Goal: Task Accomplishment & Management: Use online tool/utility

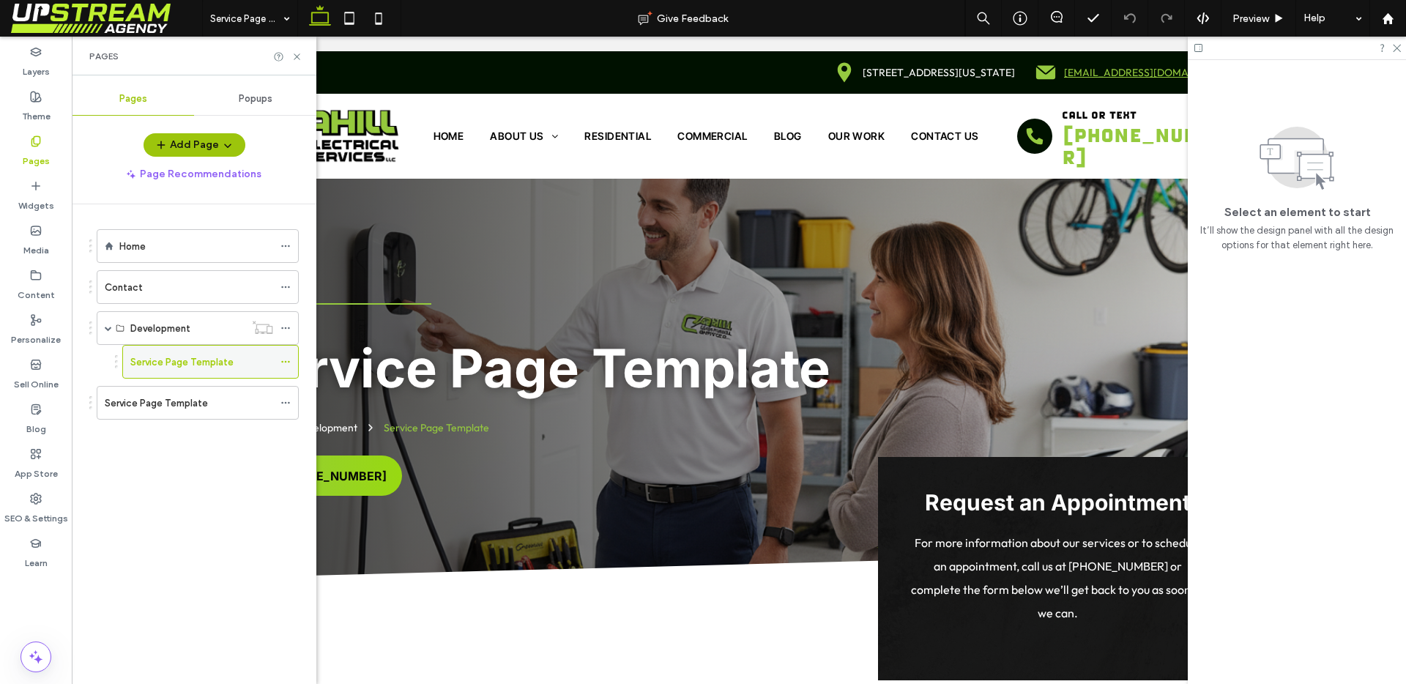
click at [198, 357] on label "Service Page Template" at bounding box center [181, 362] width 103 height 26
click at [294, 56] on icon at bounding box center [297, 56] width 11 height 11
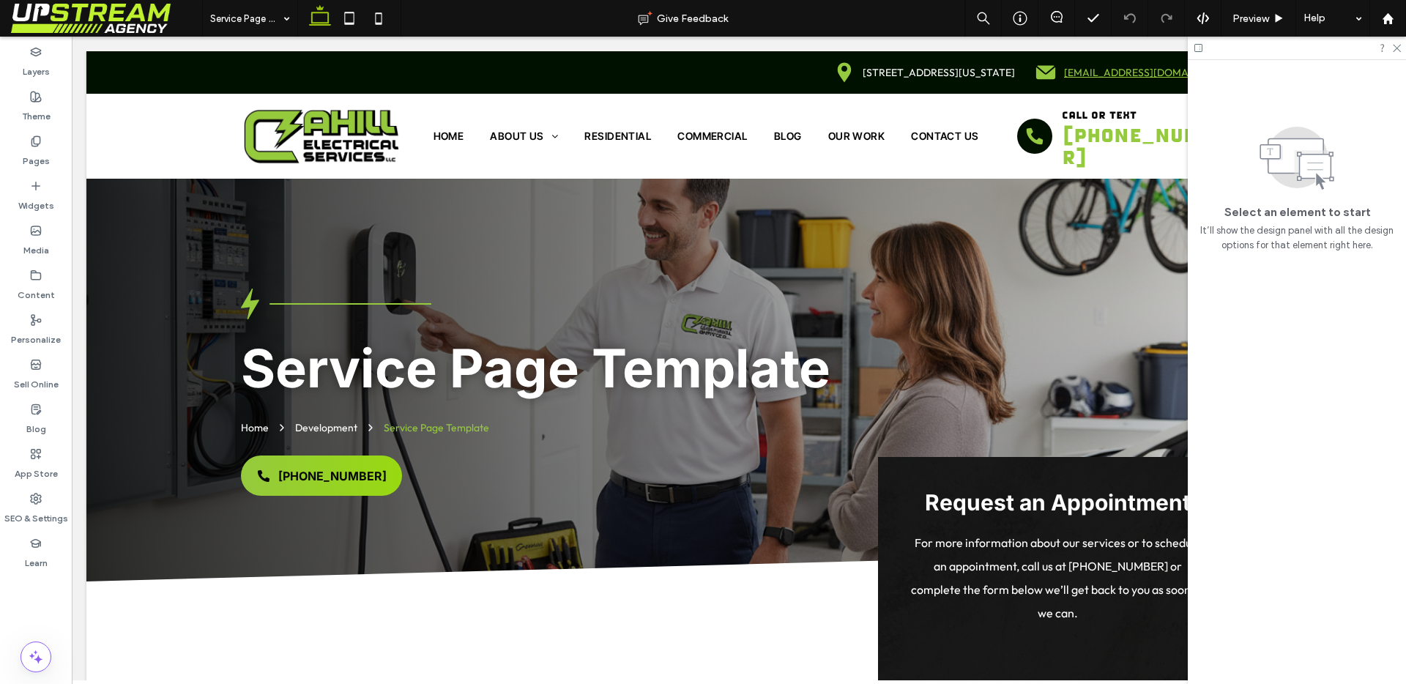
click at [1403, 46] on div at bounding box center [1297, 48] width 218 height 23
click at [1397, 47] on icon at bounding box center [1397, 47] width 10 height 10
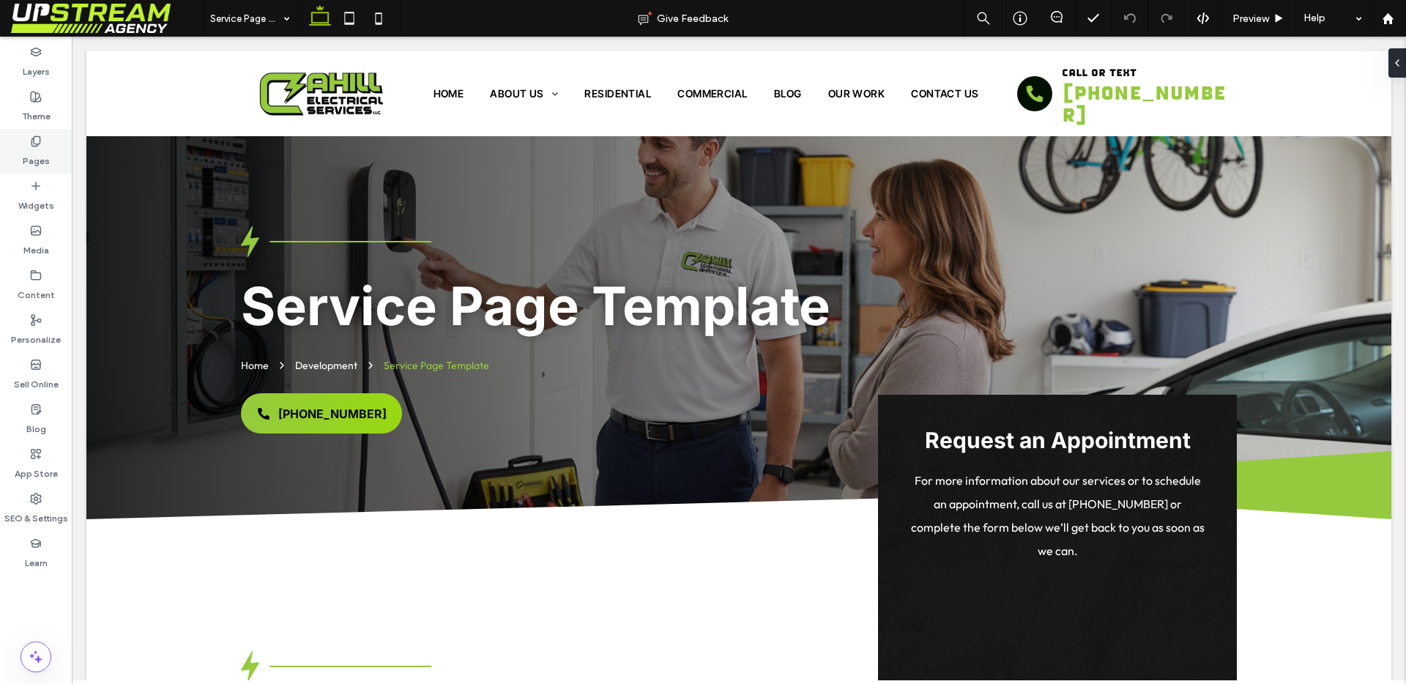
scroll to position [15, 0]
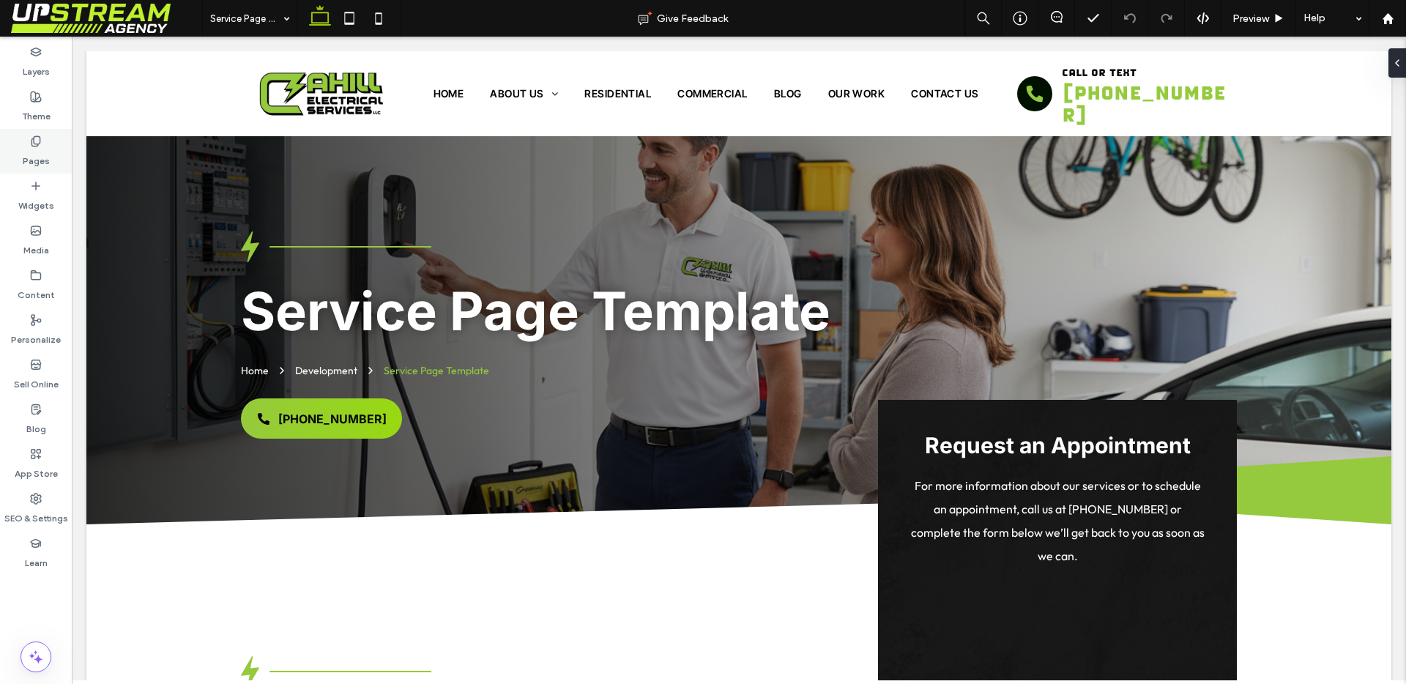
click at [30, 160] on label "Pages" at bounding box center [36, 157] width 27 height 21
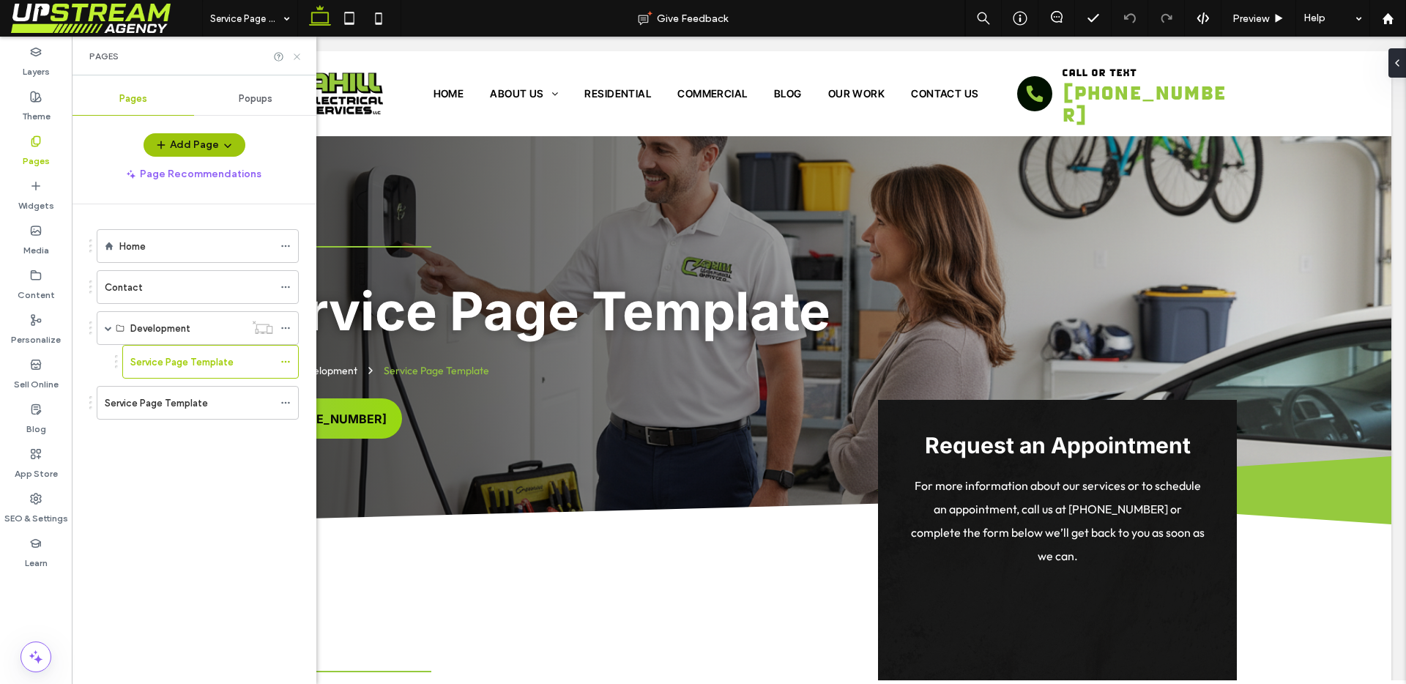
click at [294, 54] on icon at bounding box center [297, 56] width 11 height 11
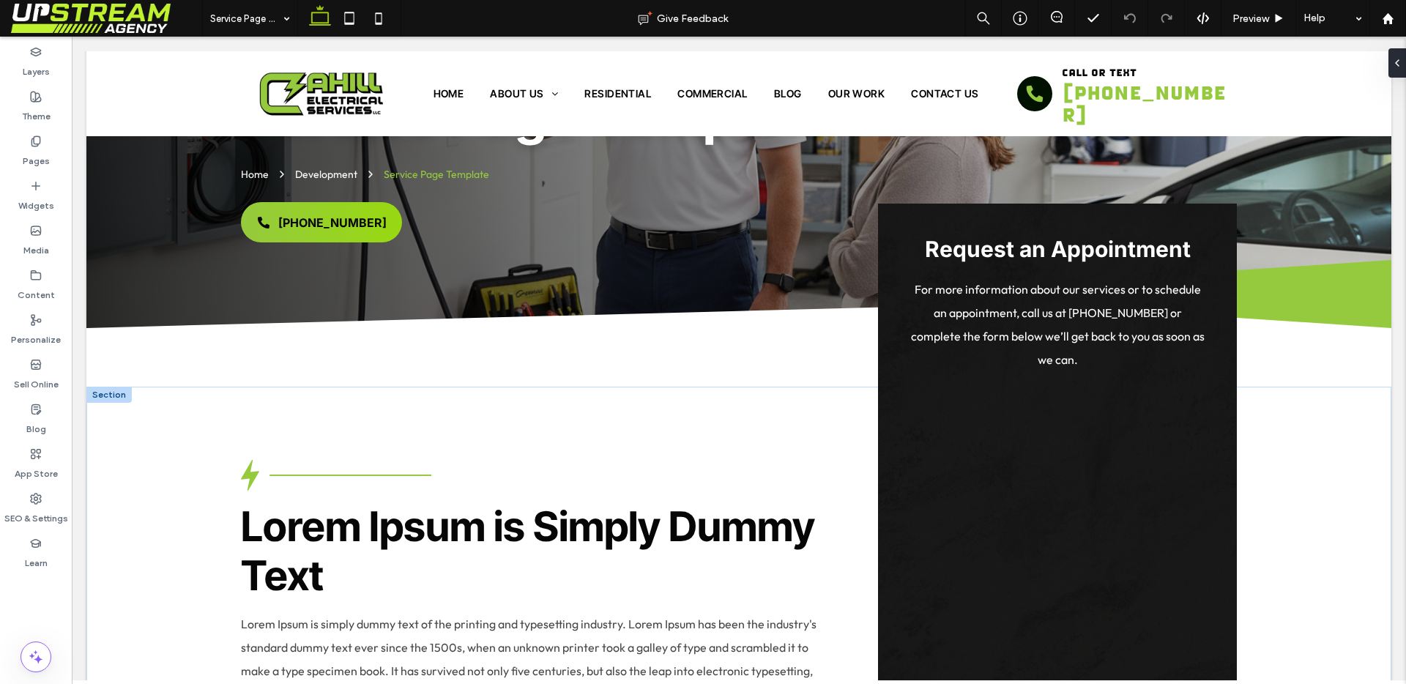
scroll to position [0, 0]
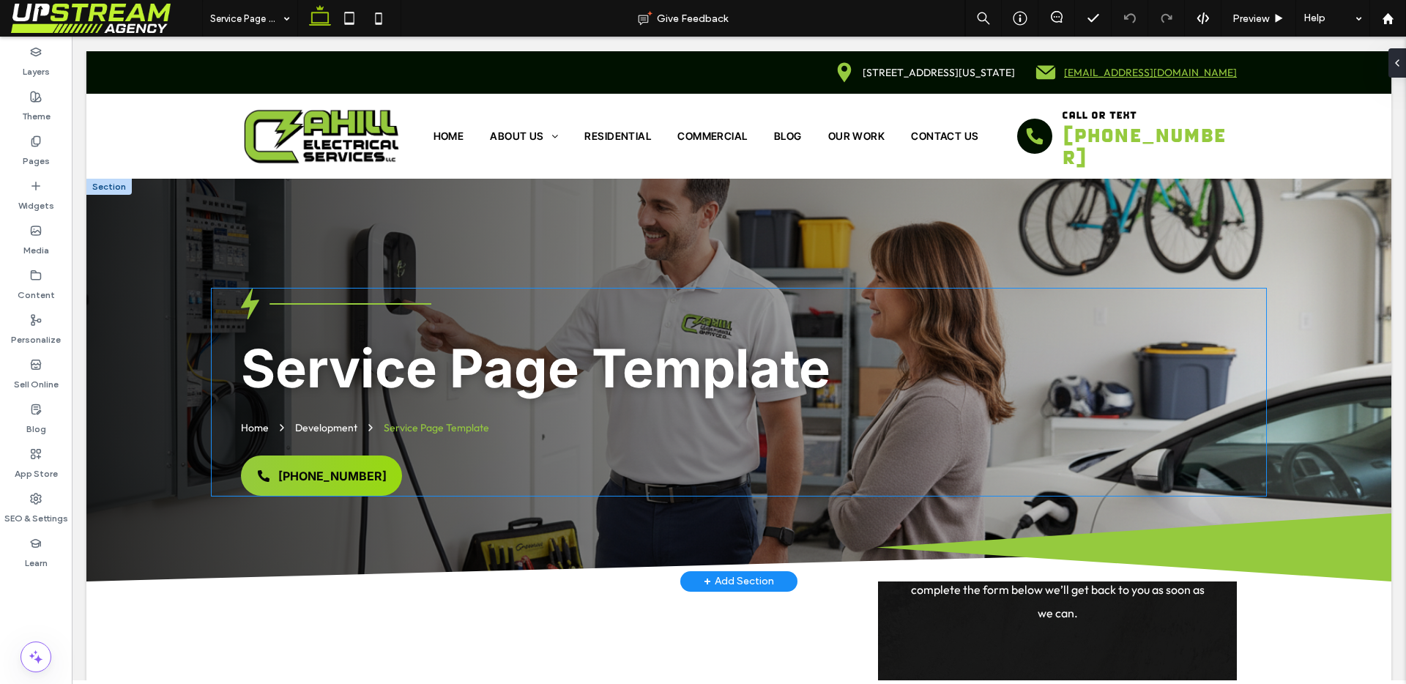
click at [453, 342] on span "Service Page Template" at bounding box center [536, 368] width 590 height 64
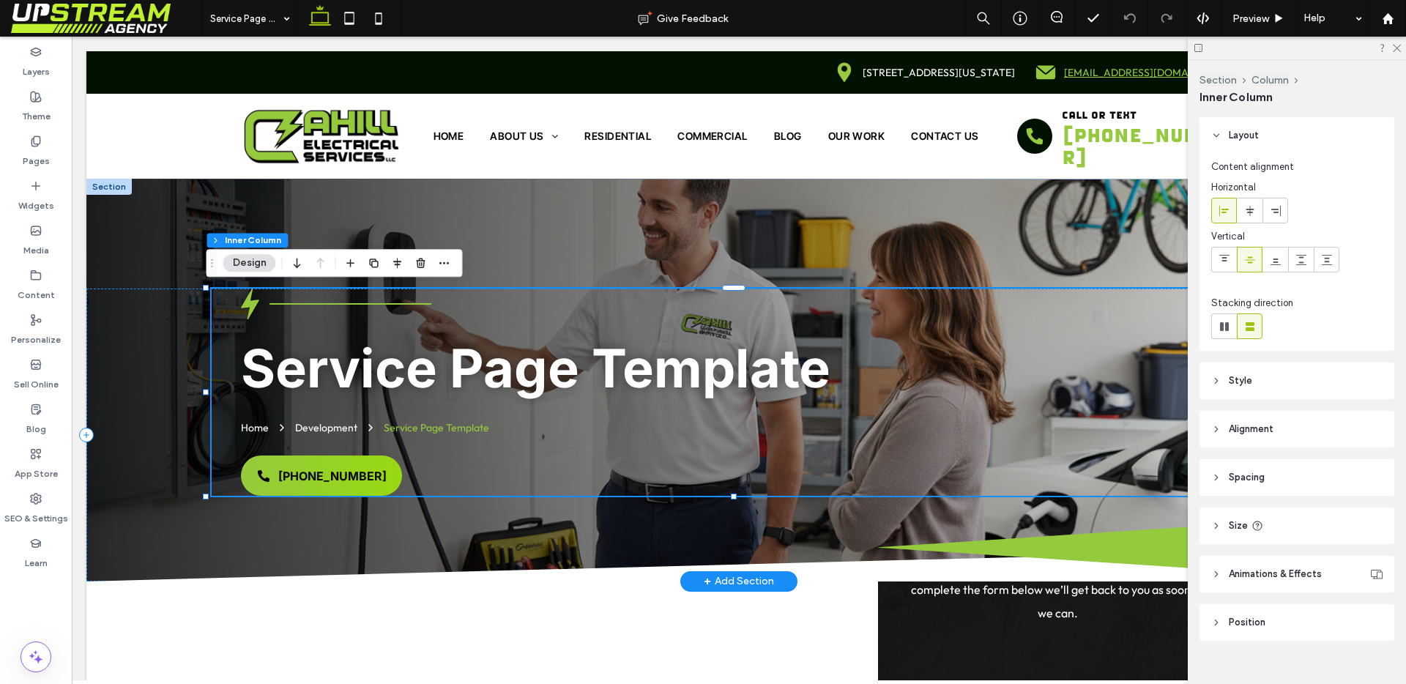
click at [454, 356] on span "Service Page Template" at bounding box center [536, 368] width 590 height 64
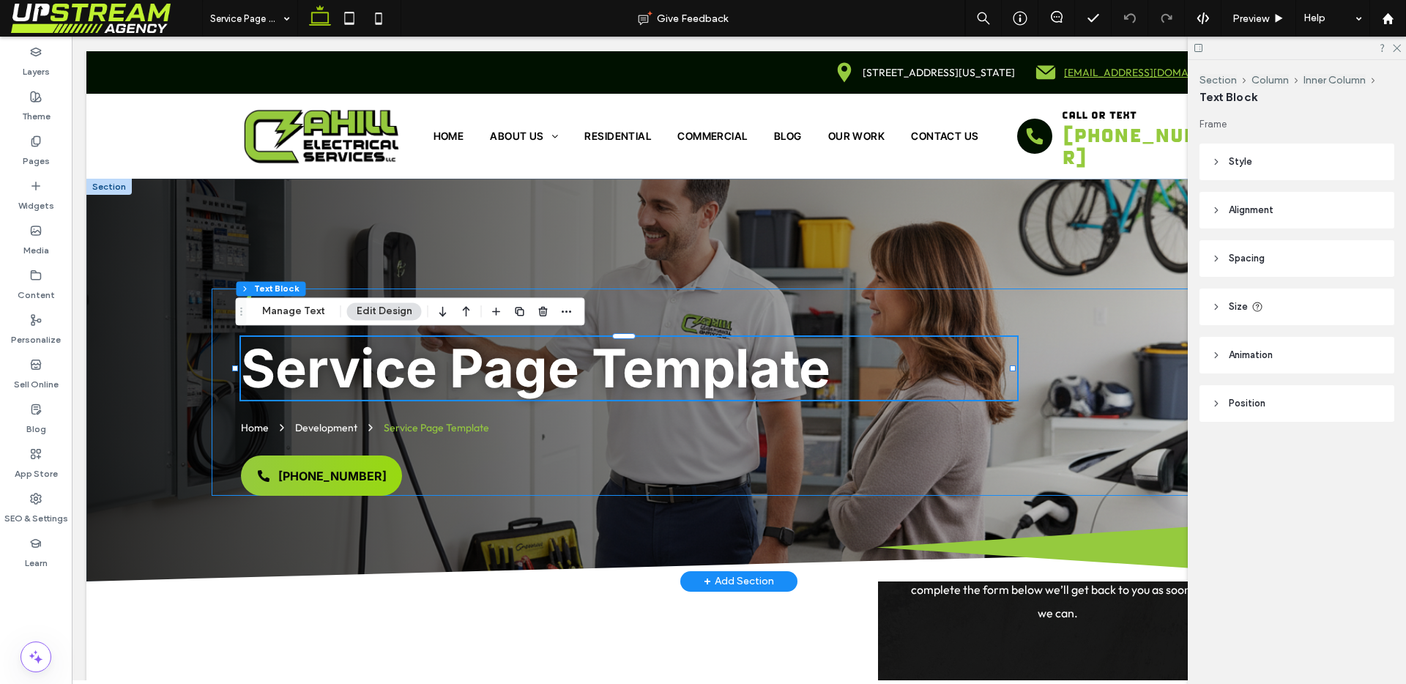
click at [454, 356] on span "Service Page Template" at bounding box center [536, 368] width 590 height 64
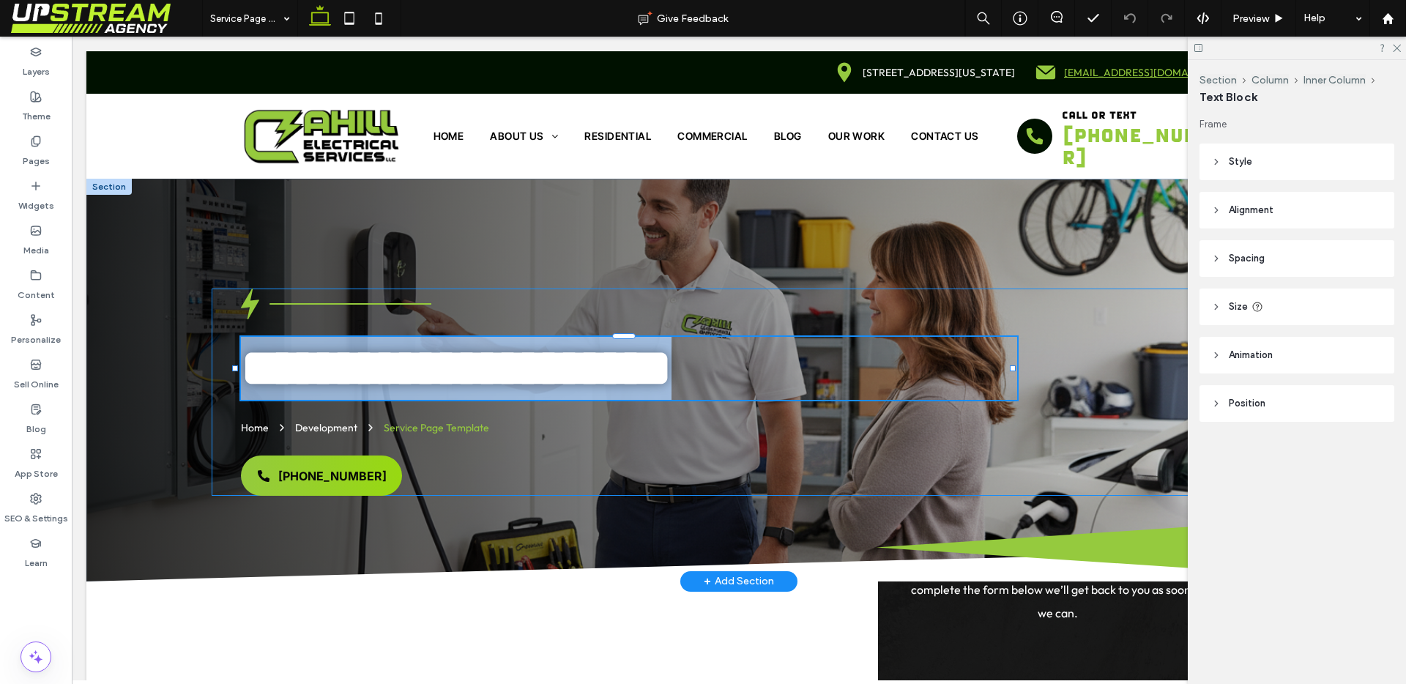
click at [454, 356] on span "**********" at bounding box center [456, 368] width 431 height 52
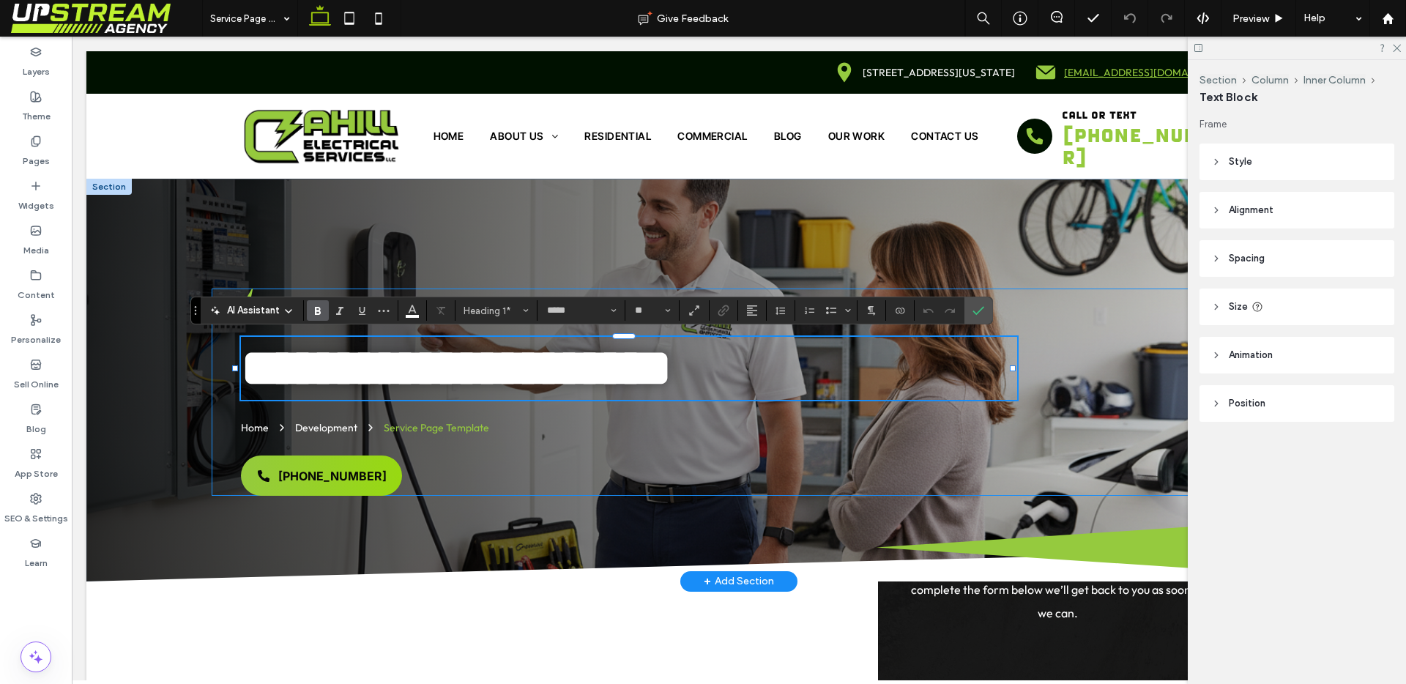
click at [454, 356] on span "**********" at bounding box center [456, 368] width 431 height 52
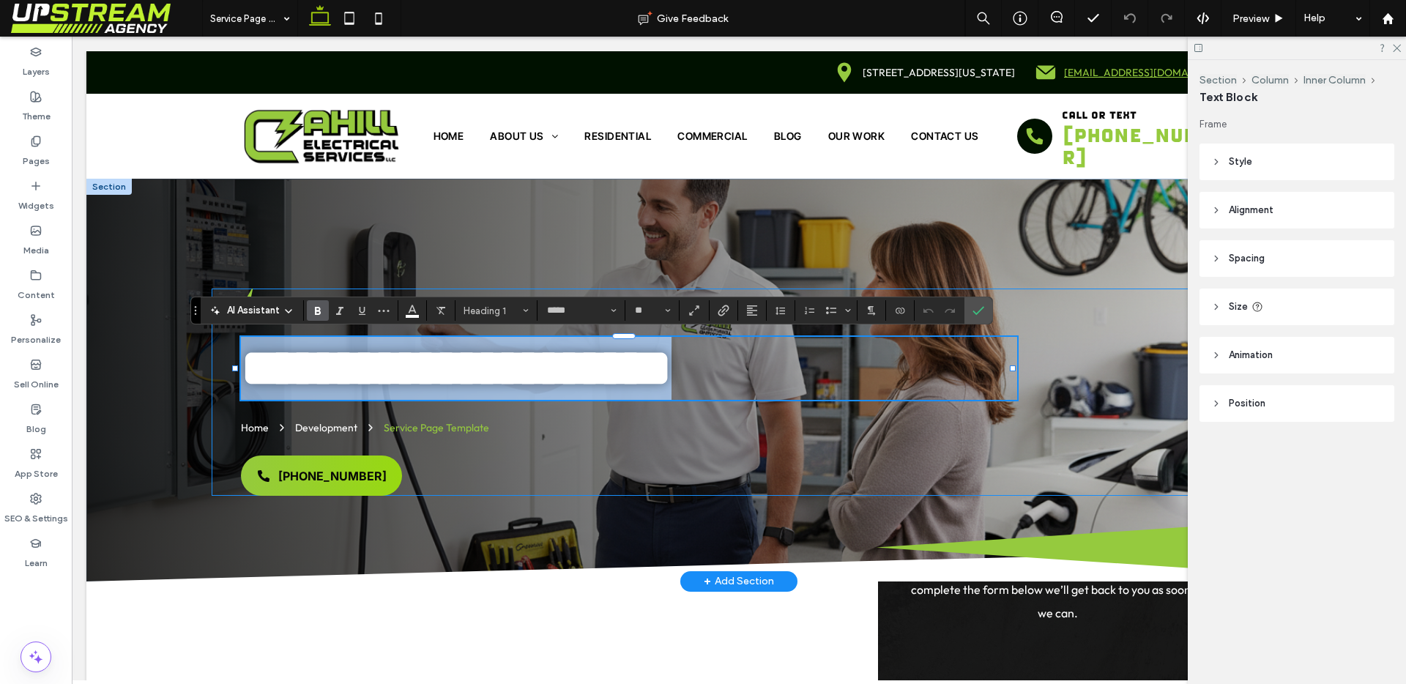
click at [454, 356] on span "**********" at bounding box center [456, 368] width 431 height 52
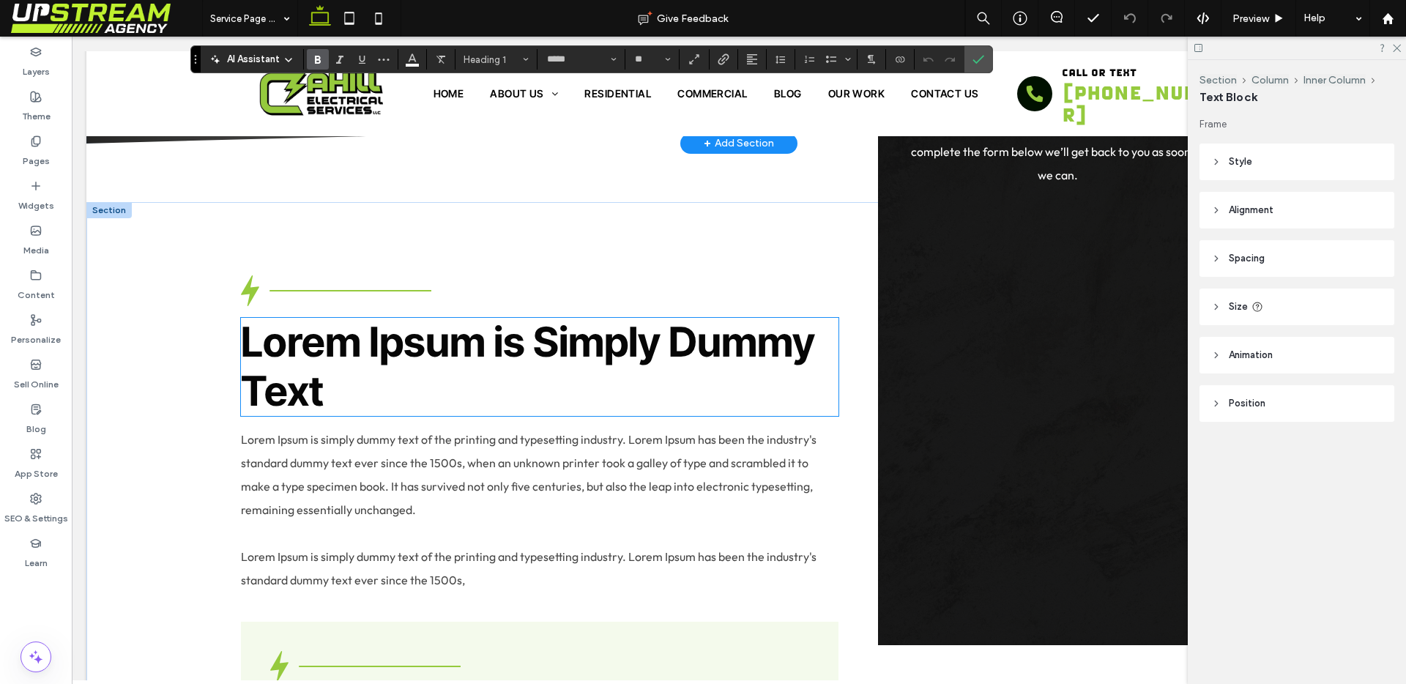
scroll to position [337, 0]
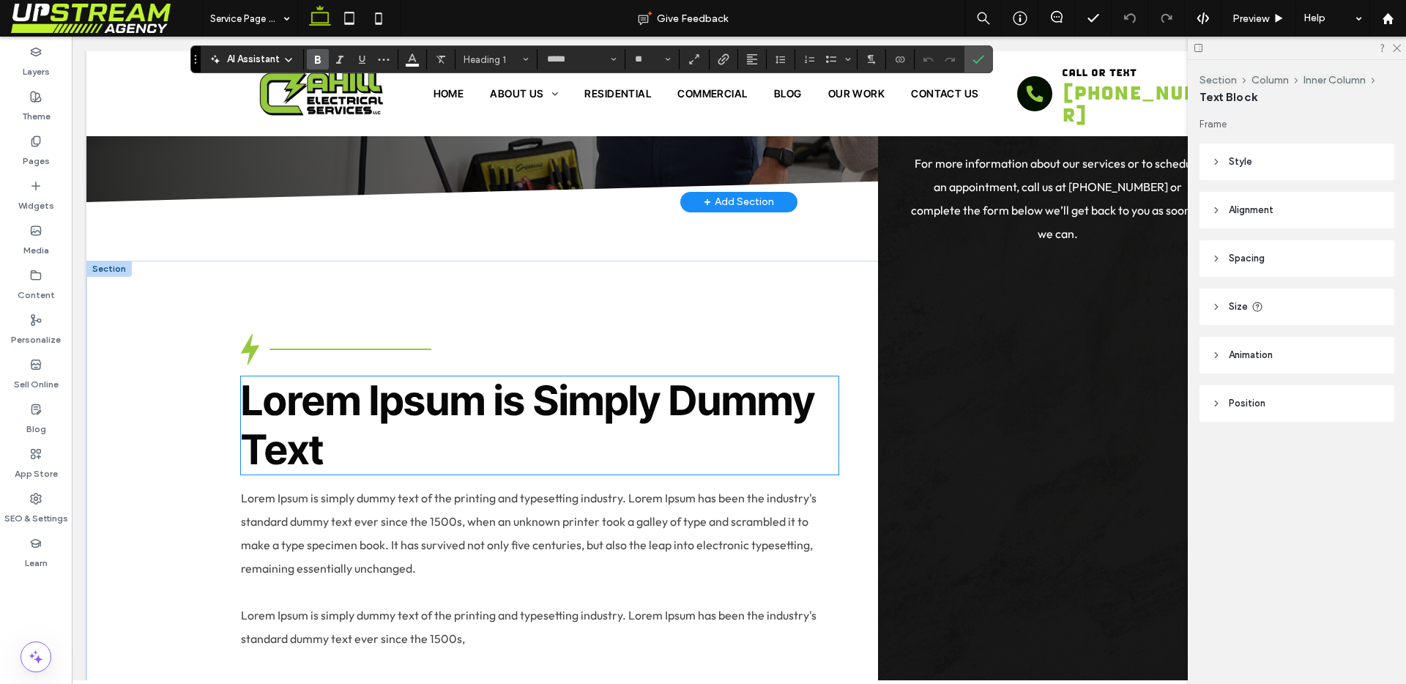
click at [468, 385] on span "Lorem Ipsum is Simply Dummy Text" at bounding box center [528, 425] width 574 height 99
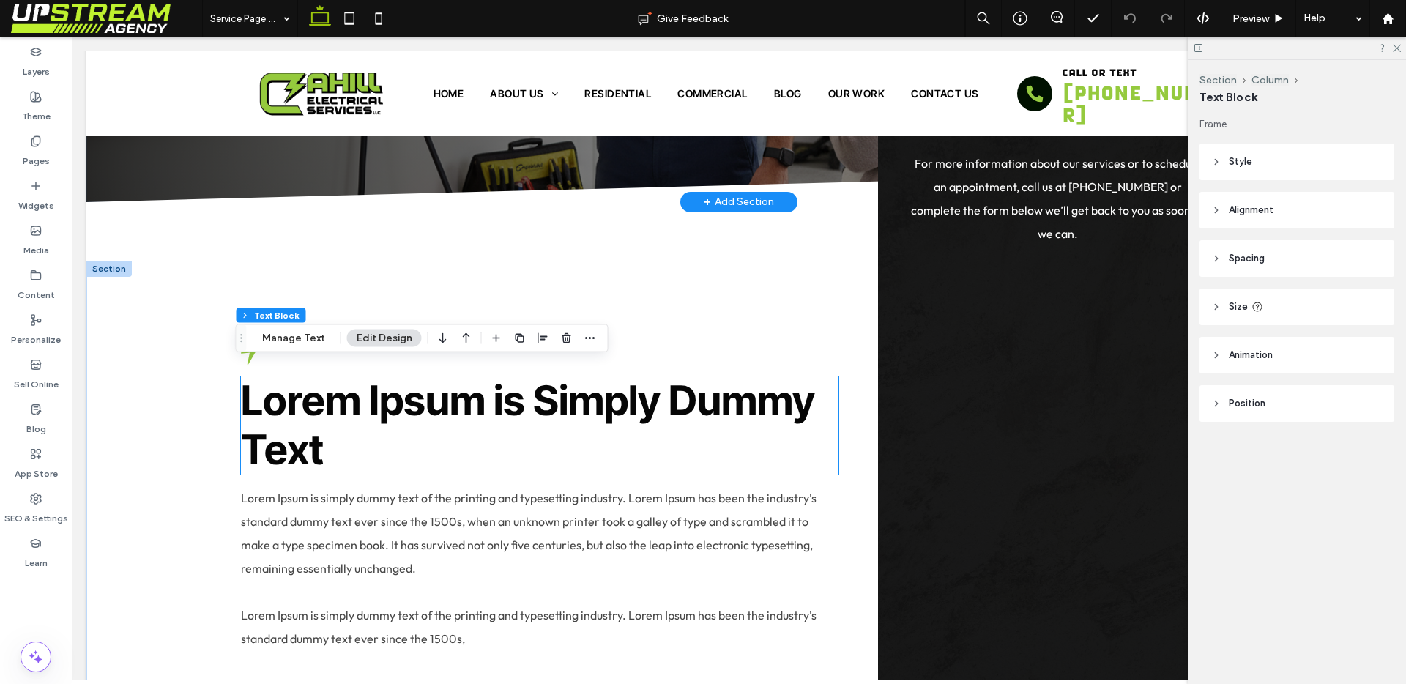
click at [468, 385] on span "Lorem Ipsum is Simply Dummy Text" at bounding box center [528, 425] width 574 height 99
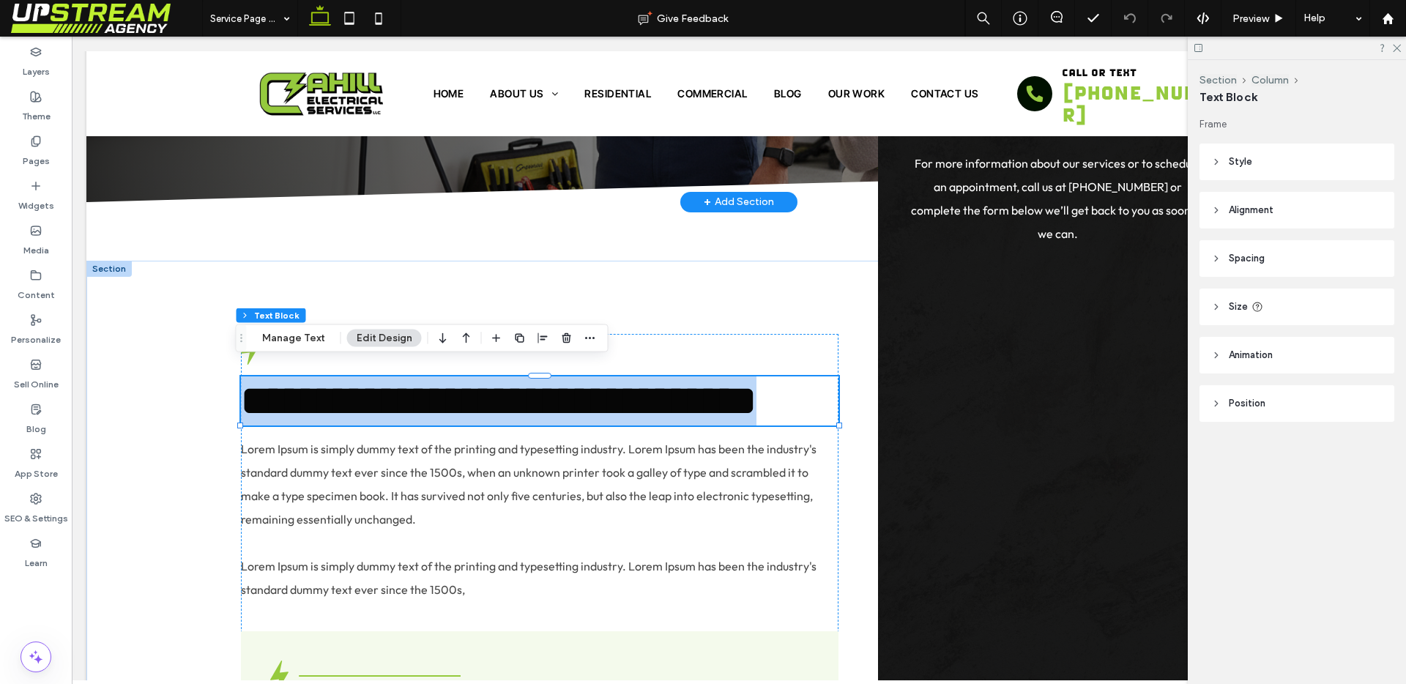
click at [468, 385] on span "**********" at bounding box center [499, 400] width 516 height 41
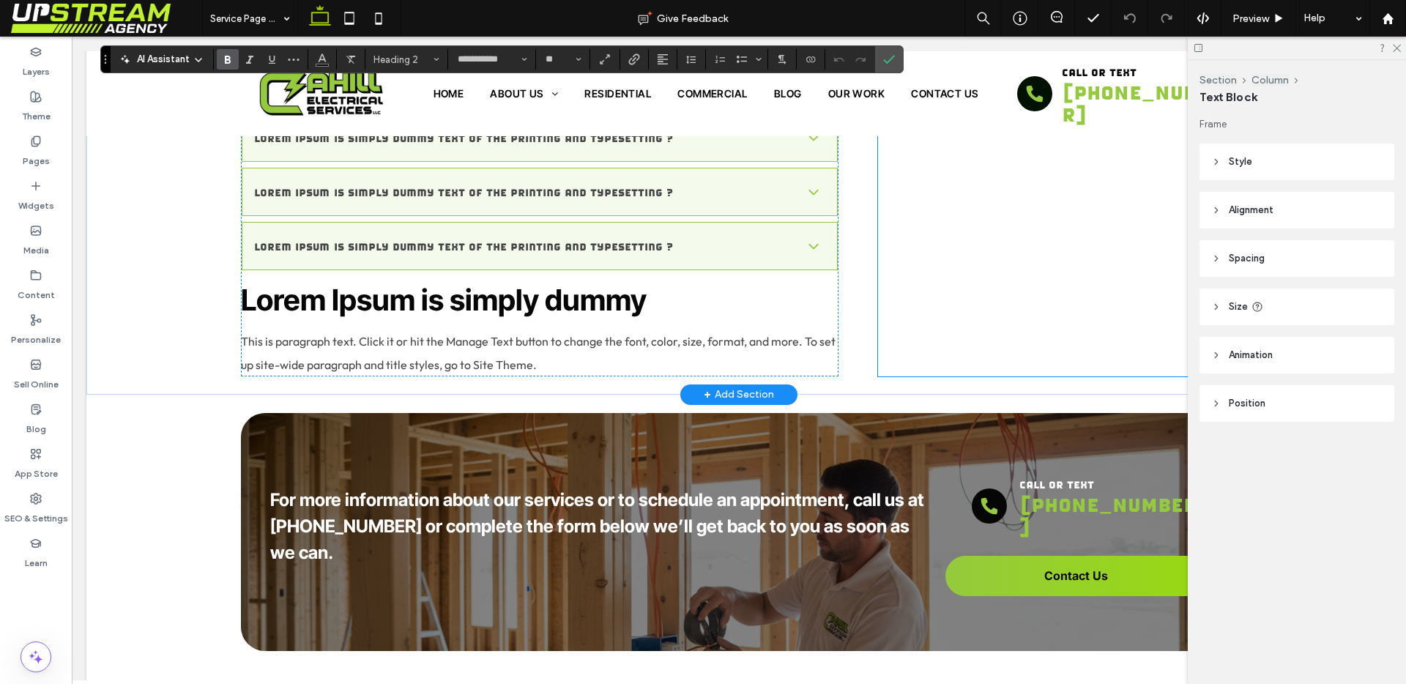
scroll to position [1957, 0]
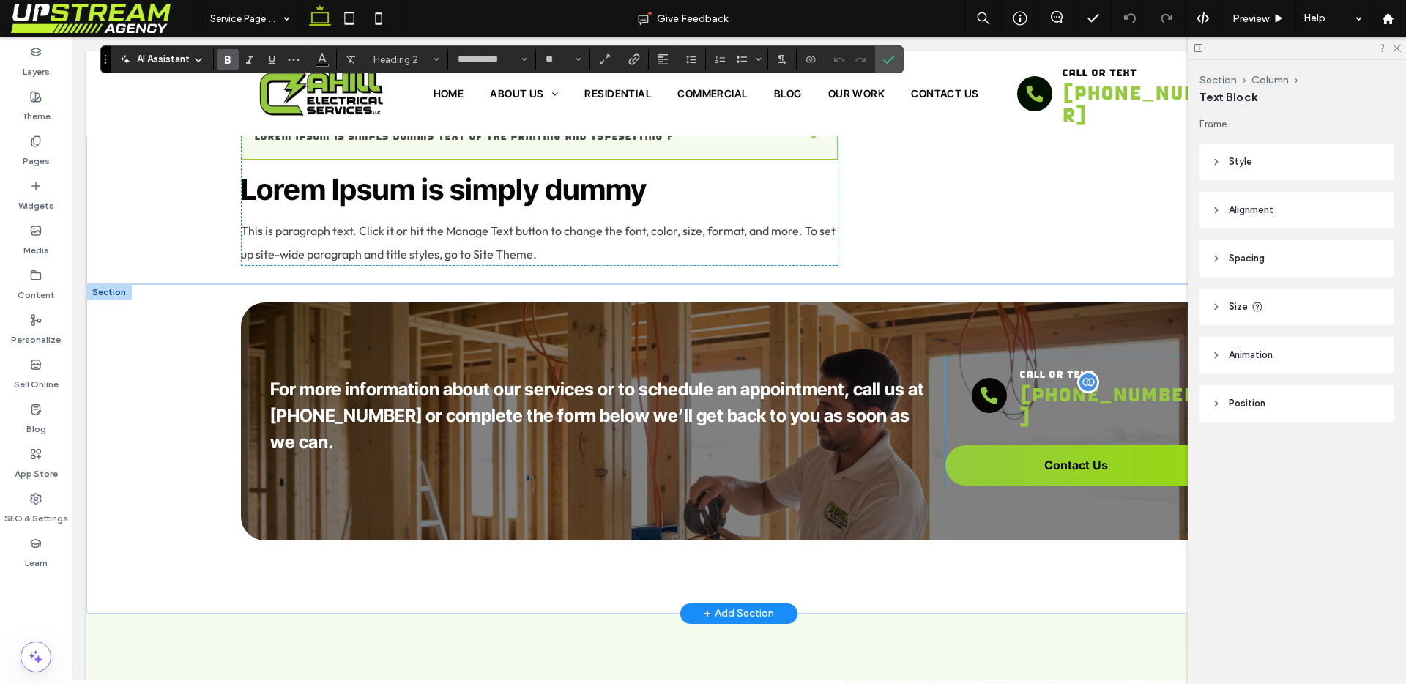
click at [1059, 426] on span "(860) 590-4367" at bounding box center [1109, 404] width 178 height 44
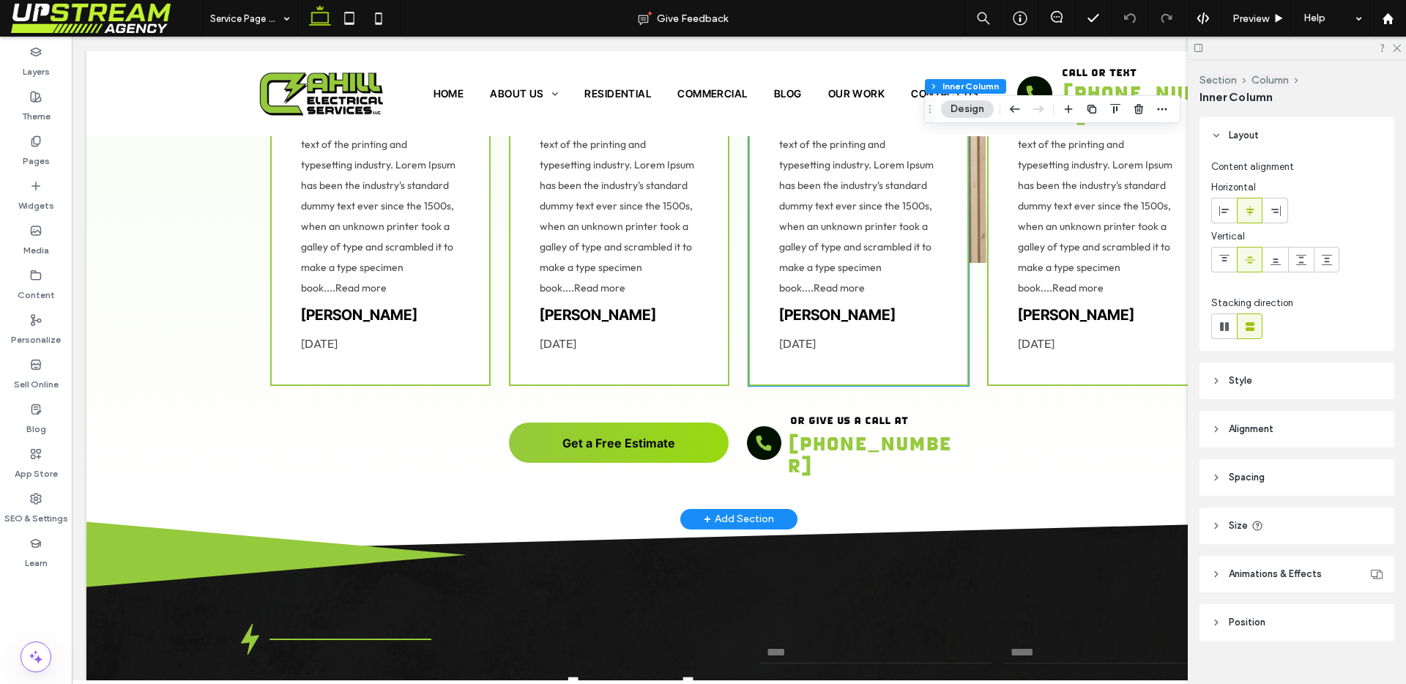
scroll to position [2787, 0]
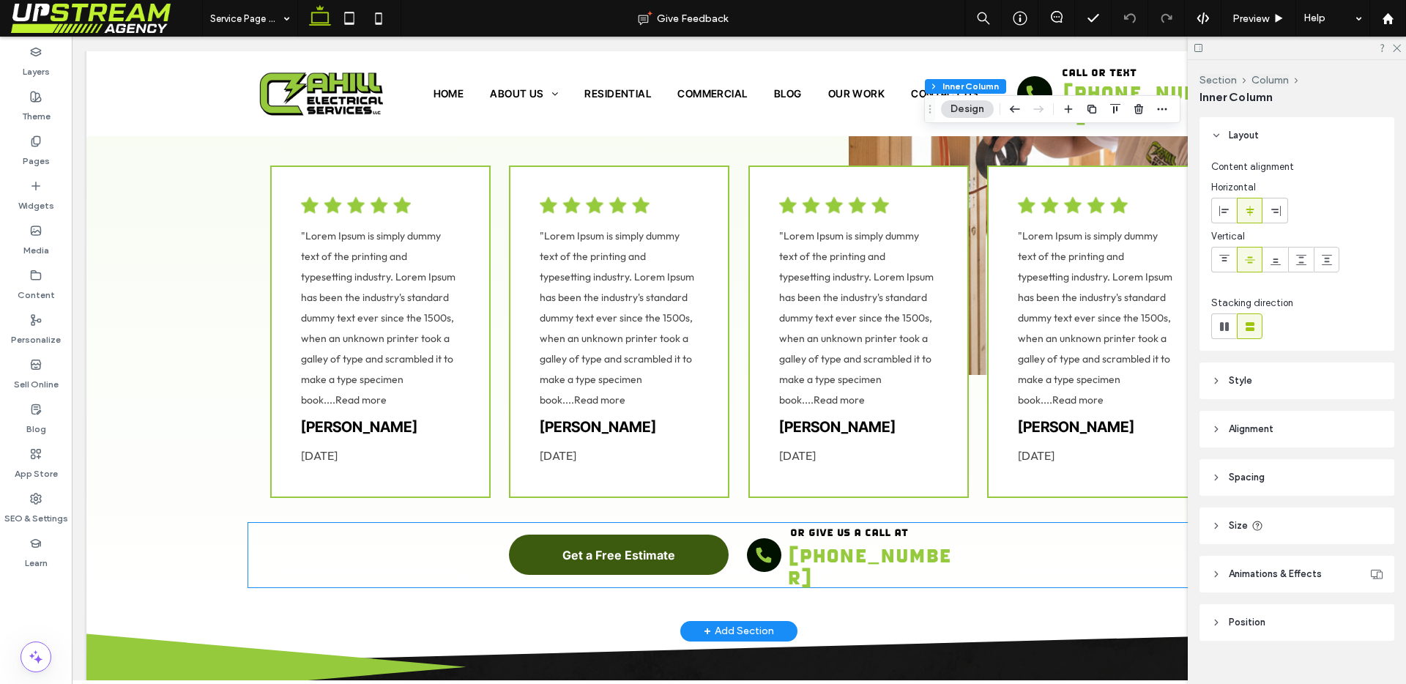
click at [669, 535] on link "Get a Free Estimate" at bounding box center [619, 555] width 220 height 40
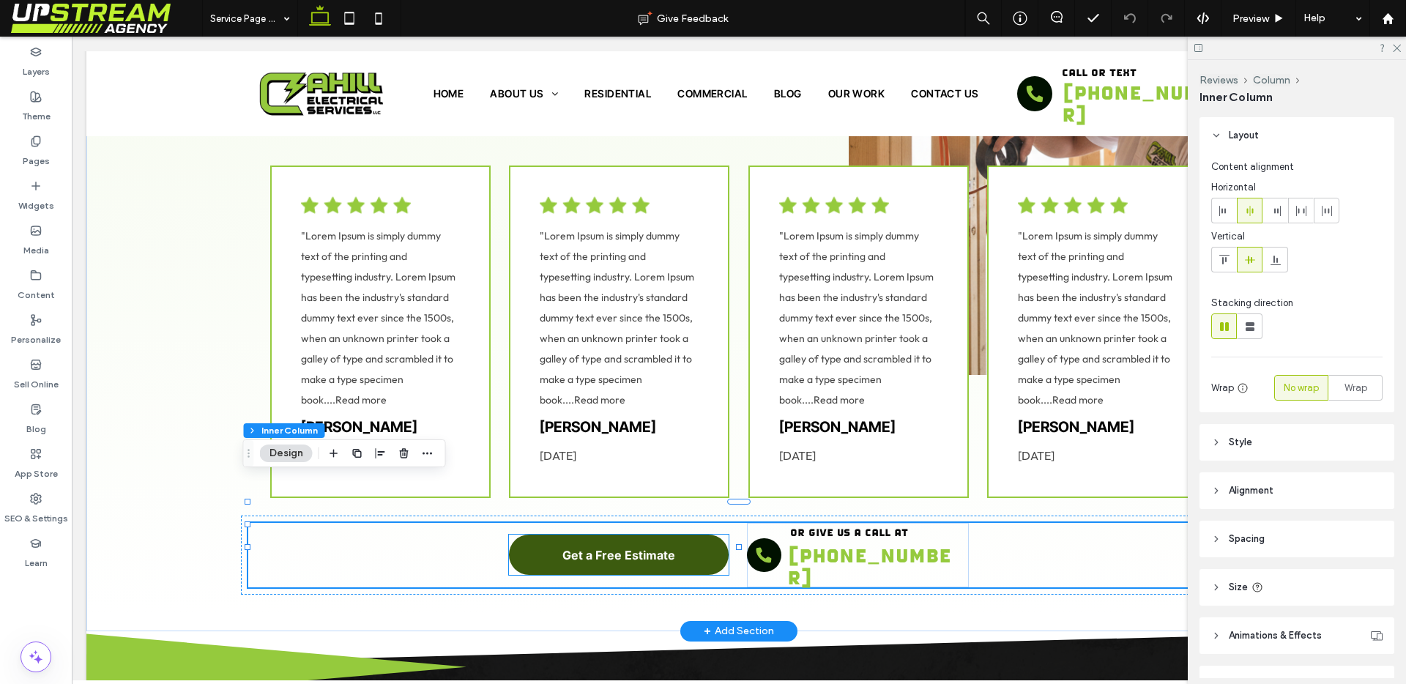
click at [660, 548] on span "Get a Free Estimate" at bounding box center [619, 555] width 113 height 15
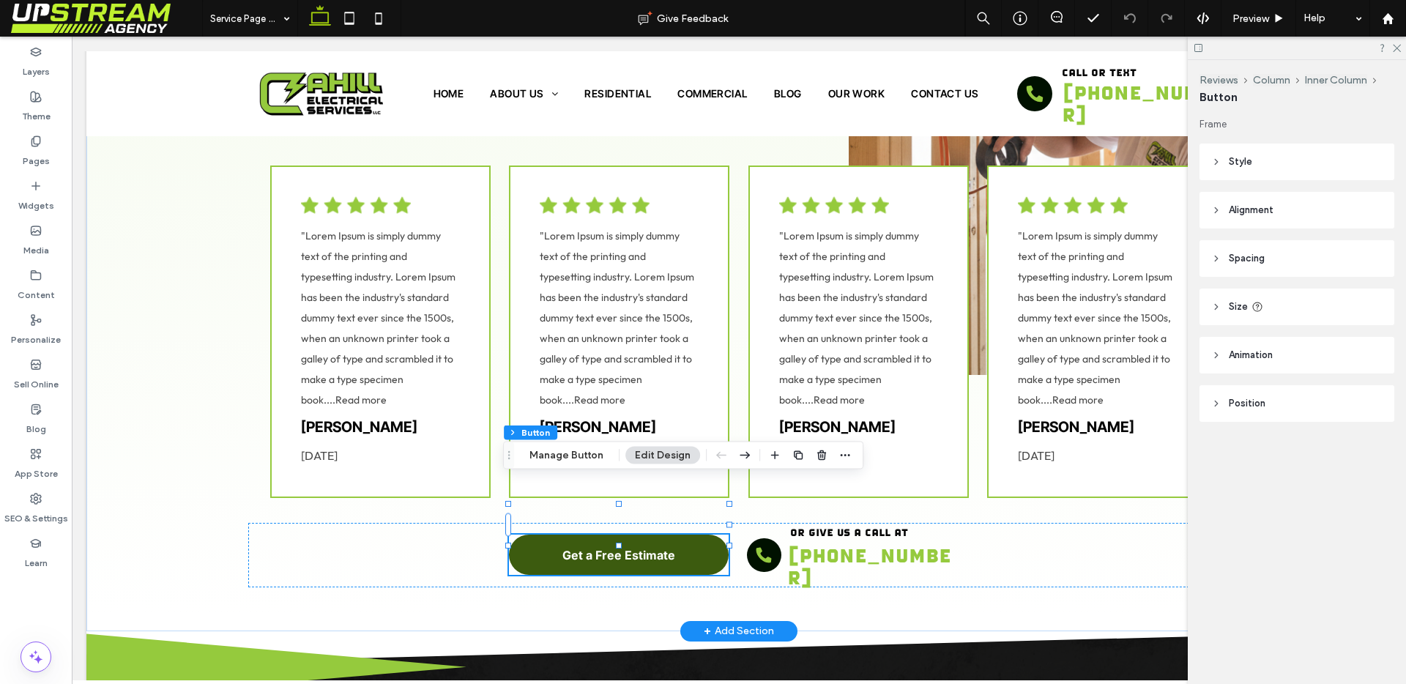
click at [551, 535] on link "Get a Free Estimate" at bounding box center [619, 555] width 220 height 40
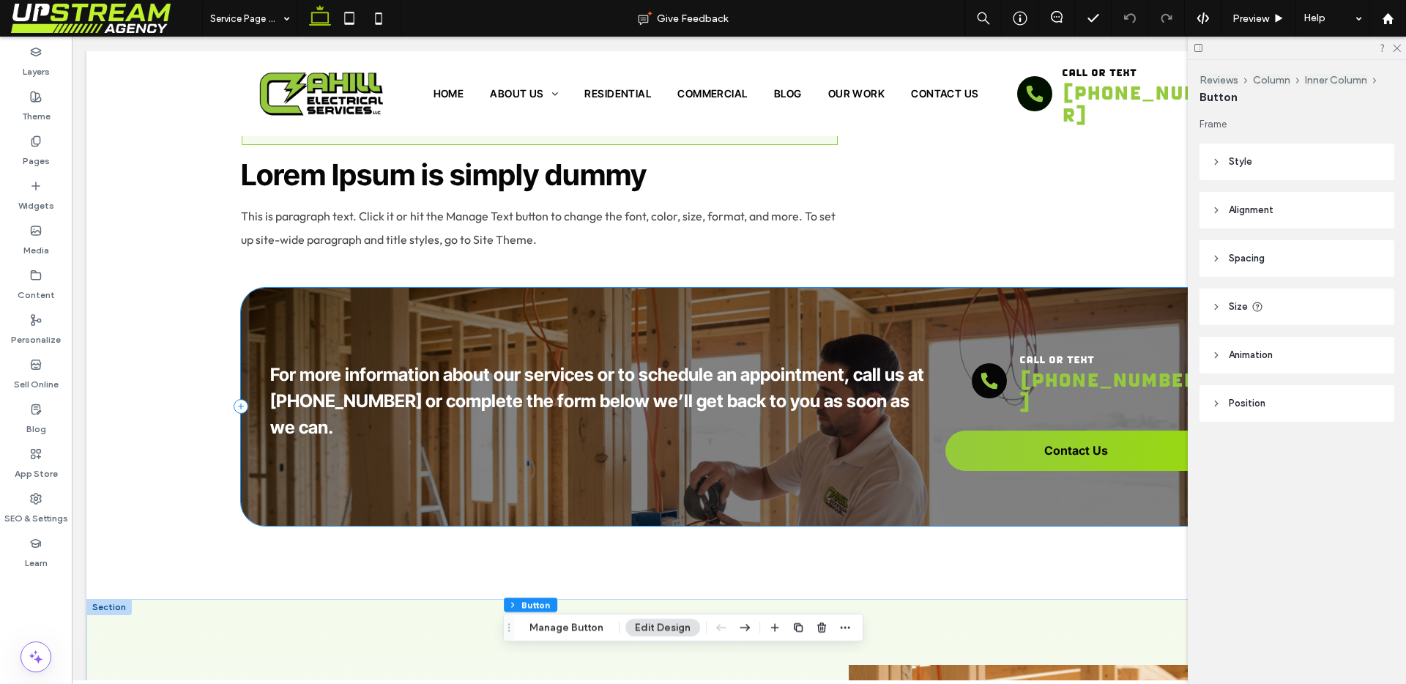
scroll to position [1954, 0]
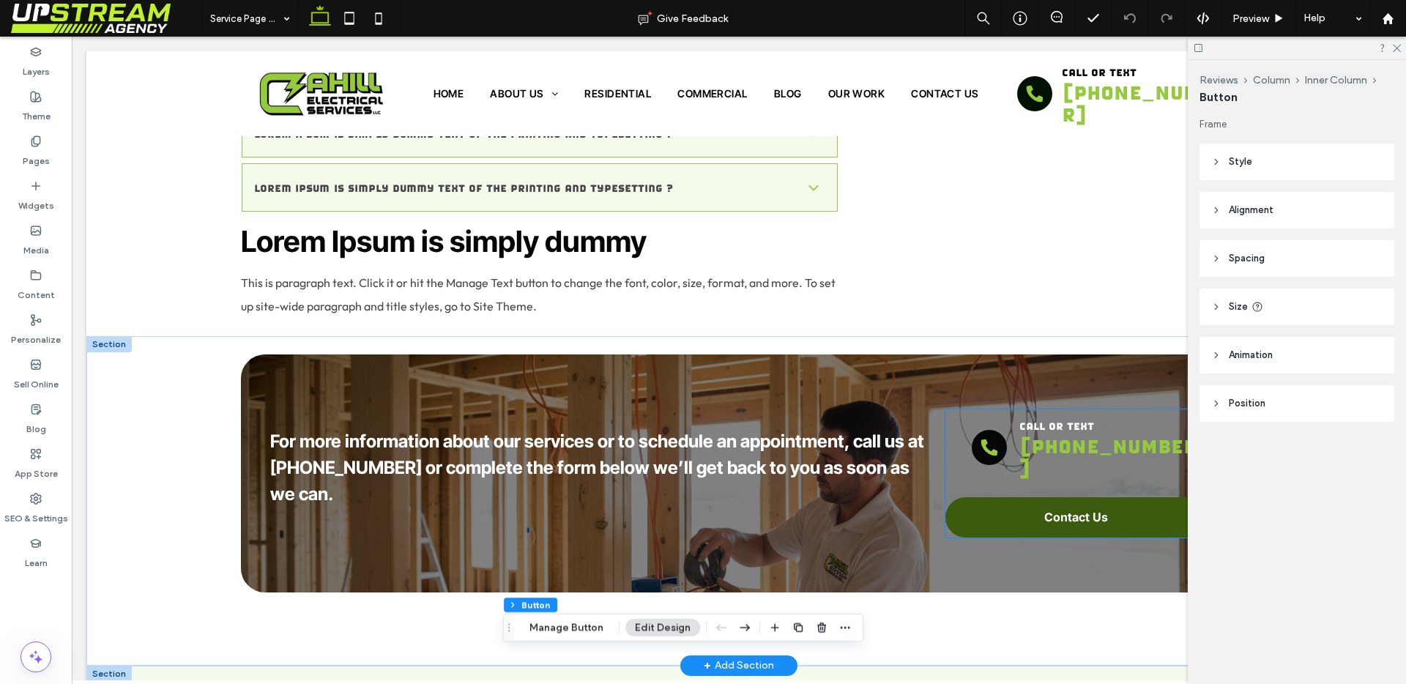
click at [1046, 497] on link "Contact Us" at bounding box center [1077, 517] width 262 height 40
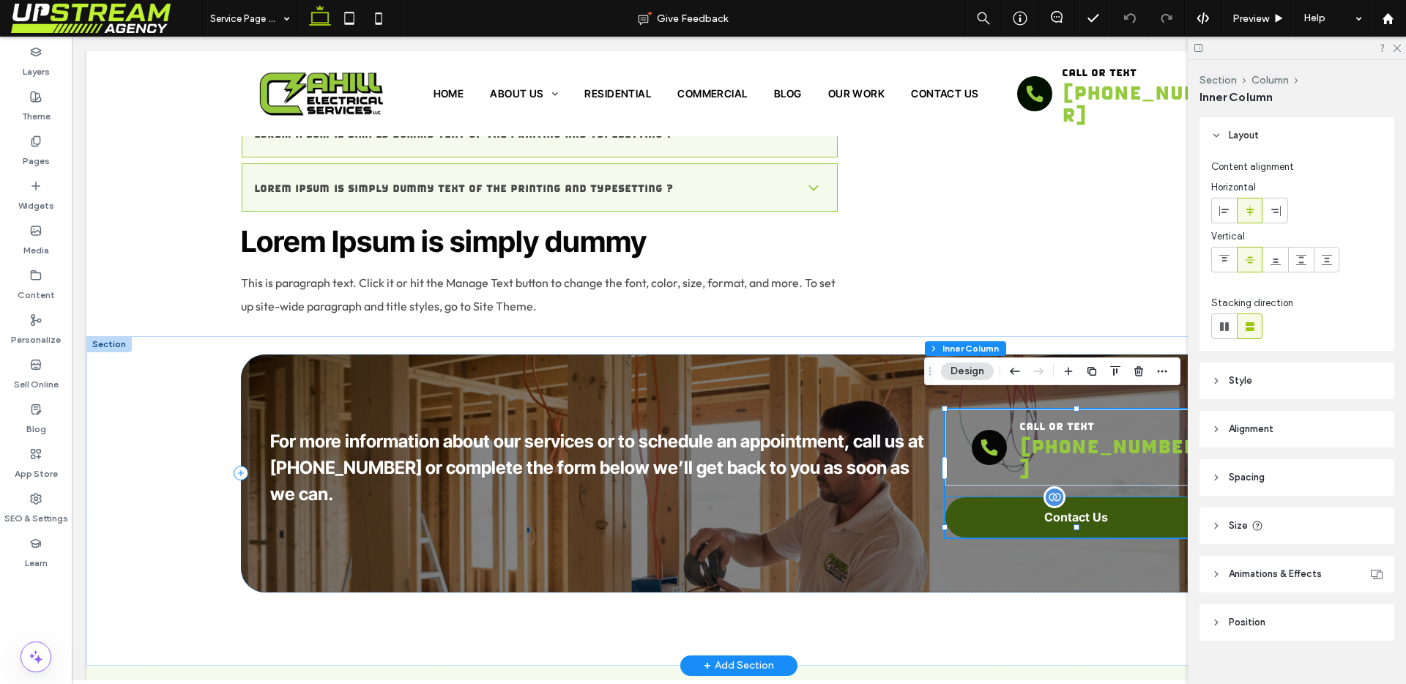
click at [1044, 510] on p "Contact Us" at bounding box center [1076, 517] width 64 height 15
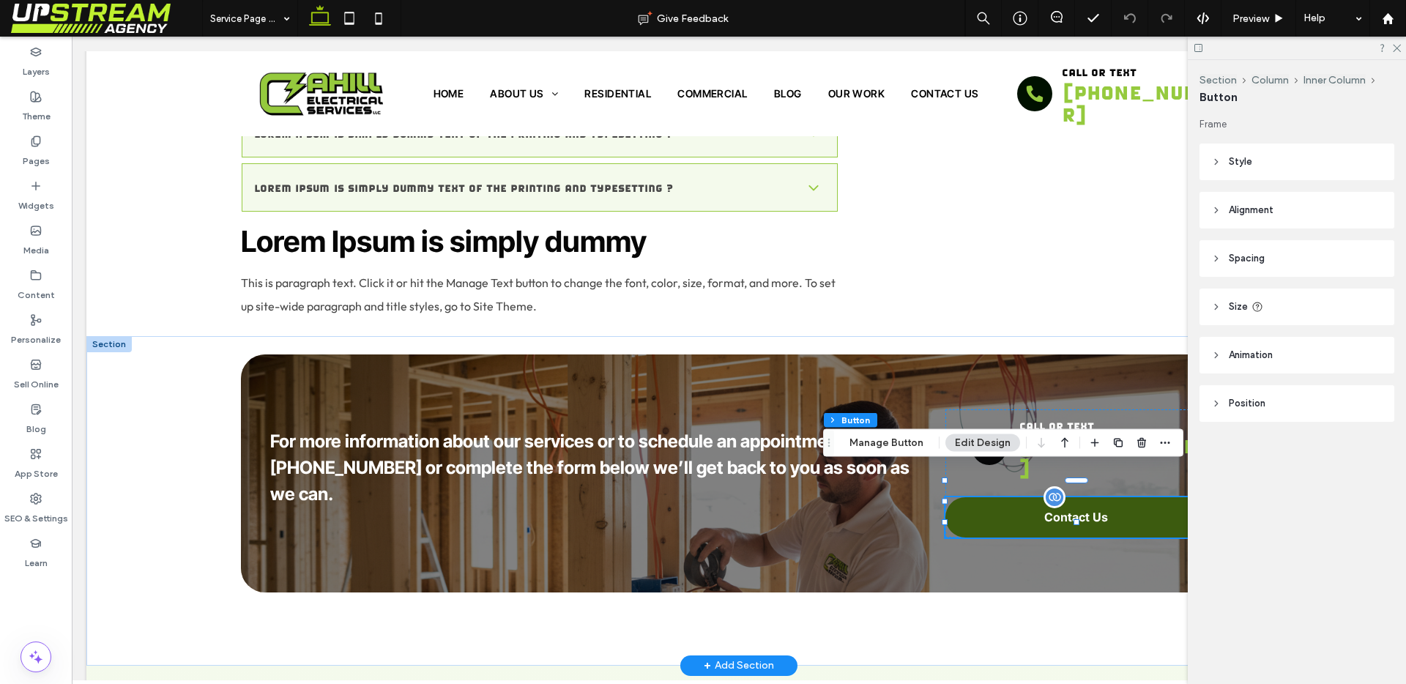
click at [1044, 510] on p "Contact Us" at bounding box center [1076, 517] width 64 height 15
click at [1031, 497] on link "Contact Us" at bounding box center [1077, 517] width 262 height 40
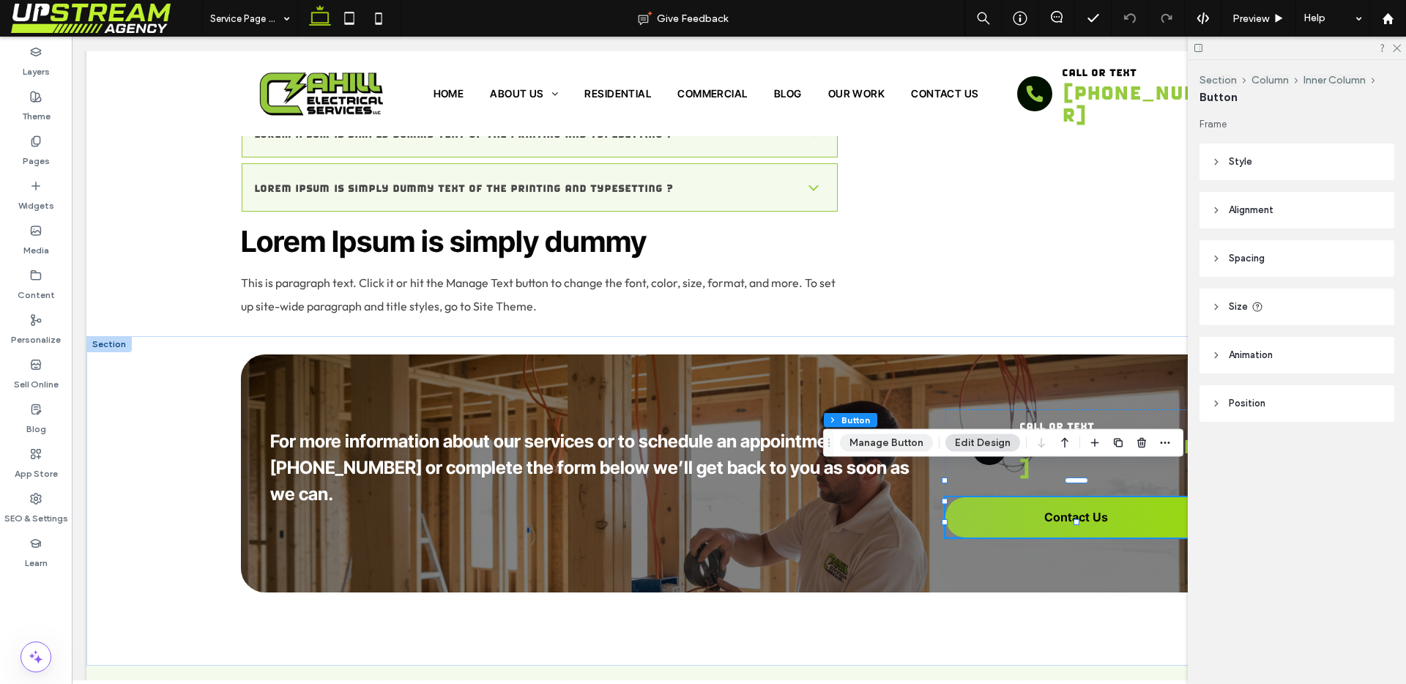
click at [884, 444] on button "Manage Button" at bounding box center [886, 443] width 93 height 18
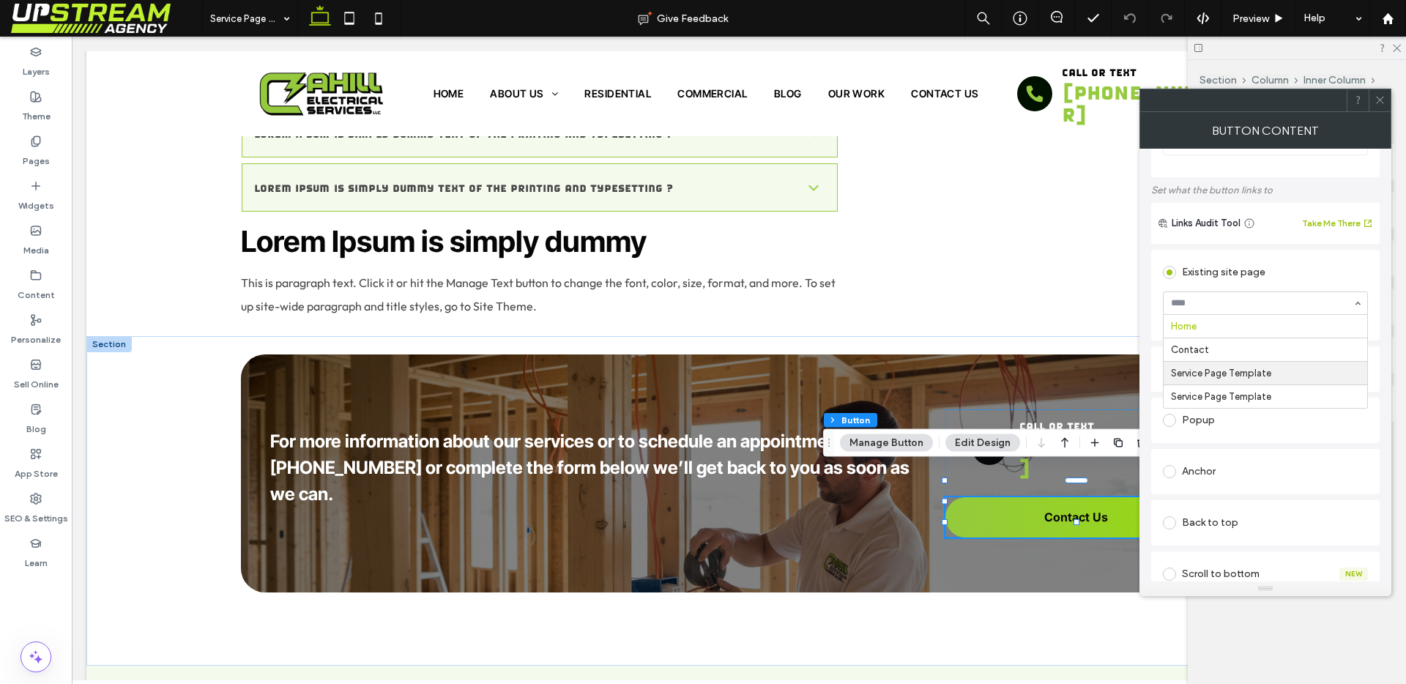
scroll to position [134, 0]
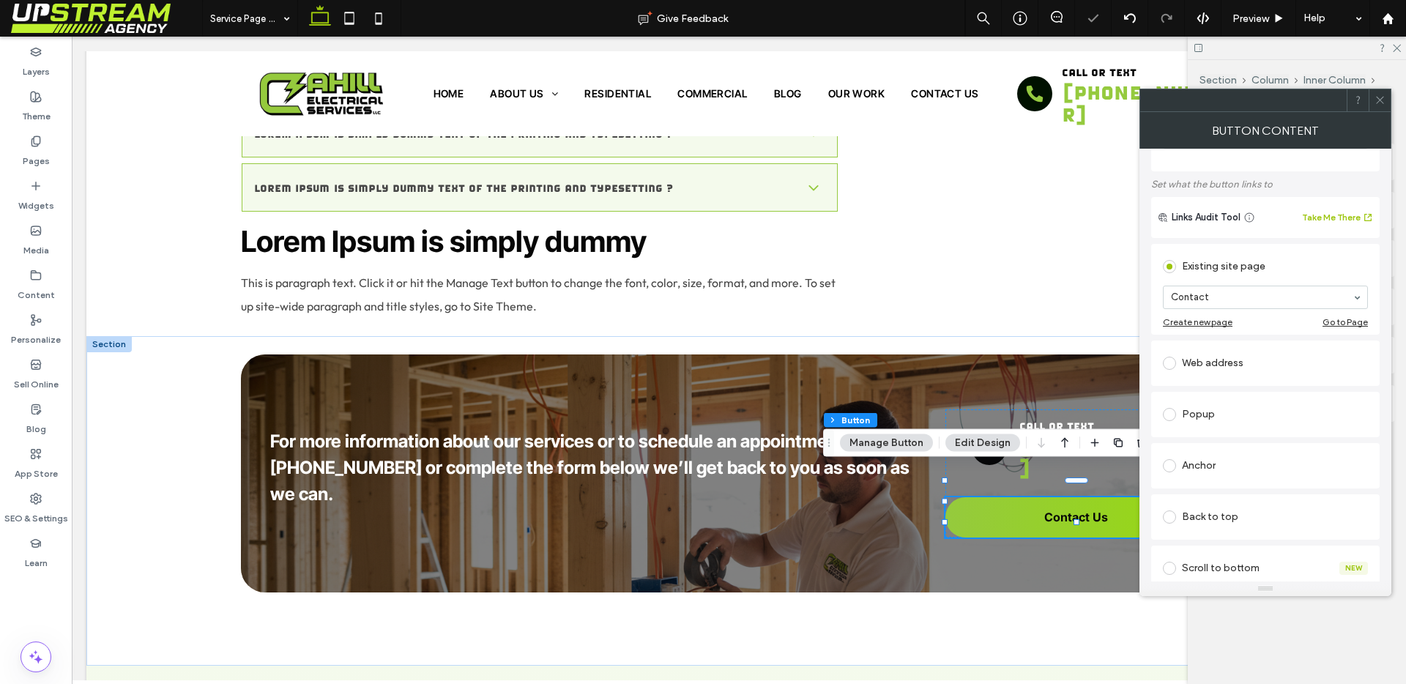
click at [1326, 267] on div "Existing site page" at bounding box center [1265, 266] width 205 height 23
click at [1378, 100] on icon at bounding box center [1380, 99] width 11 height 11
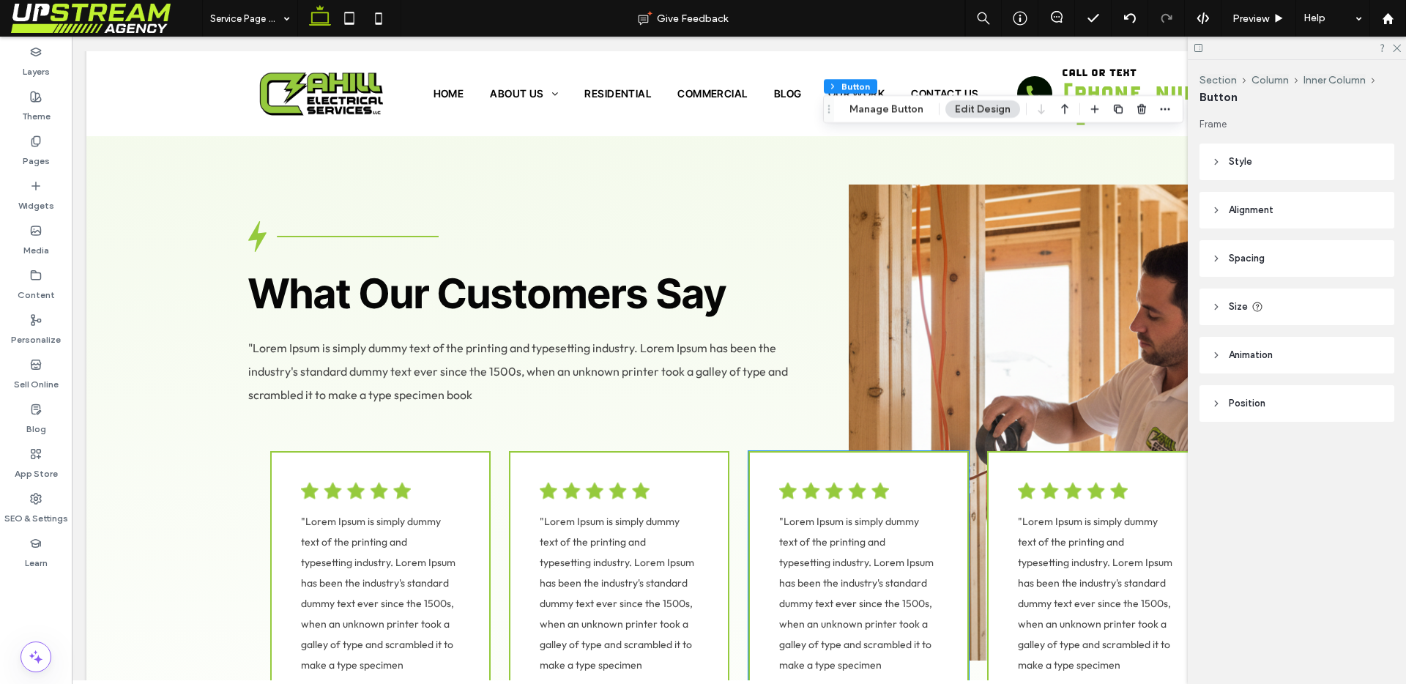
scroll to position [2761, 0]
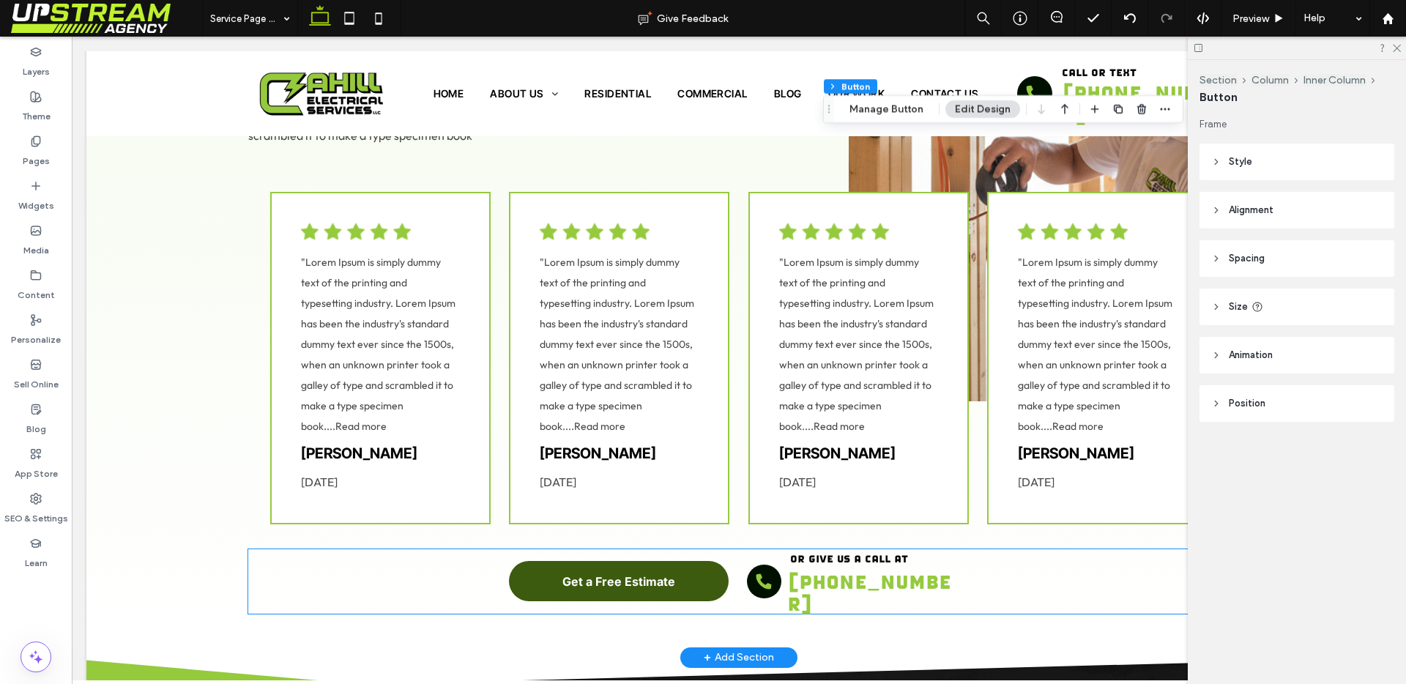
click at [593, 574] on span "Get a Free Estimate" at bounding box center [619, 581] width 113 height 15
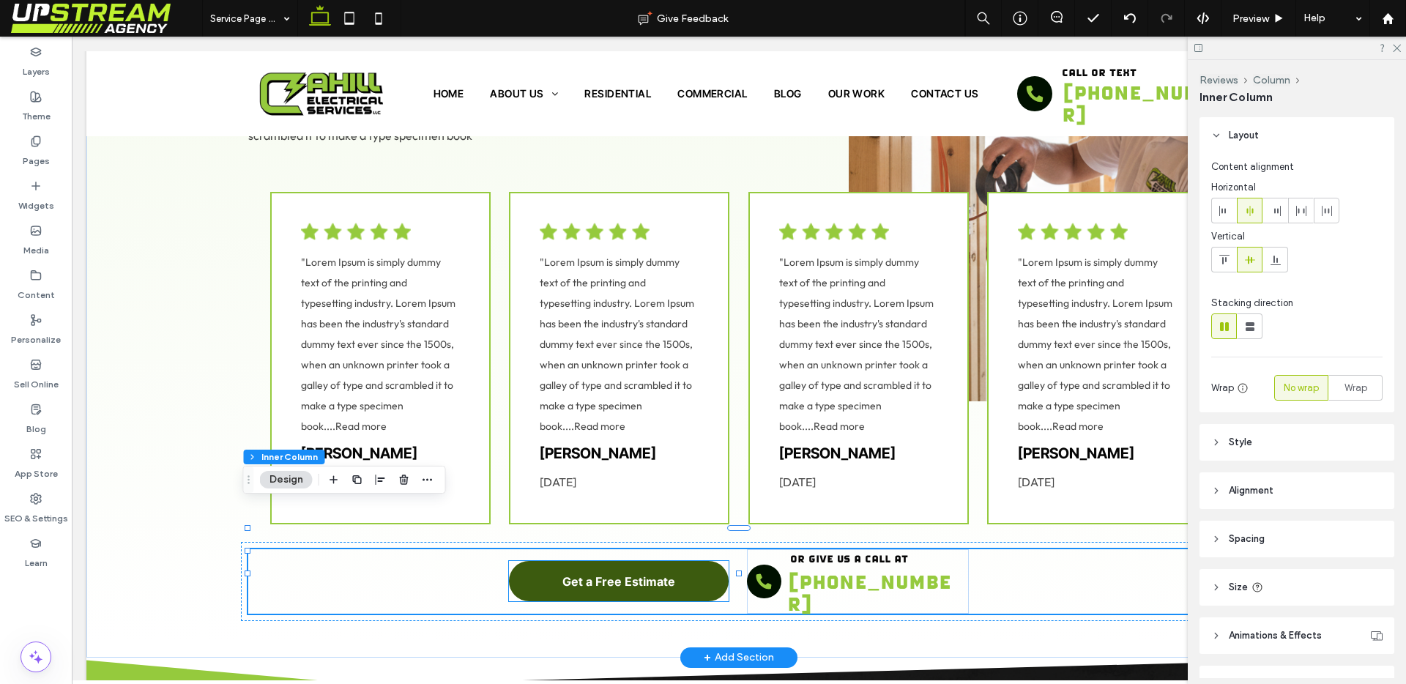
click at [643, 574] on span "Get a Free Estimate" at bounding box center [619, 581] width 113 height 15
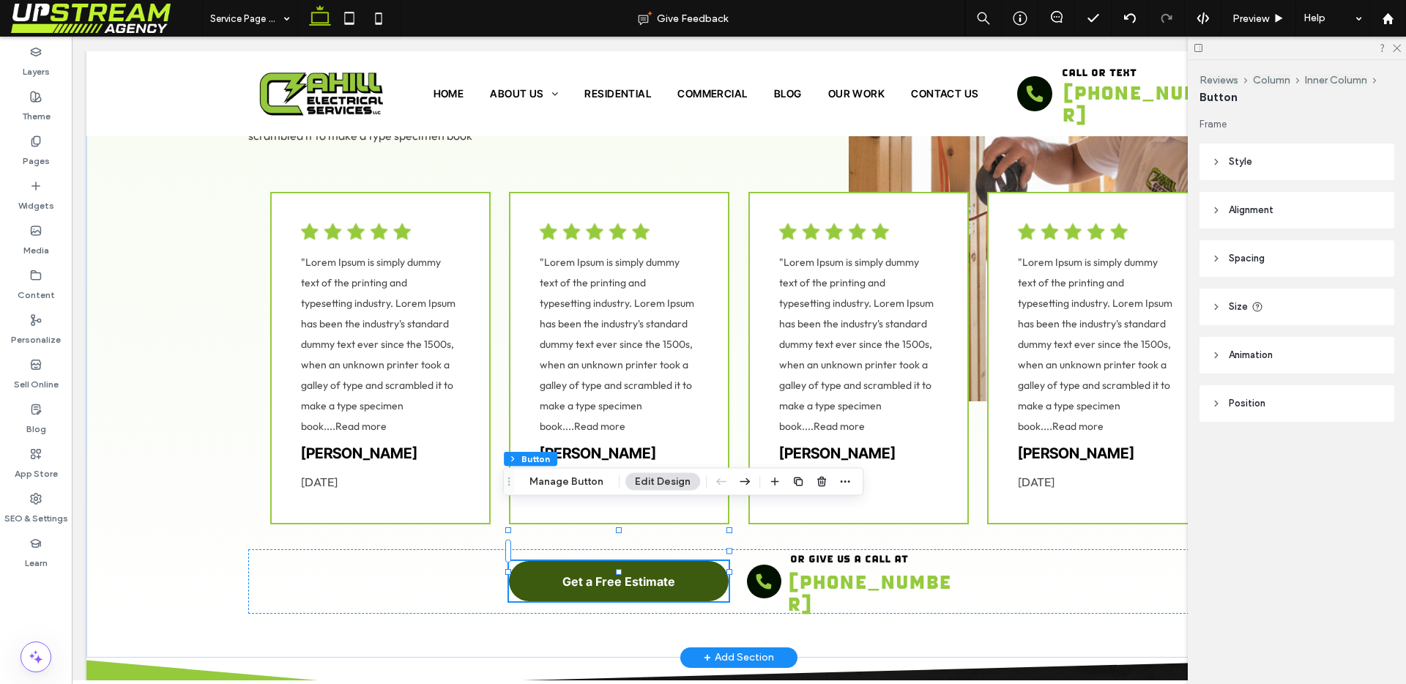
click at [650, 561] on link "Get a Free Estimate" at bounding box center [619, 581] width 220 height 40
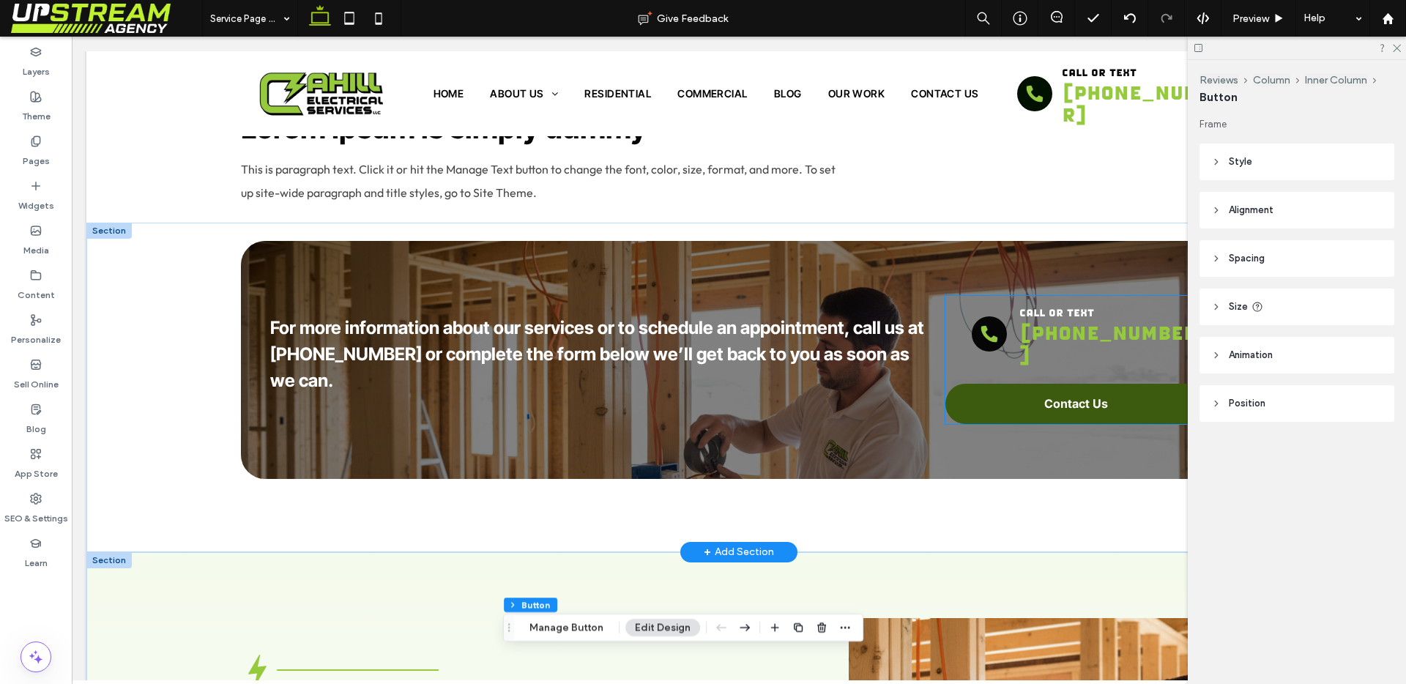
scroll to position [2066, 0]
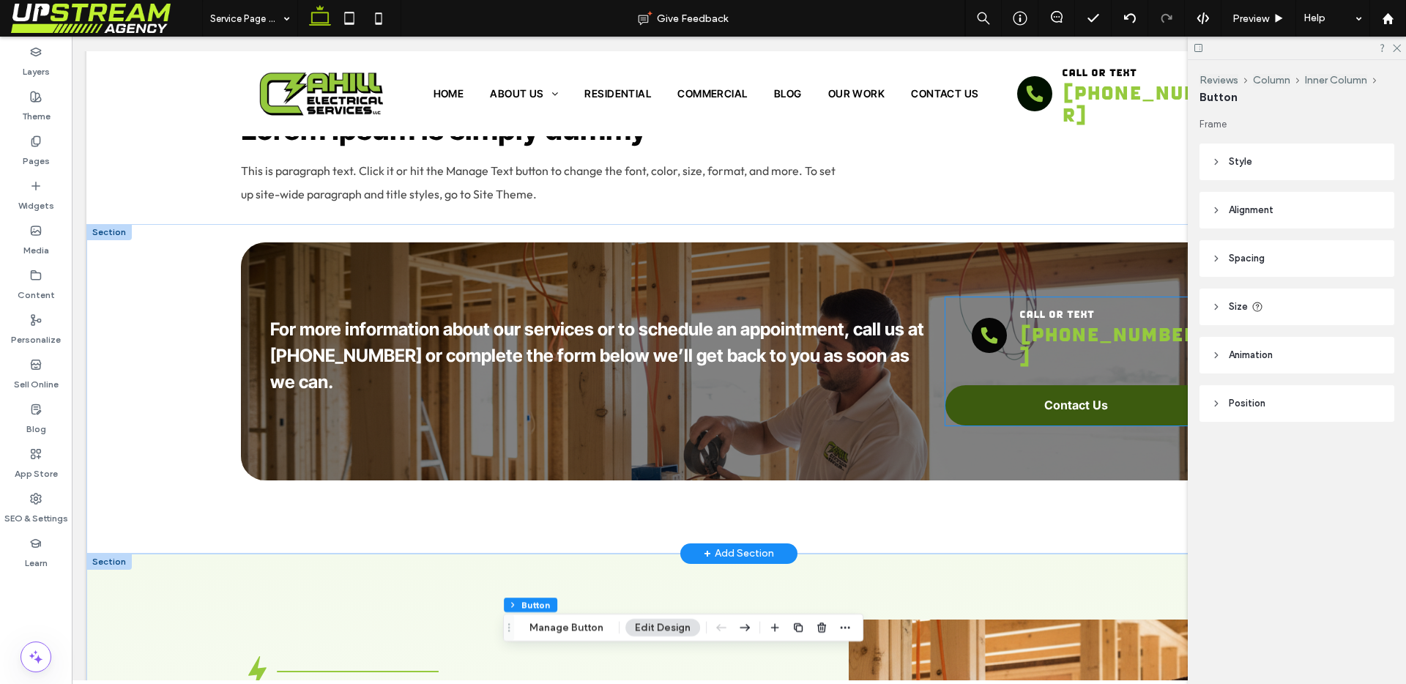
click at [1050, 389] on link "Contact Us" at bounding box center [1077, 405] width 262 height 40
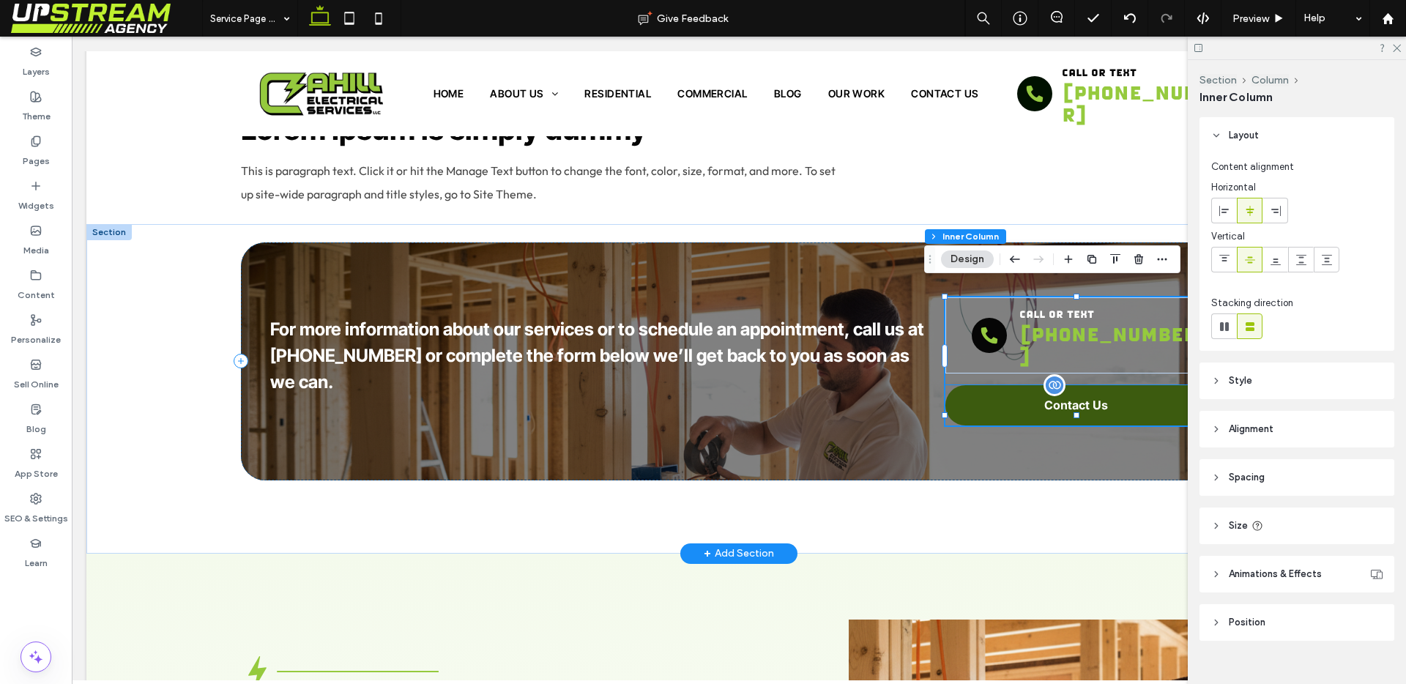
click at [1056, 398] on p "Contact Us" at bounding box center [1076, 405] width 64 height 15
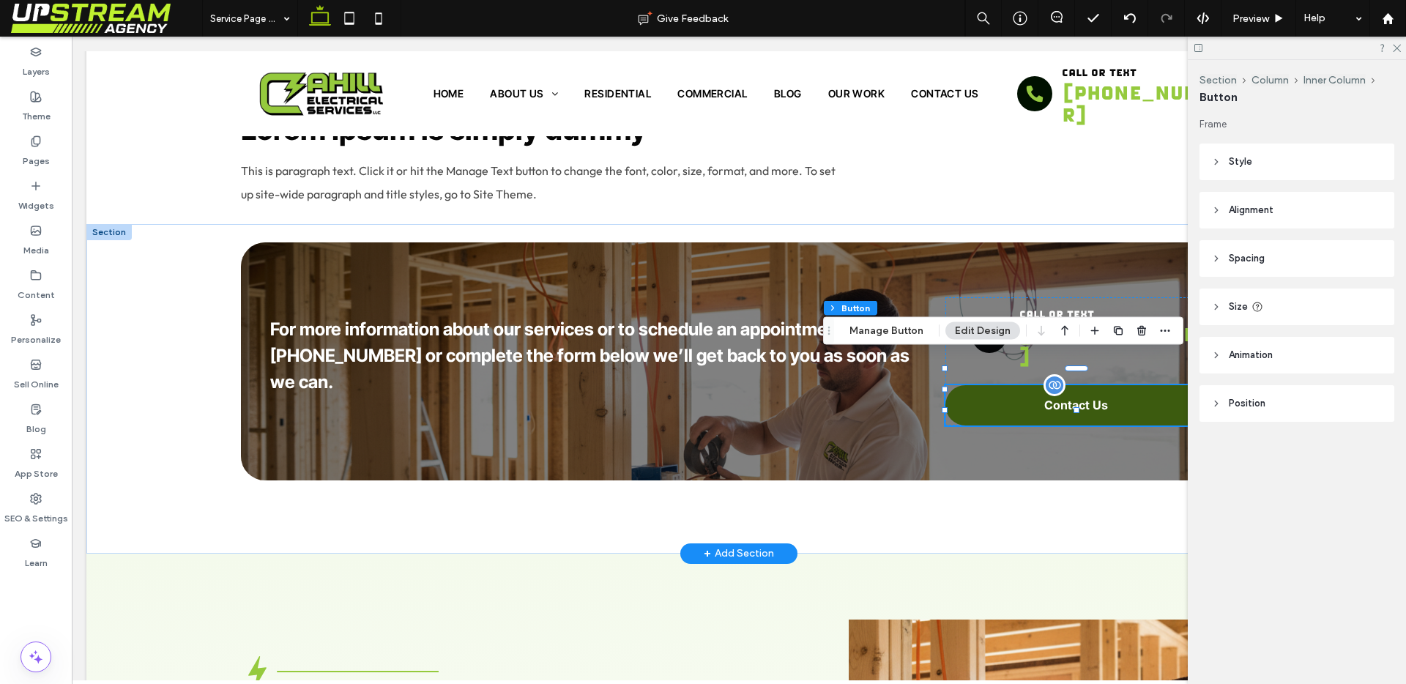
click at [1080, 398] on p "Contact Us" at bounding box center [1076, 405] width 64 height 15
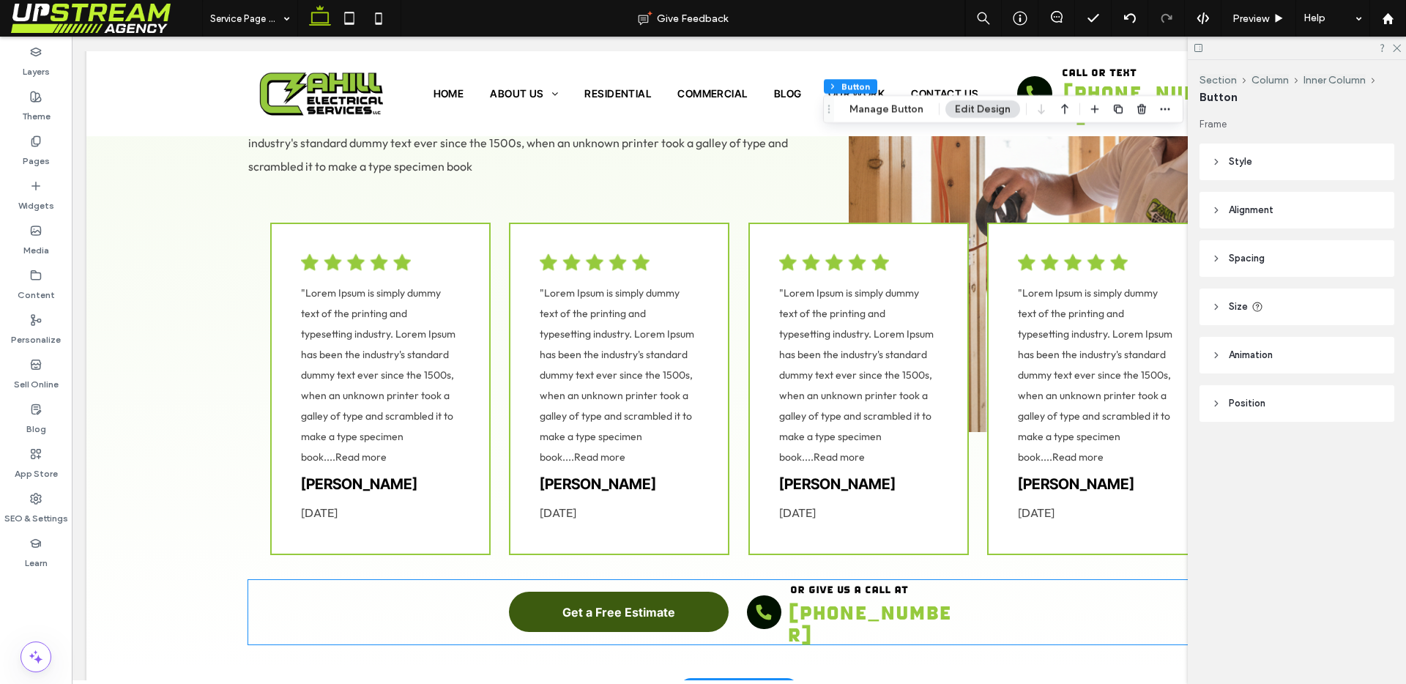
scroll to position [2714, 0]
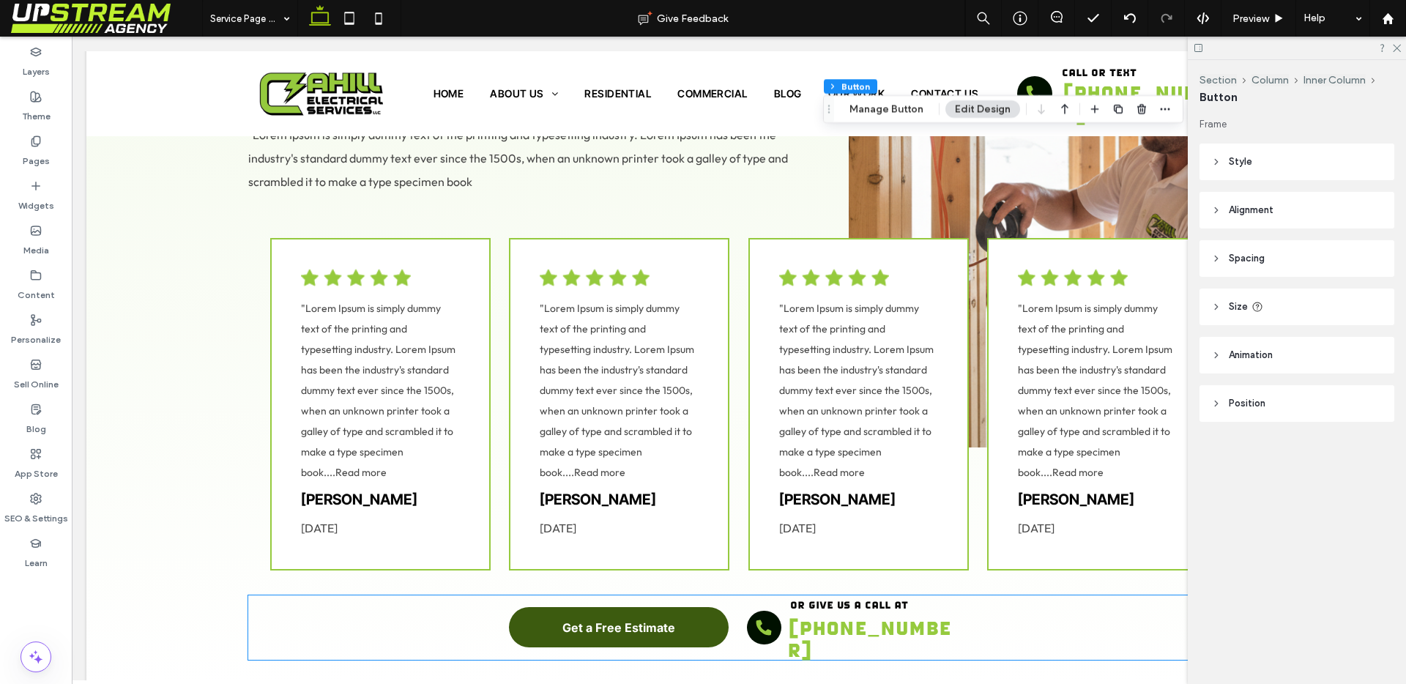
click at [595, 620] on span "Get a Free Estimate" at bounding box center [619, 627] width 113 height 15
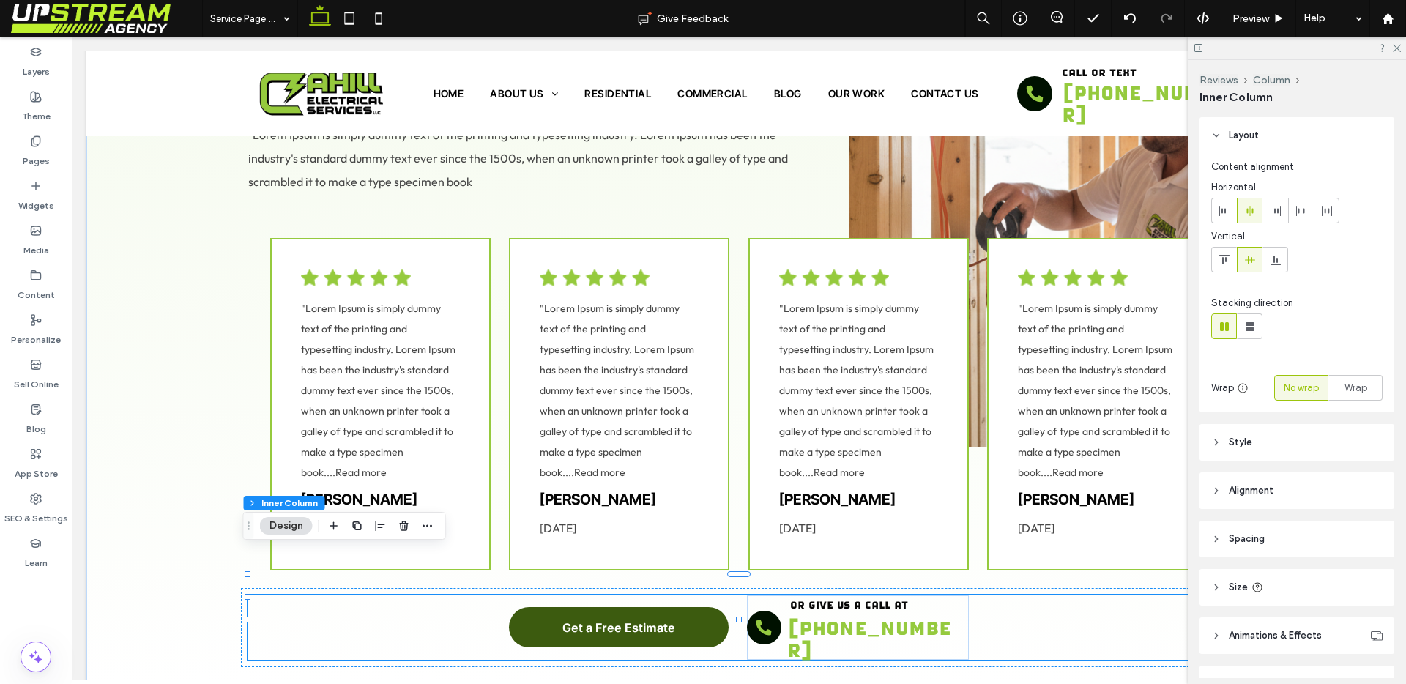
click at [598, 620] on span "Get a Free Estimate" at bounding box center [619, 627] width 113 height 15
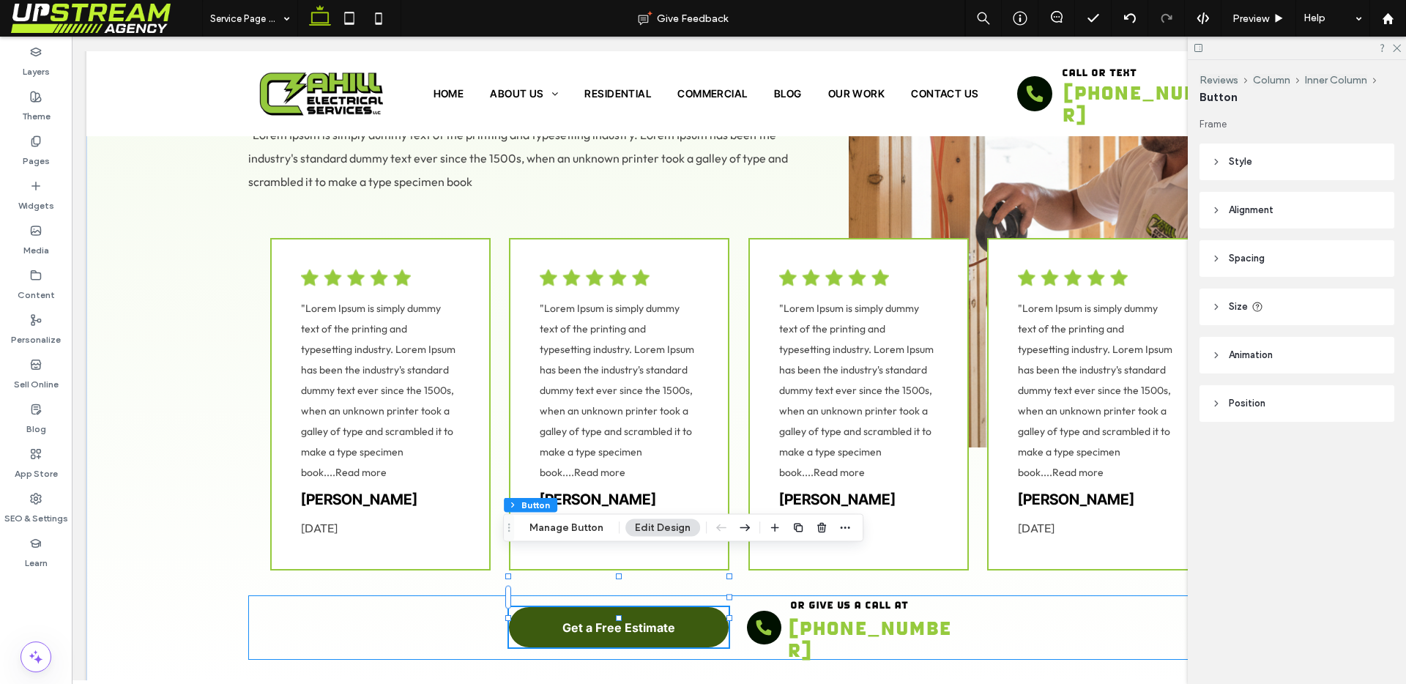
click at [598, 620] on span "Get a Free Estimate" at bounding box center [619, 627] width 113 height 15
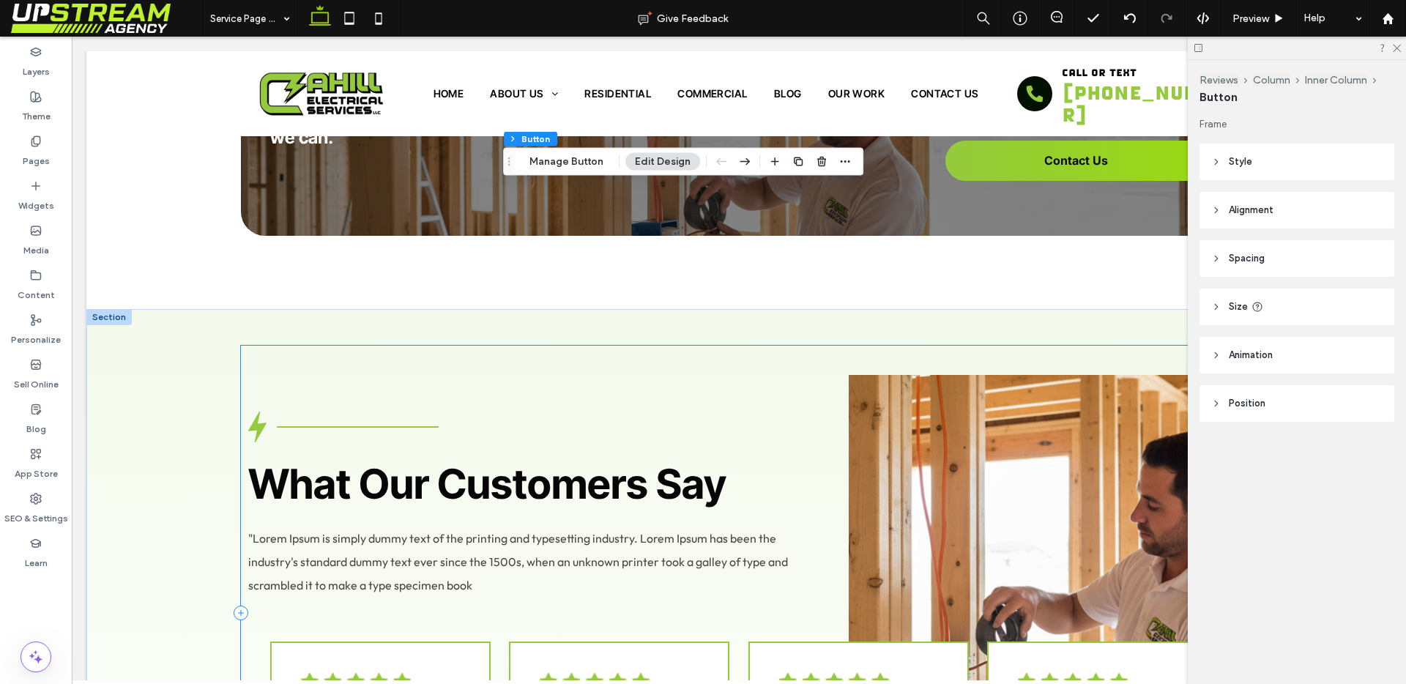
scroll to position [3081, 0]
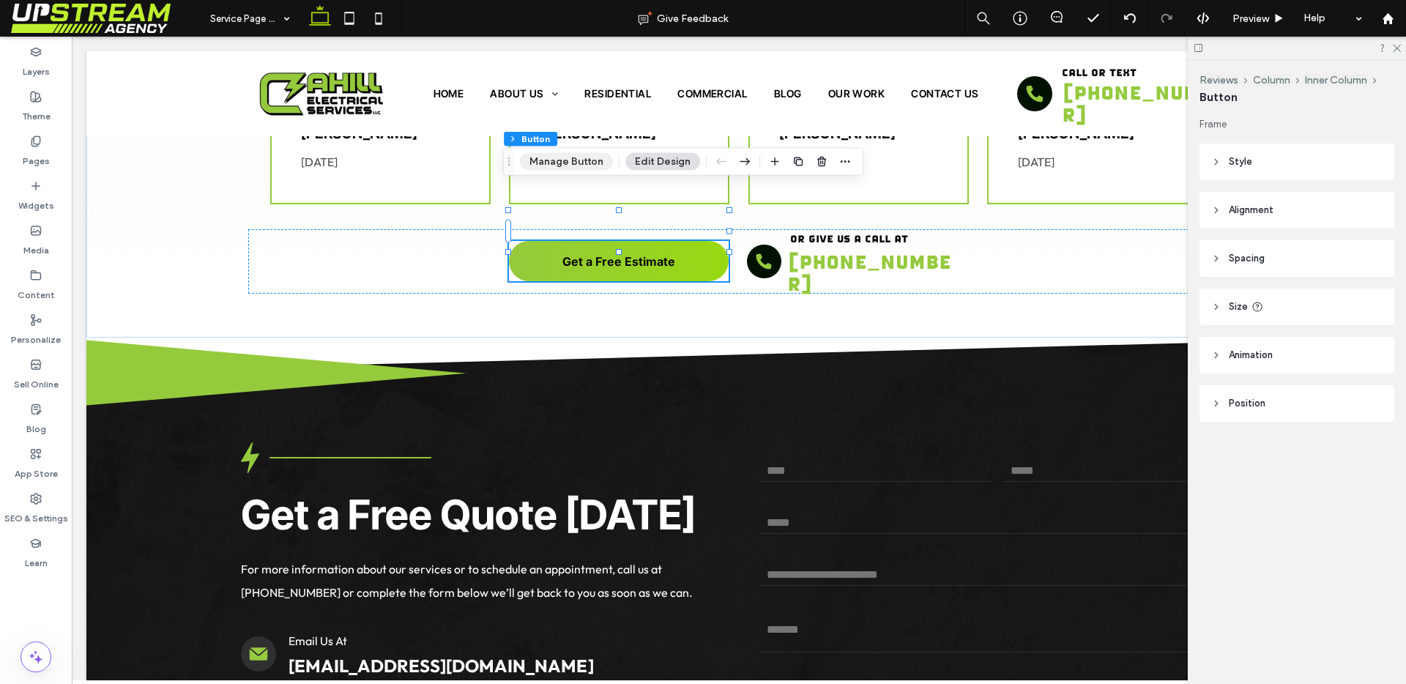
click at [574, 160] on button "Manage Button" at bounding box center [566, 162] width 93 height 18
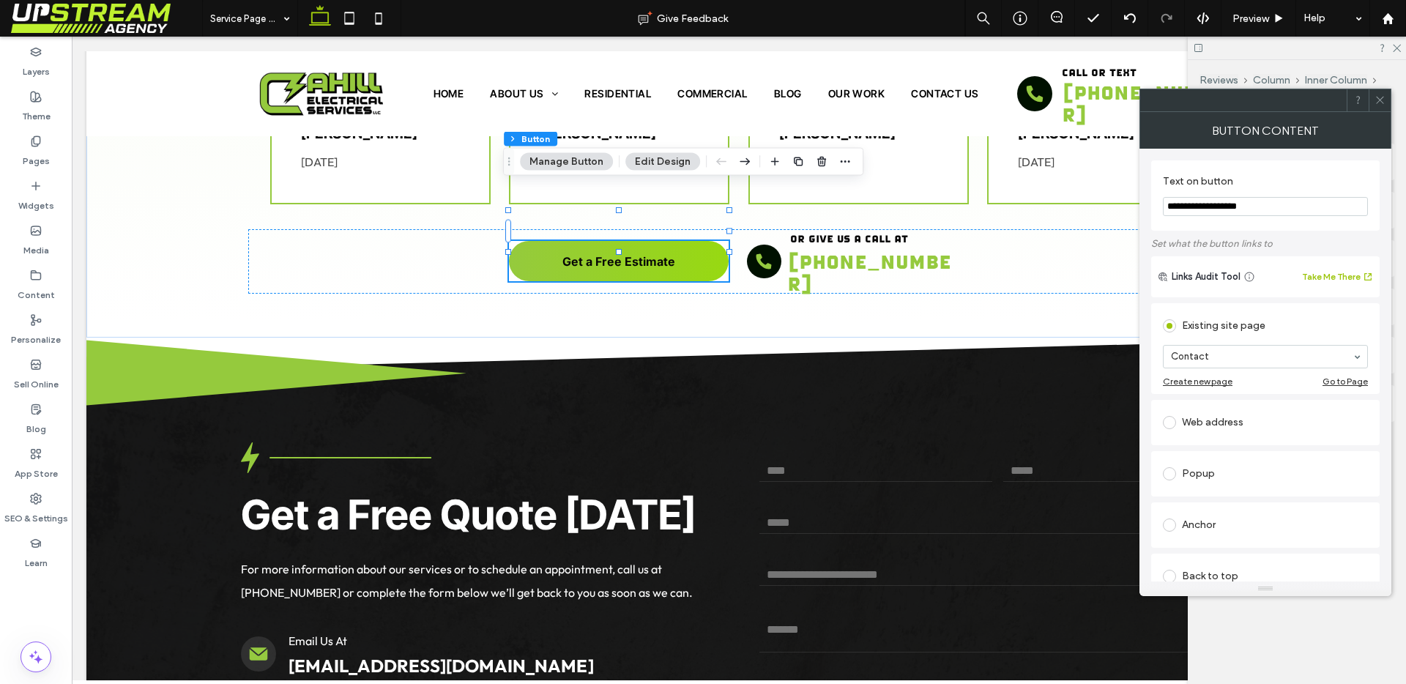
click at [1241, 209] on input "**********" at bounding box center [1265, 206] width 205 height 19
click at [1381, 101] on icon at bounding box center [1380, 99] width 11 height 11
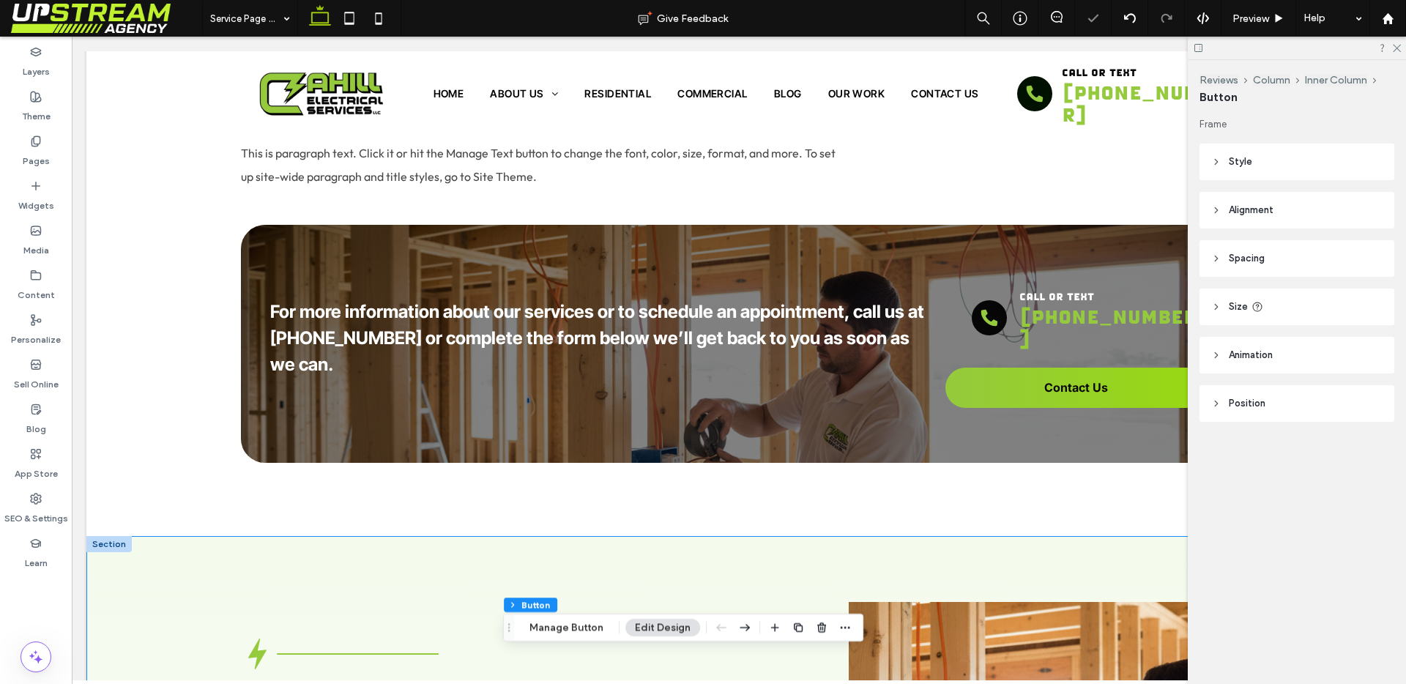
scroll to position [2047, 0]
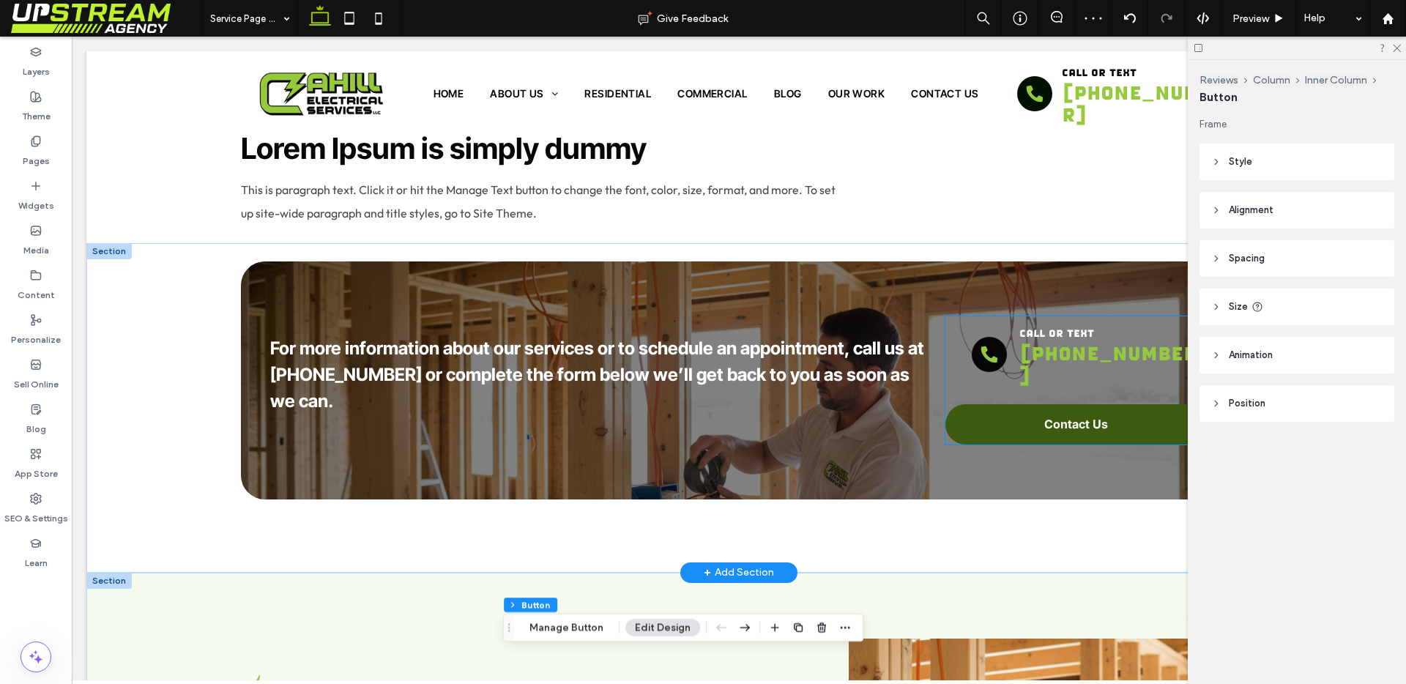
click at [1061, 417] on p "Contact Us" at bounding box center [1076, 424] width 64 height 15
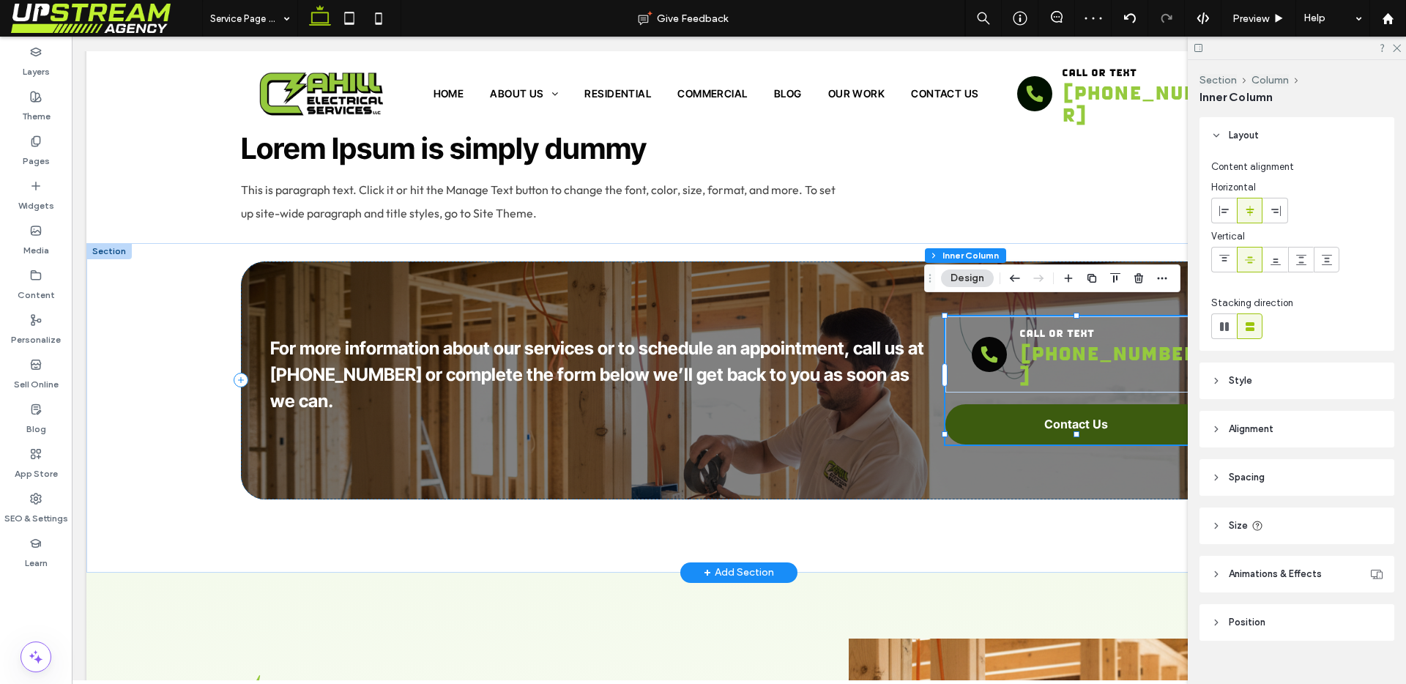
click at [1061, 417] on p "Contact Us" at bounding box center [1076, 424] width 64 height 15
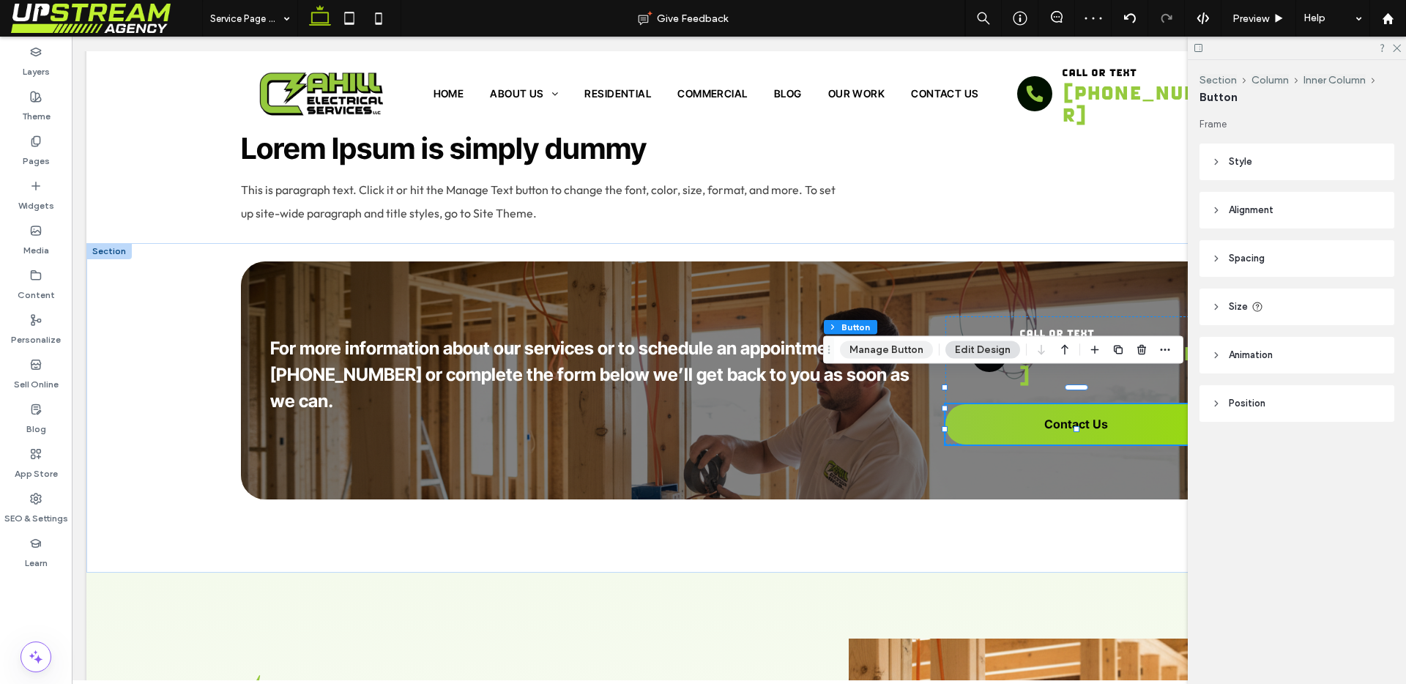
click at [873, 349] on button "Manage Button" at bounding box center [886, 350] width 93 height 18
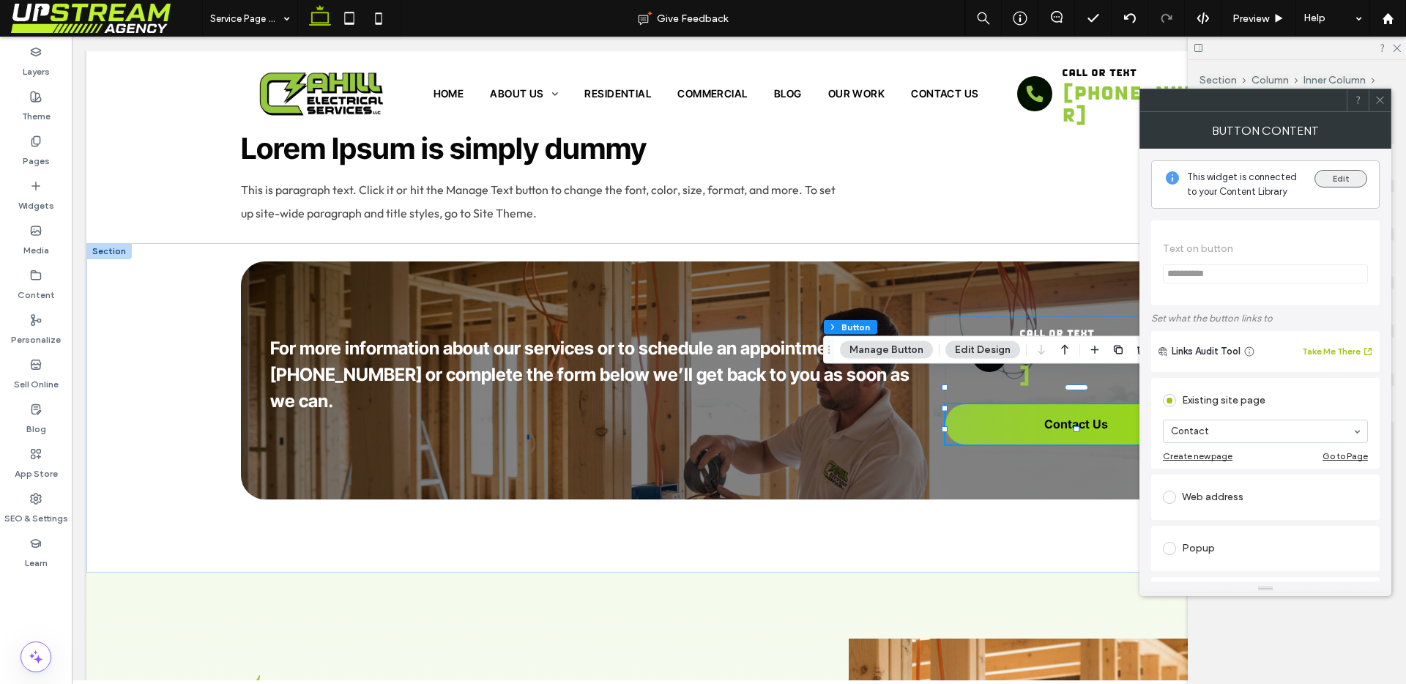
click at [1339, 177] on button "Edit" at bounding box center [1341, 179] width 53 height 18
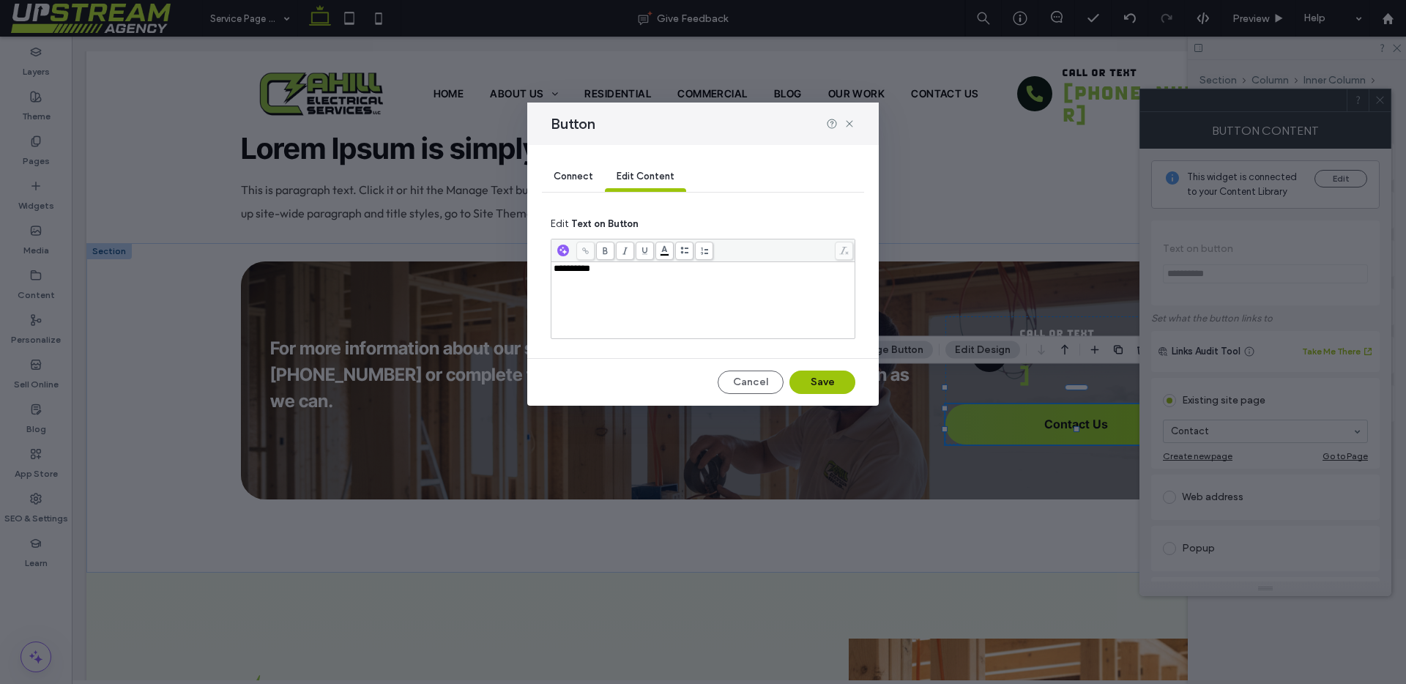
click at [686, 289] on div "**********" at bounding box center [704, 300] width 300 height 73
click at [819, 385] on button "Save" at bounding box center [823, 382] width 66 height 23
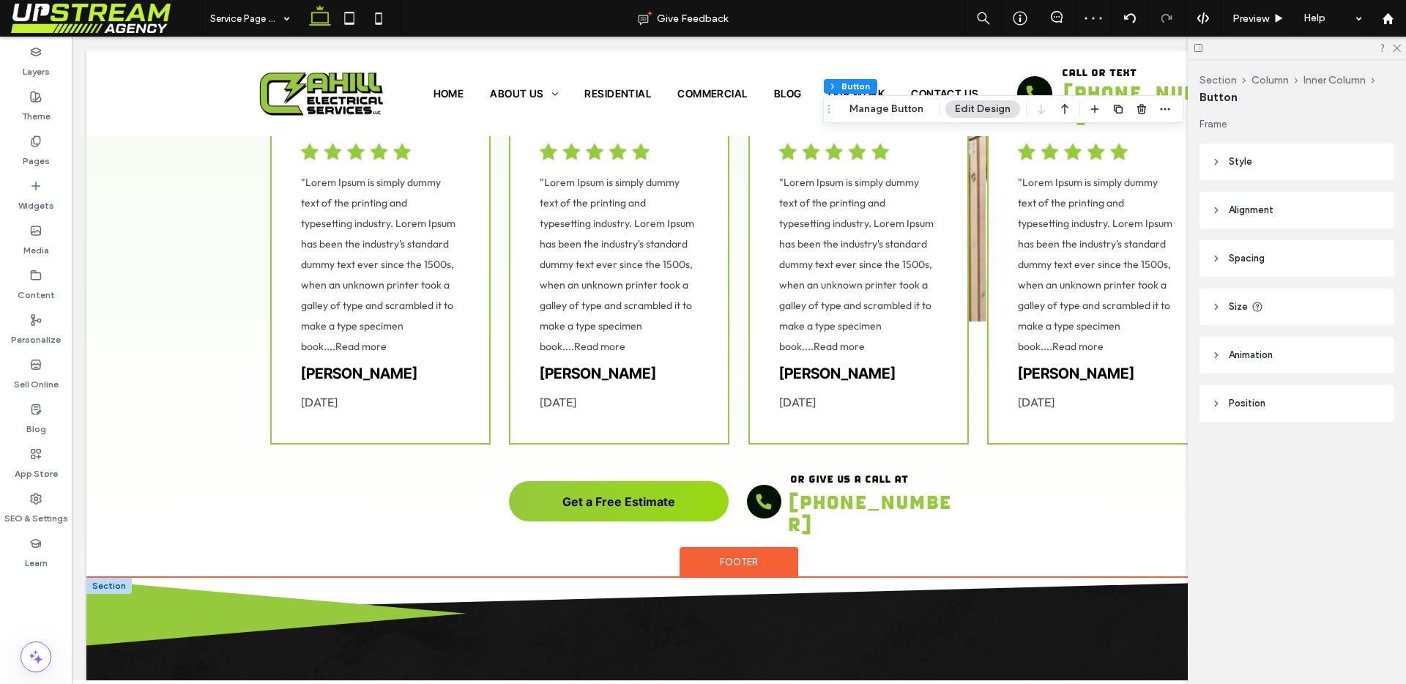
scroll to position [3062, 0]
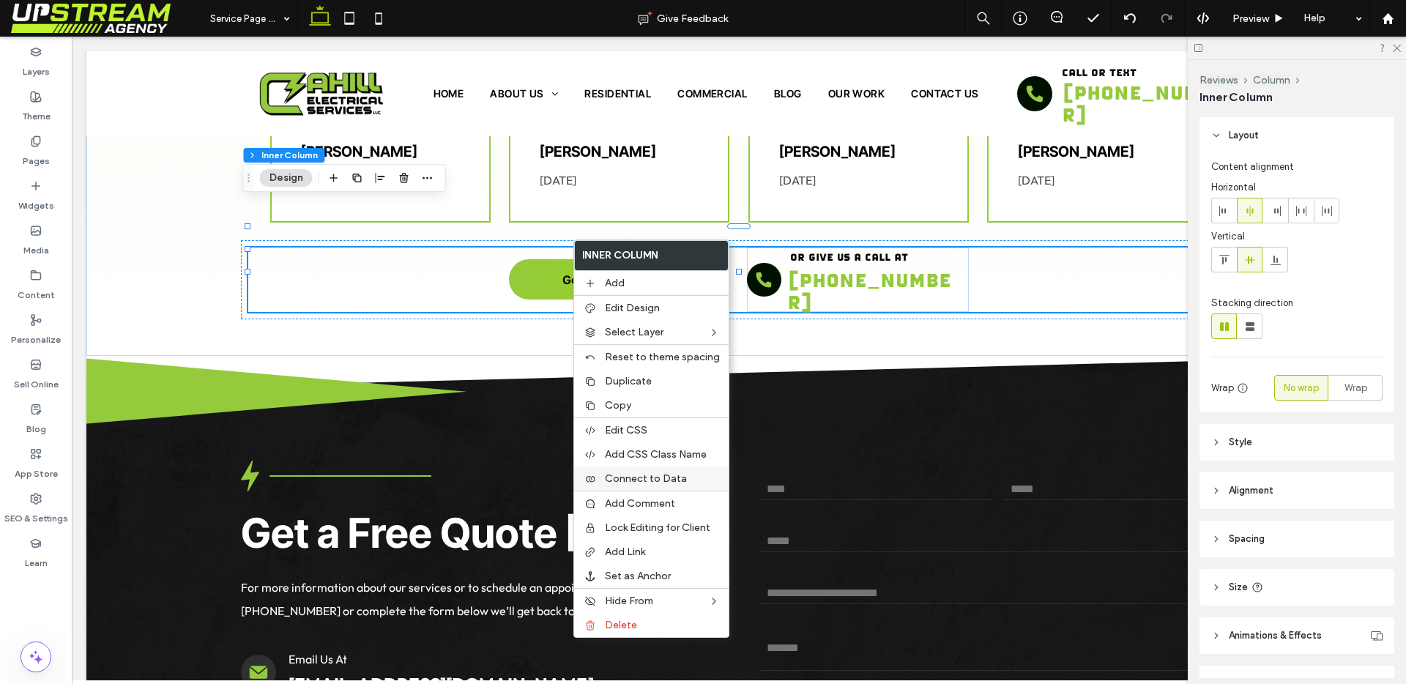
click at [659, 481] on span "Connect to Data" at bounding box center [646, 478] width 82 height 12
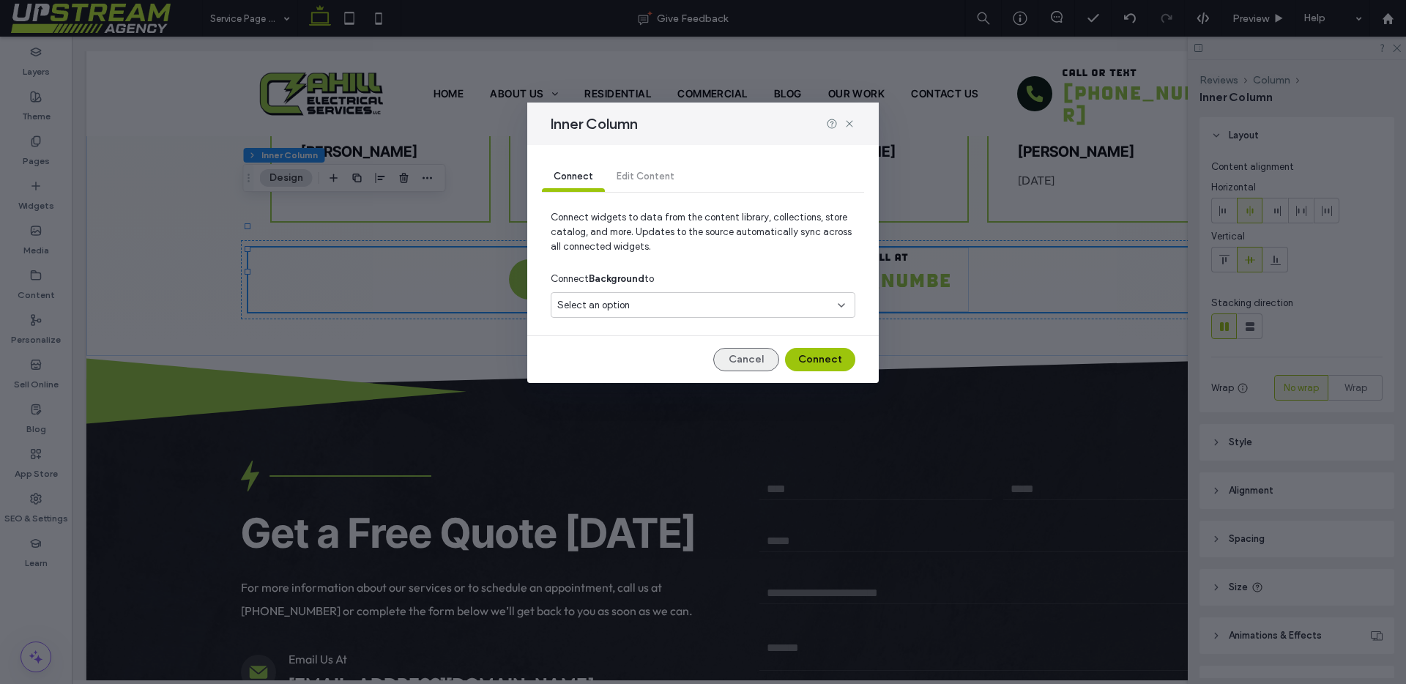
drag, startPoint x: 744, startPoint y: 349, endPoint x: 637, endPoint y: 301, distance: 117.4
click at [745, 350] on button "Cancel" at bounding box center [746, 359] width 66 height 23
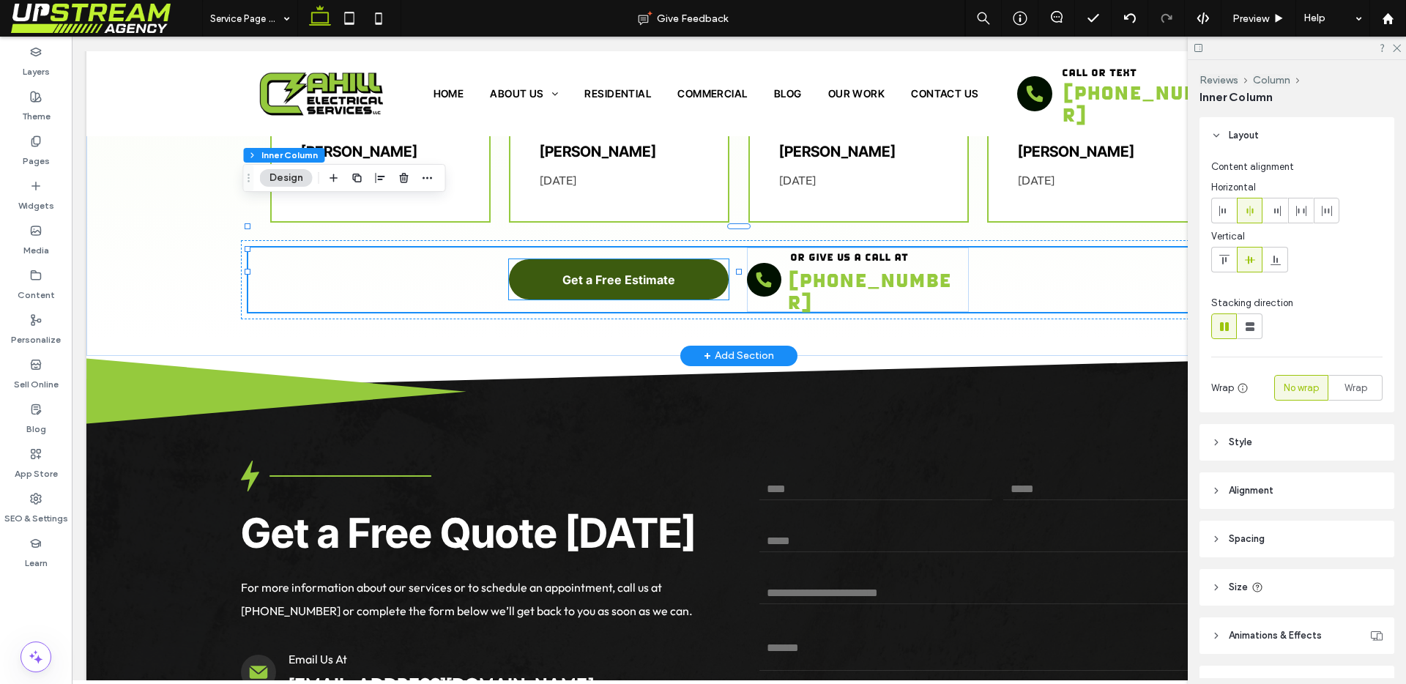
click at [598, 272] on span "Get a Free Estimate" at bounding box center [619, 279] width 113 height 15
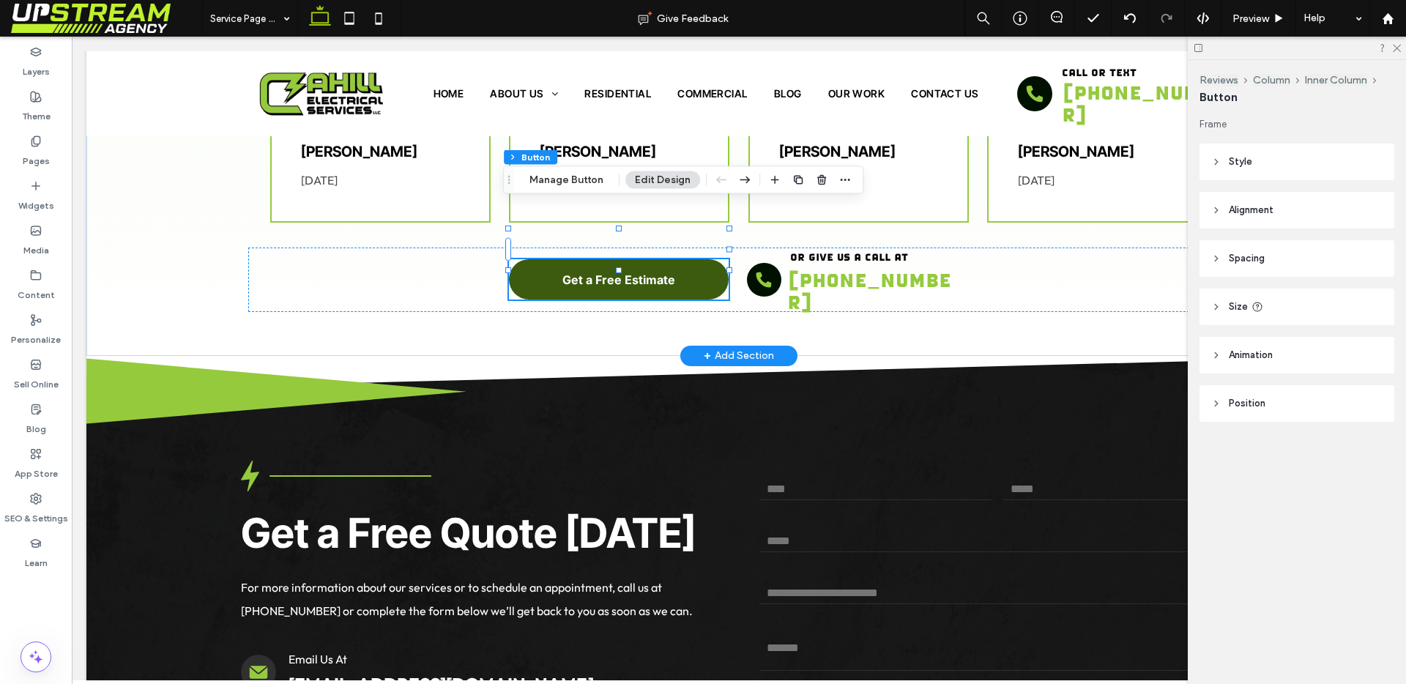
click at [601, 272] on span "Get a Free Estimate" at bounding box center [619, 279] width 113 height 15
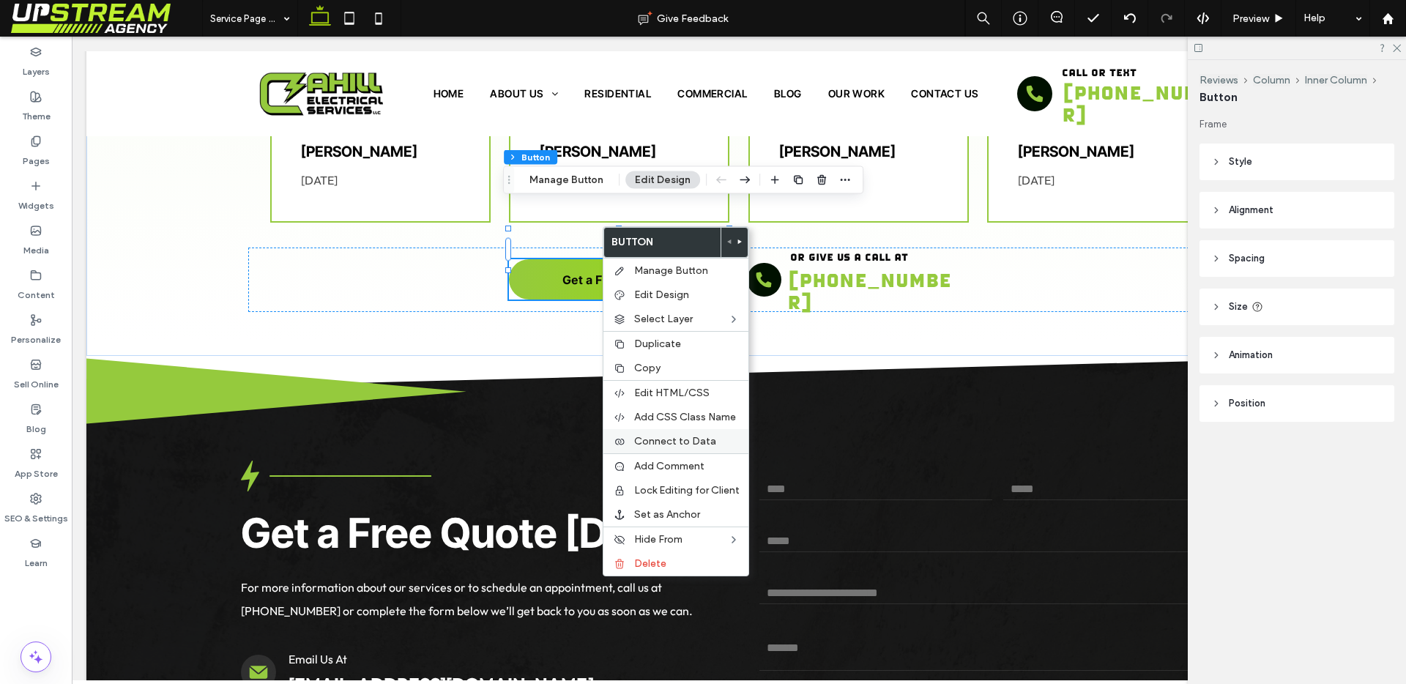
click at [688, 448] on div "Connect to Data" at bounding box center [676, 441] width 145 height 24
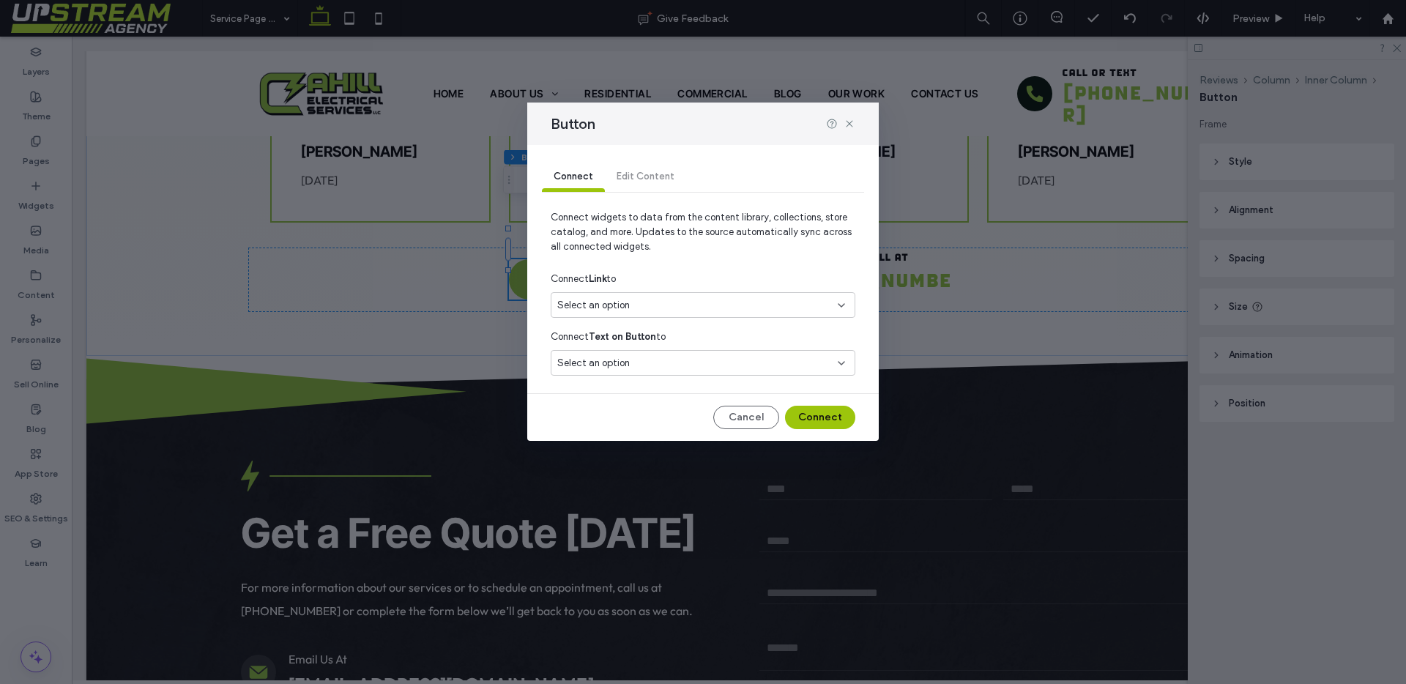
click at [659, 295] on div "Select an option" at bounding box center [703, 305] width 305 height 26
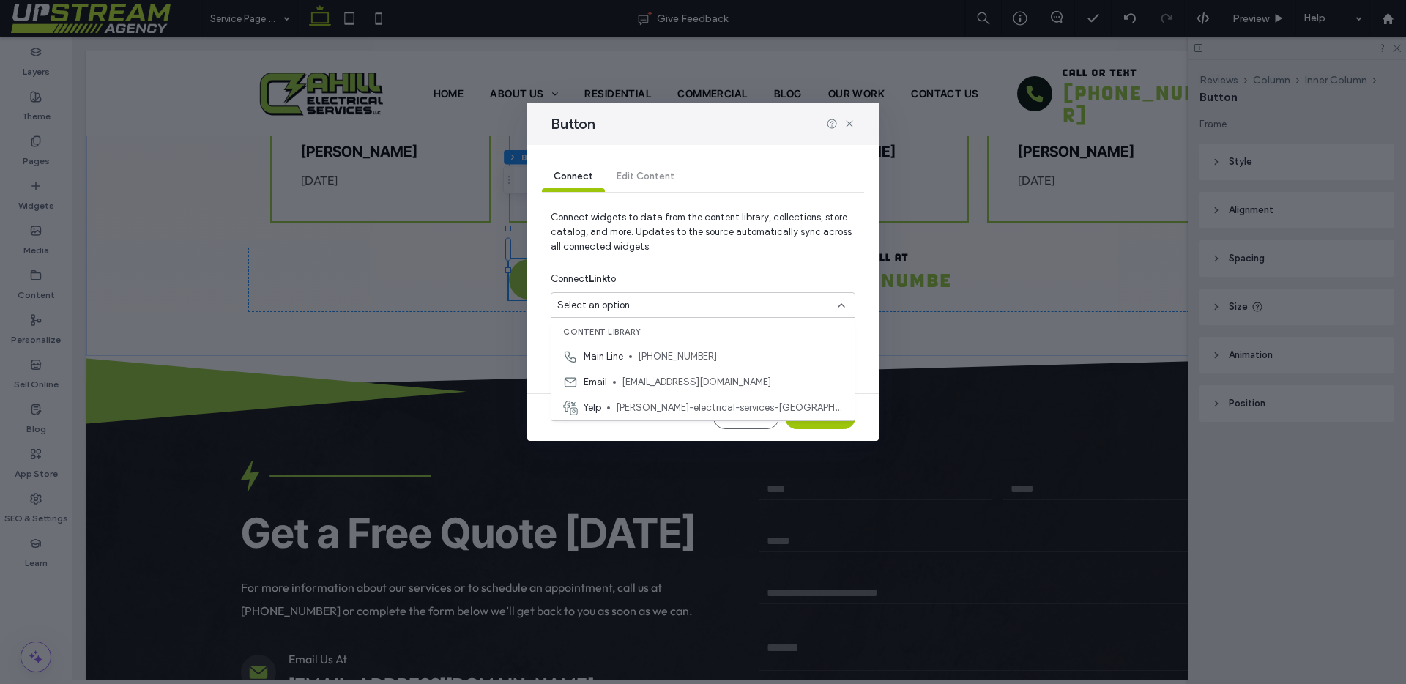
click at [665, 296] on div "Select an option" at bounding box center [703, 305] width 305 height 26
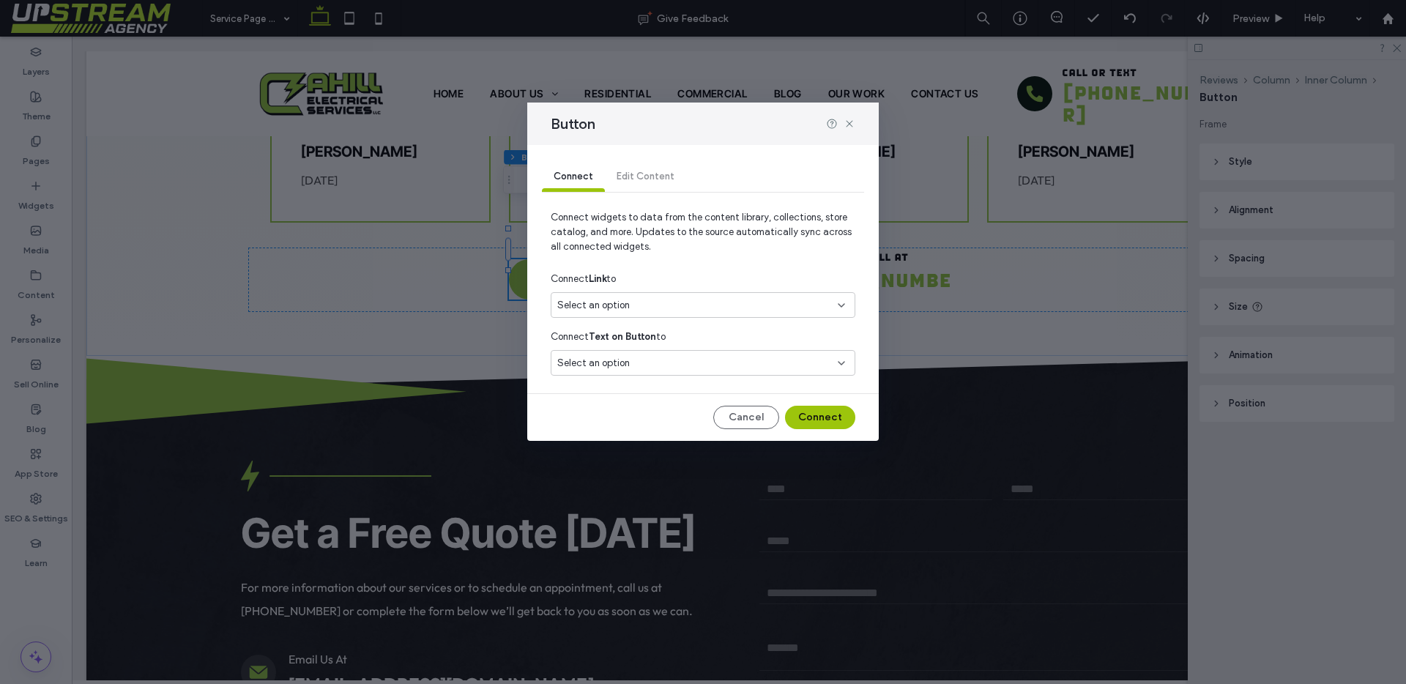
click at [653, 366] on div "Select an option" at bounding box center [694, 363] width 274 height 15
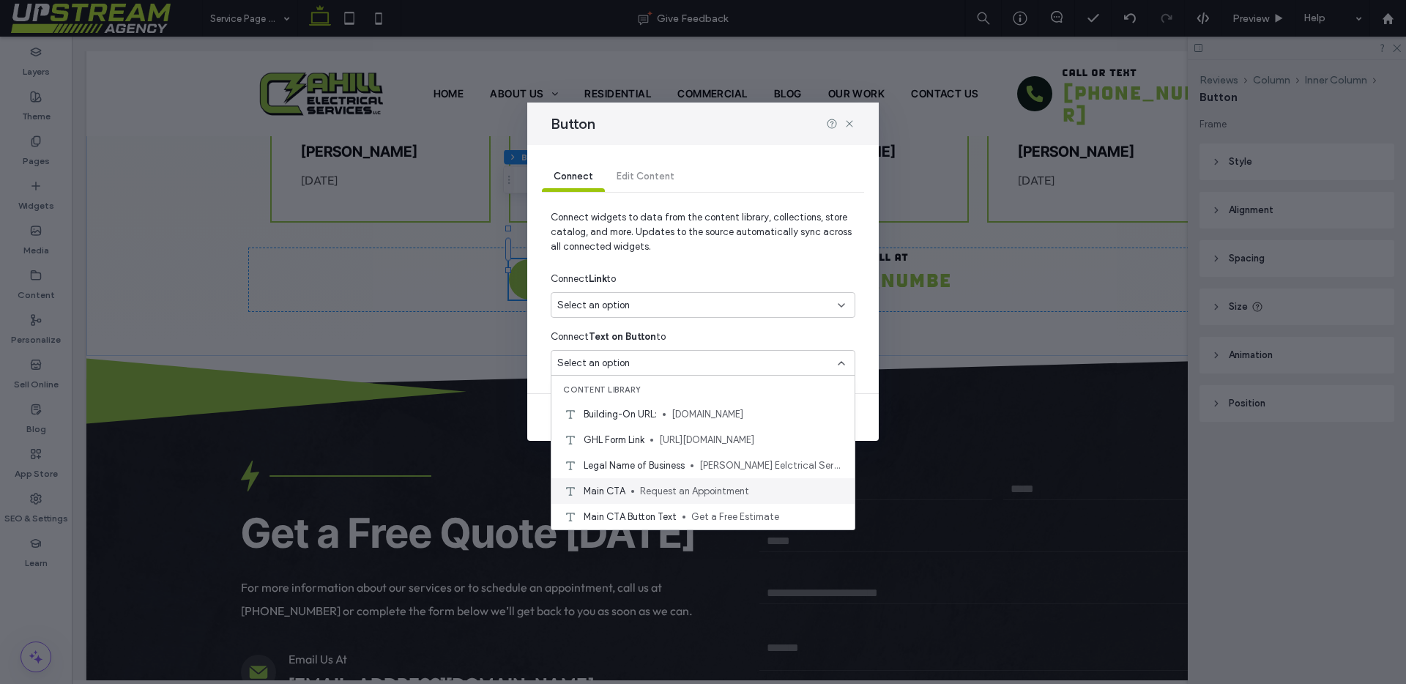
click at [654, 497] on span "Request an Appointment" at bounding box center [741, 491] width 203 height 15
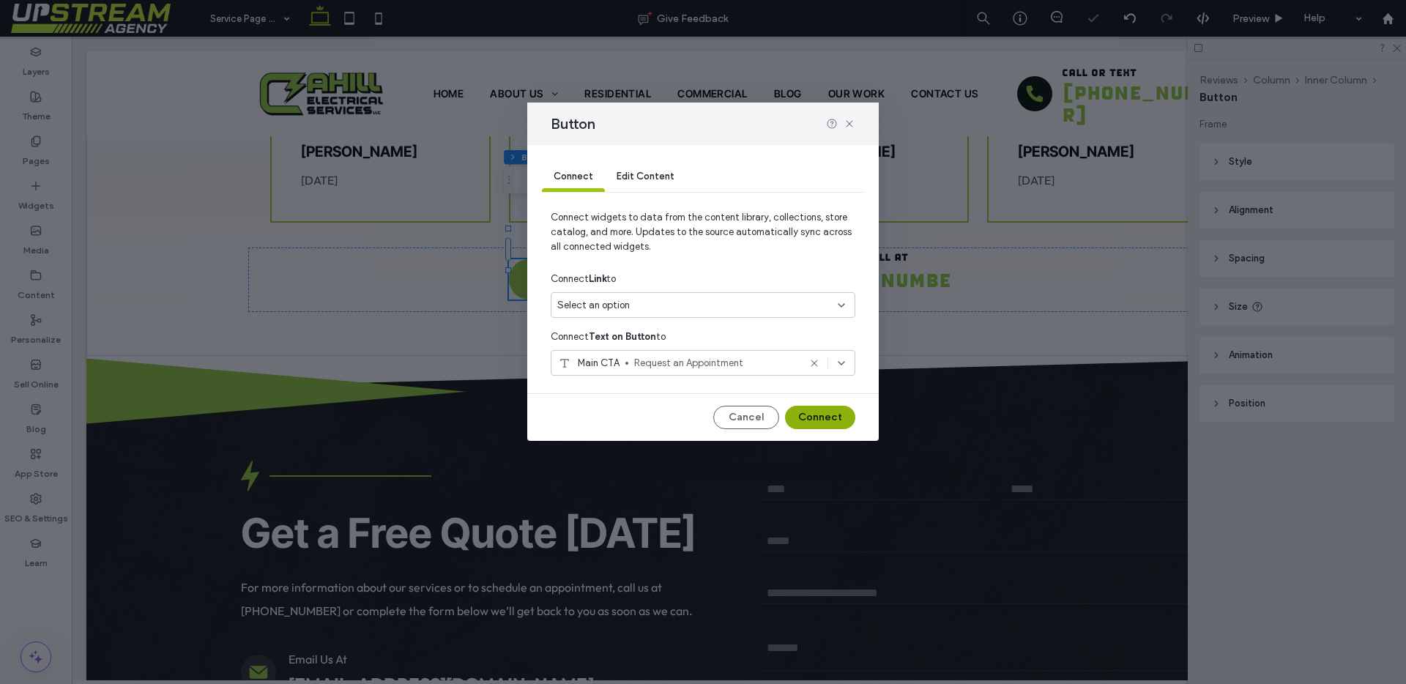
click at [814, 422] on button "Connect" at bounding box center [820, 417] width 70 height 23
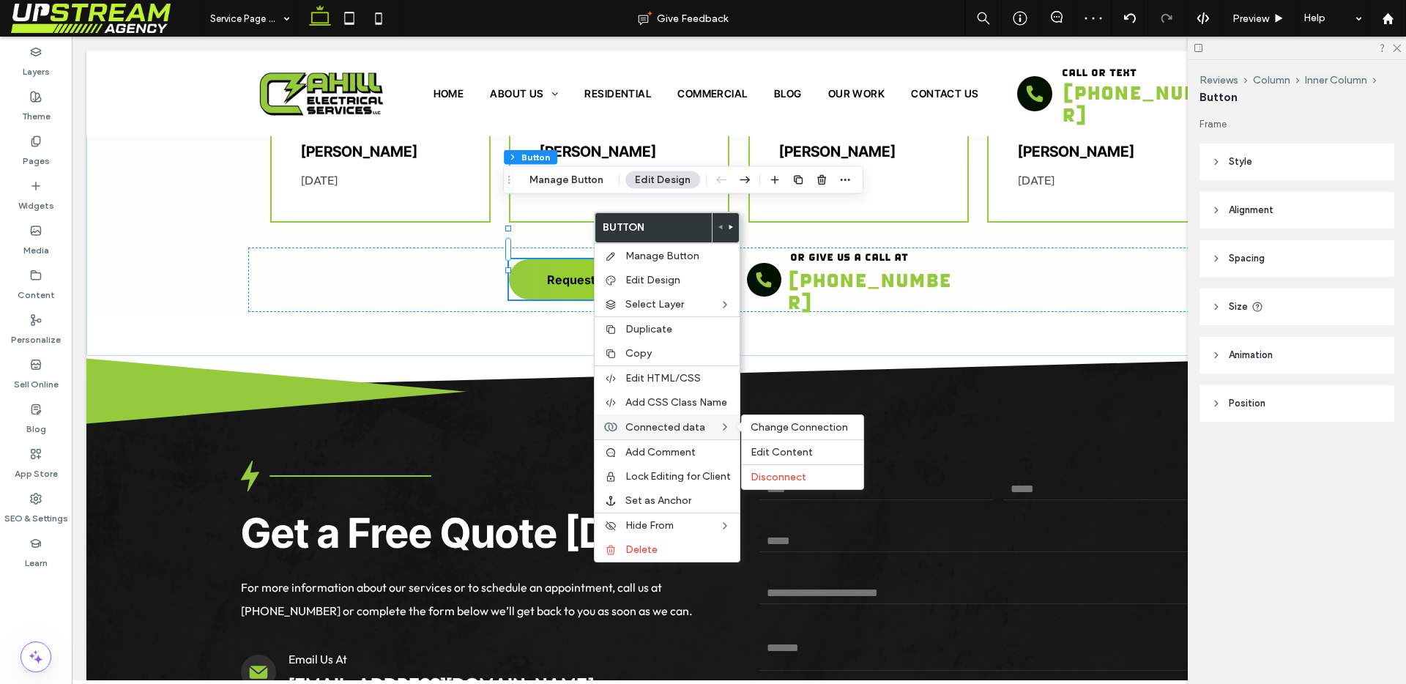
click at [670, 422] on span "Connected data" at bounding box center [665, 427] width 80 height 12
click at [777, 423] on span "Change Connection" at bounding box center [799, 427] width 97 height 12
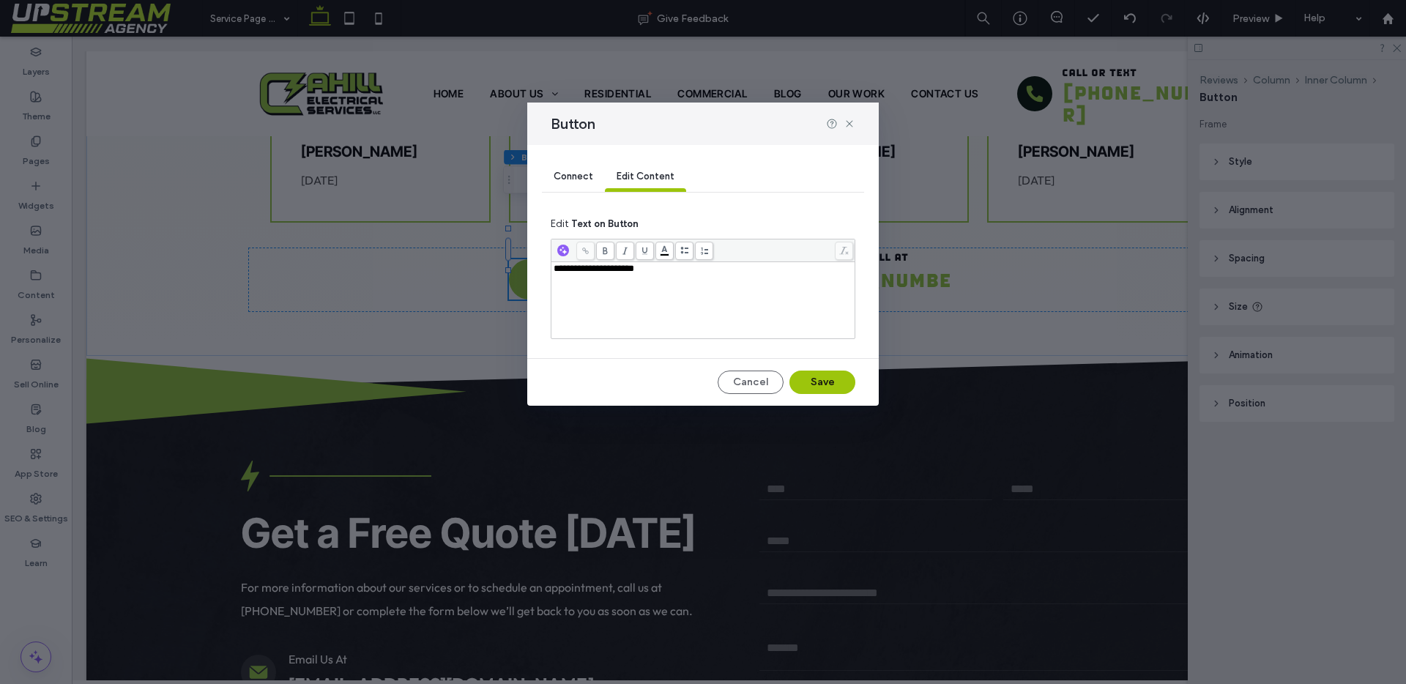
click at [584, 185] on div "Connect" at bounding box center [573, 177] width 63 height 29
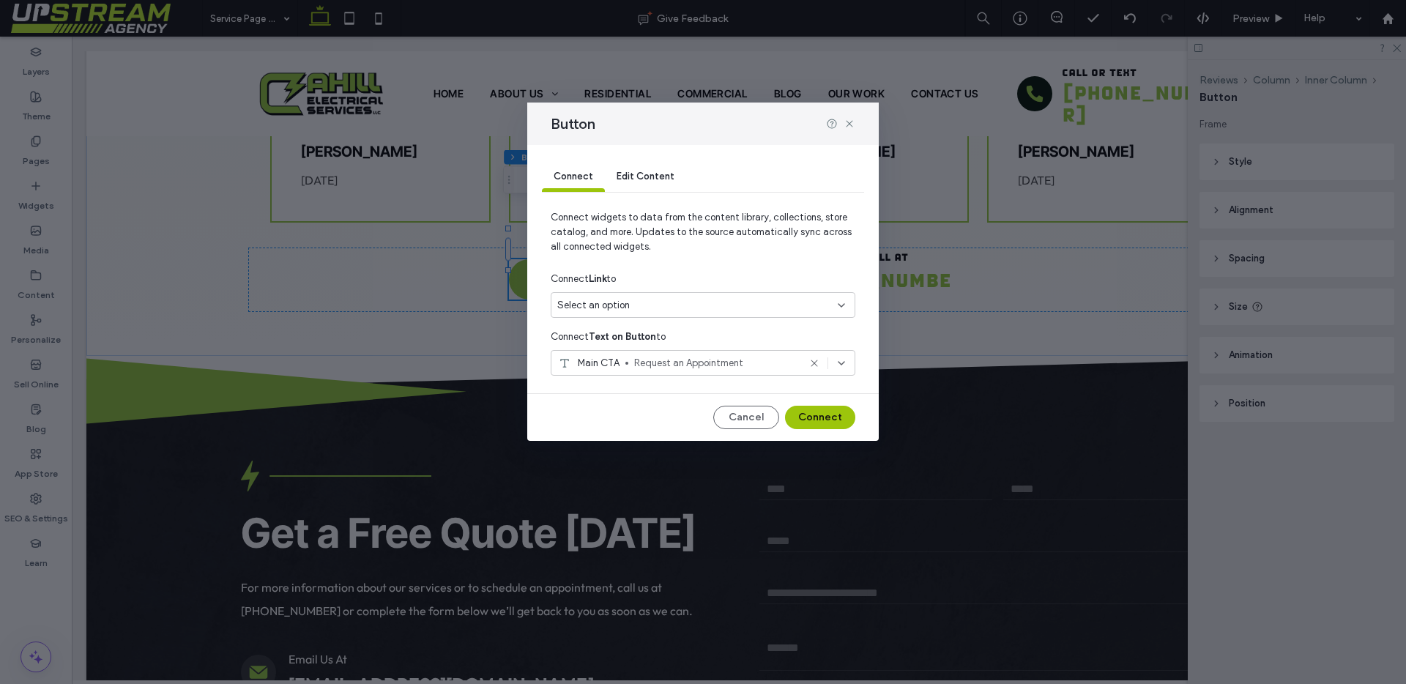
click at [644, 363] on span "Request an Appointment" at bounding box center [716, 363] width 164 height 15
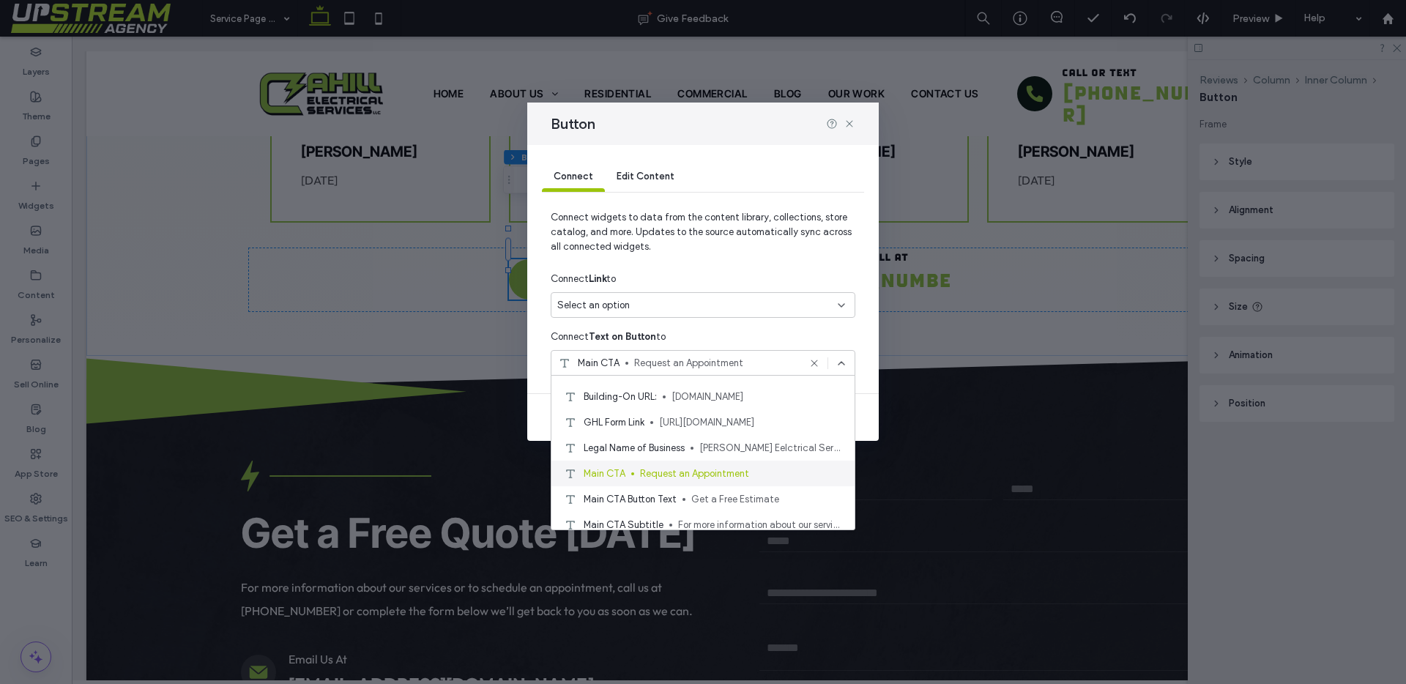
scroll to position [31, 0]
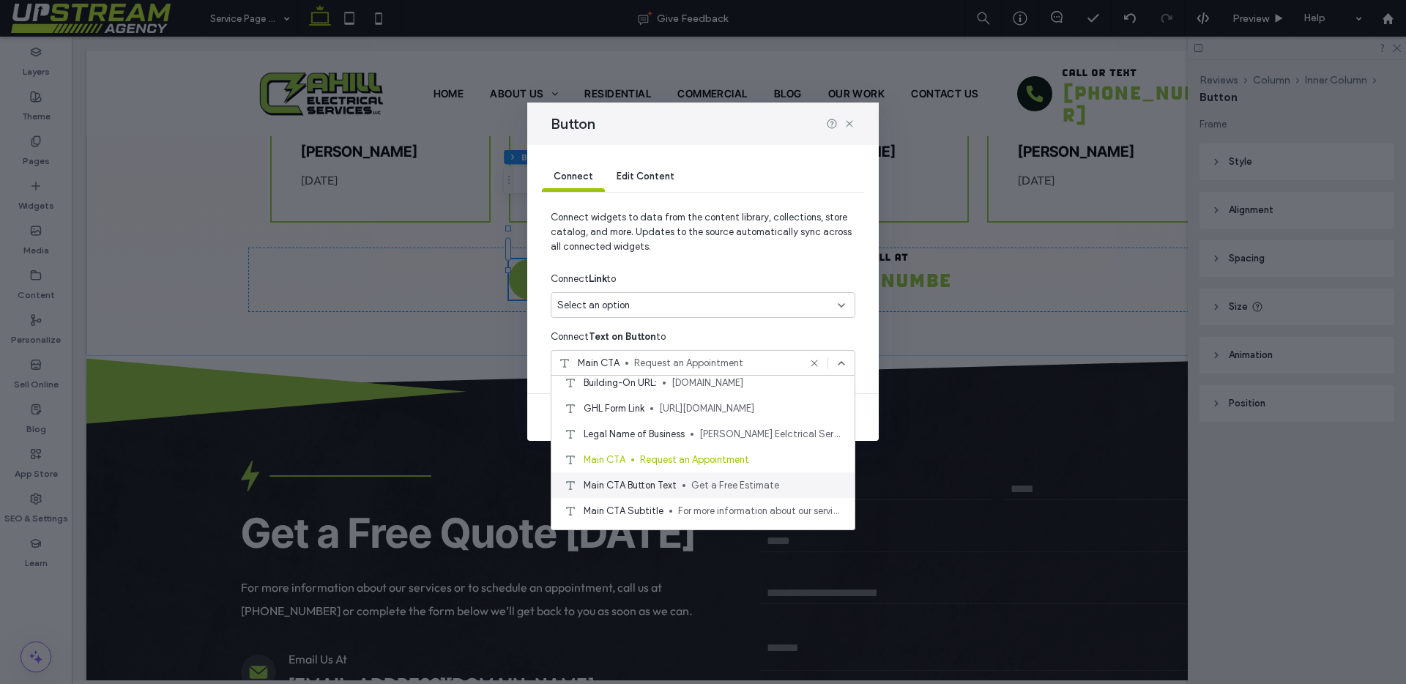
click at [672, 481] on span "Main CTA Button Text" at bounding box center [630, 485] width 93 height 15
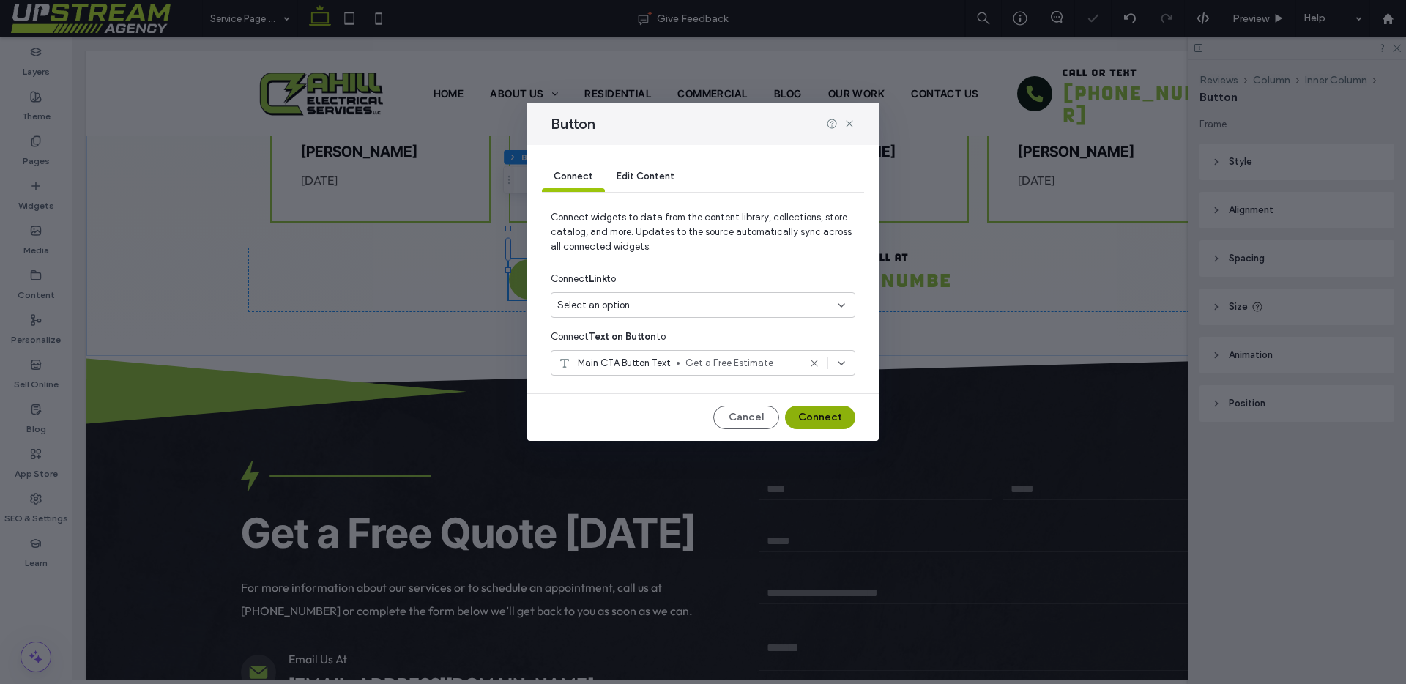
click at [817, 410] on button "Connect" at bounding box center [820, 417] width 70 height 23
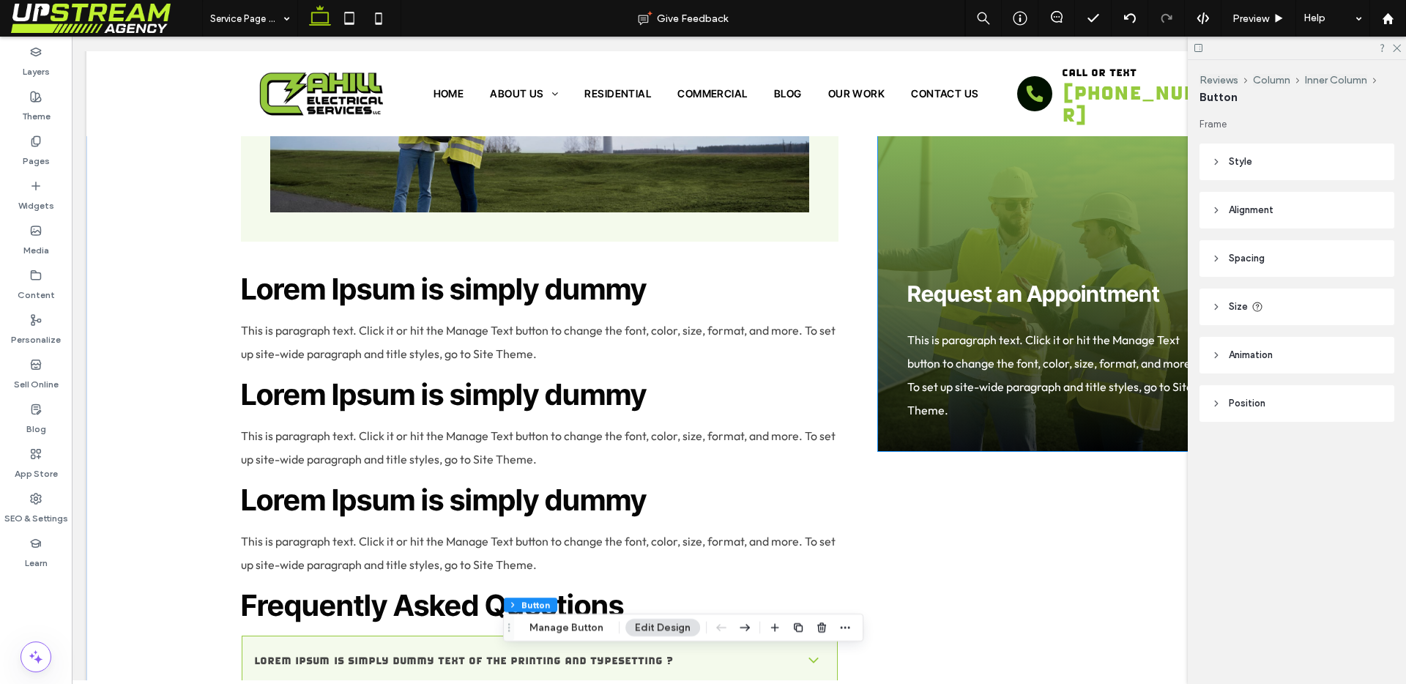
scroll to position [1329, 0]
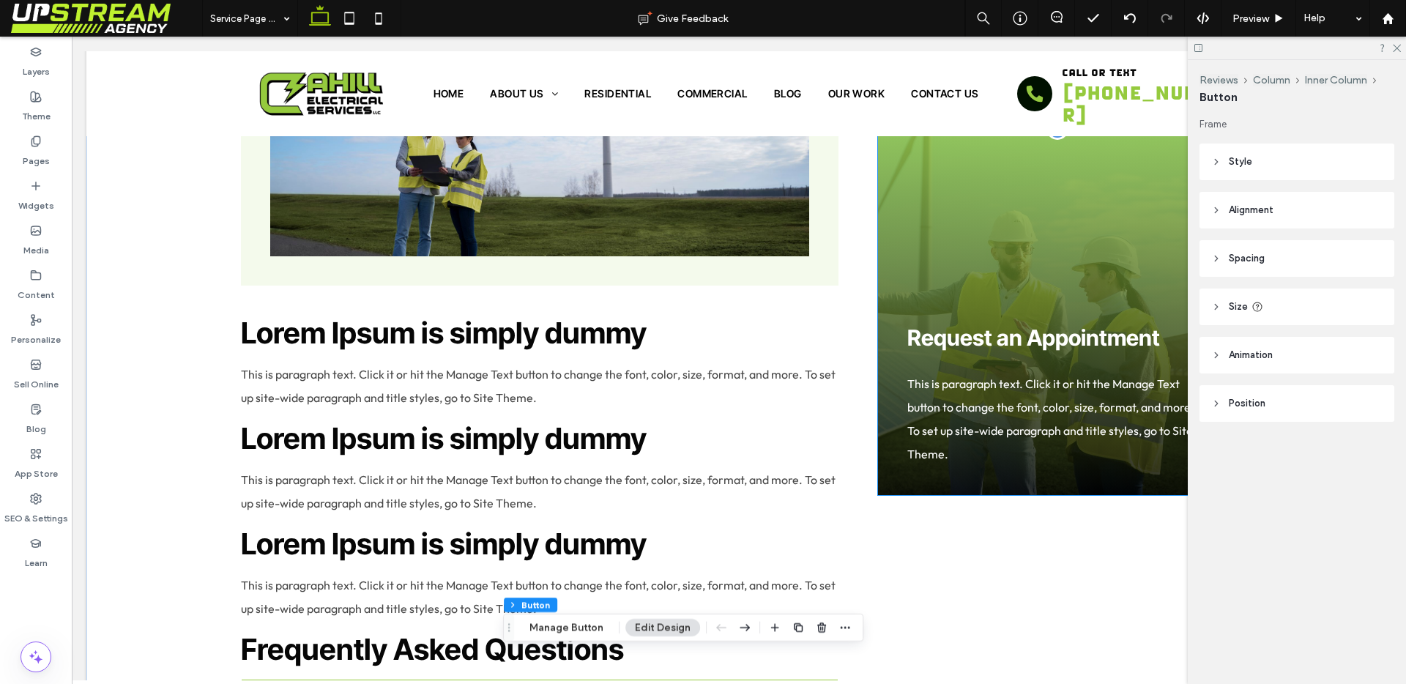
click at [1011, 379] on p "This is paragraph text. Click it or hit the Manage Text button to change the fo…" at bounding box center [1057, 419] width 300 height 94
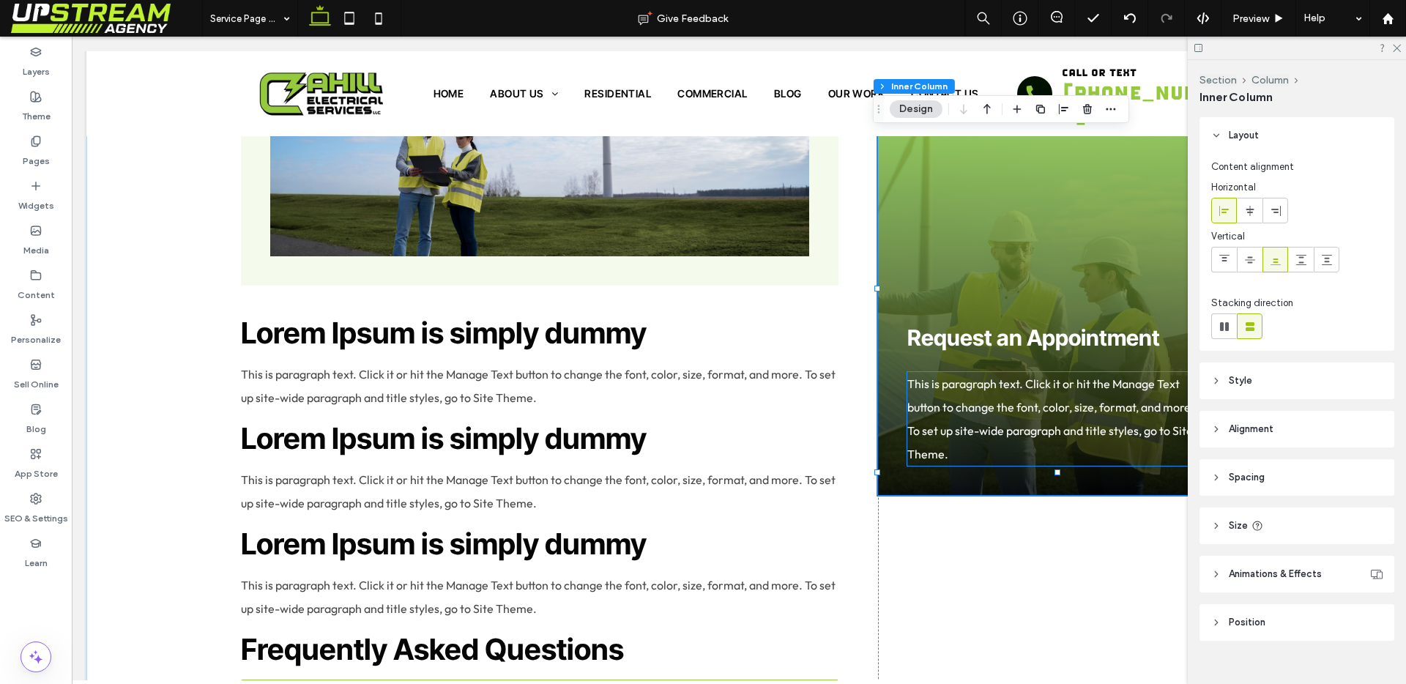
click at [1009, 376] on span "This is paragraph text. Click it or hit the Manage Text button to change the fo…" at bounding box center [1050, 418] width 287 height 85
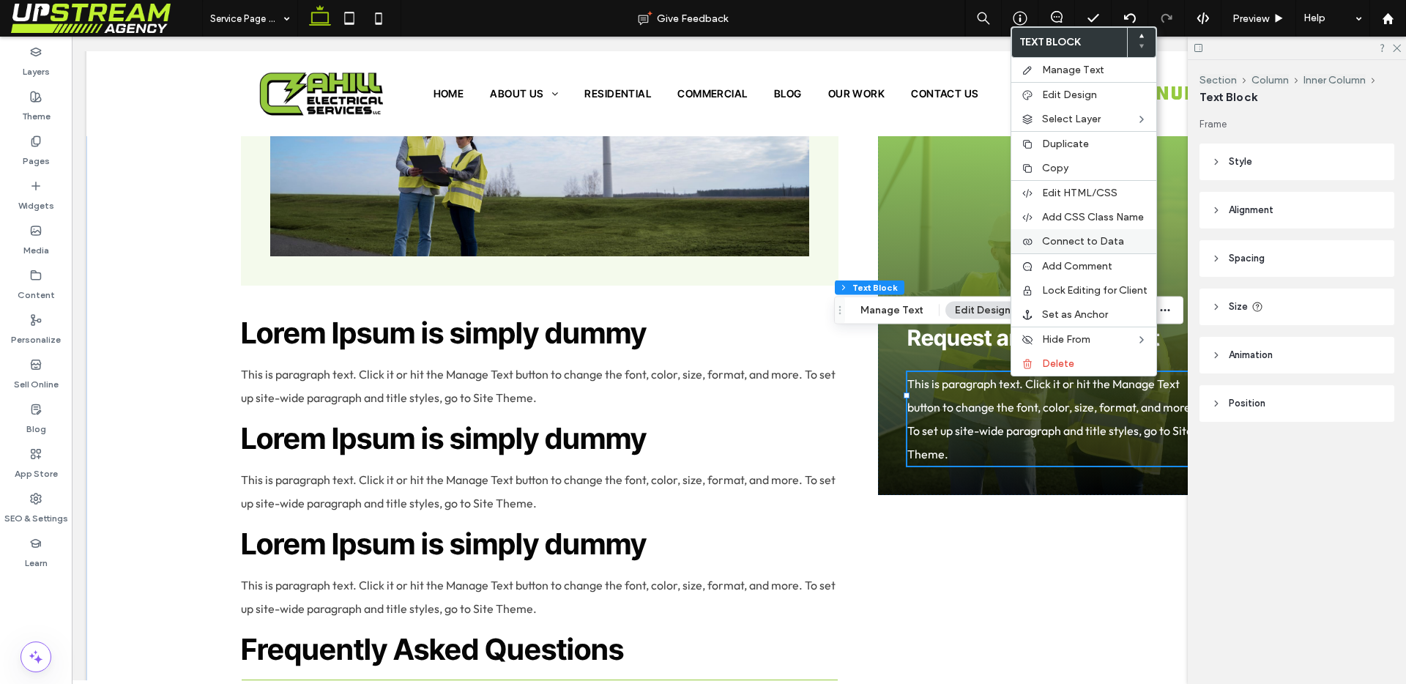
click at [1086, 245] on span "Connect to Data" at bounding box center [1083, 241] width 82 height 12
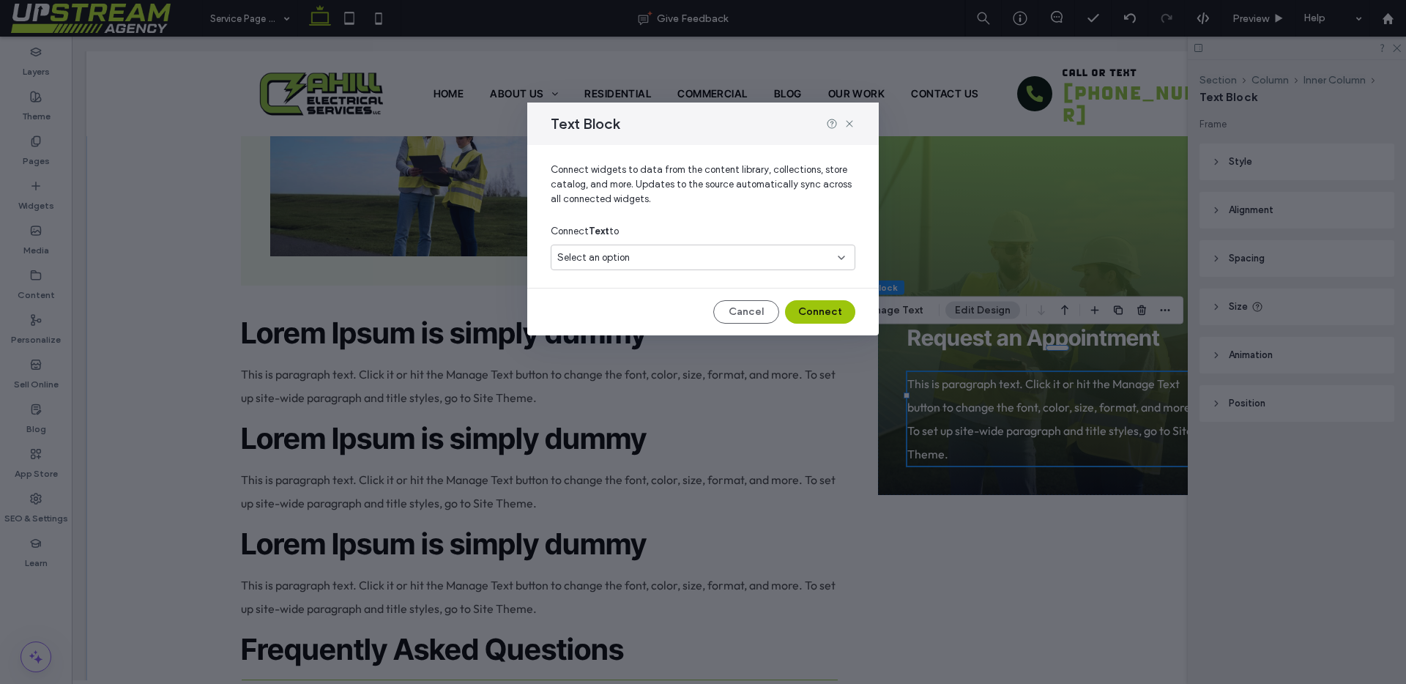
click at [679, 256] on div "Select an option" at bounding box center [694, 257] width 274 height 15
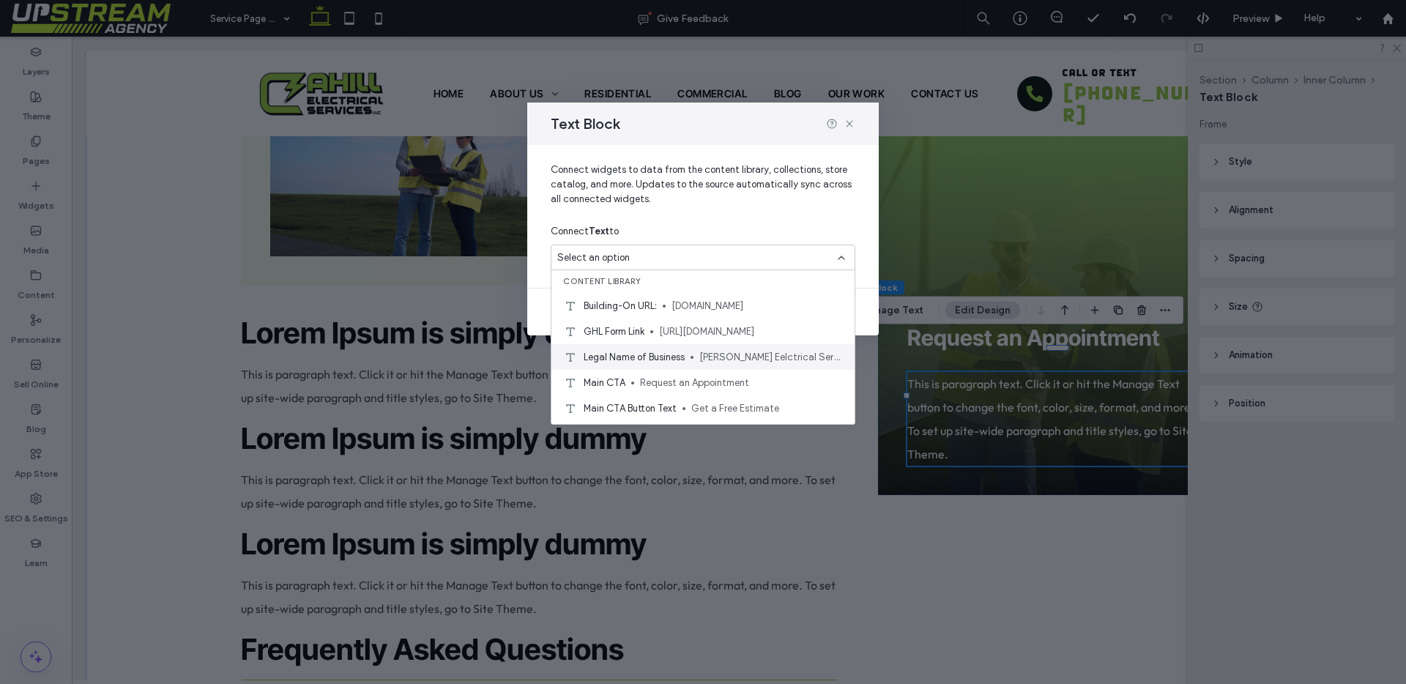
scroll to position [100, 0]
click at [707, 342] on span "For more information about our services or to schedule an appointment, call us …" at bounding box center [760, 337] width 165 height 15
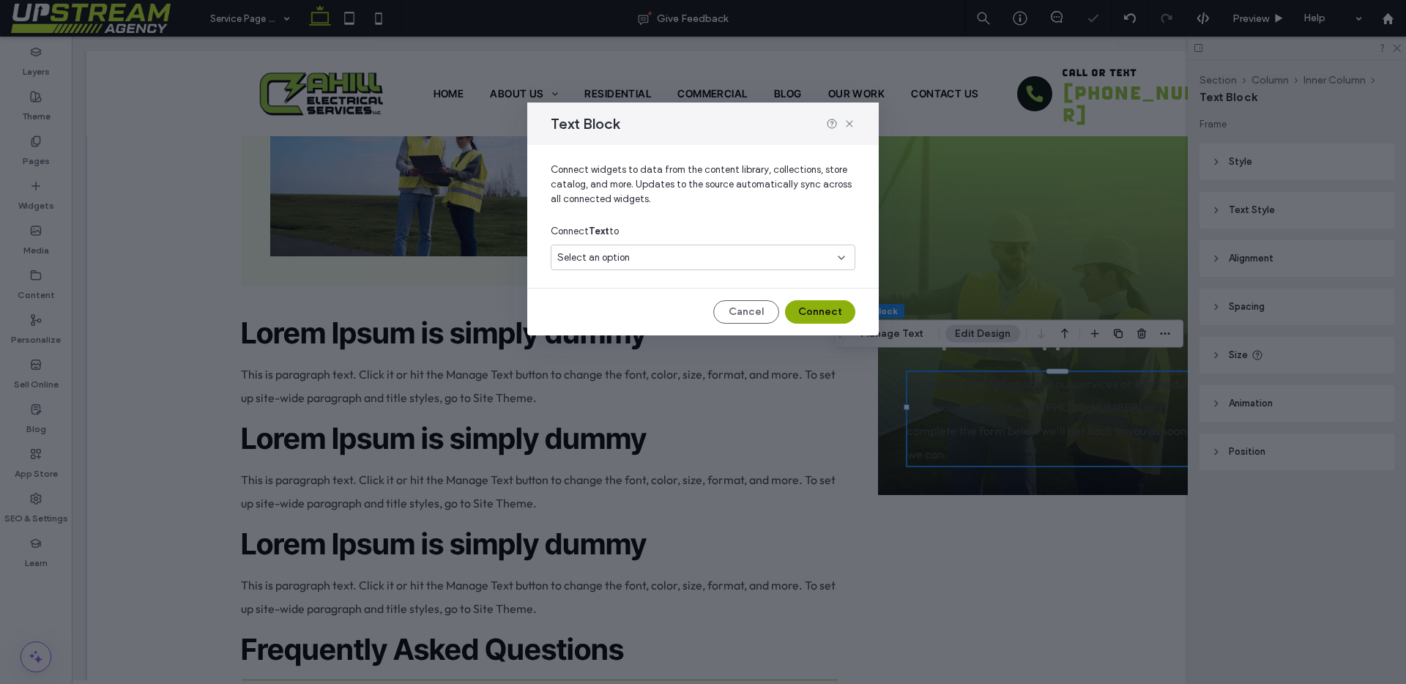
click at [806, 308] on button "Connect" at bounding box center [820, 311] width 70 height 23
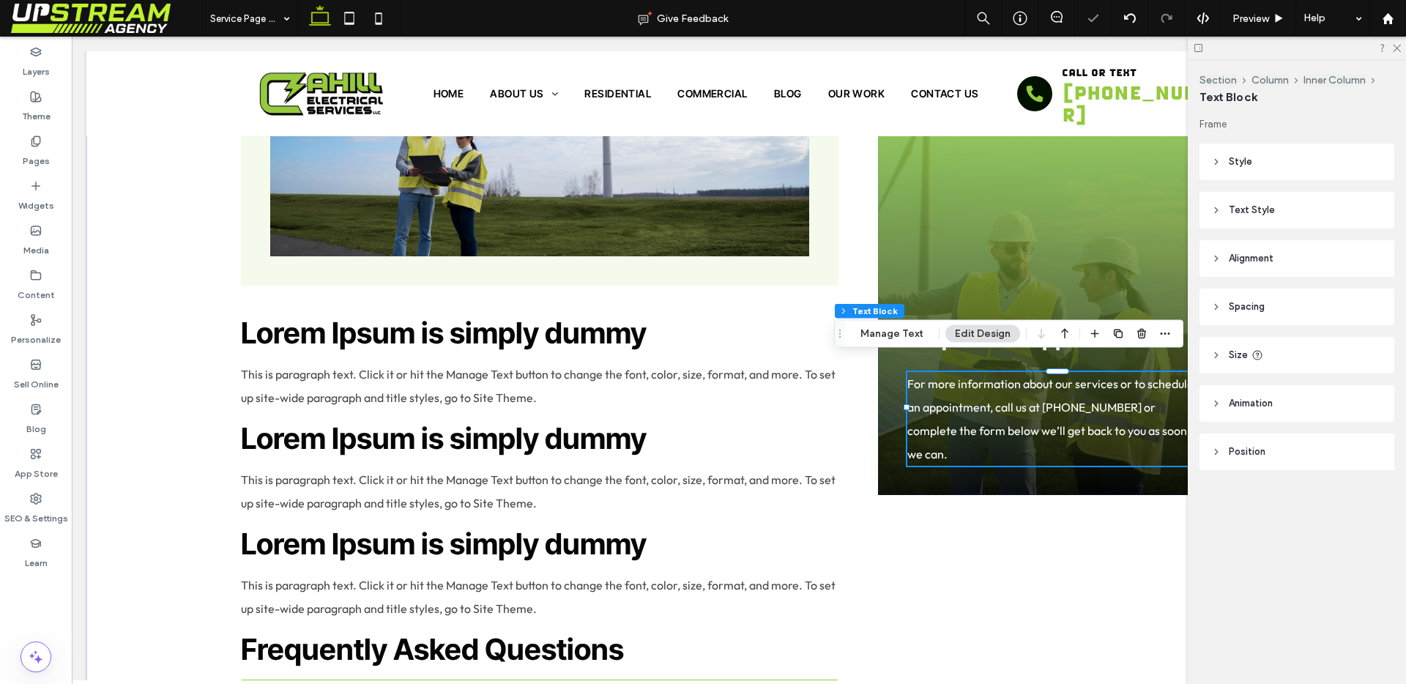
click at [1025, 401] on p "For more information about our services or to schedule an appointment, call us …" at bounding box center [1057, 419] width 300 height 94
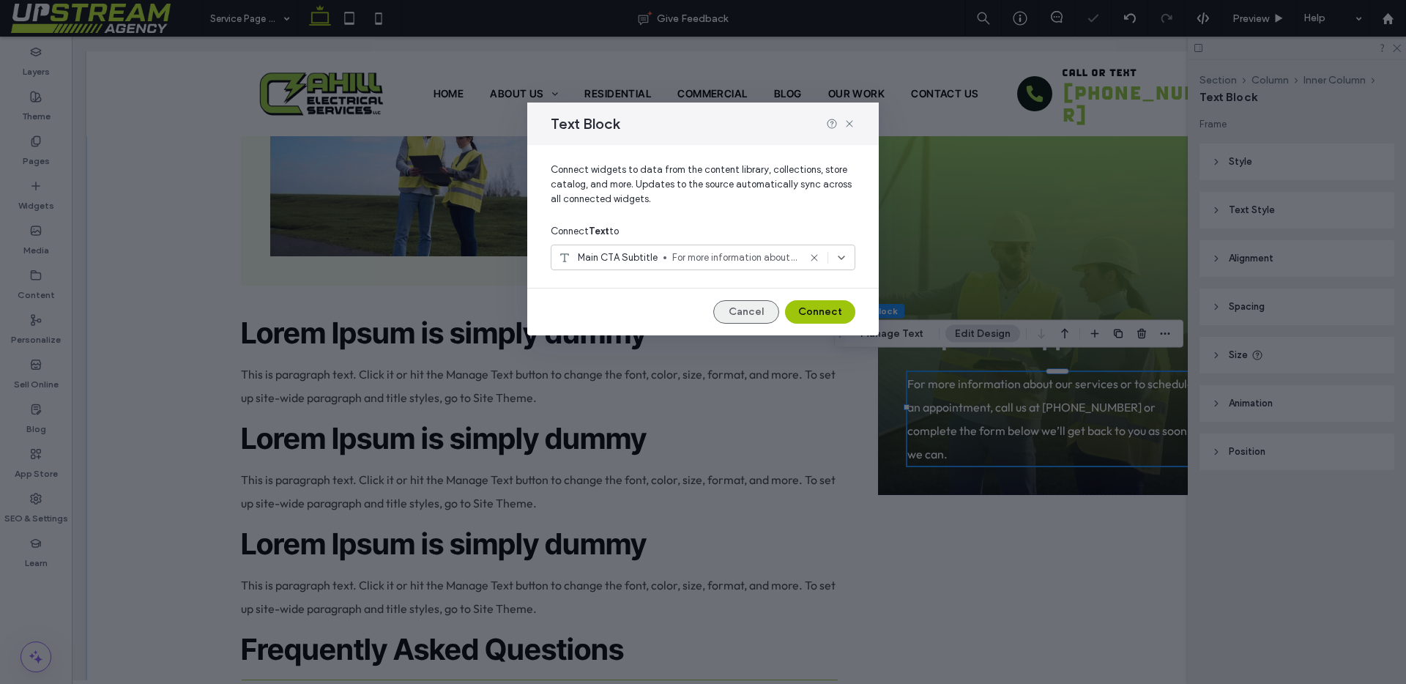
click at [755, 316] on button "Cancel" at bounding box center [746, 311] width 66 height 23
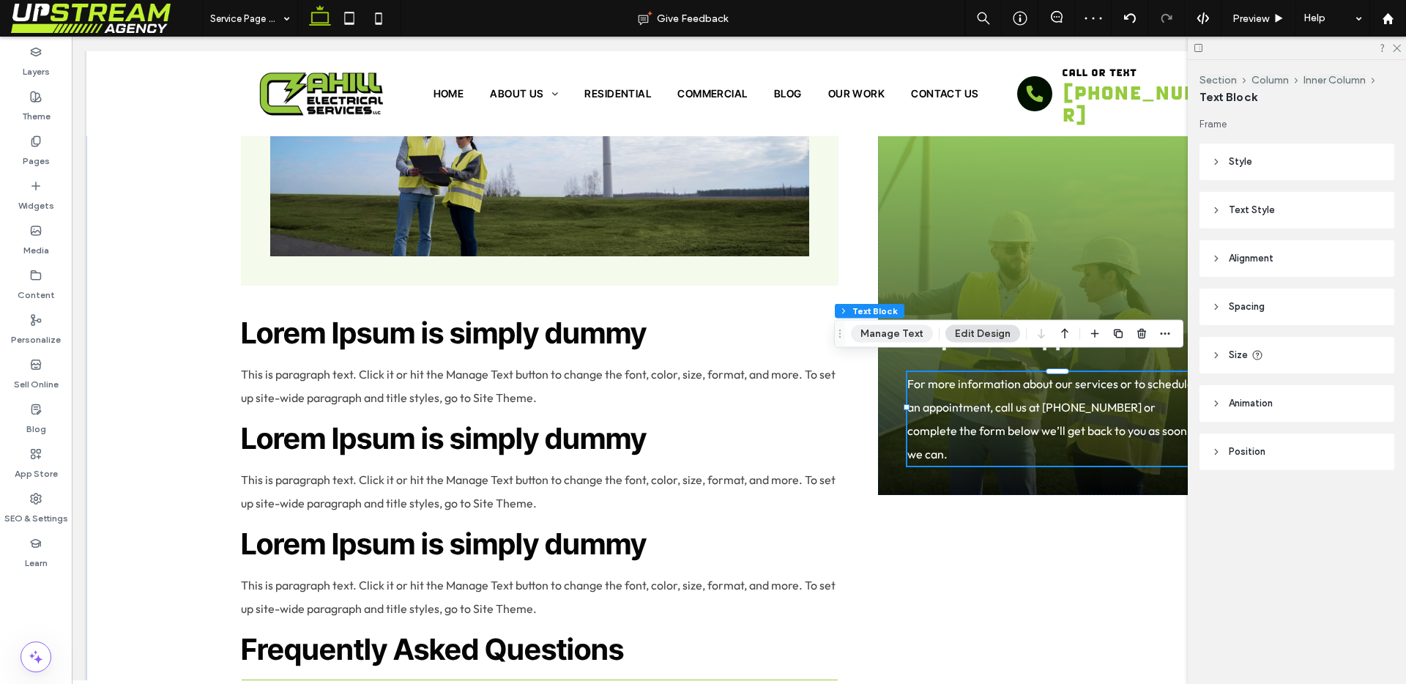
click at [908, 333] on button "Manage Text" at bounding box center [892, 334] width 82 height 18
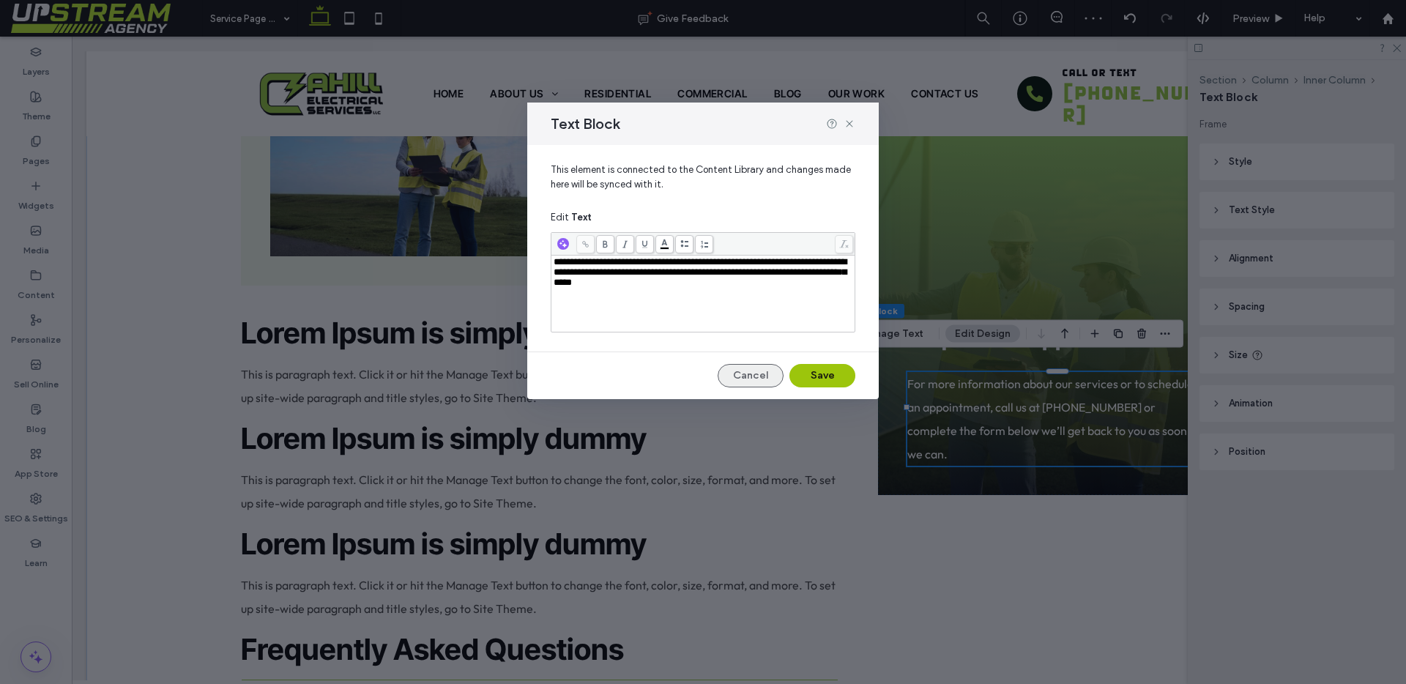
click at [738, 375] on button "Cancel" at bounding box center [751, 375] width 66 height 23
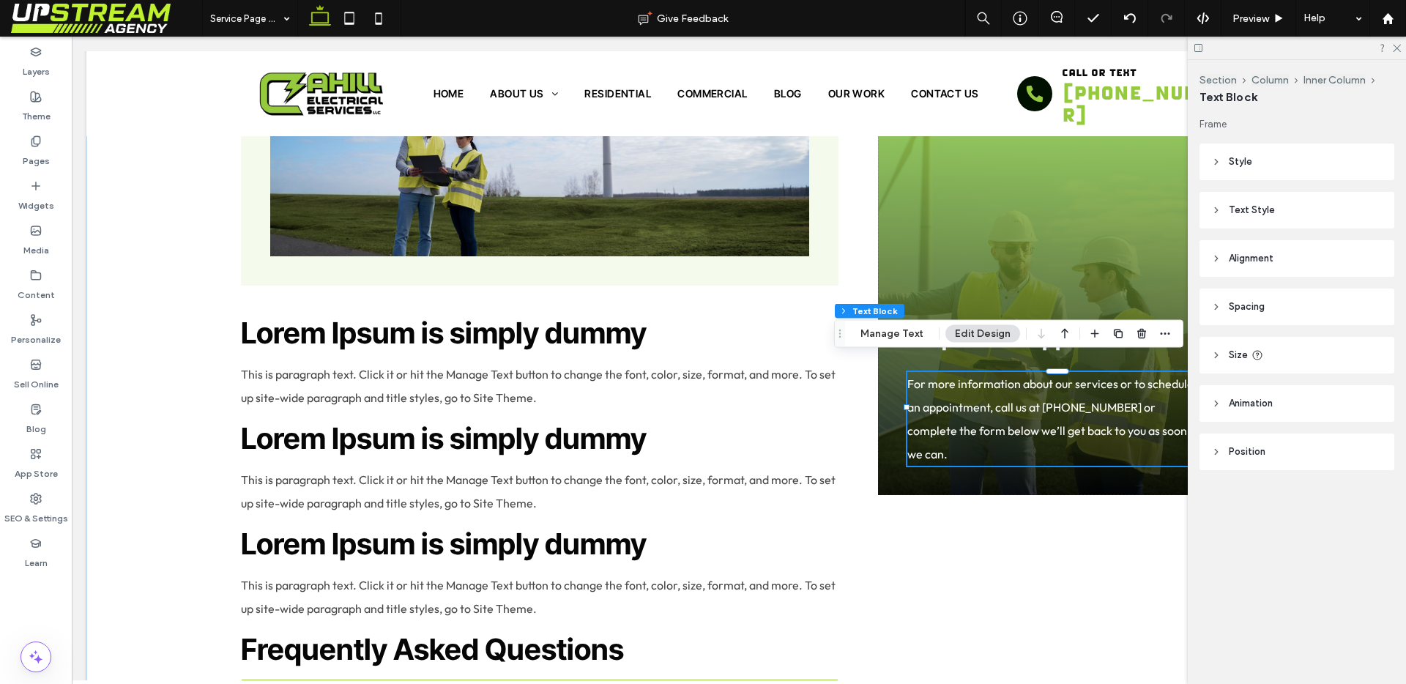
click at [1261, 207] on span "Text Style" at bounding box center [1252, 210] width 46 height 15
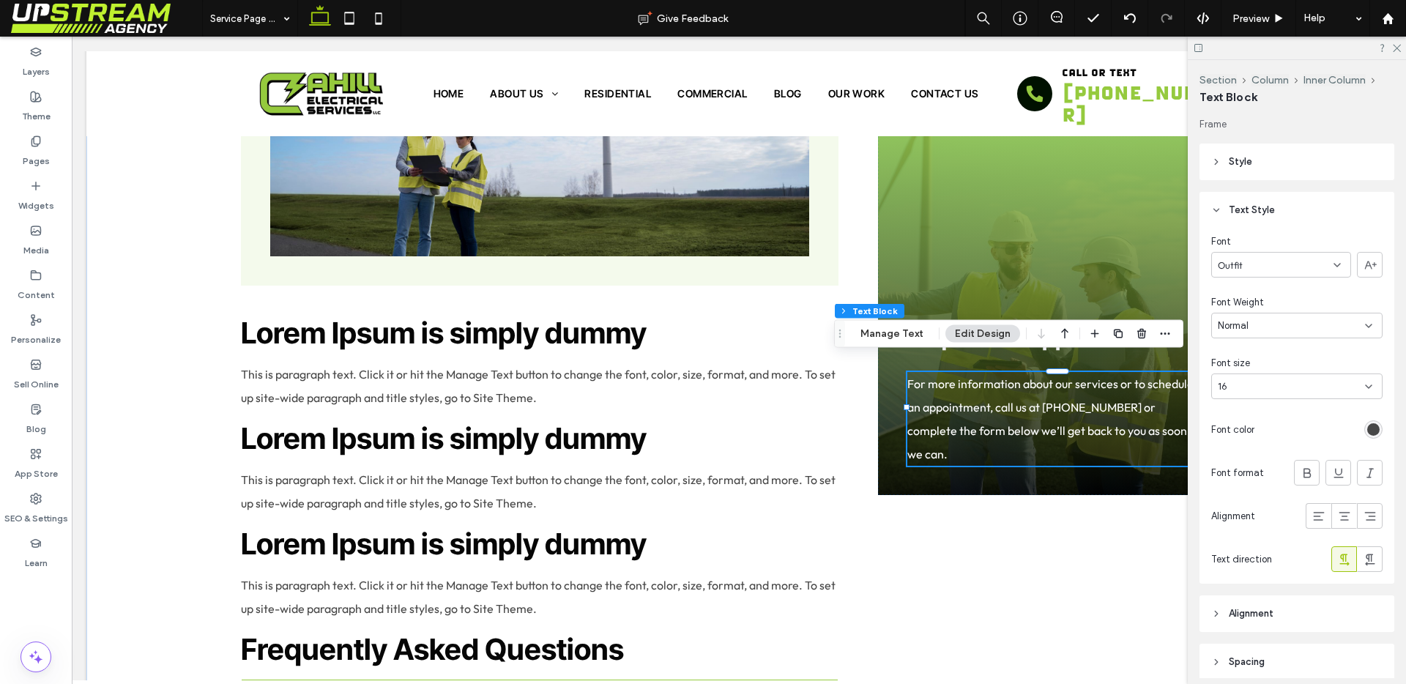
click at [1367, 431] on div "rgb(71, 71, 71)" at bounding box center [1373, 429] width 12 height 12
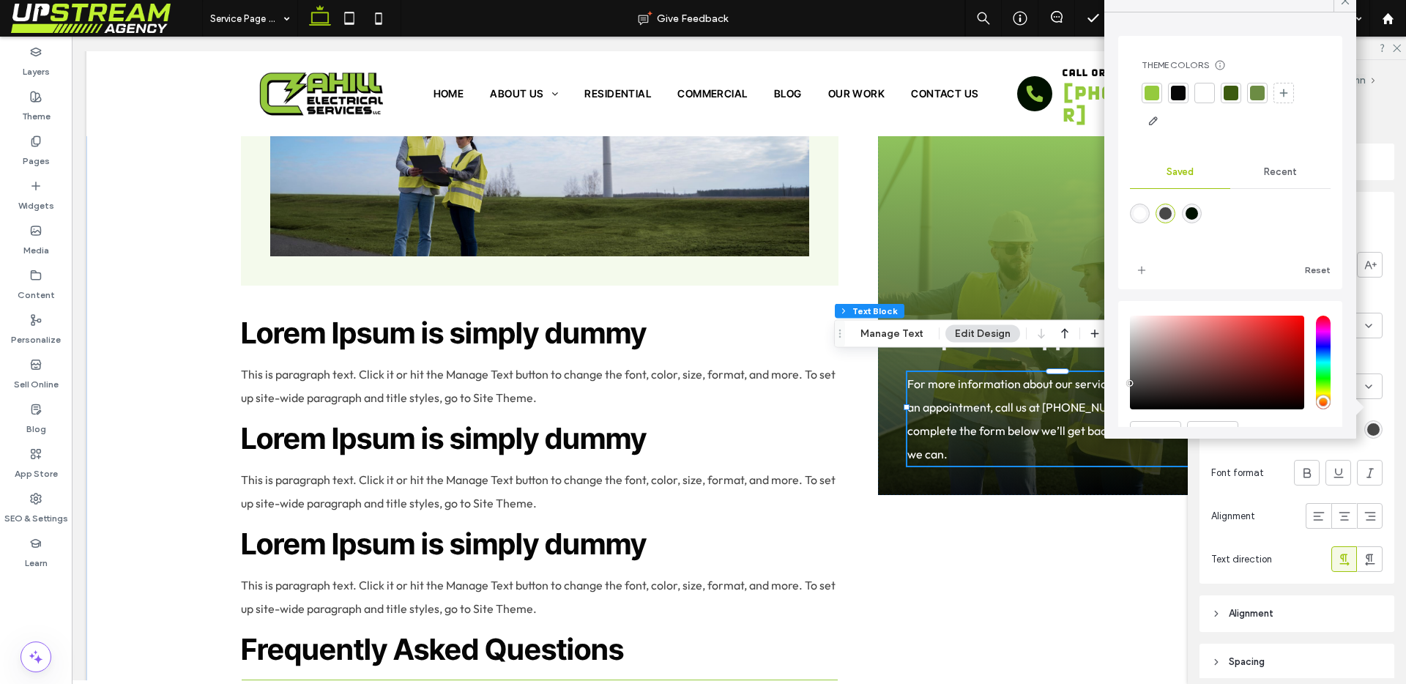
click at [1209, 96] on div at bounding box center [1205, 93] width 15 height 15
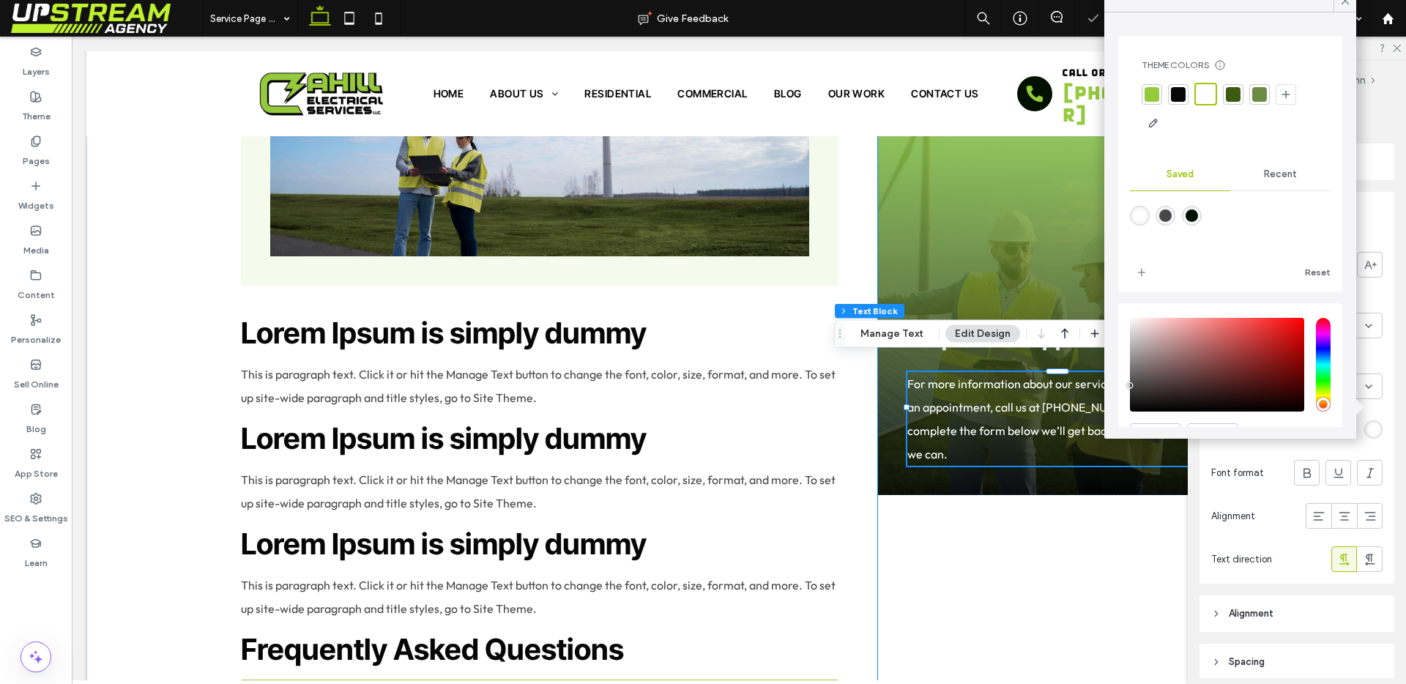
click at [1091, 536] on div "Request an Appointment For more information about our services or to schedule a…" at bounding box center [1057, 142] width 359 height 1601
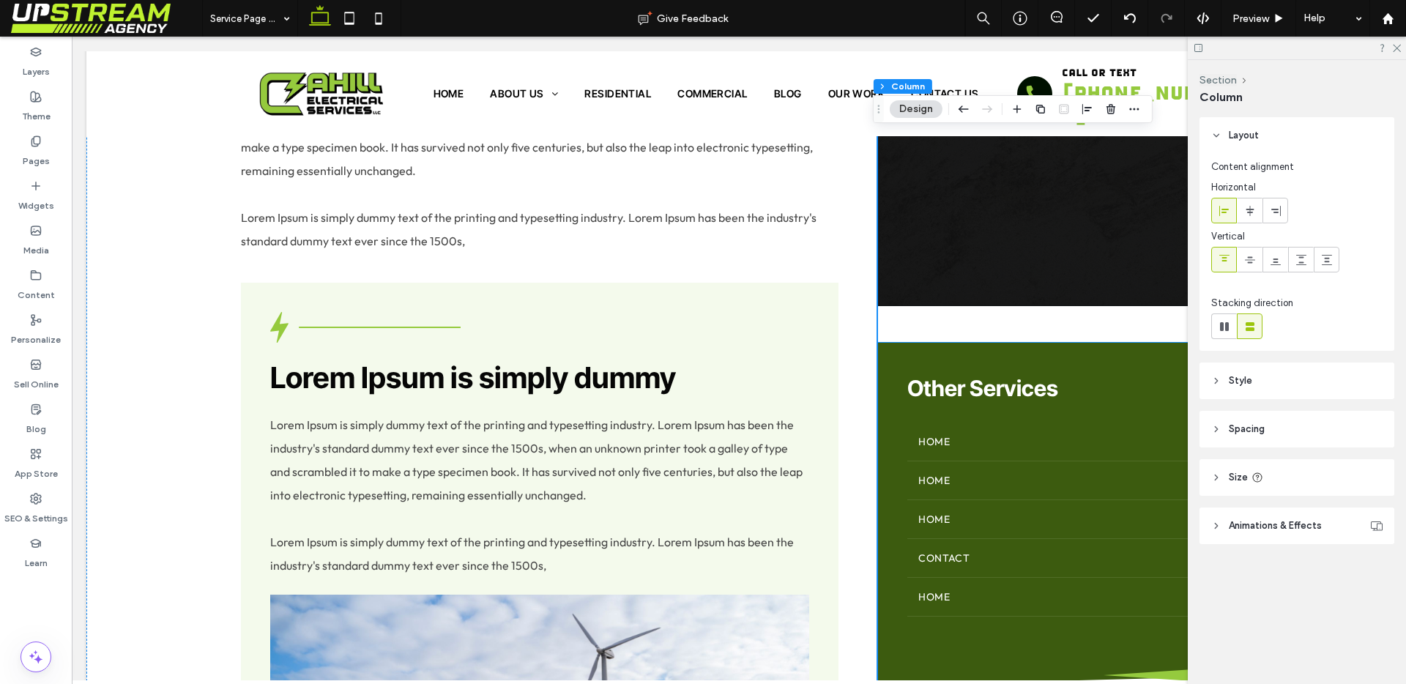
scroll to position [823, 0]
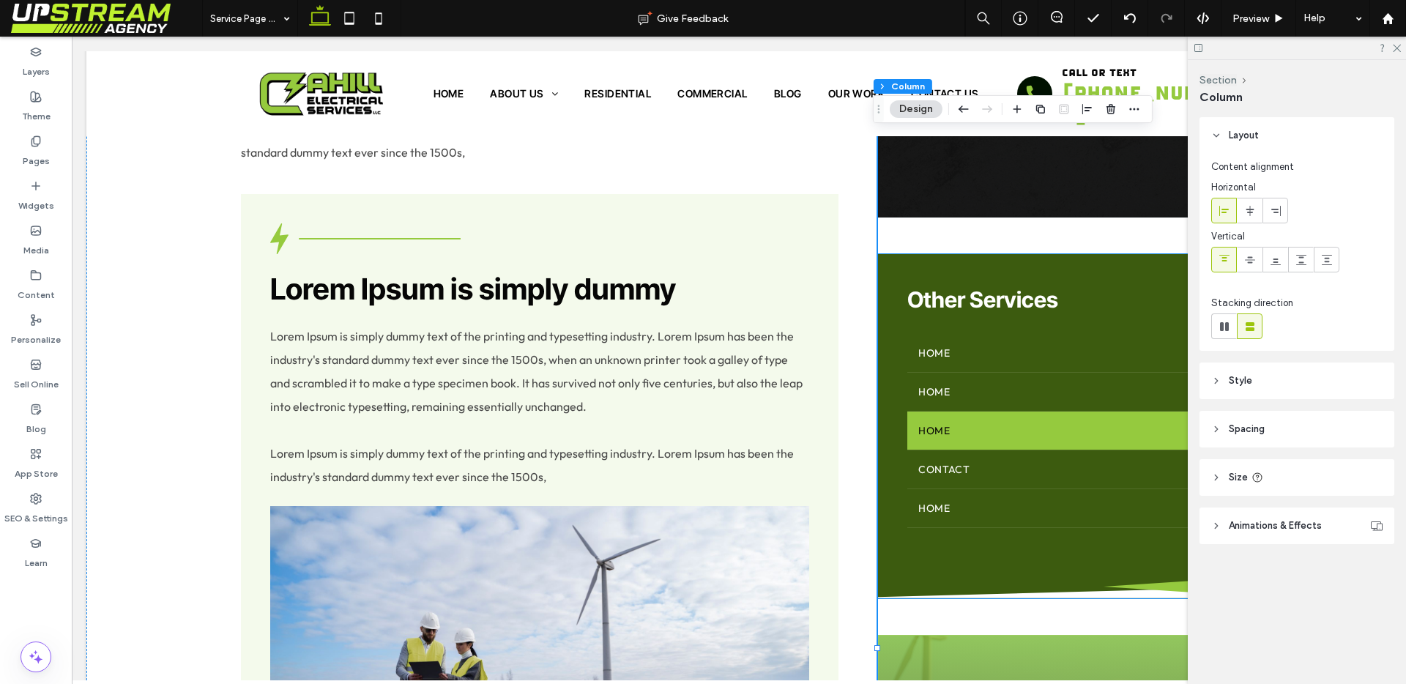
click at [976, 412] on link "Home" at bounding box center [1057, 431] width 300 height 38
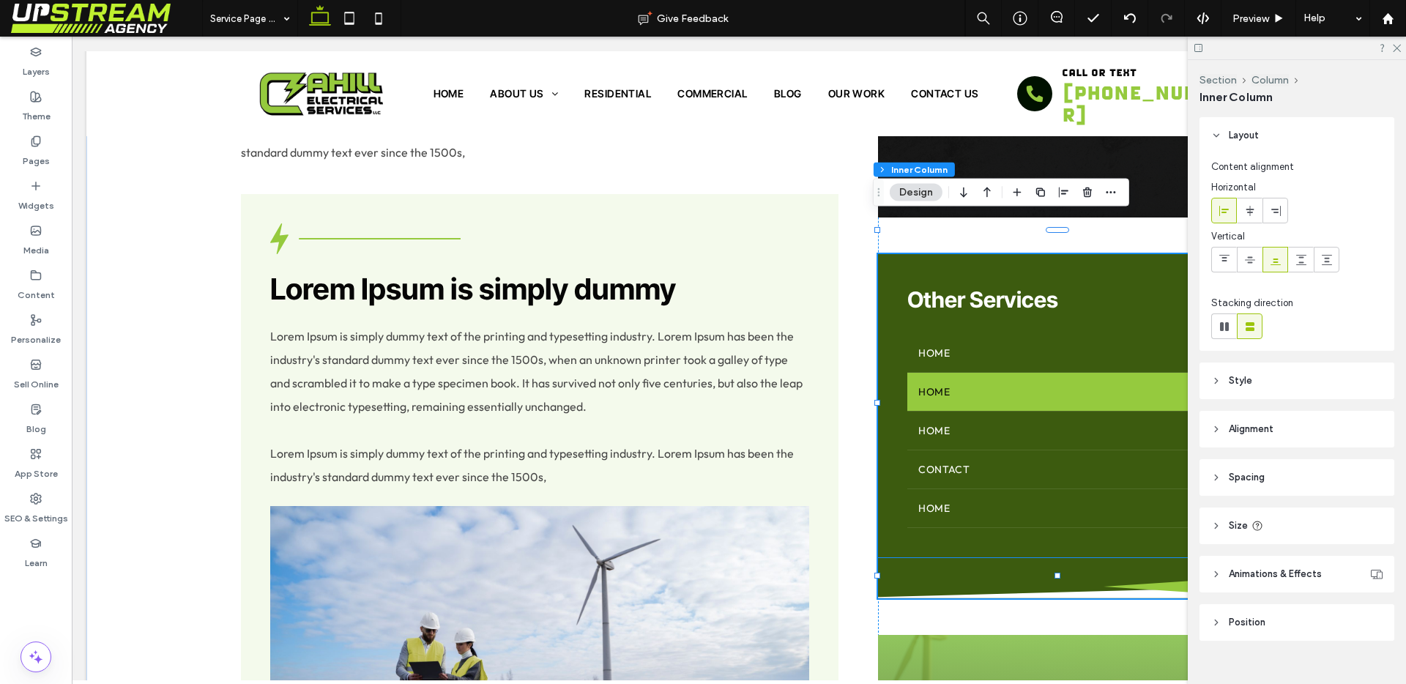
click at [977, 373] on link "Home" at bounding box center [1057, 392] width 300 height 38
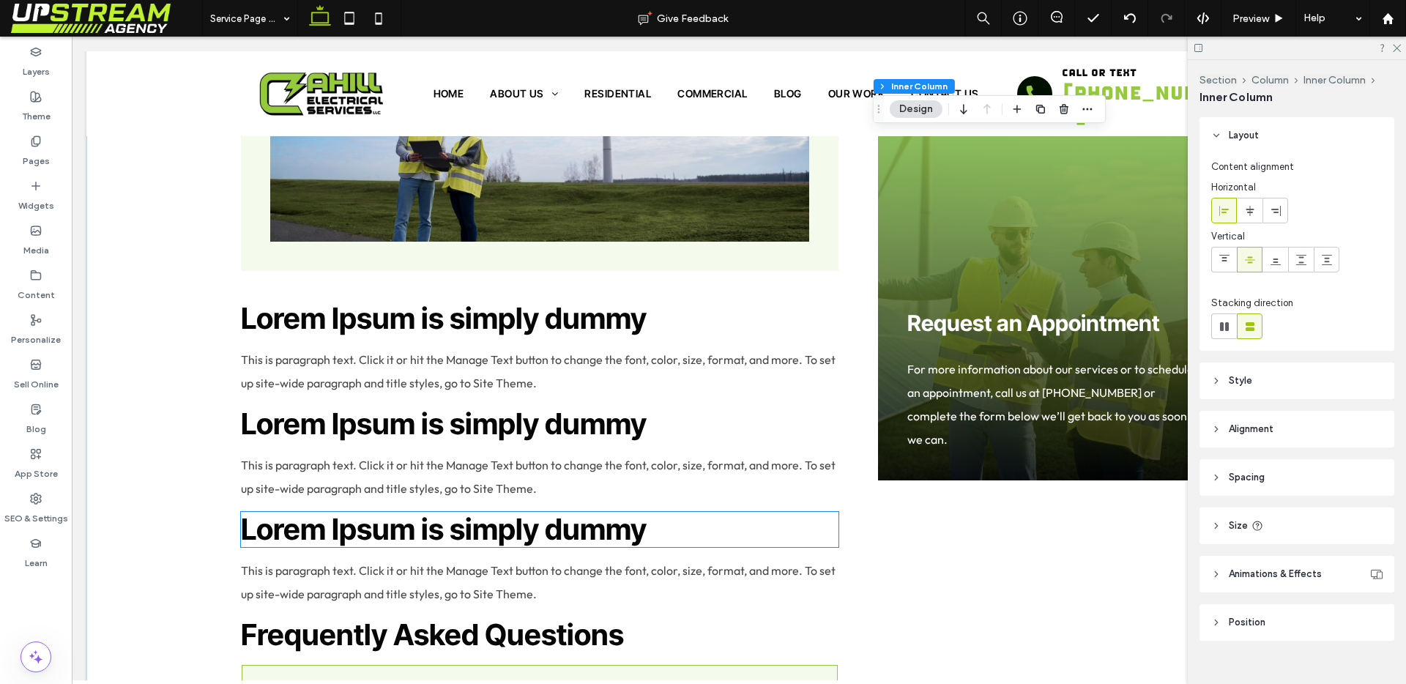
scroll to position [1285, 0]
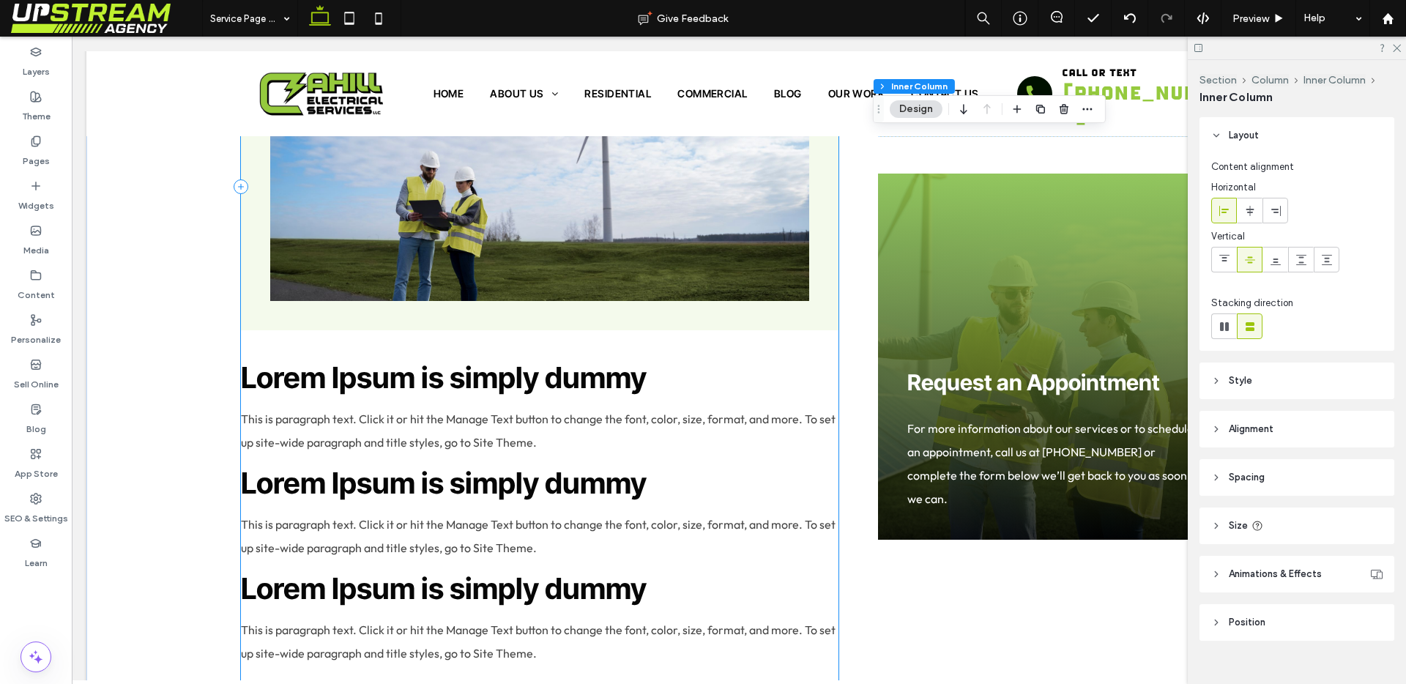
click at [393, 330] on div "Lorem Ipsum is Simply Dummy Text Lorem Ipsum is simply dummy text of the printi…" at bounding box center [540, 186] width 598 height 1601
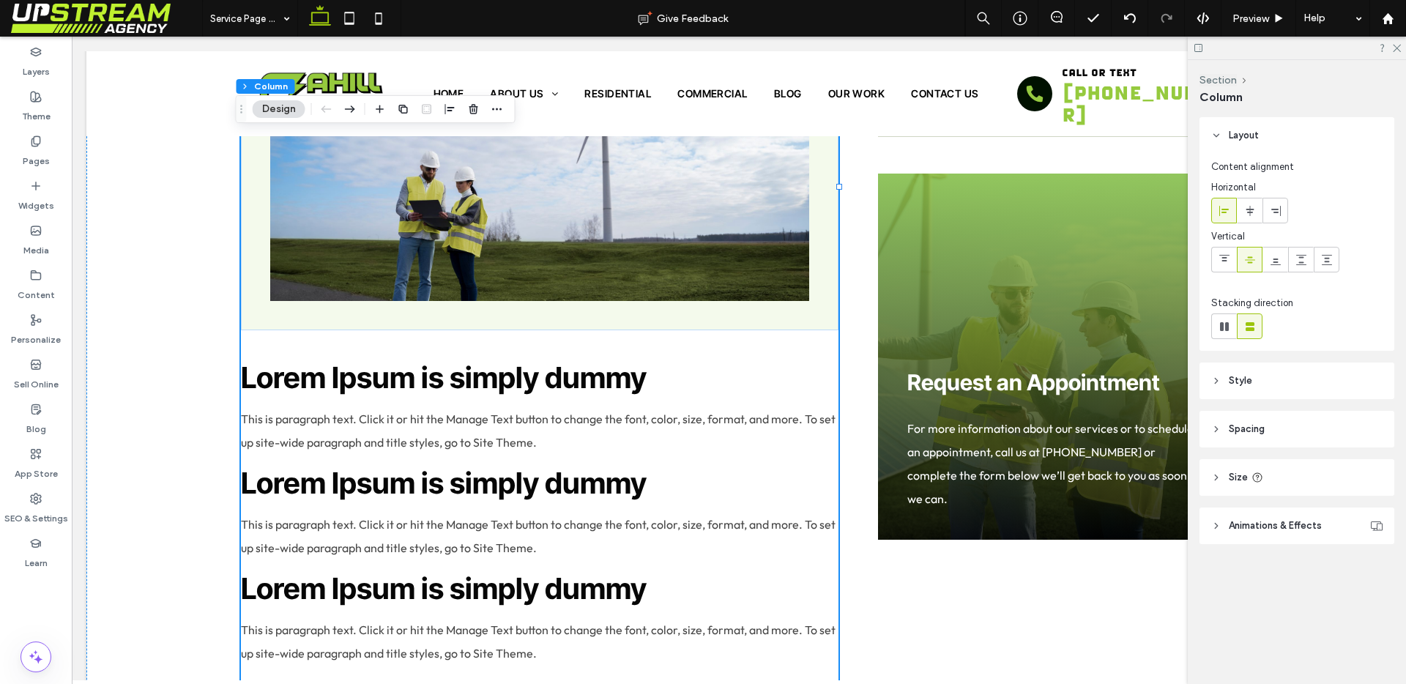
click at [1280, 426] on header "Spacing" at bounding box center [1297, 429] width 195 height 37
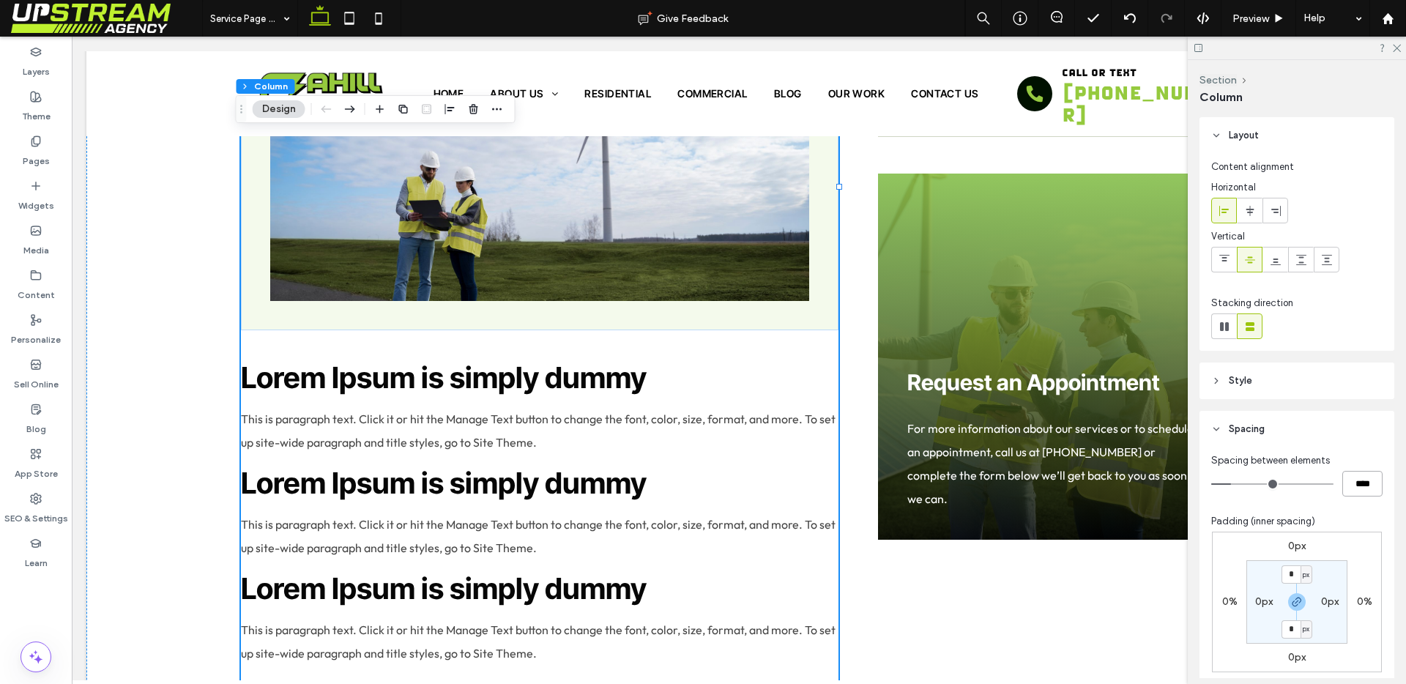
click at [1351, 475] on input "****" at bounding box center [1363, 484] width 40 height 26
click at [462, 482] on span "Lorem Ipsum is simply dummy" at bounding box center [444, 483] width 406 height 36
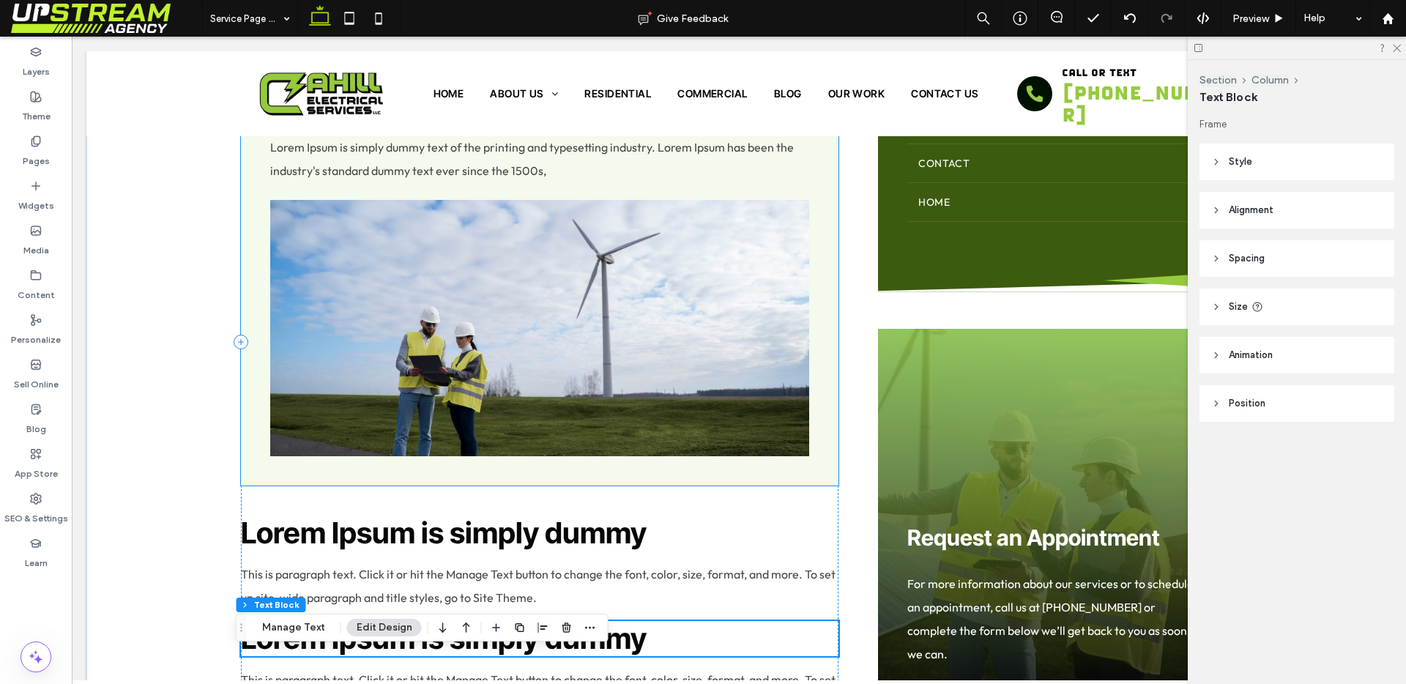
scroll to position [1292, 0]
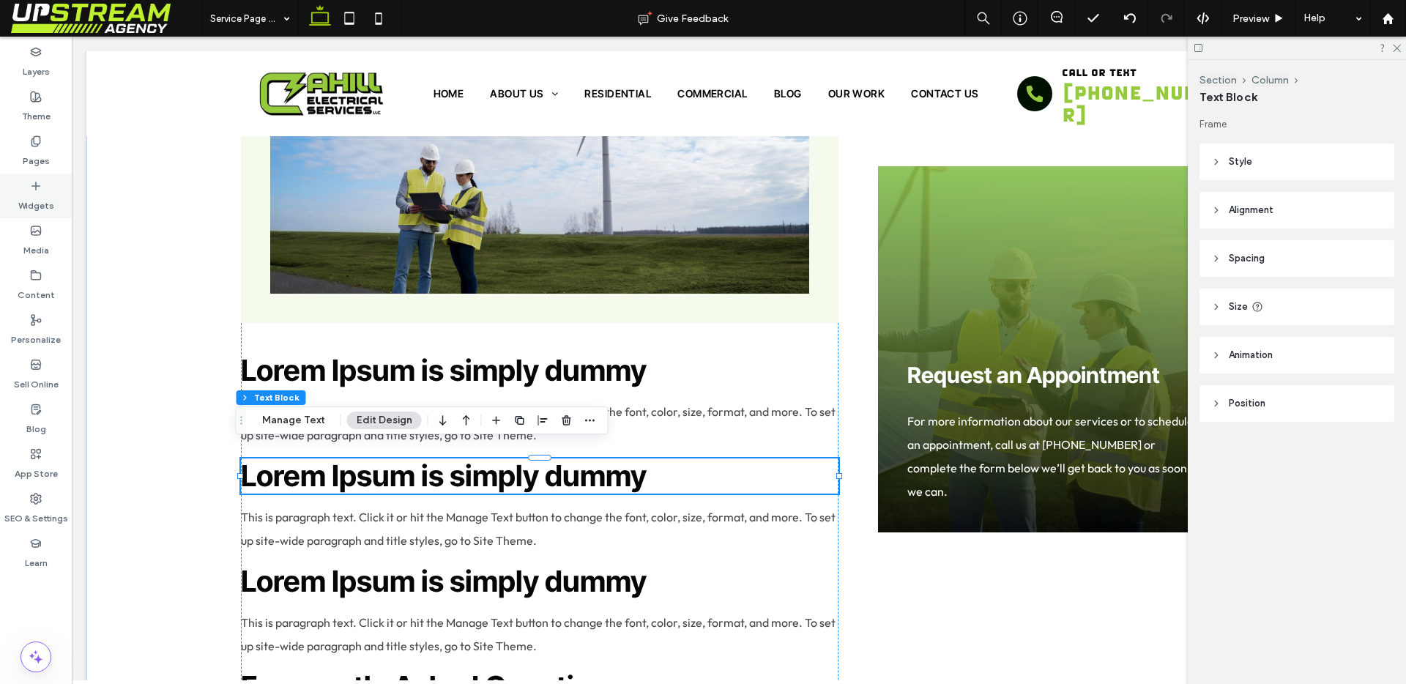
click at [29, 185] on div "Widgets" at bounding box center [36, 196] width 72 height 45
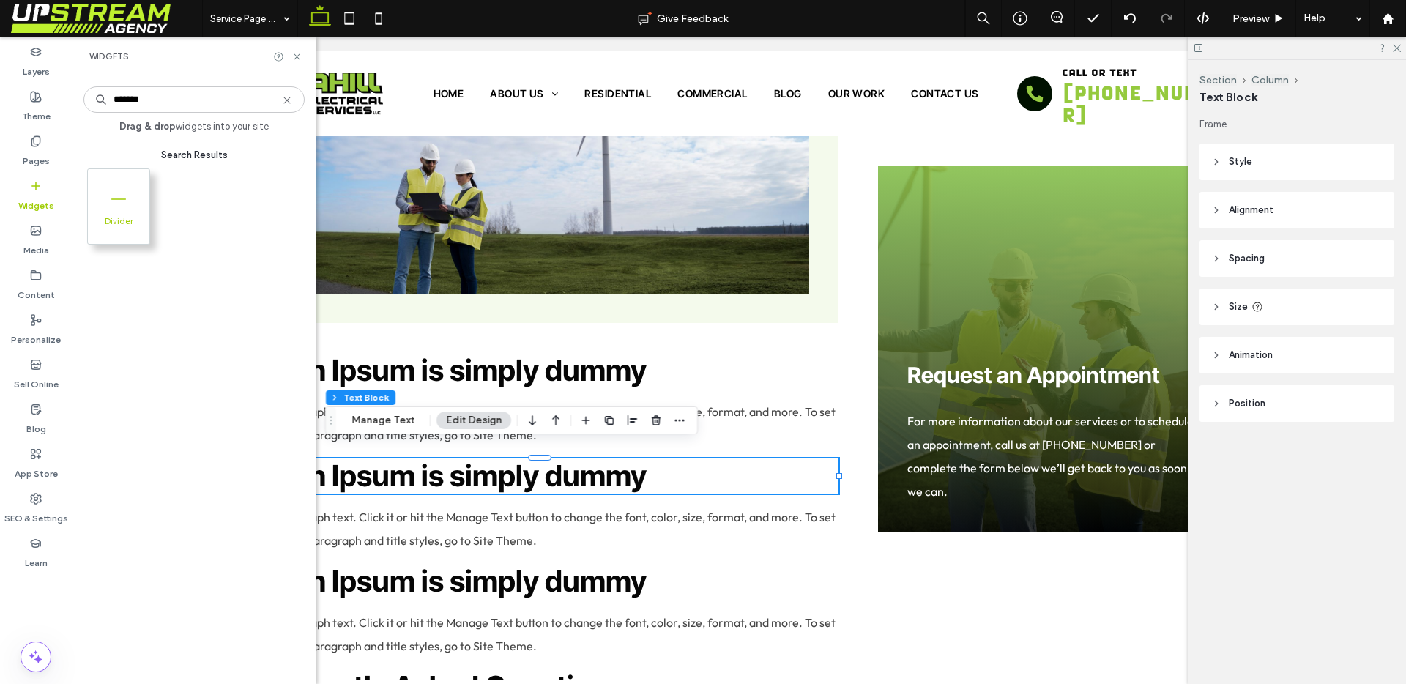
type input "*******"
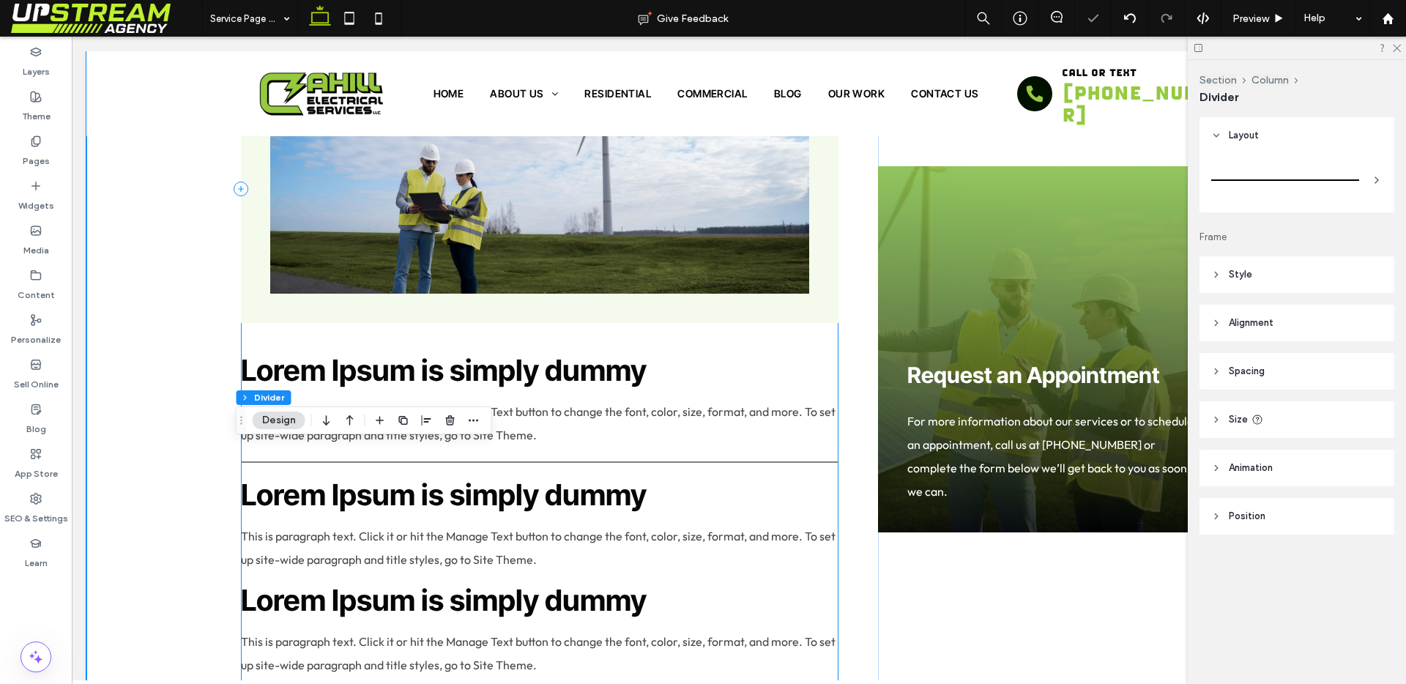
type input "*"
type input "***"
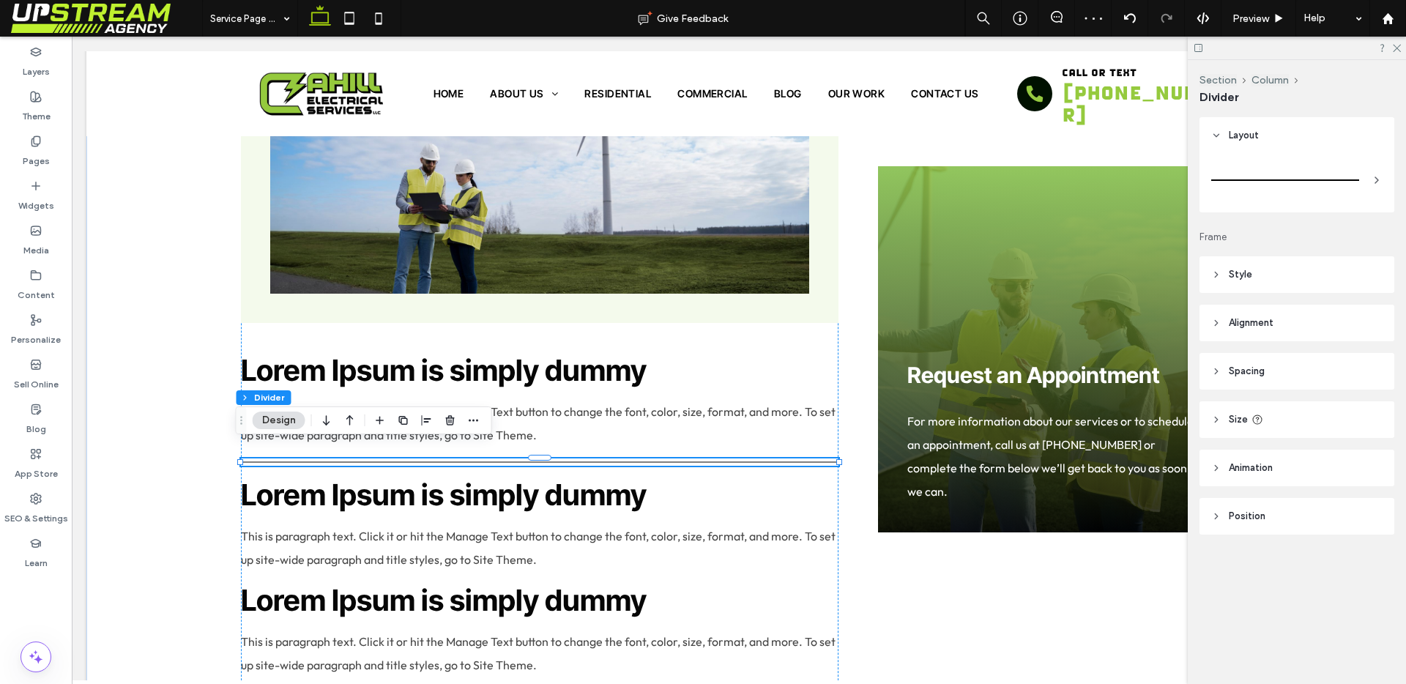
click at [1274, 418] on header "Size" at bounding box center [1297, 419] width 195 height 37
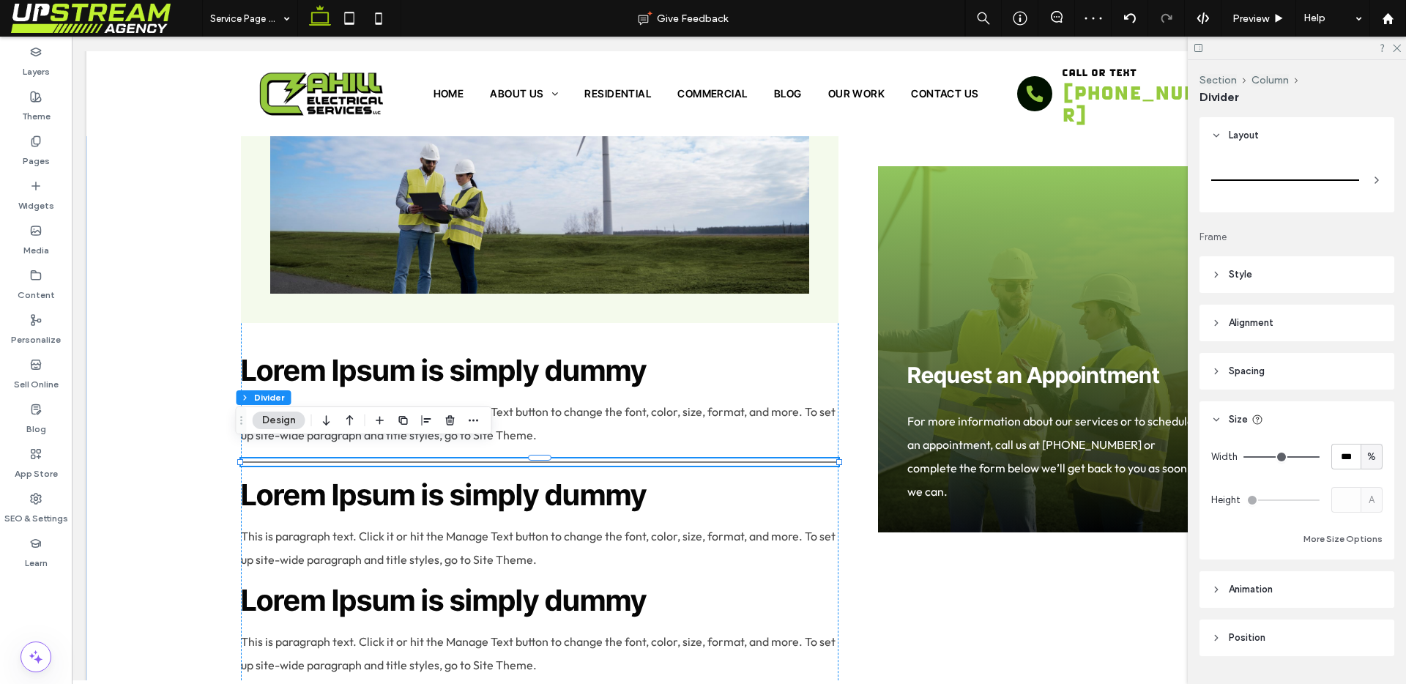
click at [1268, 365] on header "Spacing" at bounding box center [1297, 371] width 195 height 37
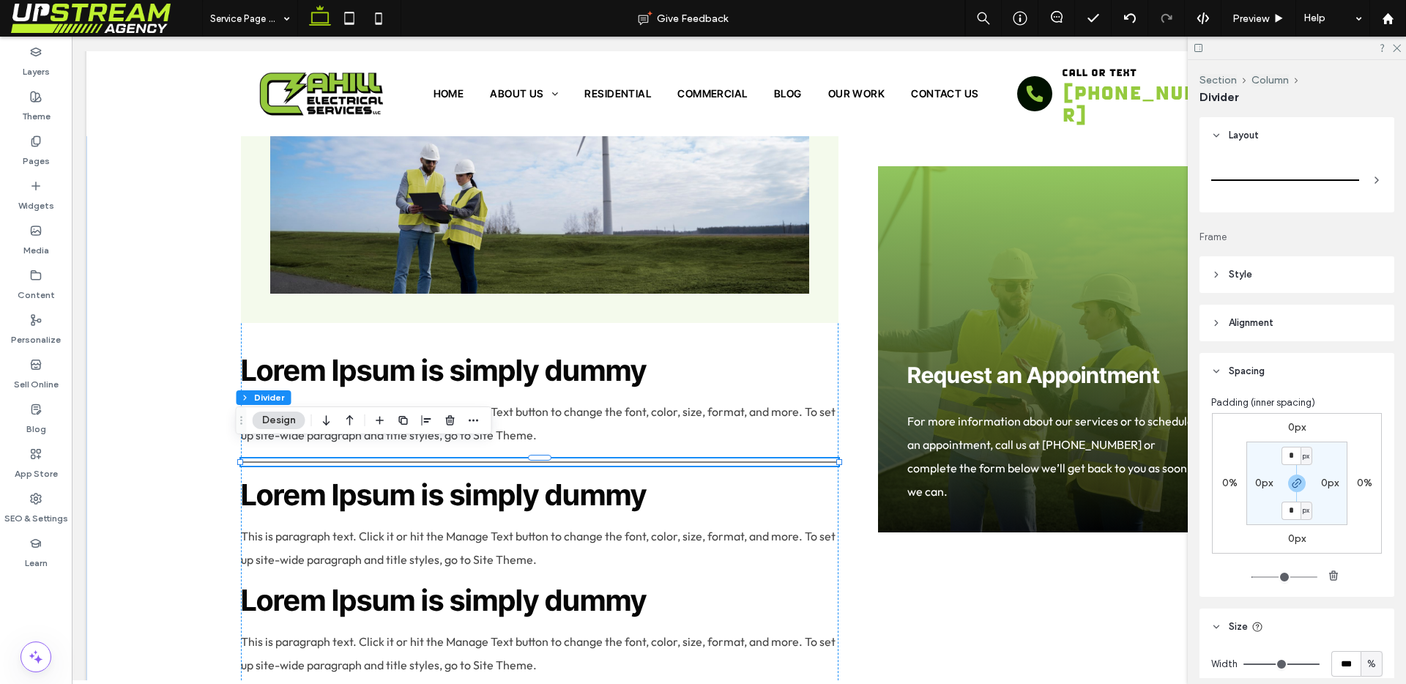
click at [1250, 283] on header "Style" at bounding box center [1297, 274] width 195 height 37
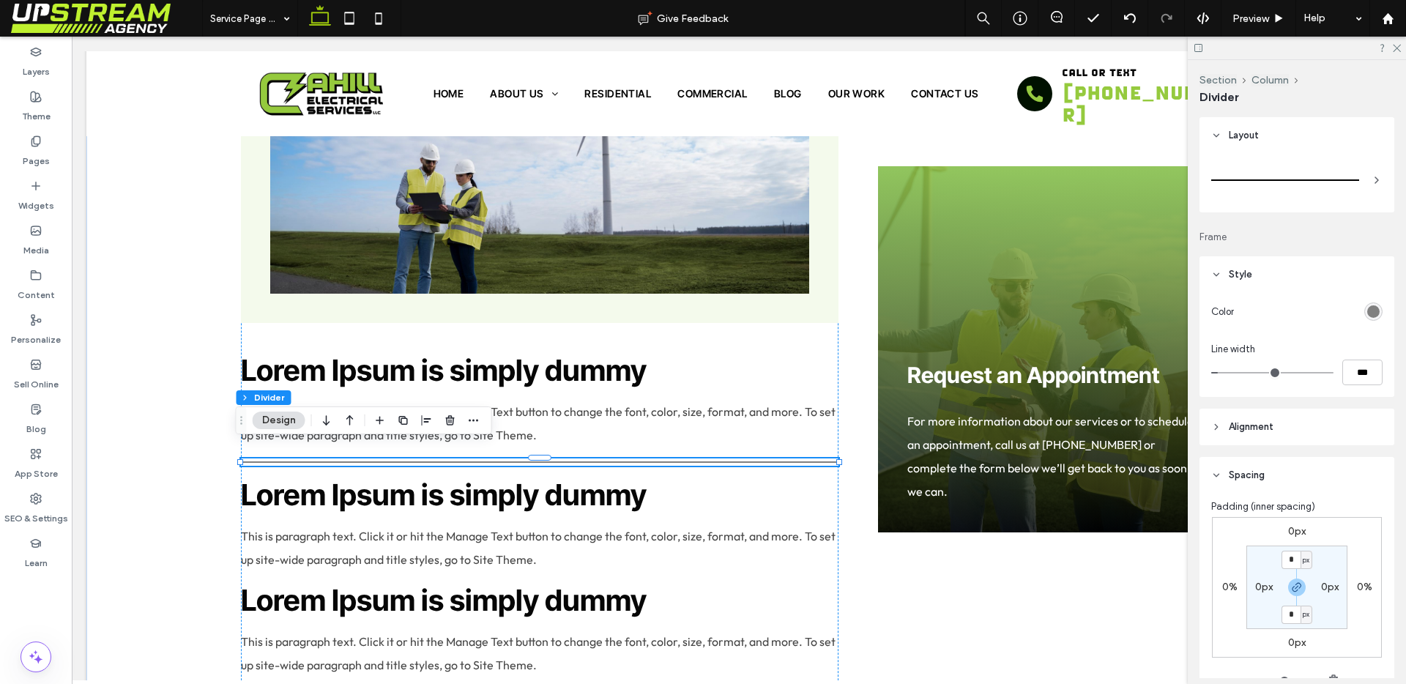
click at [1369, 311] on div "rgb(128, 128, 128)" at bounding box center [1373, 311] width 12 height 12
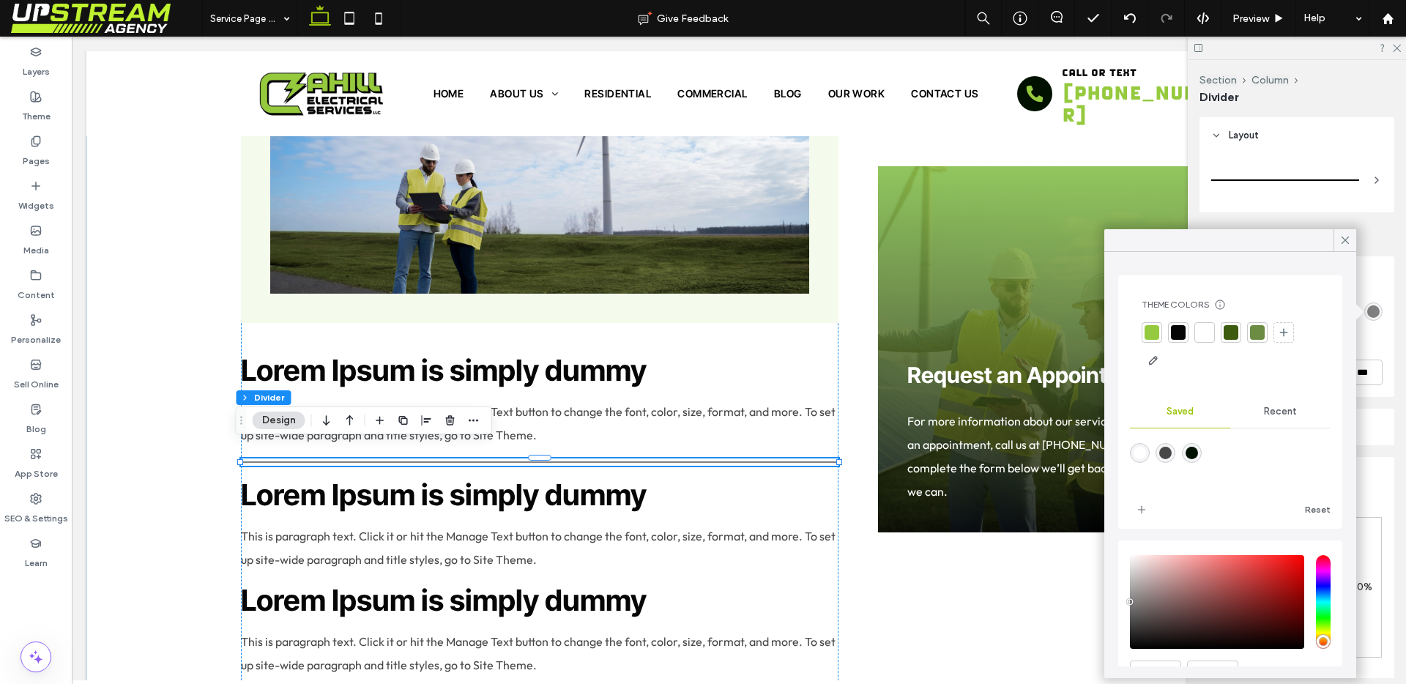
click at [1269, 417] on div "Recent" at bounding box center [1280, 412] width 100 height 32
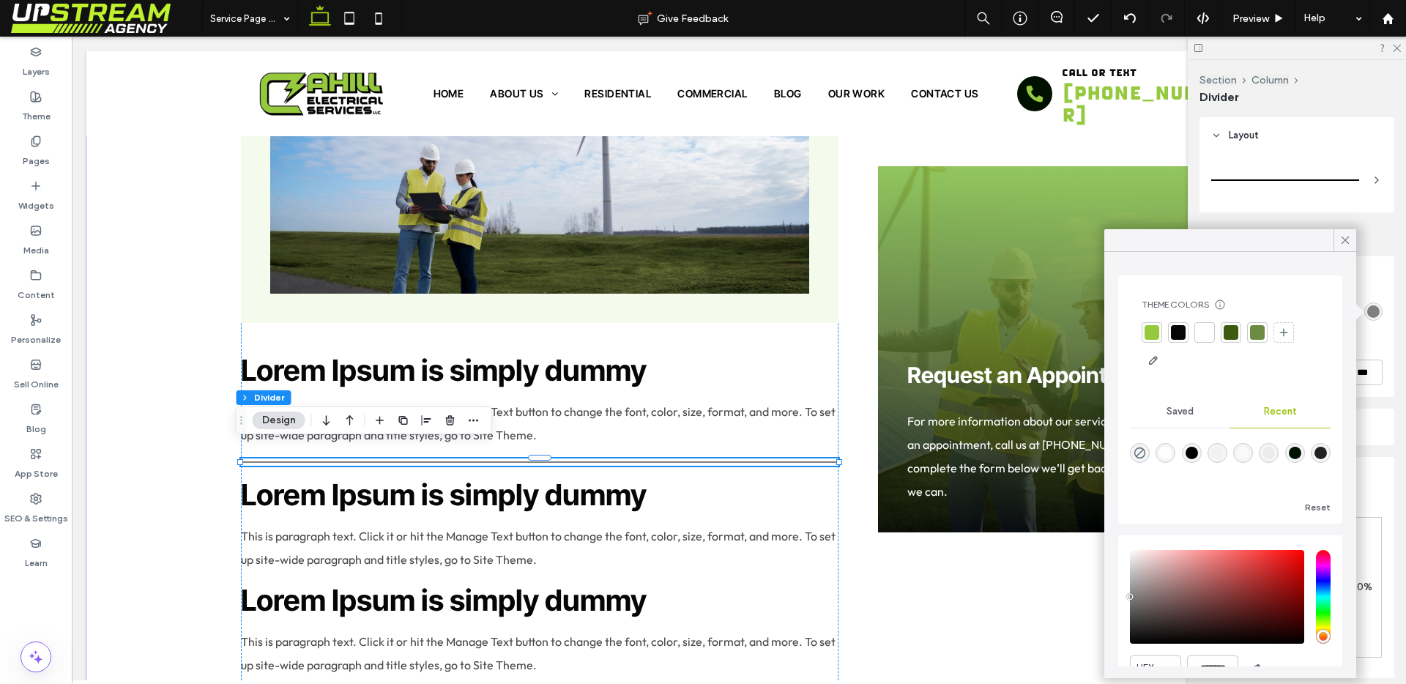
click at [1163, 458] on div "rgba(255, 255, 255, 1)" at bounding box center [1165, 453] width 12 height 12
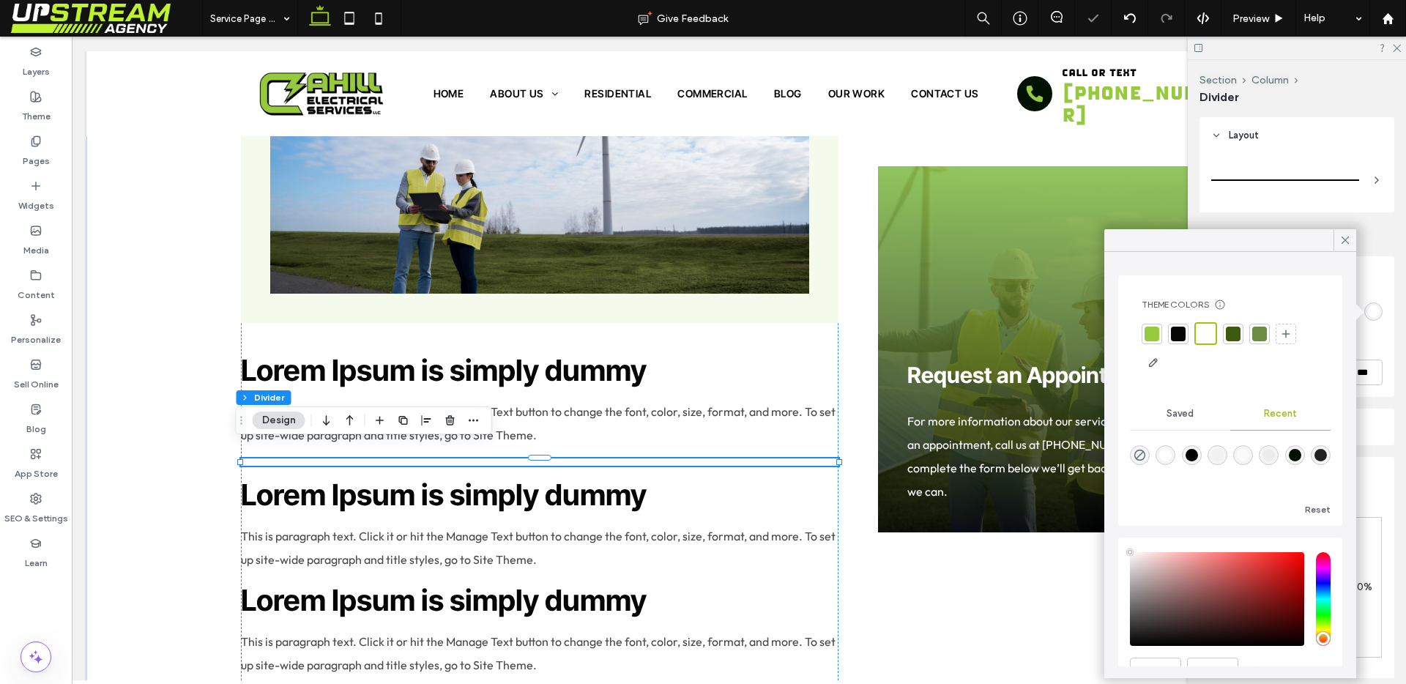
click at [1224, 453] on div "rgba(241, 241, 241, 1)" at bounding box center [1217, 455] width 12 height 12
click at [1275, 453] on div "rgba(236, 236, 236, 1)" at bounding box center [1269, 453] width 12 height 12
click at [1224, 455] on div "rgba(241, 241, 241, 1)" at bounding box center [1217, 453] width 12 height 12
type input "*******"
click at [1354, 242] on div at bounding box center [1345, 240] width 23 height 22
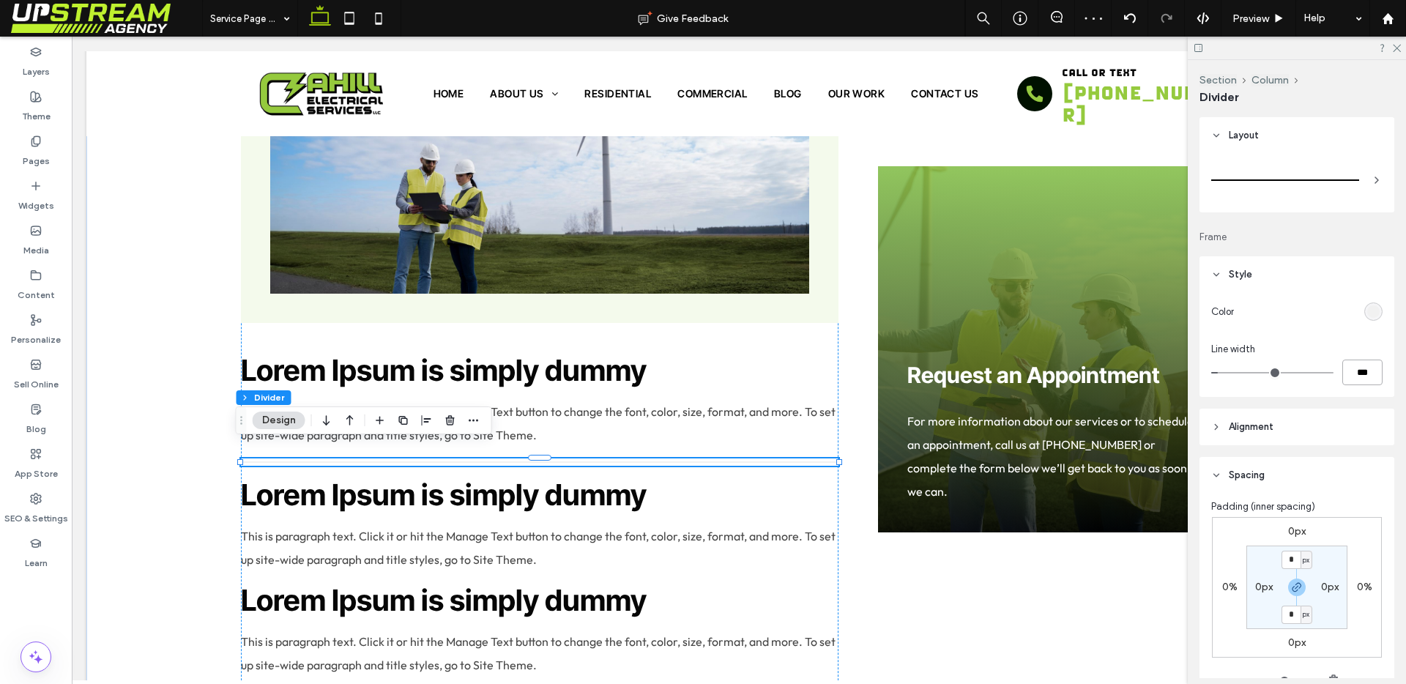
click at [1351, 370] on input "***" at bounding box center [1363, 373] width 40 height 26
type input "*"
type input "***"
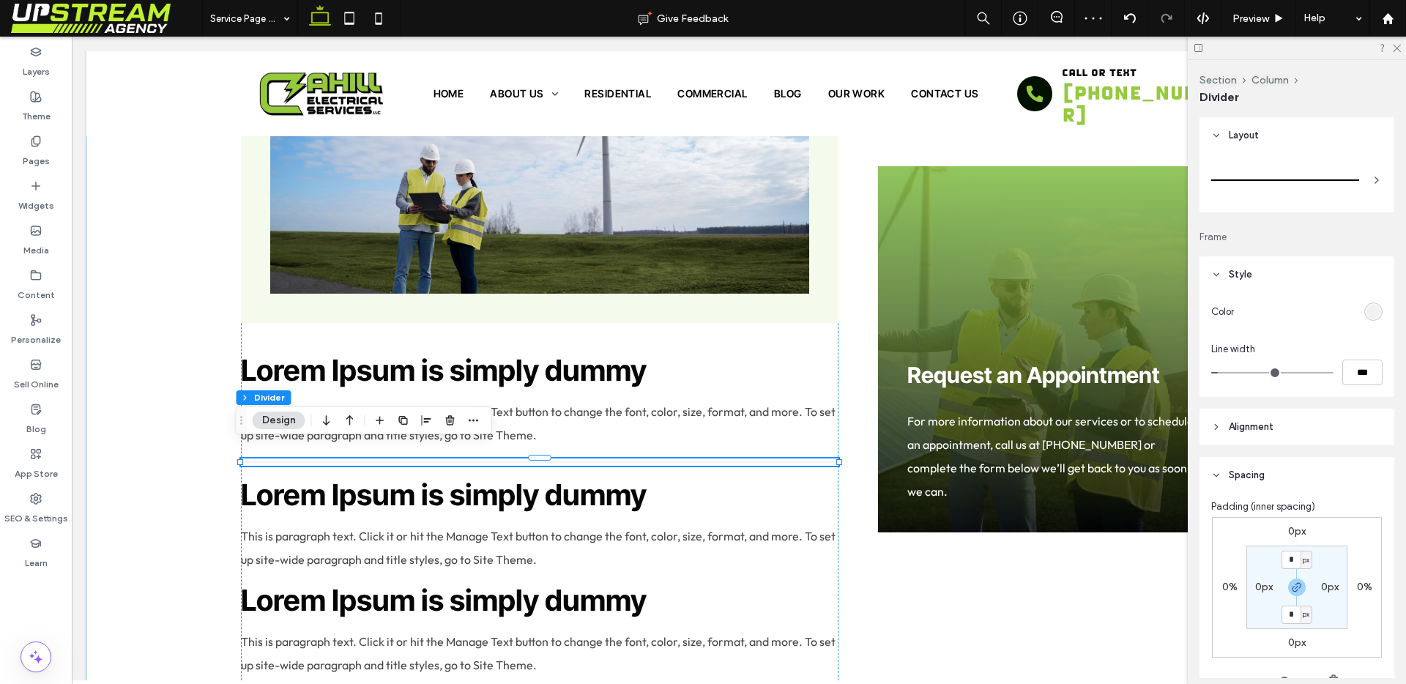
click at [1315, 386] on div "Color Line width ***" at bounding box center [1297, 345] width 195 height 104
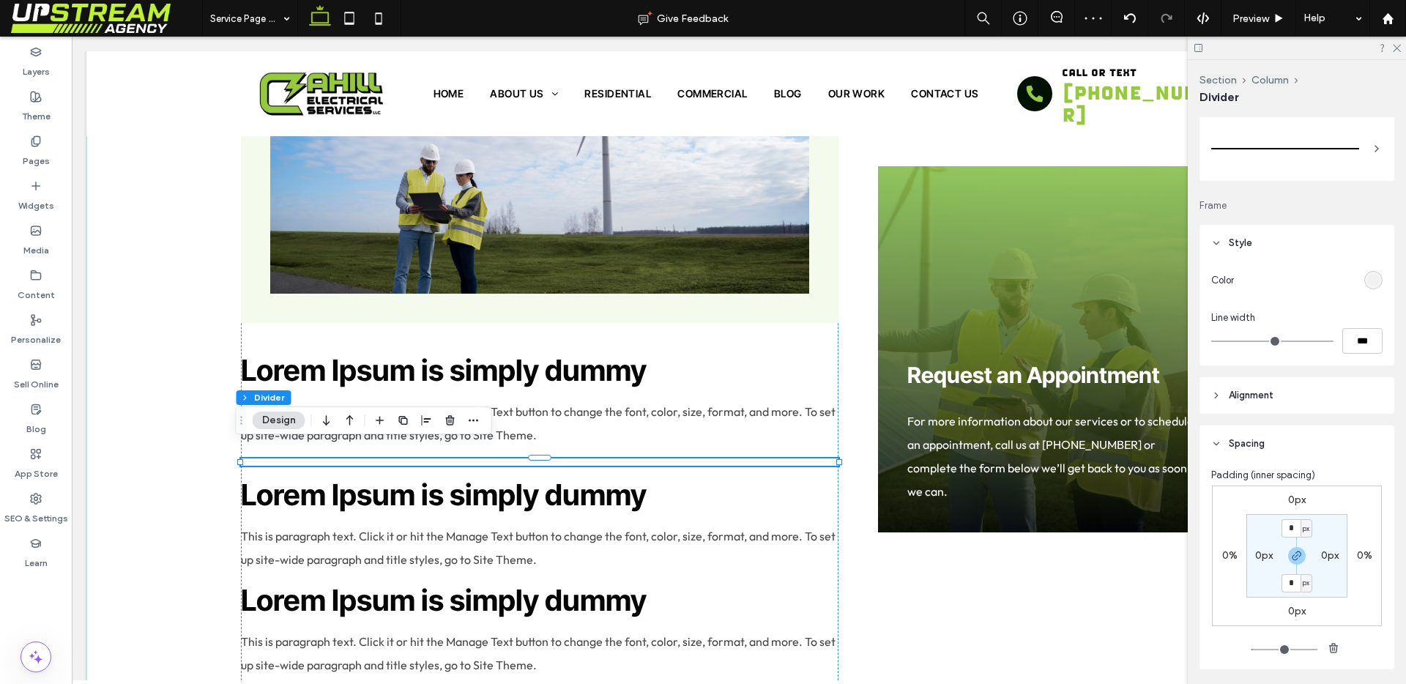
scroll to position [43, 0]
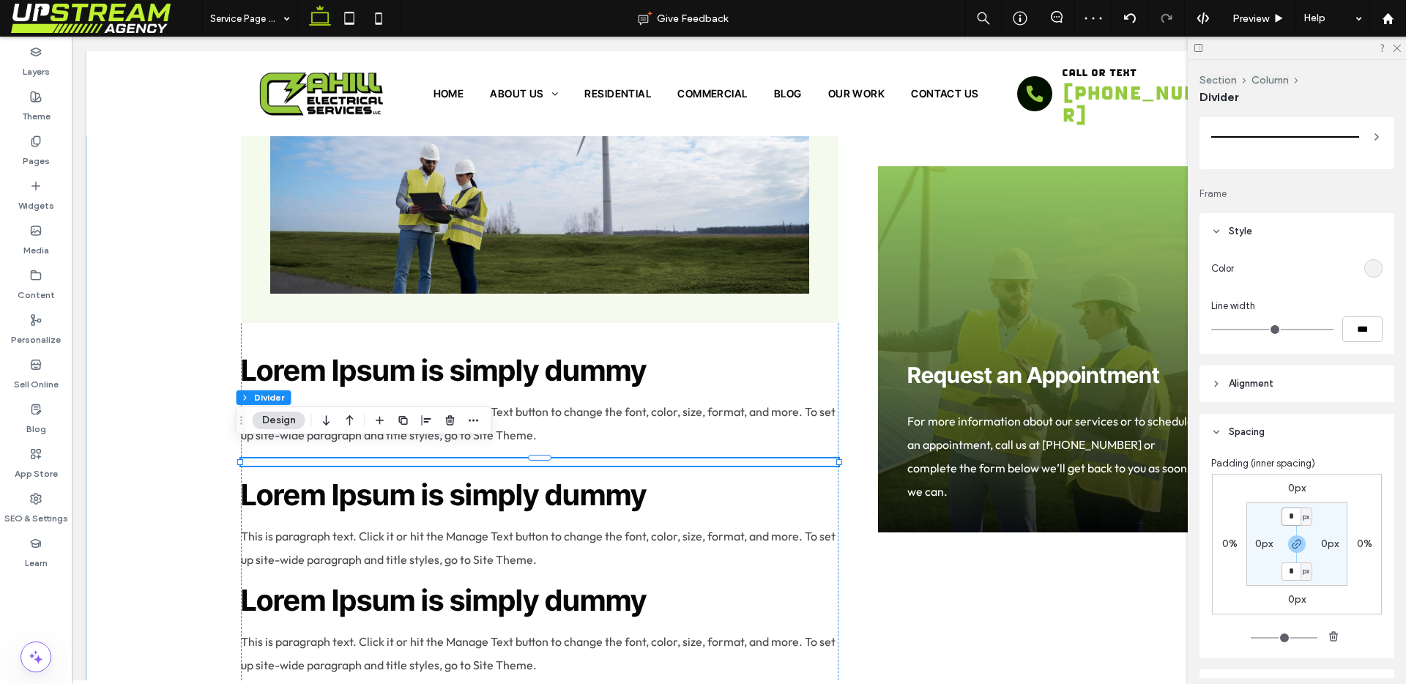
click at [1292, 521] on input "*" at bounding box center [1291, 517] width 19 height 18
type input "**"
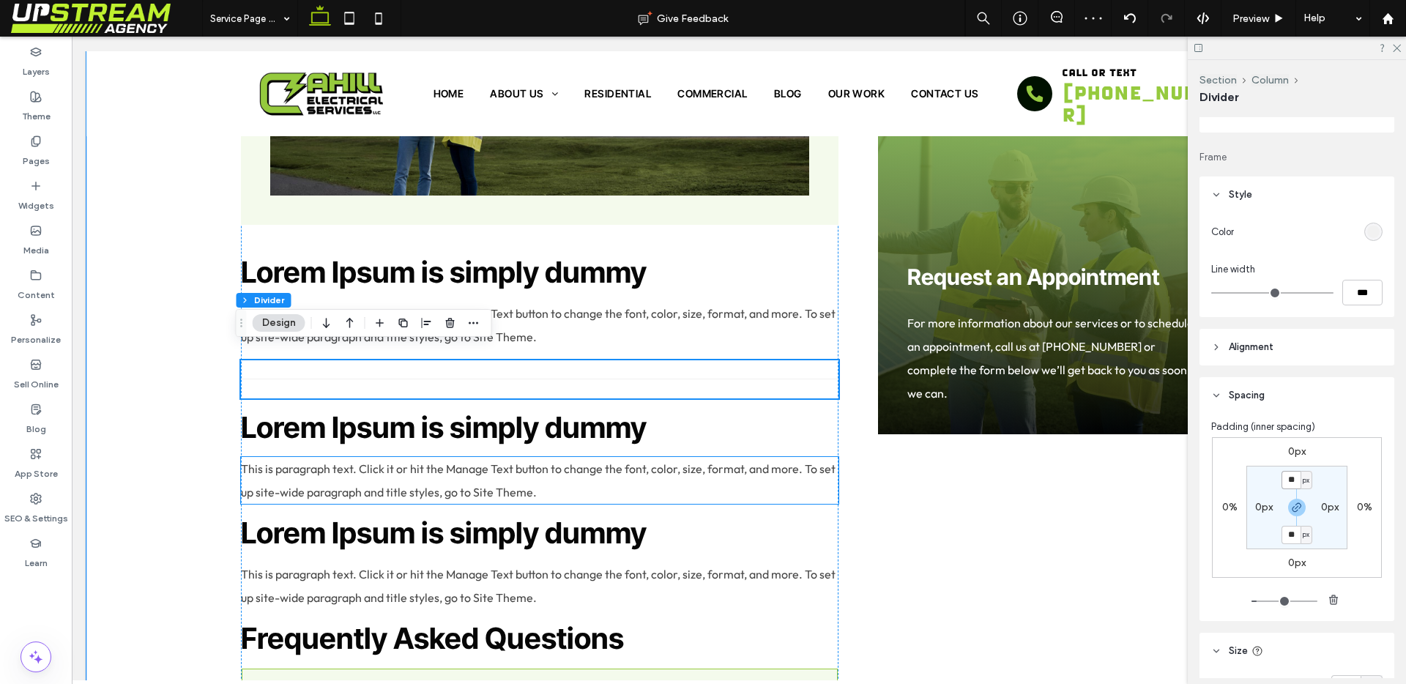
scroll to position [1406, 0]
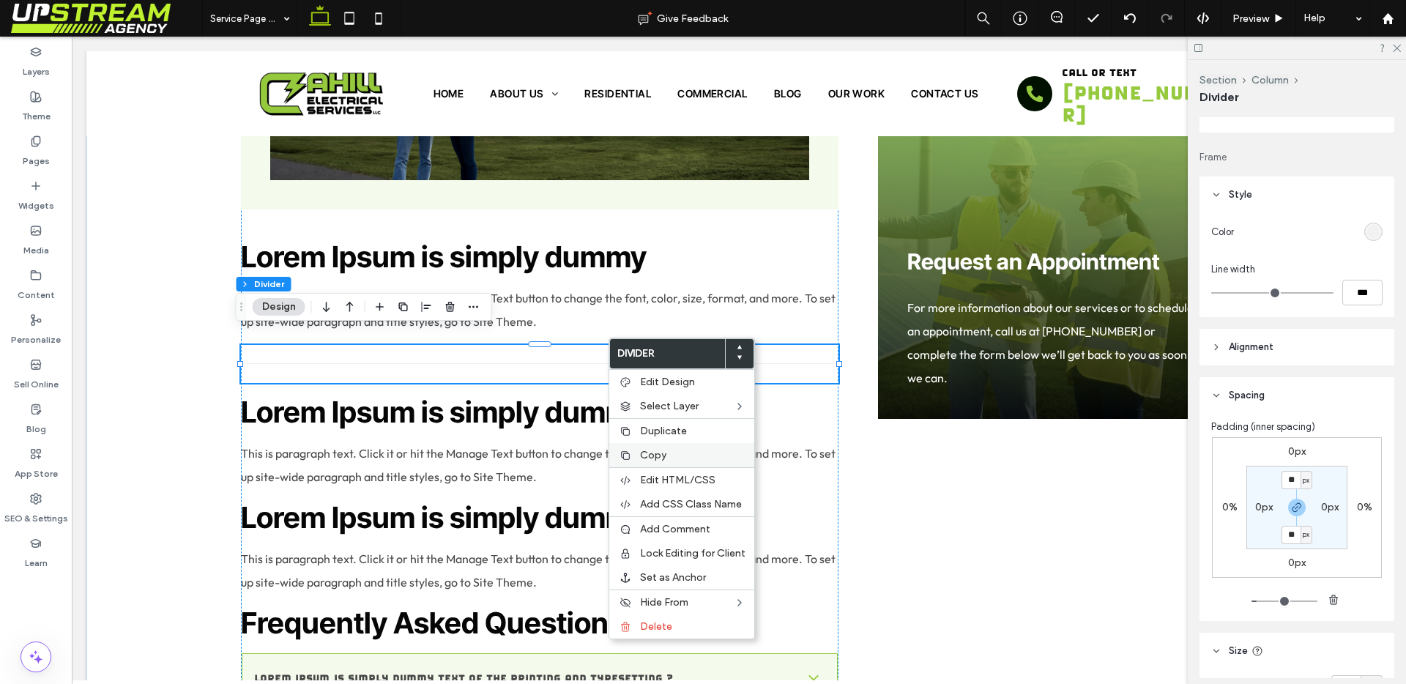
click at [633, 453] on div "Copy" at bounding box center [681, 455] width 145 height 24
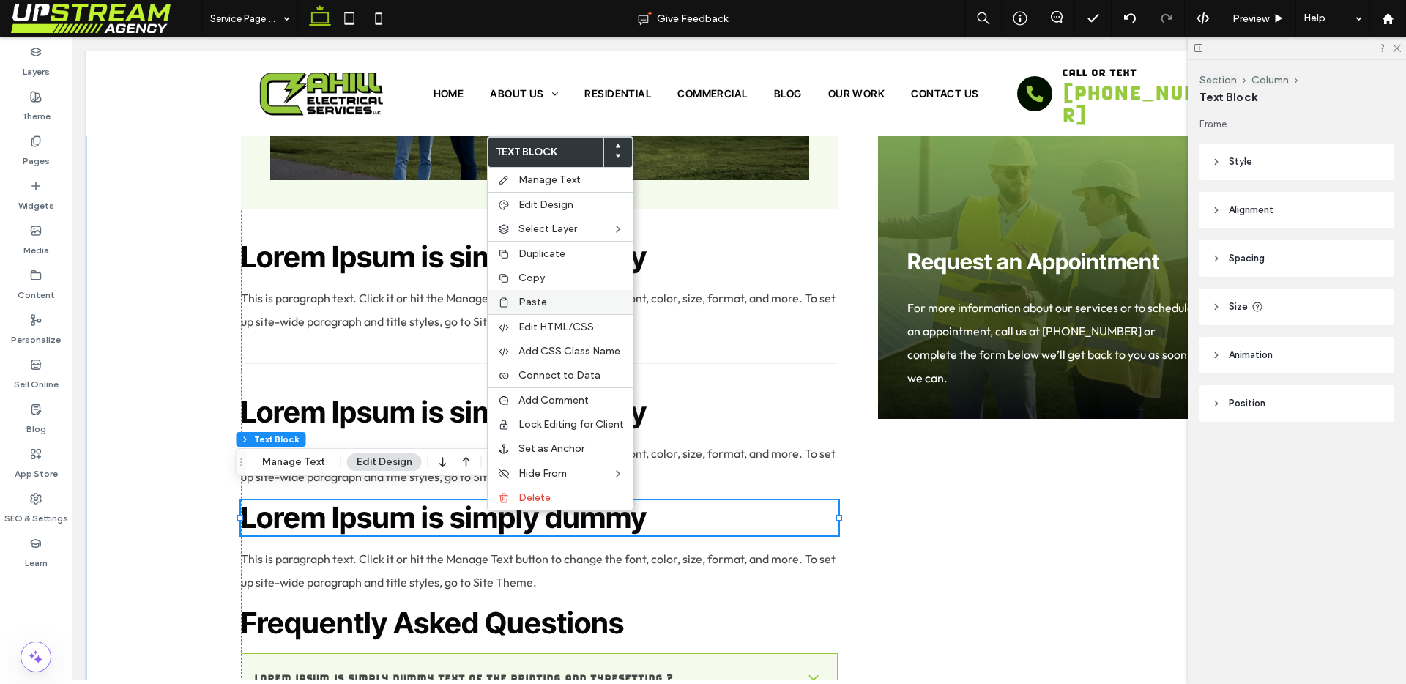
click at [523, 305] on span "Paste" at bounding box center [533, 302] width 29 height 12
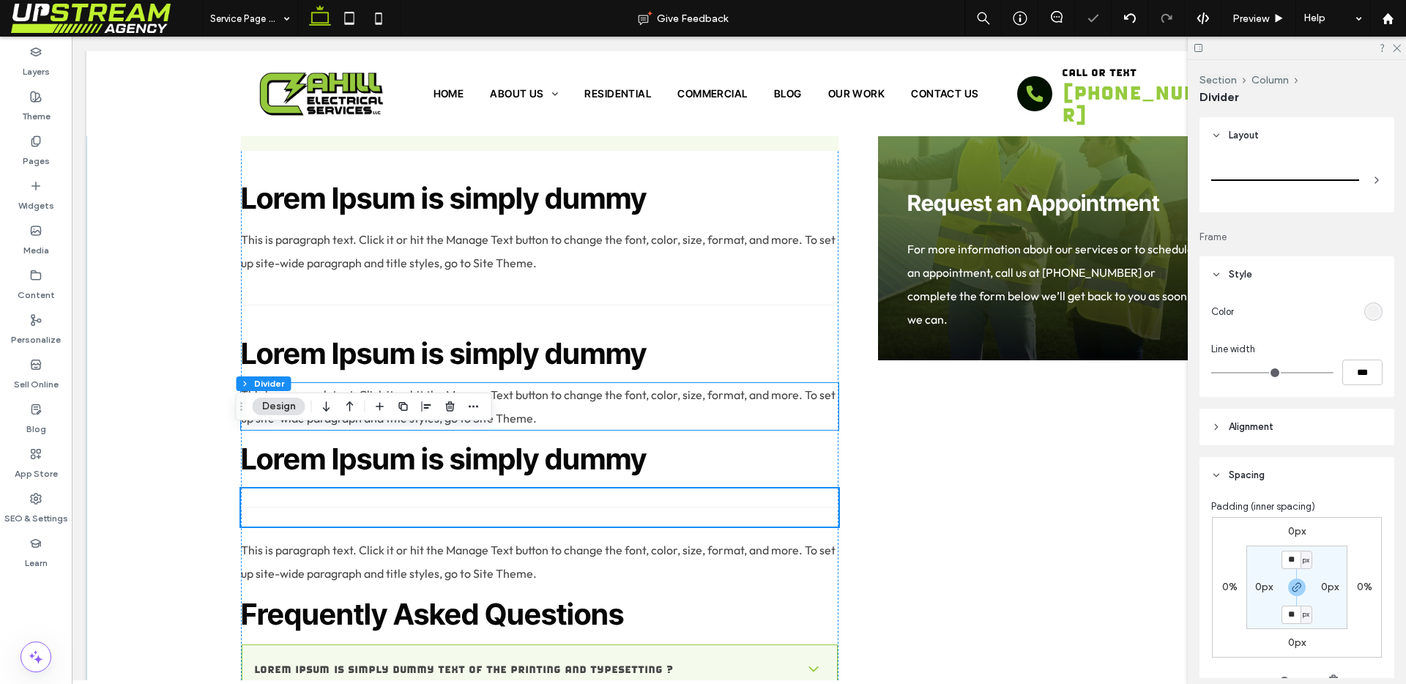
scroll to position [1531, 0]
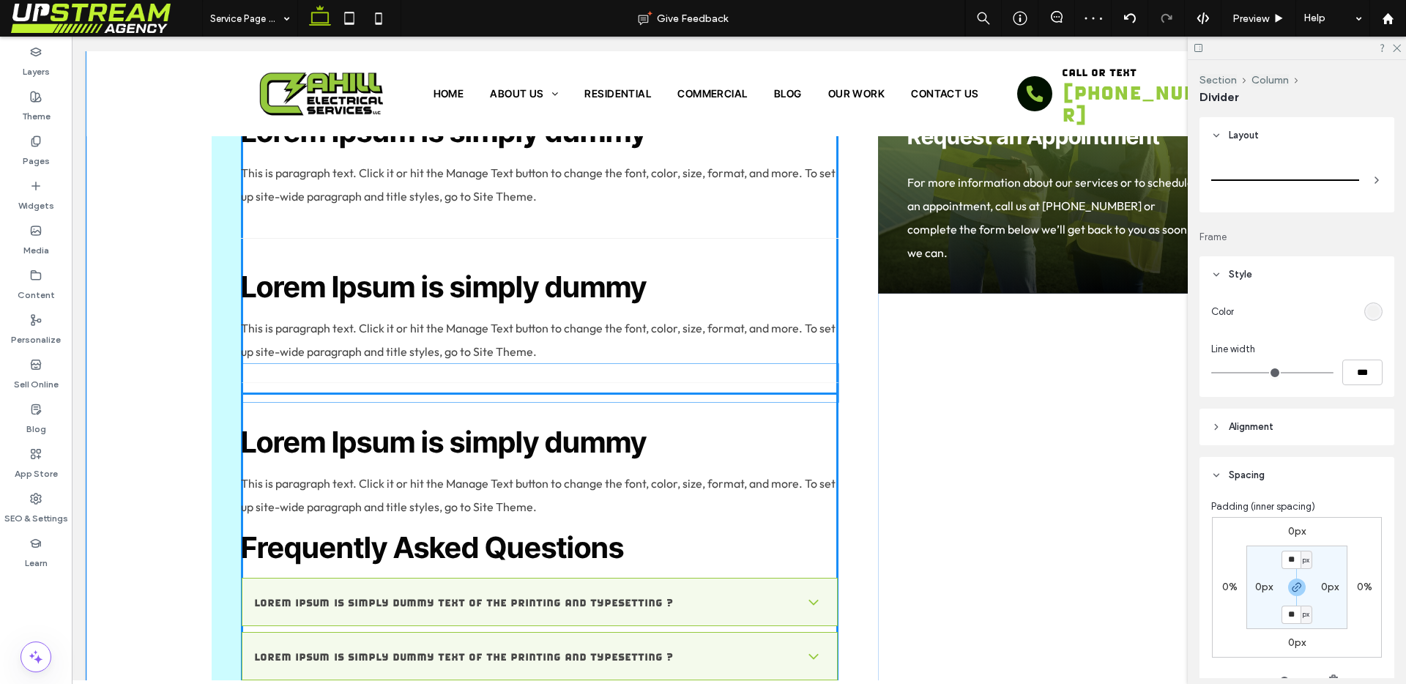
drag, startPoint x: 532, startPoint y: 414, endPoint x: 538, endPoint y: 369, distance: 45.1
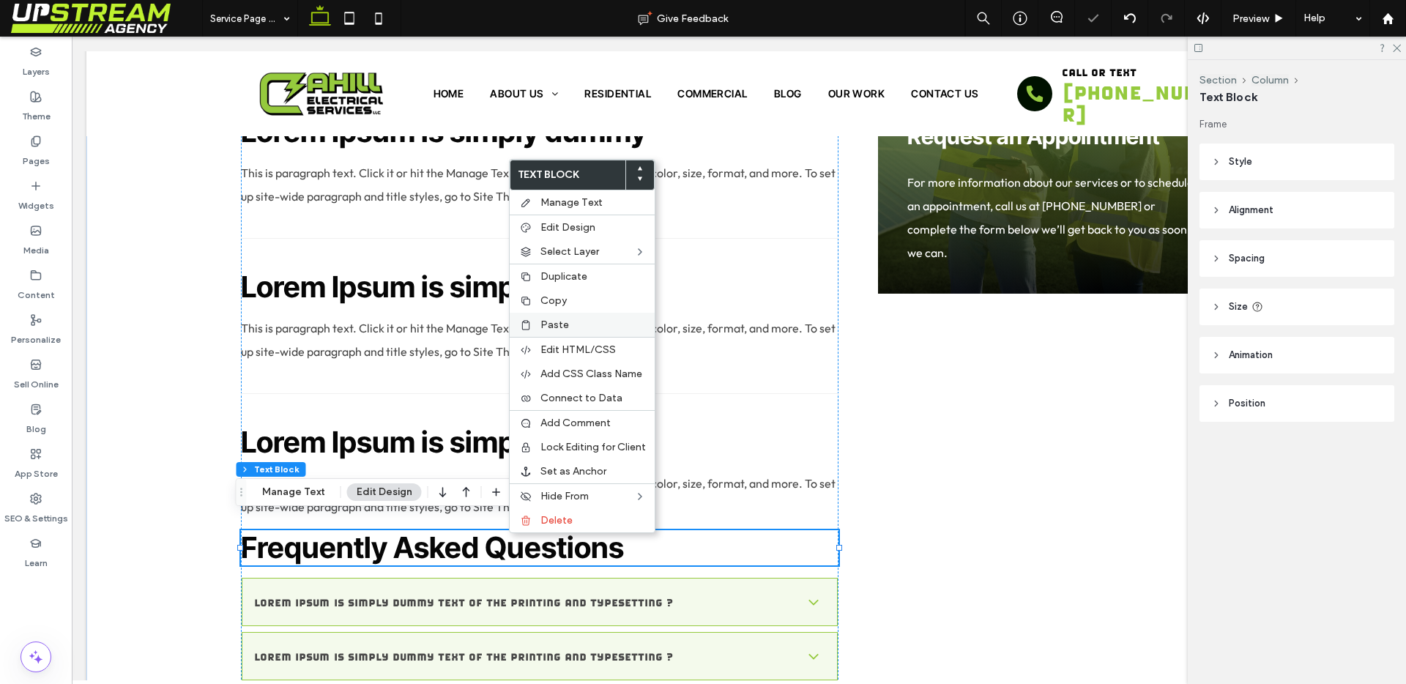
click at [551, 313] on div "Paste" at bounding box center [582, 325] width 145 height 24
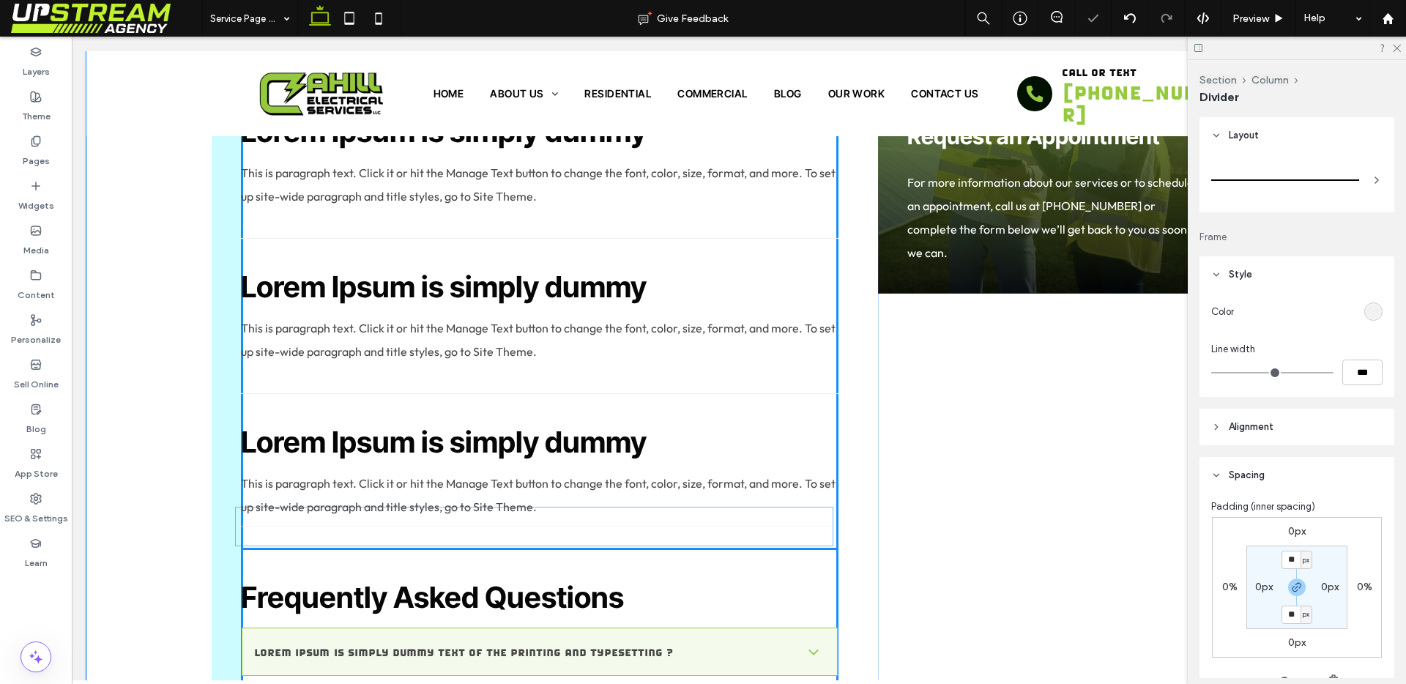
drag, startPoint x: 542, startPoint y: 547, endPoint x: 543, endPoint y: 519, distance: 28.6
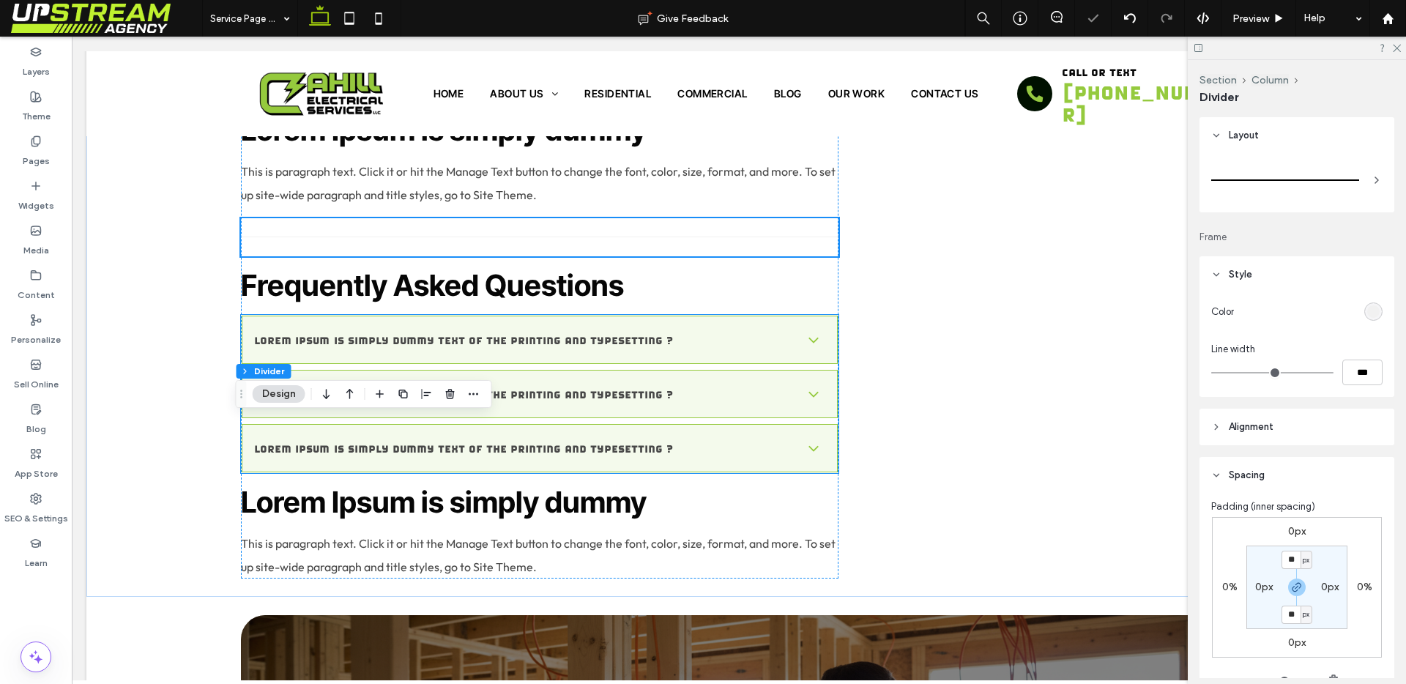
scroll to position [1887, 0]
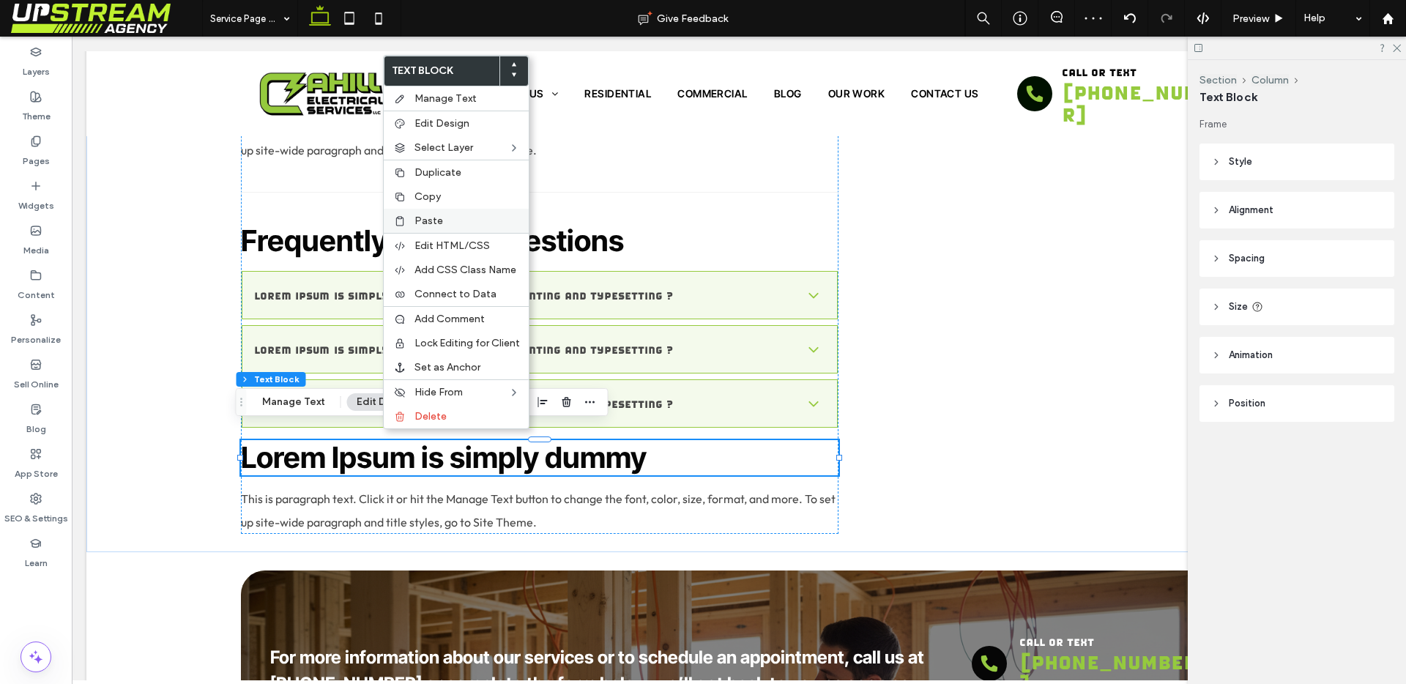
click at [428, 222] on span "Paste" at bounding box center [429, 221] width 29 height 12
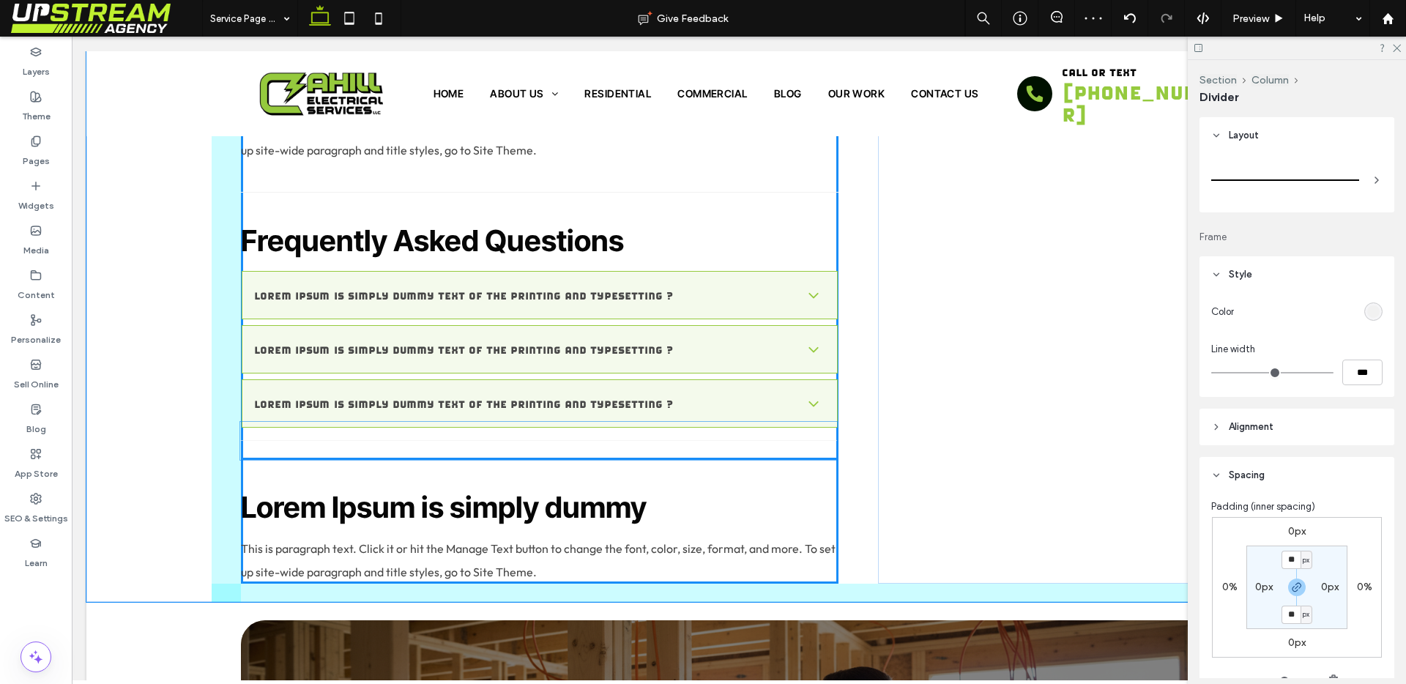
drag, startPoint x: 511, startPoint y: 459, endPoint x: 511, endPoint y: 439, distance: 19.8
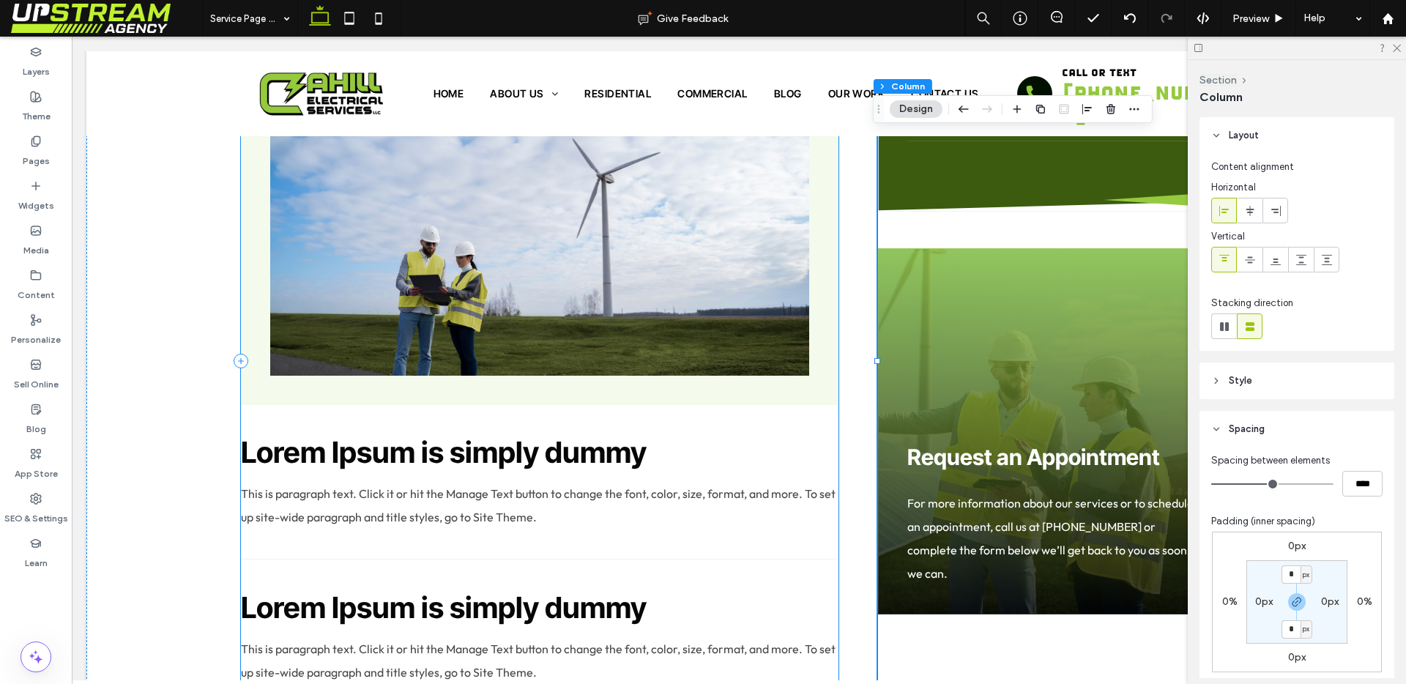
scroll to position [1238, 0]
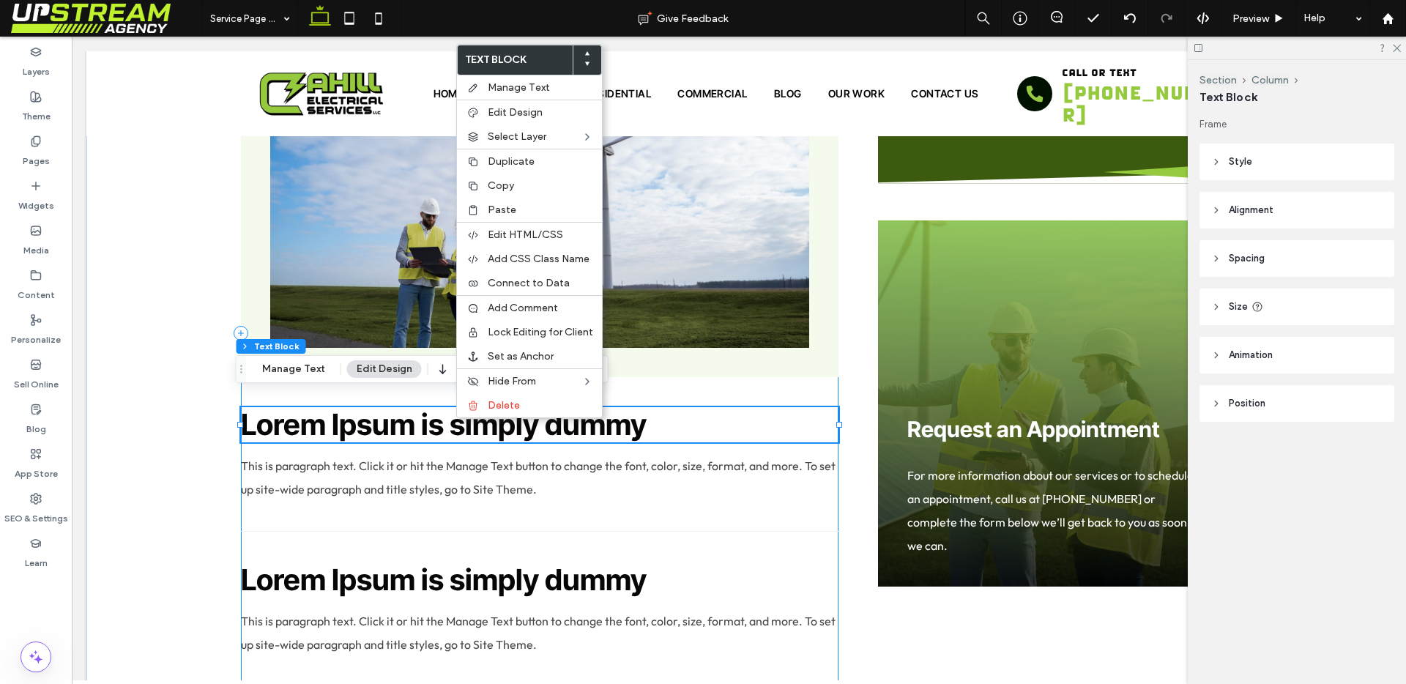
click at [718, 372] on div "Lorem Ipsum is Simply Dummy Text Lorem Ipsum is simply dummy text of the printi…" at bounding box center [540, 333] width 598 height 1800
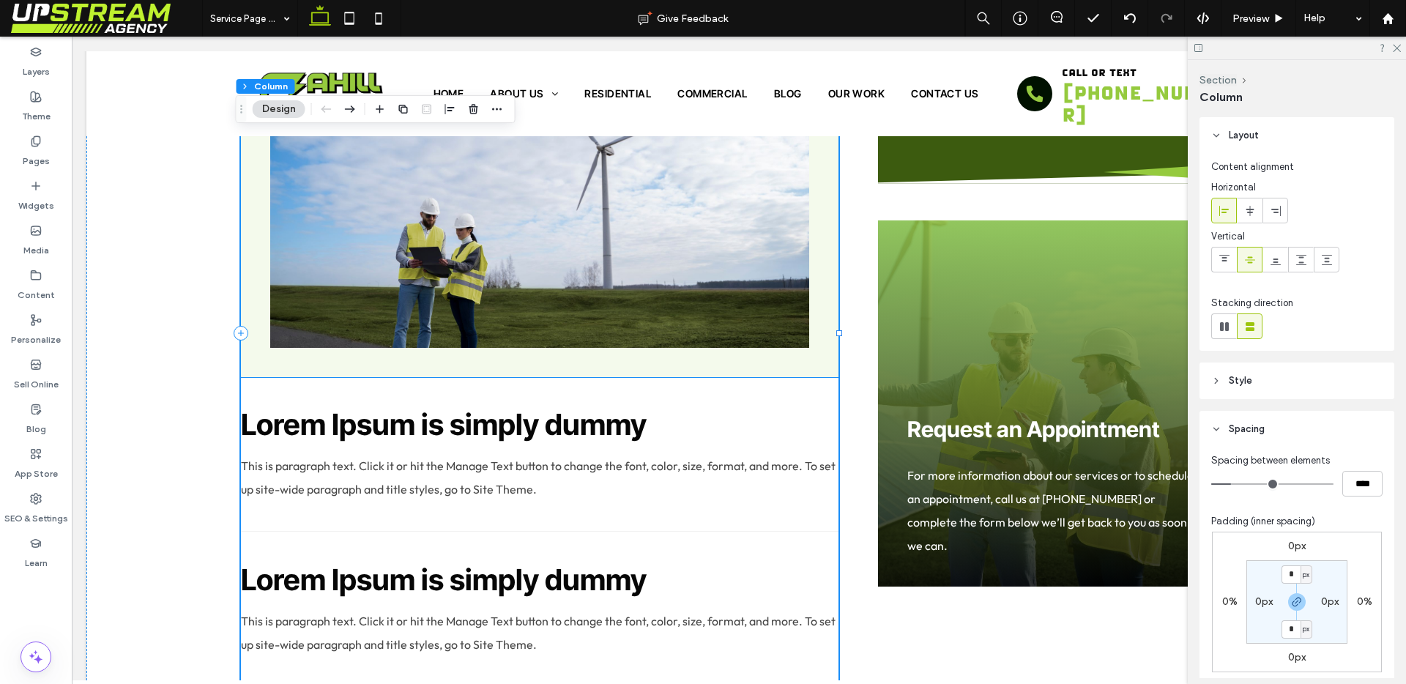
click at [721, 359] on div "Lorem Ipsum is simply dummy Lorem Ipsum is simply dummy text of the printing an…" at bounding box center [540, 79] width 598 height 598
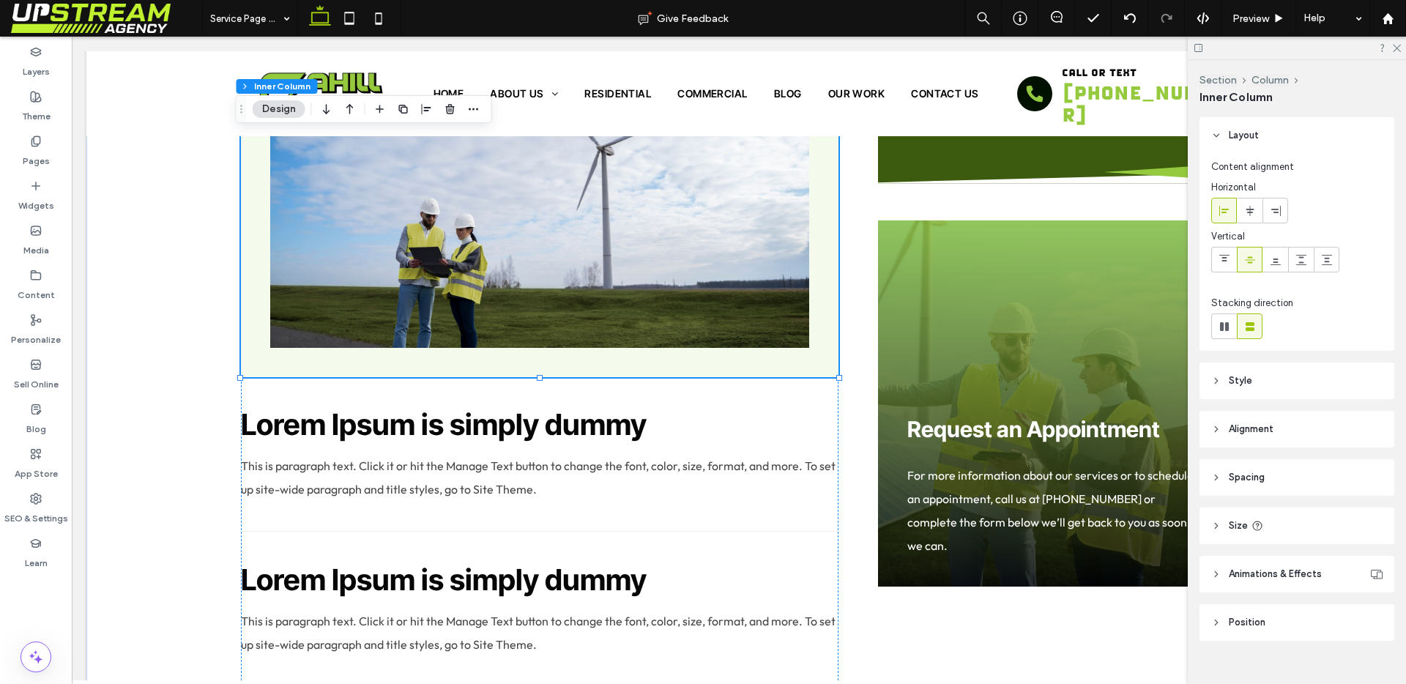
scroll to position [21, 0]
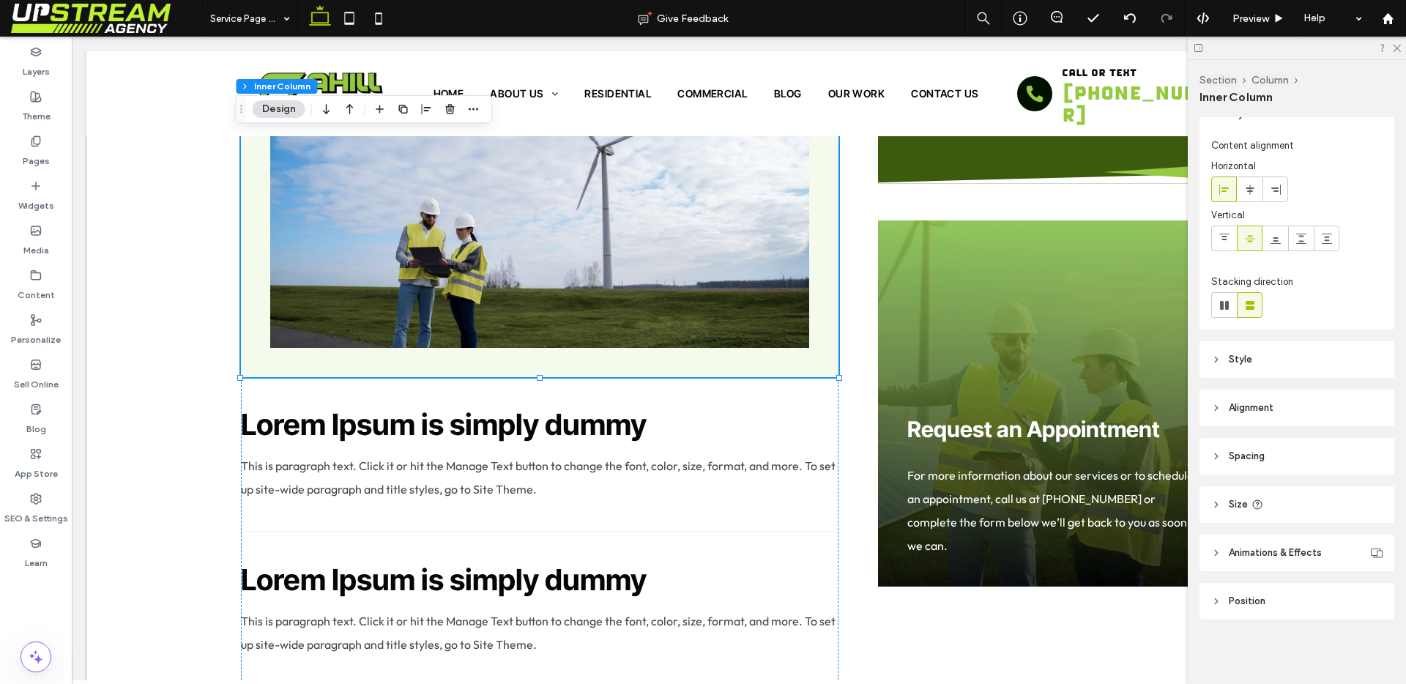
click at [1274, 365] on header "Style" at bounding box center [1297, 359] width 195 height 37
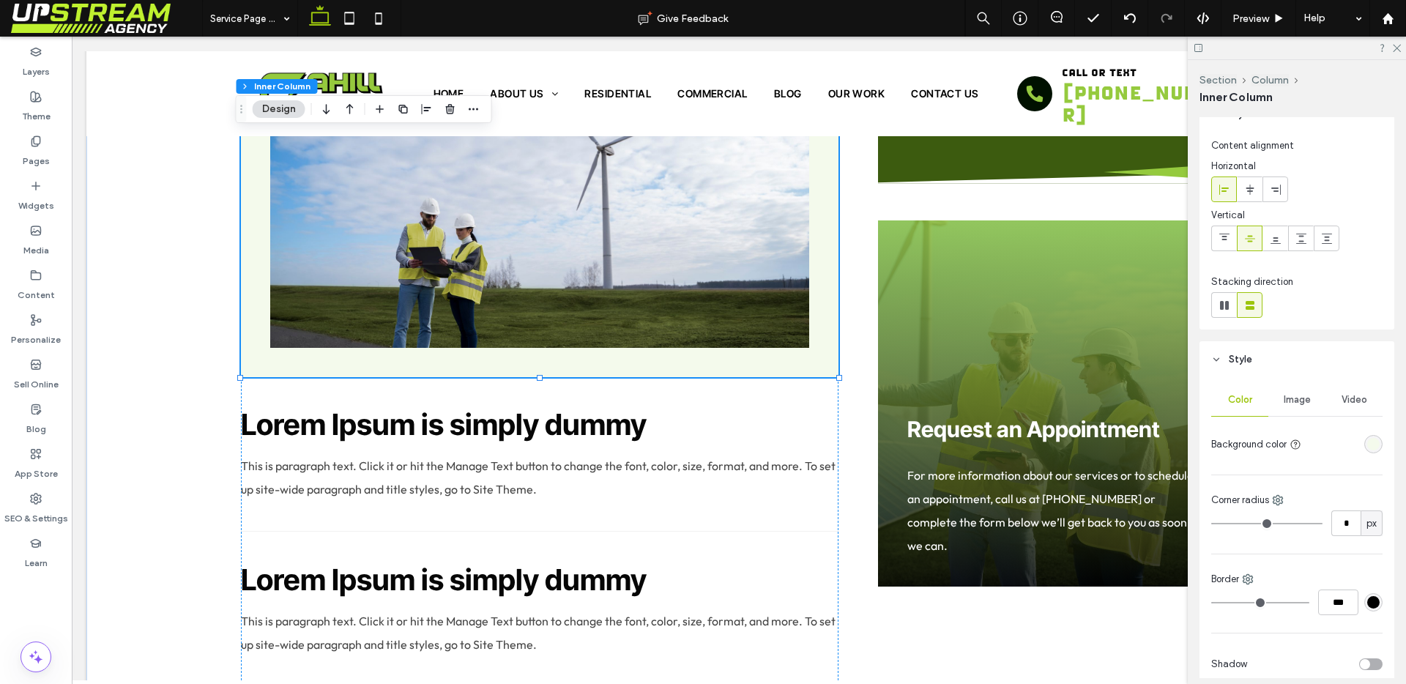
scroll to position [332, 0]
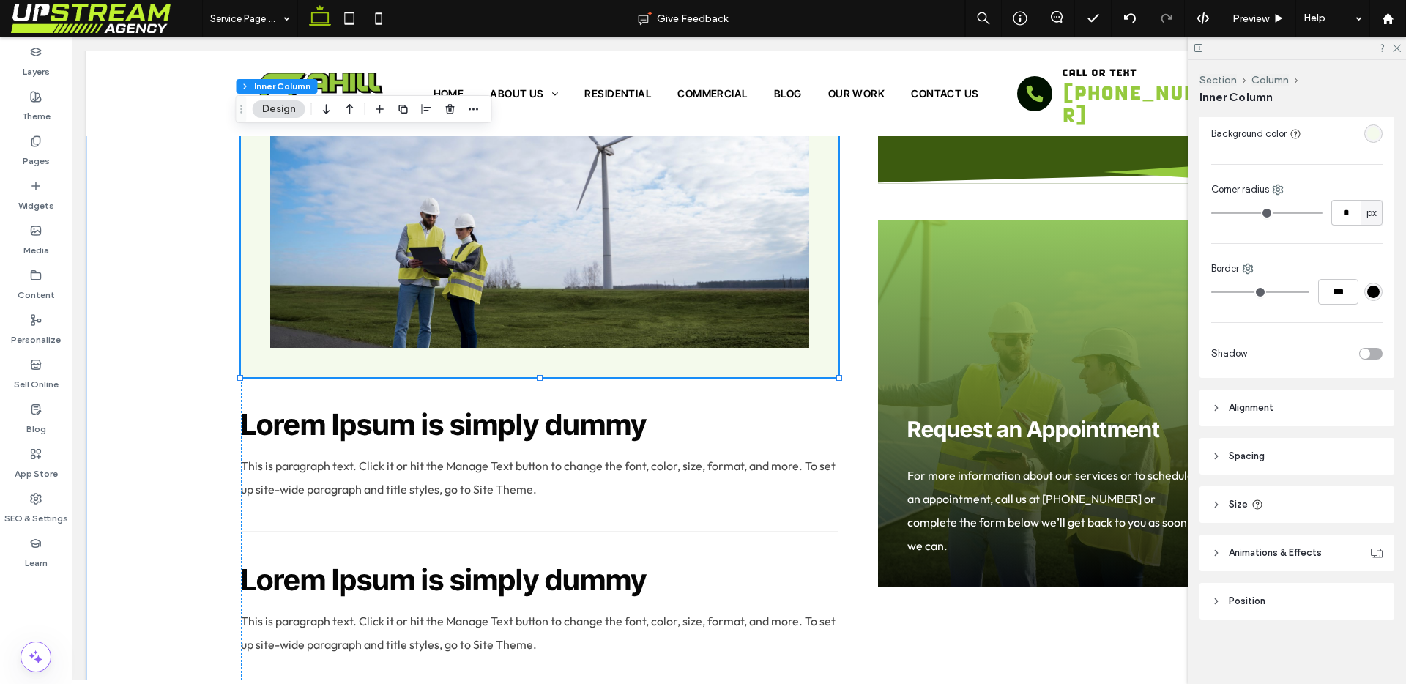
click at [1272, 453] on header "Spacing" at bounding box center [1297, 456] width 195 height 37
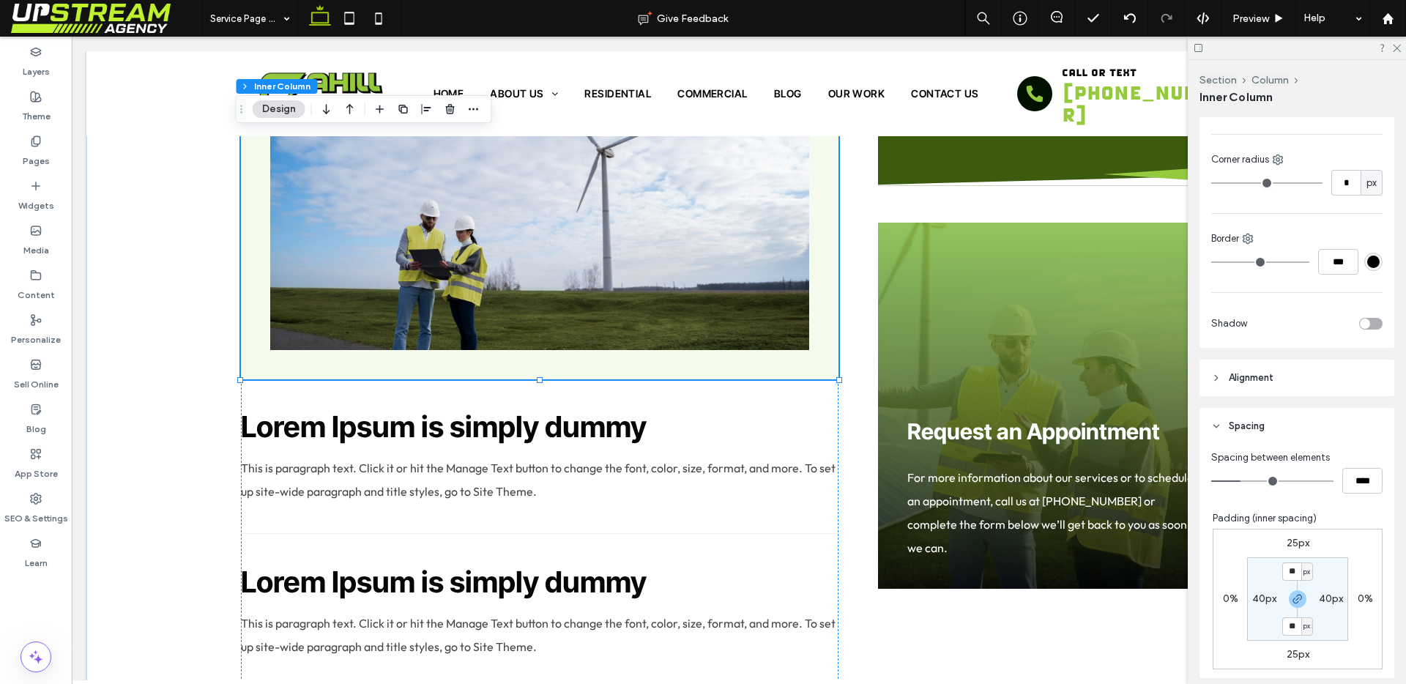
scroll to position [412, 0]
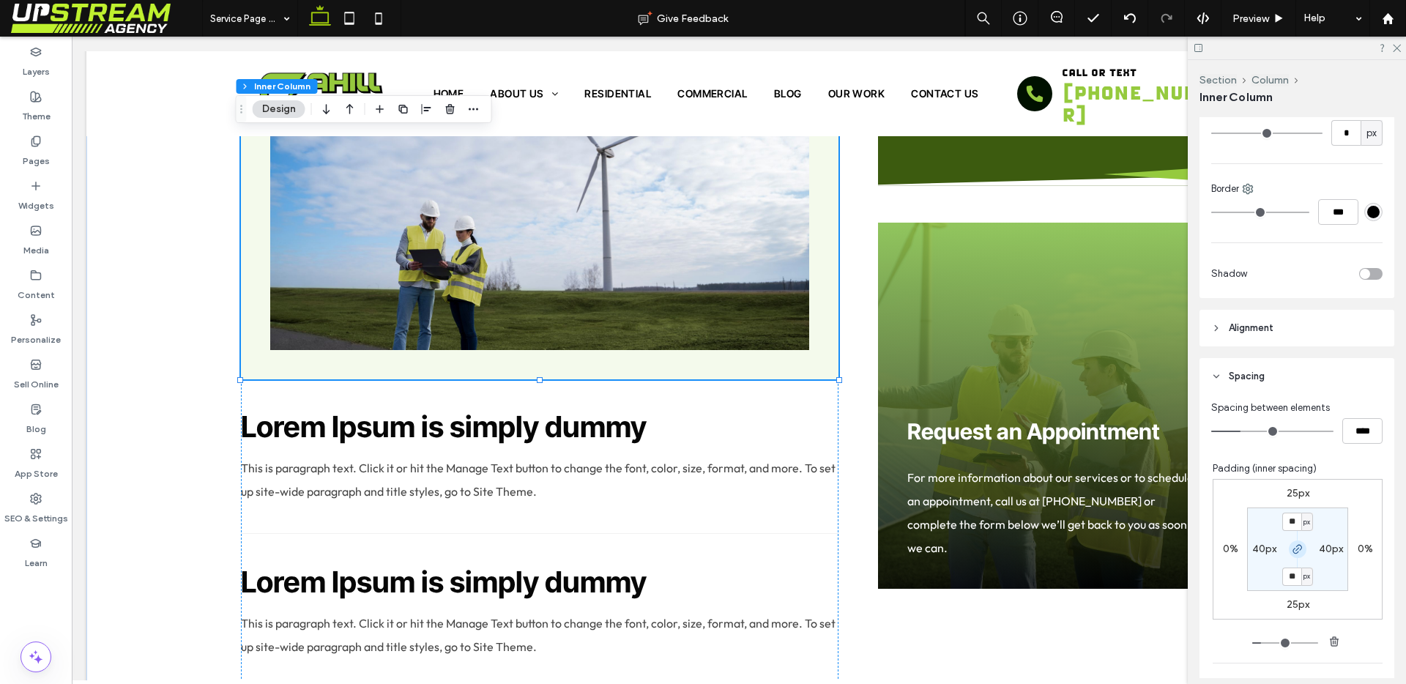
click at [1291, 541] on span "button" at bounding box center [1298, 550] width 18 height 18
click at [1292, 548] on icon "button" at bounding box center [1298, 549] width 12 height 12
click at [1294, 609] on label "25px" at bounding box center [1298, 604] width 23 height 12
type input "**"
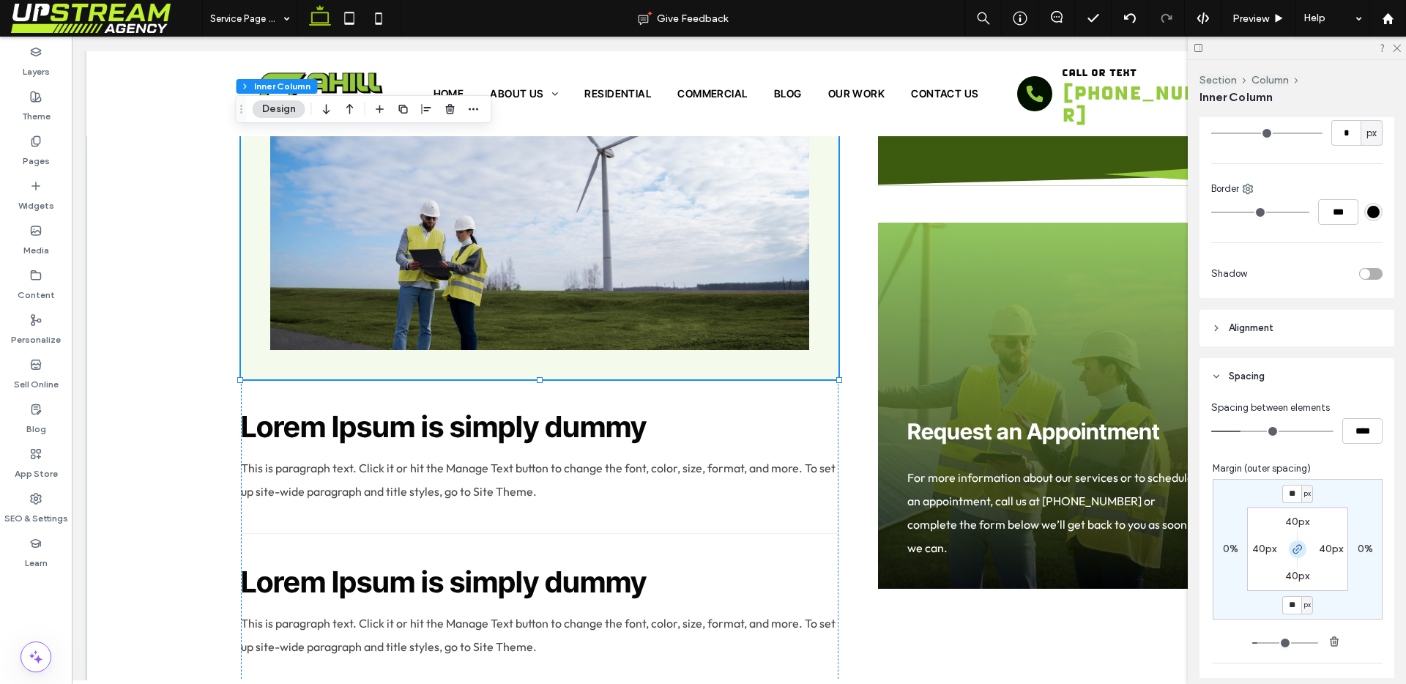
click at [1289, 557] on span "button" at bounding box center [1298, 550] width 18 height 18
click at [1291, 604] on input "**" at bounding box center [1291, 605] width 19 height 18
type input "**"
click at [1331, 603] on div "25px 0% ** px 0% 40px 40px 40px 40px" at bounding box center [1298, 549] width 170 height 141
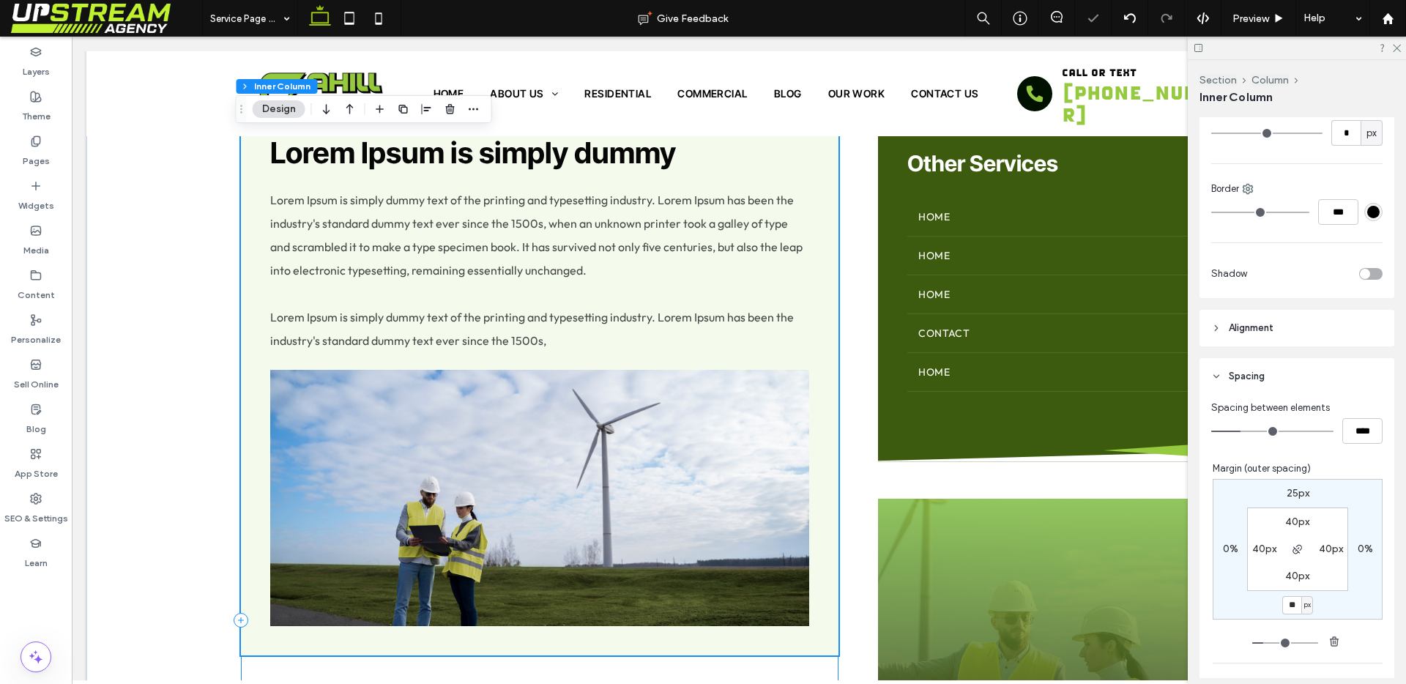
scroll to position [696, 0]
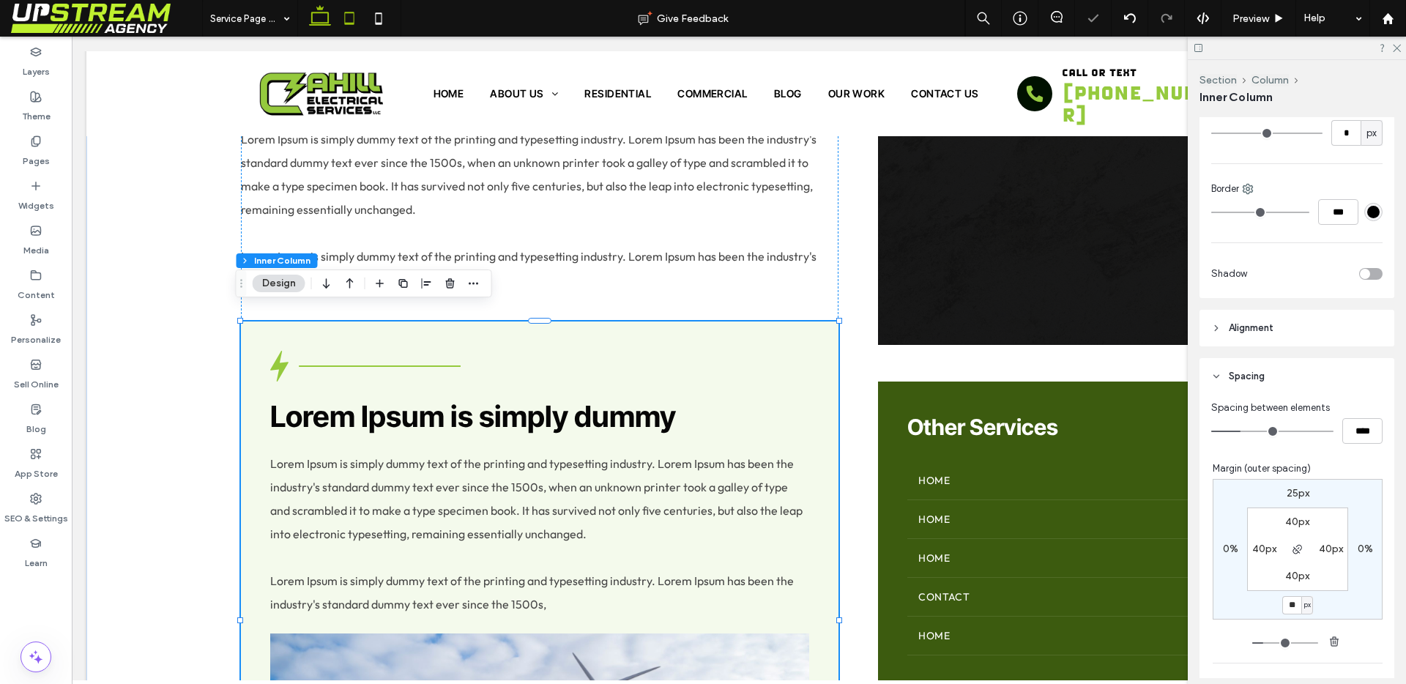
click at [343, 26] on icon at bounding box center [349, 18] width 29 height 29
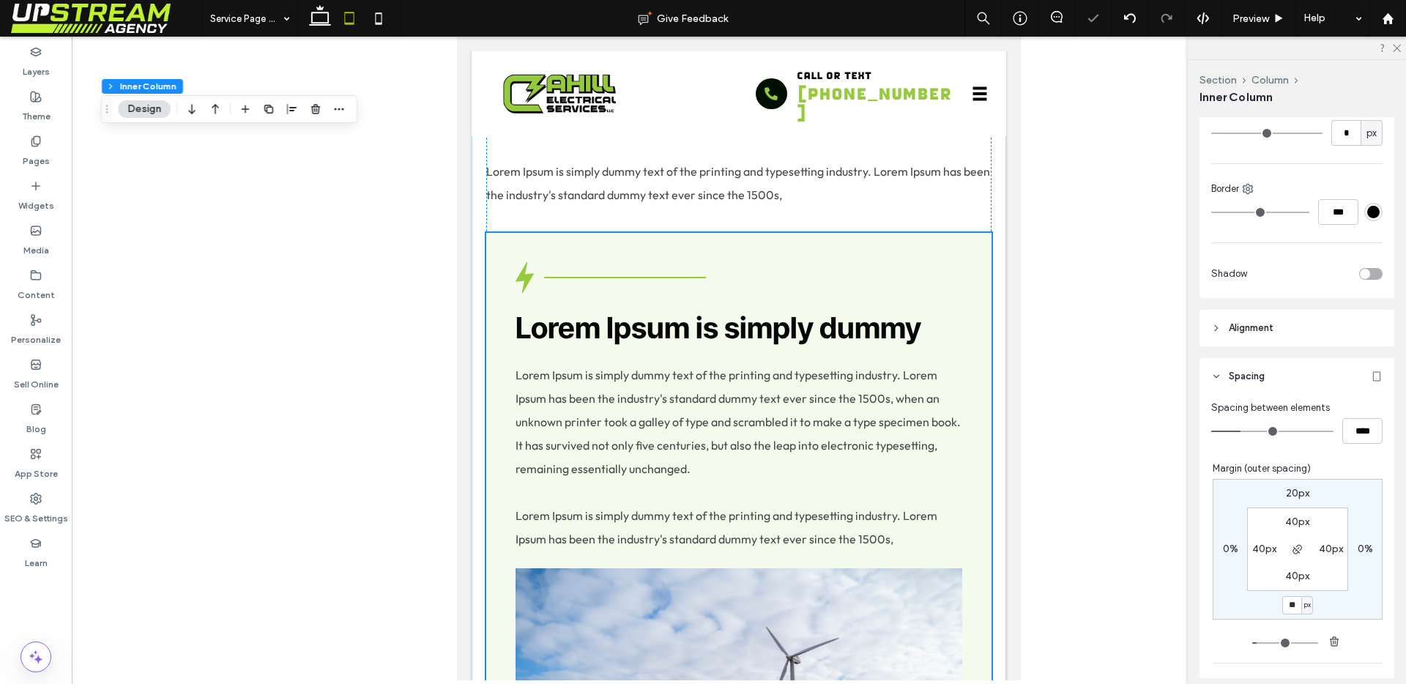
type input "**"
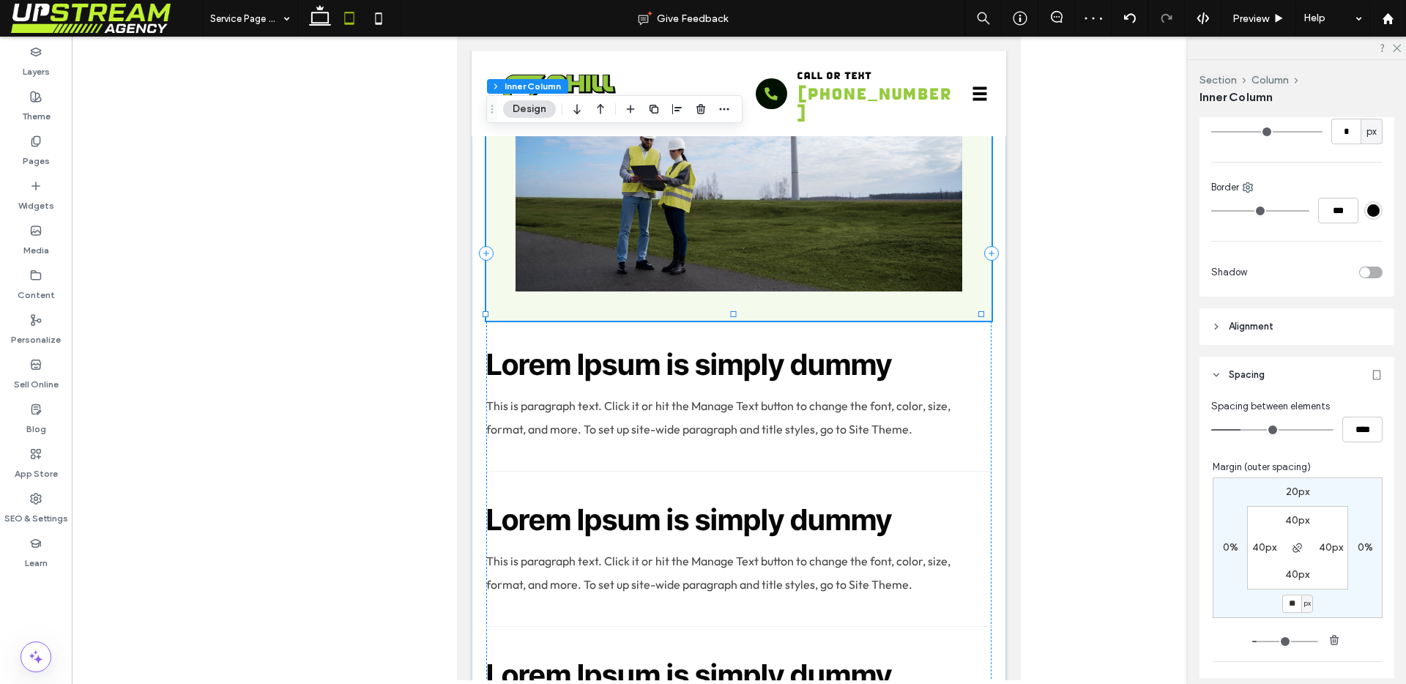
scroll to position [412, 0]
click at [1289, 556] on span "button" at bounding box center [1298, 550] width 18 height 18
click at [1290, 601] on input "**" at bounding box center [1291, 605] width 19 height 18
type input "**"
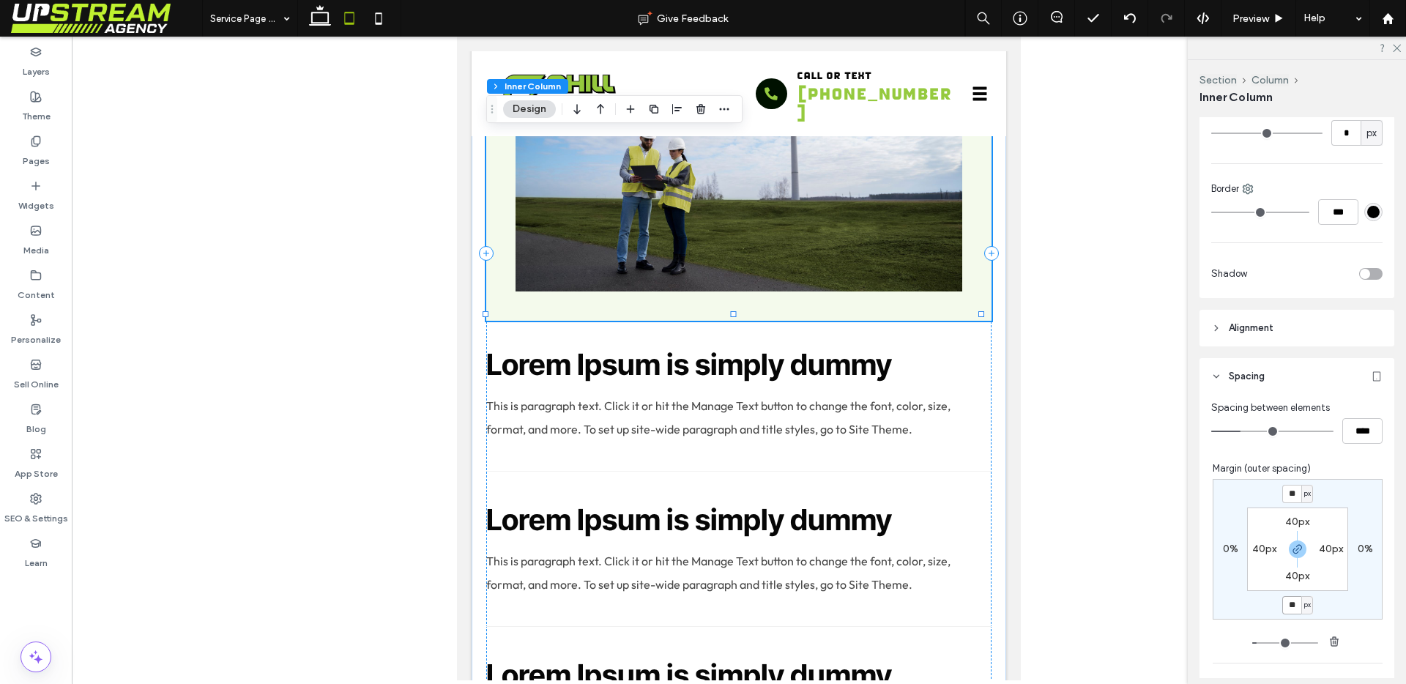
type input "**"
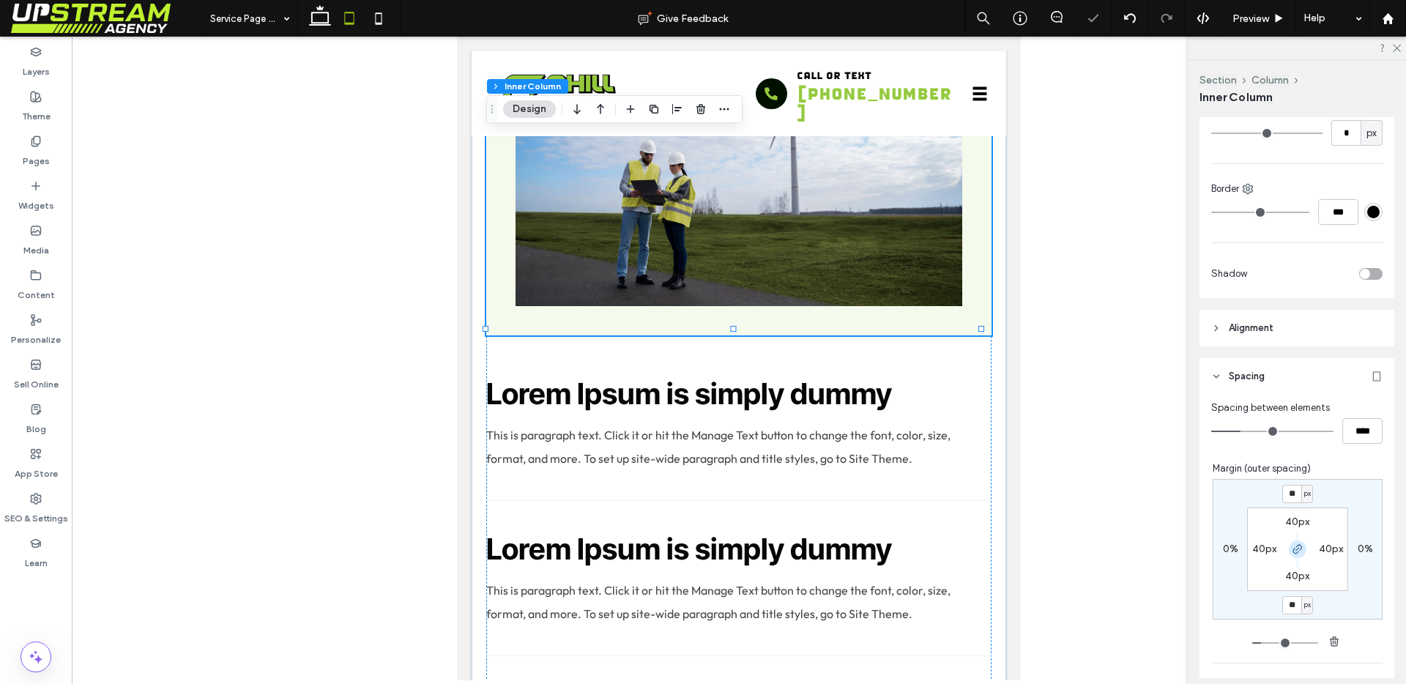
click at [1293, 549] on use "button" at bounding box center [1297, 549] width 9 height 9
click at [1286, 489] on label "40px" at bounding box center [1298, 493] width 24 height 12
type input "**"
click at [1337, 494] on div "** px 0% 40px 0% 40px 40px 40px 40px" at bounding box center [1298, 549] width 170 height 141
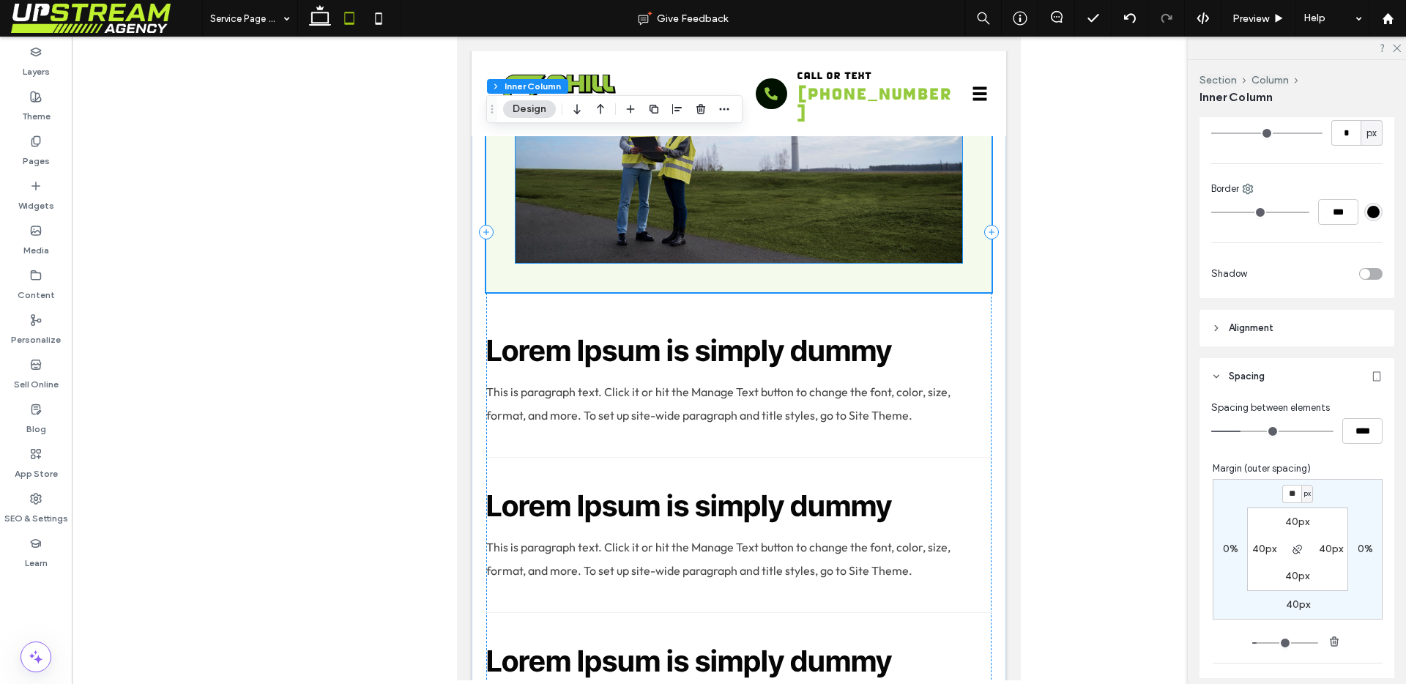
scroll to position [1388, 0]
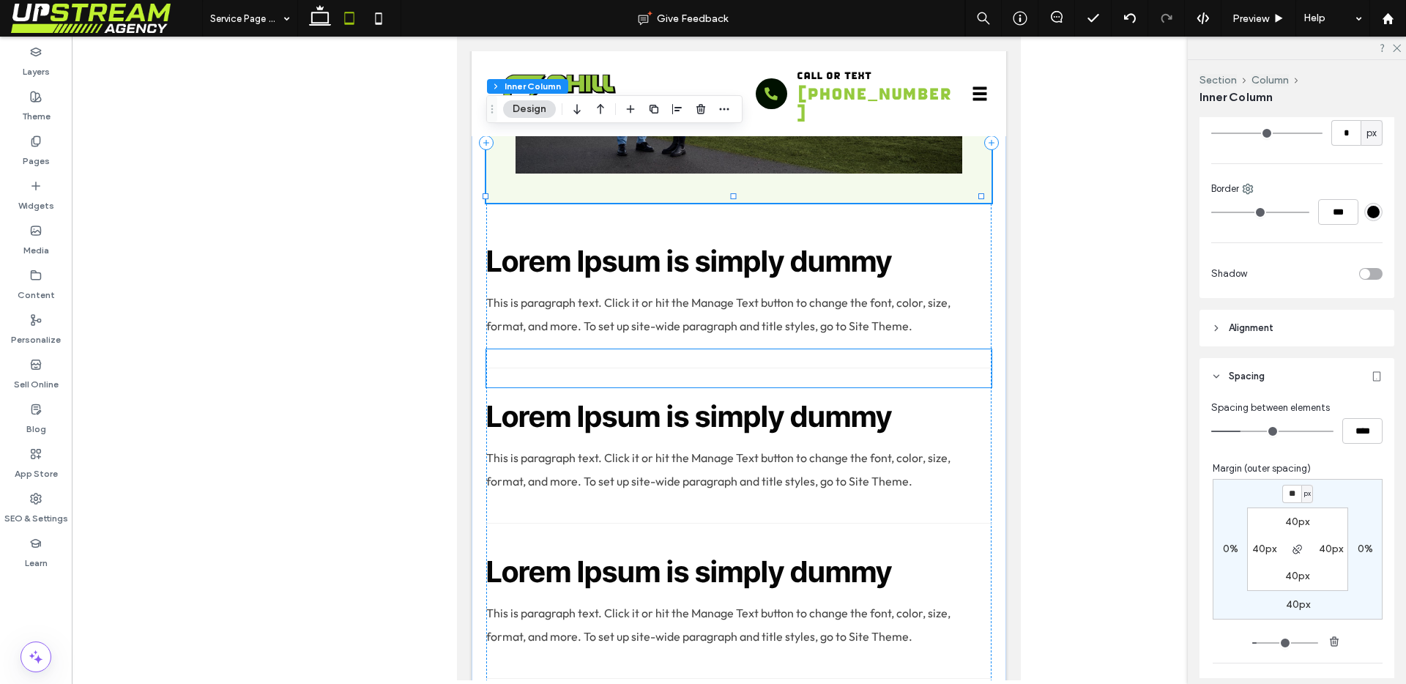
click at [632, 352] on div at bounding box center [738, 368] width 505 height 38
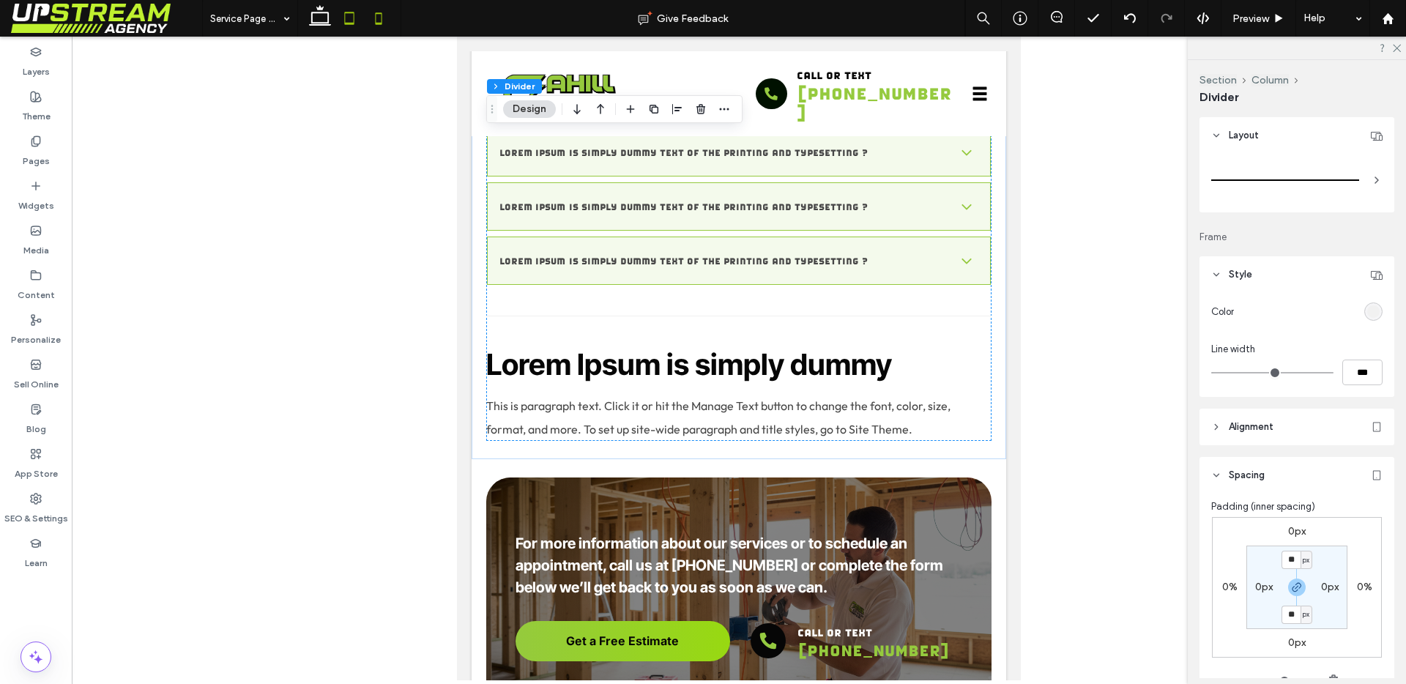
click at [368, 19] on icon at bounding box center [378, 18] width 29 height 29
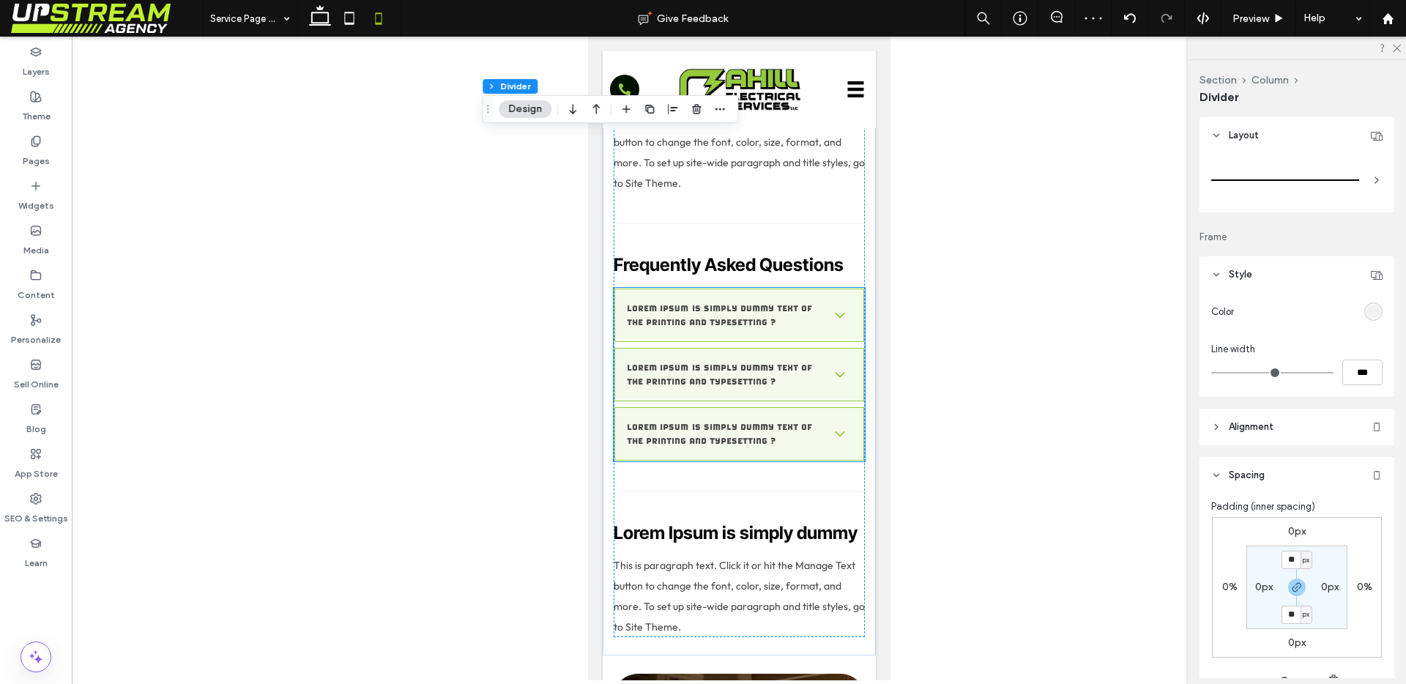
scroll to position [1461, 0]
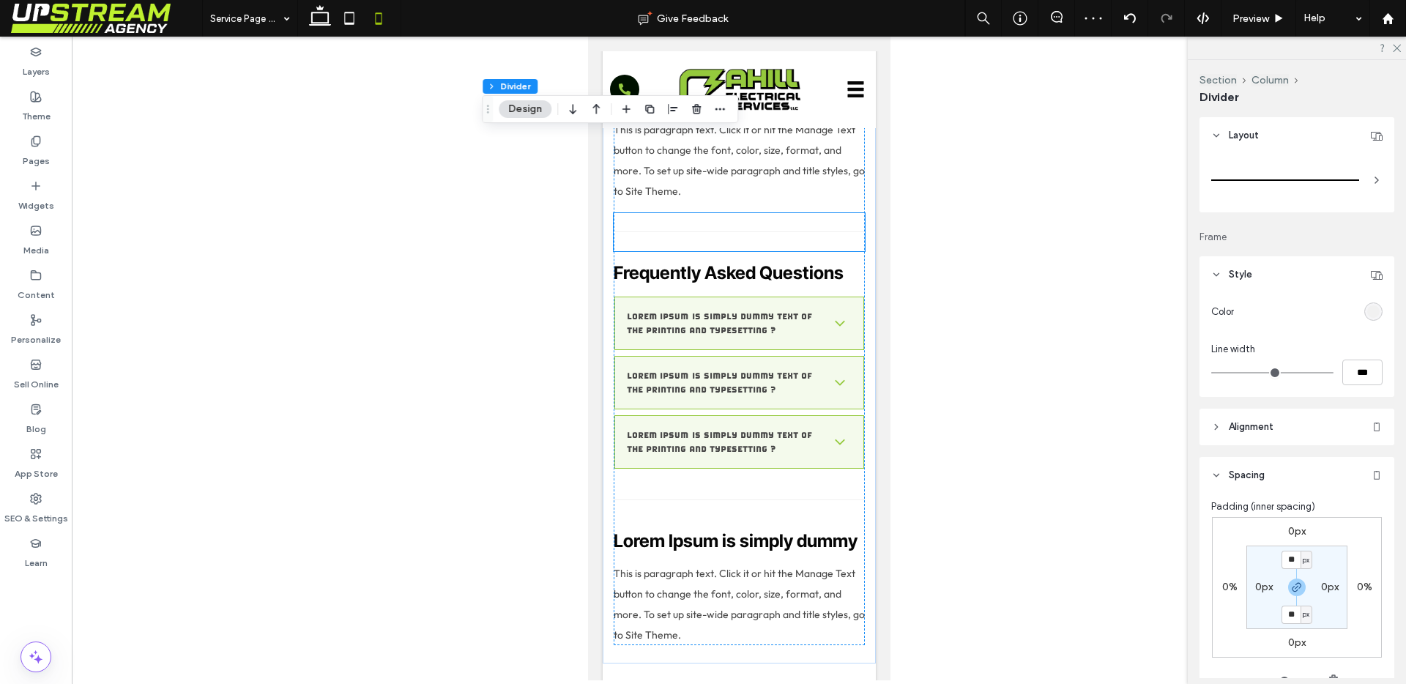
click at [683, 251] on div at bounding box center [738, 232] width 251 height 38
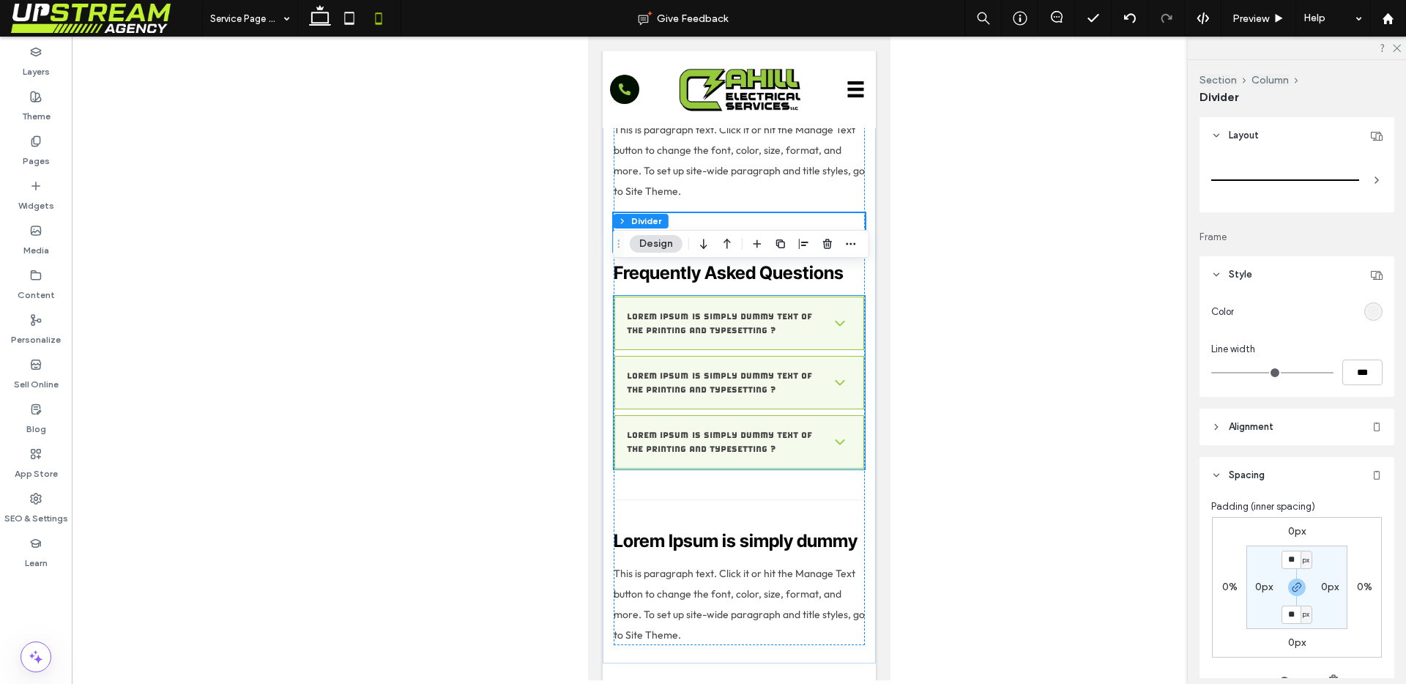
scroll to position [1463, 0]
click at [671, 518] on div at bounding box center [738, 499] width 251 height 38
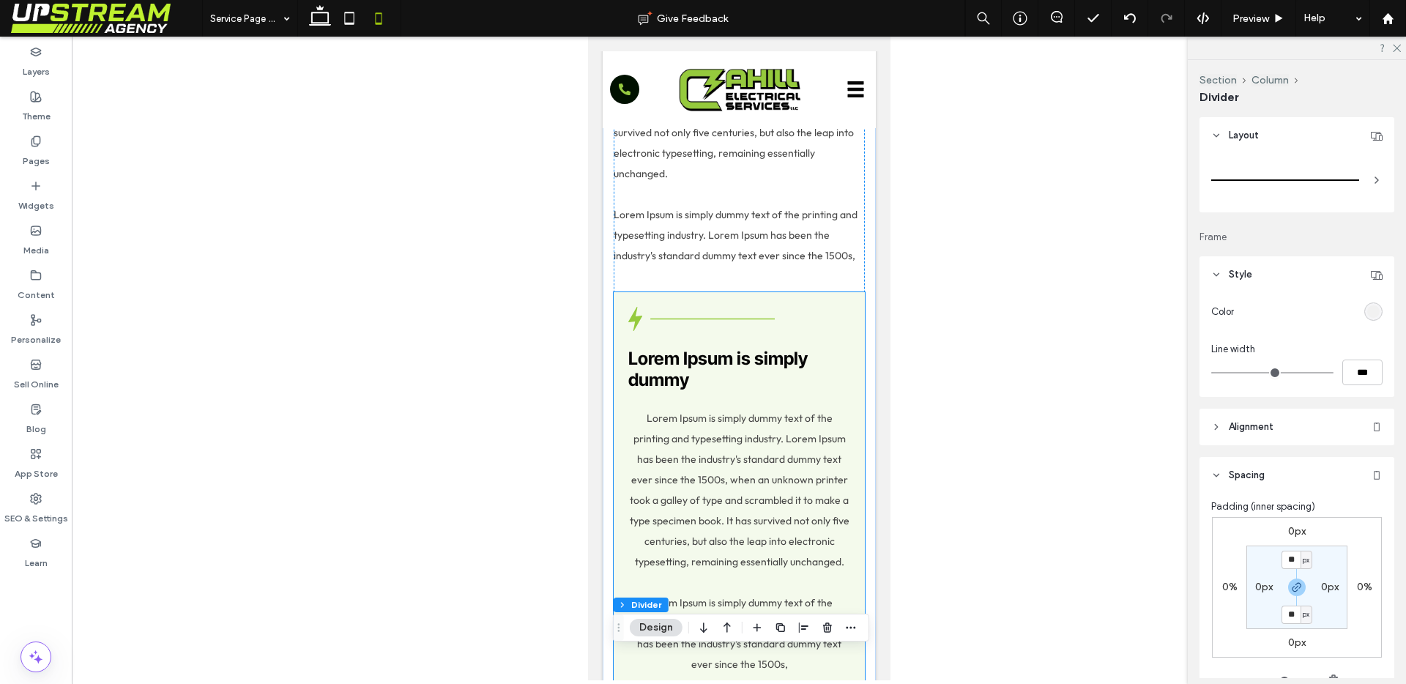
scroll to position [714, 0]
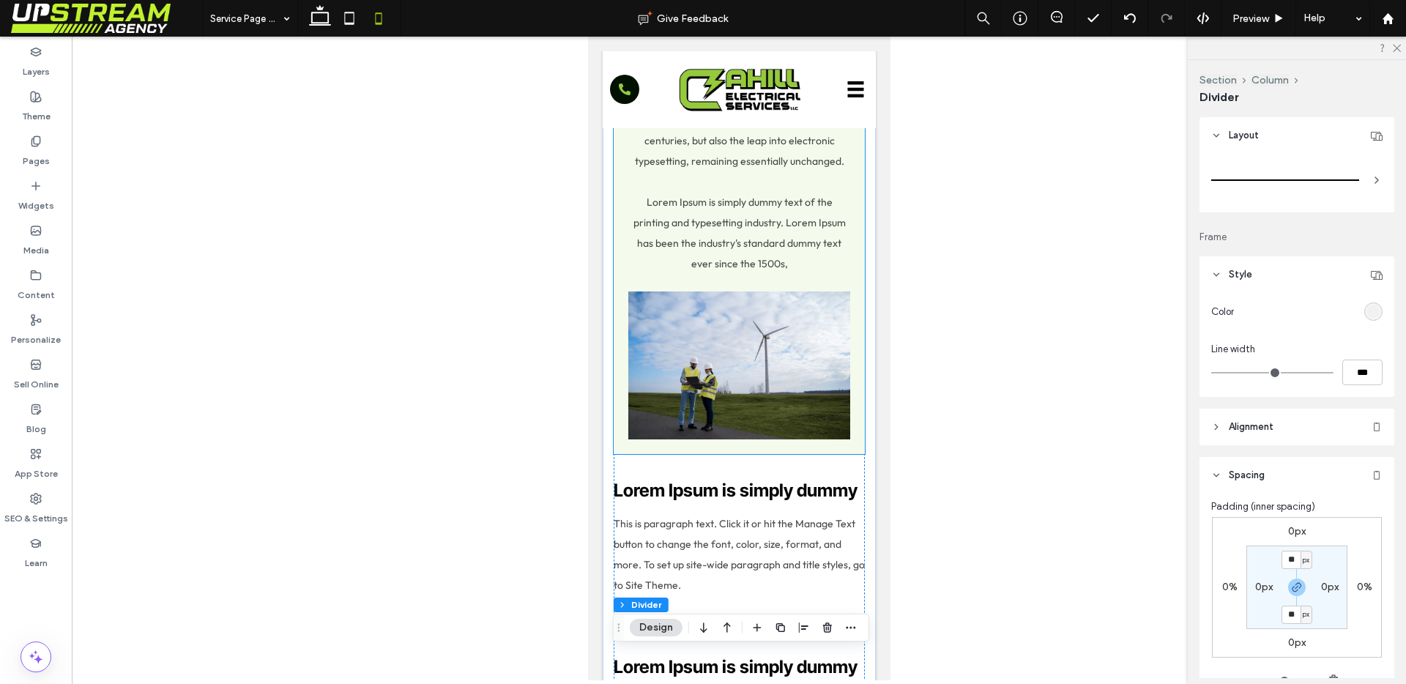
click at [715, 245] on span "Lorem Ipsum is simply dummy text of the printing and typesetting industry. Lore…" at bounding box center [739, 140] width 220 height 259
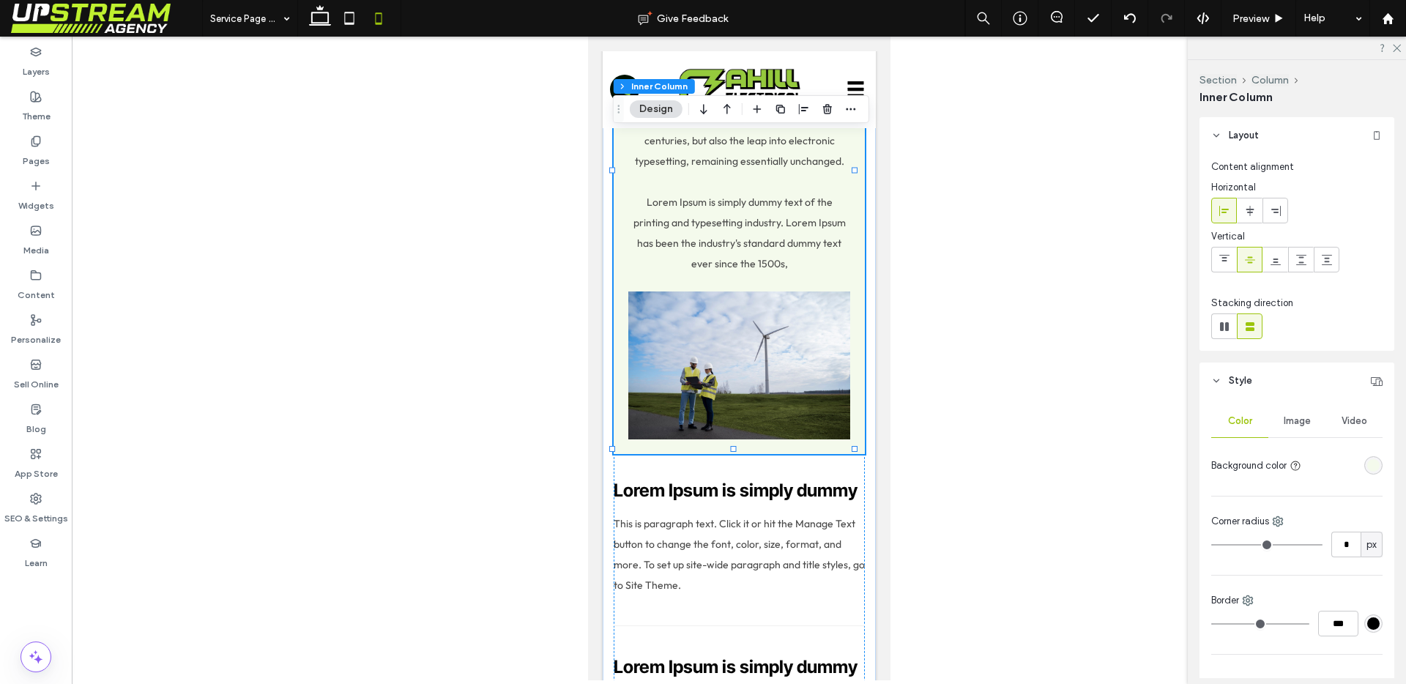
click at [717, 237] on span "Lorem Ipsum is simply dummy text of the printing and typesetting industry. Lore…" at bounding box center [739, 140] width 220 height 259
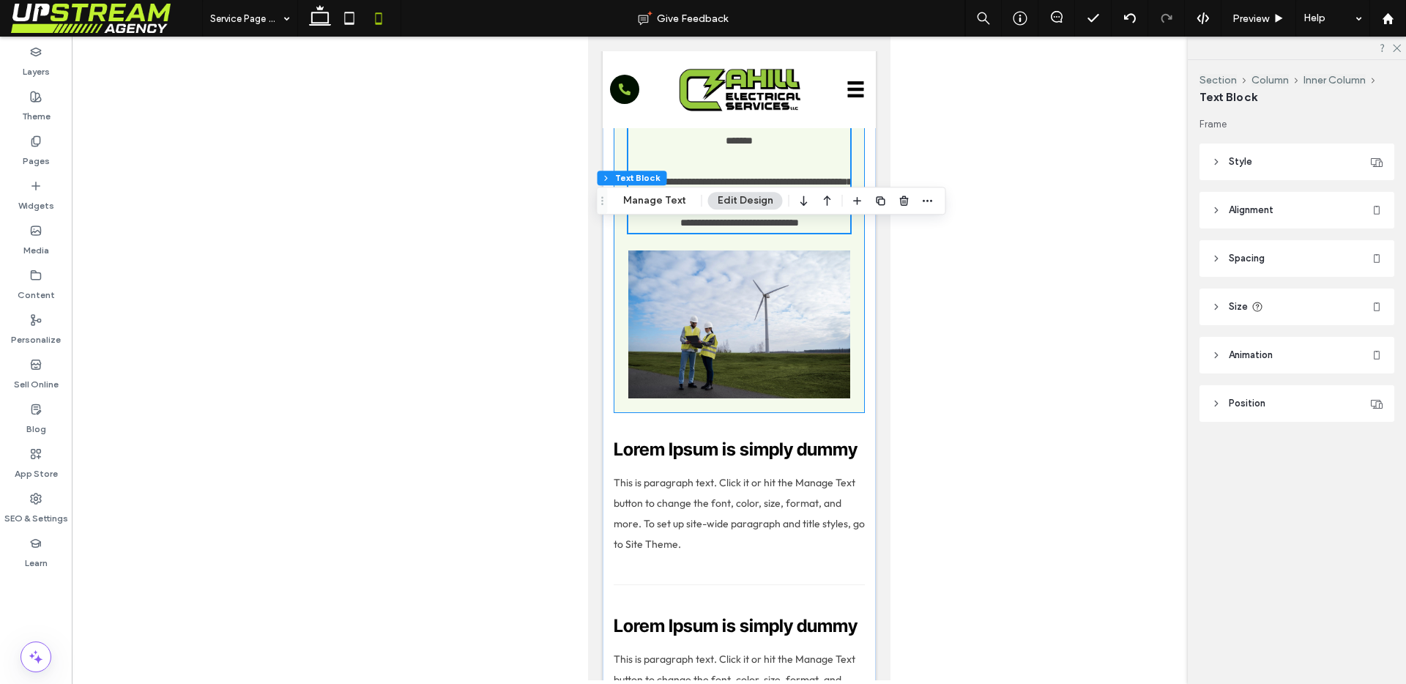
type input "******"
type input "**"
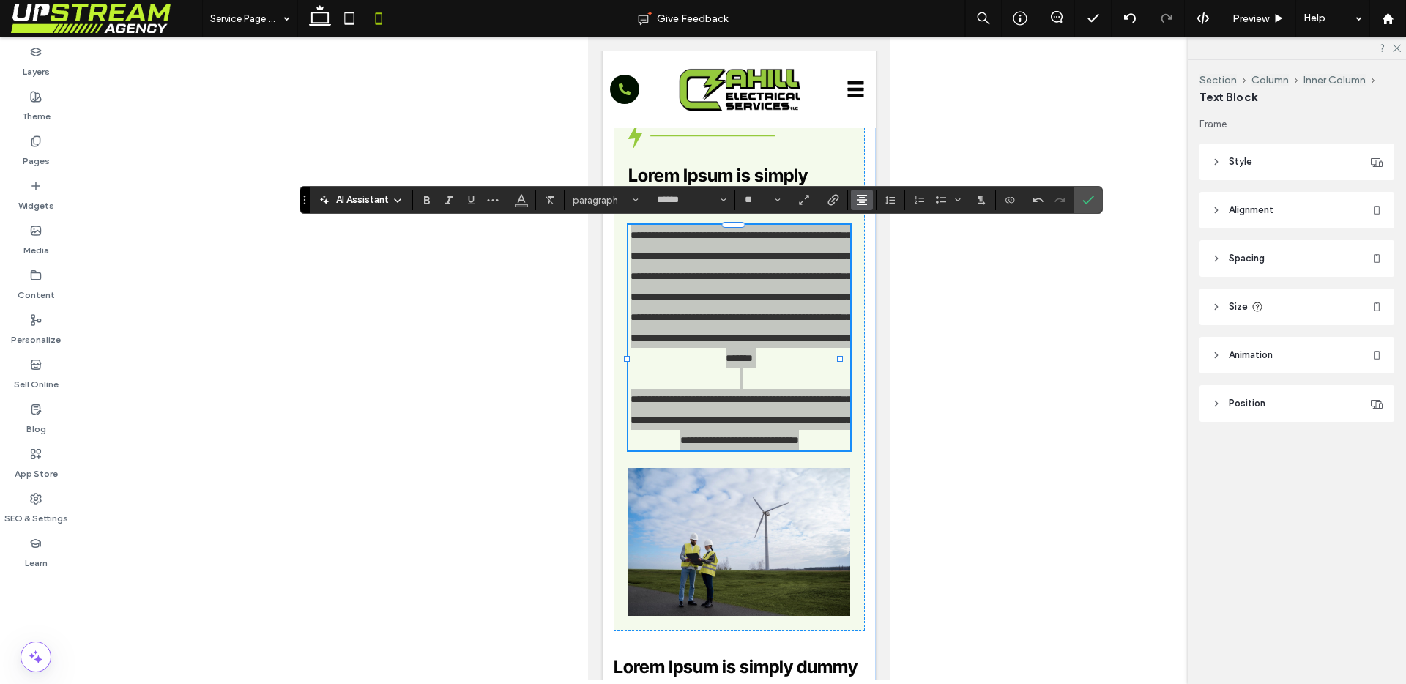
click at [865, 196] on use "Alignment" at bounding box center [862, 200] width 10 height 10
click at [862, 223] on icon "ui.textEditor.alignment.left" at bounding box center [859, 223] width 7 height 5
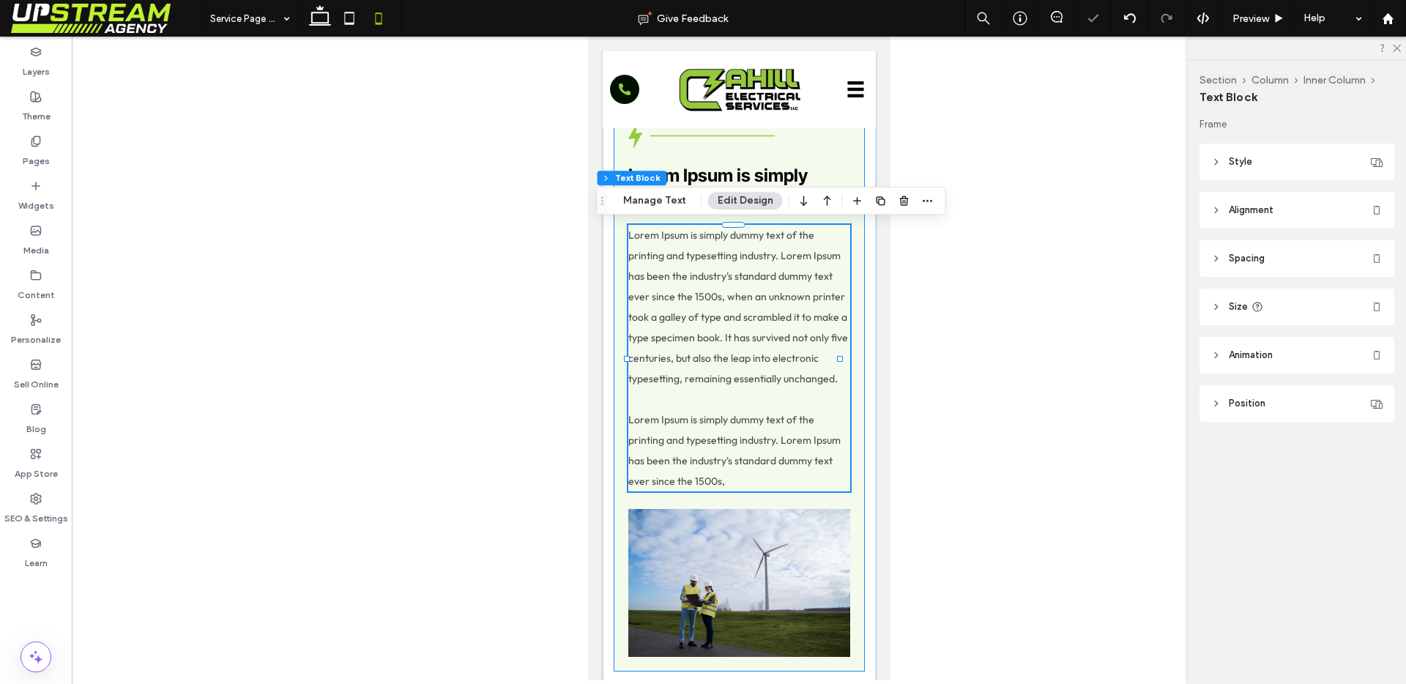
click at [727, 216] on div "Lorem Ipsum is simply dummy Lorem Ipsum is simply dummy text of the printing an…" at bounding box center [738, 390] width 251 height 563
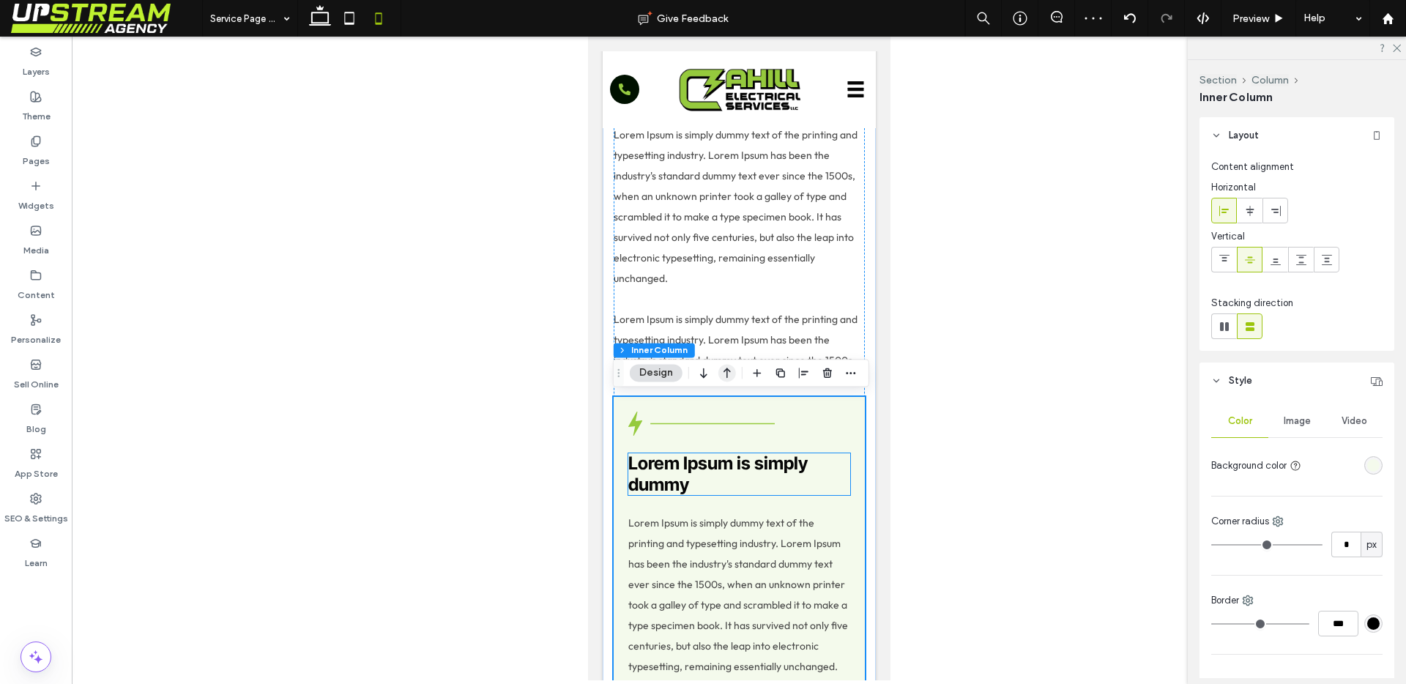
scroll to position [215, 0]
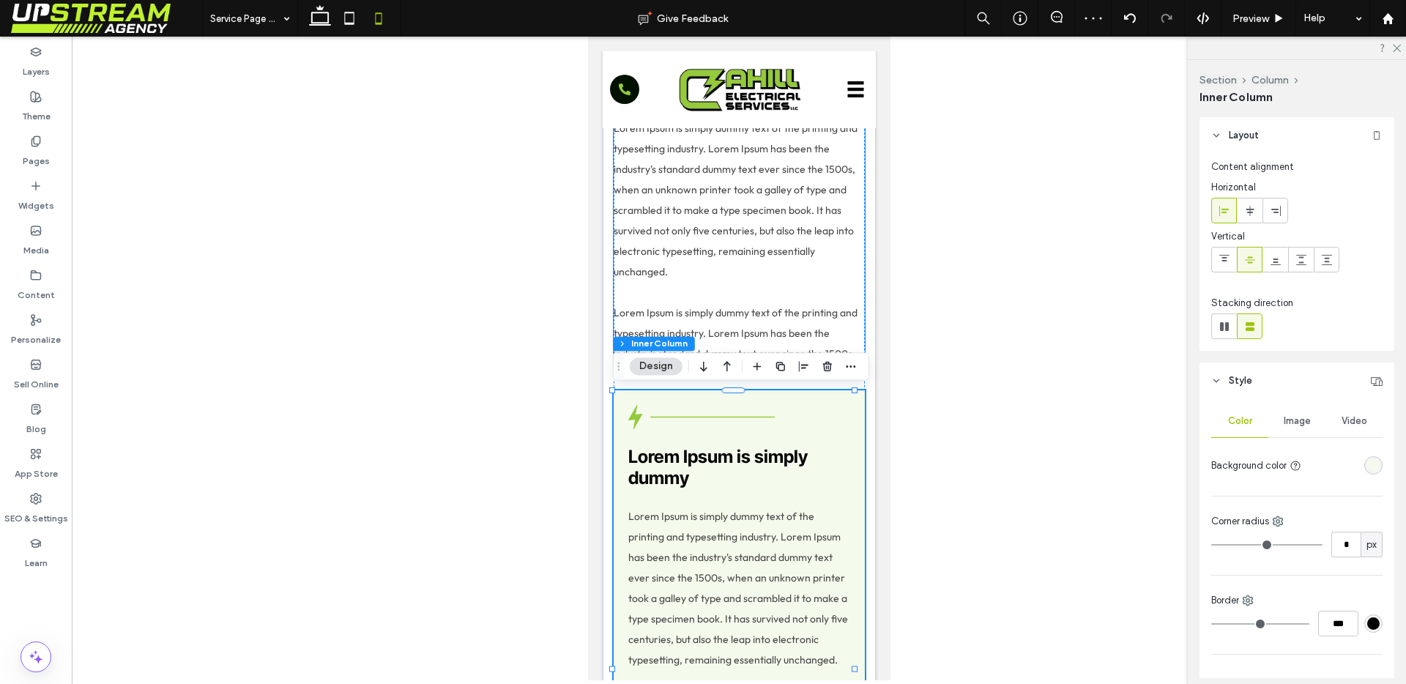
click at [837, 287] on p "Lorem Ipsum is simply dummy text of the printing and typesetting industry. Lore…" at bounding box center [738, 241] width 251 height 246
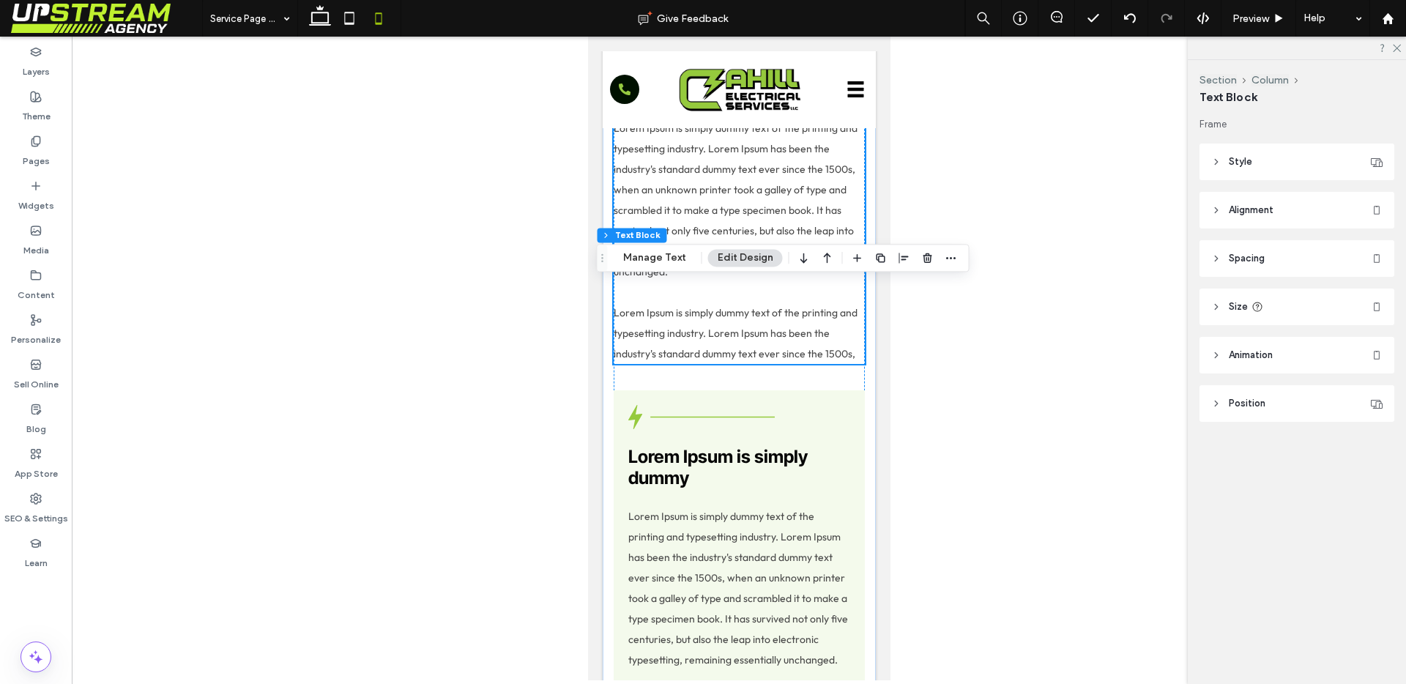
scroll to position [0, 0]
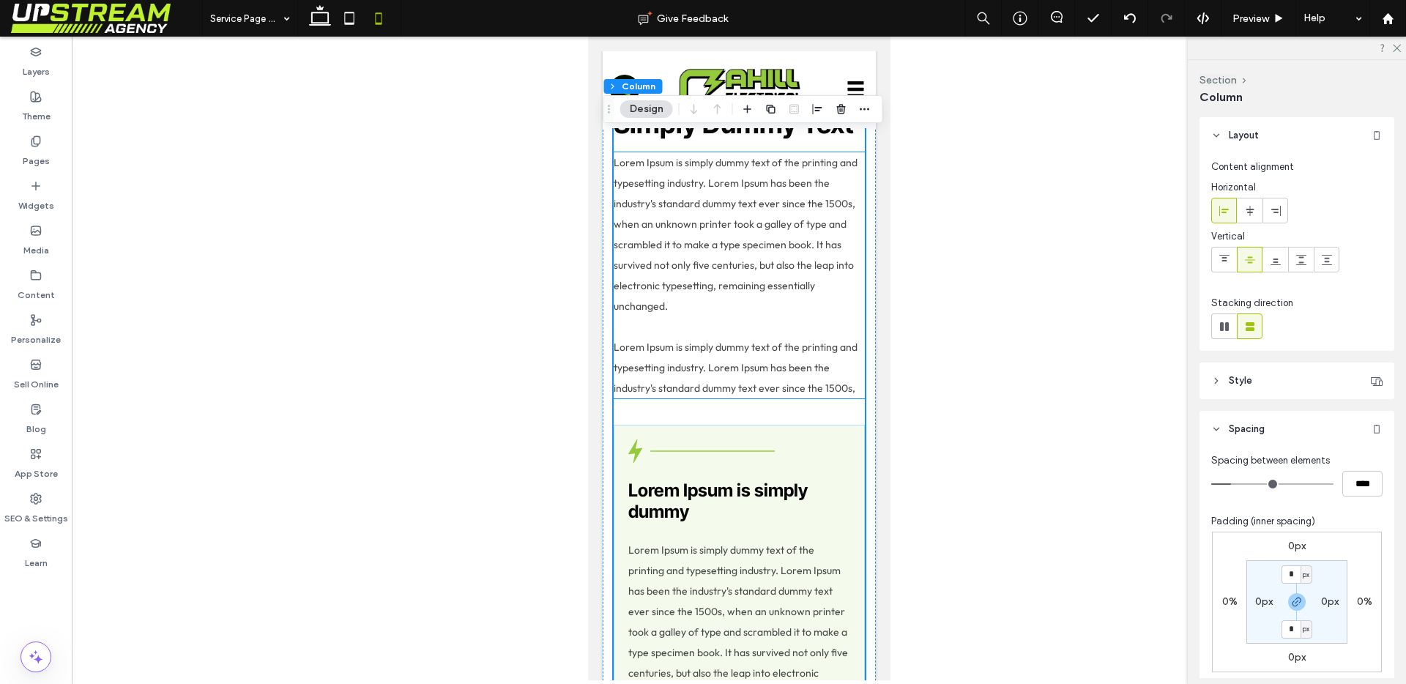
scroll to position [401, 0]
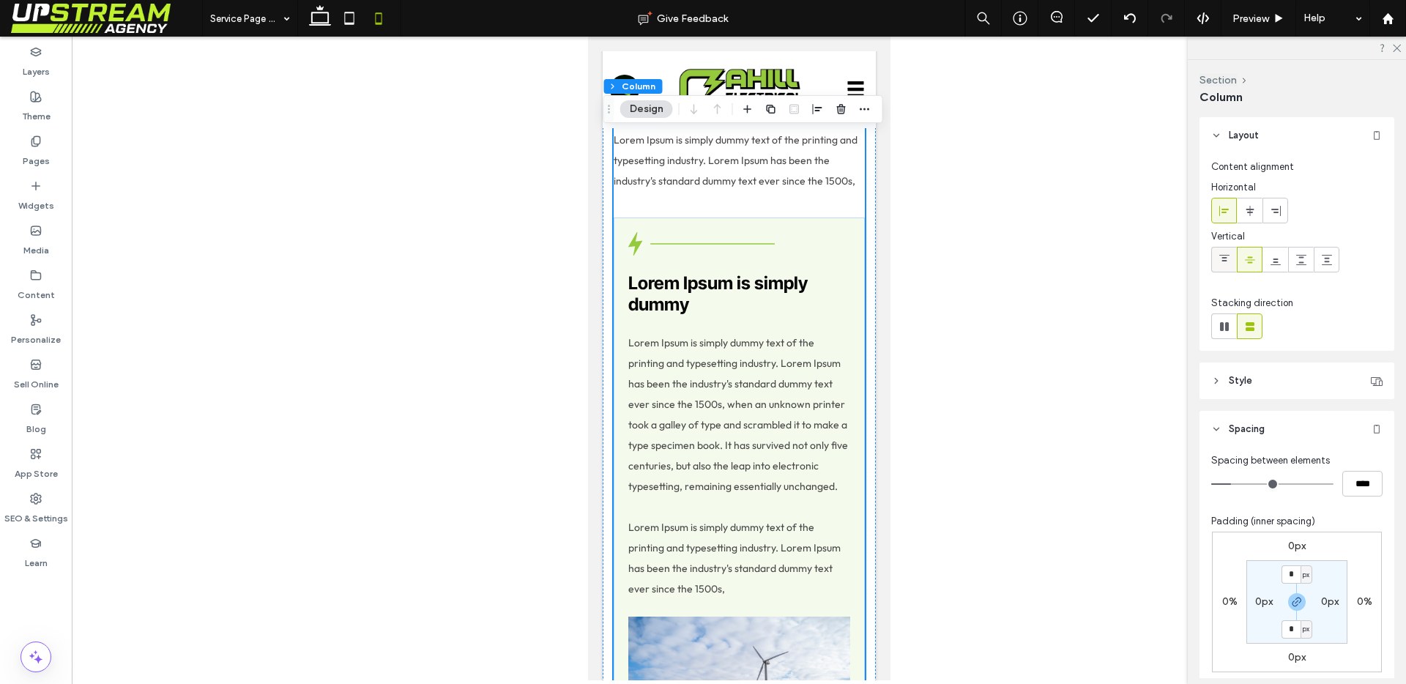
click at [1225, 255] on use at bounding box center [1225, 258] width 10 height 7
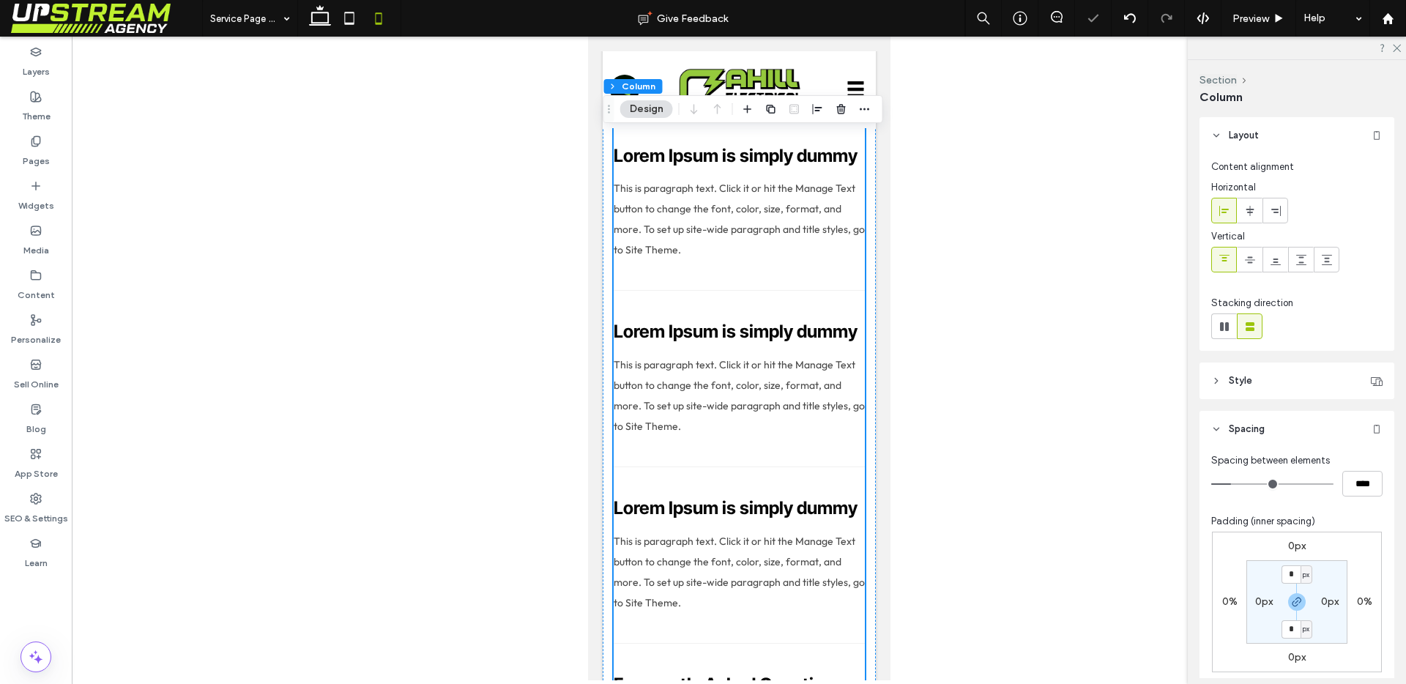
scroll to position [1083, 0]
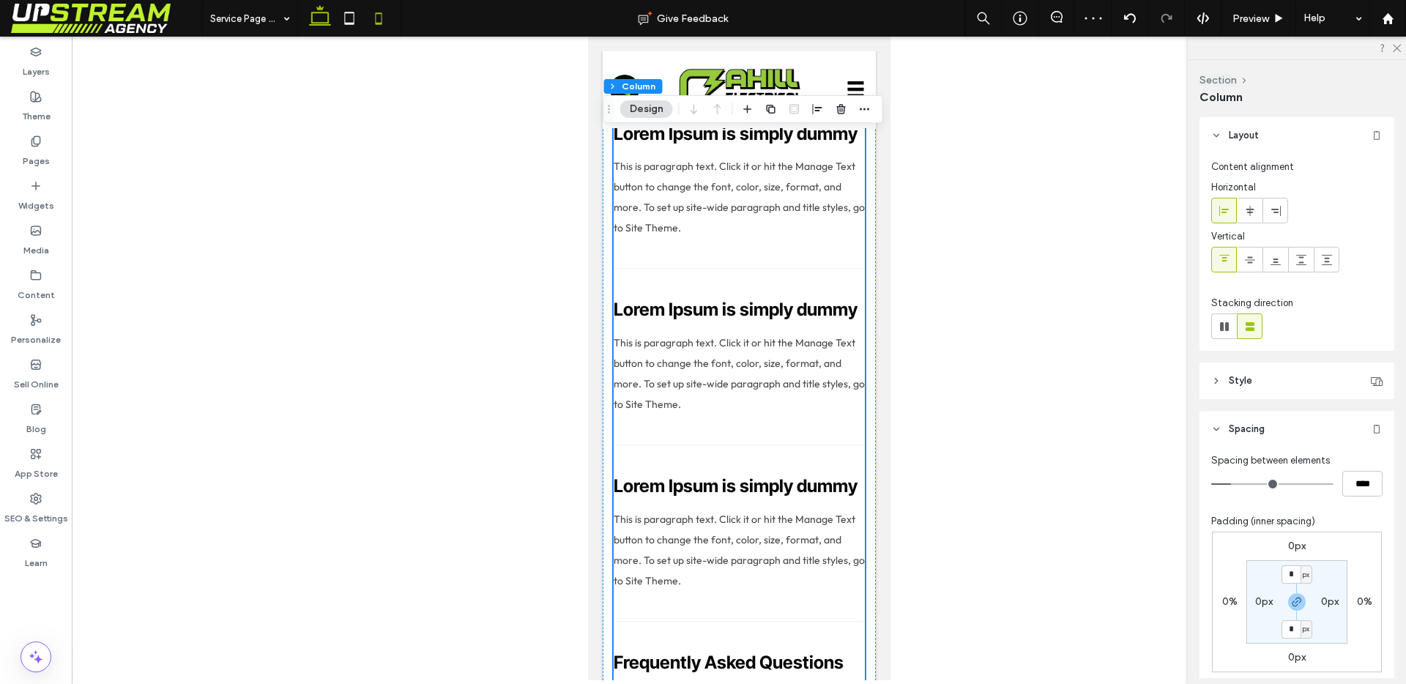
click at [313, 9] on icon at bounding box center [319, 18] width 29 height 29
type input "**"
type input "***"
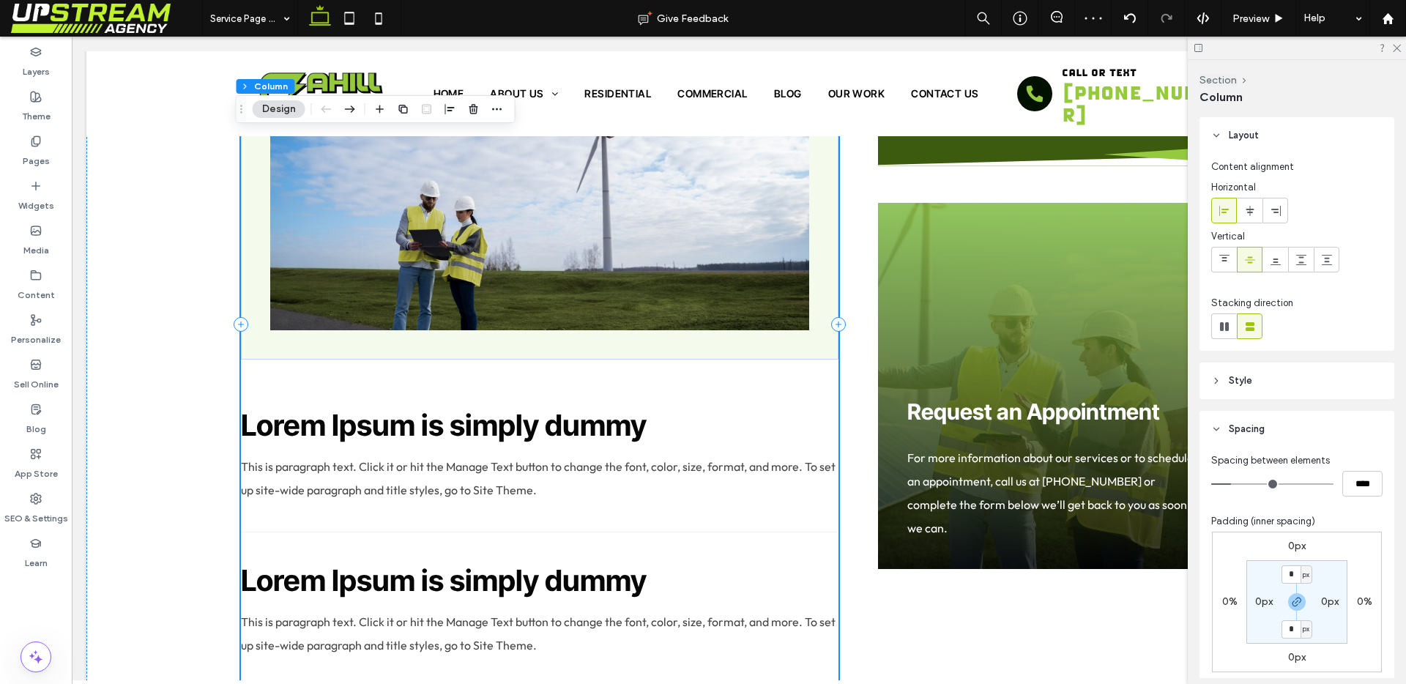
click at [783, 354] on div "Lorem Ipsum is Simply Dummy Text Lorem Ipsum is simply dummy text of the printi…" at bounding box center [540, 325] width 598 height 1819
click at [1228, 264] on icon at bounding box center [1225, 260] width 12 height 12
click at [346, 23] on use at bounding box center [350, 18] width 10 height 12
type input "**"
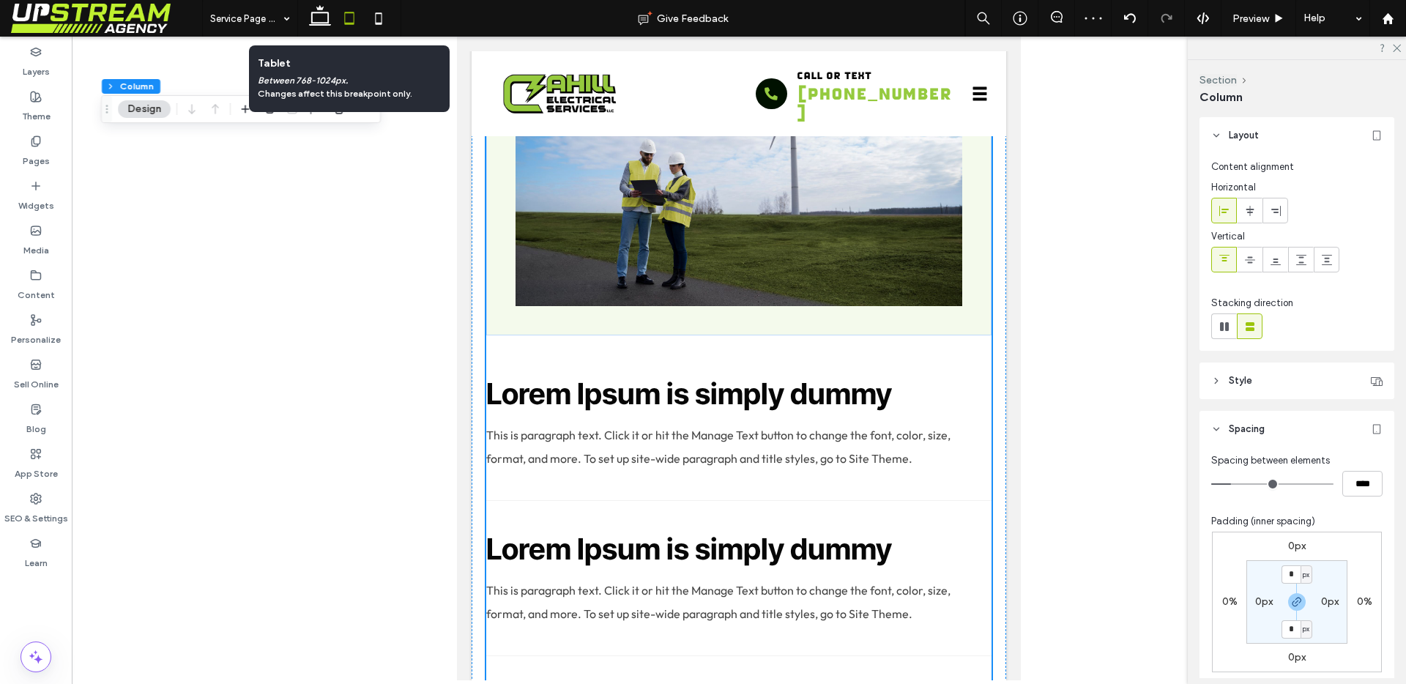
scroll to position [1162, 0]
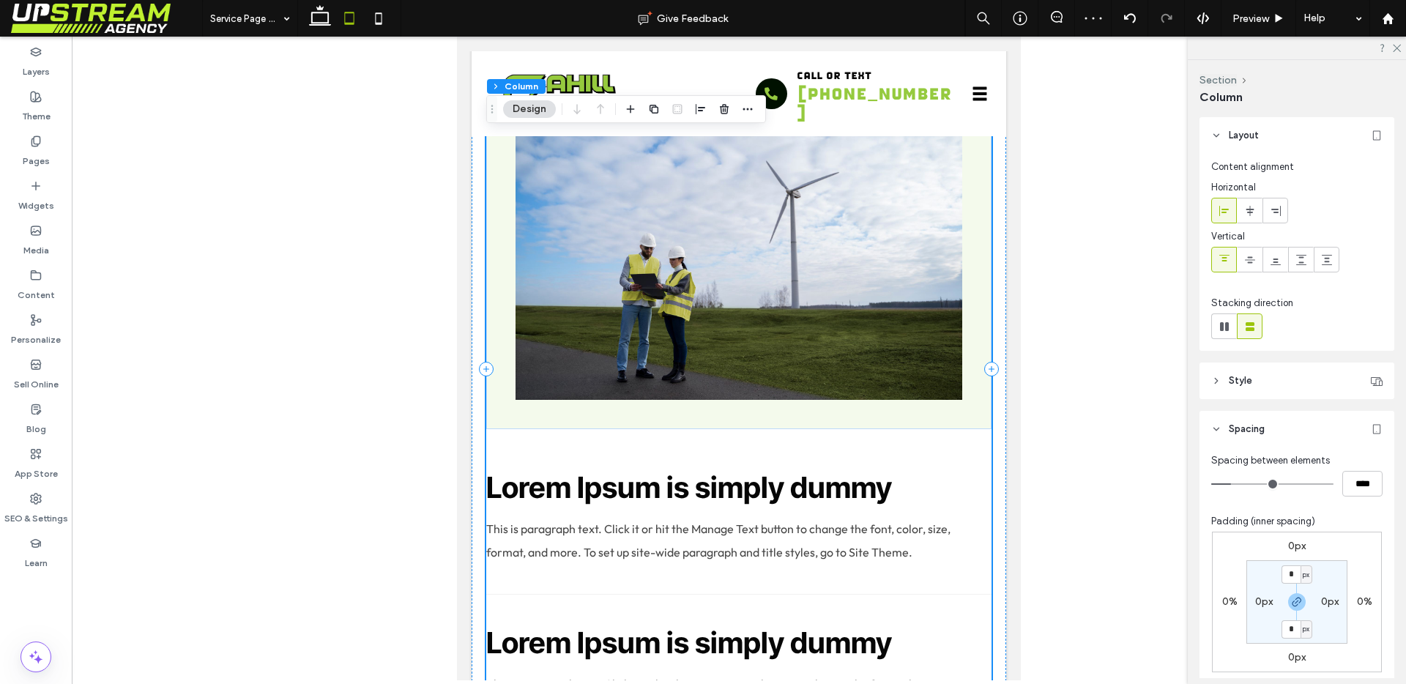
click at [567, 434] on div "Lorem Ipsum is Simply Dummy Text Lorem Ipsum is simply dummy text of the printi…" at bounding box center [738, 368] width 505 height 1855
drag, startPoint x: 1230, startPoint y: 255, endPoint x: 220, endPoint y: 100, distance: 1021.8
click at [1230, 255] on icon at bounding box center [1225, 260] width 12 height 12
click at [329, 29] on icon at bounding box center [319, 18] width 29 height 29
type input "**"
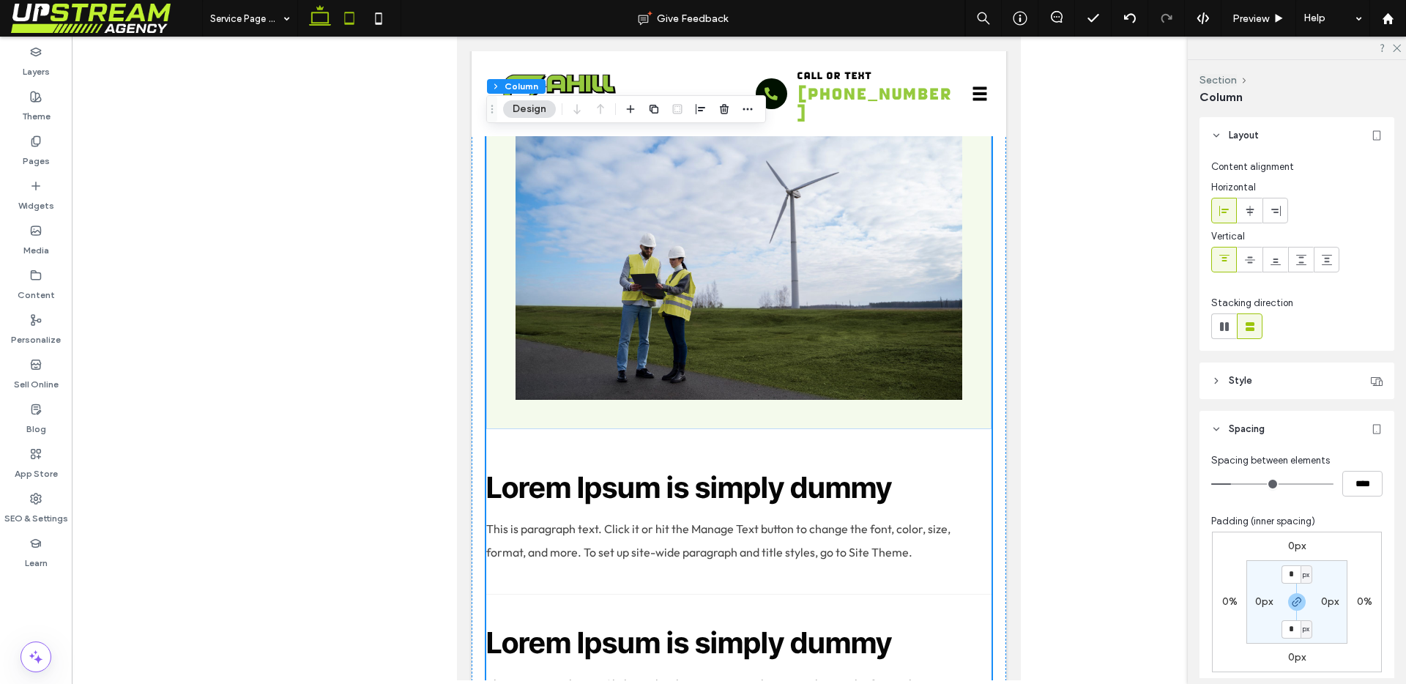
type input "***"
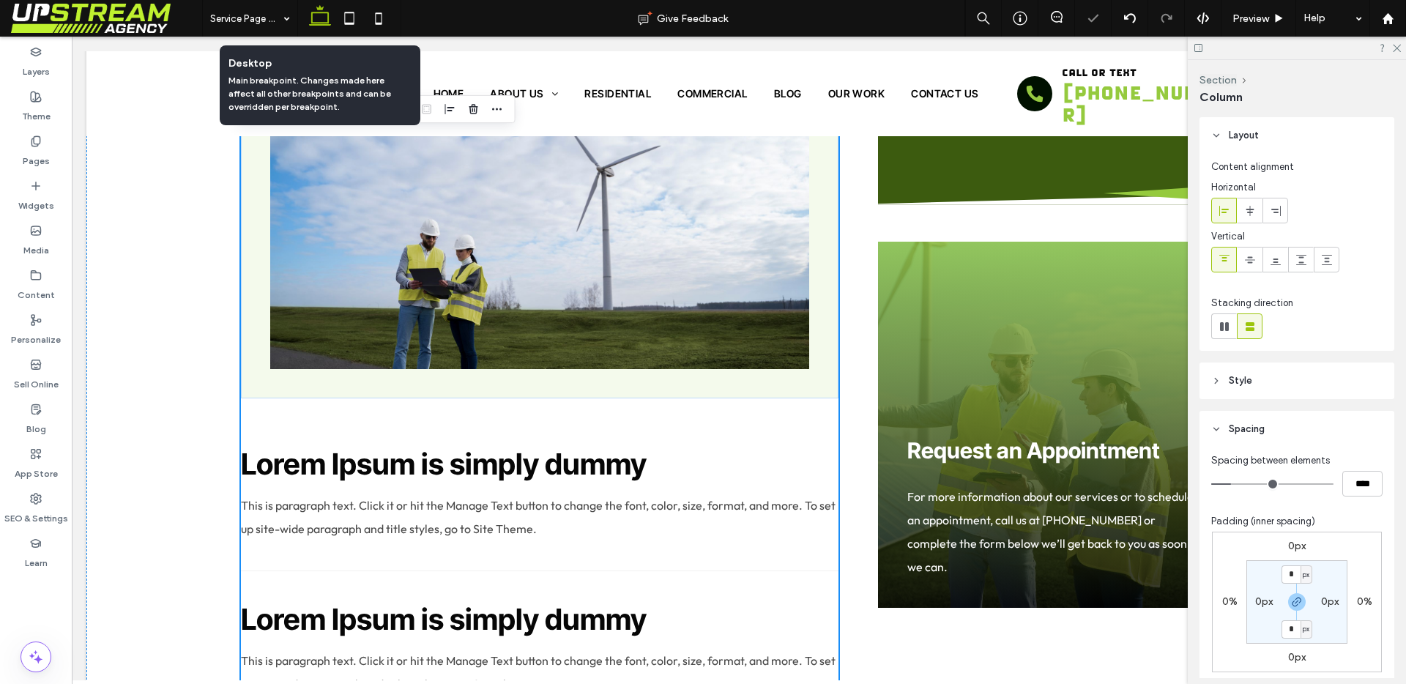
scroll to position [1213, 0]
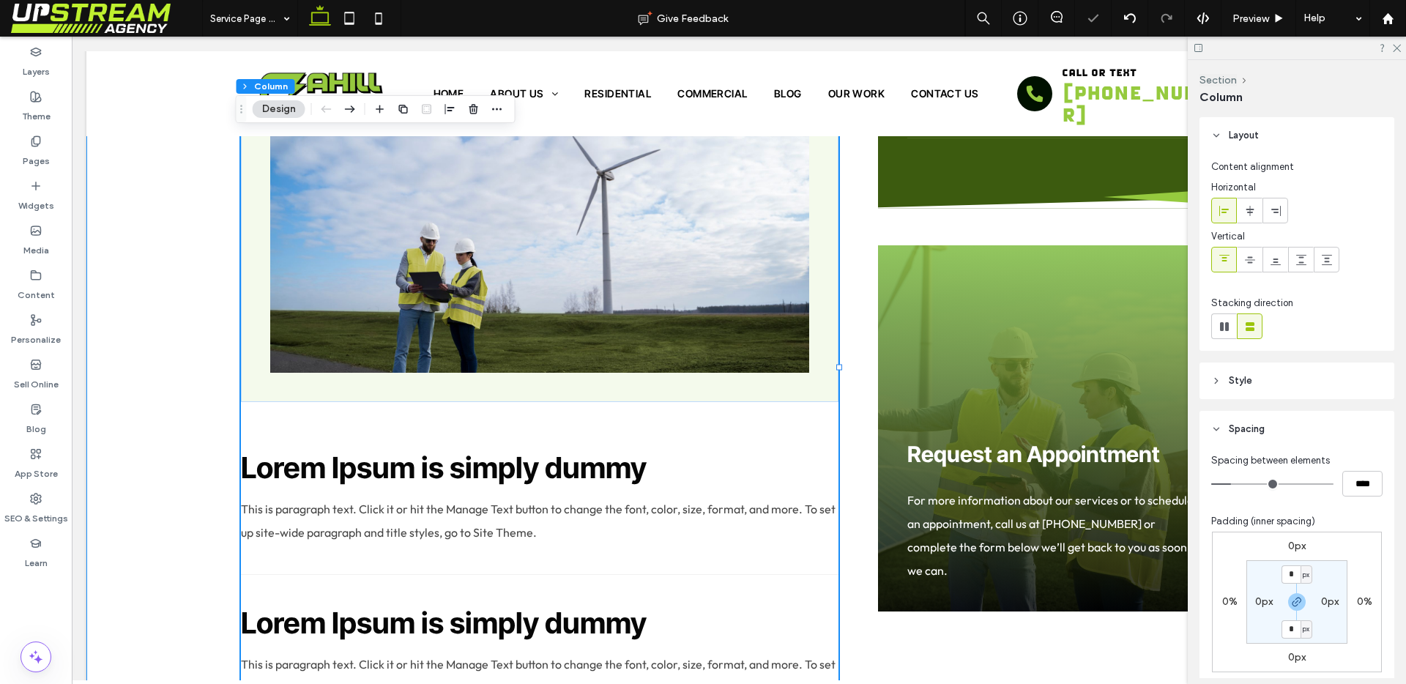
click at [859, 327] on div "Lorem Ipsum is Simply Dummy Text Lorem Ipsum is simply dummy text of the printi…" at bounding box center [739, 340] width 1055 height 1910
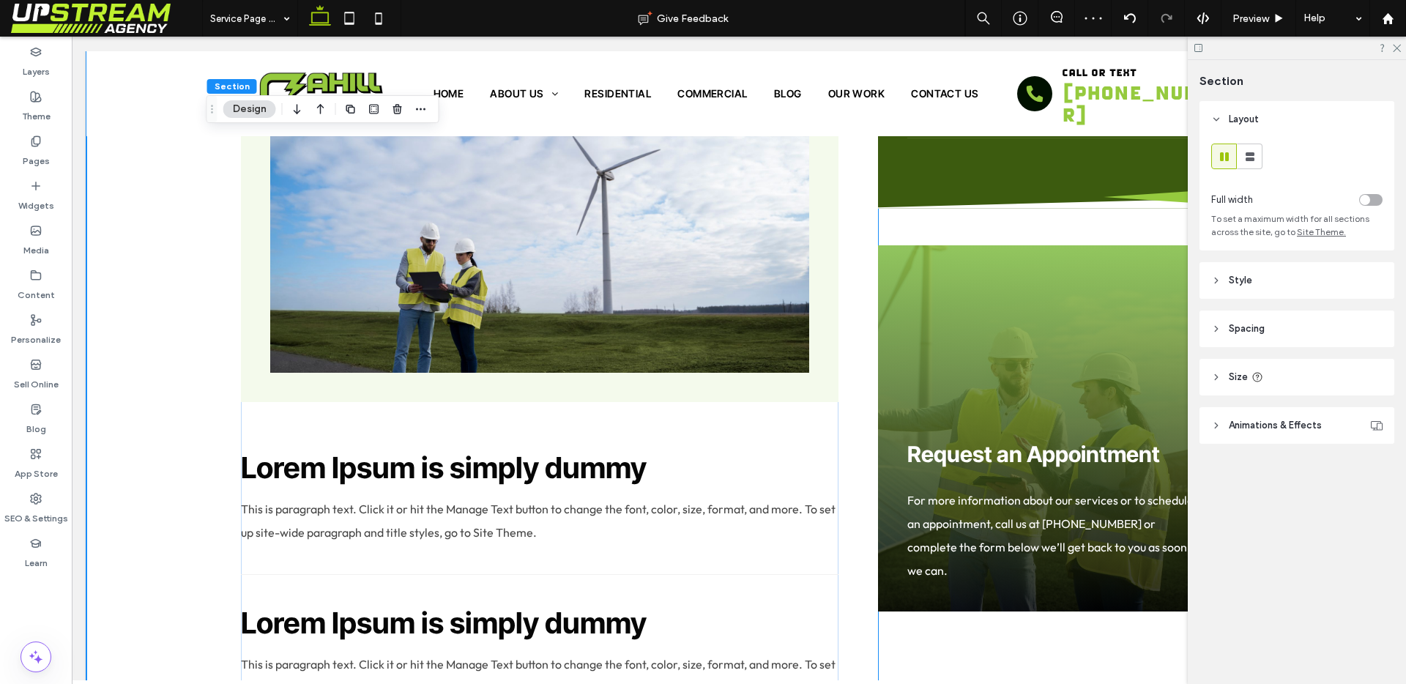
click at [936, 192] on div "Request an Appointment For more information about our services or to schedule a…" at bounding box center [1057, 367] width 359 height 1819
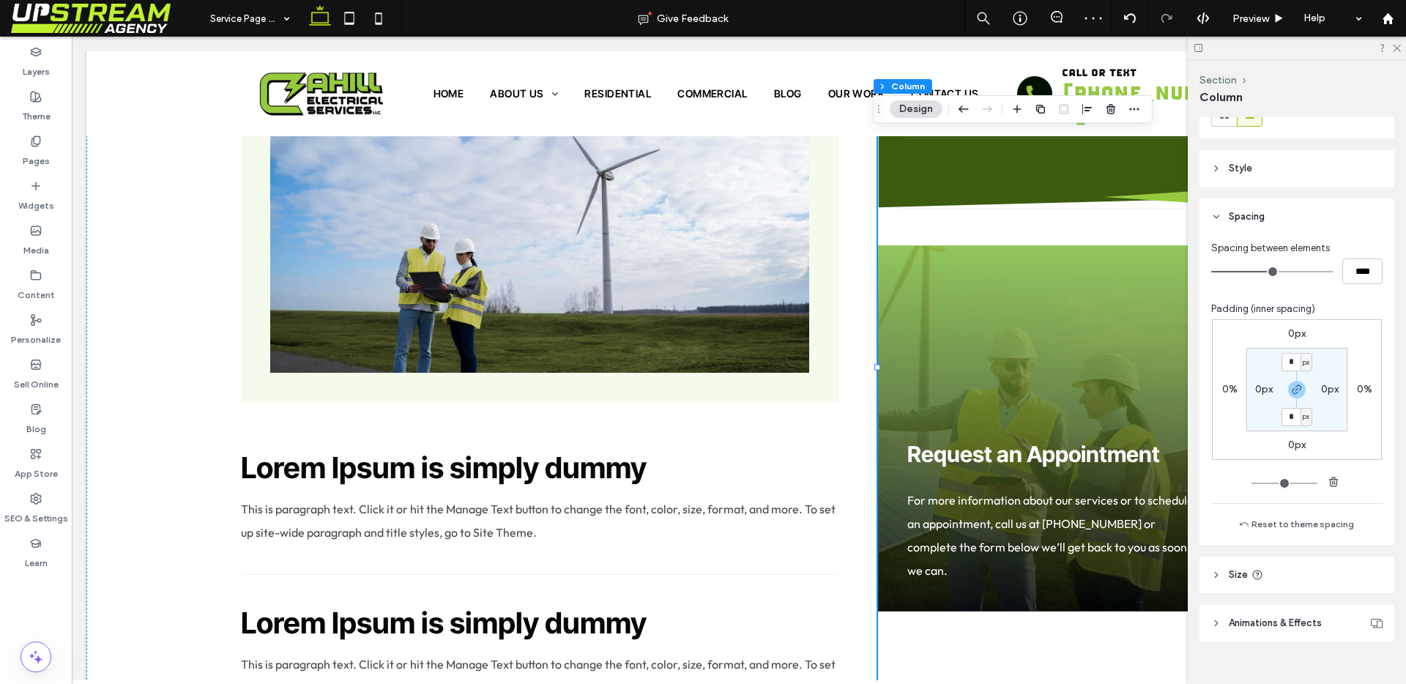
scroll to position [234, 0]
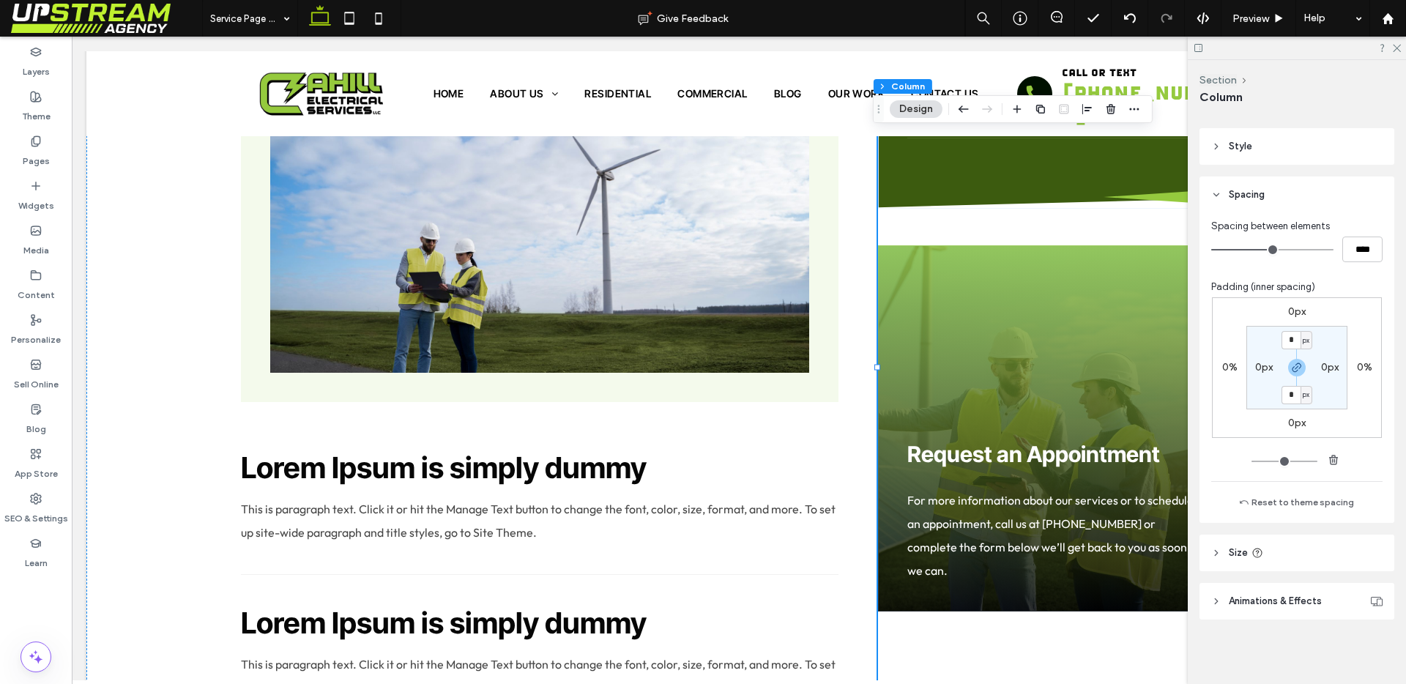
click at [1273, 600] on span "Animations & Effects" at bounding box center [1275, 601] width 93 height 15
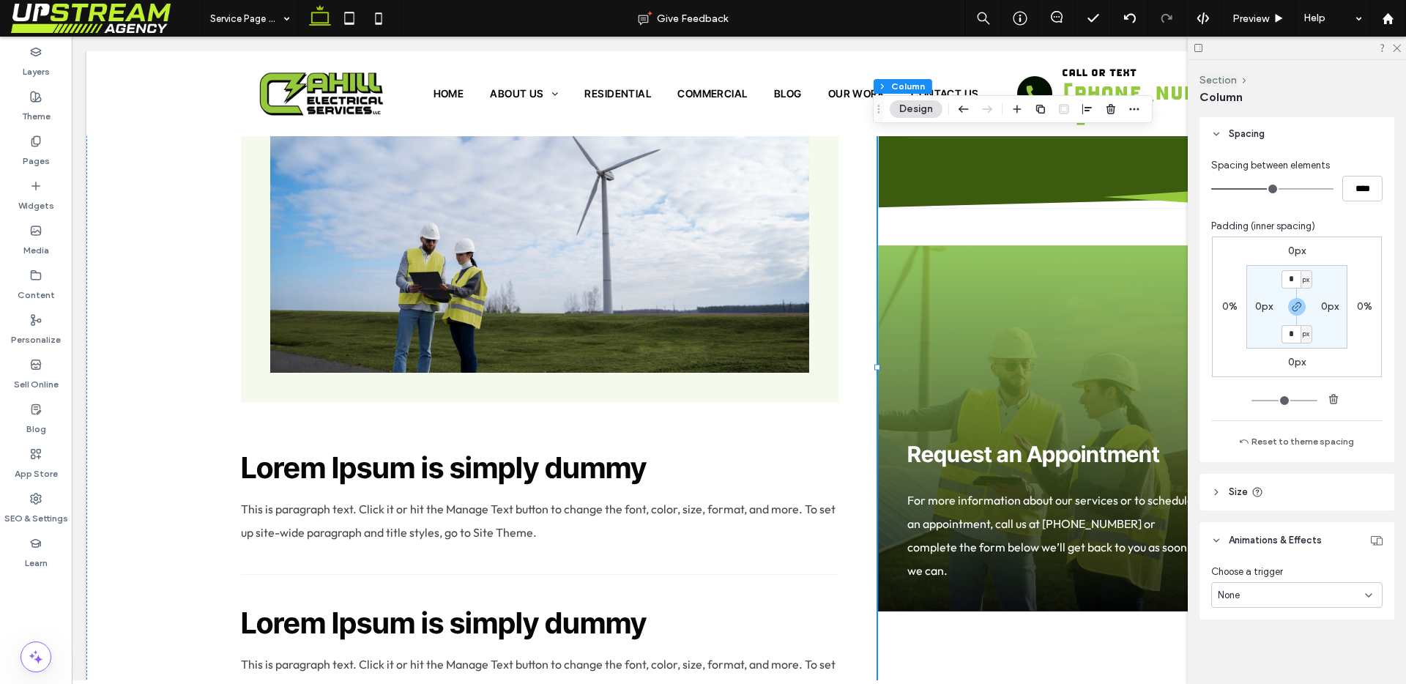
scroll to position [293, 0]
click at [1302, 588] on div "None" at bounding box center [1296, 597] width 171 height 26
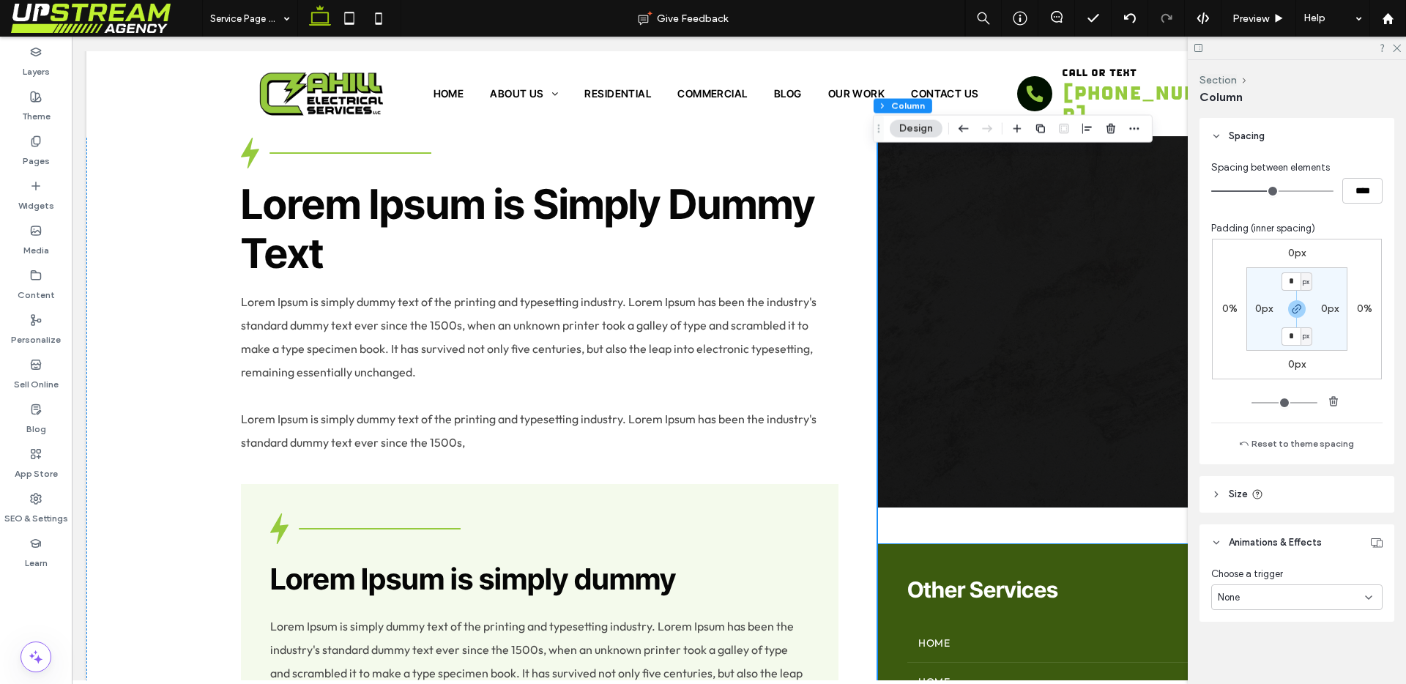
scroll to position [400, 0]
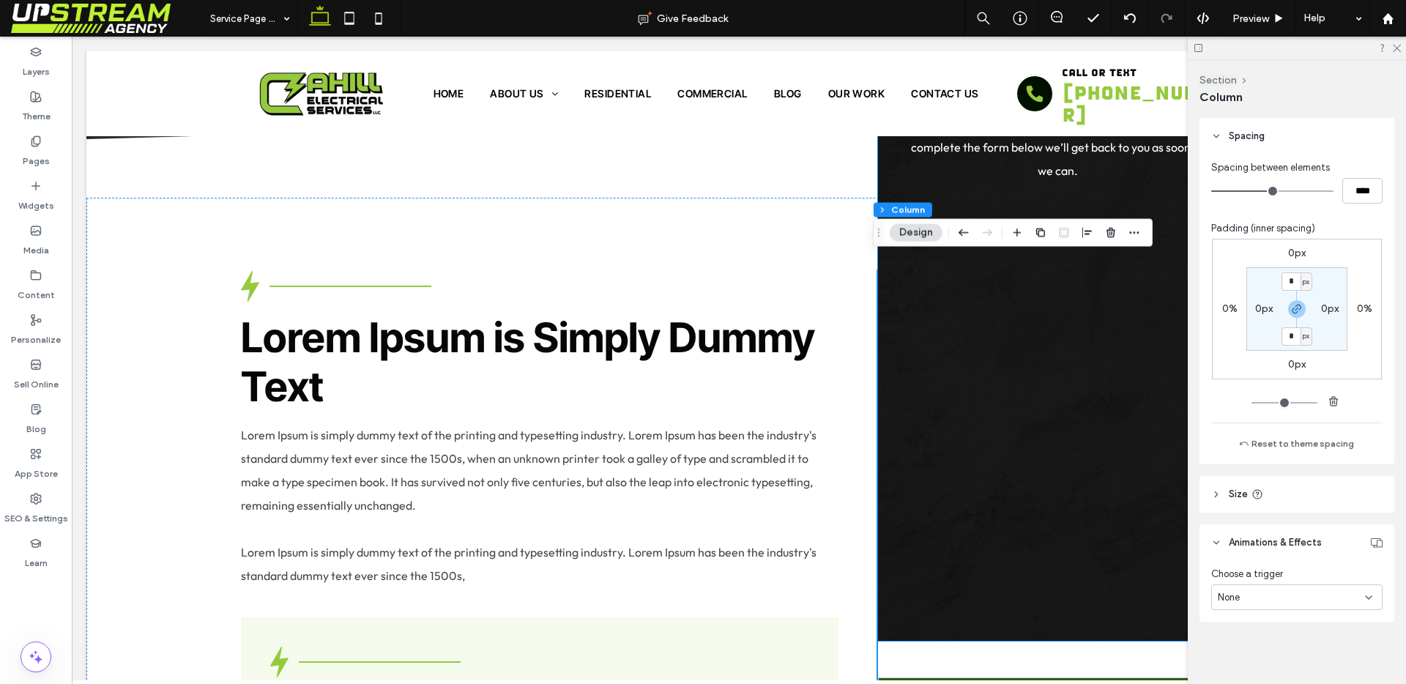
click at [886, 414] on div "Request an Appointment For more information about our services or to schedule a…" at bounding box center [1057, 328] width 359 height 626
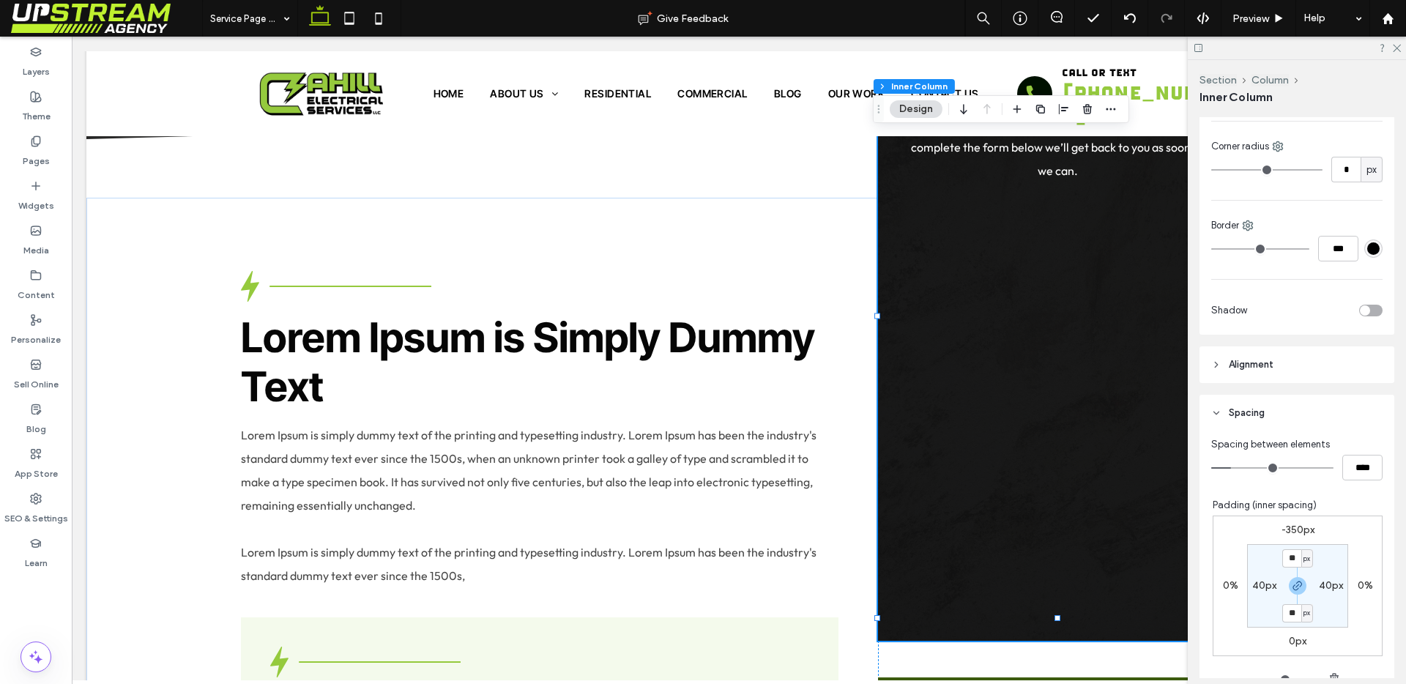
scroll to position [807, 0]
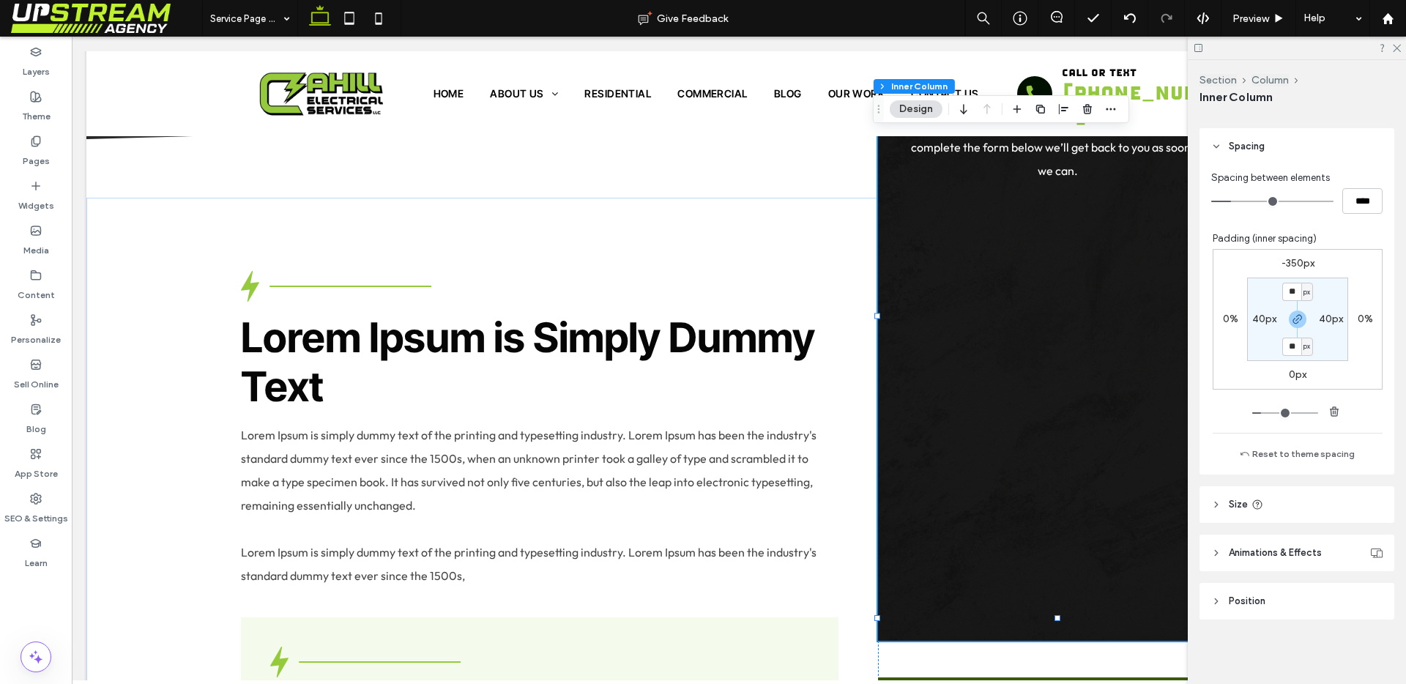
click at [1251, 602] on span "Position" at bounding box center [1247, 601] width 37 height 15
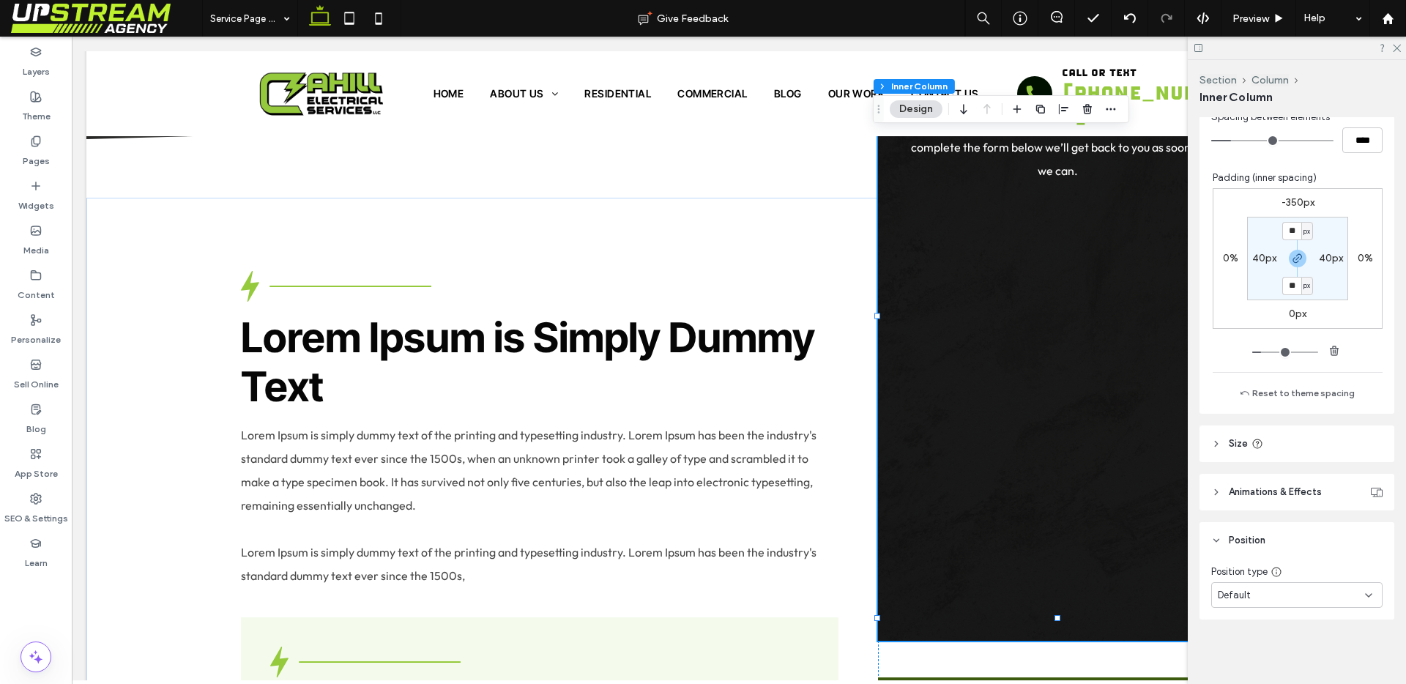
click at [1266, 599] on div "Default" at bounding box center [1291, 595] width 147 height 15
click at [1266, 640] on div "Layout Content alignment Horizontal Vertical Stacking direction Style Color Ima…" at bounding box center [1302, 397] width 204 height 561
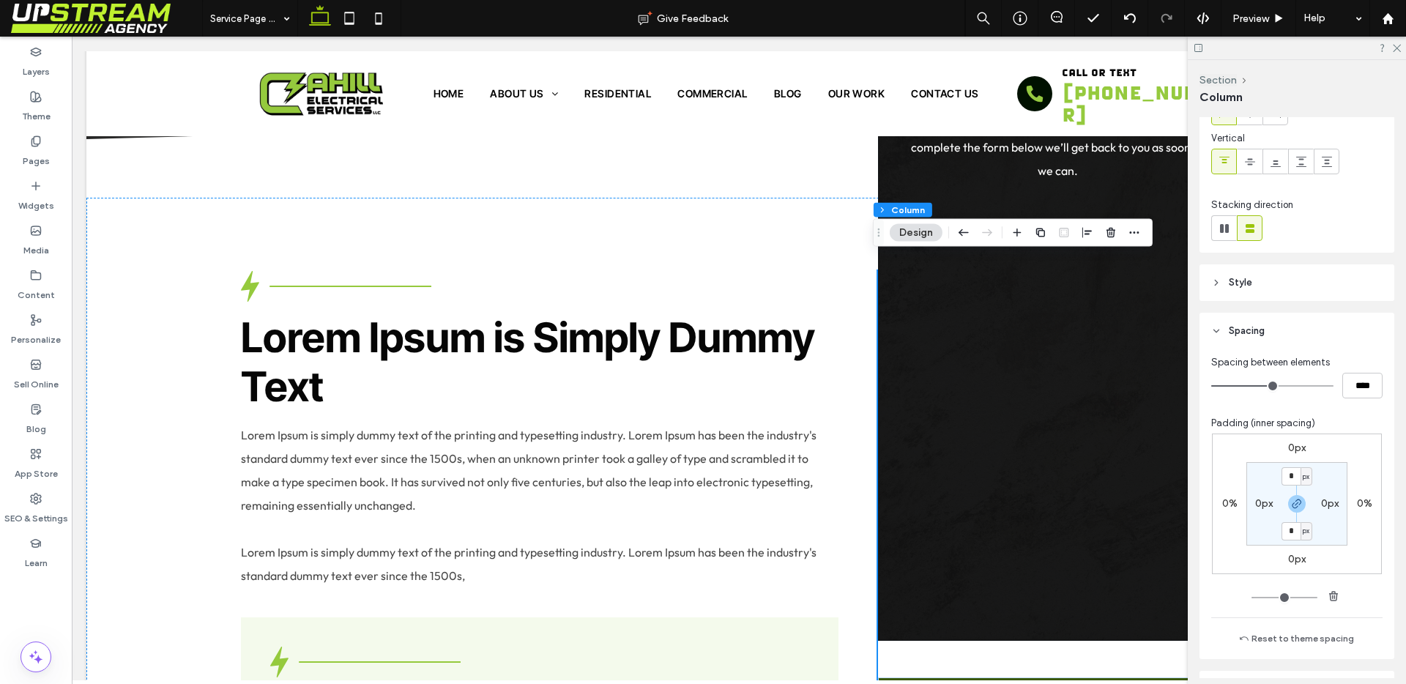
scroll to position [295, 0]
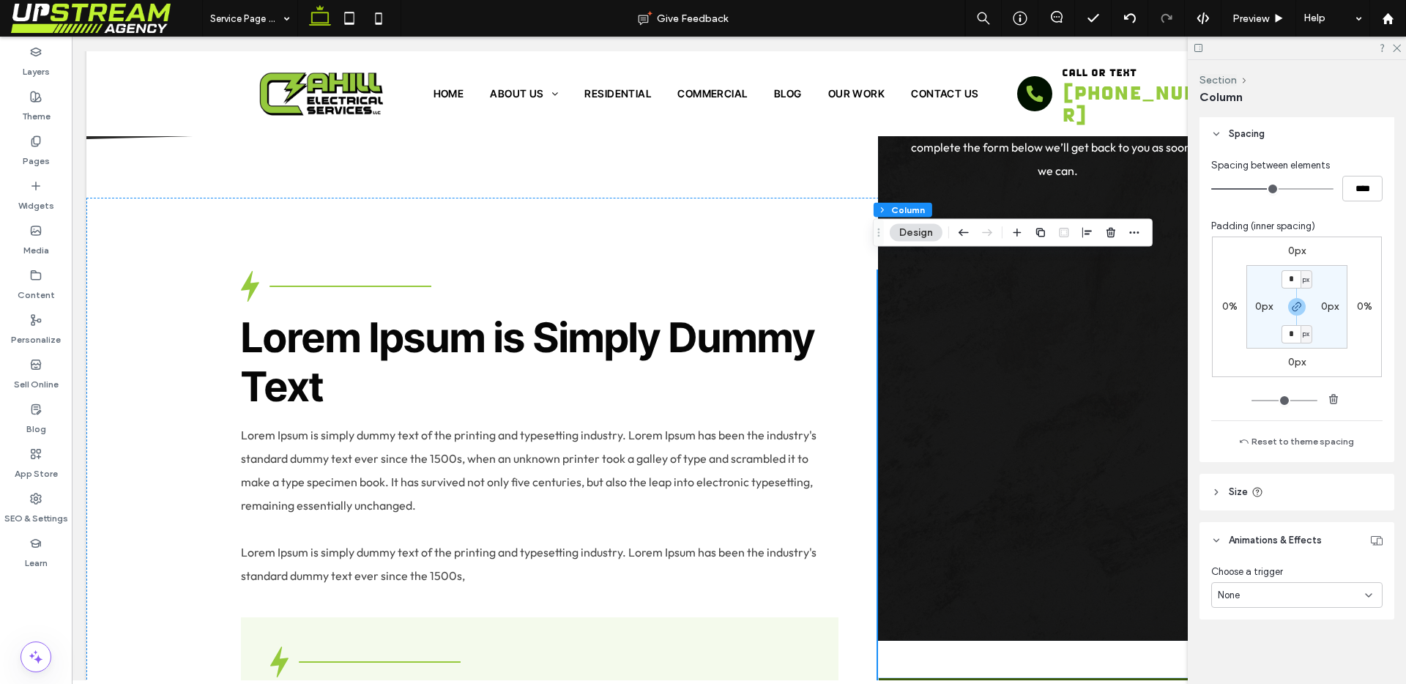
click at [1245, 593] on div "None" at bounding box center [1291, 595] width 147 height 15
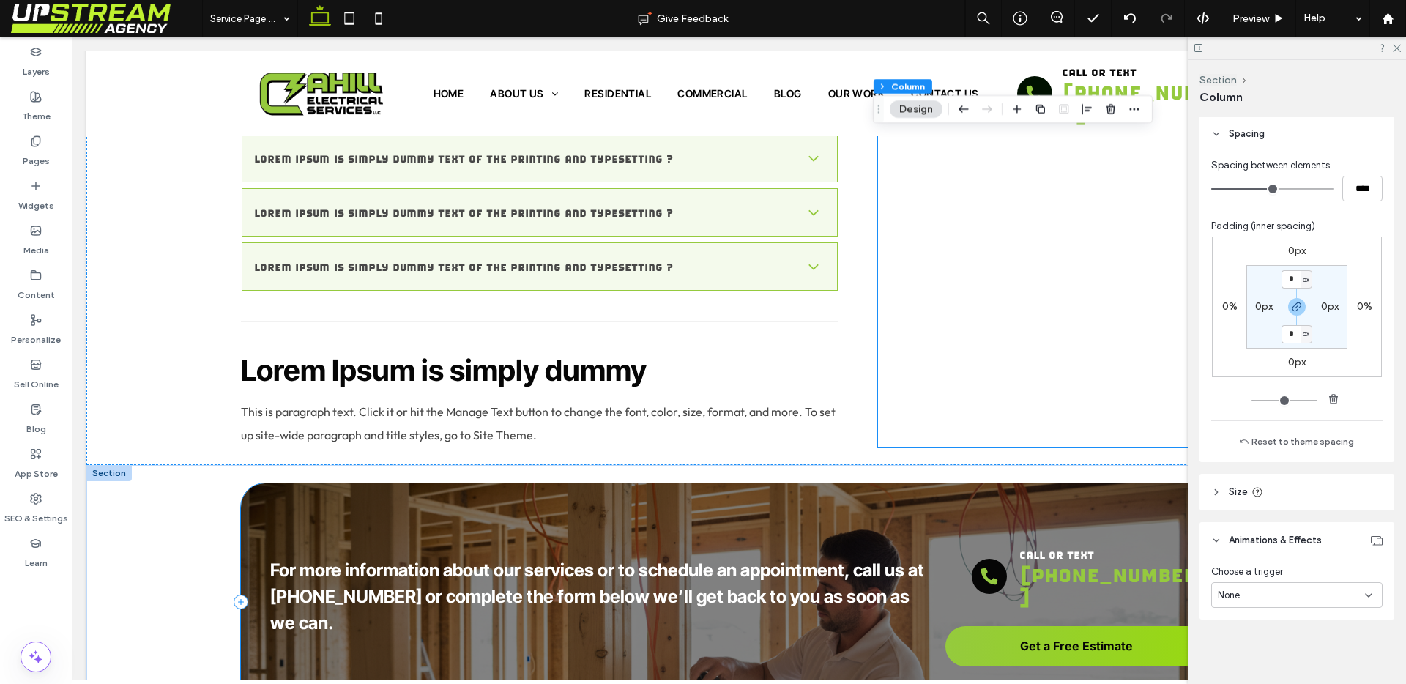
scroll to position [1975, 0]
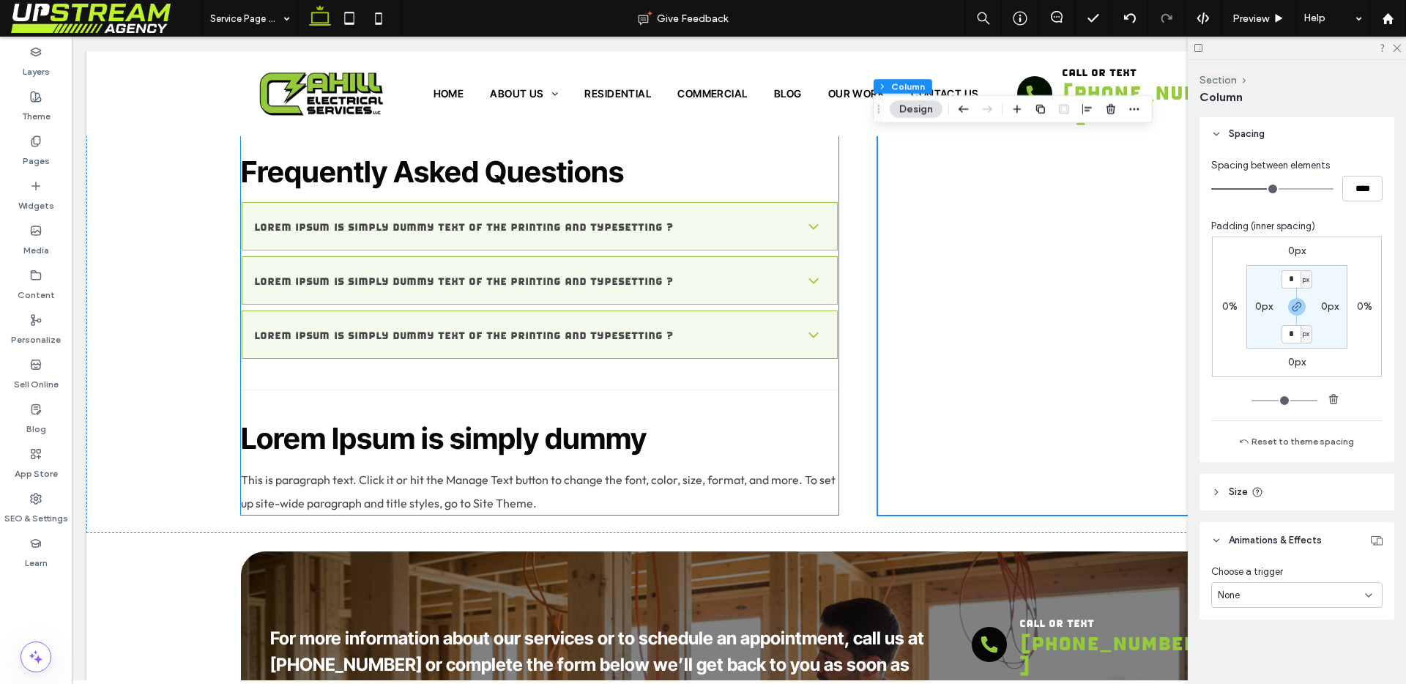
scroll to position [2107, 0]
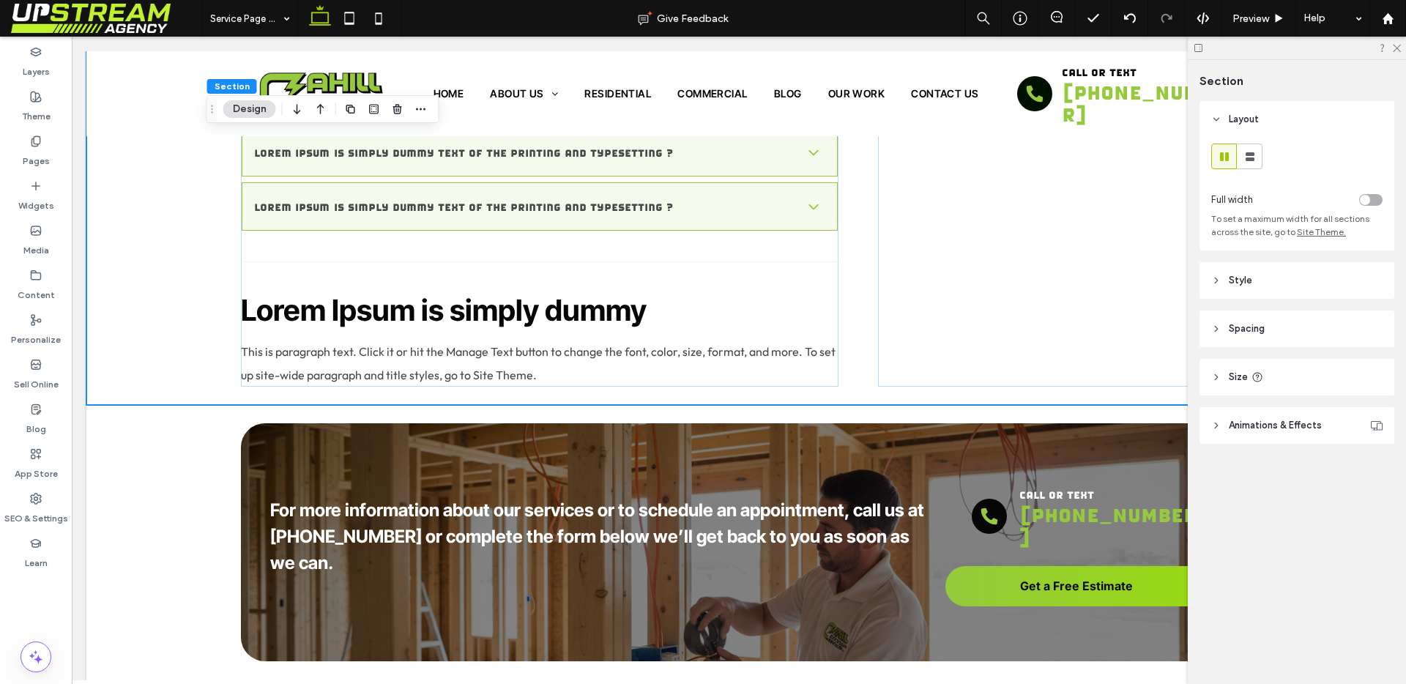
scroll to position [2013, 0]
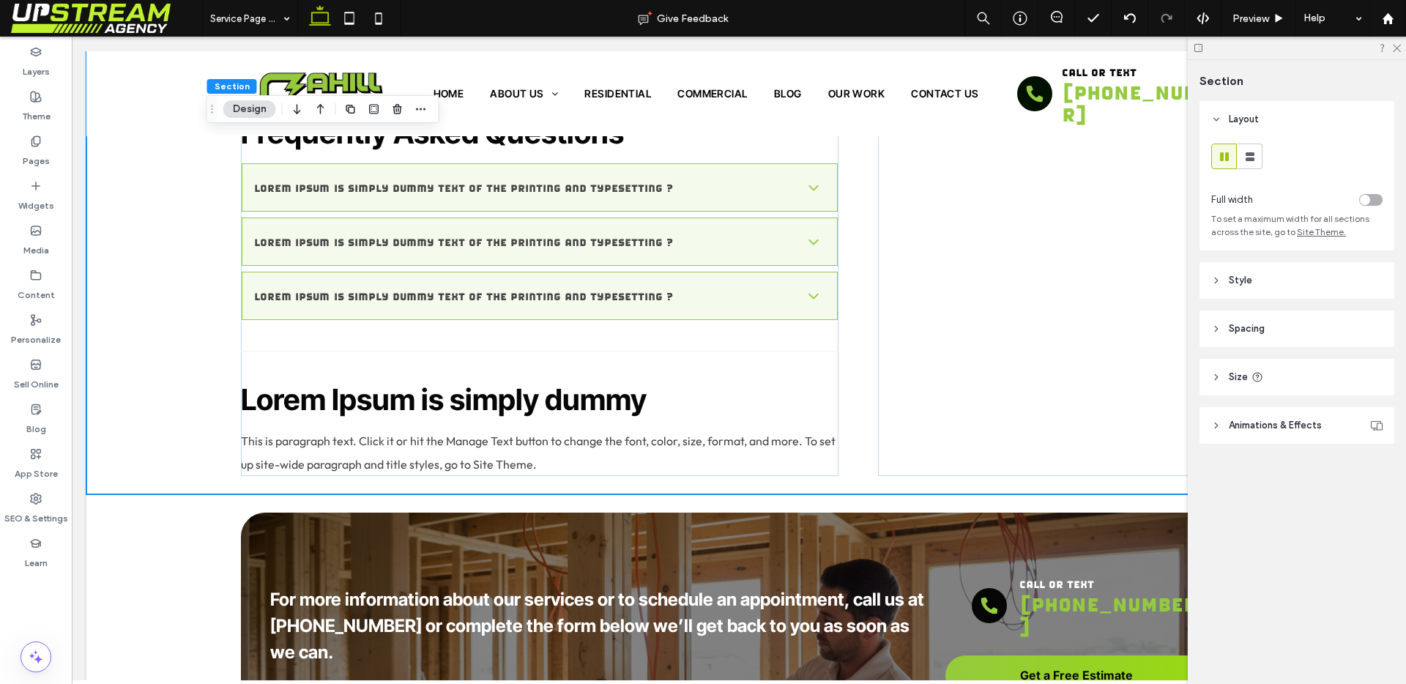
click at [1243, 381] on span "Size" at bounding box center [1238, 377] width 19 height 15
click at [1243, 380] on span "Size" at bounding box center [1238, 377] width 19 height 15
click at [1246, 274] on span "Style" at bounding box center [1240, 280] width 23 height 15
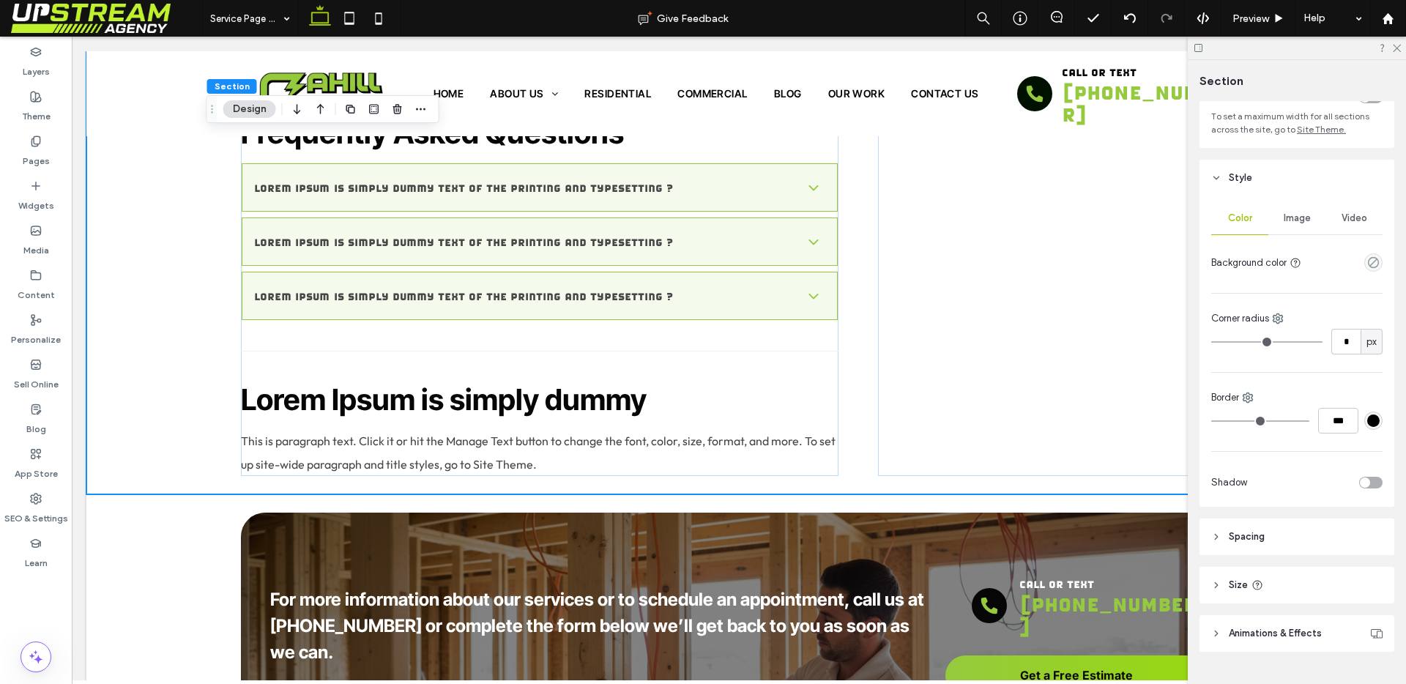
scroll to position [135, 0]
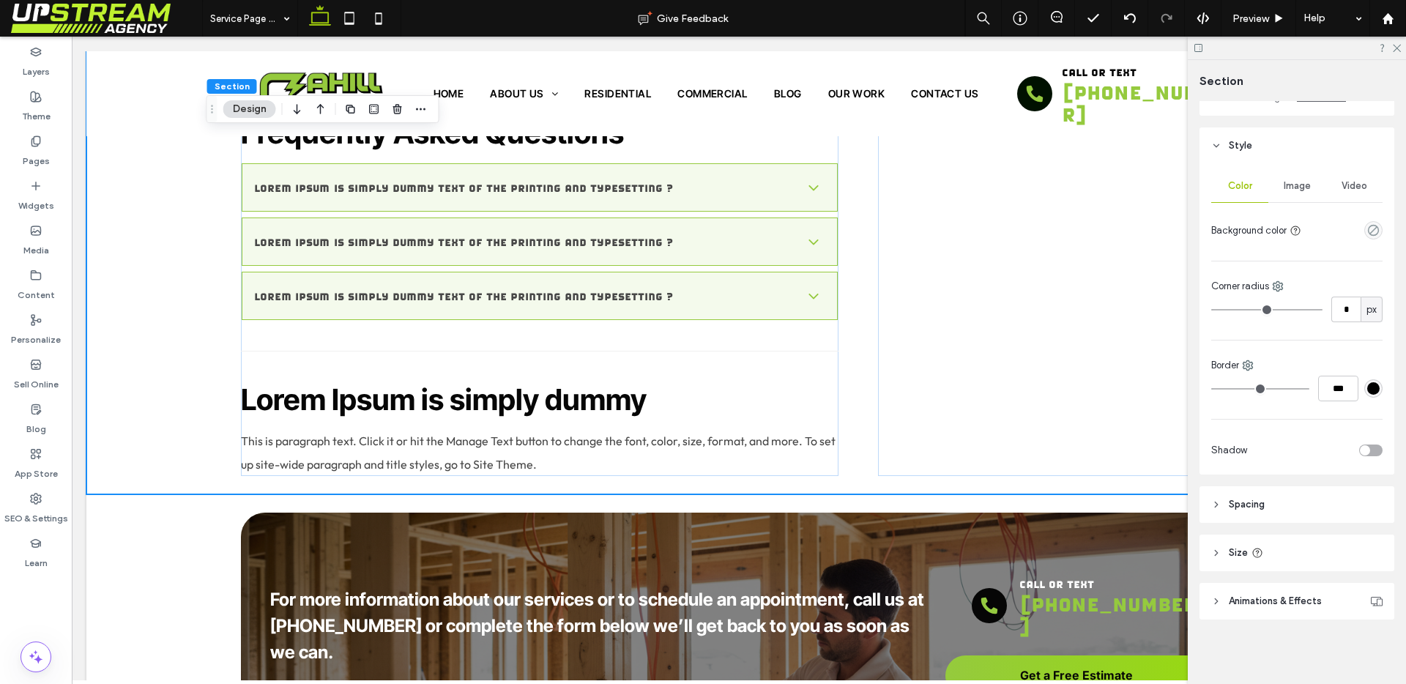
click at [1302, 502] on header "Spacing" at bounding box center [1297, 504] width 195 height 37
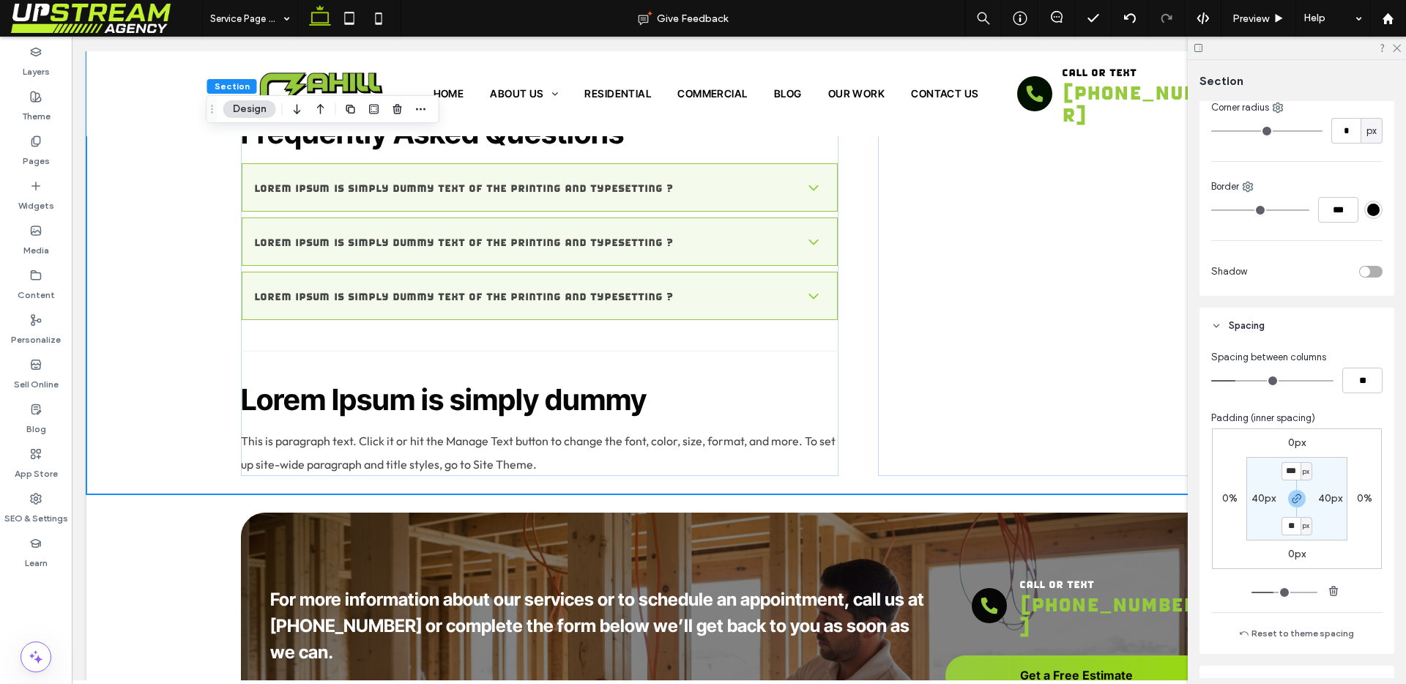
scroll to position [313, 0]
click at [1293, 527] on input "**" at bounding box center [1291, 527] width 19 height 18
type input "**"
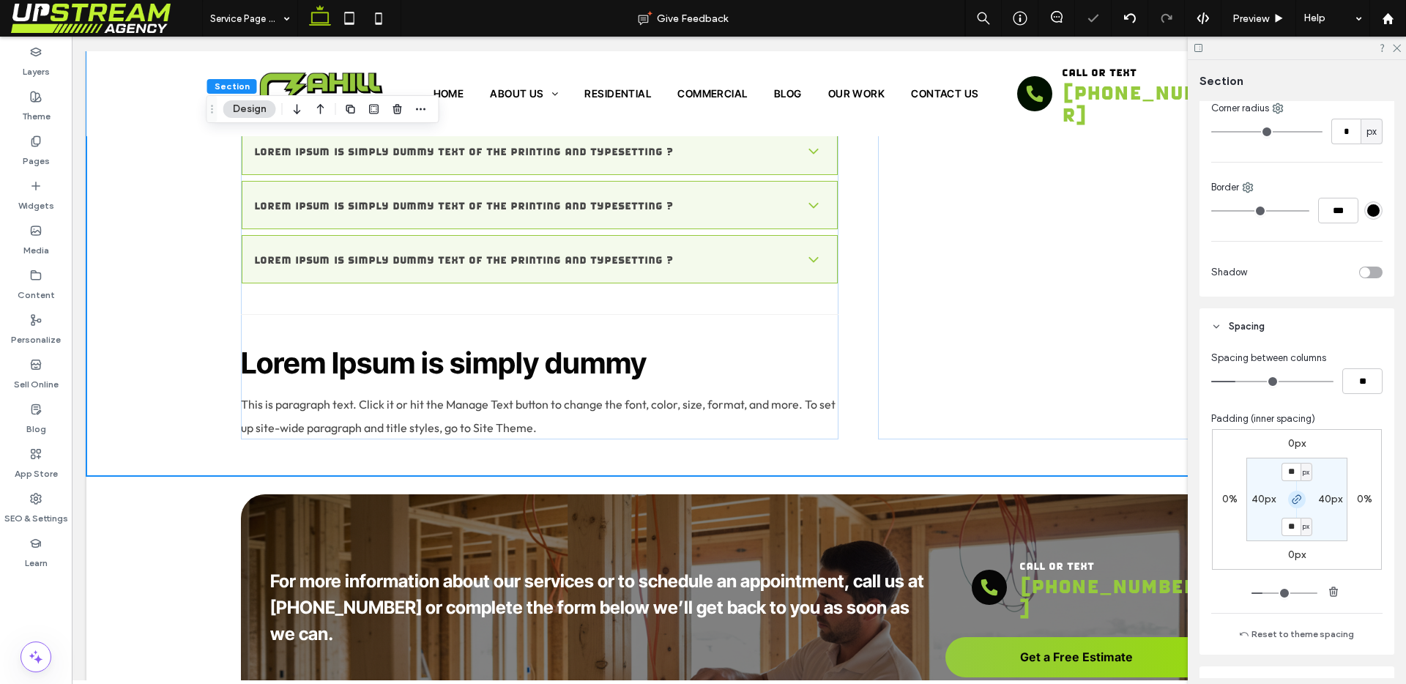
click at [1288, 502] on span "button" at bounding box center [1297, 500] width 18 height 18
click at [1286, 472] on input "**" at bounding box center [1291, 472] width 19 height 18
type input "***"
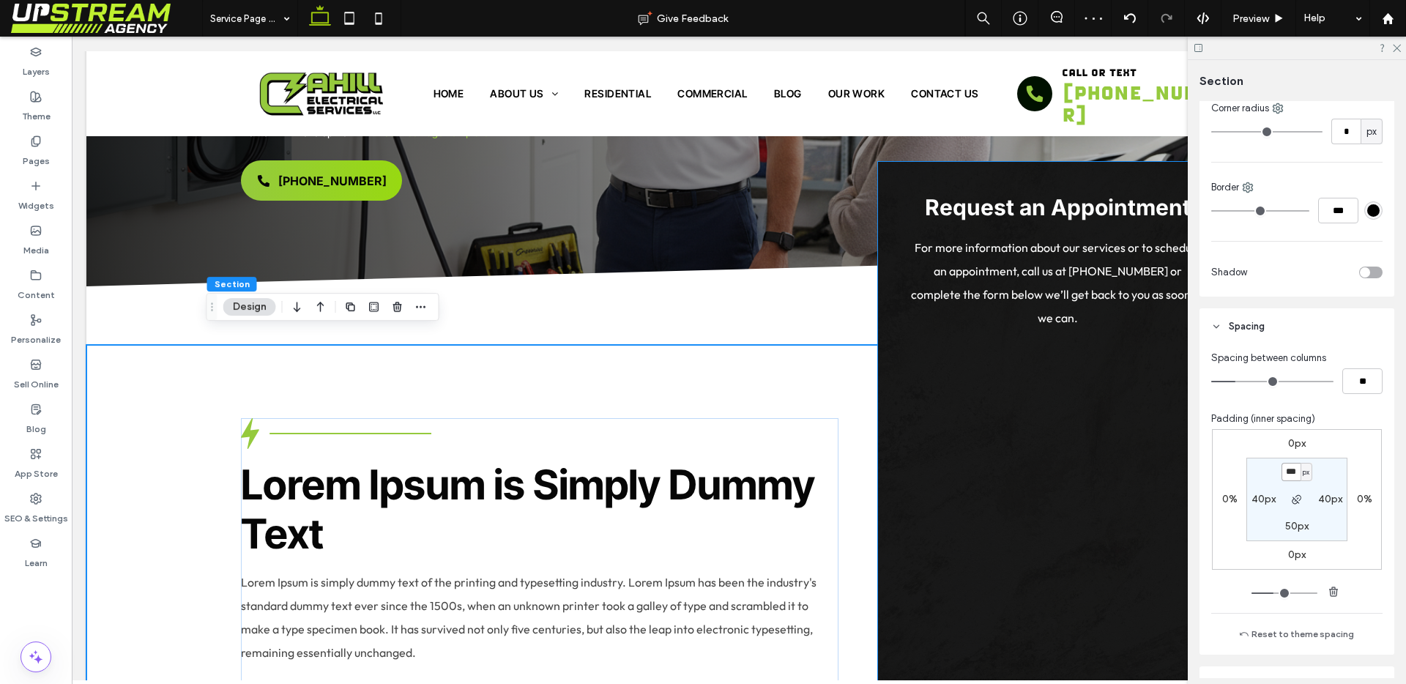
scroll to position [239, 0]
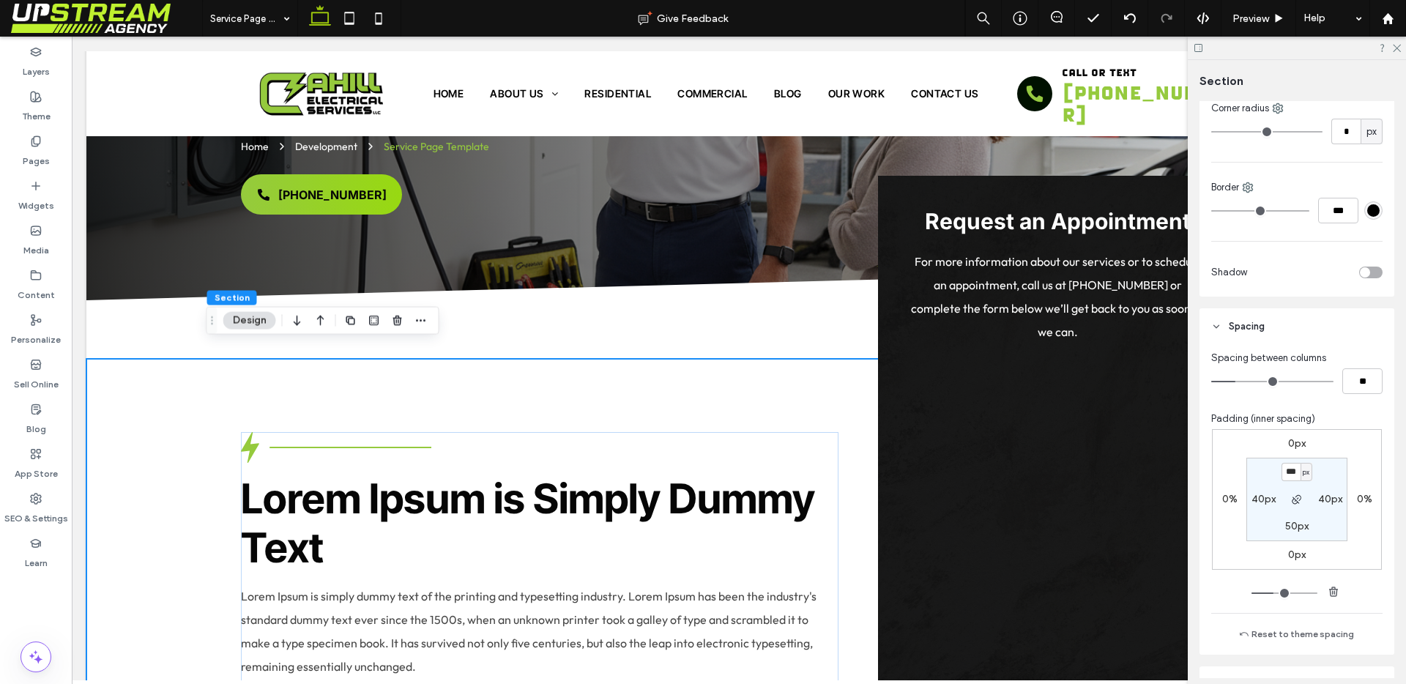
click at [1340, 456] on div "0px 0% 0px 0% *** px 40px 50px 40px" at bounding box center [1297, 499] width 170 height 141
click at [1291, 468] on input "***" at bounding box center [1291, 472] width 19 height 18
type input "**"
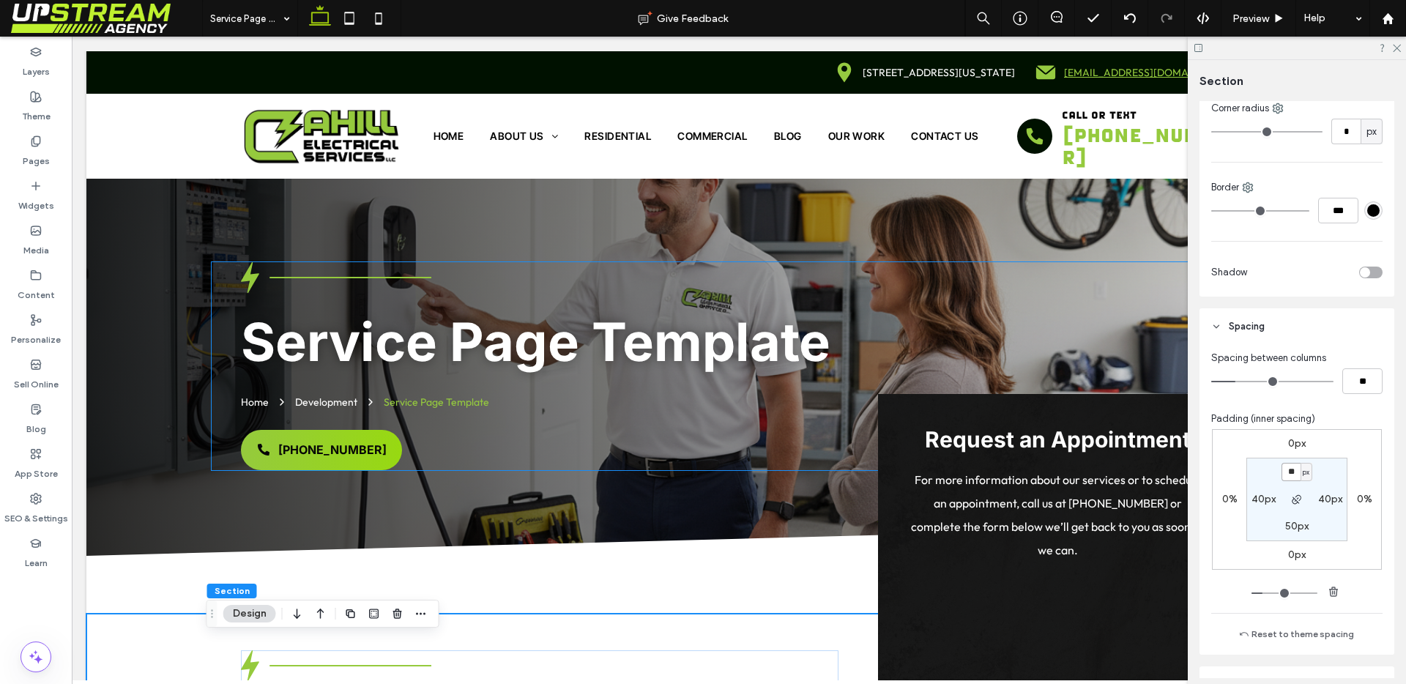
scroll to position [0, 0]
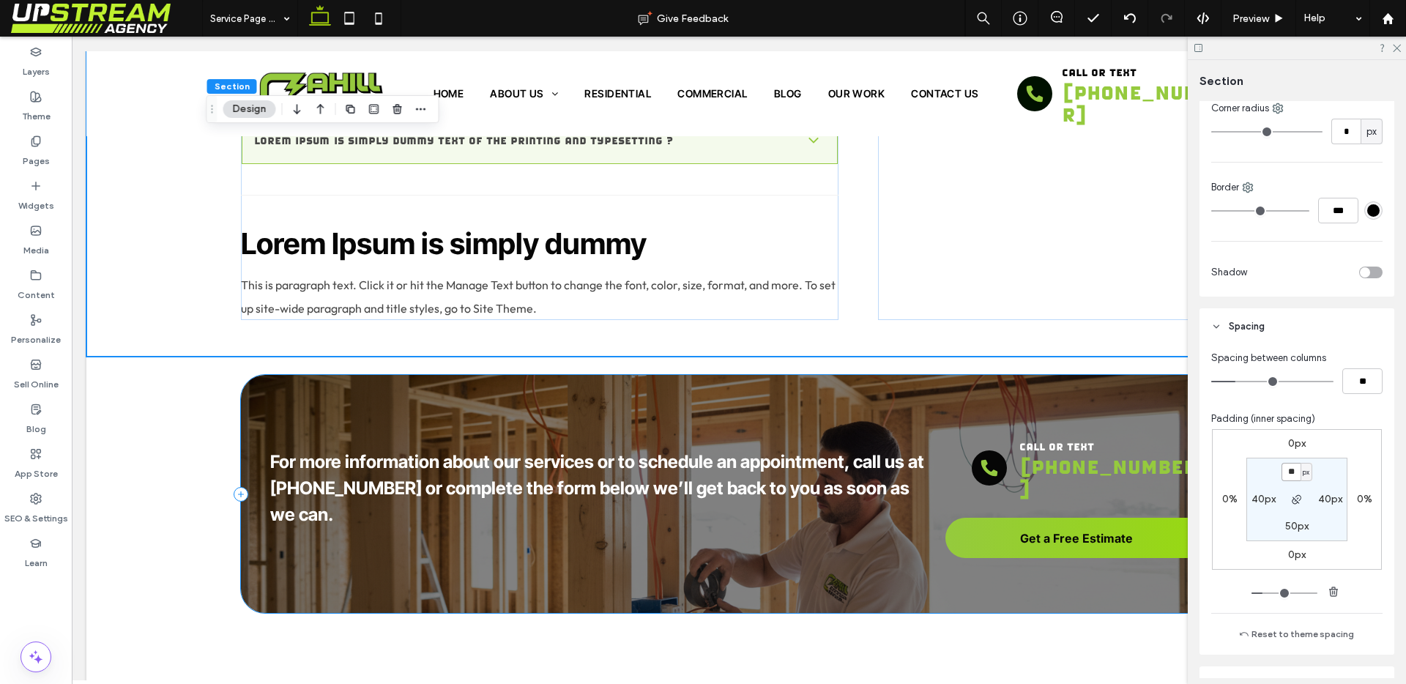
scroll to position [2167, 0]
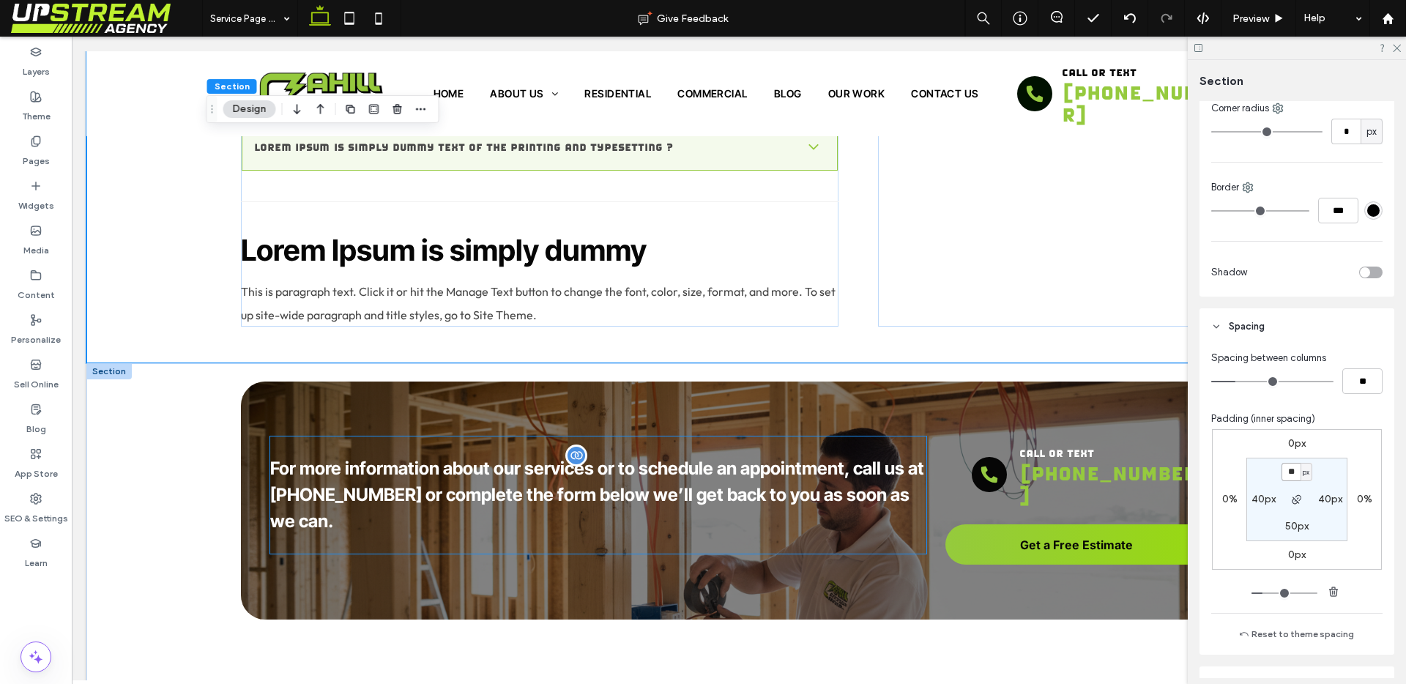
click at [592, 480] on h5 "For more information about our services or to schedule an appointment, call us …" at bounding box center [598, 495] width 656 height 79
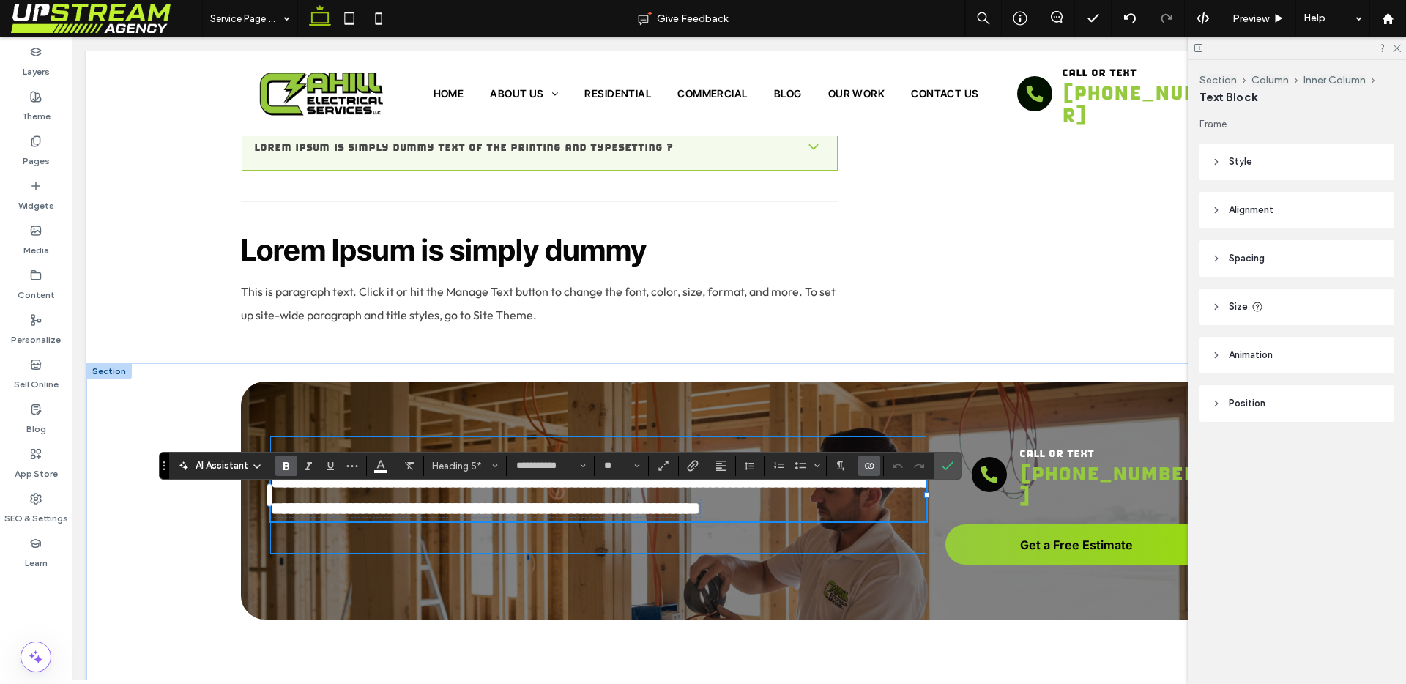
click at [592, 480] on h5 "**********" at bounding box center [598, 495] width 656 height 53
click at [447, 466] on span "Heading 5*" at bounding box center [460, 466] width 57 height 11
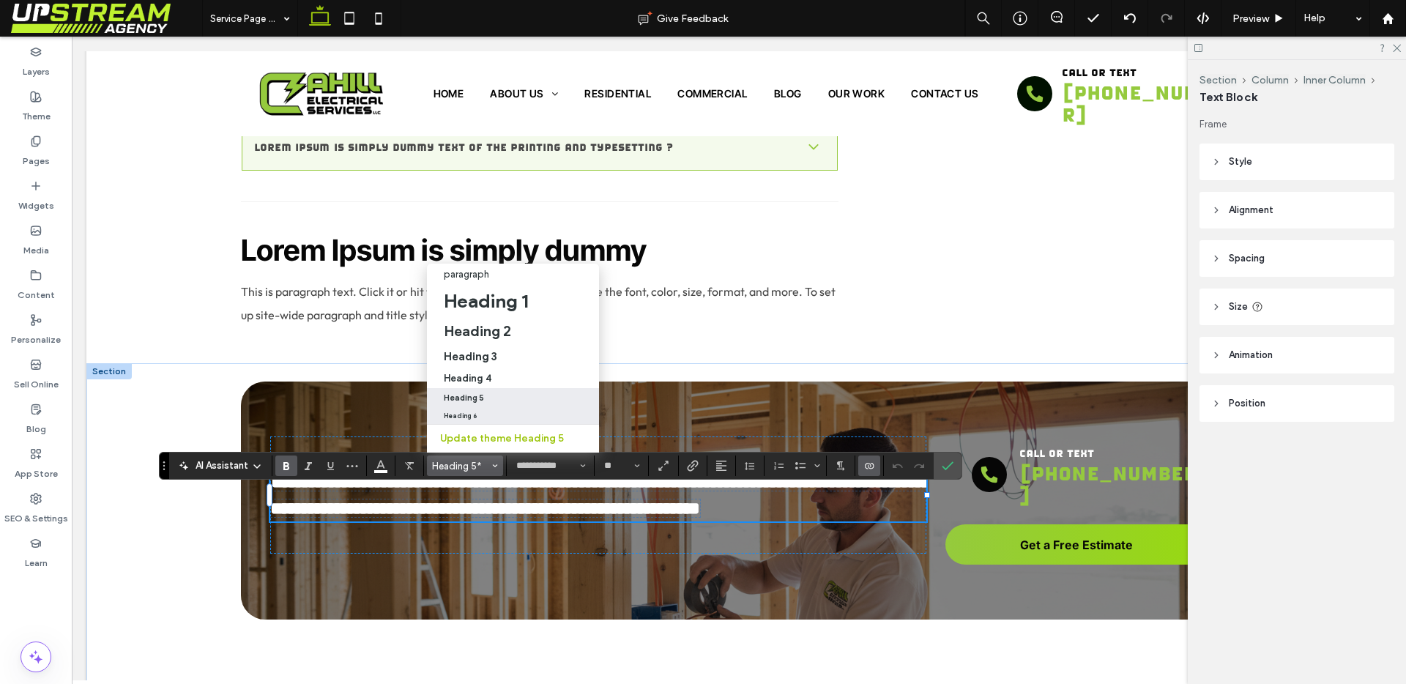
click at [489, 407] on label "Heading 6" at bounding box center [513, 415] width 172 height 17
type input "**********"
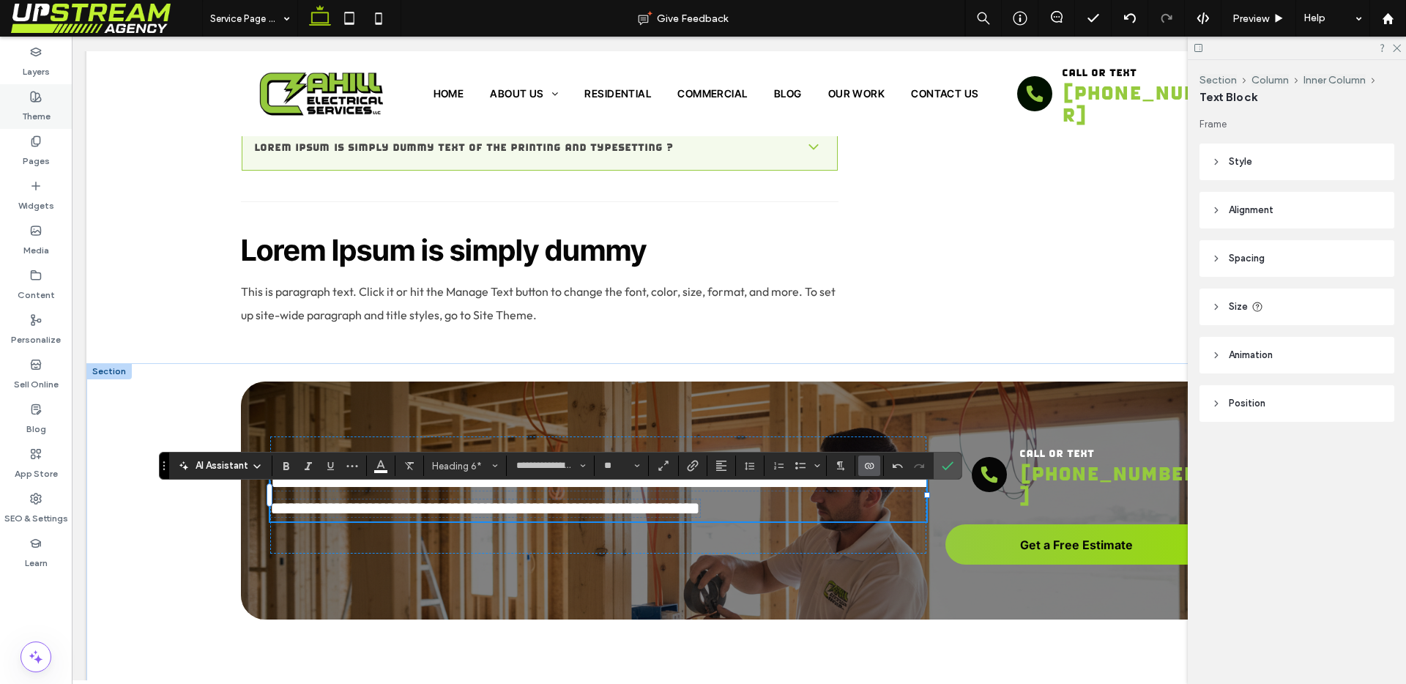
click at [18, 112] on div "Theme" at bounding box center [36, 106] width 72 height 45
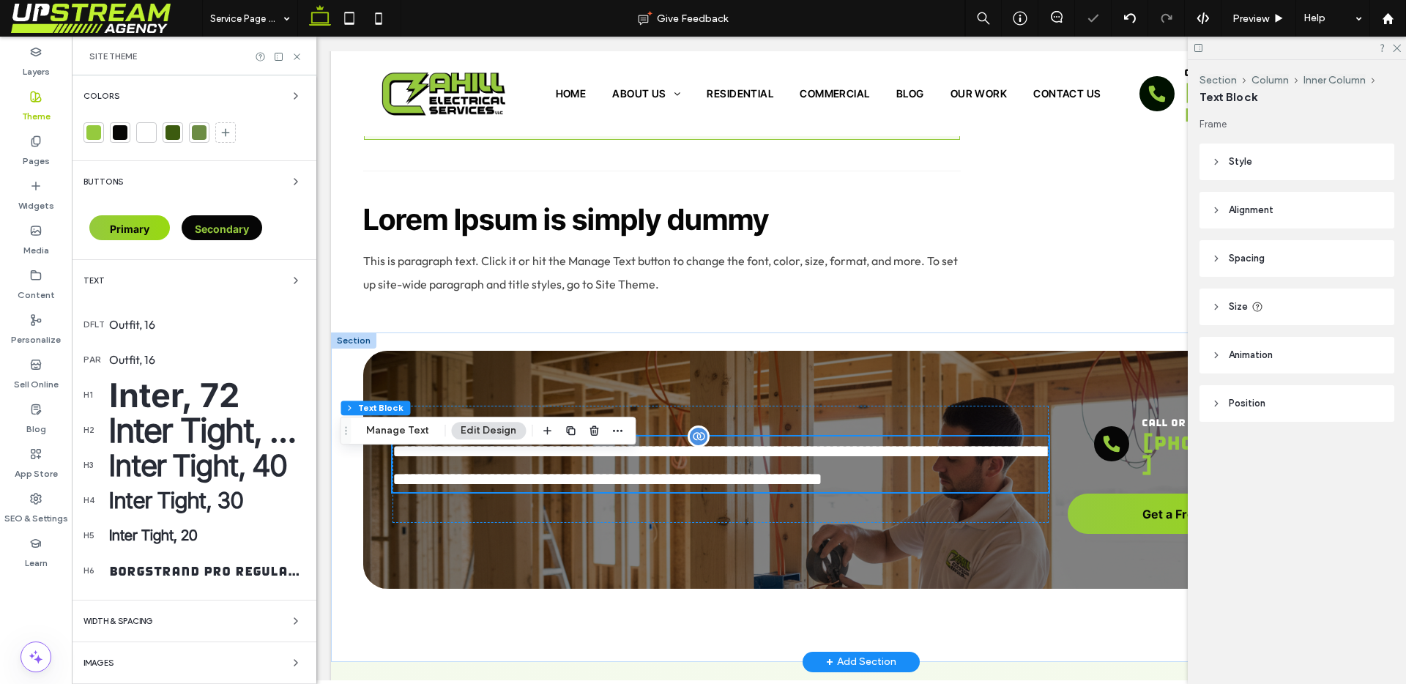
scroll to position [2146, 0]
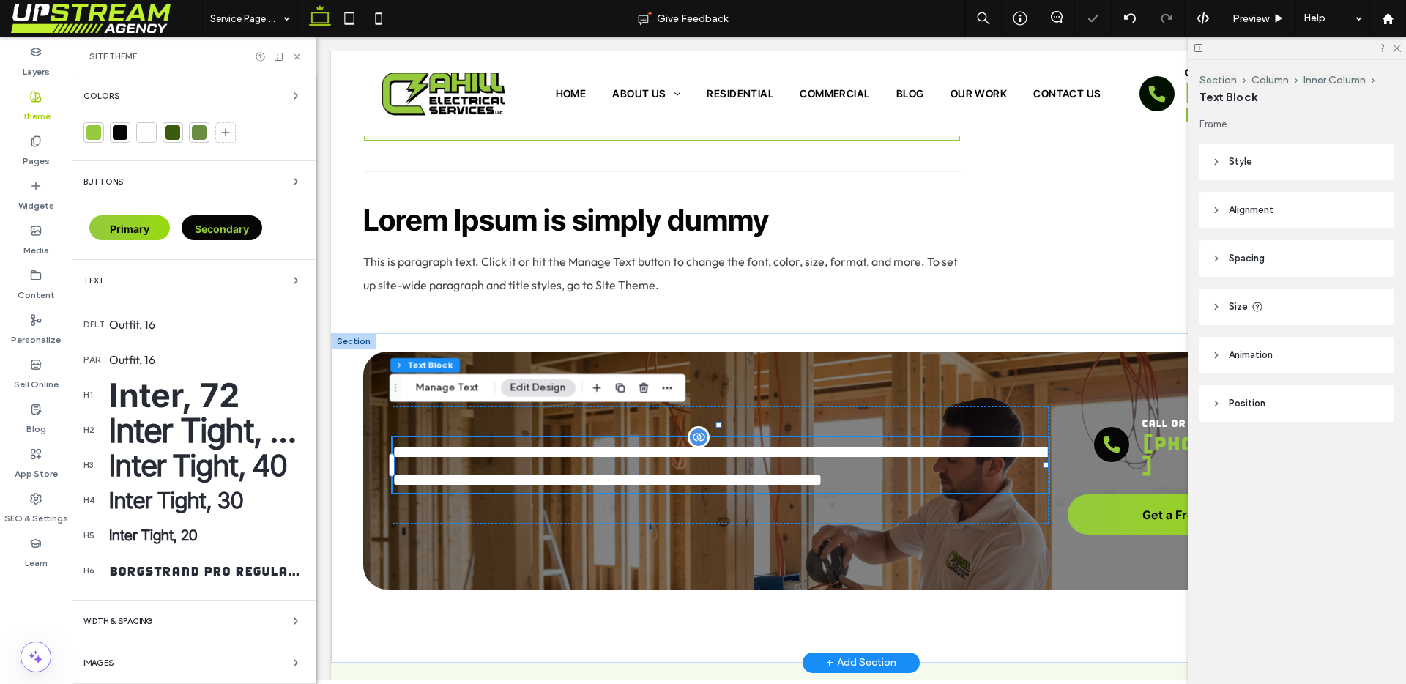
click at [184, 575] on div "Borgstrand Pro Regular, 20" at bounding box center [207, 571] width 196 height 20
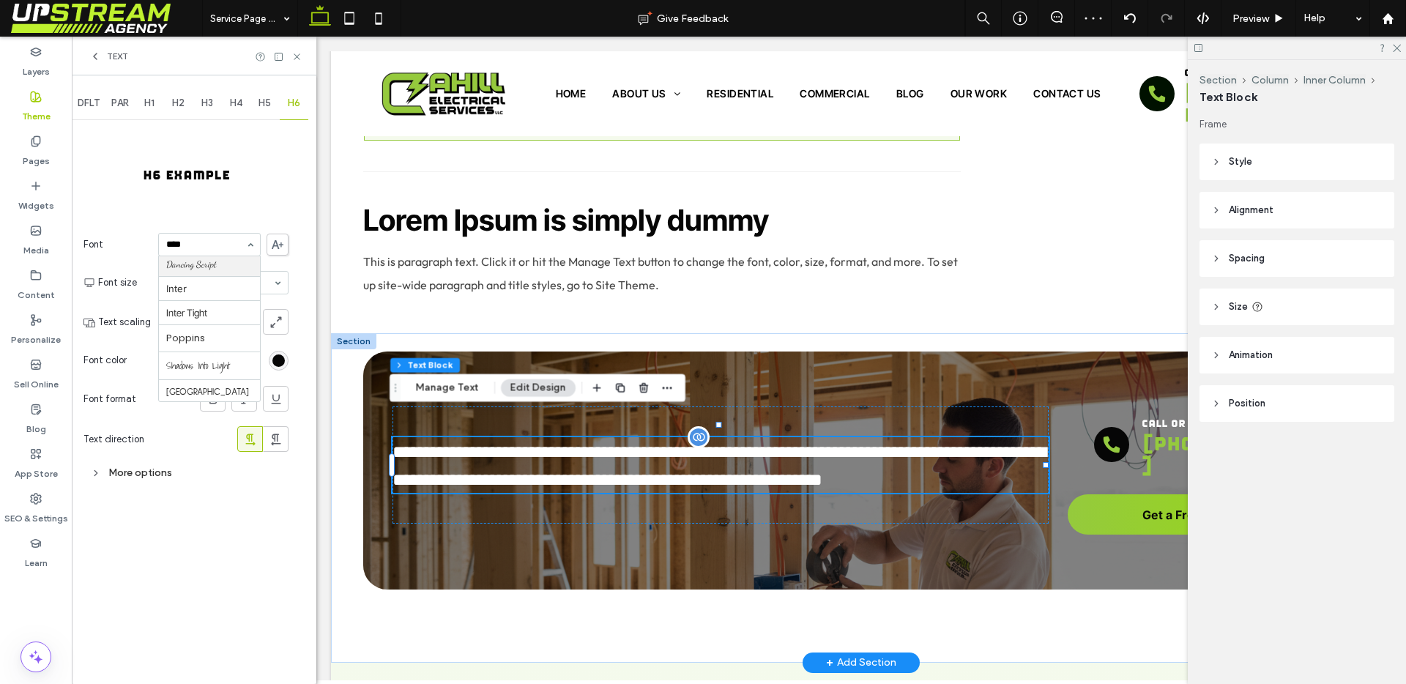
scroll to position [0, 0]
type input "*****"
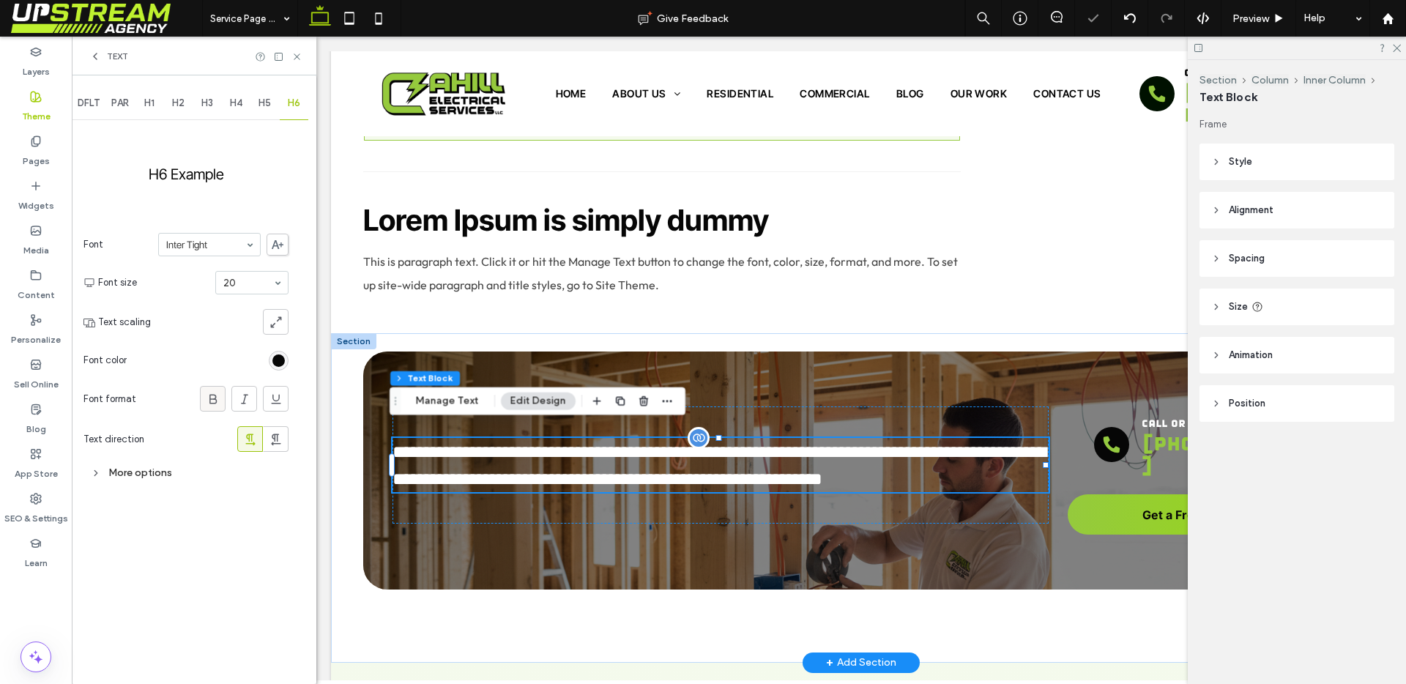
click at [210, 393] on icon at bounding box center [213, 399] width 15 height 15
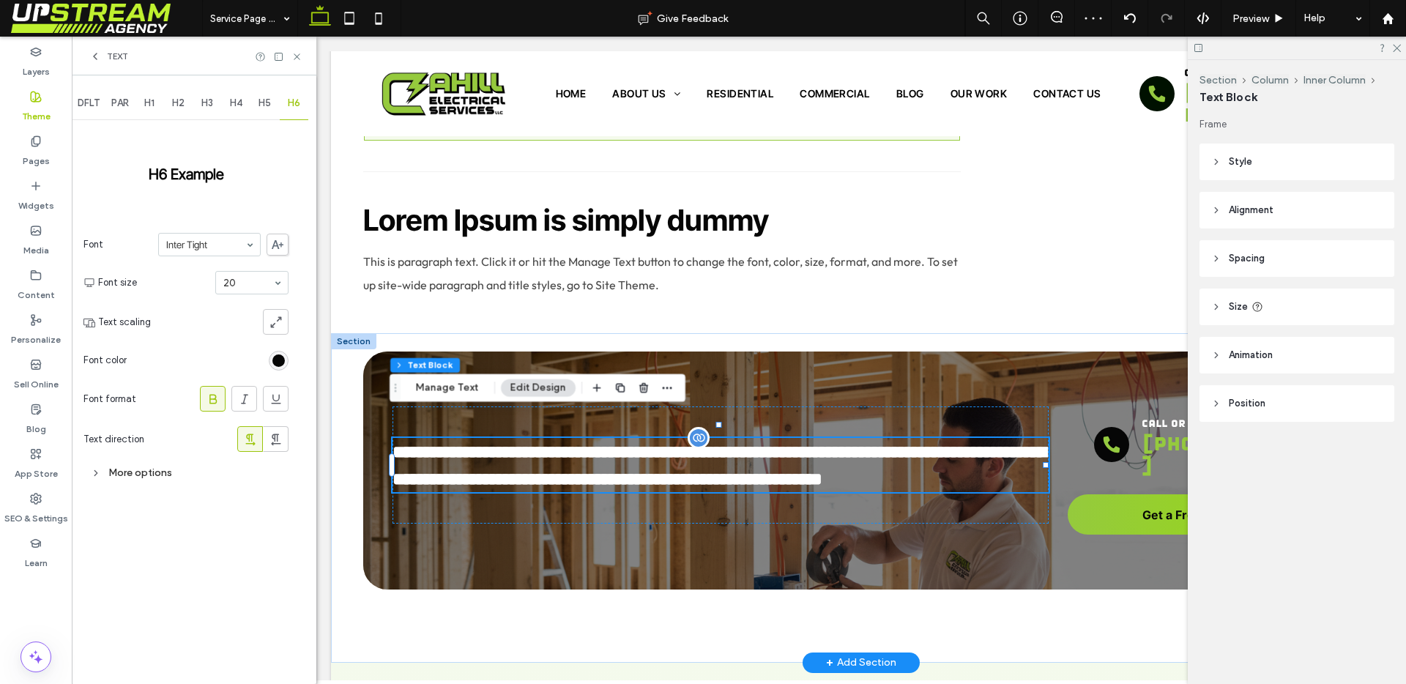
click at [261, 104] on span "H5" at bounding box center [265, 103] width 12 height 12
click at [263, 107] on span "H5" at bounding box center [265, 103] width 12 height 12
click at [274, 107] on div "H5" at bounding box center [264, 103] width 29 height 32
click at [281, 107] on div "H6" at bounding box center [294, 103] width 29 height 32
click at [262, 106] on span "H5" at bounding box center [265, 103] width 12 height 12
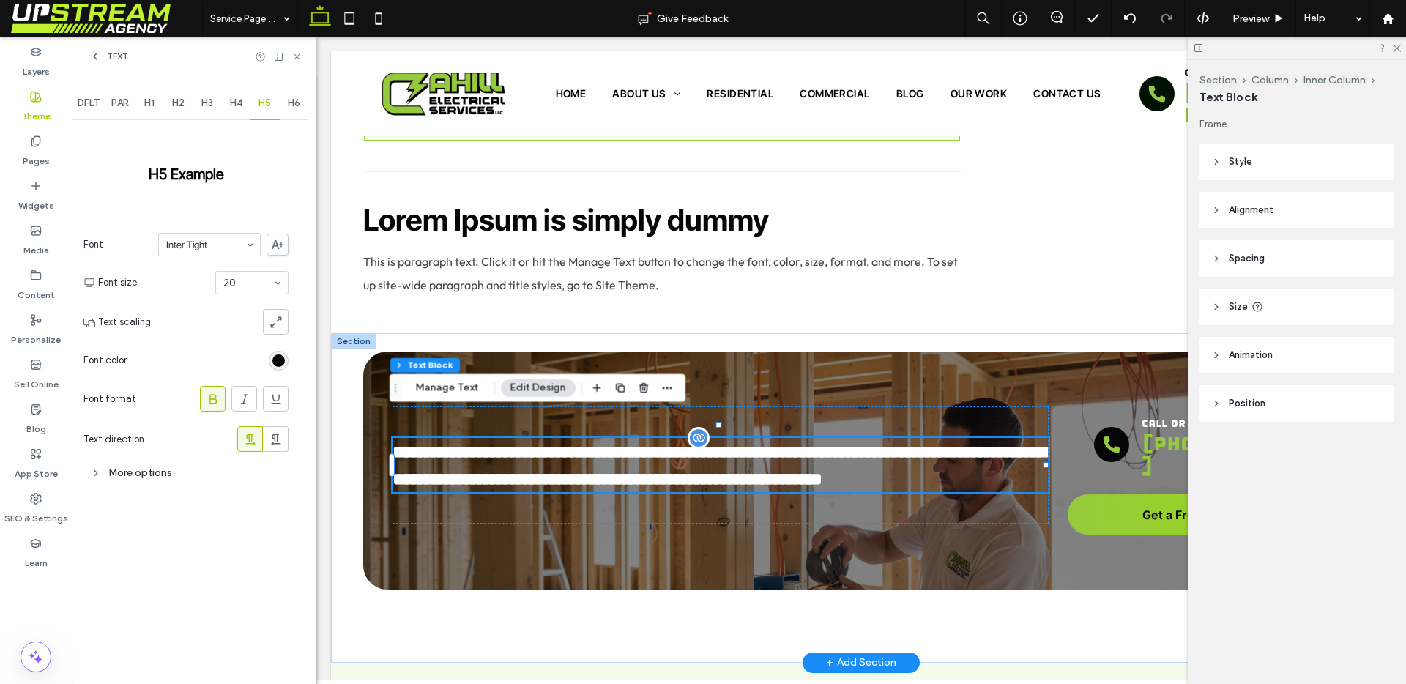
click at [240, 111] on div "H4" at bounding box center [236, 103] width 29 height 32
click at [252, 110] on div "H5" at bounding box center [264, 103] width 29 height 32
click at [298, 107] on span "H6" at bounding box center [294, 103] width 12 height 12
click at [200, 322] on div at bounding box center [223, 322] width 132 height 26
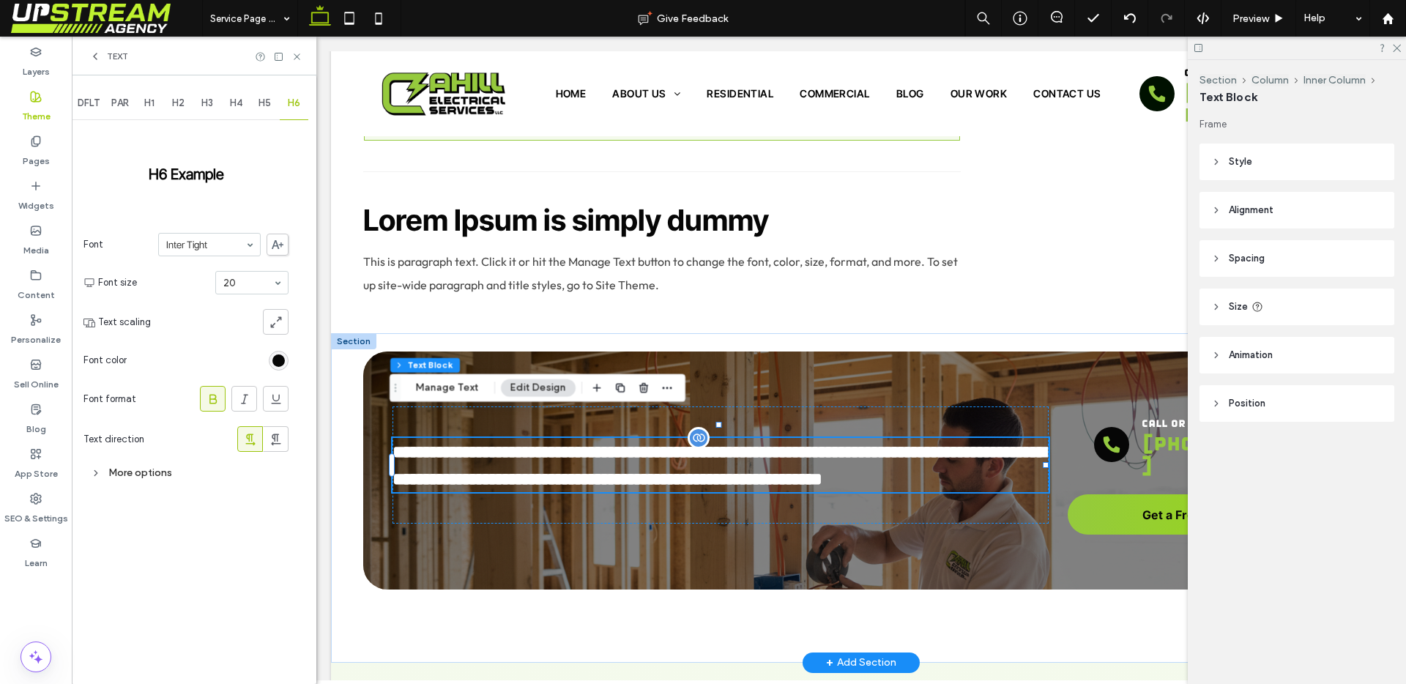
click at [260, 104] on span "H5" at bounding box center [265, 103] width 12 height 12
click at [562, 443] on span "**********" at bounding box center [719, 465] width 653 height 45
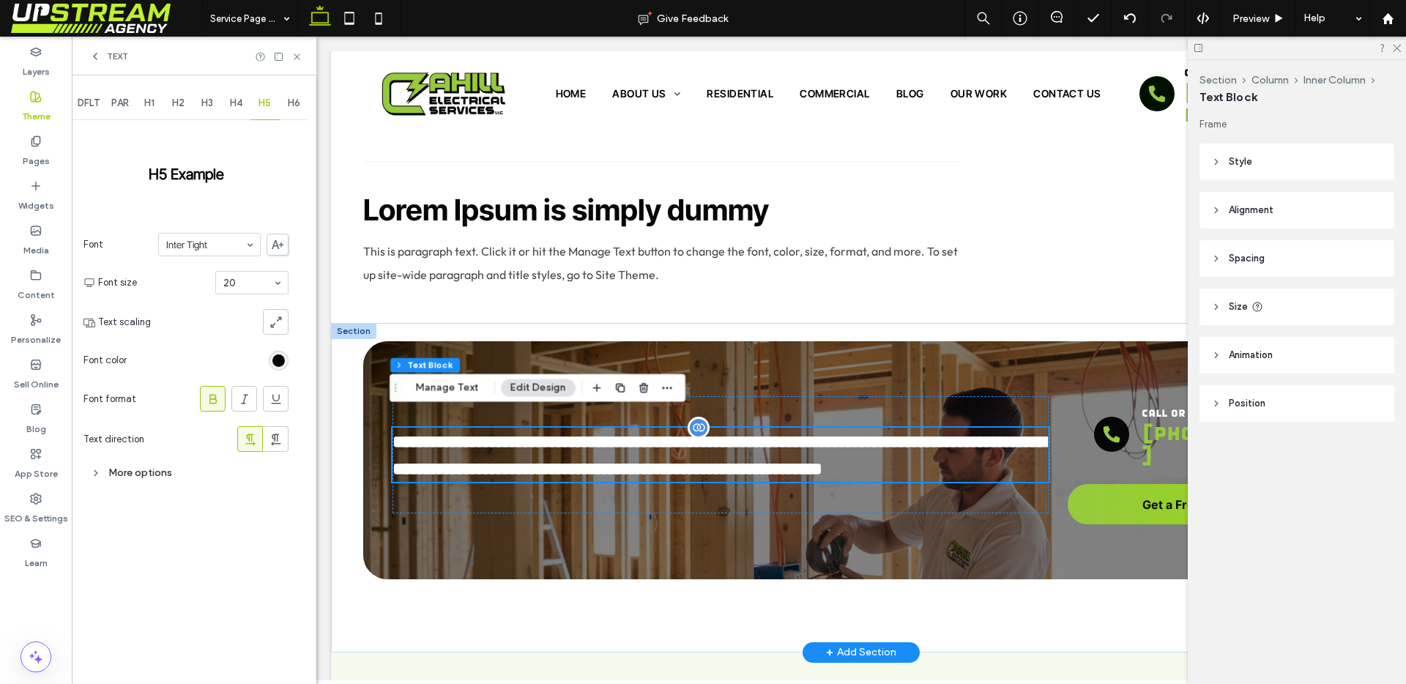
click at [588, 401] on div at bounding box center [632, 388] width 88 height 26
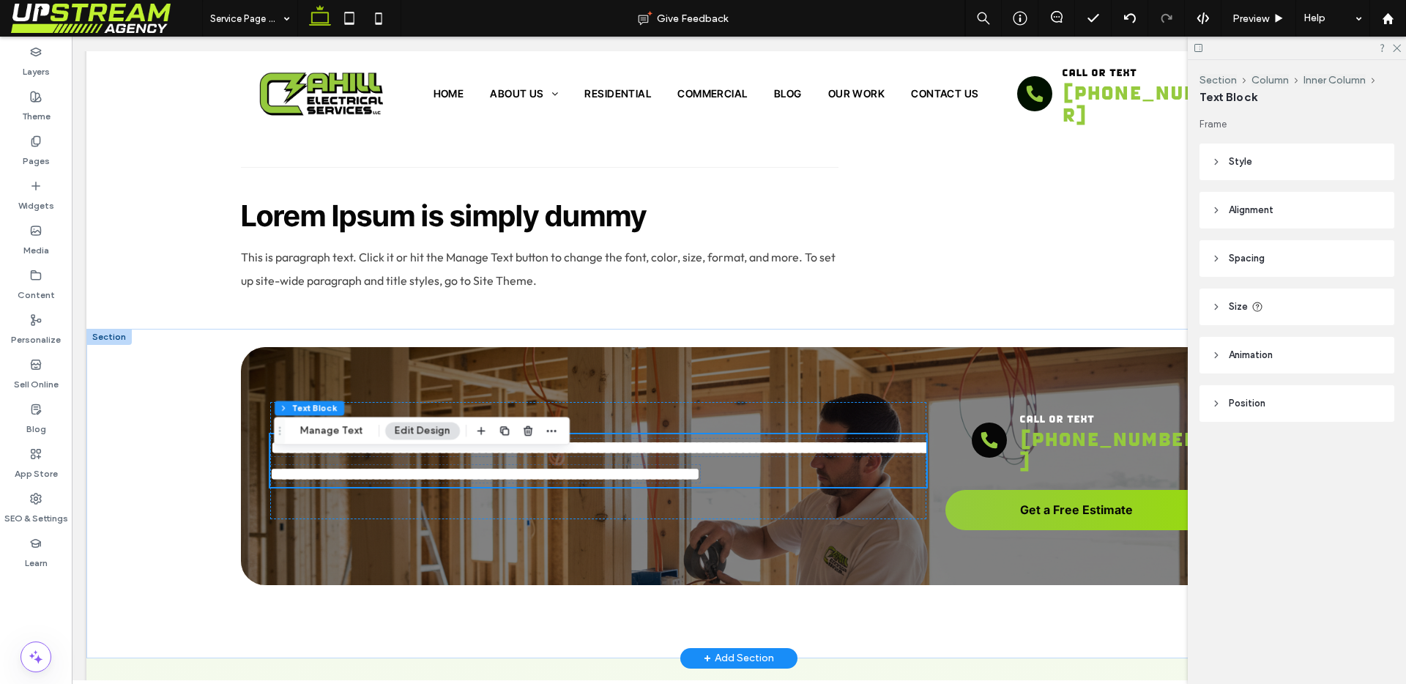
scroll to position [2156, 0]
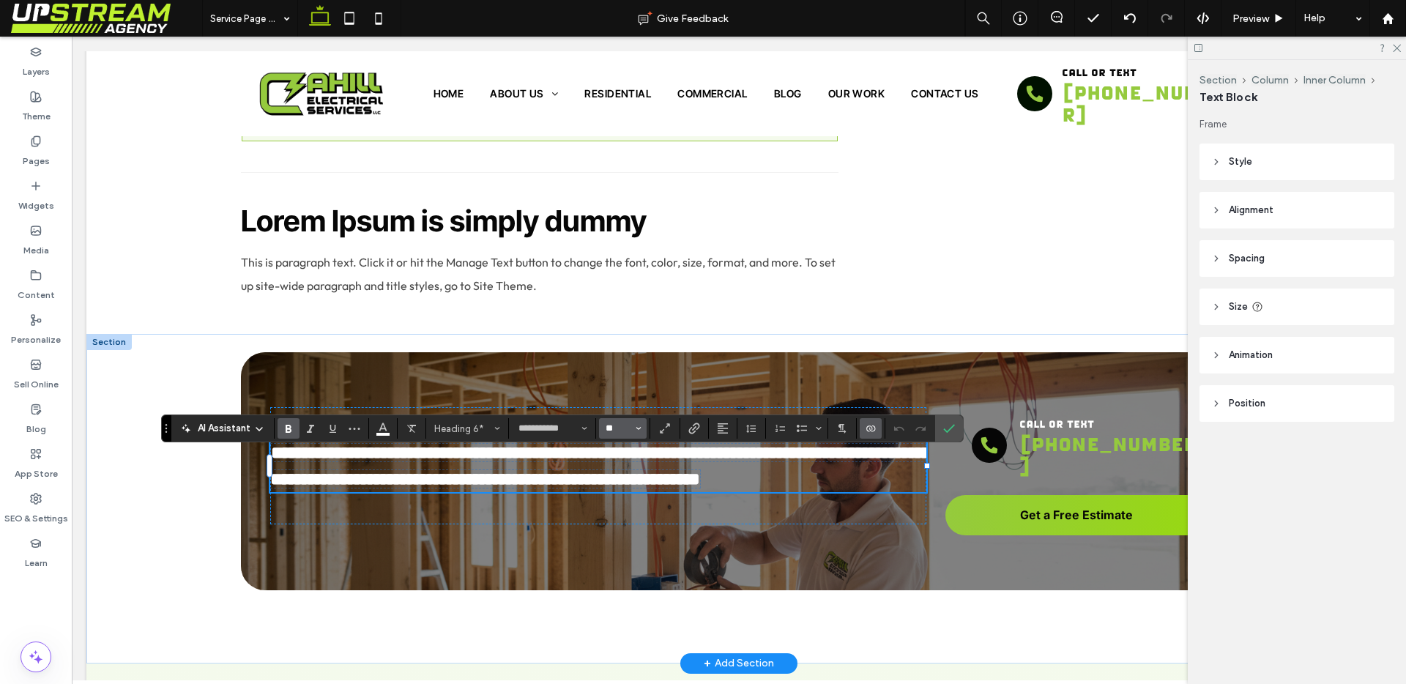
click at [610, 431] on input "**" at bounding box center [618, 429] width 29 height 12
click at [483, 422] on button "Heading 6*" at bounding box center [467, 428] width 76 height 21
type input "**"
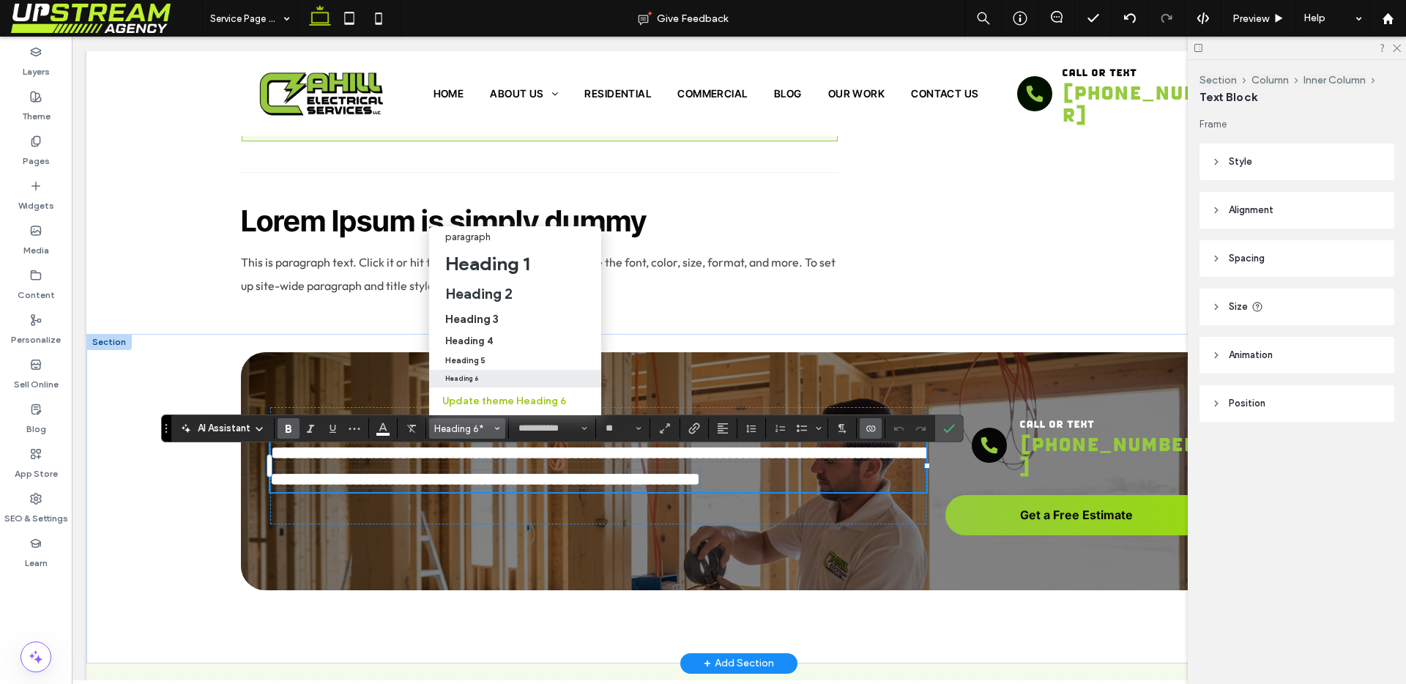
click at [480, 370] on label "Heading 6" at bounding box center [515, 378] width 172 height 17
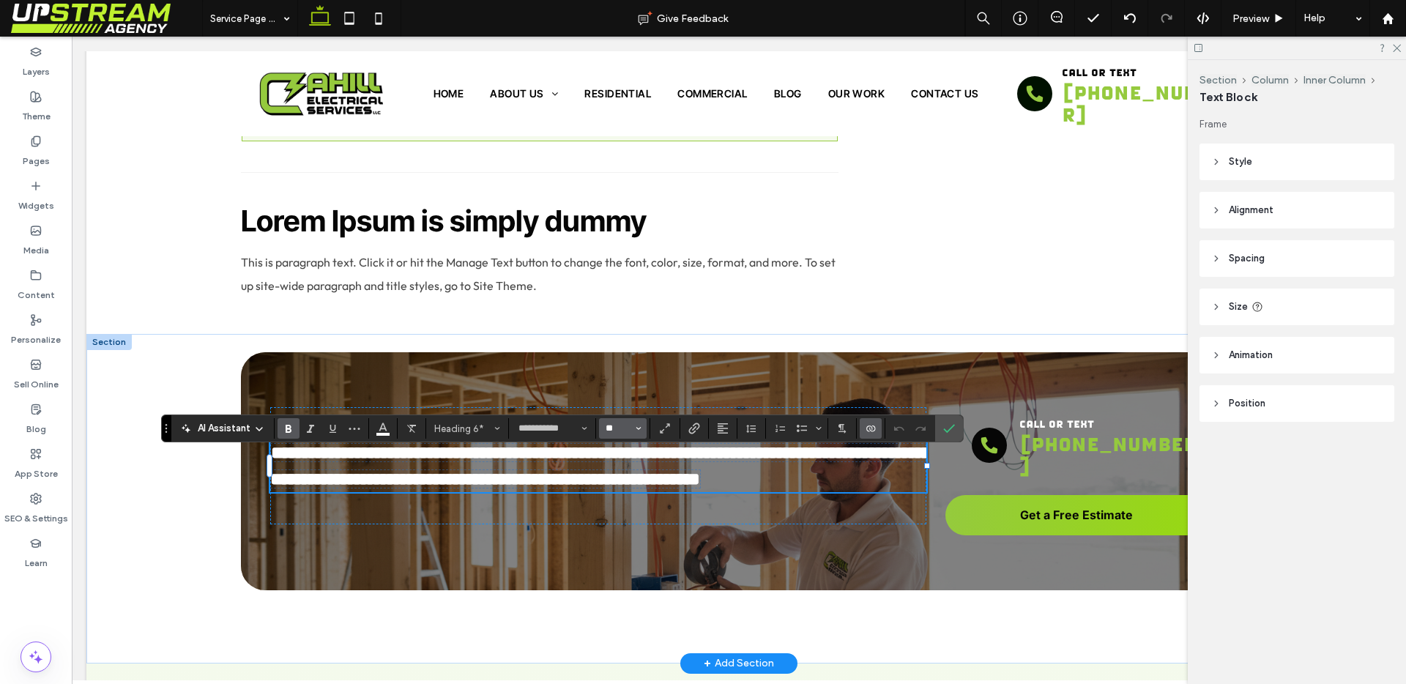
click at [619, 426] on input "**" at bounding box center [618, 429] width 29 height 12
click at [442, 489] on h6 "**********" at bounding box center [598, 465] width 656 height 53
type input "**"
click at [437, 483] on h6 "**********" at bounding box center [598, 465] width 656 height 53
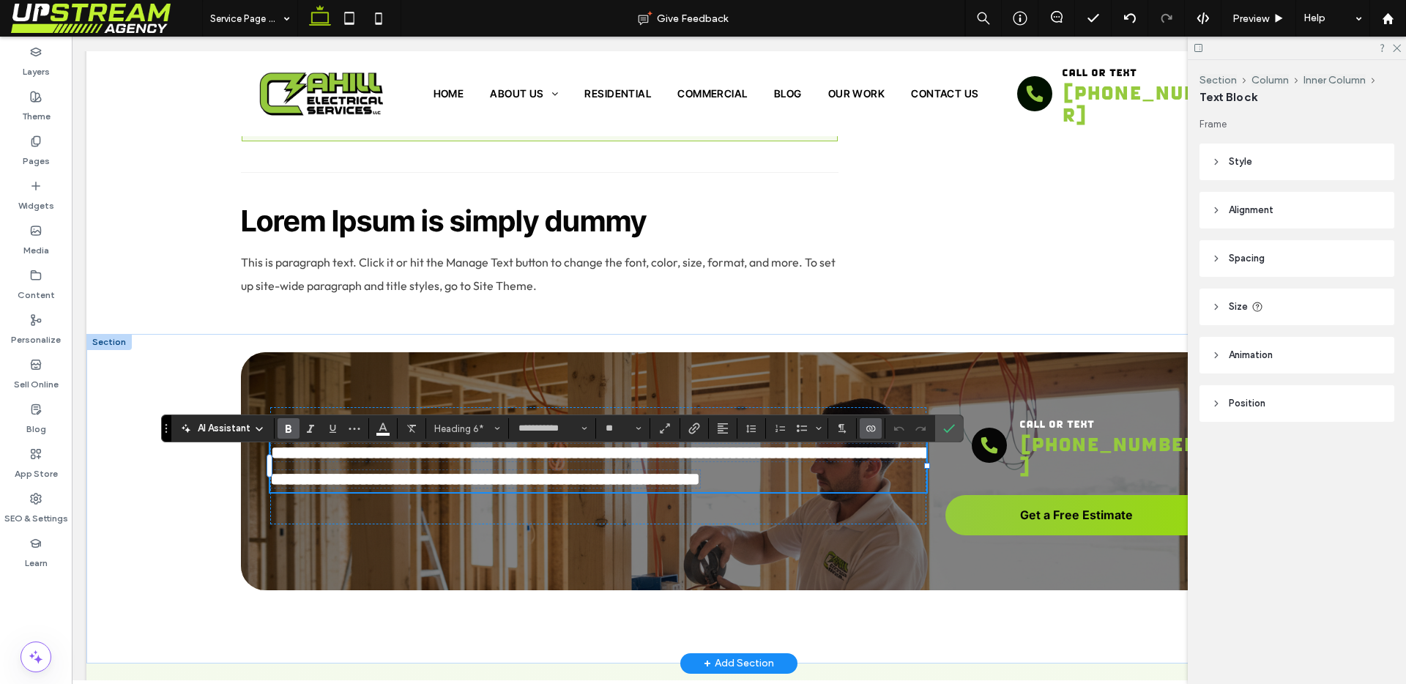
click at [434, 473] on h6 "**********" at bounding box center [598, 465] width 656 height 53
click at [434, 472] on h6 "**********" at bounding box center [598, 465] width 656 height 53
click at [385, 475] on h6 "**********" at bounding box center [598, 465] width 656 height 53
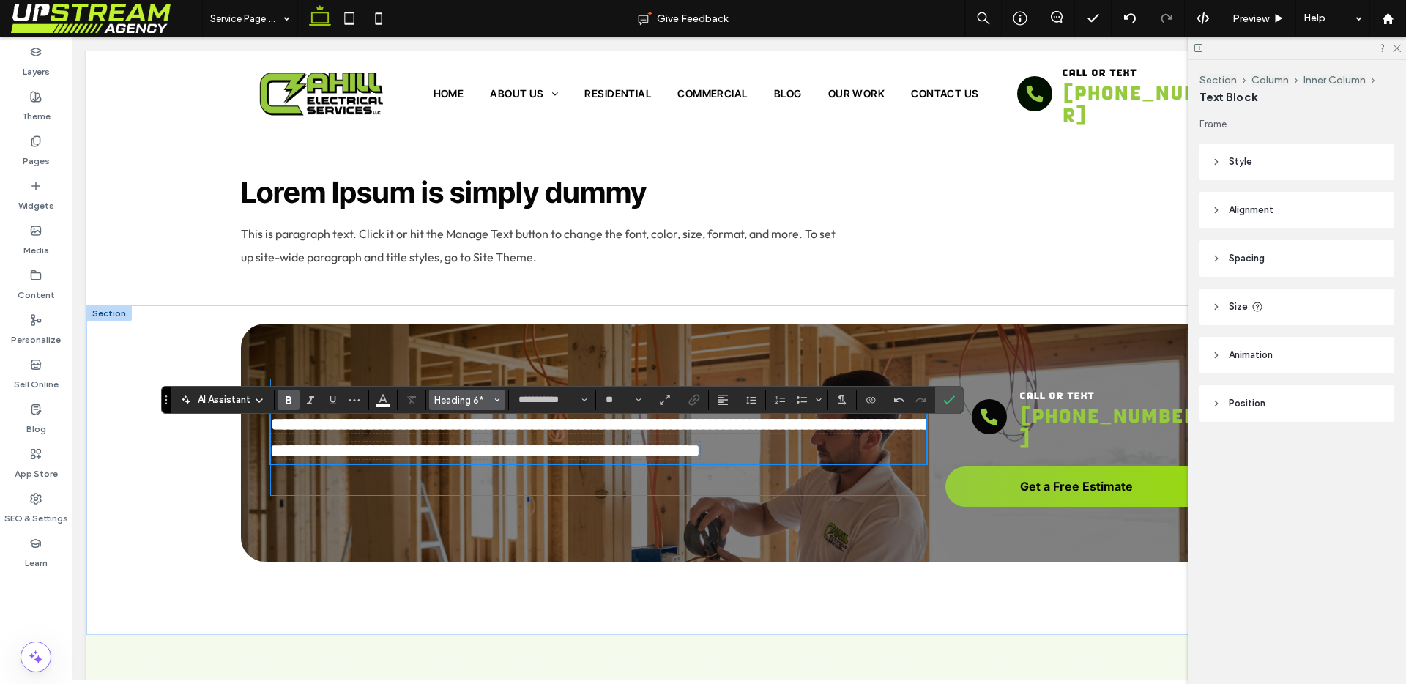
scroll to position [2156, 0]
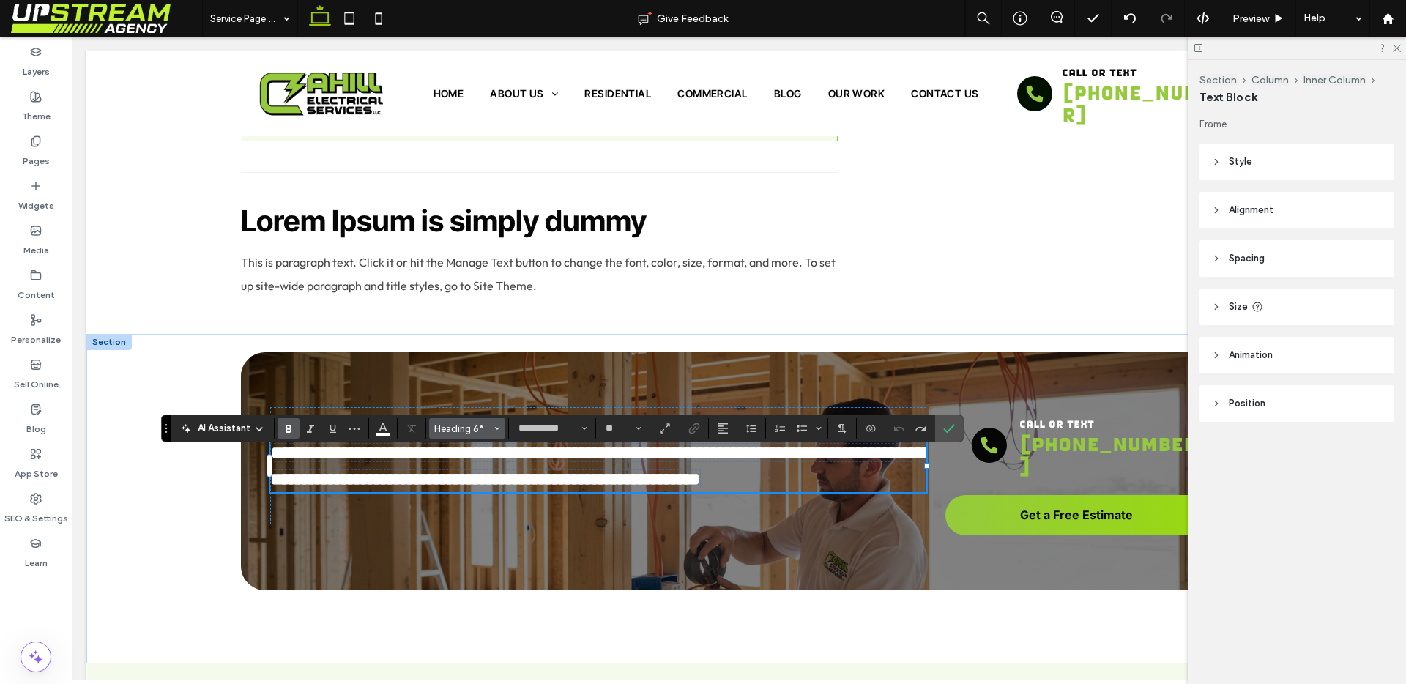
click at [461, 431] on span "Heading 6*" at bounding box center [462, 428] width 57 height 11
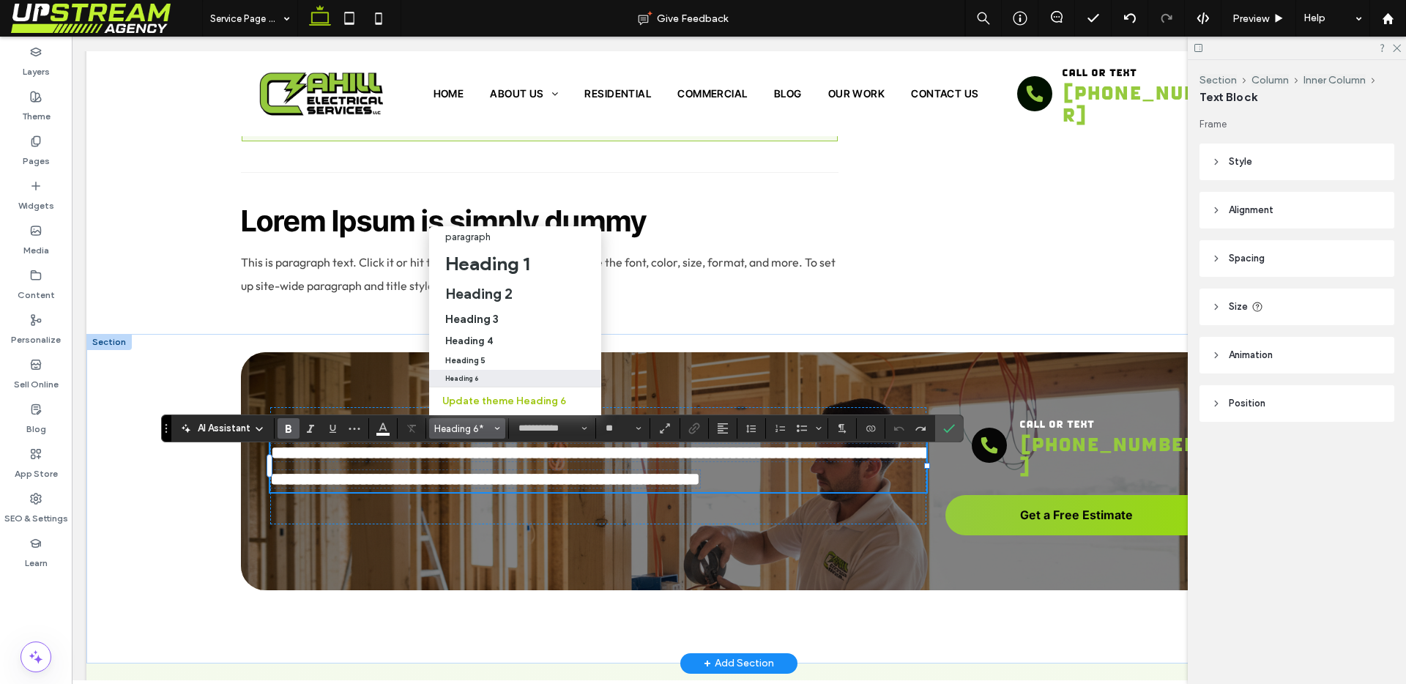
click at [430, 475] on h6 "**********" at bounding box center [598, 465] width 656 height 53
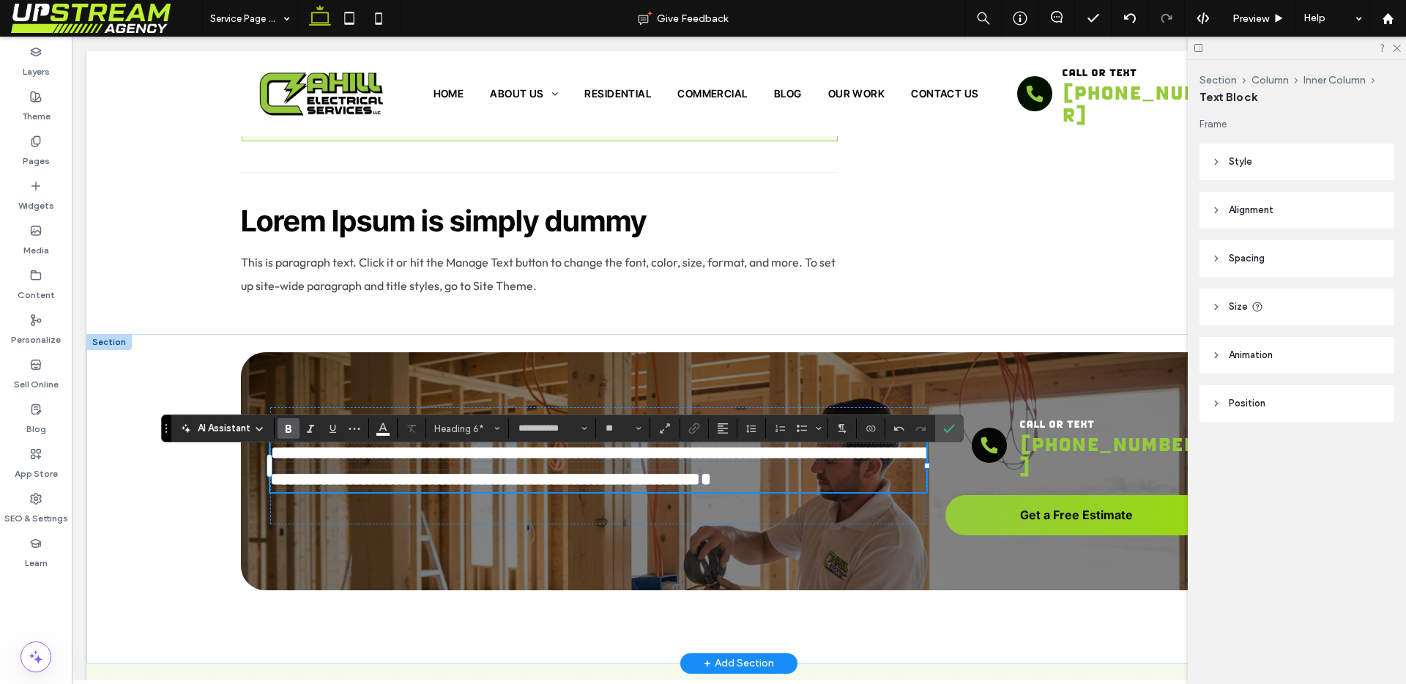
click at [746, 480] on h6 "**********" at bounding box center [598, 465] width 656 height 53
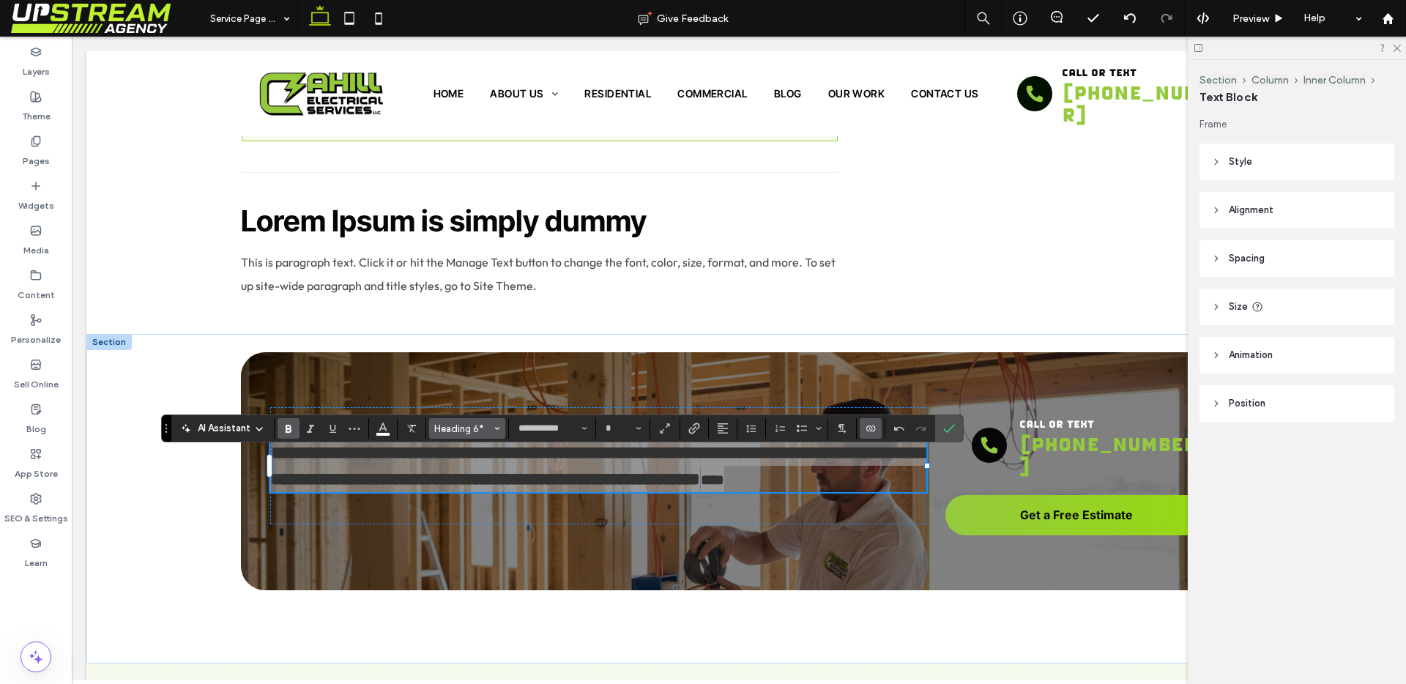
click at [450, 438] on button "Heading 6*" at bounding box center [467, 428] width 76 height 21
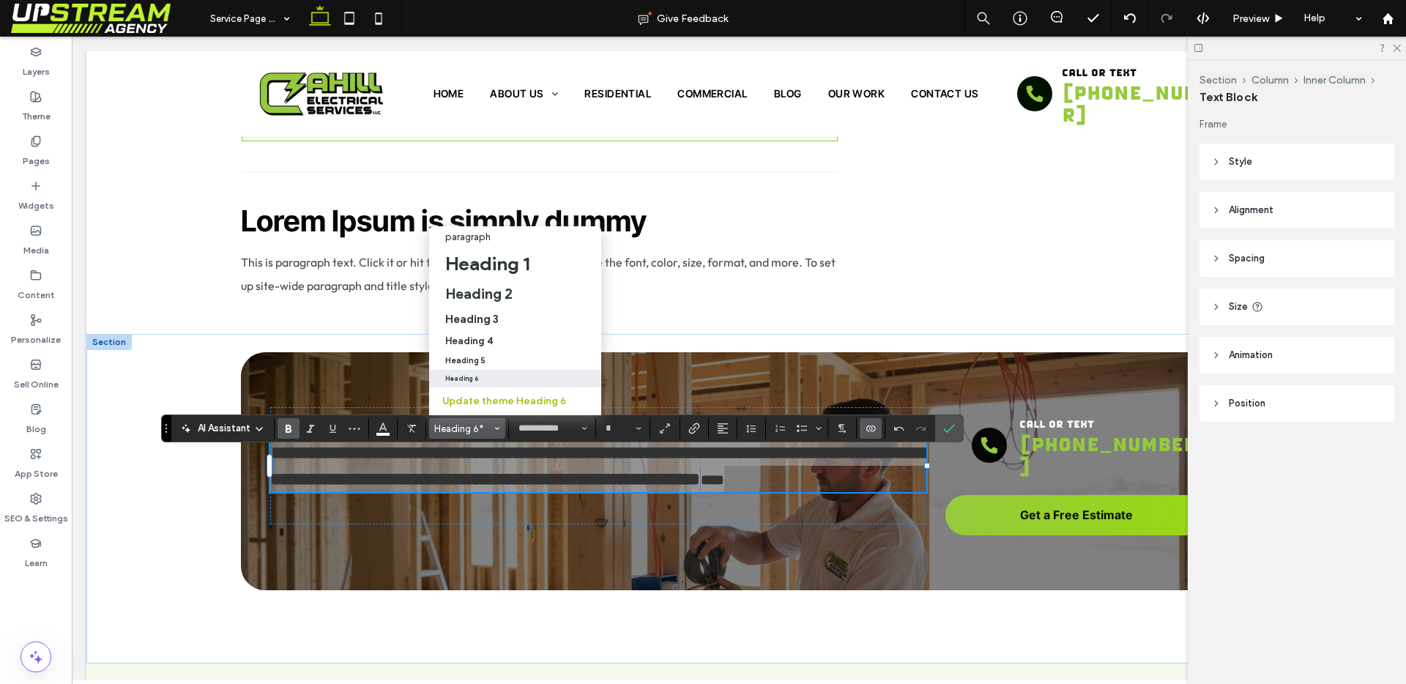
click at [487, 371] on label "Heading 6" at bounding box center [515, 378] width 172 height 17
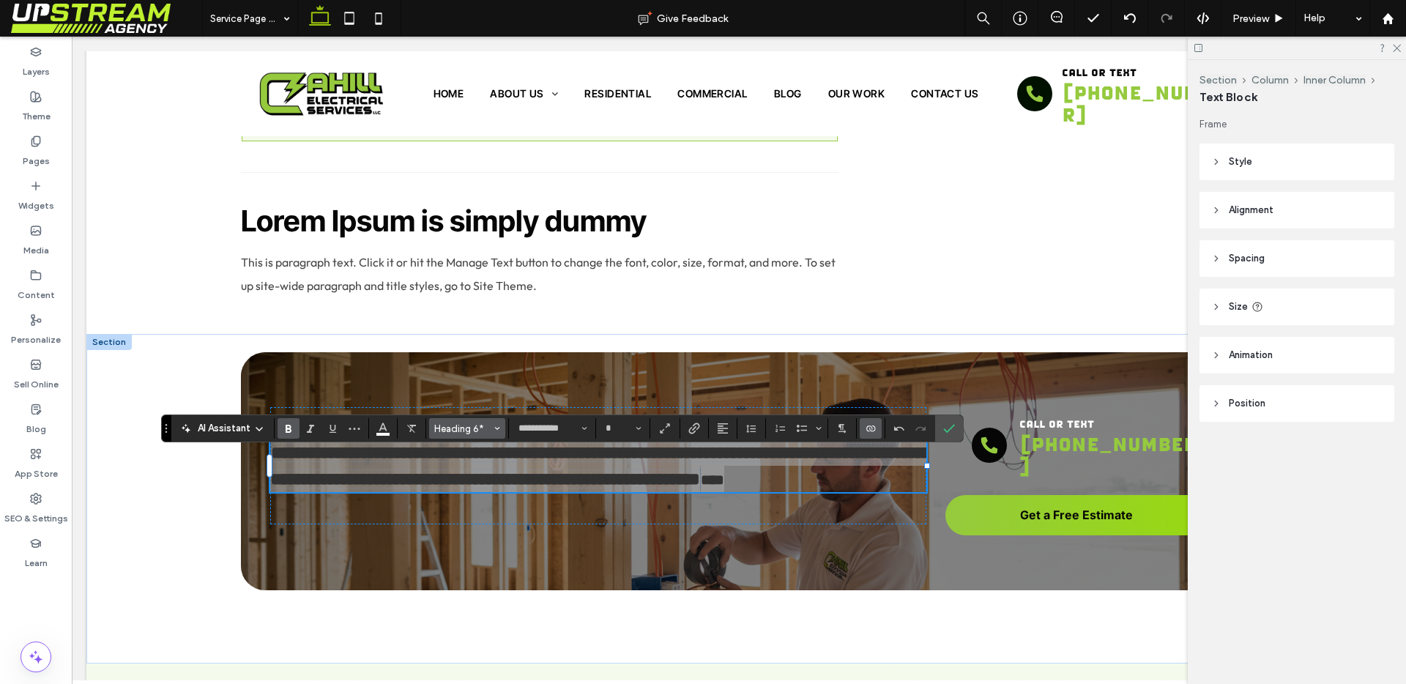
click at [453, 428] on span "Heading 6*" at bounding box center [462, 428] width 57 height 11
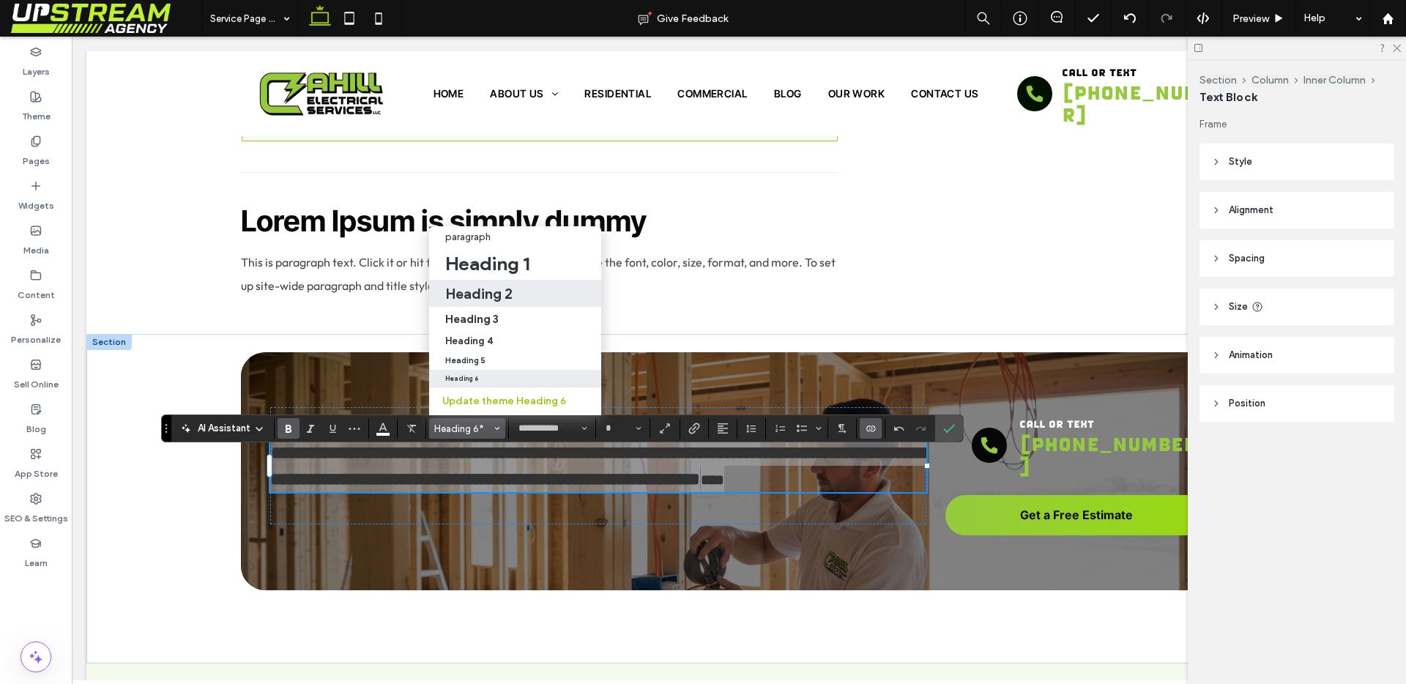
click at [532, 287] on div "Heading 2" at bounding box center [515, 294] width 140 height 18
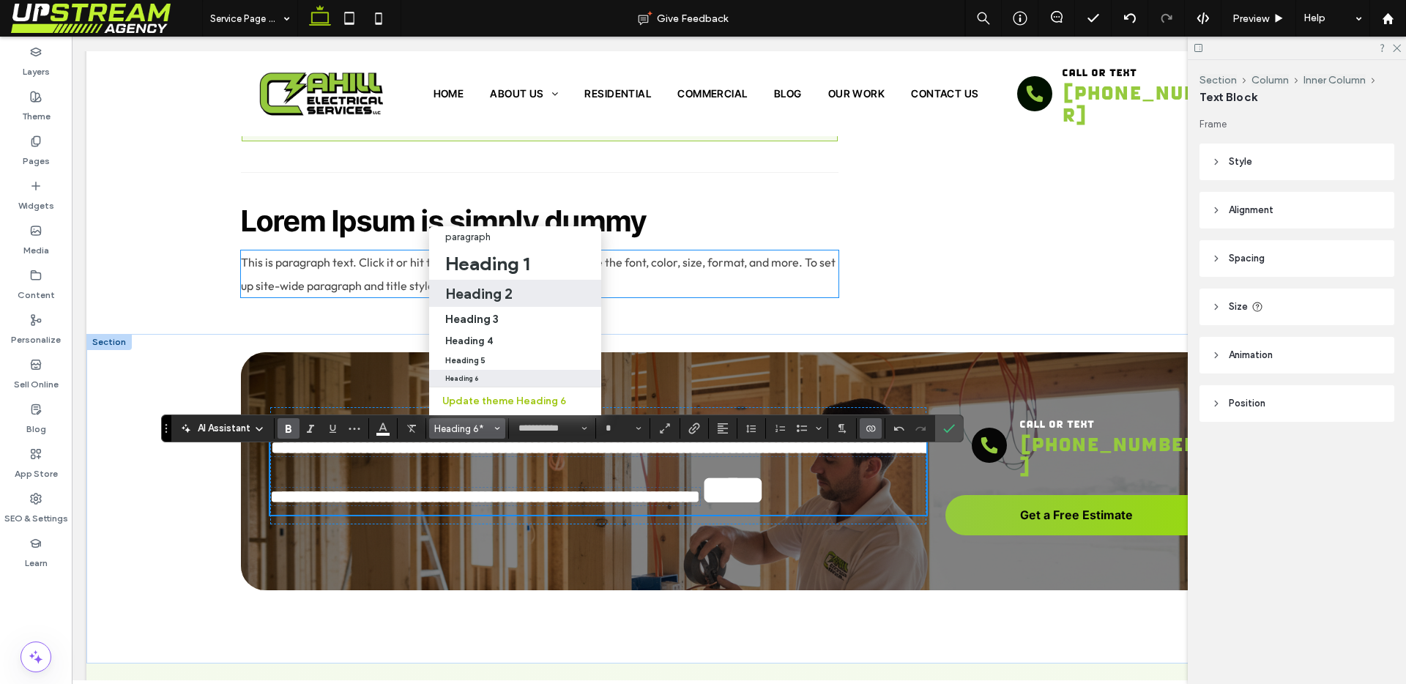
scroll to position [2137, 0]
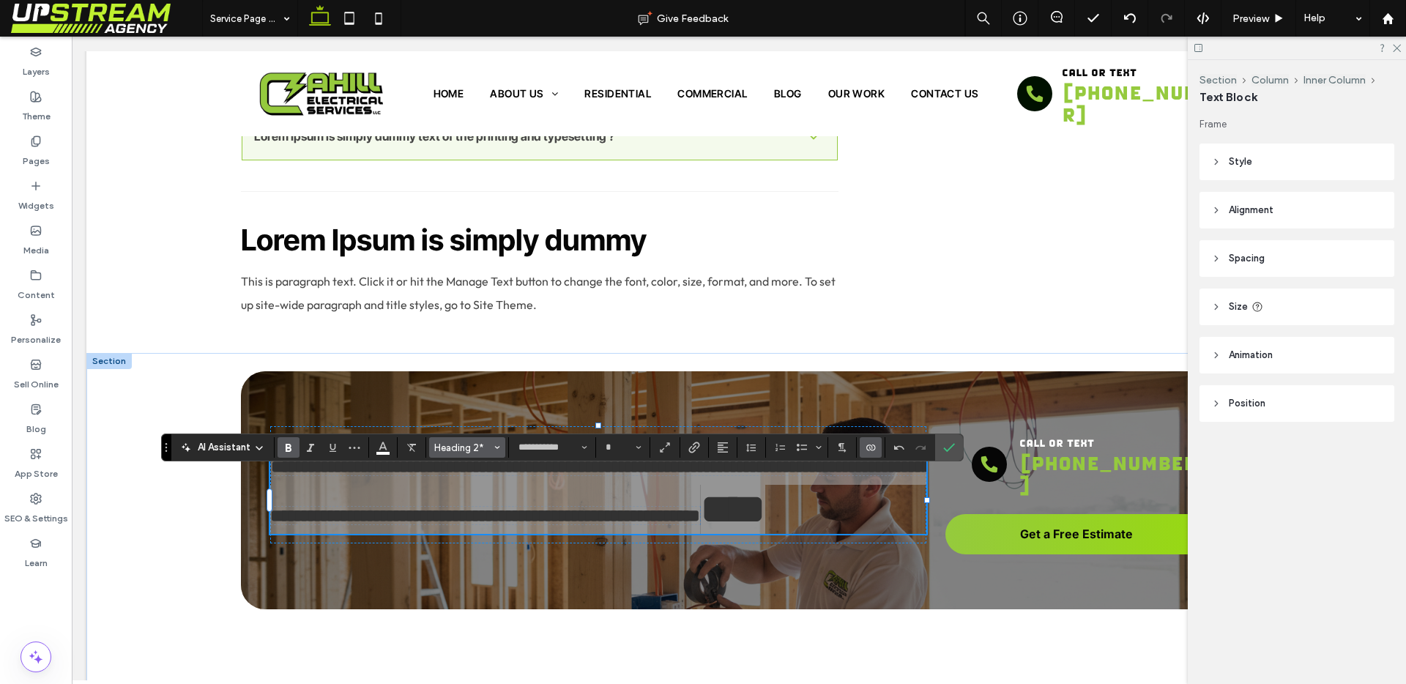
click at [469, 449] on span "Heading 2*" at bounding box center [462, 447] width 57 height 11
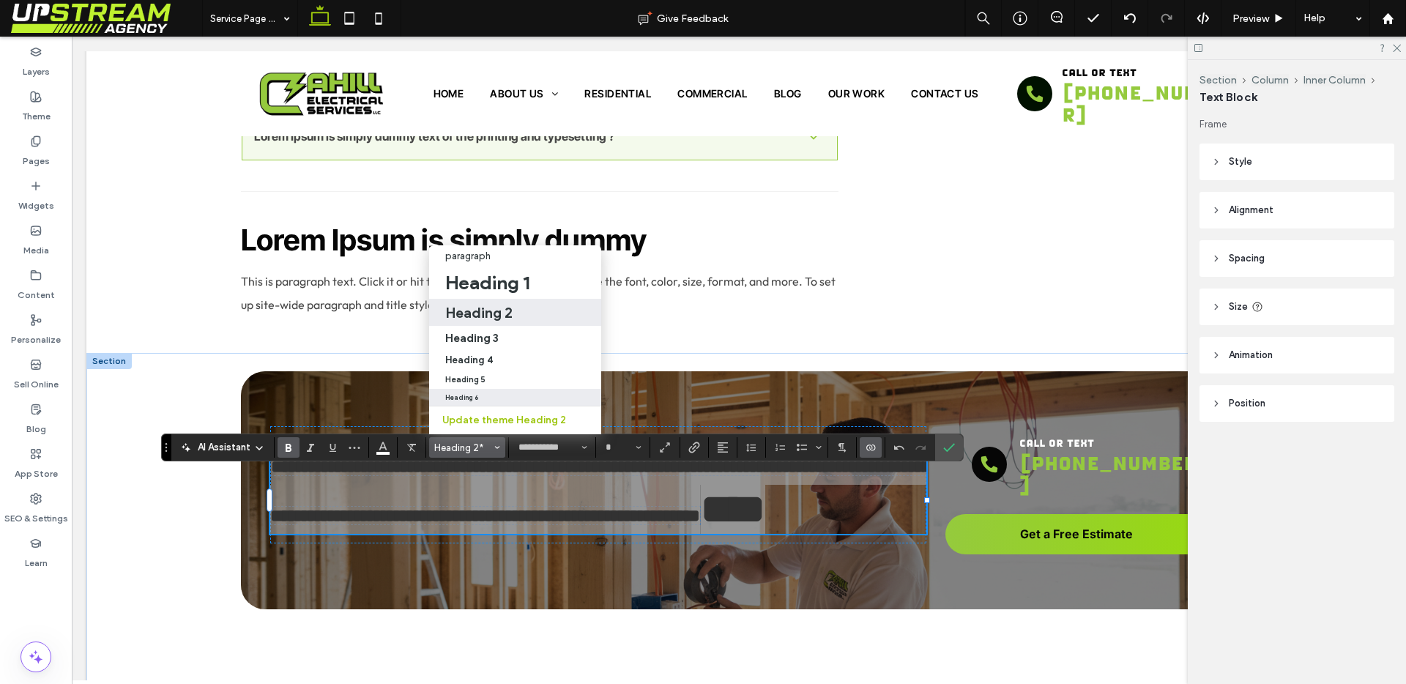
click at [498, 394] on div "Heading 6" at bounding box center [515, 397] width 140 height 7
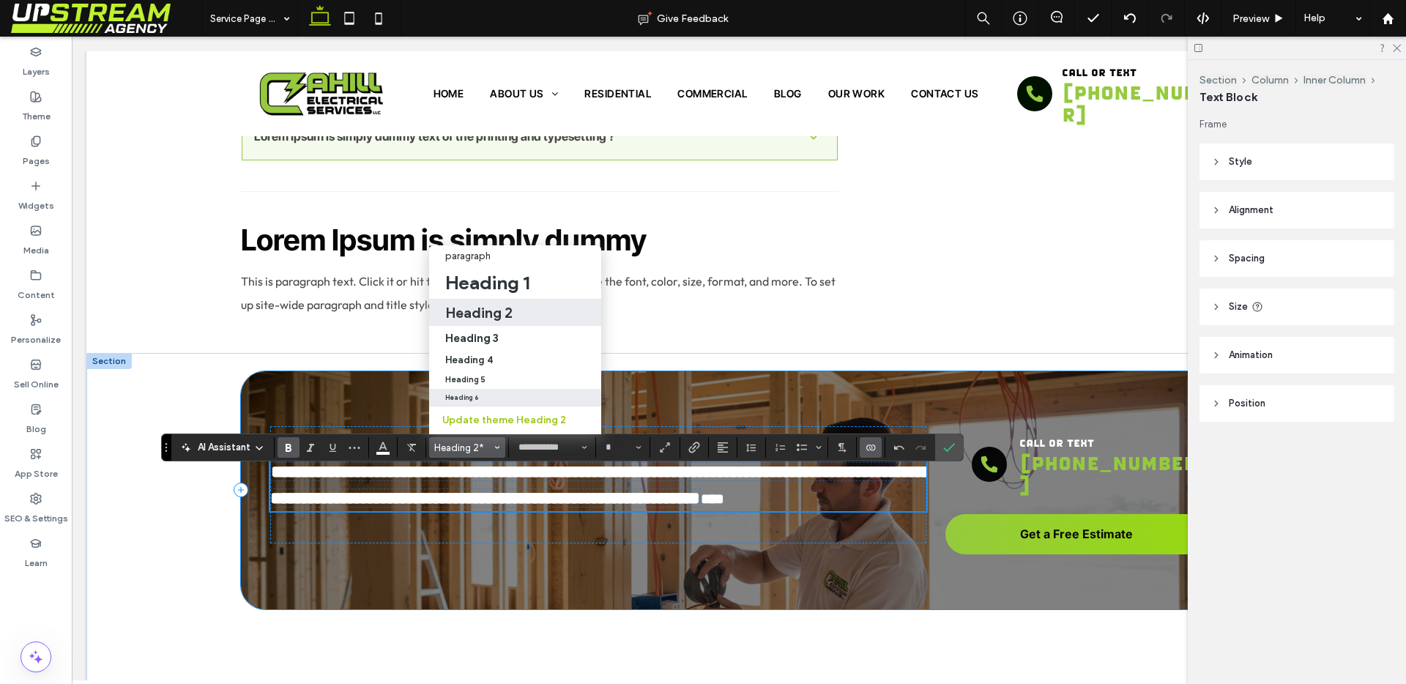
scroll to position [2156, 0]
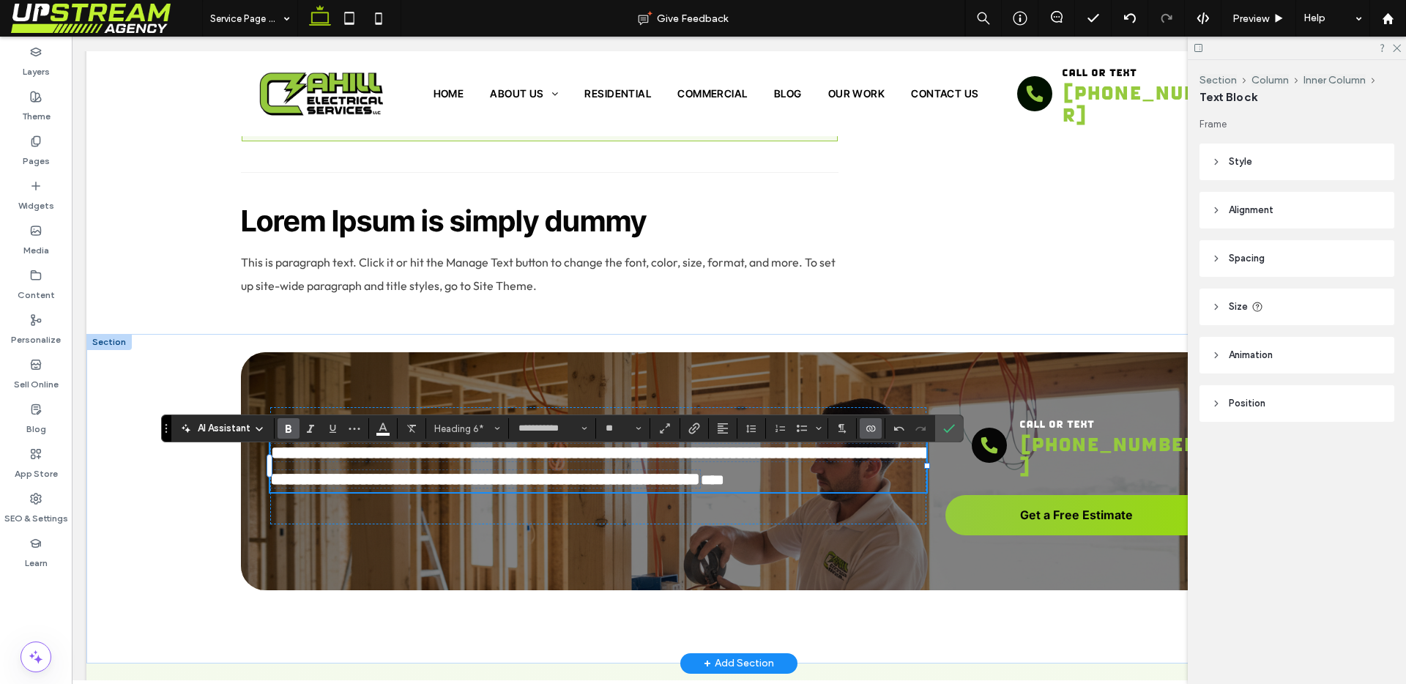
click at [542, 475] on h6 "**********" at bounding box center [598, 465] width 656 height 53
type input "**"
click at [623, 431] on input "**" at bounding box center [618, 429] width 29 height 12
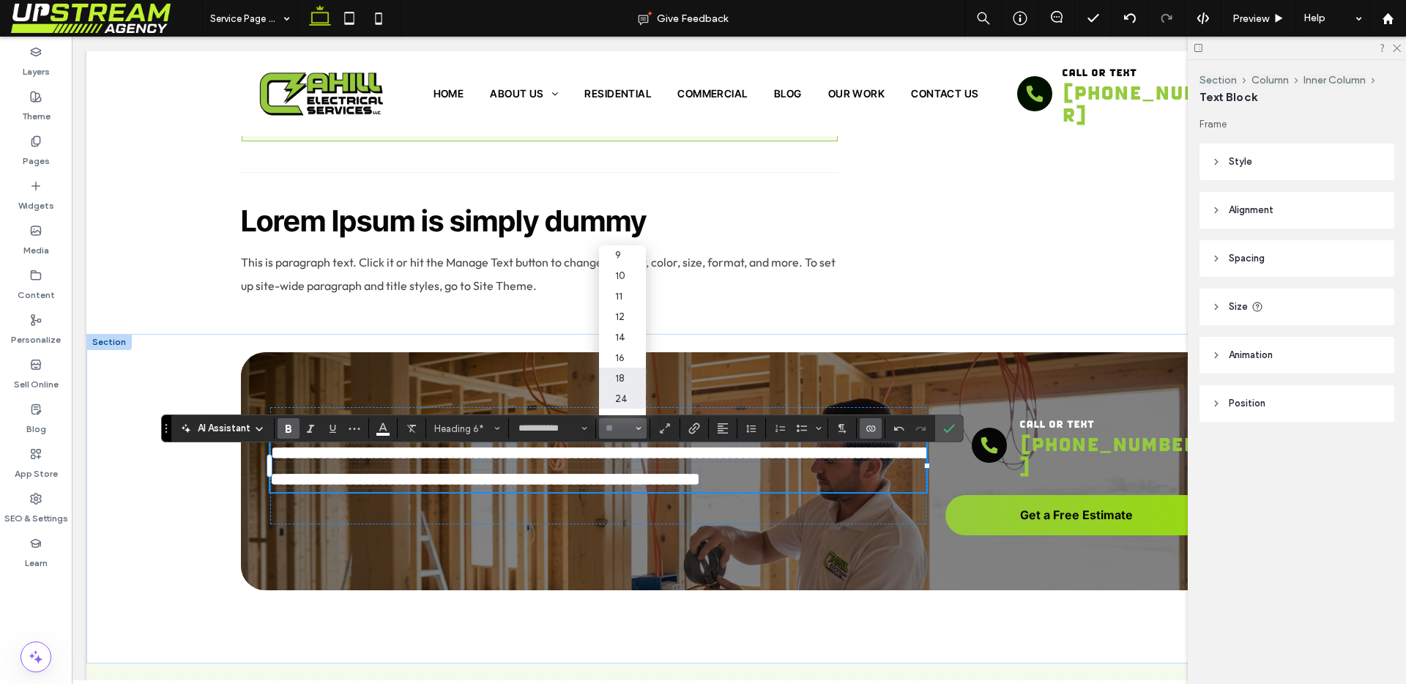
scroll to position [116, 0]
click at [607, 431] on input "Size-input" at bounding box center [618, 429] width 29 height 12
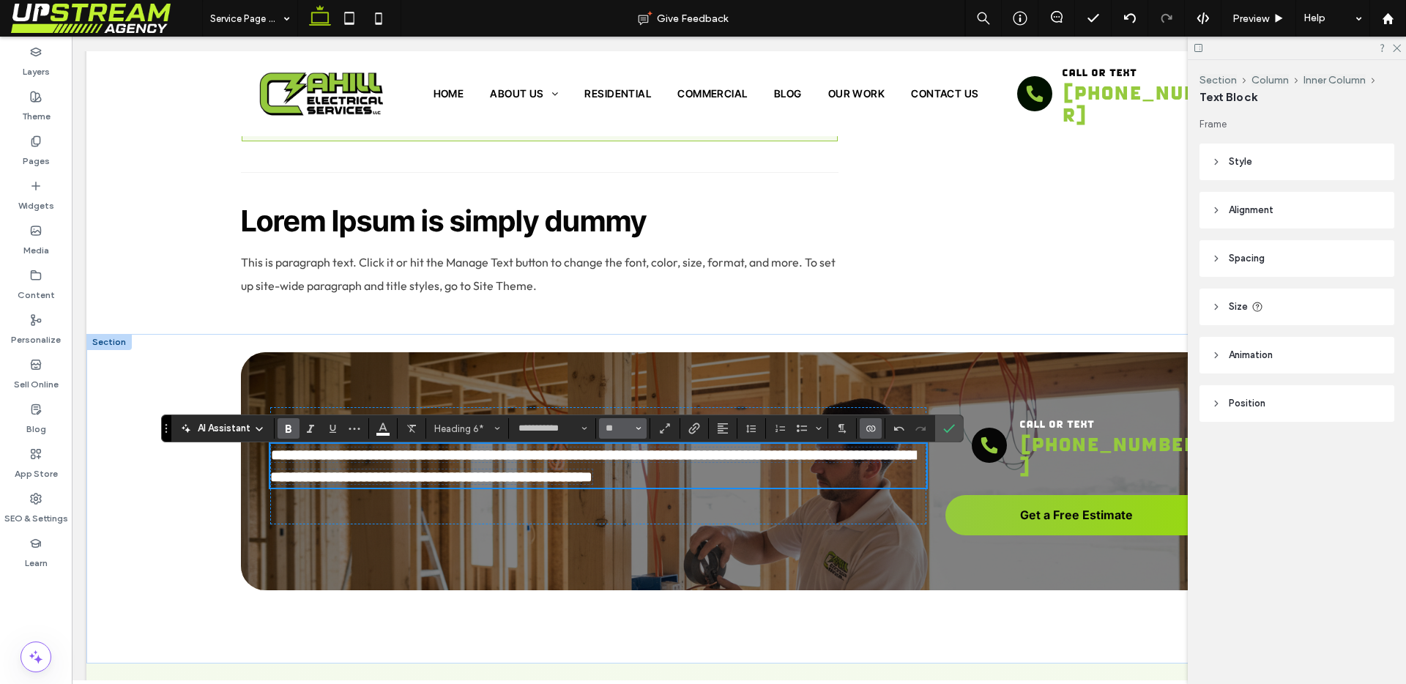
scroll to position [2173, 0]
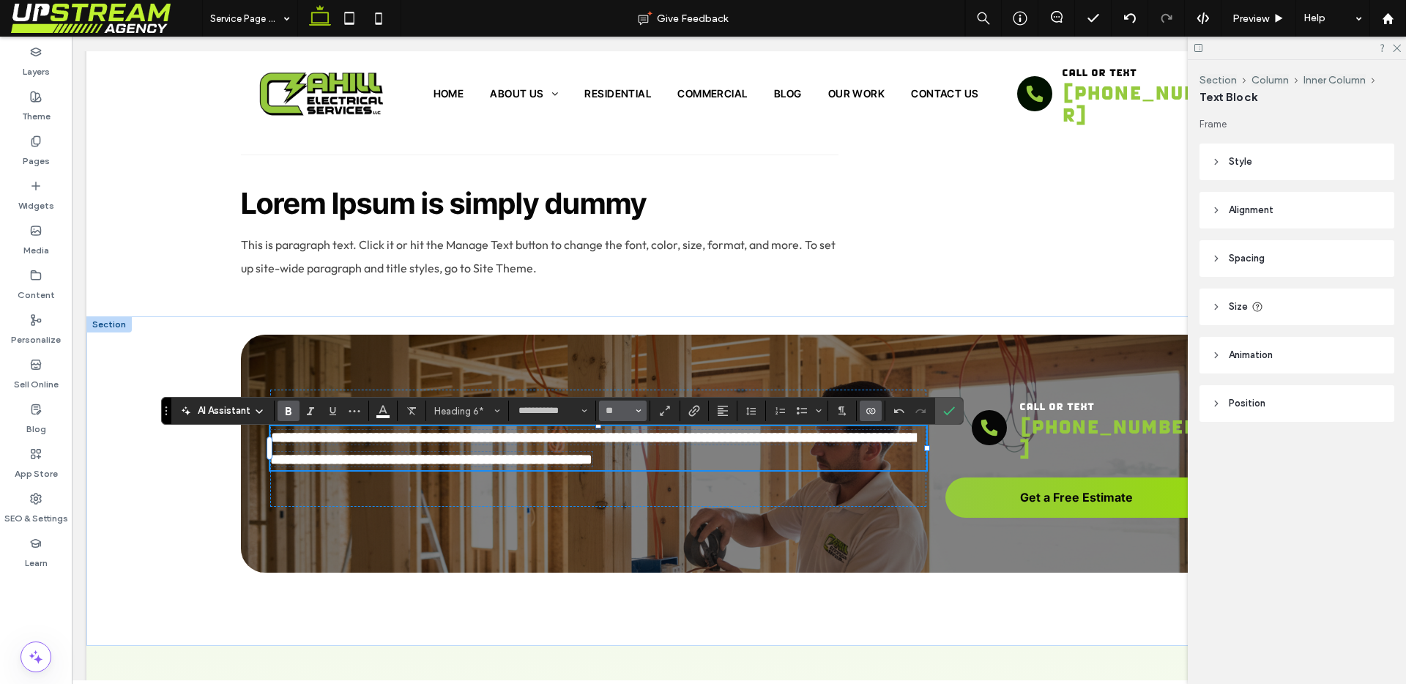
click at [623, 417] on button "**" at bounding box center [623, 411] width 48 height 21
click at [625, 449] on label "24" at bounding box center [622, 442] width 47 height 21
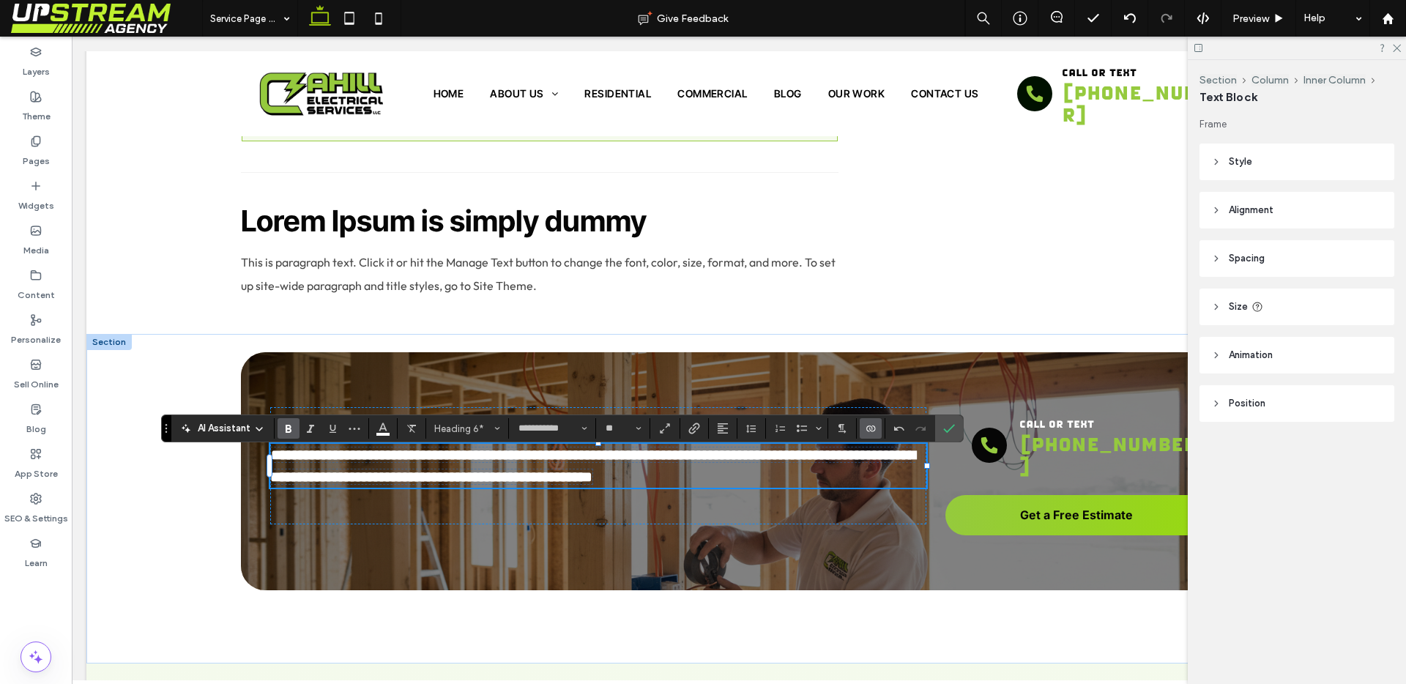
type input "**"
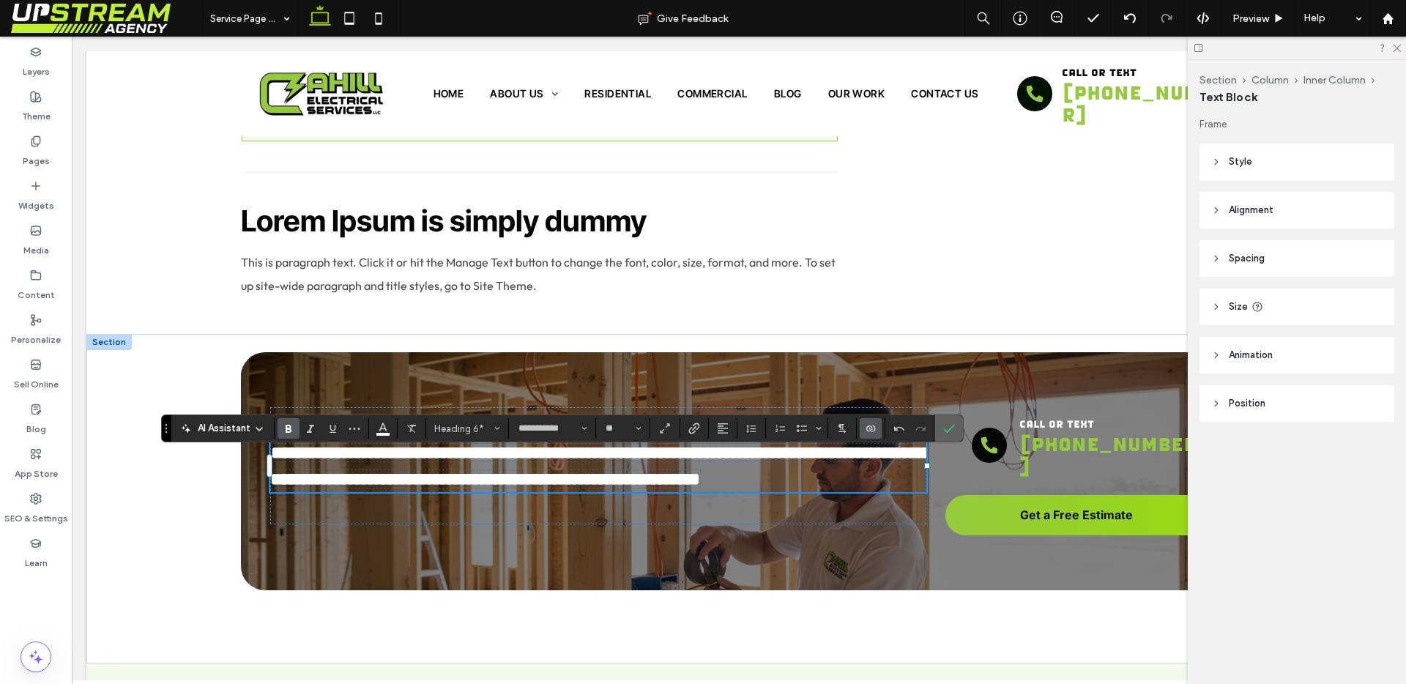
click at [939, 425] on label "Confirm" at bounding box center [949, 428] width 22 height 26
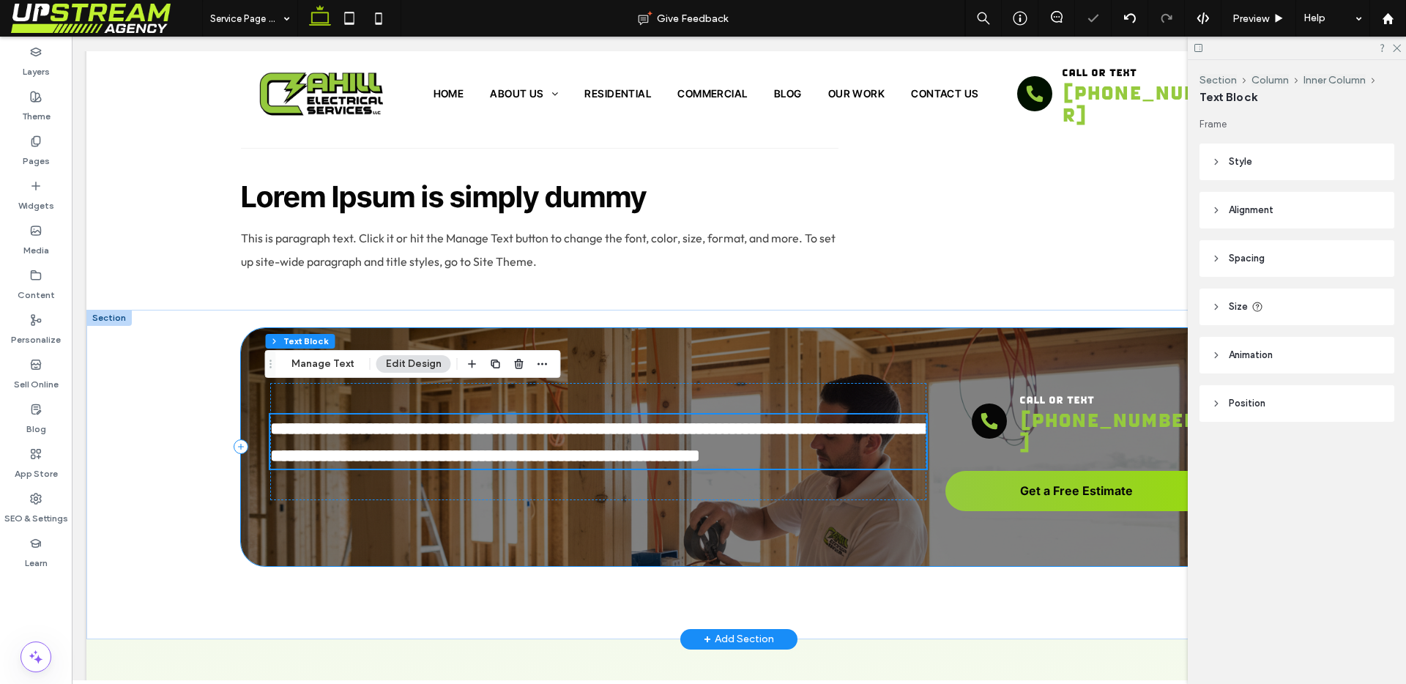
scroll to position [2082, 0]
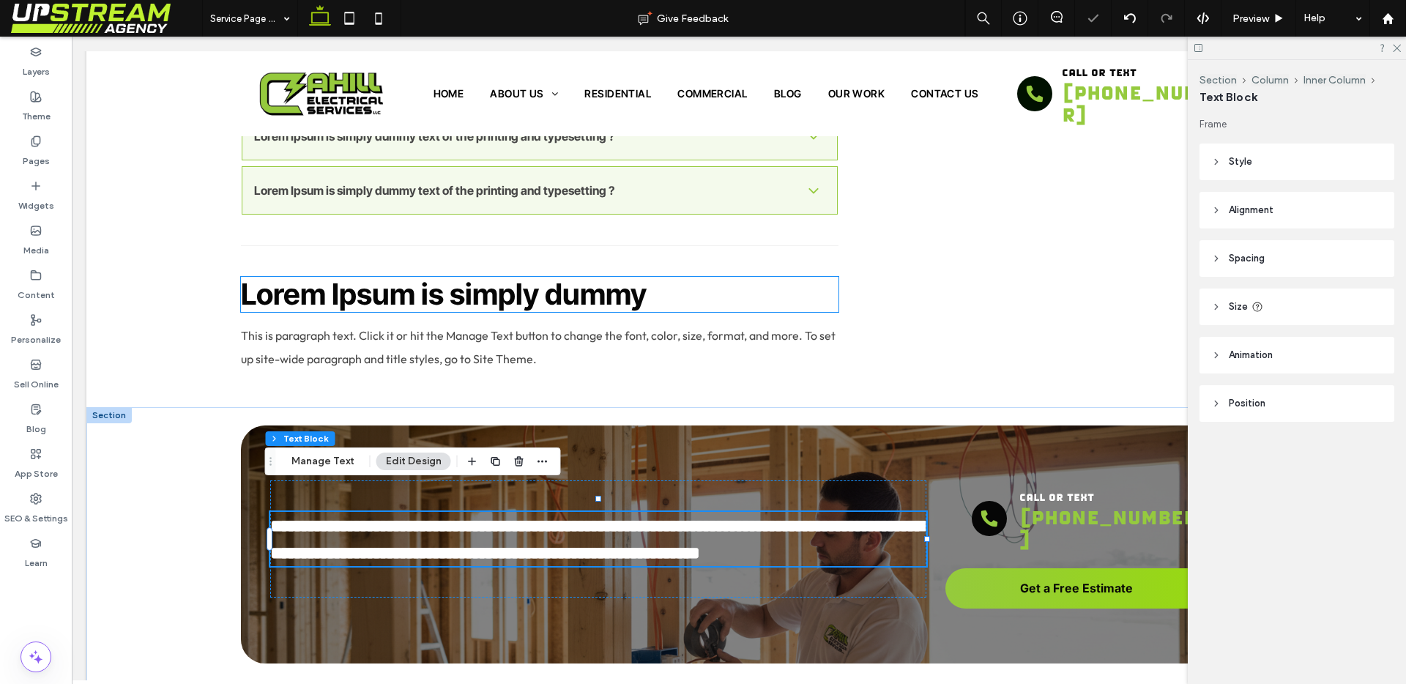
click at [544, 279] on span "Lorem Ipsum is simply dummy" at bounding box center [444, 294] width 406 height 36
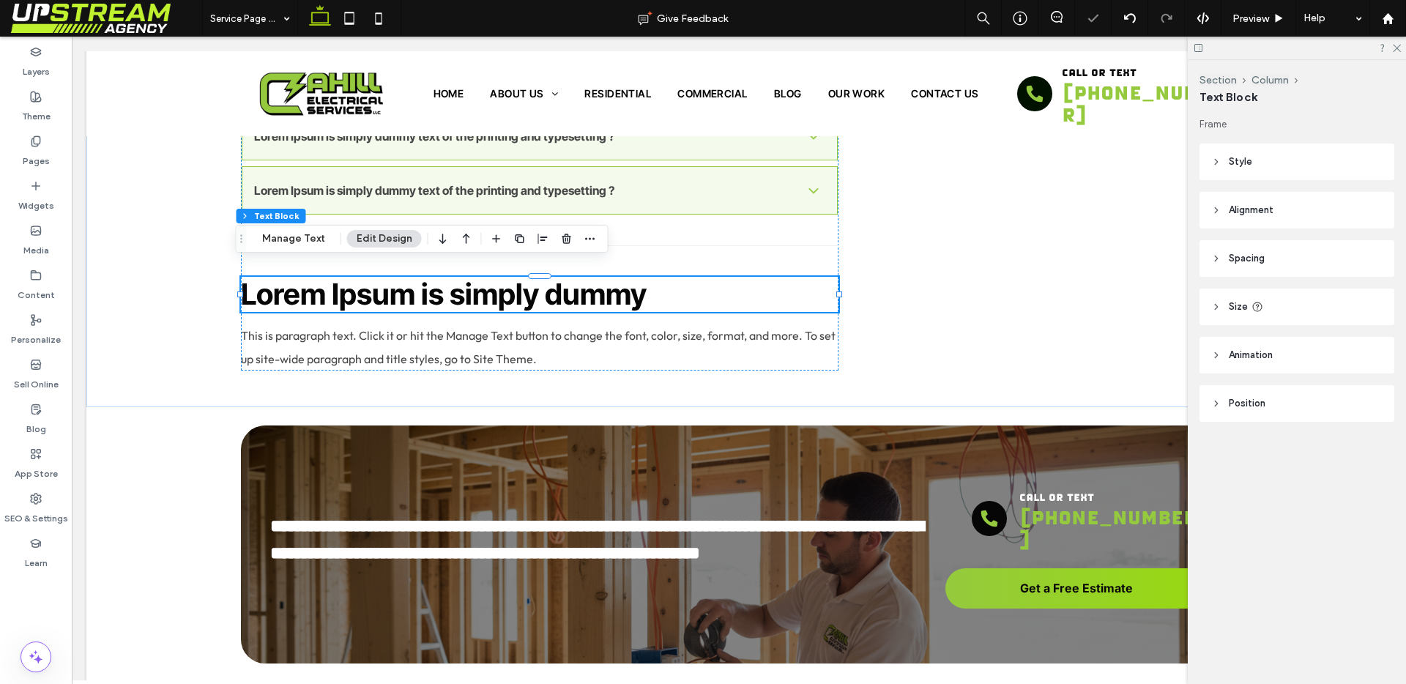
click at [544, 279] on span "Lorem Ipsum is simply dummy" at bounding box center [444, 294] width 406 height 36
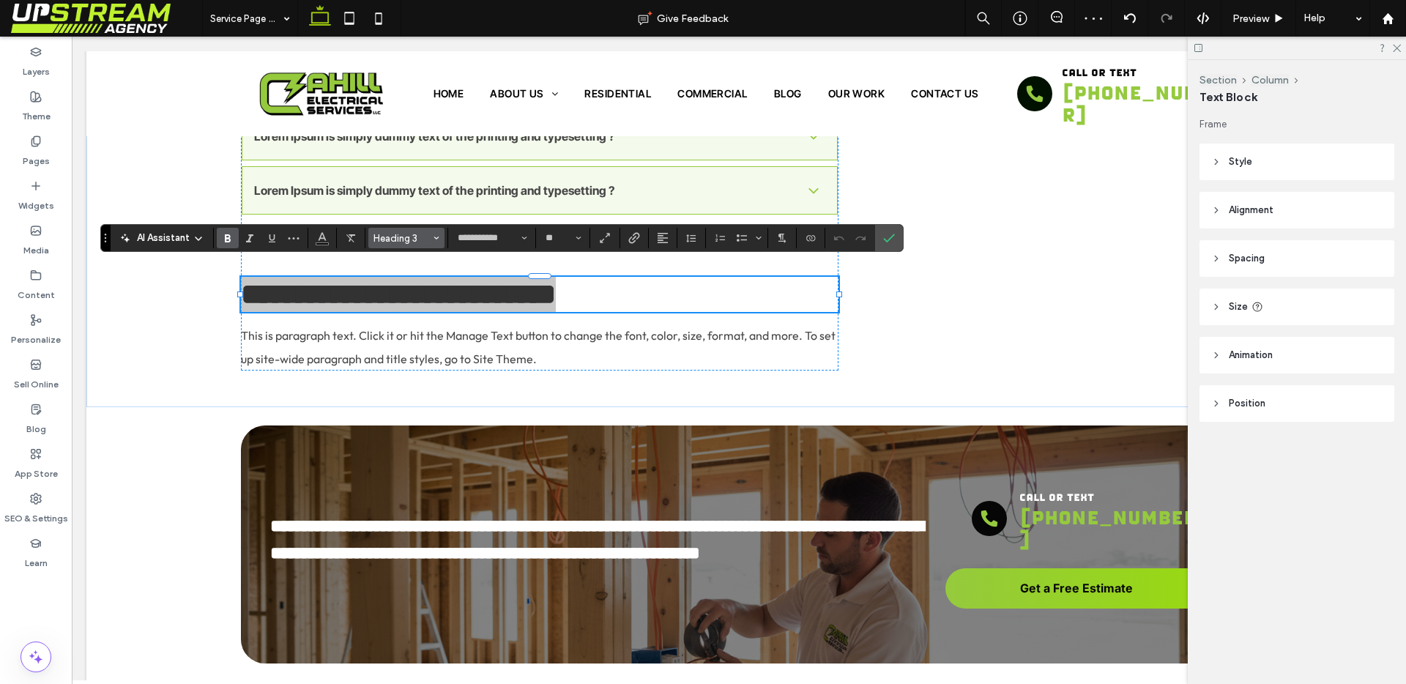
click at [426, 240] on span "Heading 3" at bounding box center [402, 238] width 57 height 11
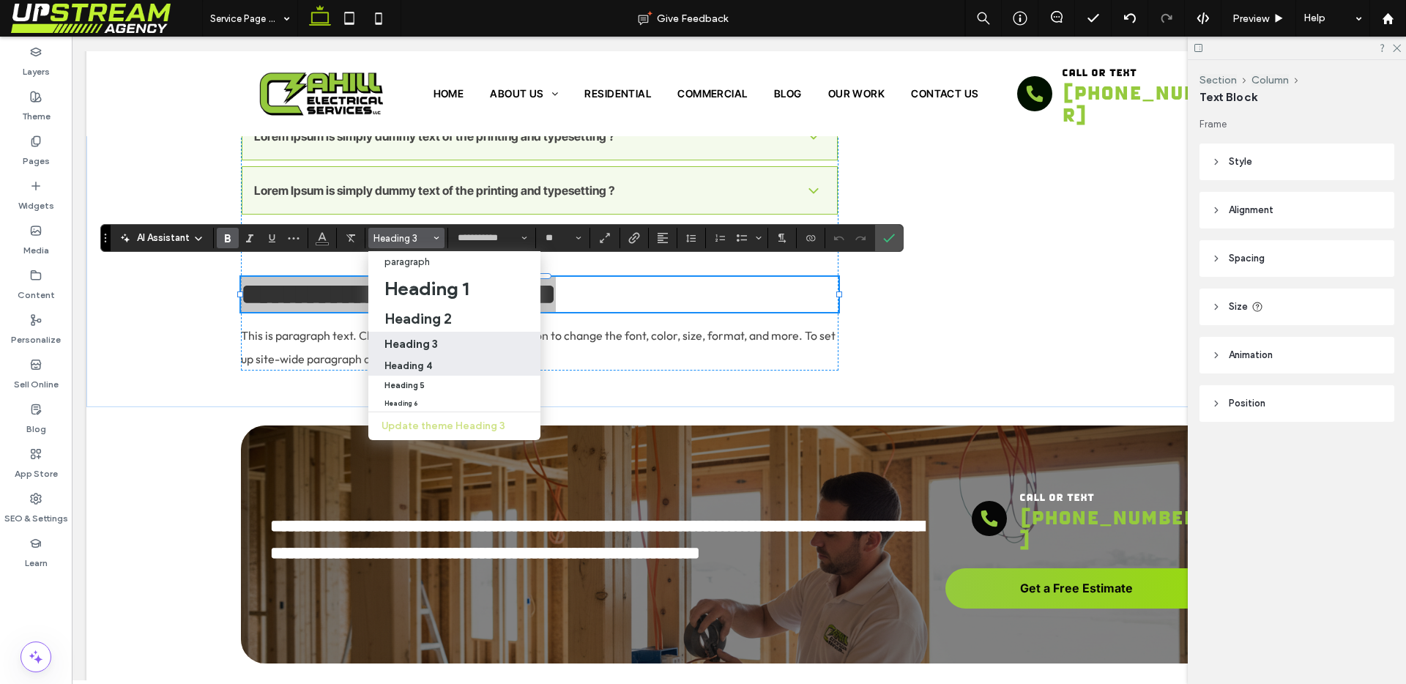
drag, startPoint x: 437, startPoint y: 365, endPoint x: 368, endPoint y: 325, distance: 80.0
click at [437, 365] on div "Heading 4" at bounding box center [455, 365] width 140 height 11
type input "**"
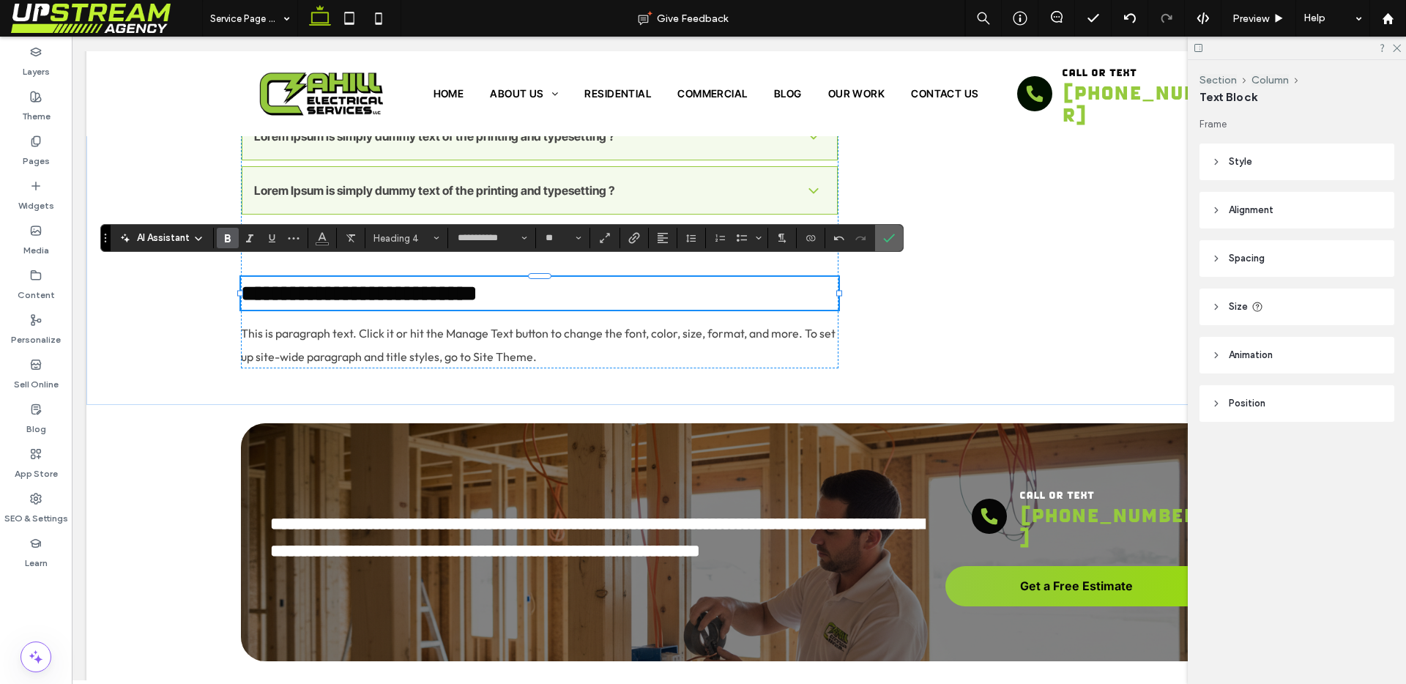
click at [883, 240] on icon "Confirm" at bounding box center [889, 238] width 12 height 12
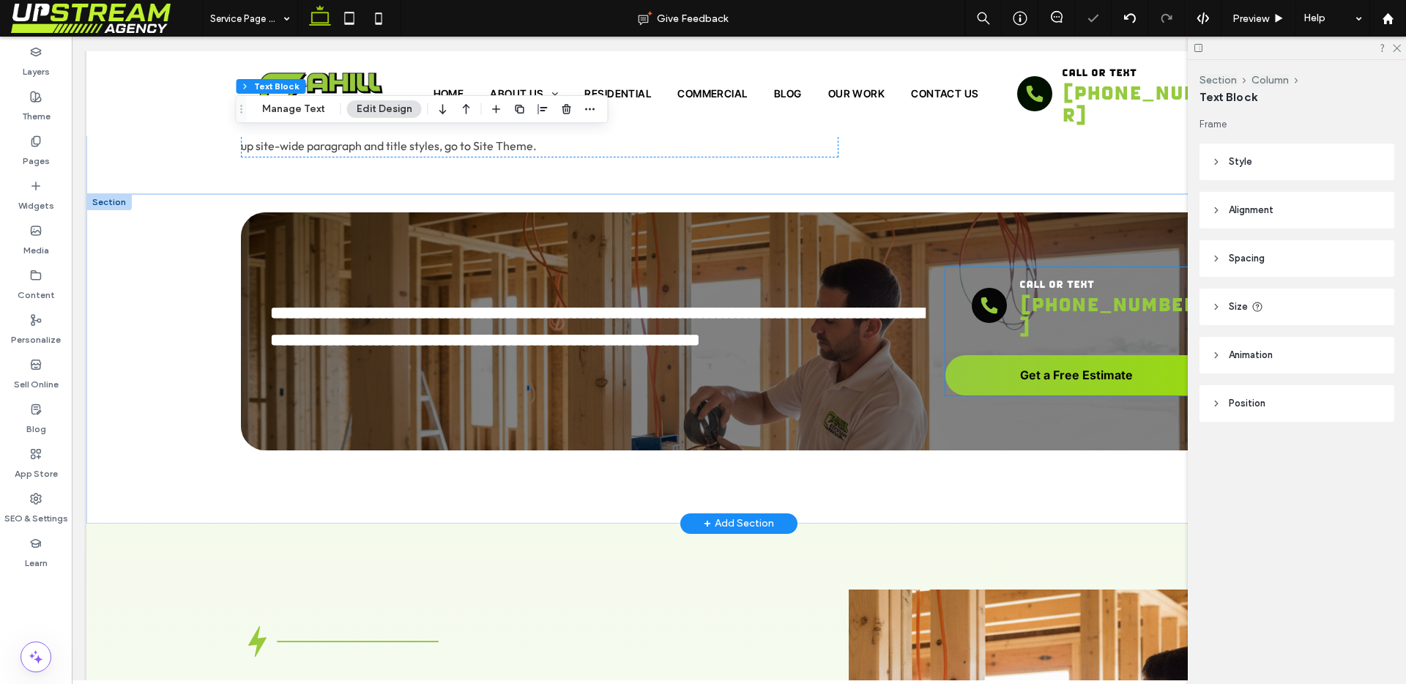
scroll to position [2330, 0]
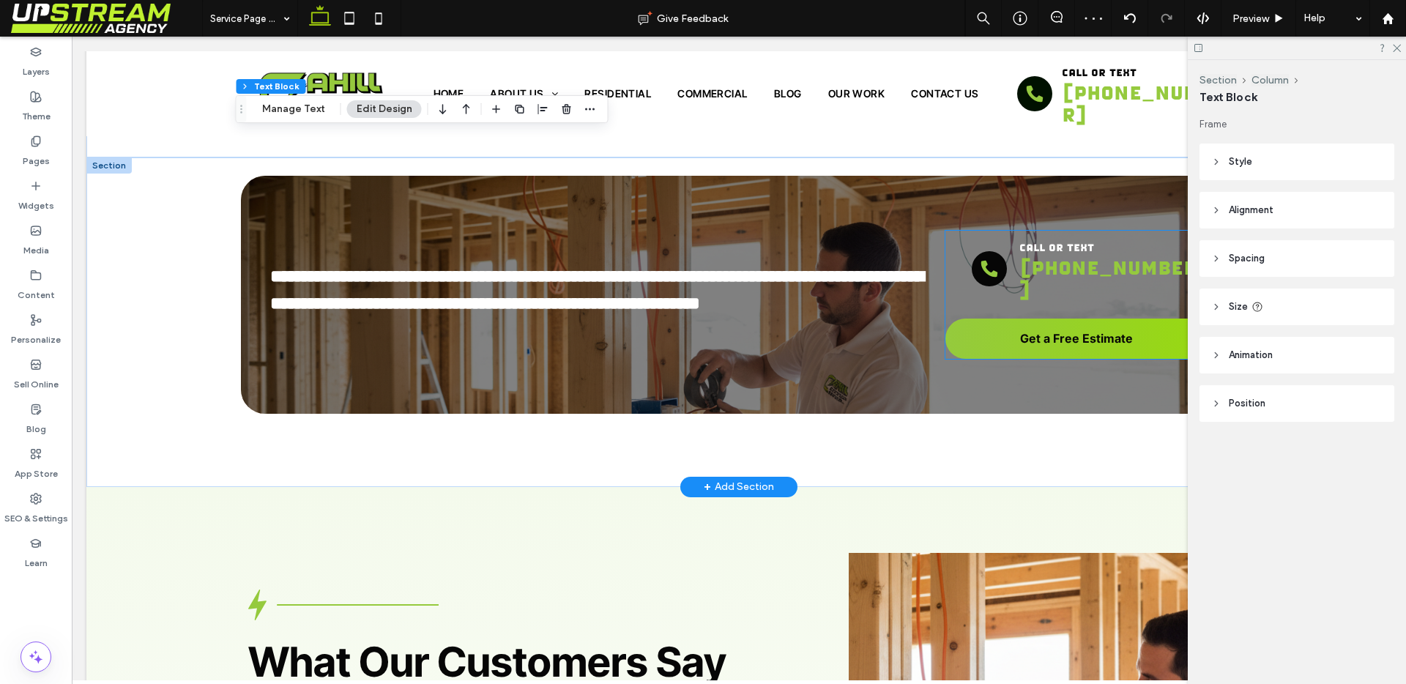
click at [1032, 331] on p "Get a Free Estimate" at bounding box center [1076, 338] width 113 height 15
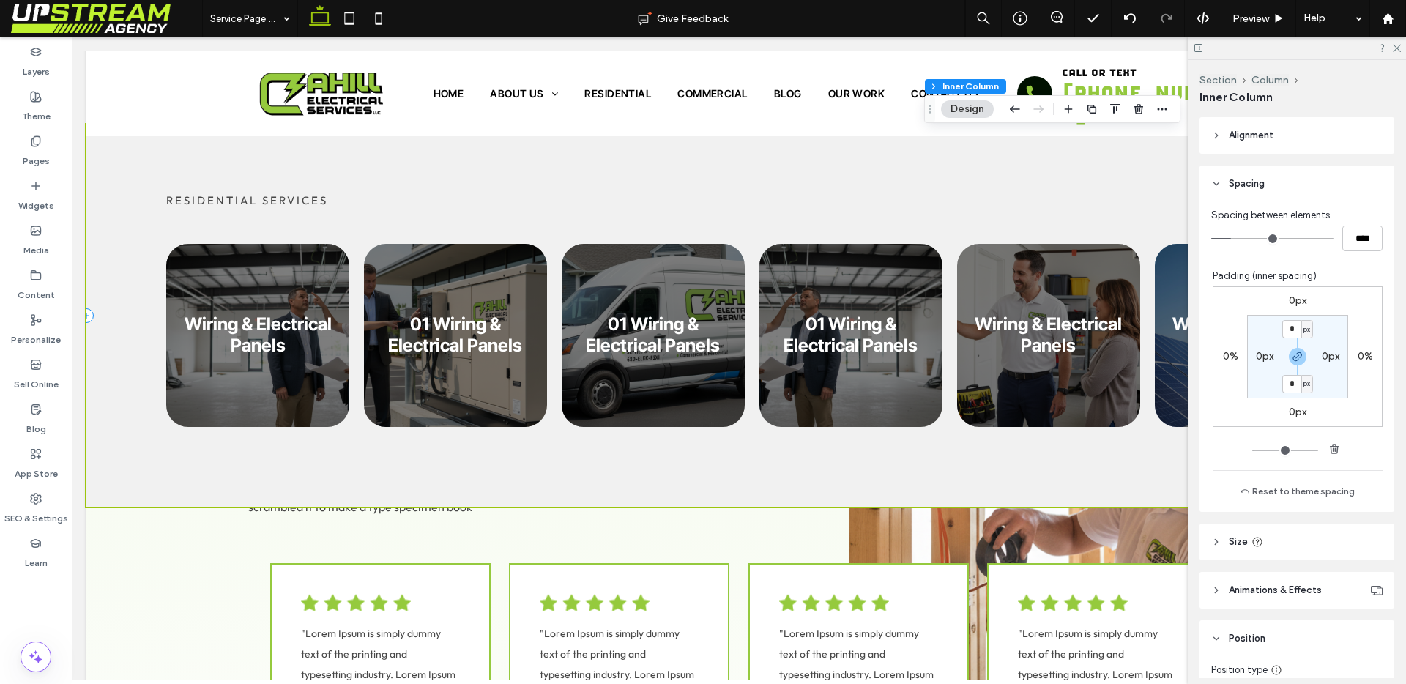
scroll to position [2588, 0]
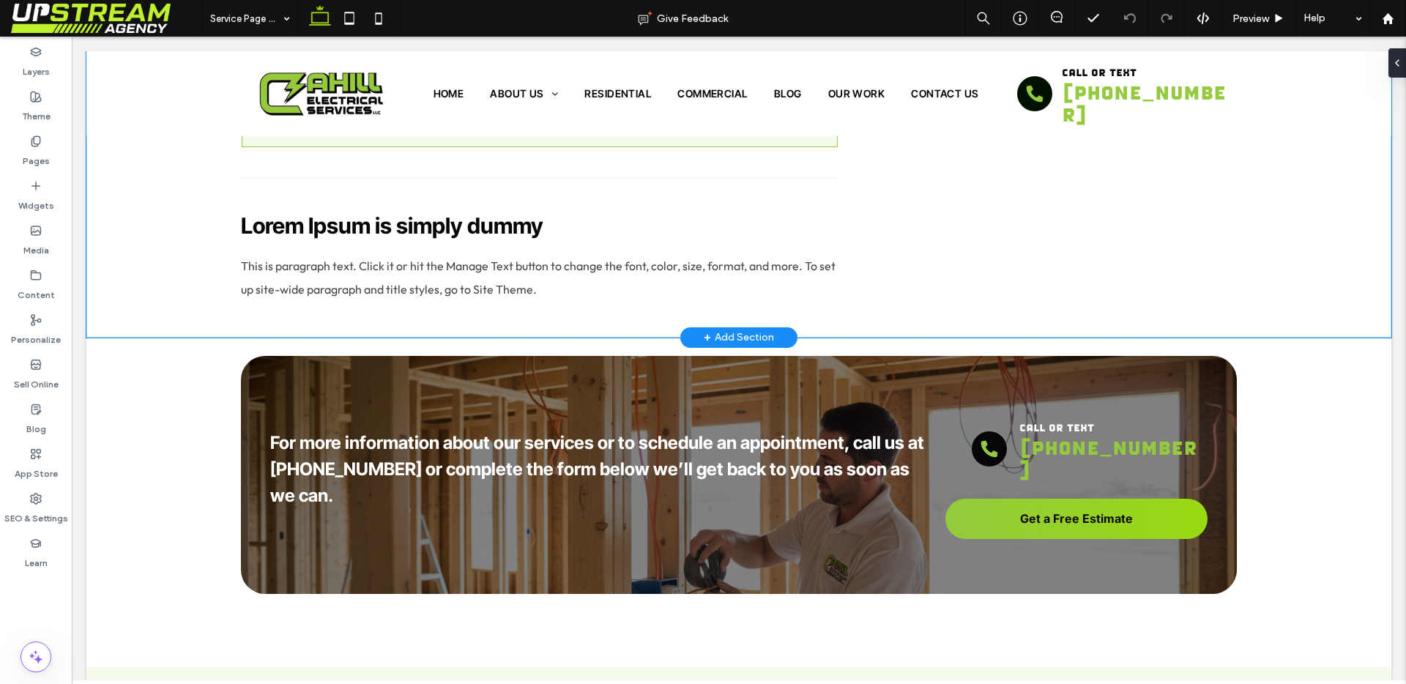
scroll to position [3826, 0]
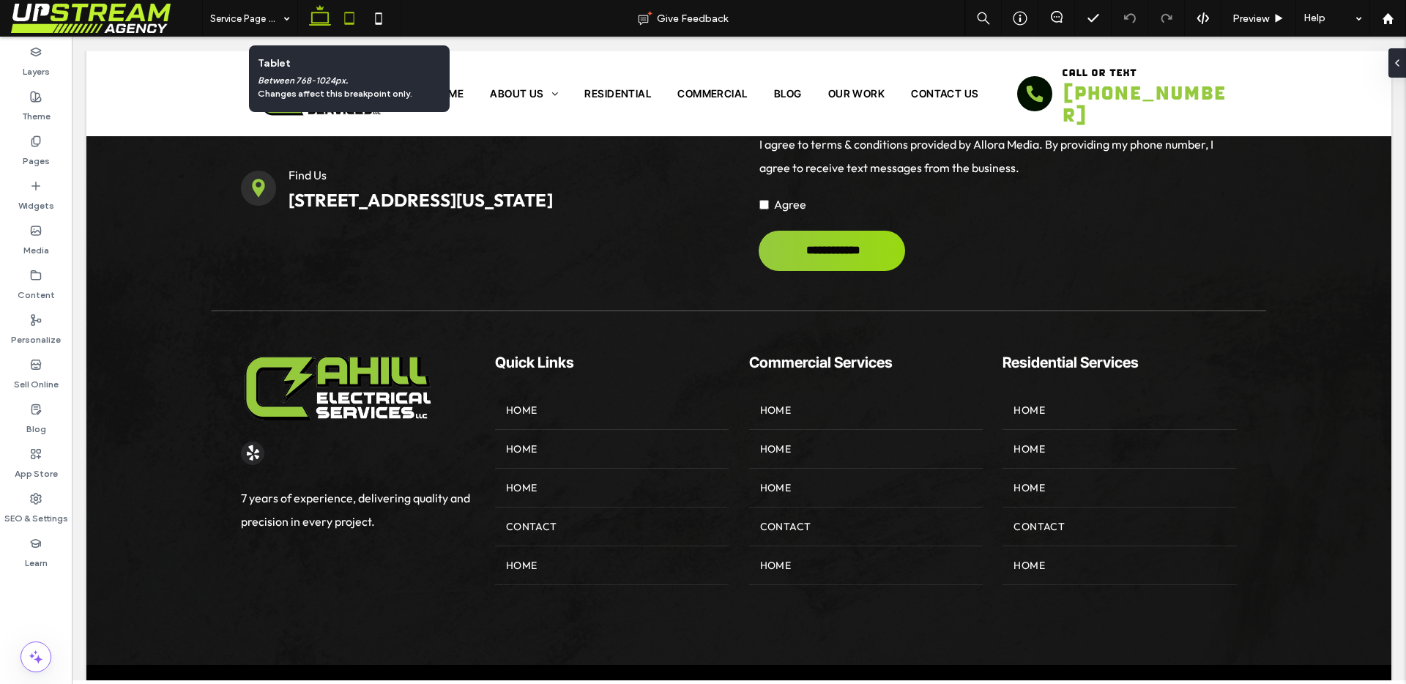
click at [353, 18] on icon at bounding box center [349, 18] width 29 height 29
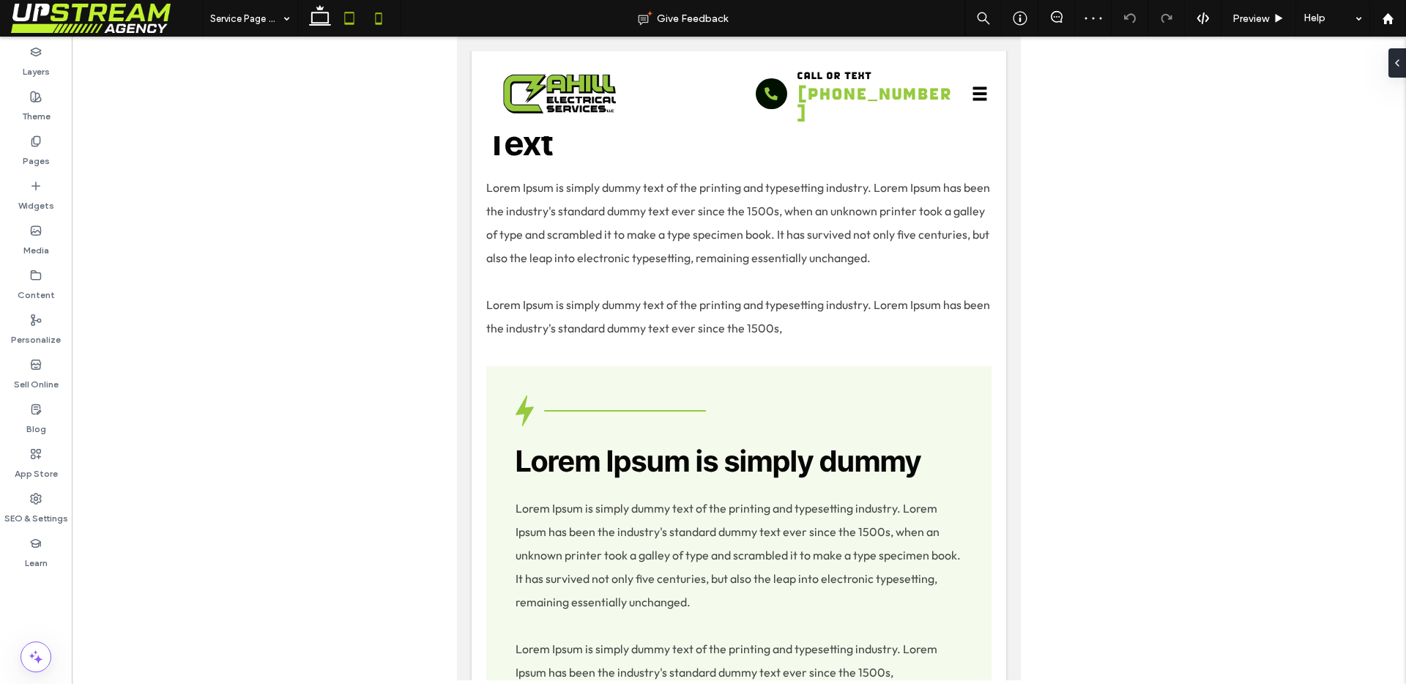
click at [367, 14] on icon at bounding box center [378, 18] width 29 height 29
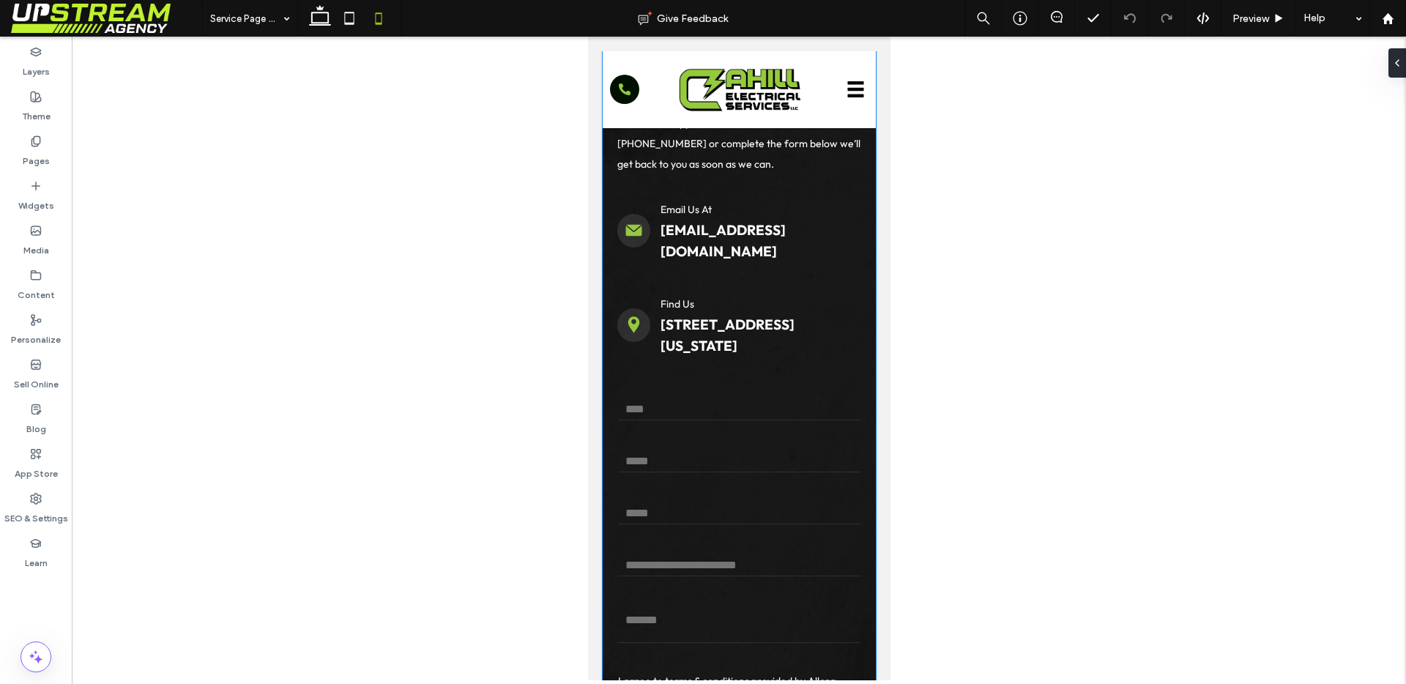
scroll to position [4134, 0]
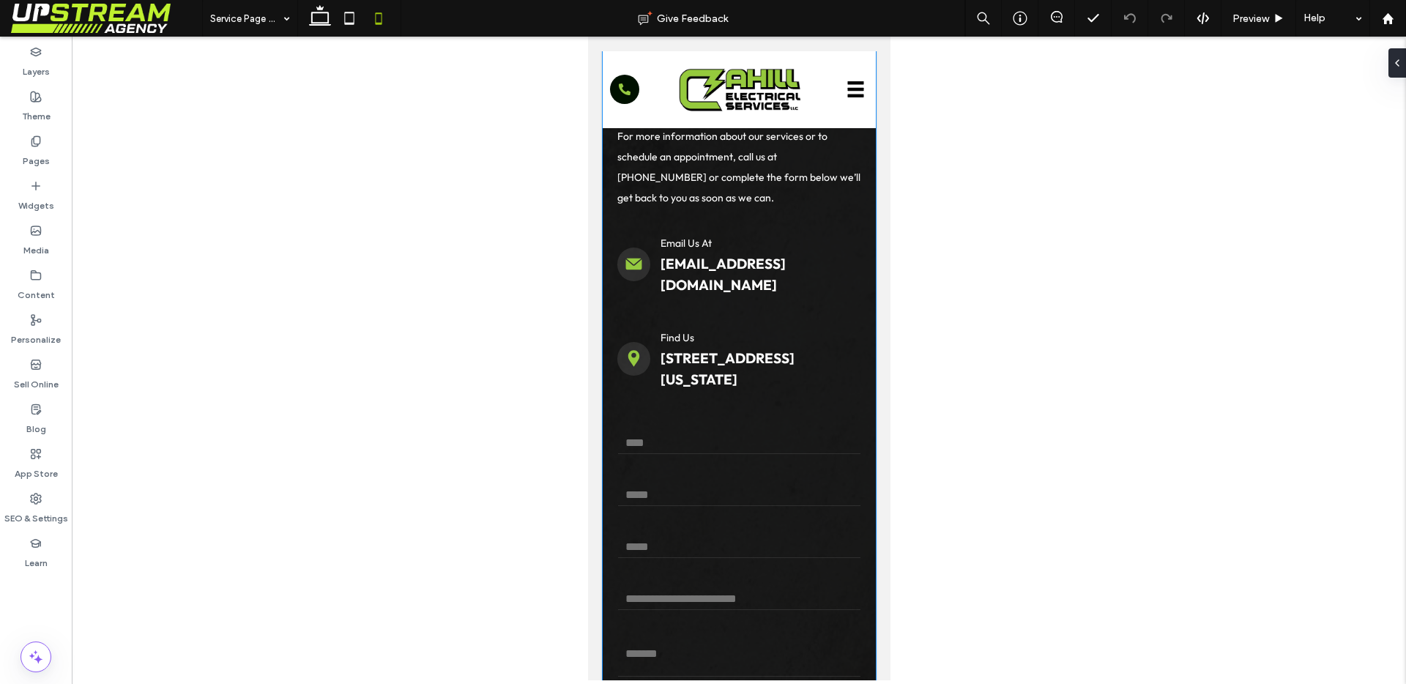
click at [650, 397] on div "Find Us 260 Quinnipiac Avenue, North Haven, Connecticut 06473, USA" at bounding box center [739, 358] width 244 height 77
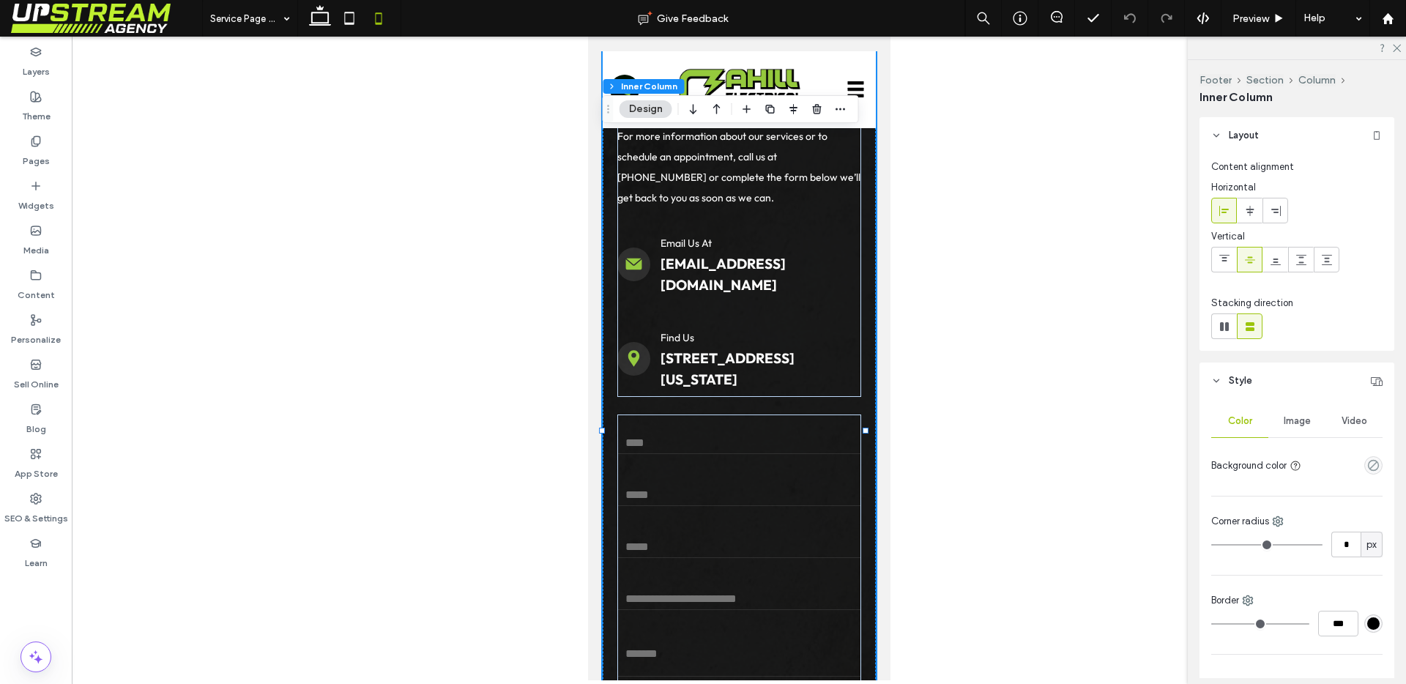
click at [648, 397] on div "Find Us 260 Quinnipiac Avenue, North Haven, Connecticut 06473, USA" at bounding box center [739, 358] width 244 height 77
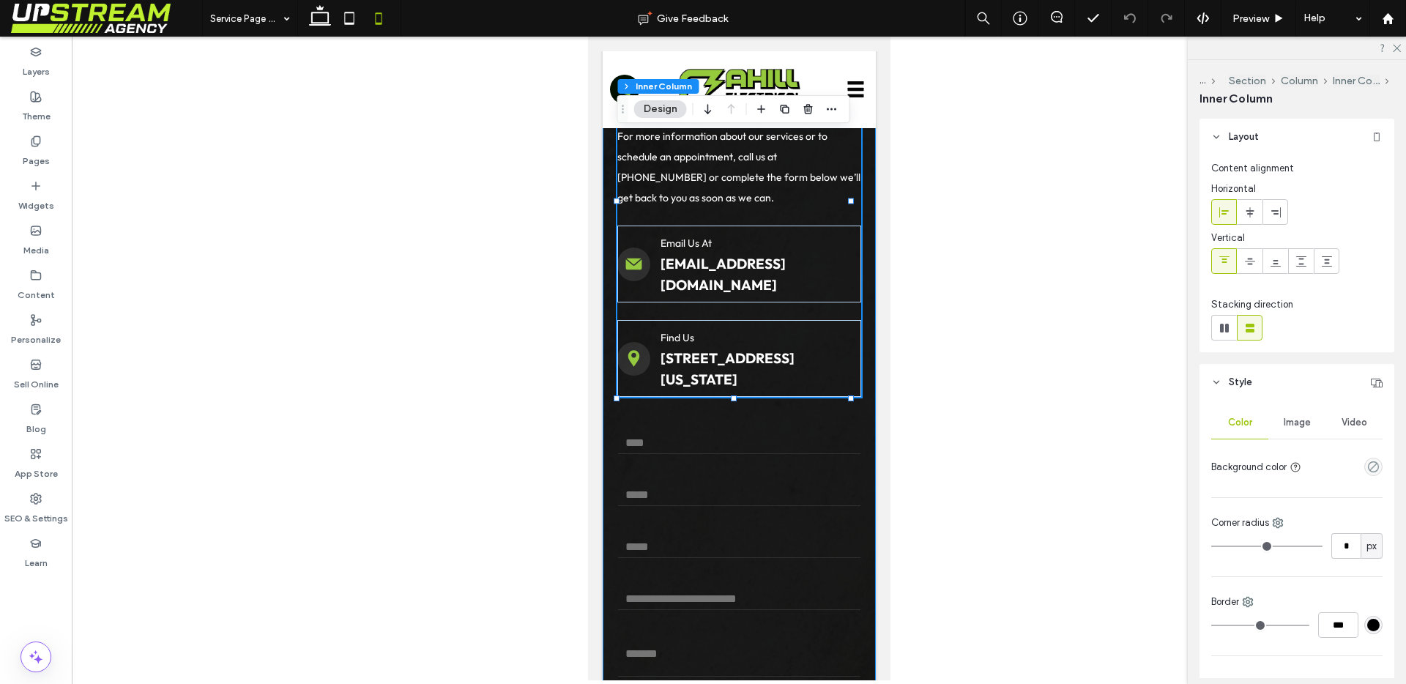
click at [650, 397] on div "Find Us 260 Quinnipiac Avenue, North Haven, Connecticut 06473, USA" at bounding box center [739, 358] width 244 height 77
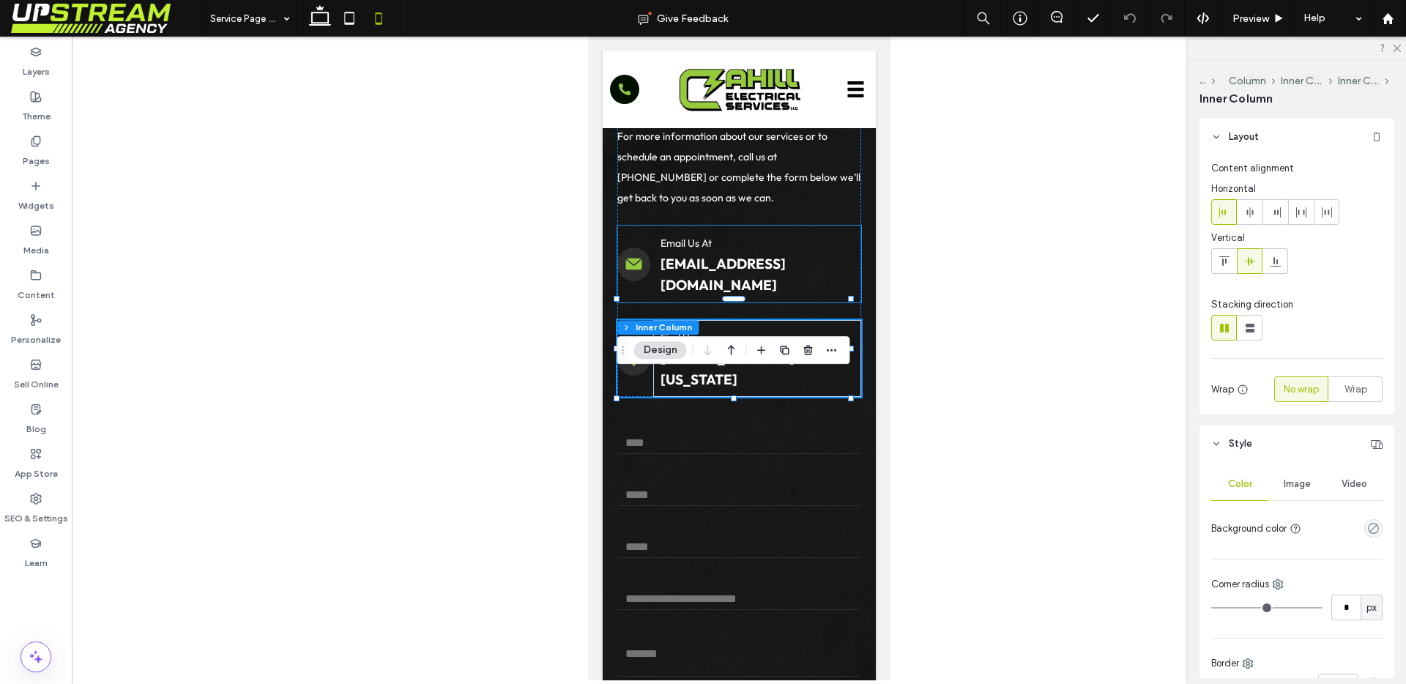
click at [672, 302] on div "Email Us At info@cahillelectricct.com" at bounding box center [757, 264] width 208 height 77
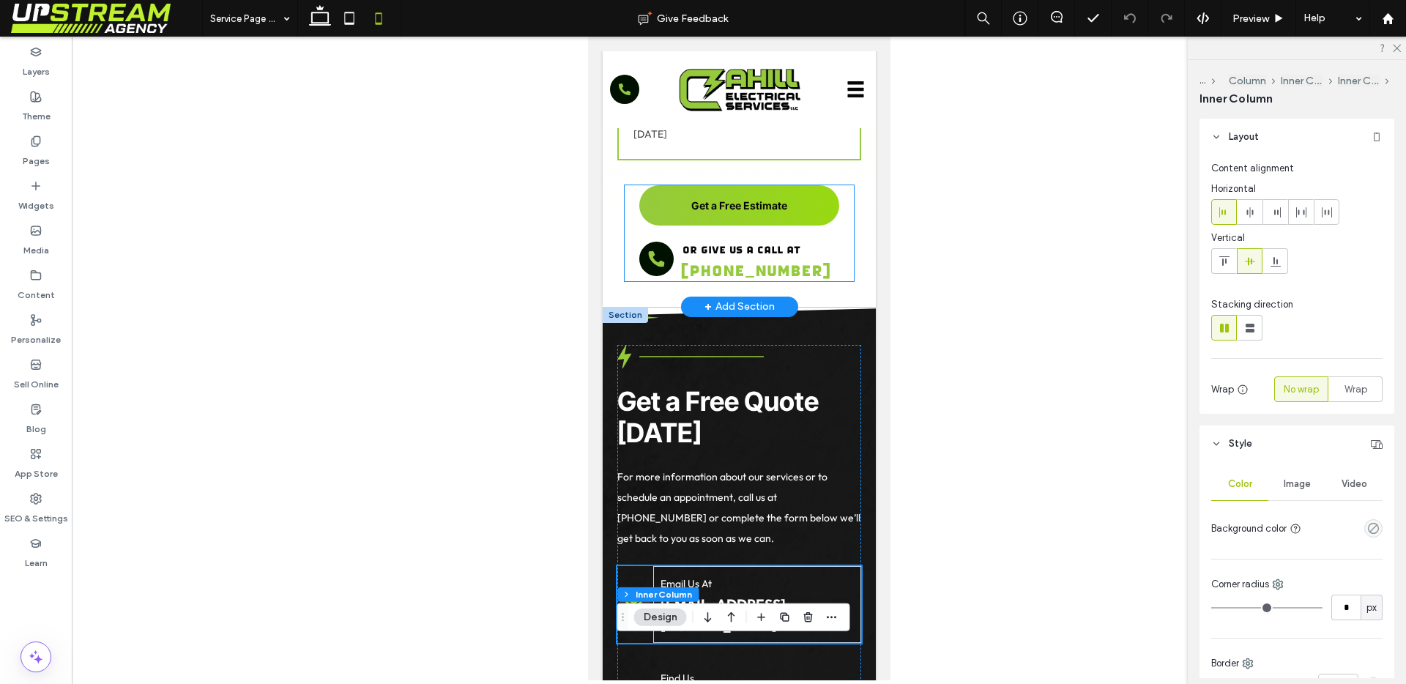
scroll to position [4170, 0]
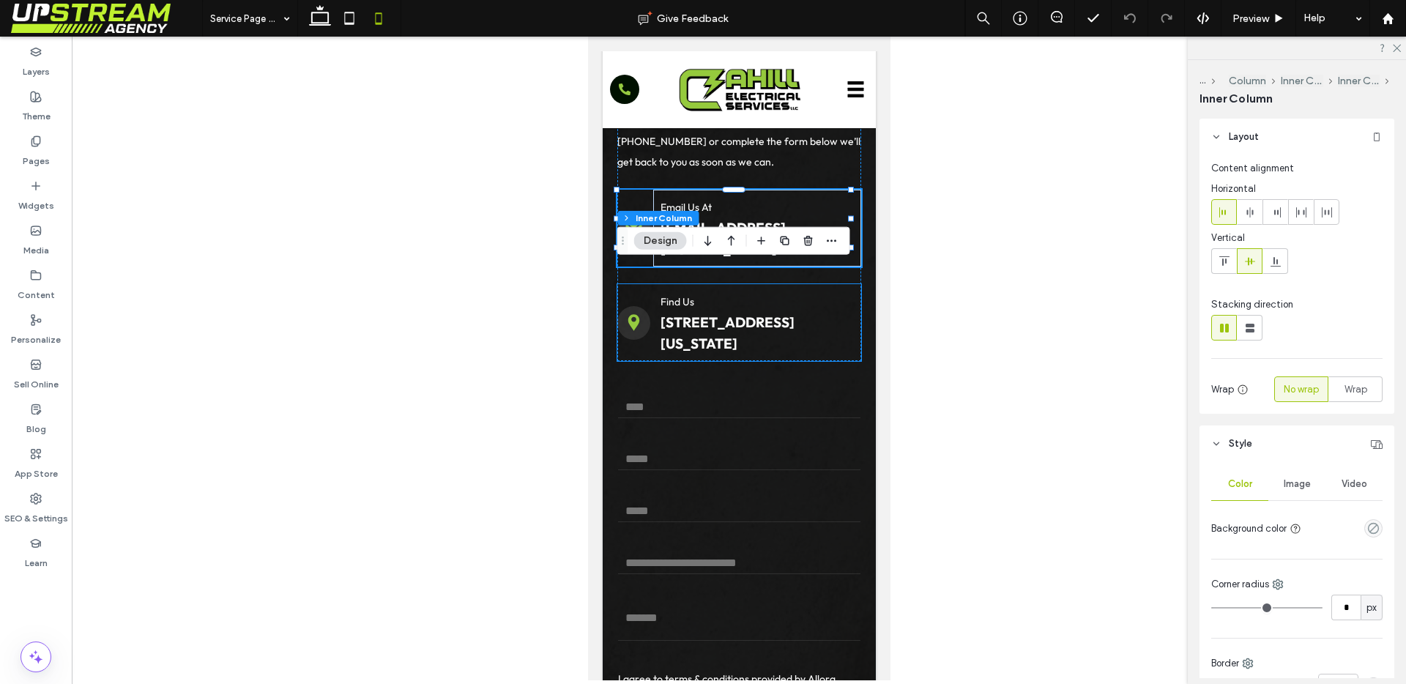
click at [636, 361] on div "Find Us 260 Quinnipiac Avenue, North Haven, Connecticut 06473, USA" at bounding box center [739, 322] width 244 height 77
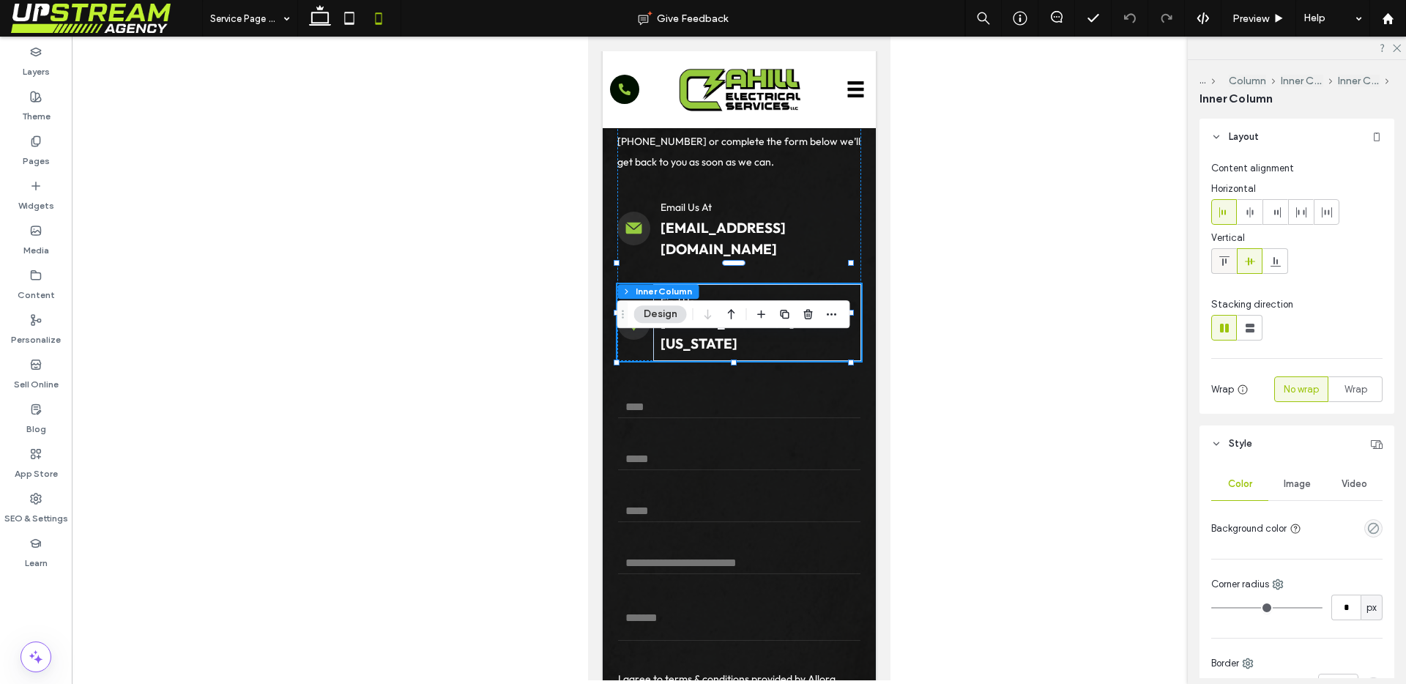
click at [1219, 266] on icon at bounding box center [1225, 262] width 12 height 12
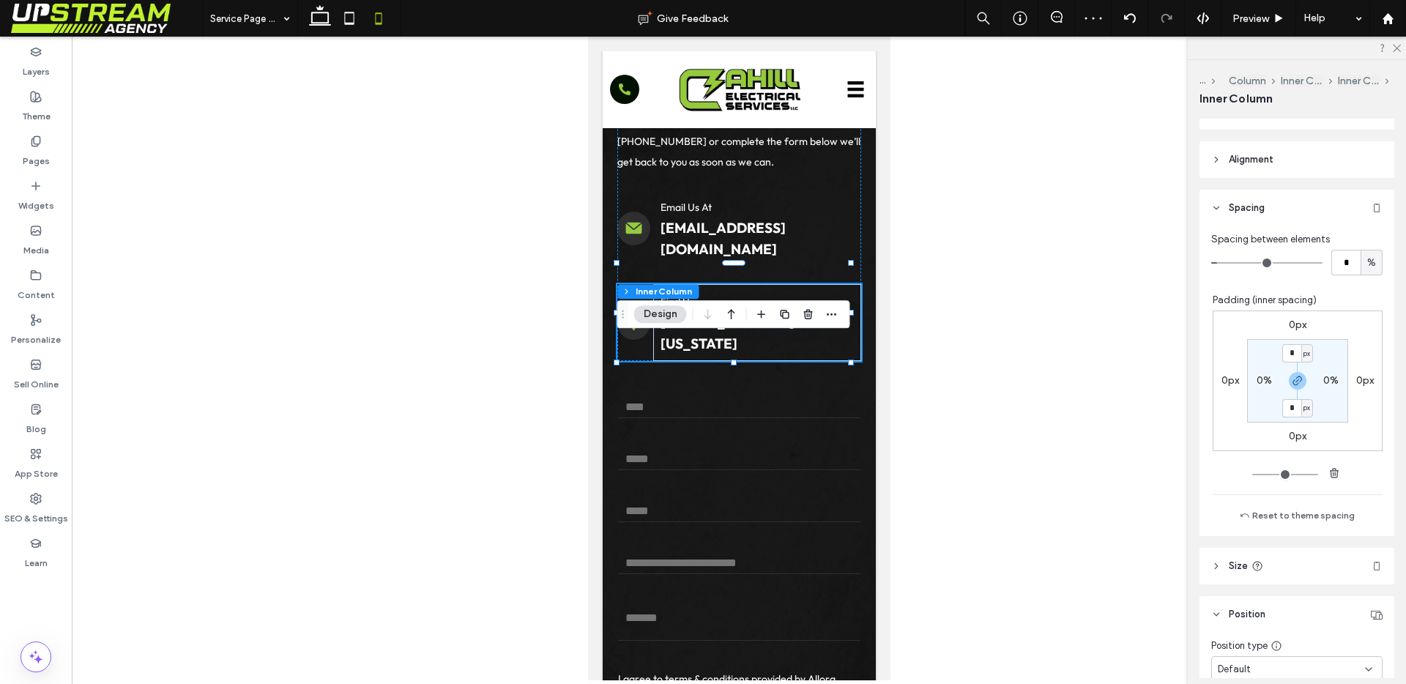
scroll to position [666, 0]
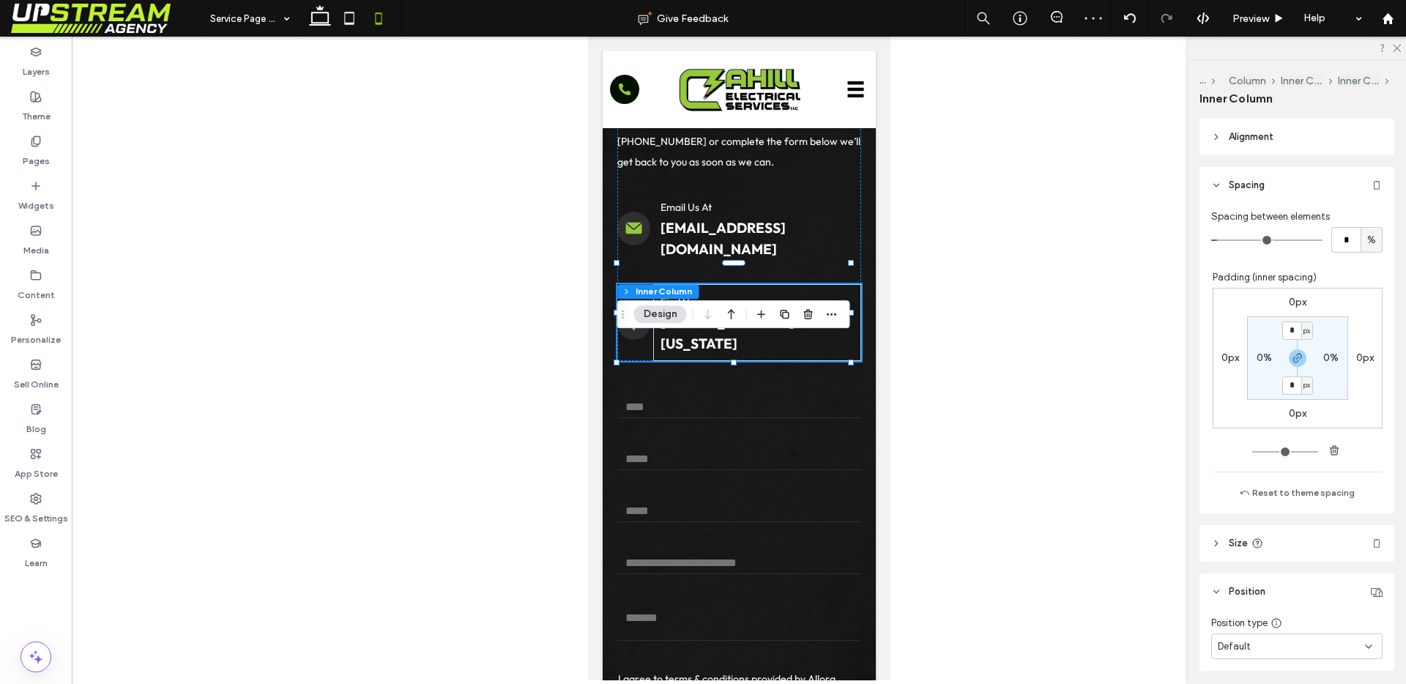
click at [636, 361] on div "Find Us 260 Quinnipiac Avenue, North Haven, Connecticut 06473, USA" at bounding box center [739, 322] width 244 height 77
click at [647, 339] on div at bounding box center [633, 322] width 33 height 33
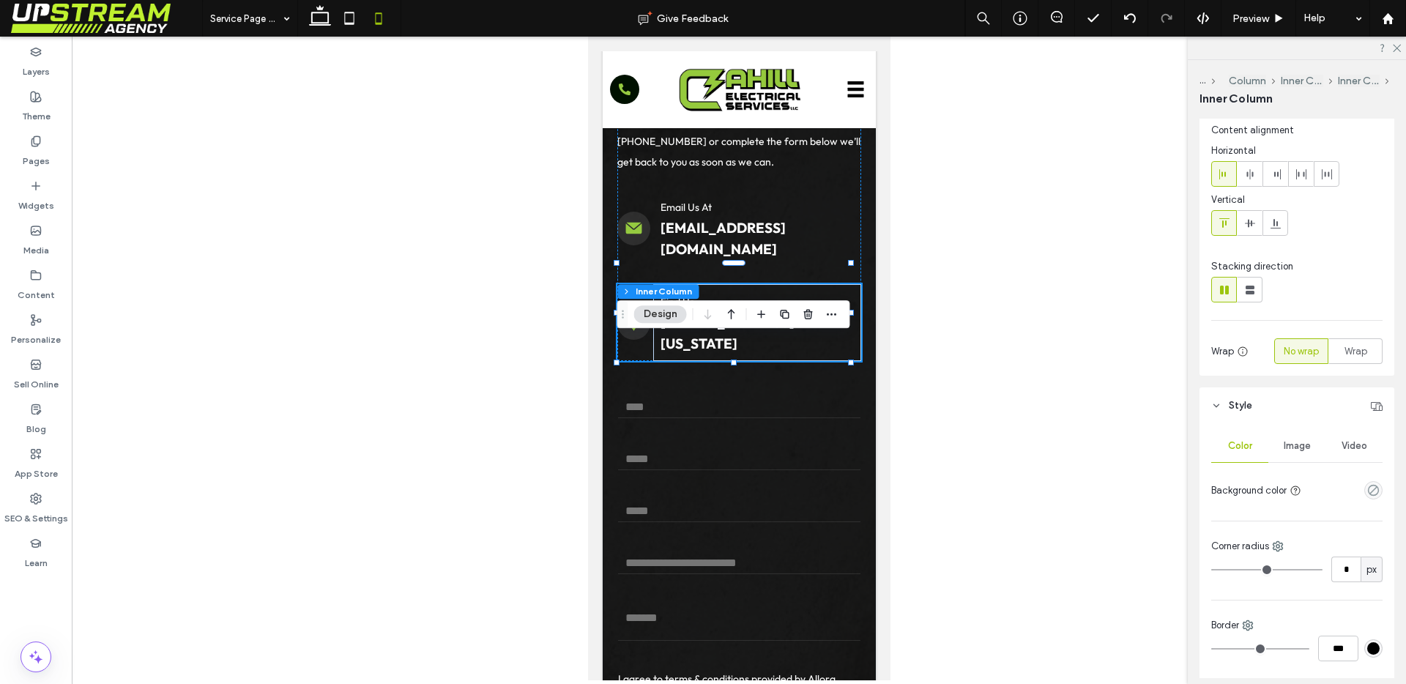
scroll to position [0, 0]
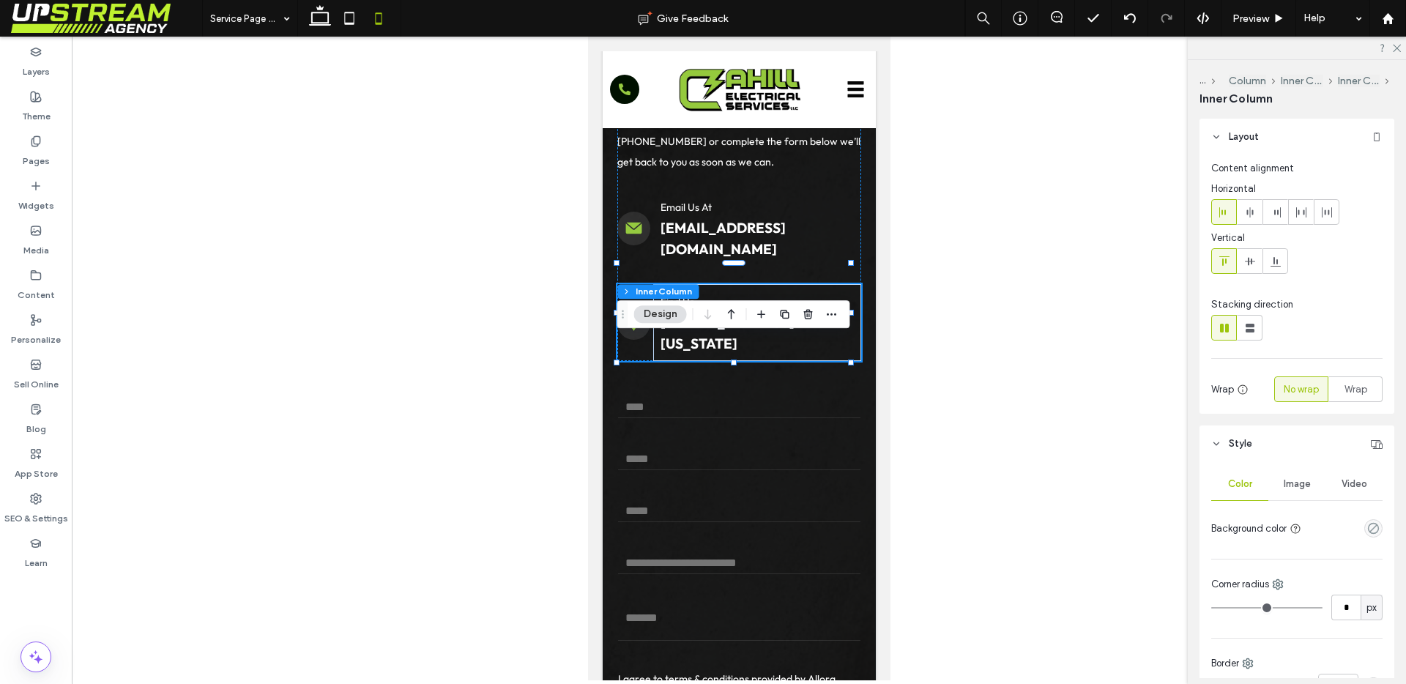
click at [639, 347] on div "Find Us 260 Quinnipiac Avenue, North Haven, Connecticut 06473, USA" at bounding box center [739, 322] width 244 height 77
click at [1250, 264] on icon at bounding box center [1250, 262] width 12 height 12
click at [1231, 264] on div at bounding box center [1224, 261] width 24 height 24
click at [646, 361] on div "Find Us 260 Quinnipiac Avenue, North Haven, Connecticut 06473, USA" at bounding box center [739, 322] width 244 height 77
click at [635, 332] on icon at bounding box center [634, 323] width 12 height 17
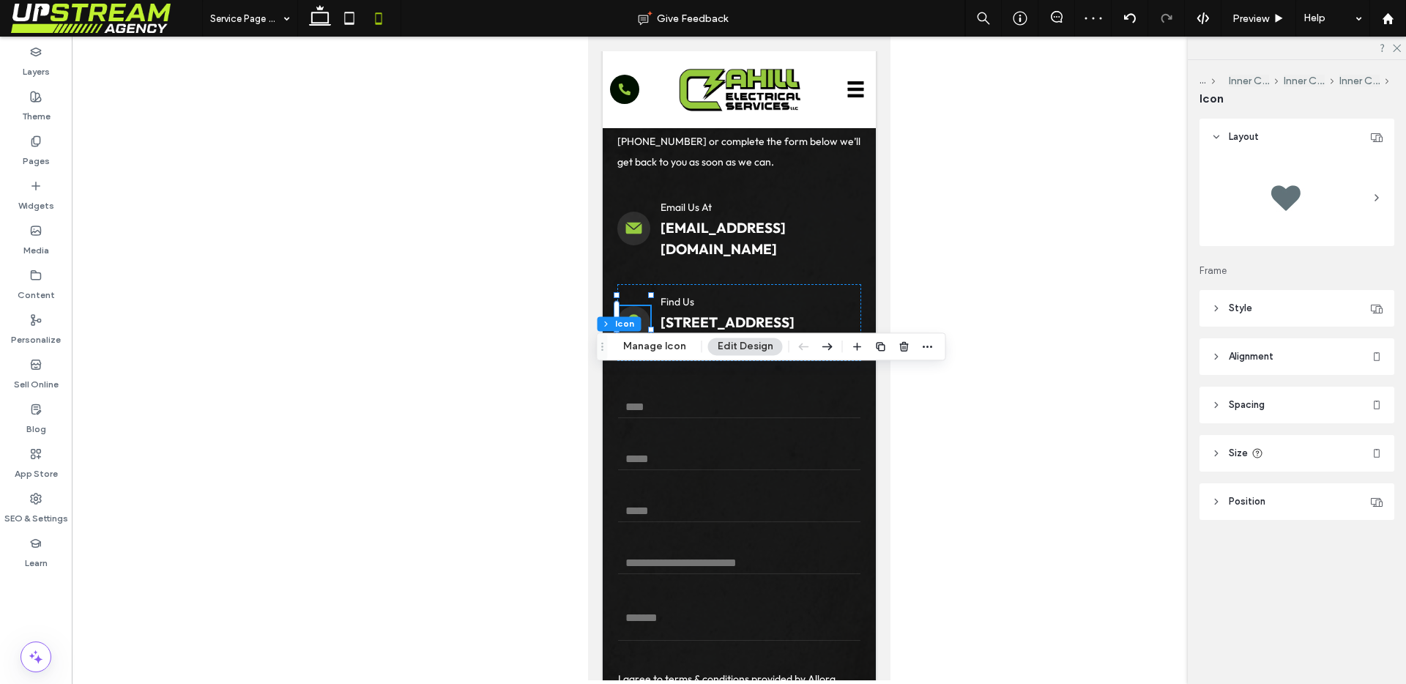
click at [724, 341] on button "Edit Design" at bounding box center [745, 347] width 75 height 18
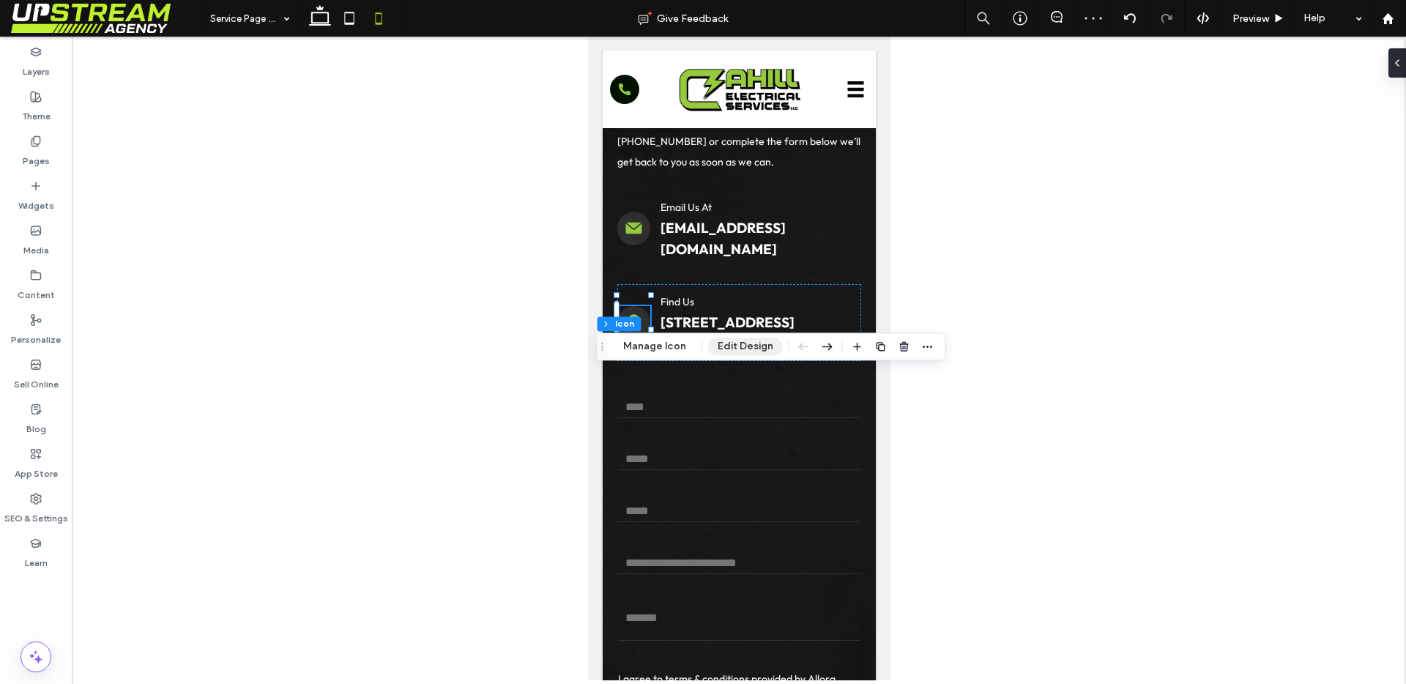
click at [724, 341] on button "Edit Design" at bounding box center [745, 347] width 75 height 18
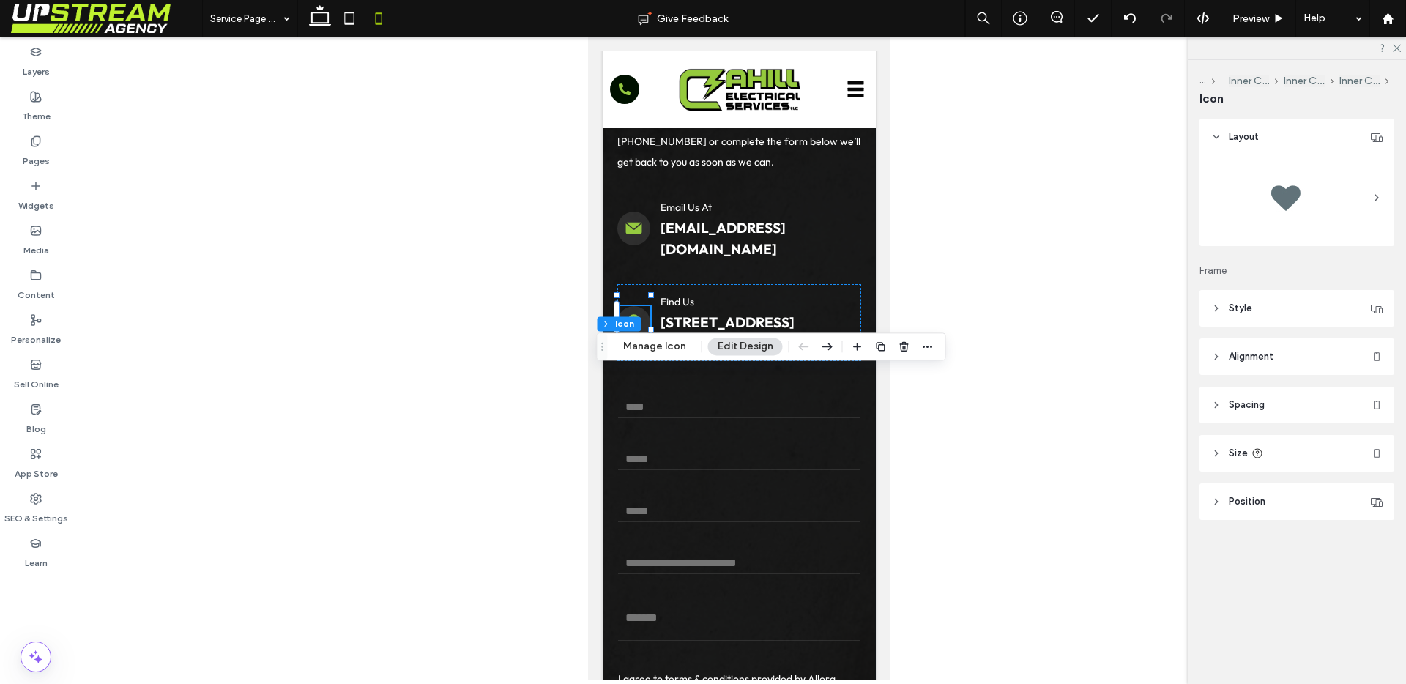
click at [1254, 313] on header "Style" at bounding box center [1297, 308] width 195 height 37
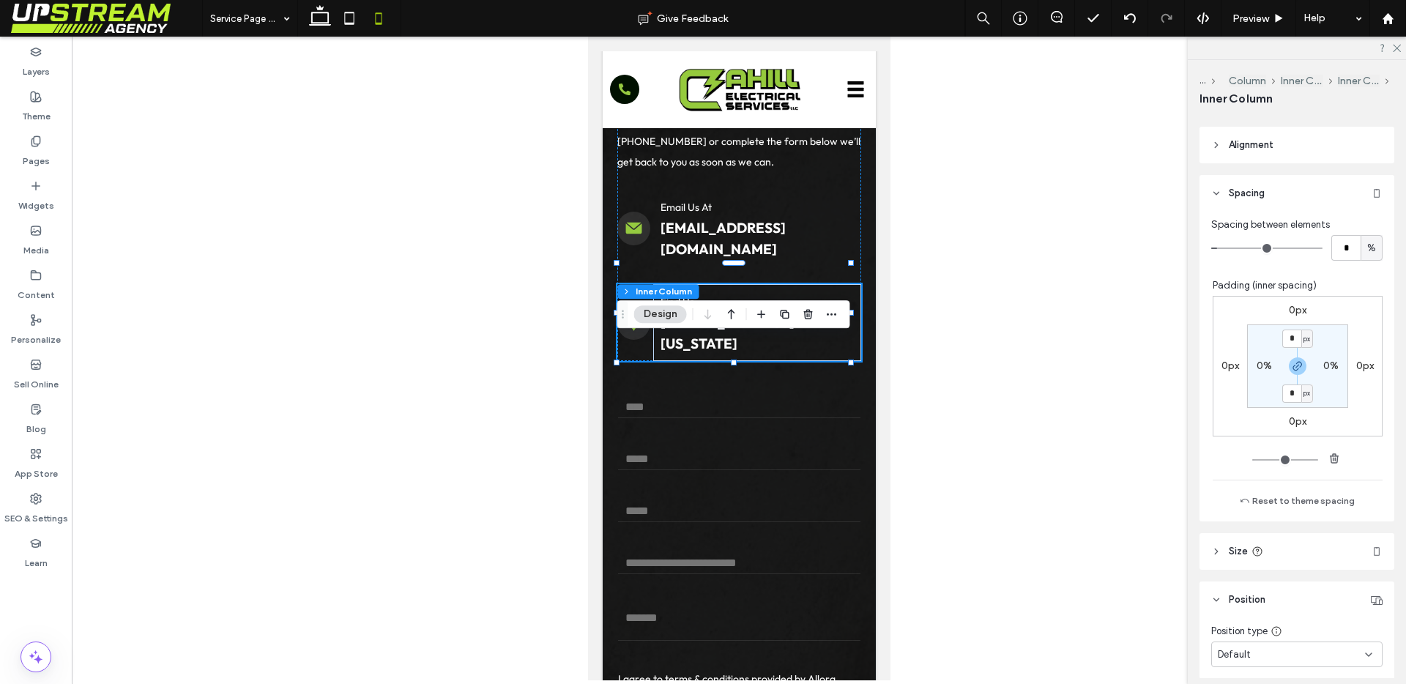
scroll to position [666, 0]
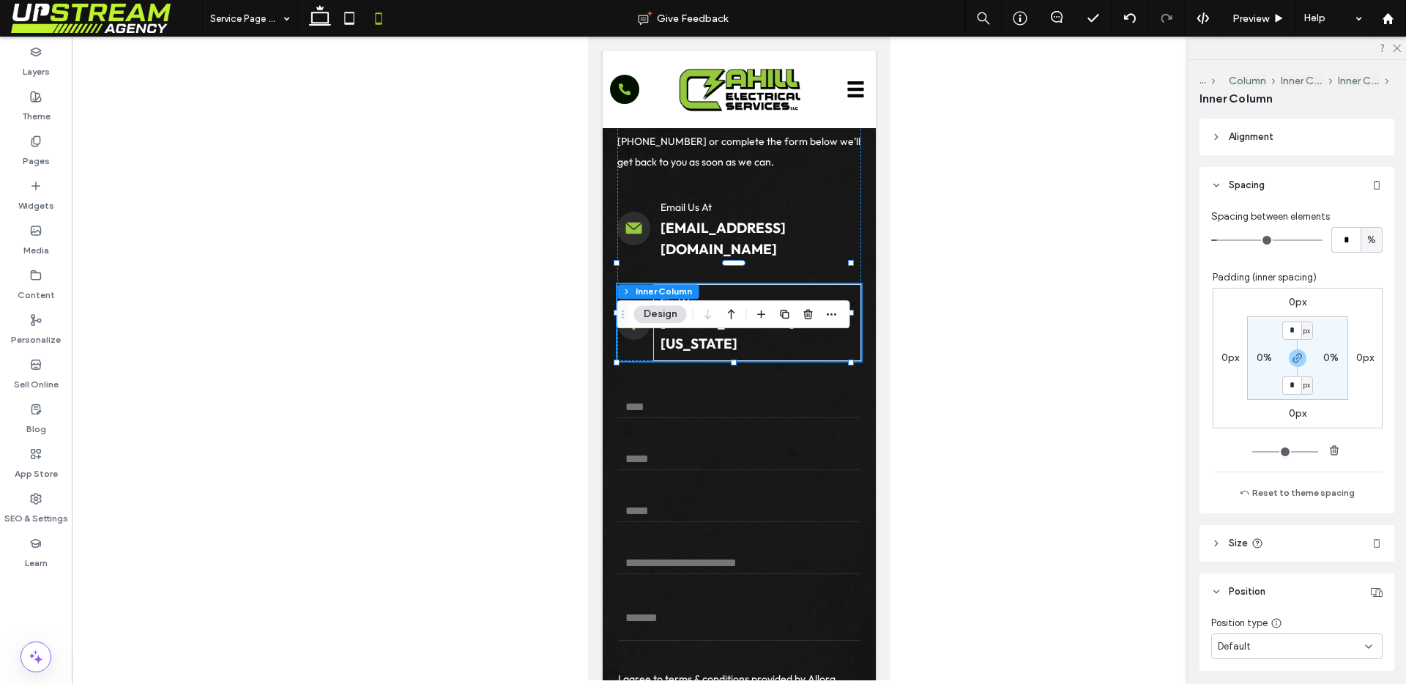
click at [1263, 143] on span "Alignment" at bounding box center [1251, 137] width 45 height 15
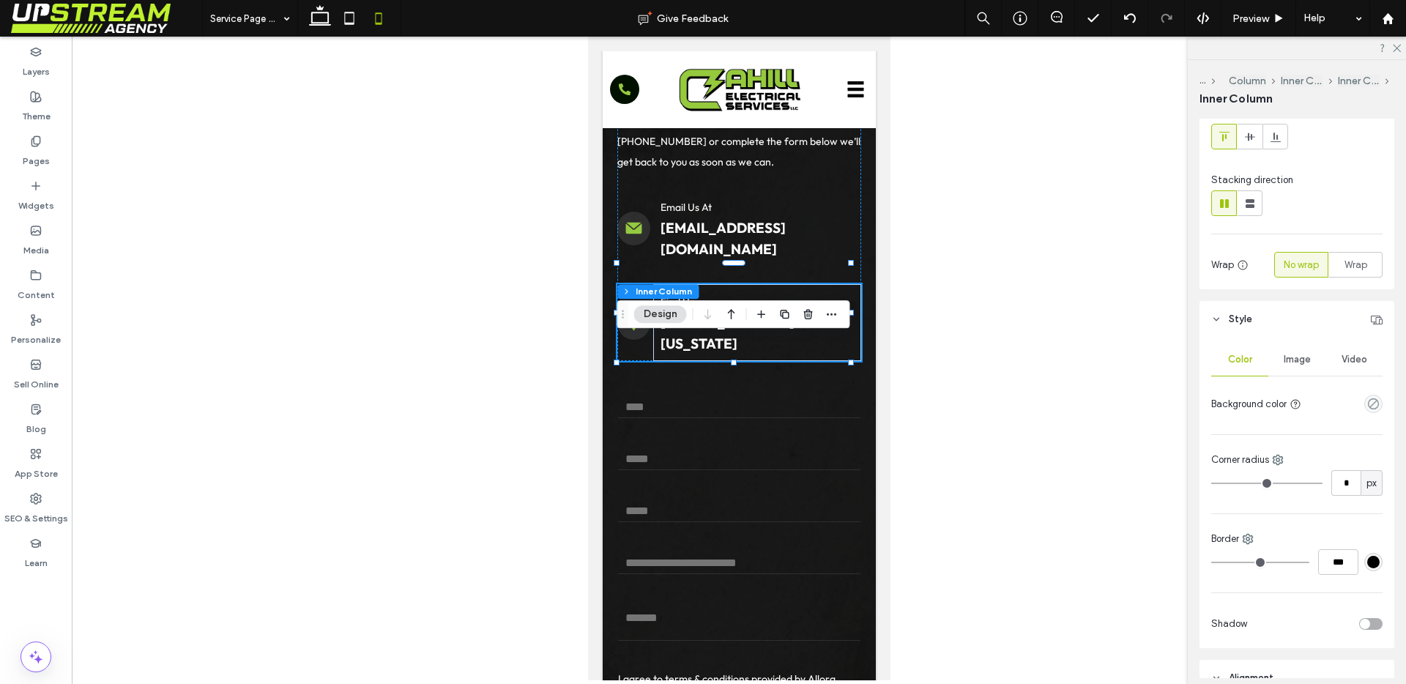
scroll to position [0, 0]
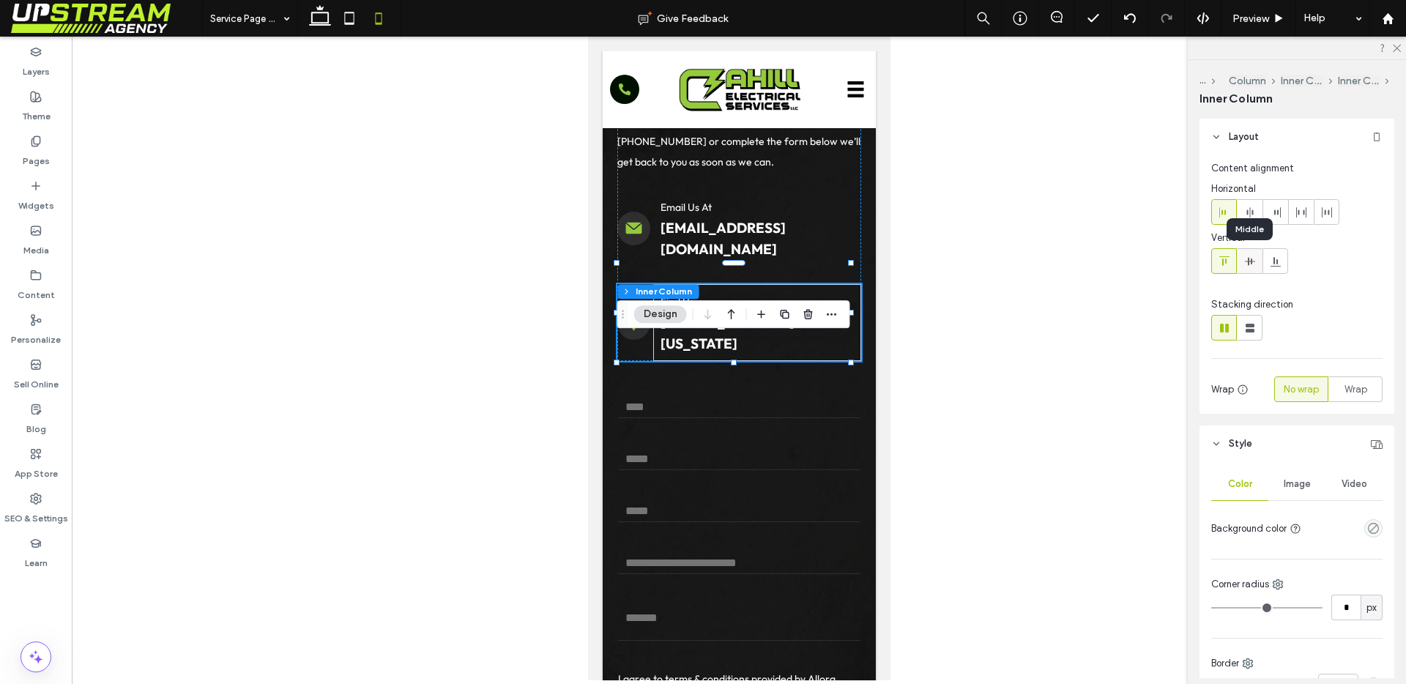
click at [1251, 264] on icon at bounding box center [1250, 262] width 12 height 12
click at [1270, 262] on icon at bounding box center [1276, 262] width 12 height 12
click at [1266, 261] on div at bounding box center [1275, 261] width 24 height 24
click at [1237, 259] on label at bounding box center [1250, 261] width 26 height 26
click at [1224, 260] on icon at bounding box center [1225, 262] width 12 height 12
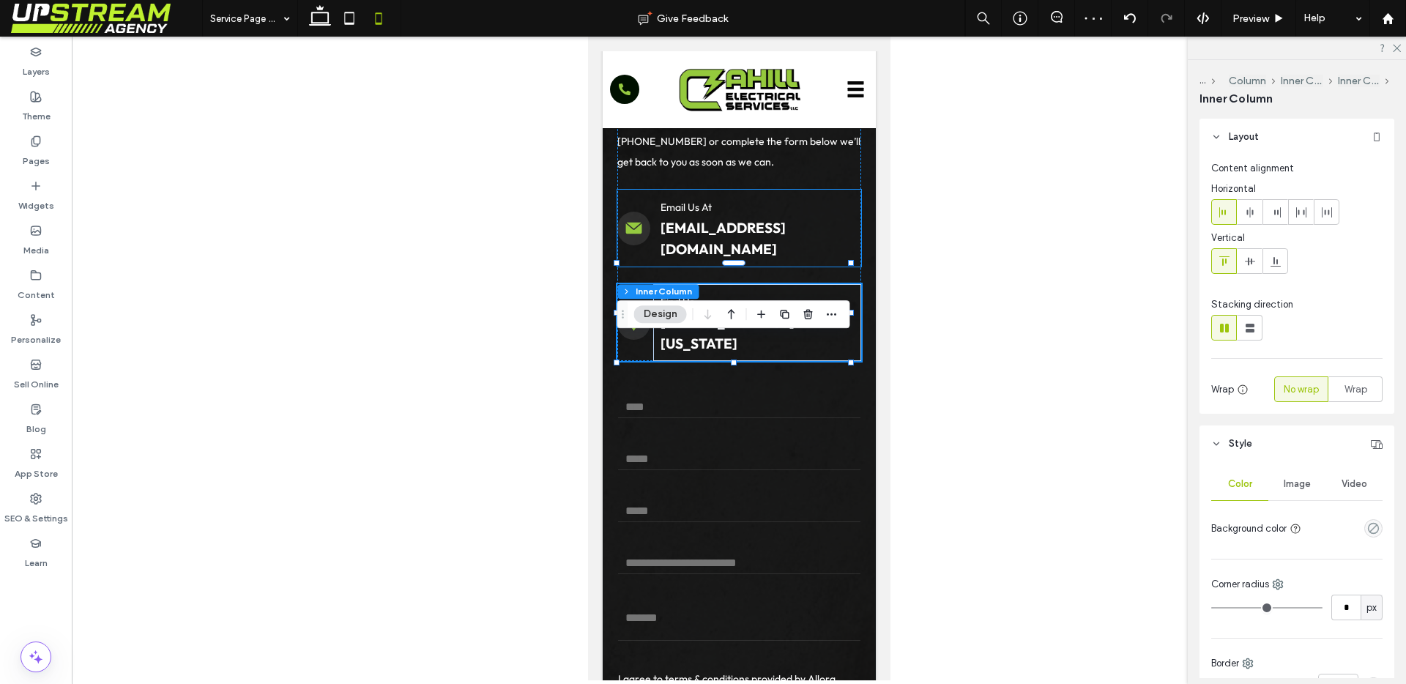
click at [752, 218] on p "Email Us At" at bounding box center [756, 207] width 193 height 21
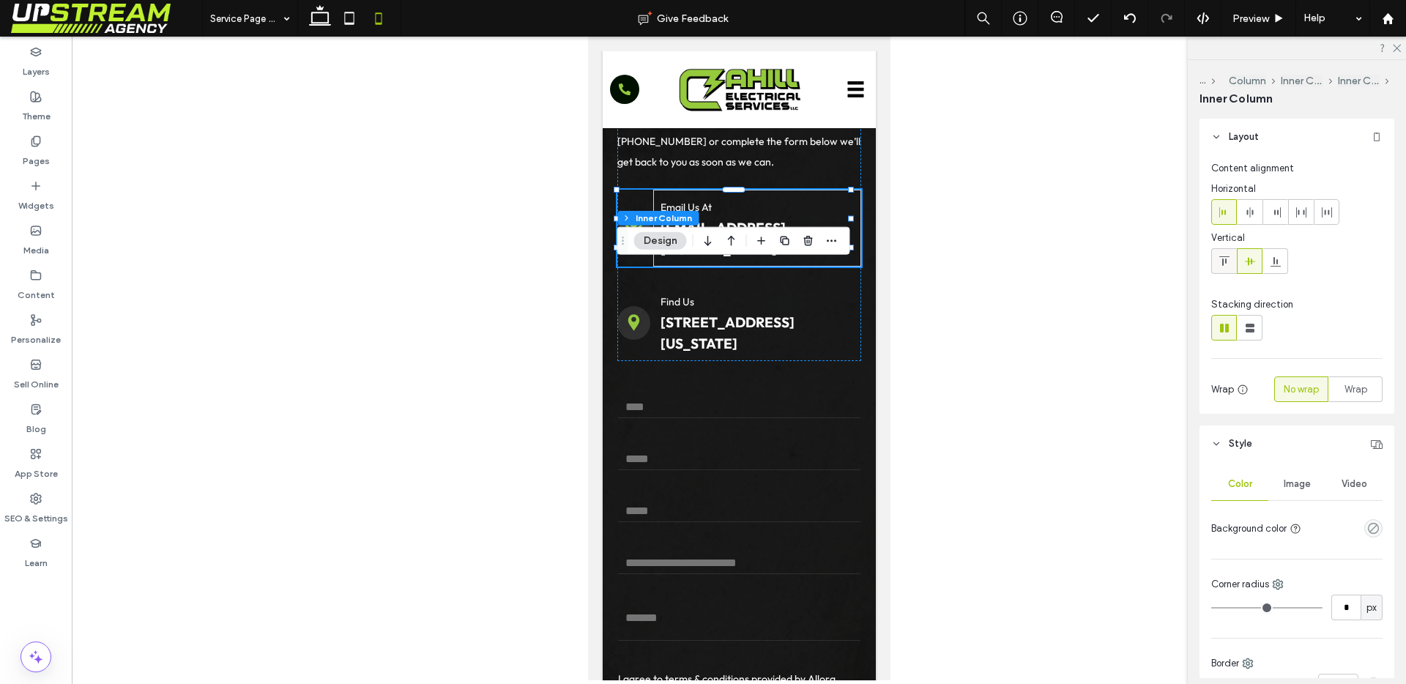
click at [1230, 269] on div at bounding box center [1224, 261] width 24 height 24
click at [1246, 267] on span at bounding box center [1250, 261] width 12 height 24
click at [639, 361] on div "Find Us 260 Quinnipiac Avenue, North Haven, Connecticut 06473, USA" at bounding box center [739, 322] width 244 height 77
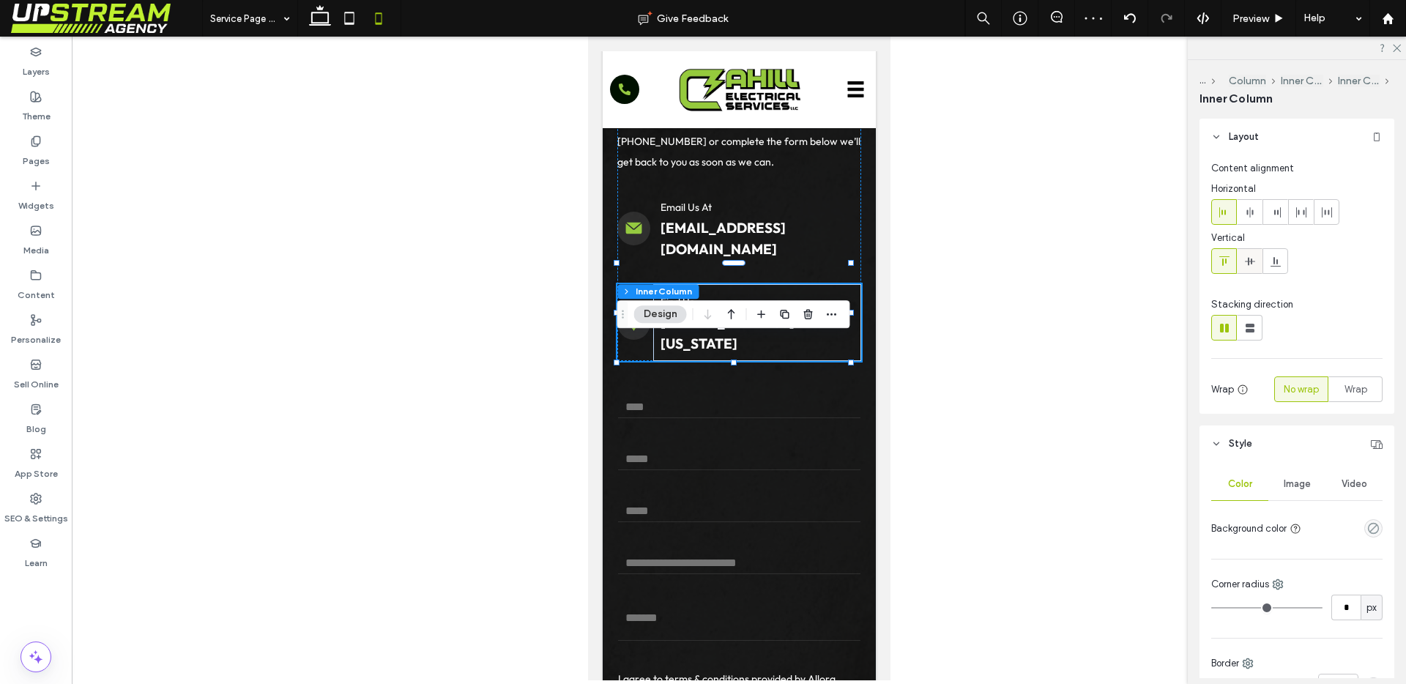
click at [1249, 267] on span at bounding box center [1250, 261] width 12 height 24
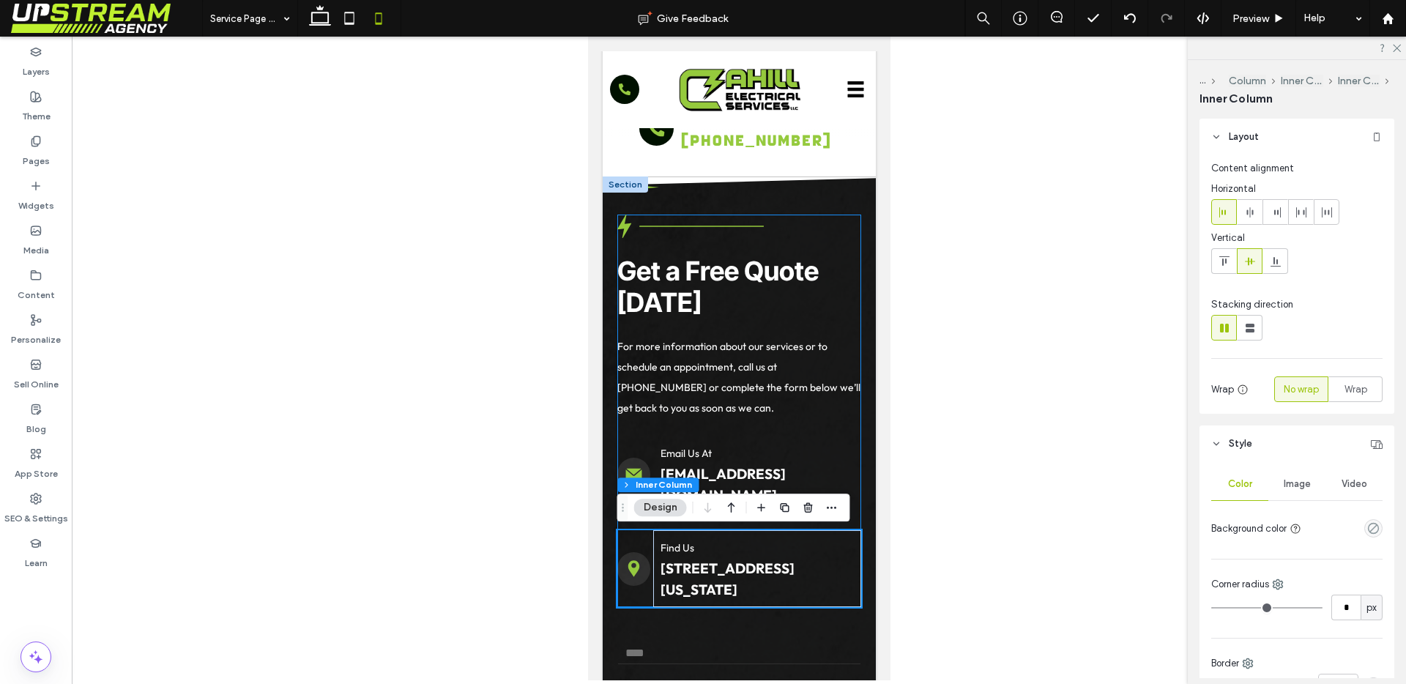
scroll to position [3869, 0]
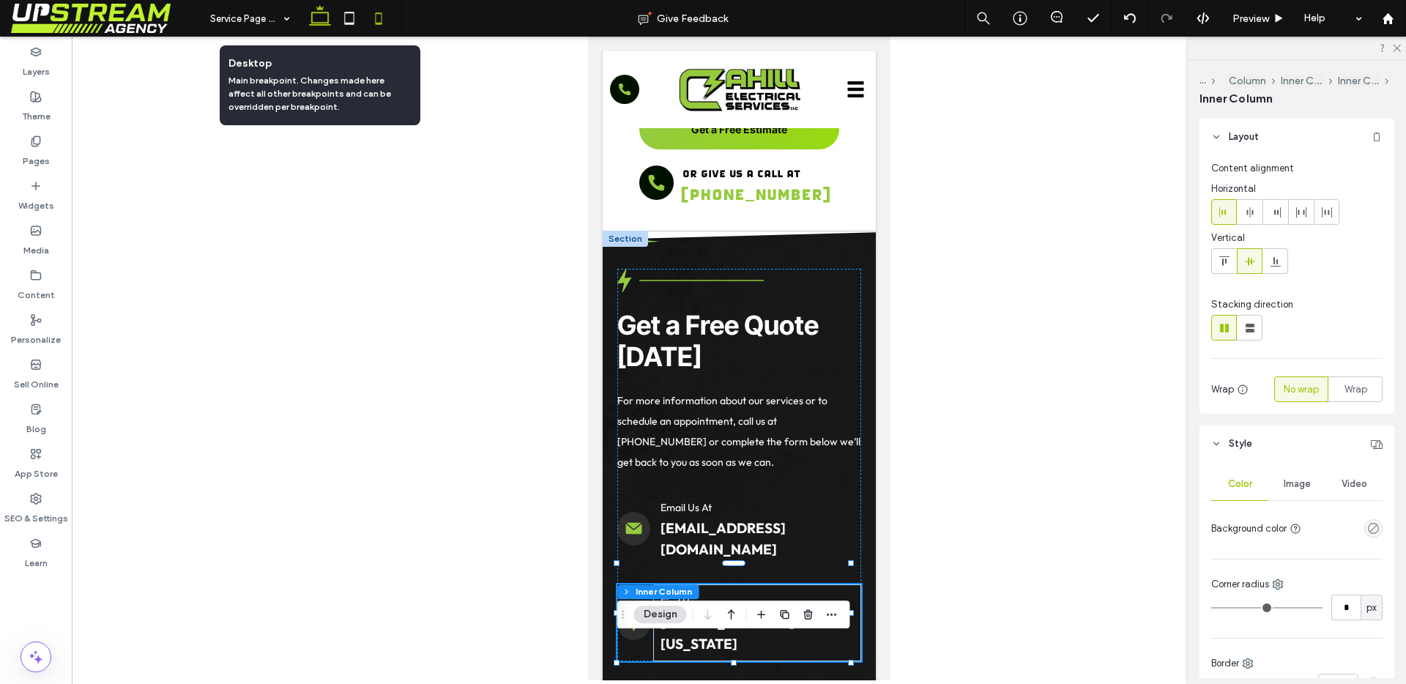
click at [315, 24] on use at bounding box center [320, 15] width 22 height 21
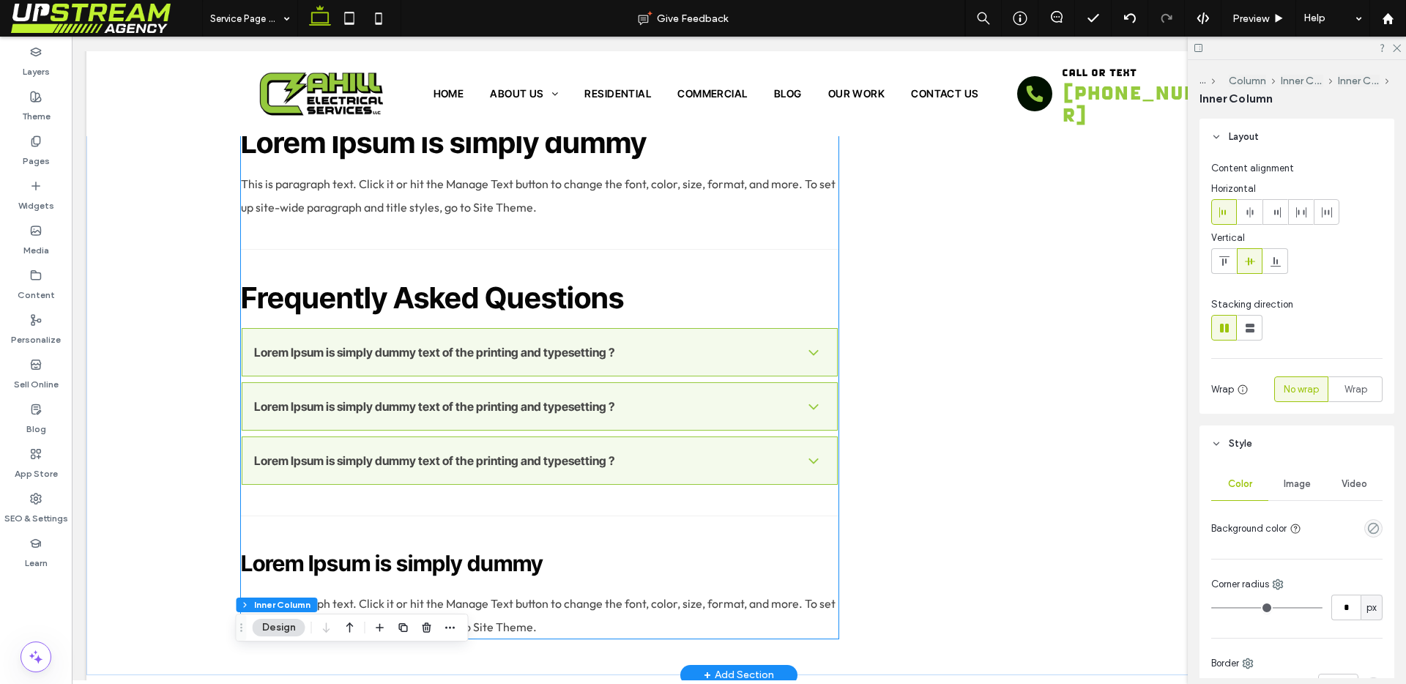
scroll to position [1931, 0]
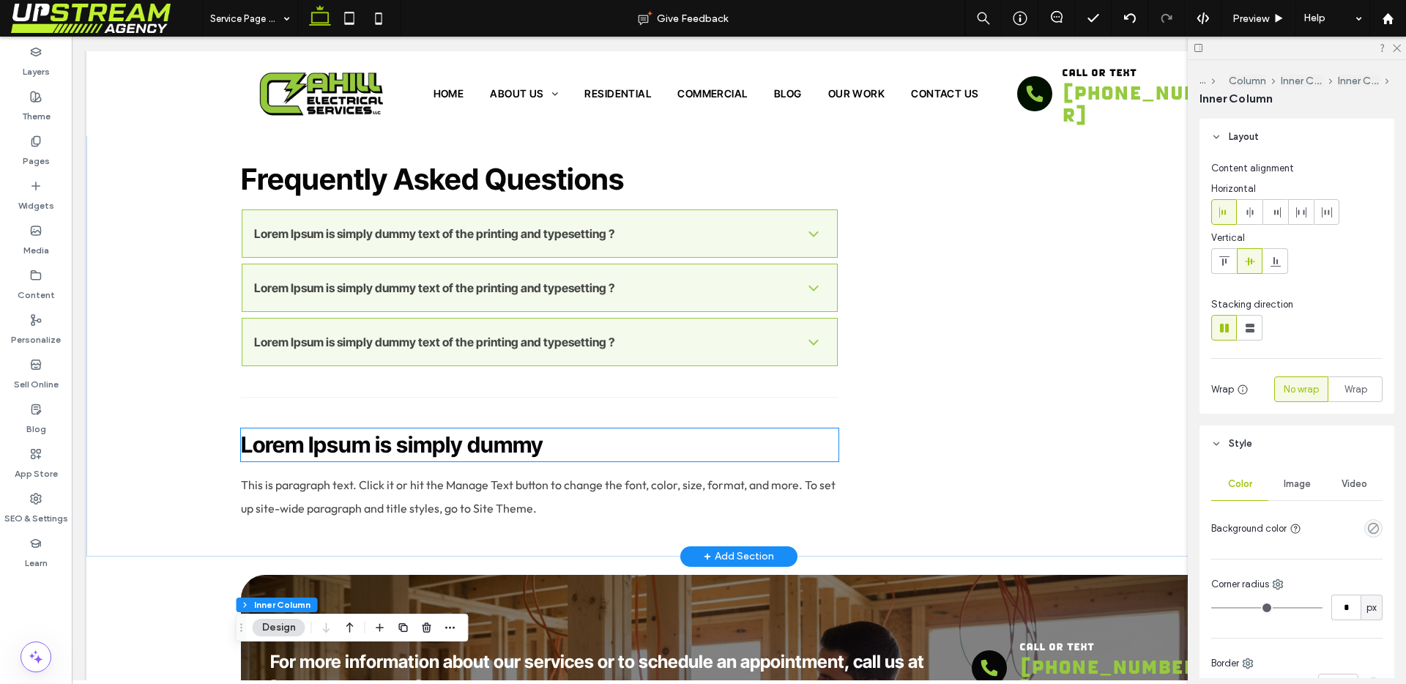
click at [544, 438] on h4 "Lorem Ipsum is simply dummy" at bounding box center [540, 444] width 598 height 33
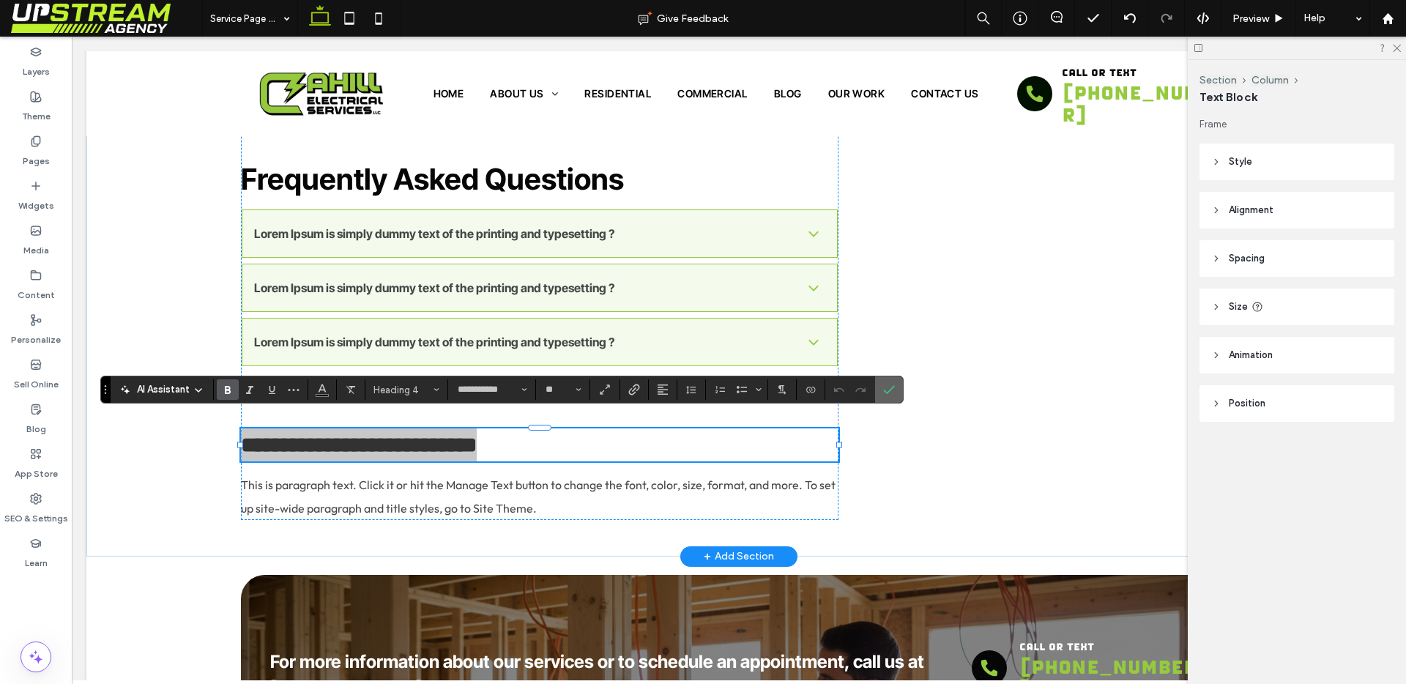
click at [894, 390] on label "Confirm" at bounding box center [889, 389] width 22 height 26
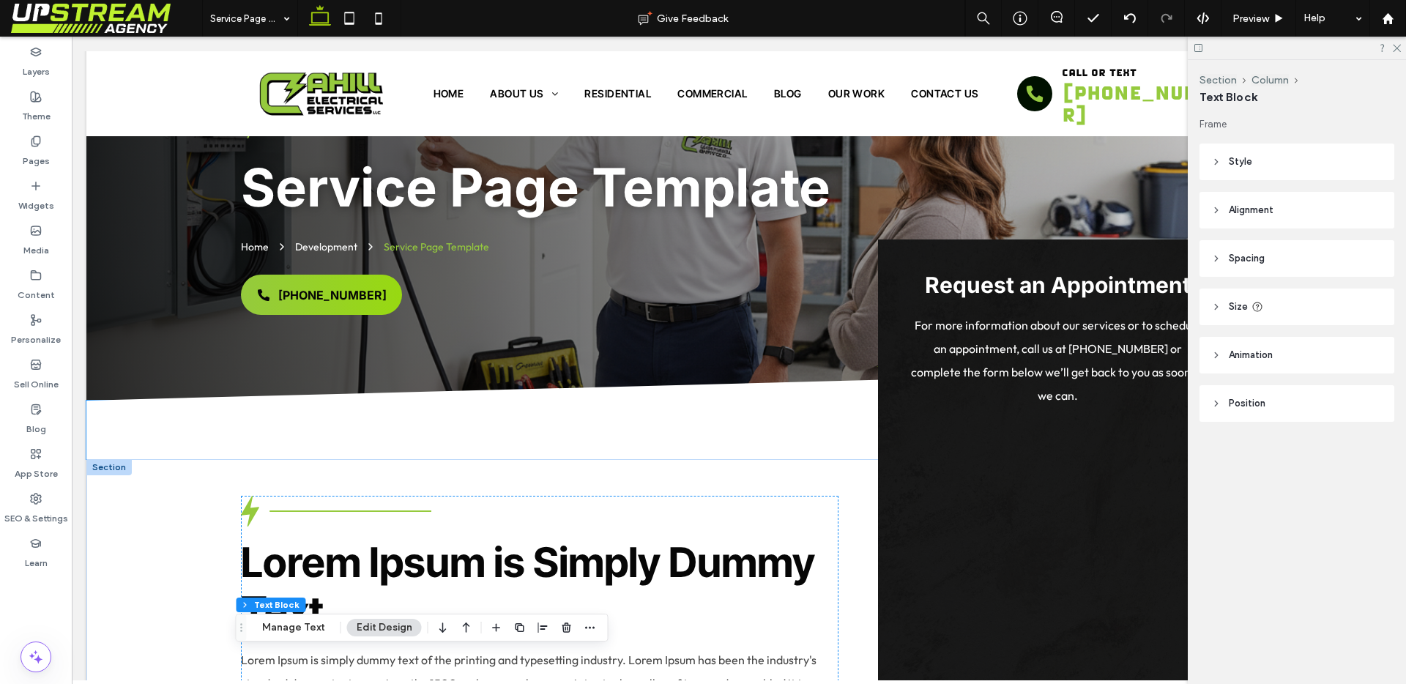
scroll to position [0, 0]
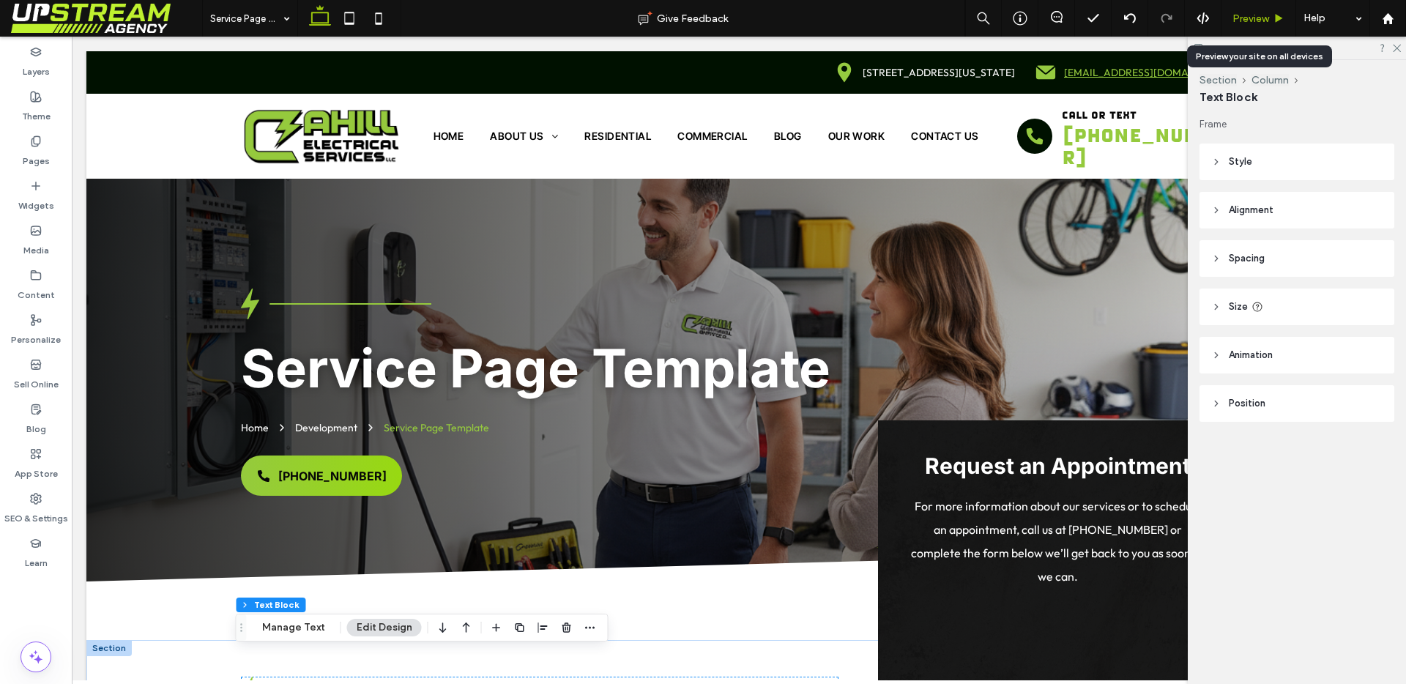
click at [1254, 23] on span "Preview" at bounding box center [1251, 18] width 37 height 12
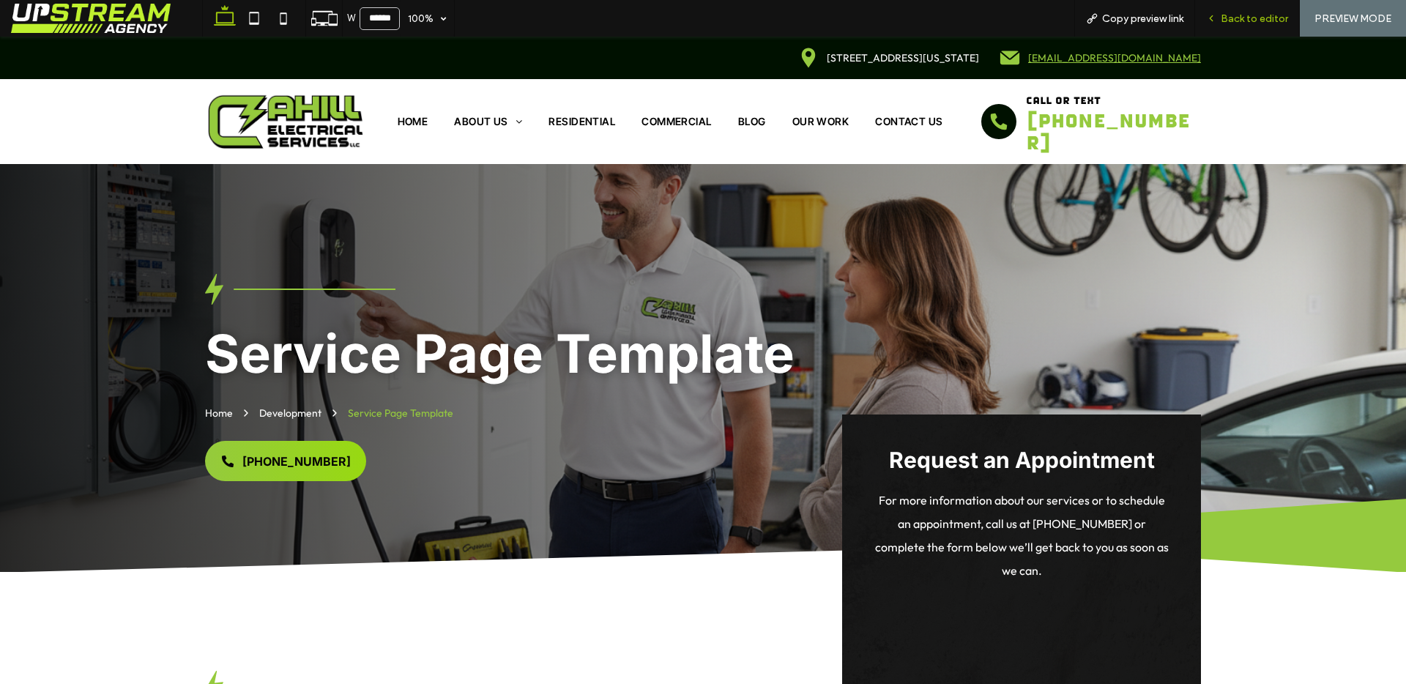
click at [1218, 23] on div "Back to editor" at bounding box center [1247, 18] width 104 height 12
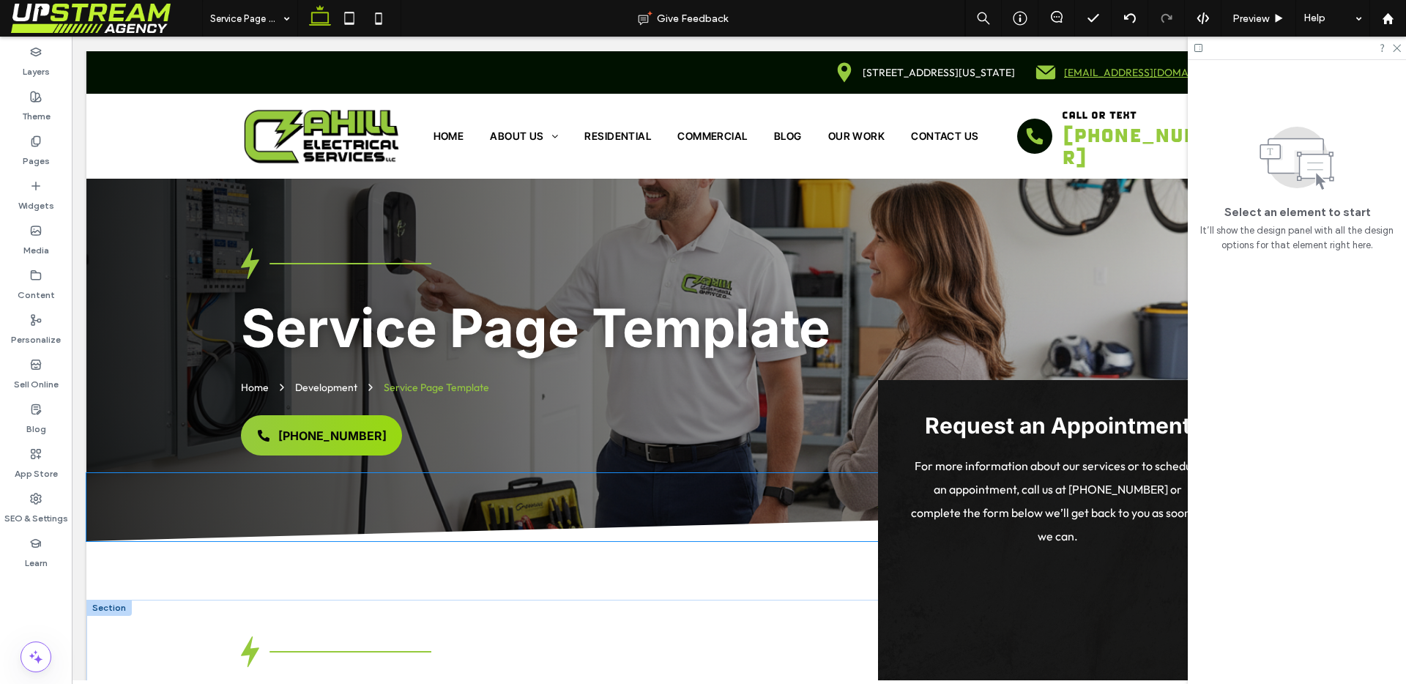
scroll to position [36, 0]
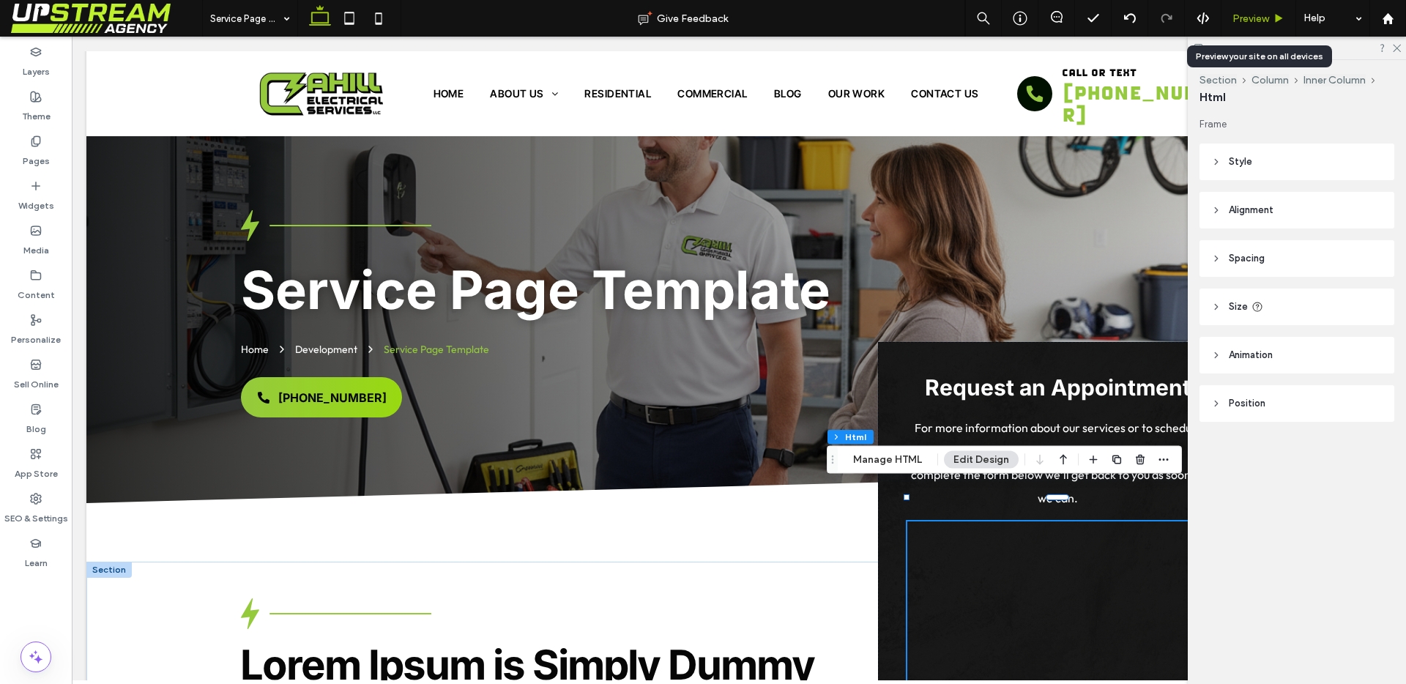
click at [1259, 20] on span "Preview" at bounding box center [1251, 18] width 37 height 12
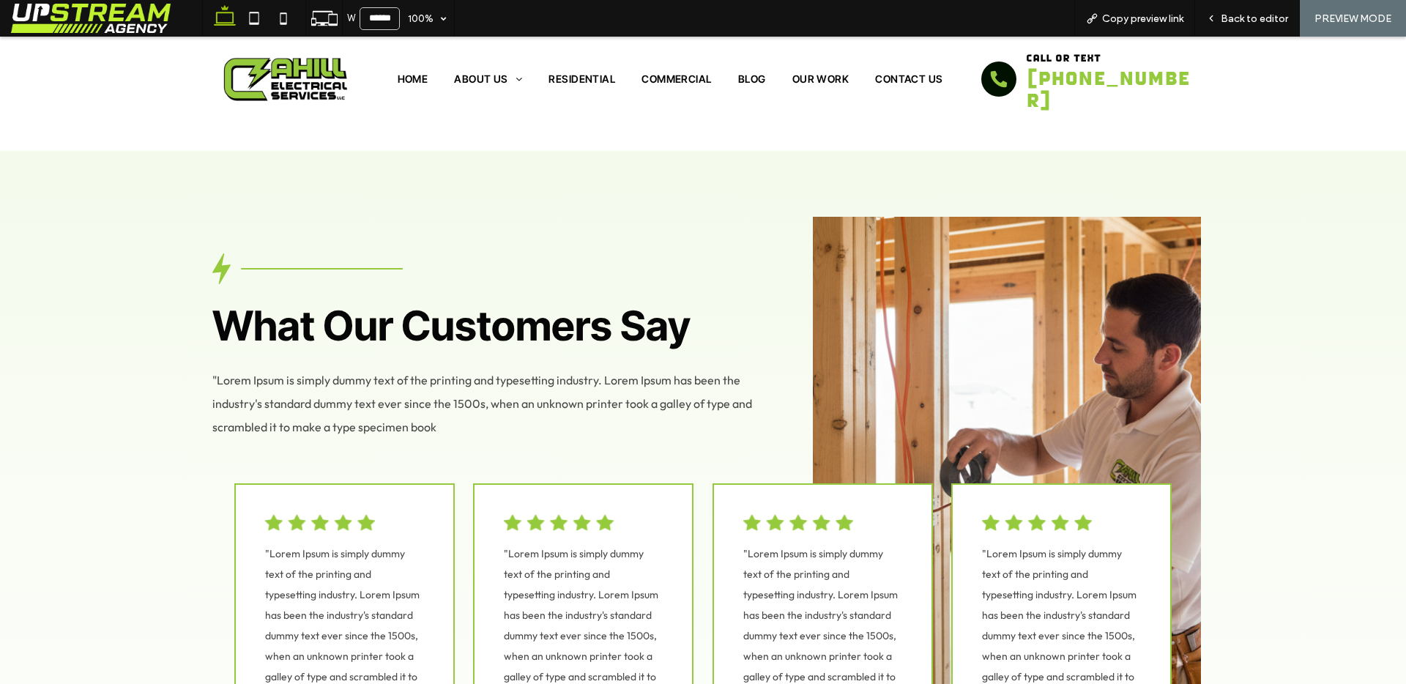
scroll to position [3786, 0]
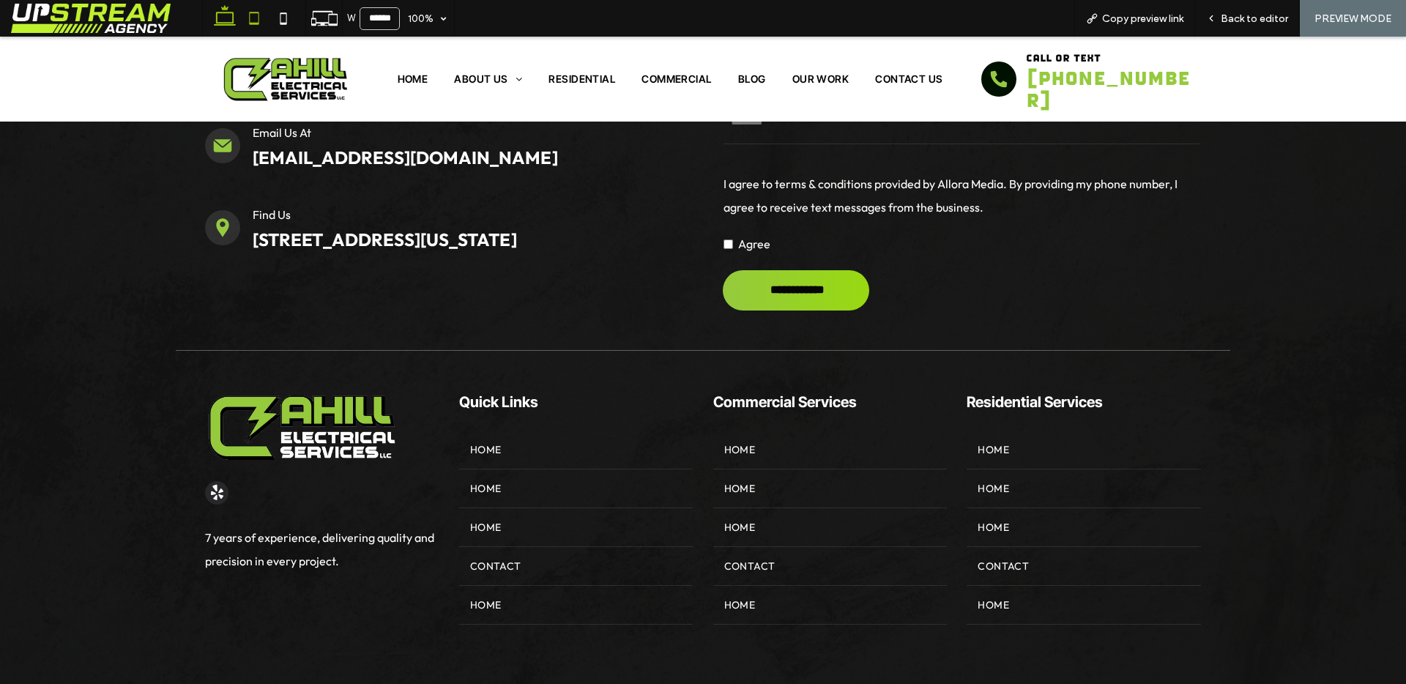
click at [263, 26] on icon at bounding box center [254, 18] width 29 height 29
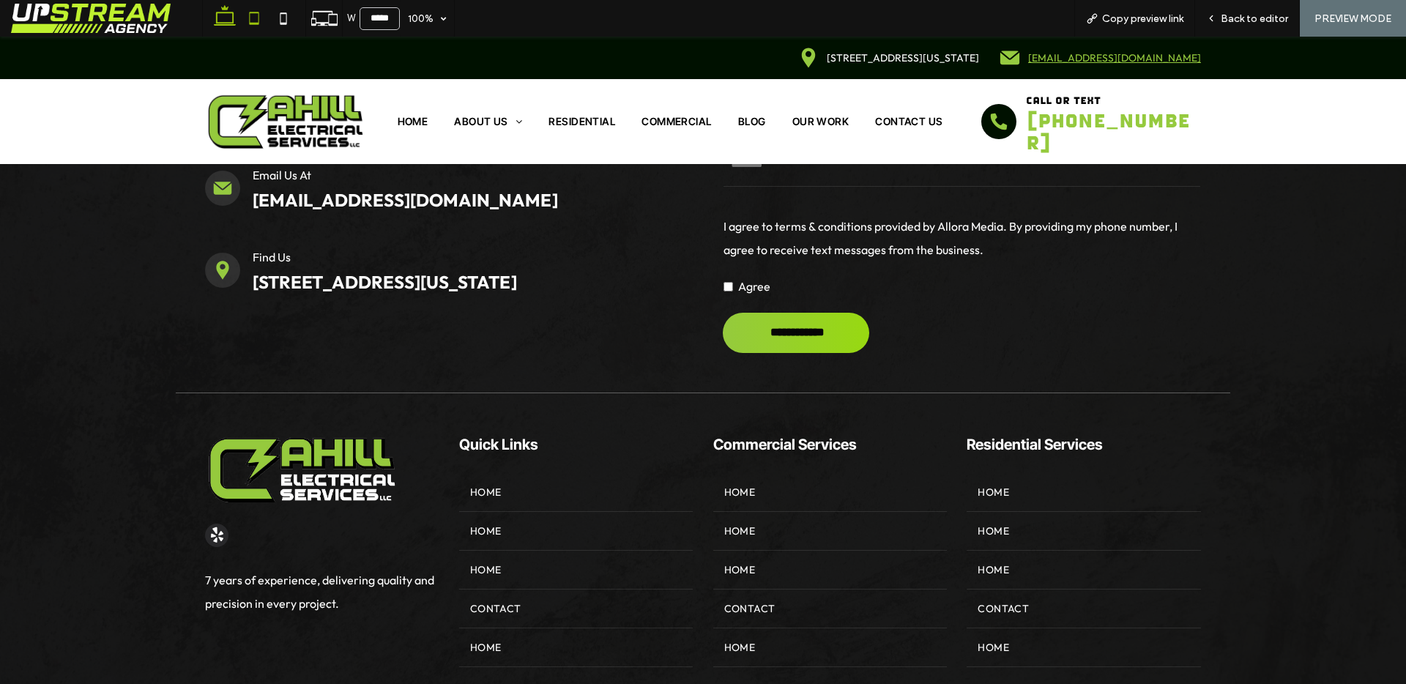
scroll to position [0, 0]
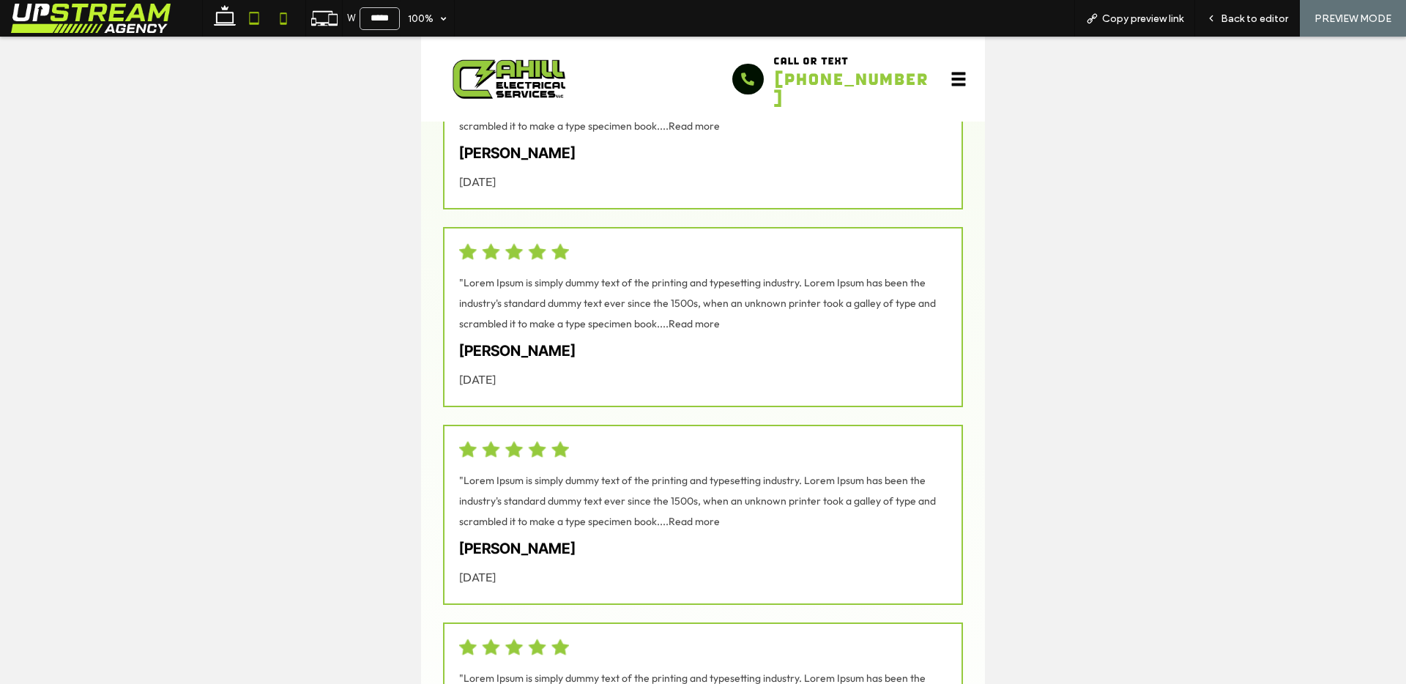
click at [279, 20] on icon at bounding box center [283, 18] width 29 height 29
type input "*****"
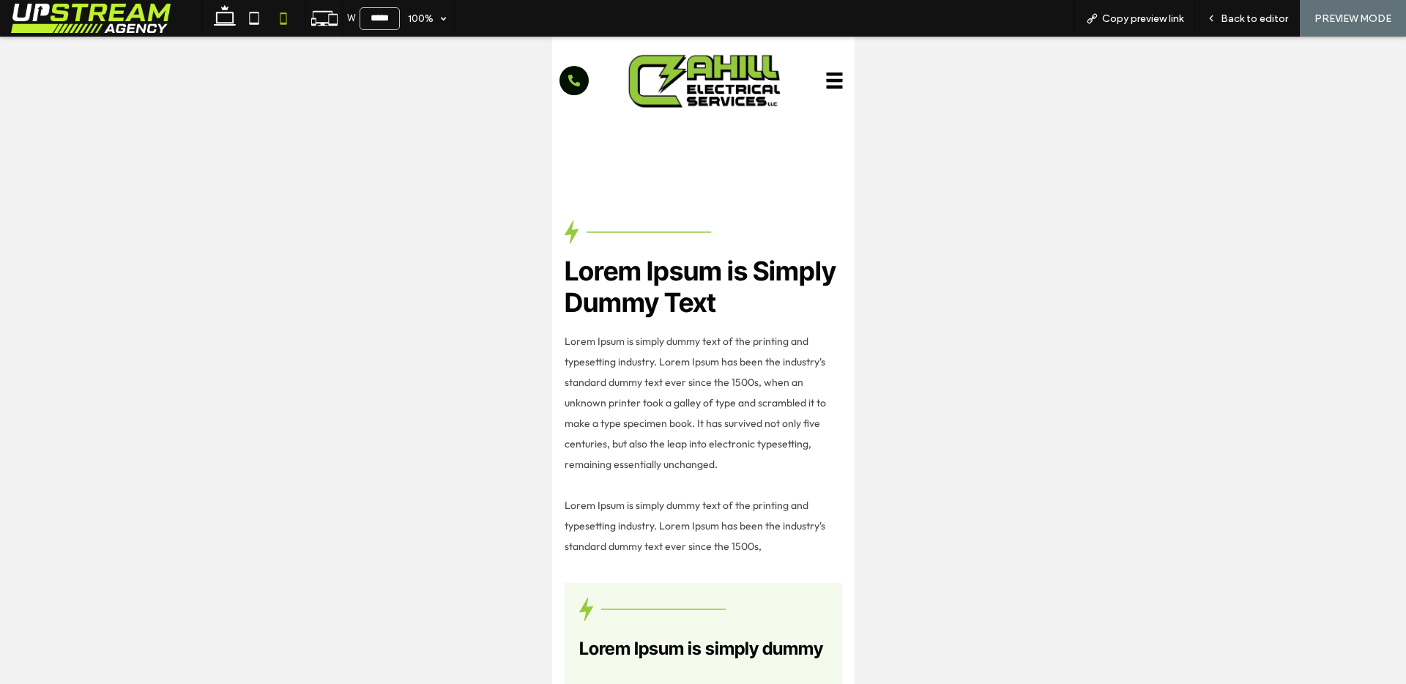
click at [696, 176] on div "Lighting Fixtures Home Development Service Page Template Get a free estimate or…" at bounding box center [703, 154] width 302 height 59
click at [1241, 12] on span "Back to editor" at bounding box center [1254, 18] width 67 height 12
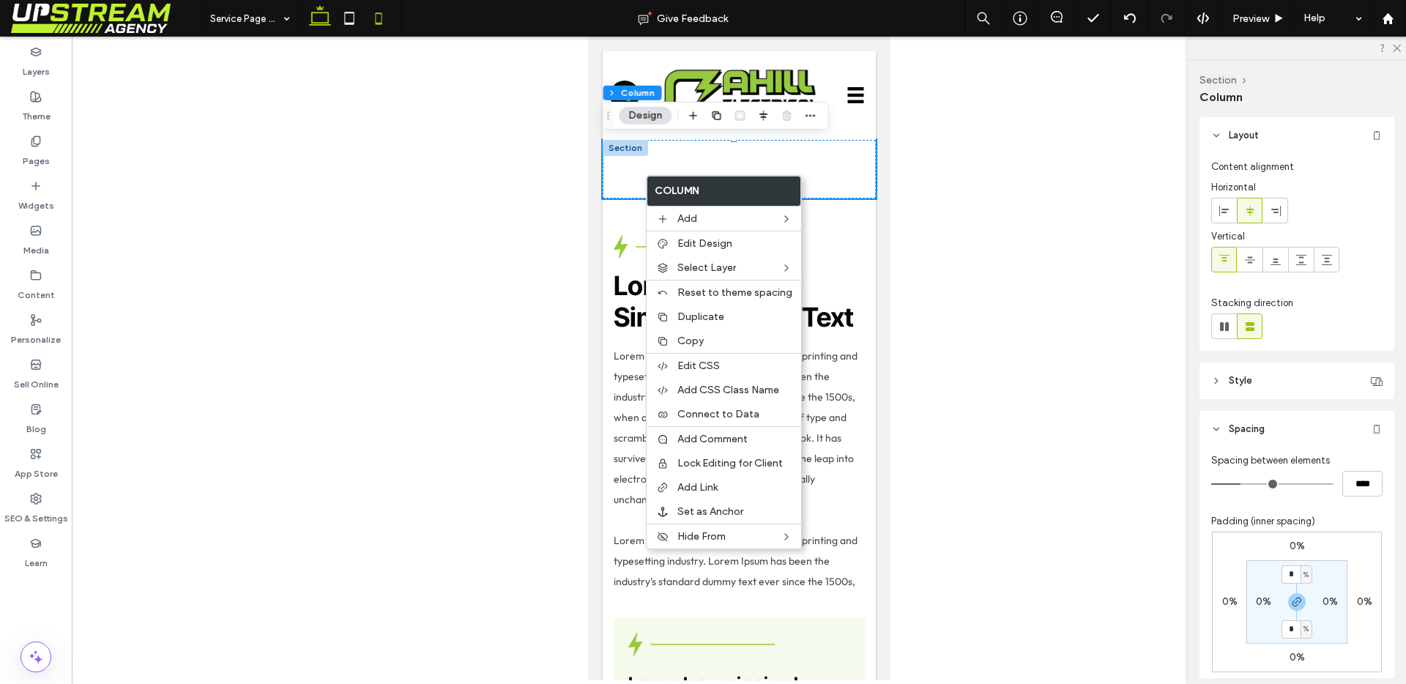
click at [315, 14] on icon at bounding box center [319, 18] width 29 height 29
type input "***"
type input "****"
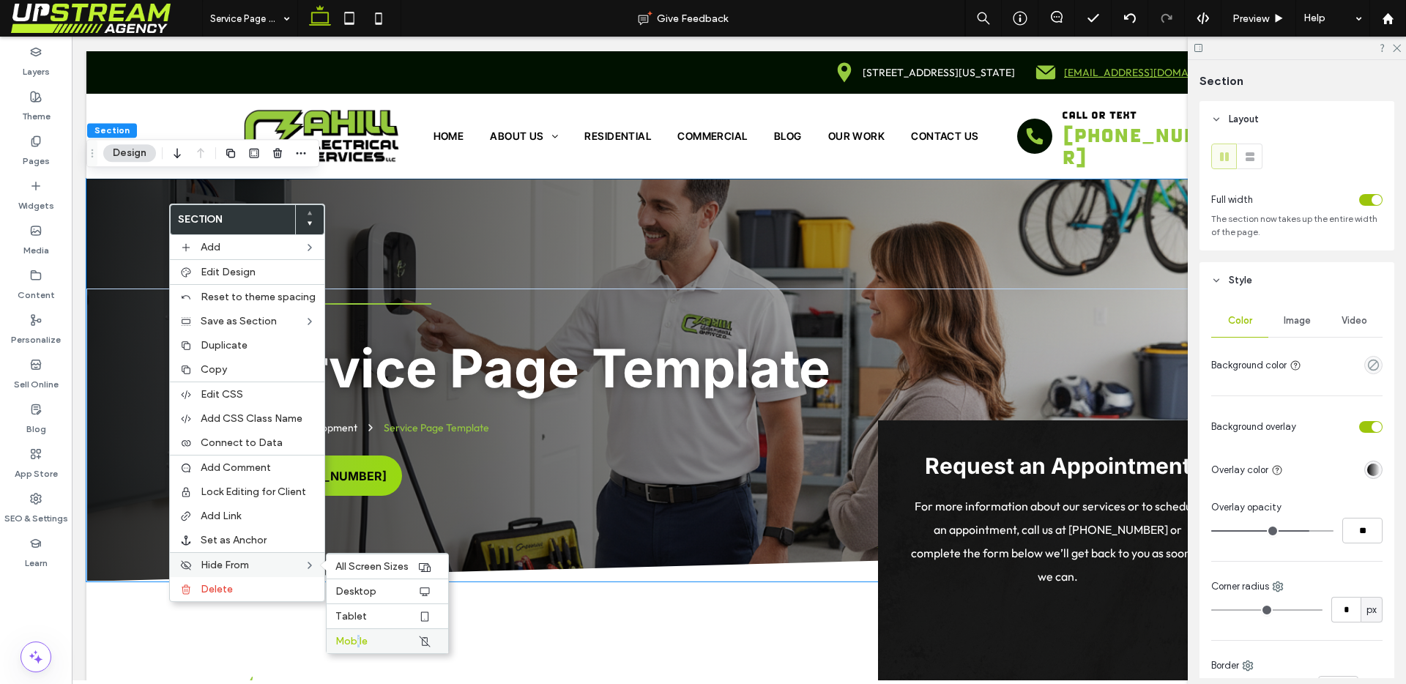
click at [354, 638] on span "Mobile" at bounding box center [351, 641] width 32 height 12
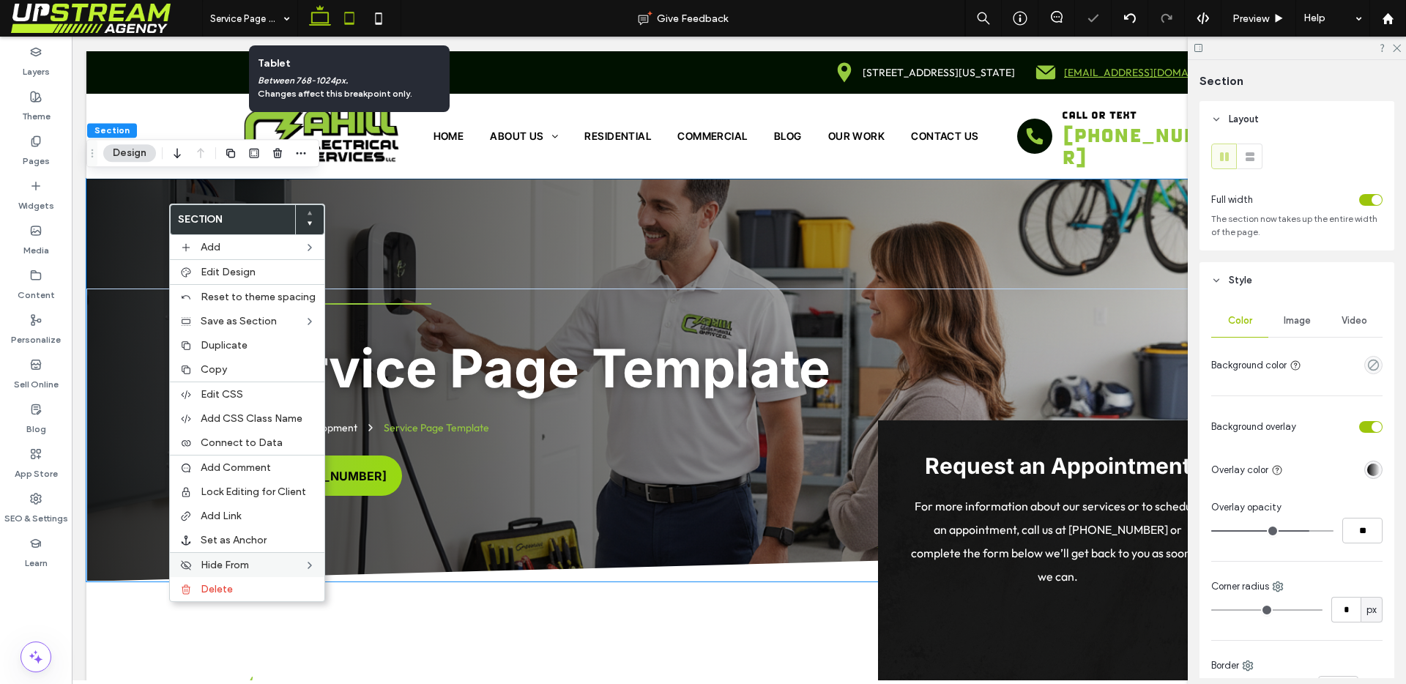
click at [347, 14] on icon at bounding box center [349, 18] width 29 height 29
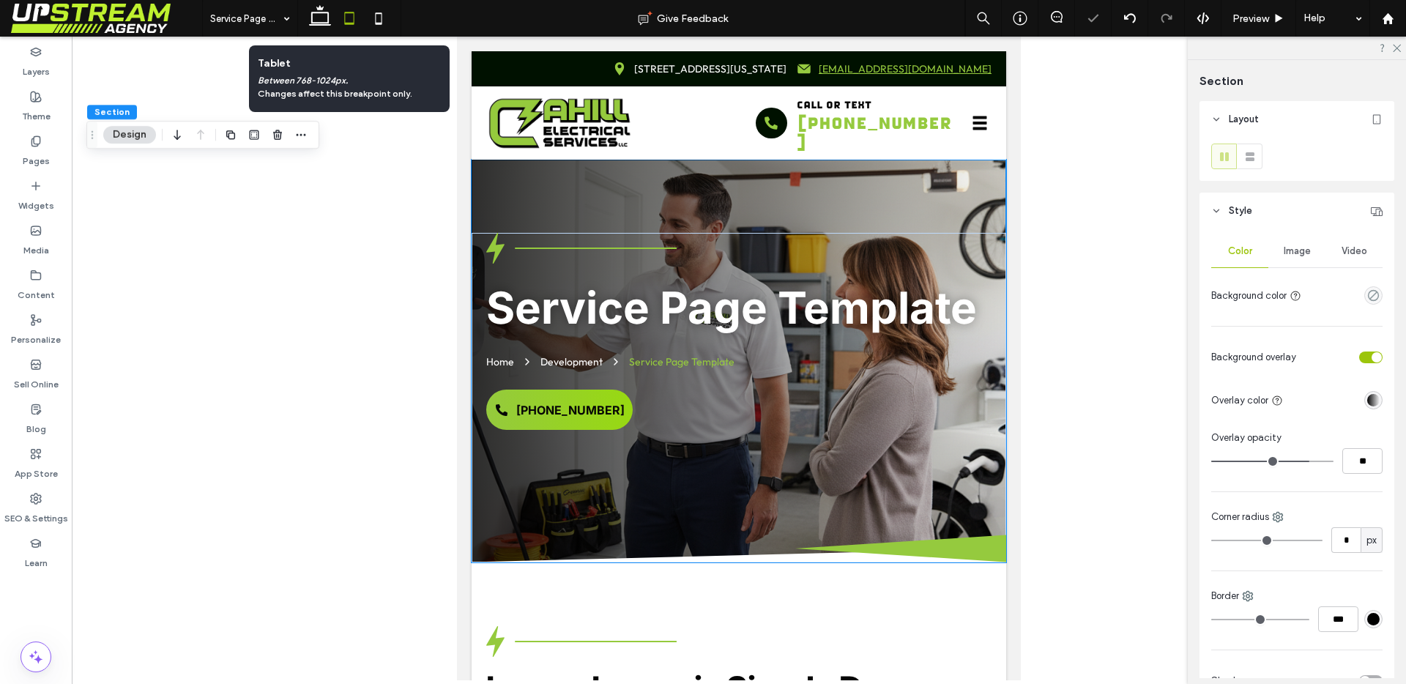
type input "***"
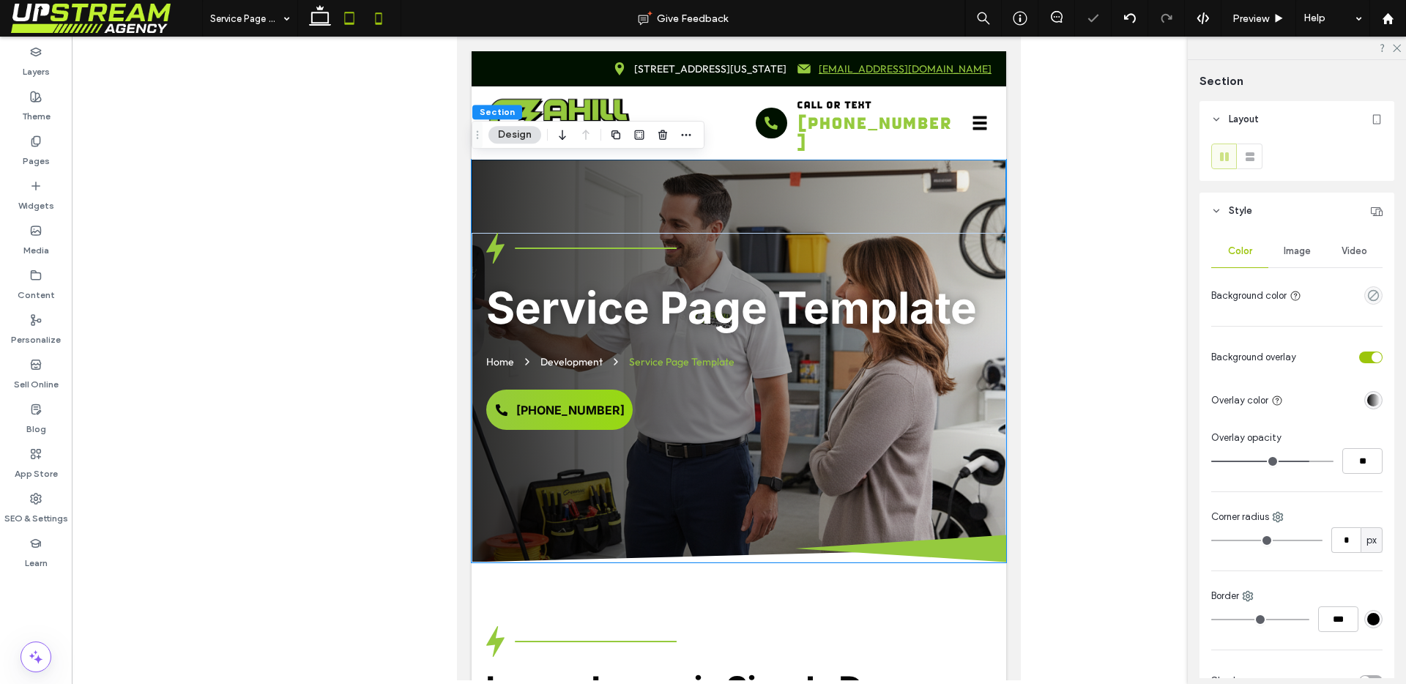
click at [373, 18] on icon at bounding box center [378, 18] width 29 height 29
type input "**"
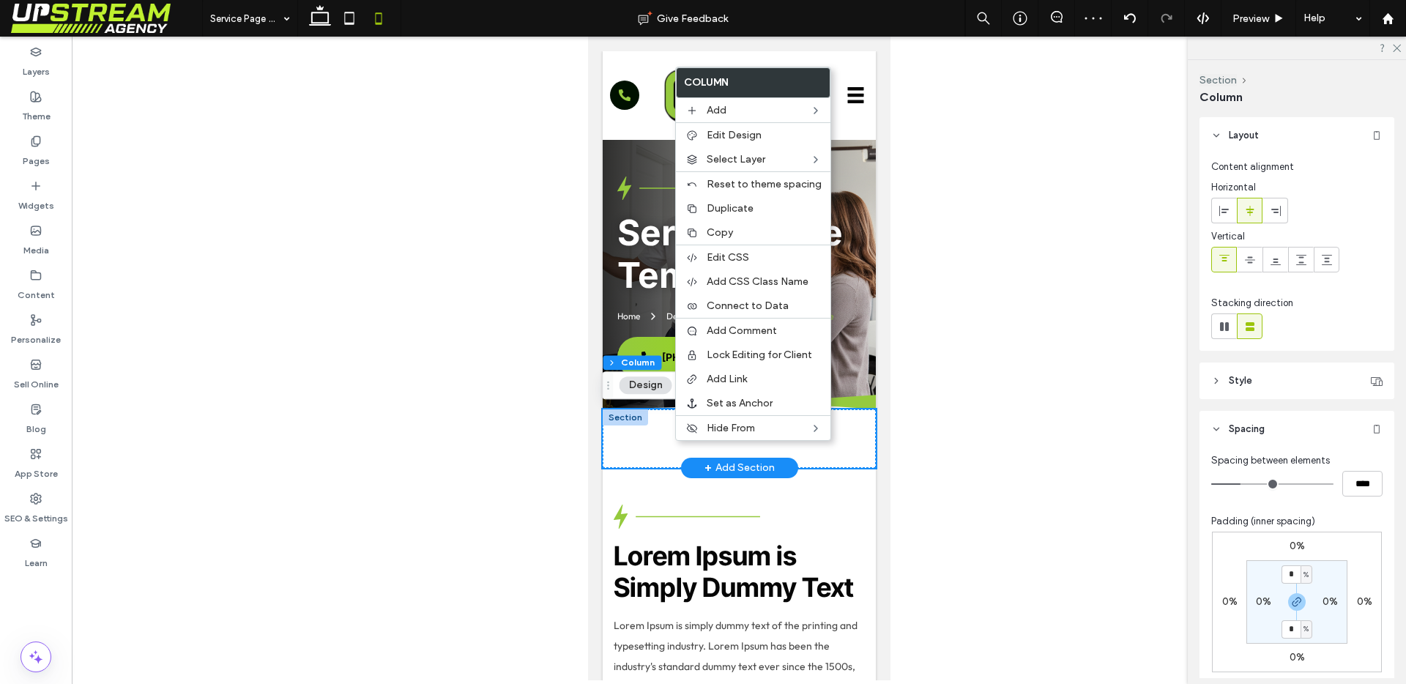
click at [662, 438] on div "Lighting Fixtures Home Development Service Page Template Get a free estimate or…" at bounding box center [738, 438] width 273 height 59
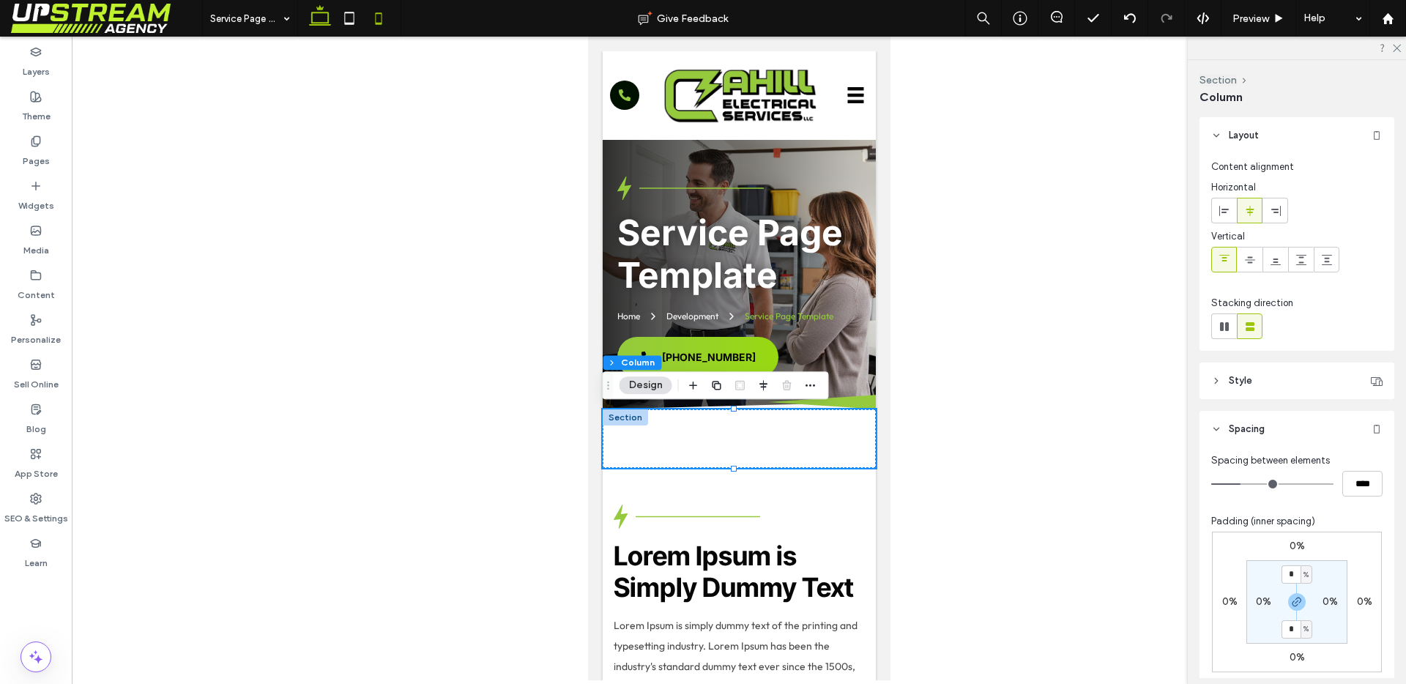
click at [326, 26] on icon at bounding box center [319, 18] width 29 height 29
type input "***"
type input "****"
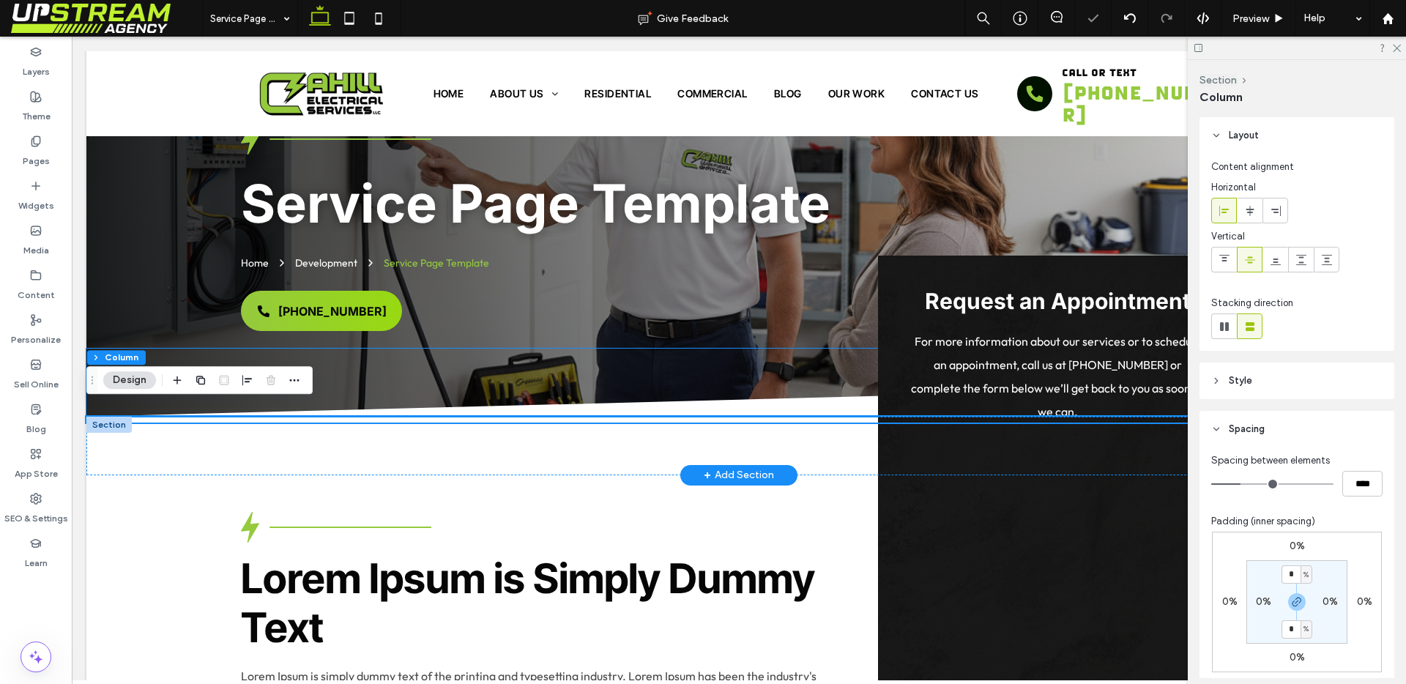
scroll to position [122, 0]
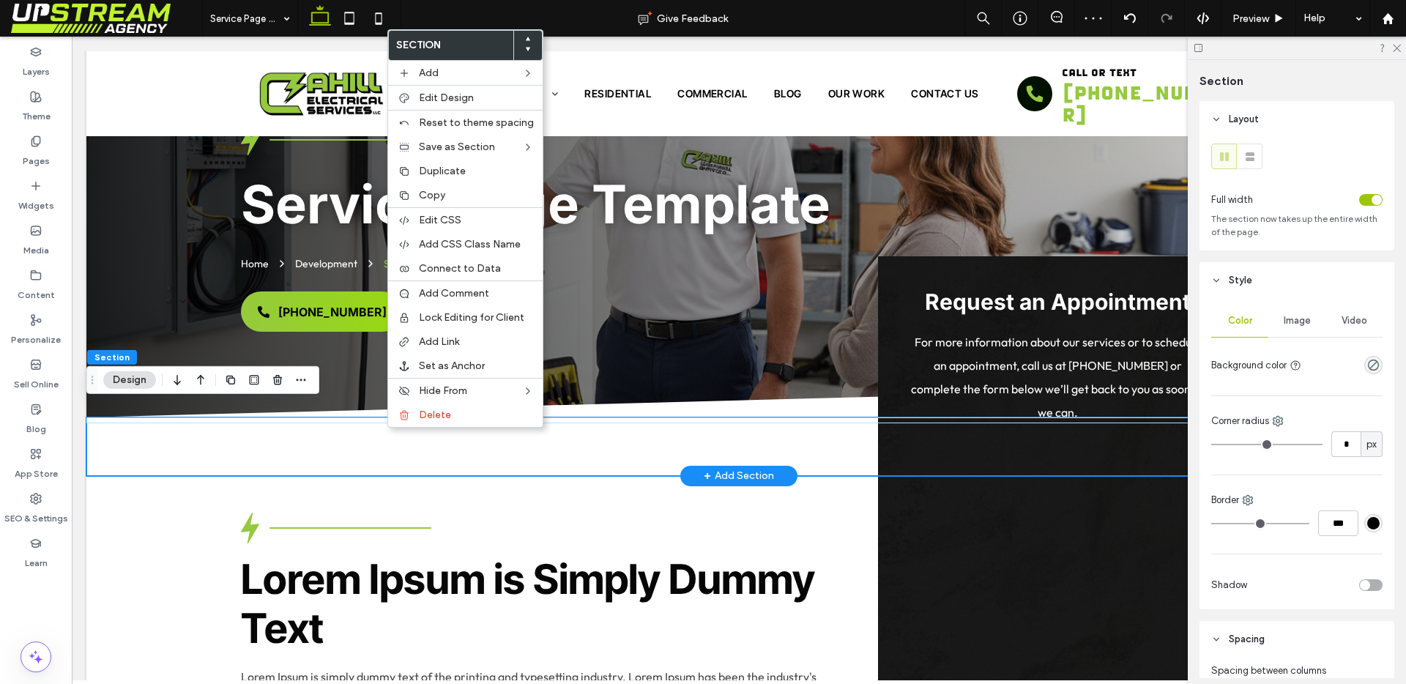
click at [209, 435] on div "Lighting Fixtures Home Development Service Page Template Get a free estimate or…" at bounding box center [738, 446] width 1305 height 58
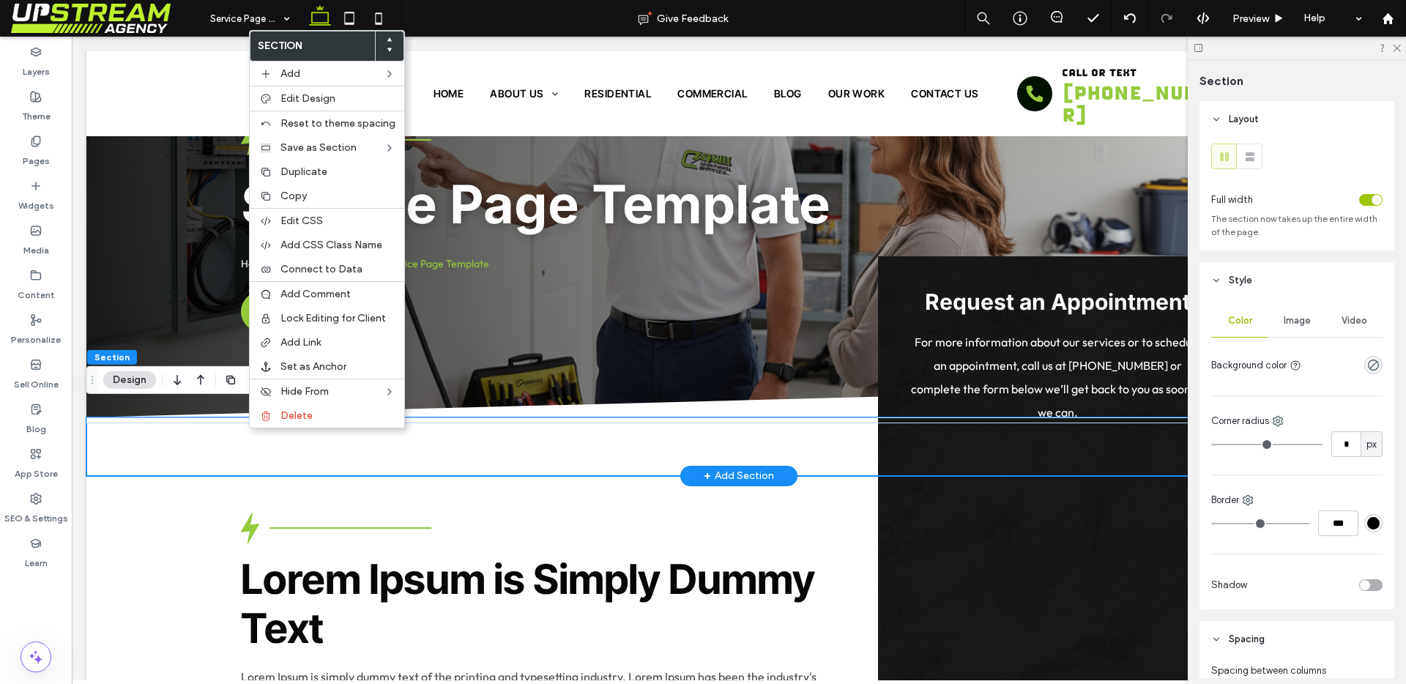
click at [140, 423] on div "Lighting Fixtures Home Development Service Page Template Get a free estimate or…" at bounding box center [738, 446] width 1305 height 58
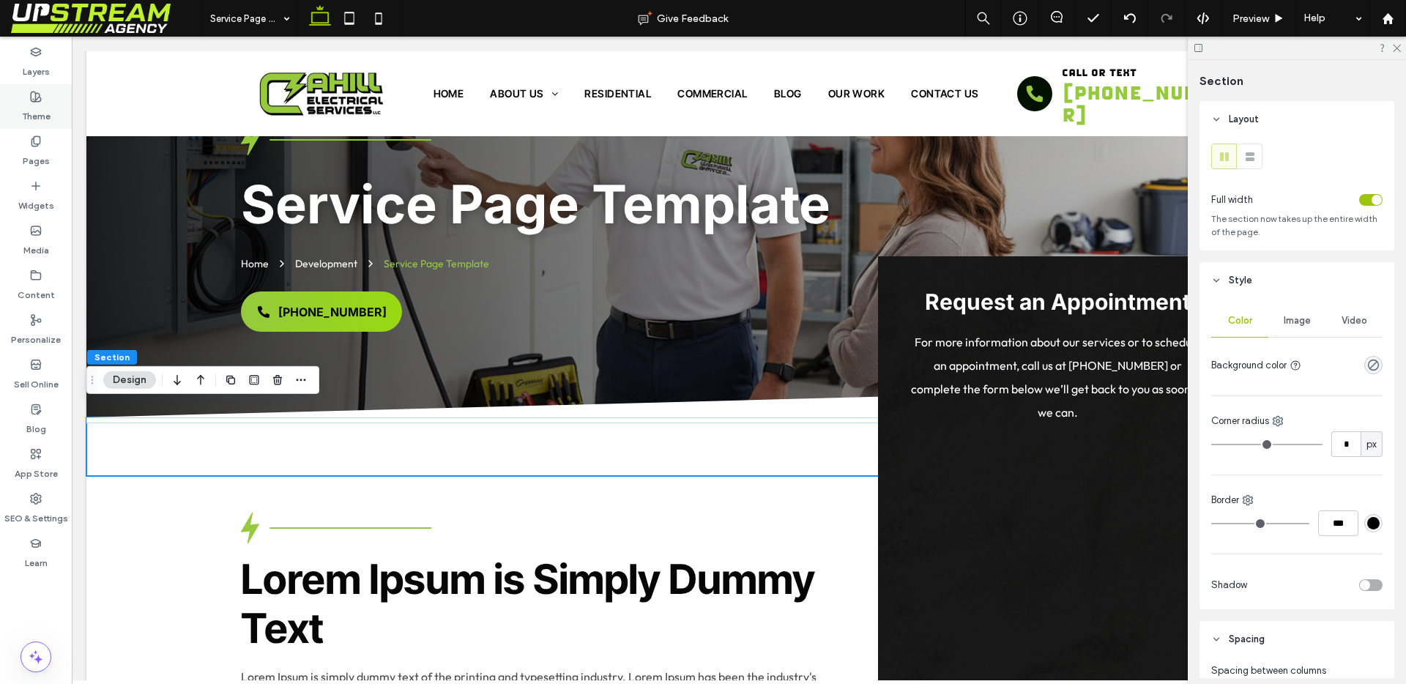
click at [36, 101] on use at bounding box center [36, 97] width 10 height 10
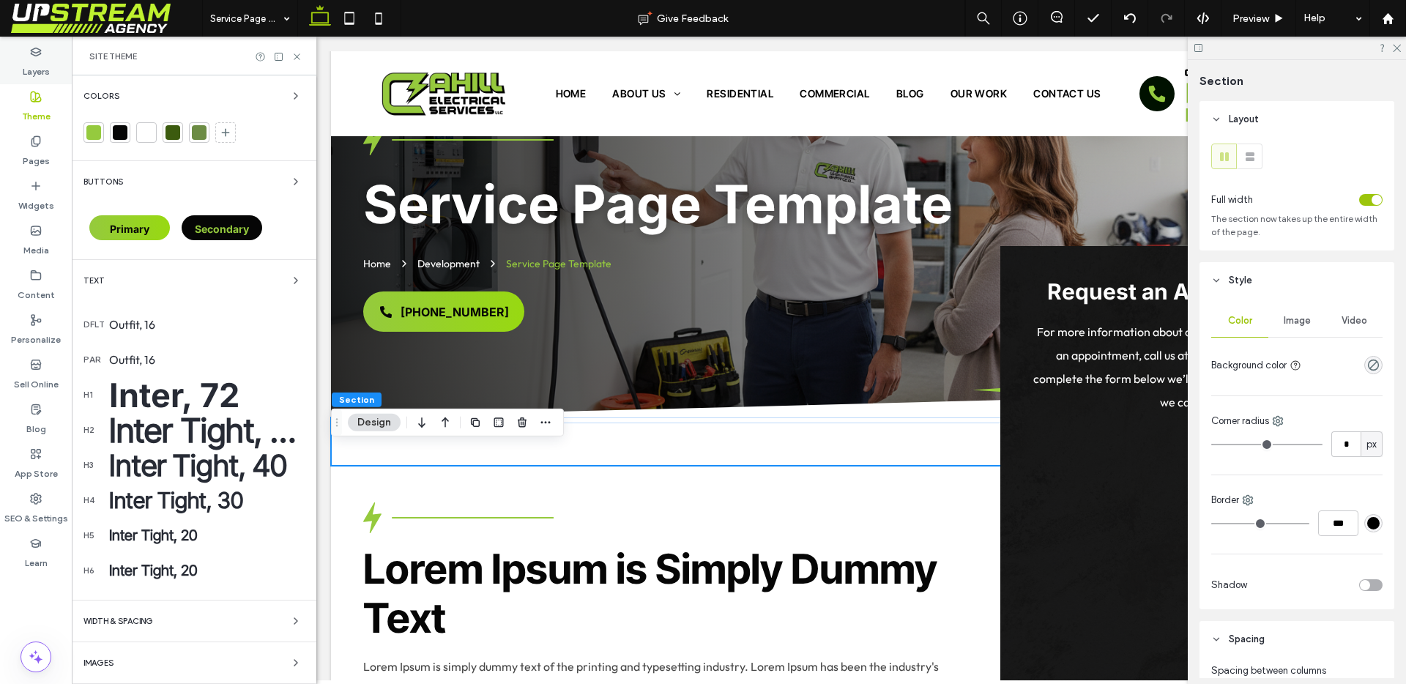
click at [32, 62] on label "Layers" at bounding box center [36, 68] width 27 height 21
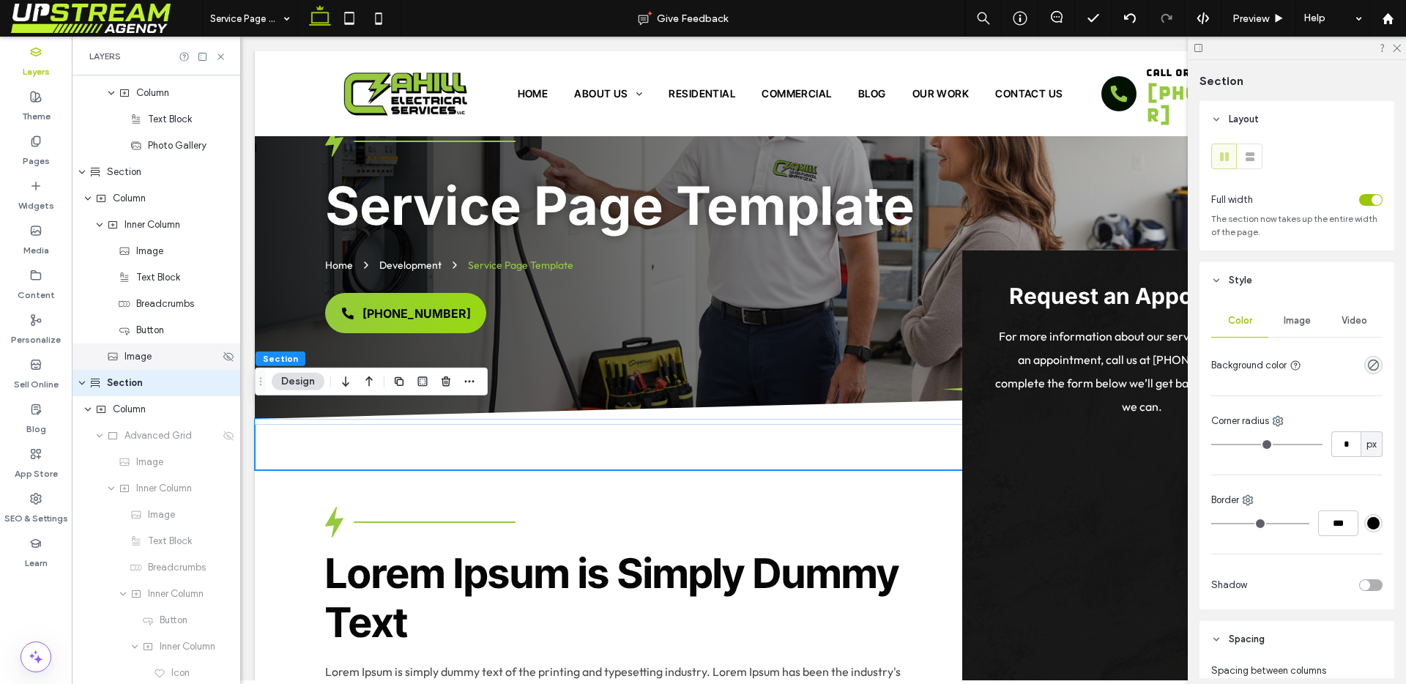
scroll to position [738, 0]
click at [223, 429] on icon at bounding box center [229, 432] width 12 height 12
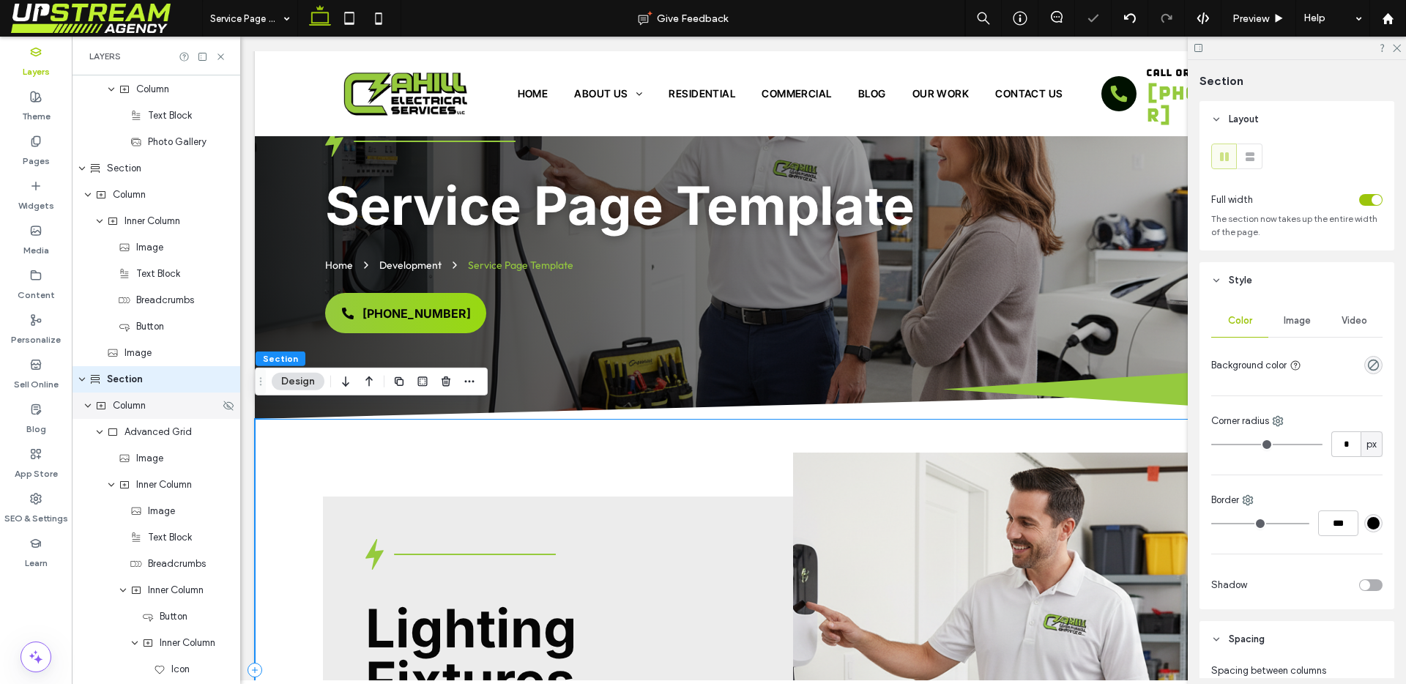
click at [159, 407] on div "Column" at bounding box center [157, 405] width 125 height 15
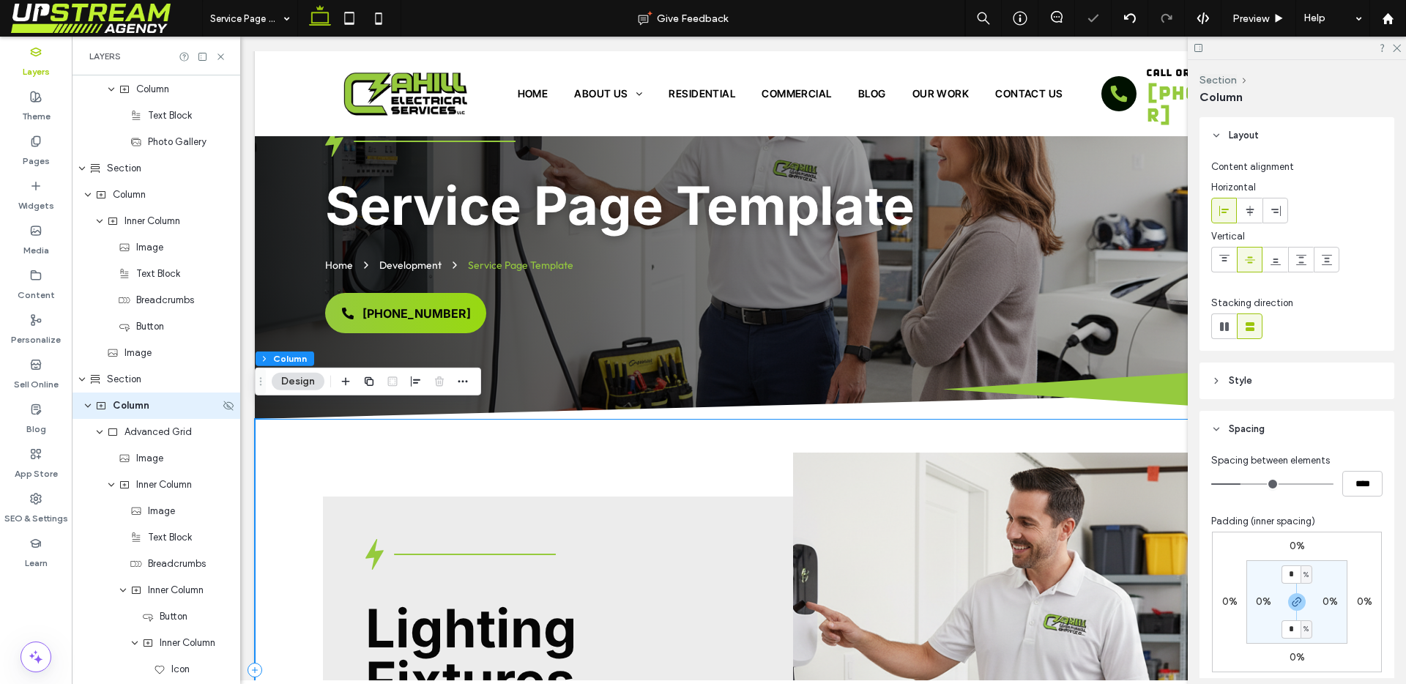
scroll to position [764, 0]
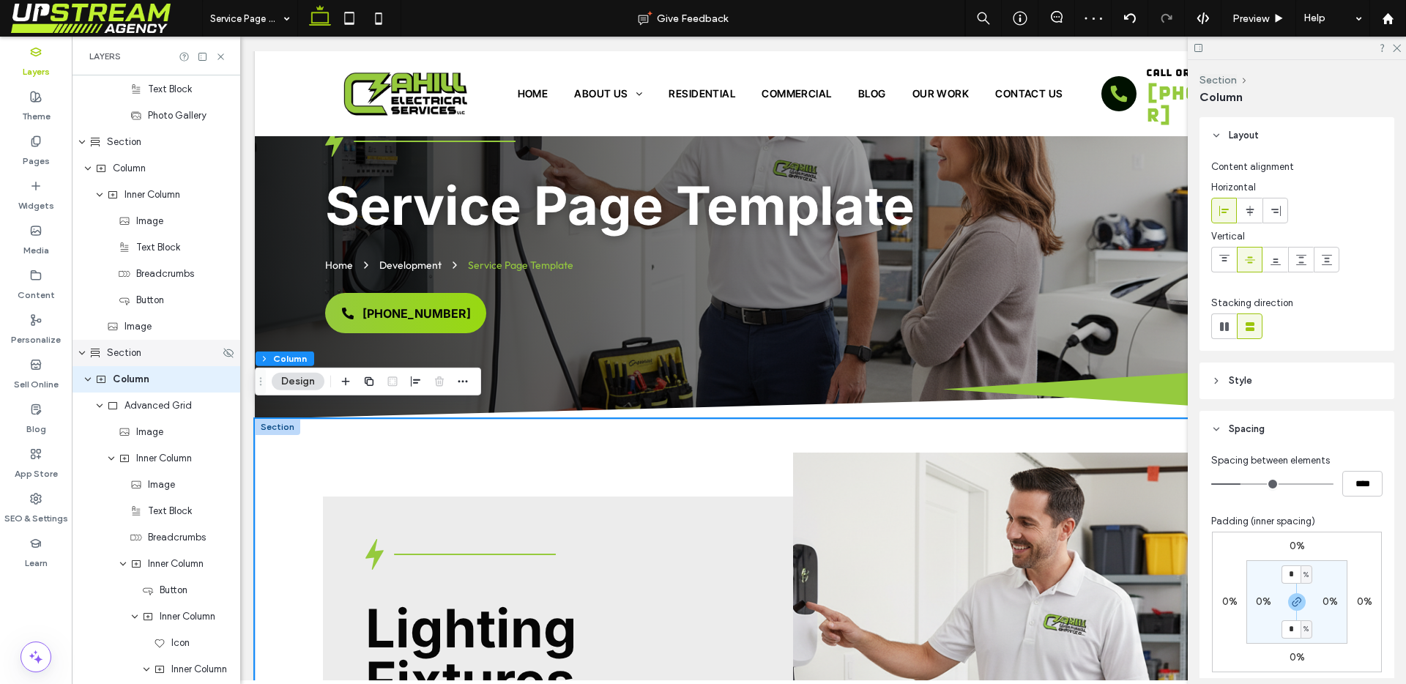
click at [146, 359] on div "Section" at bounding box center [154, 353] width 130 height 15
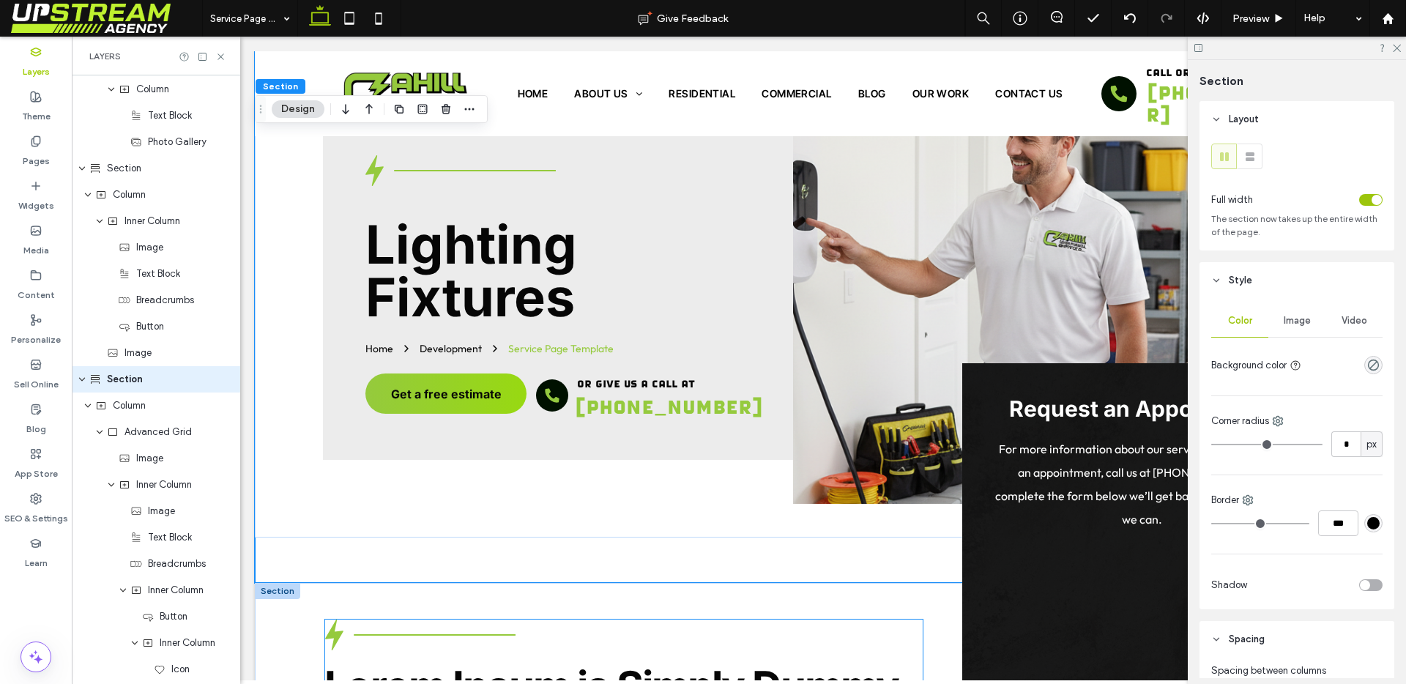
scroll to position [664, 0]
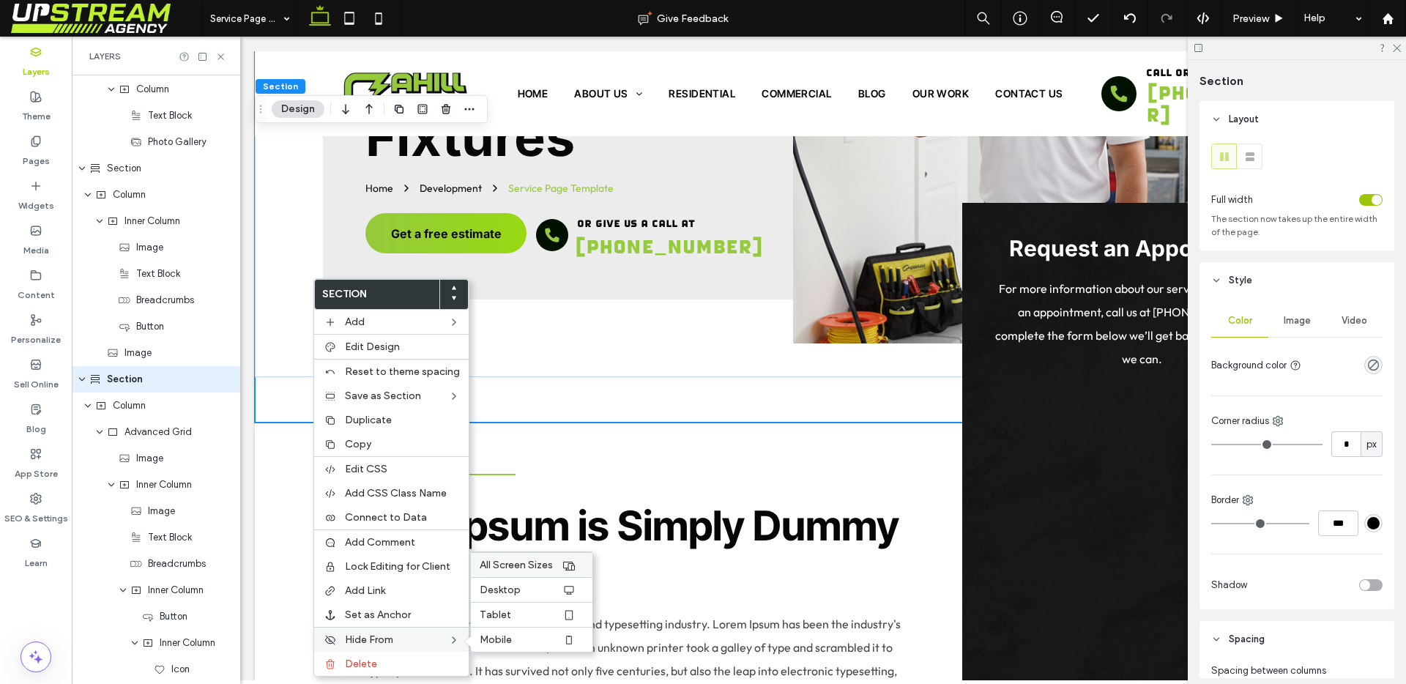
click at [490, 565] on span "All Screen Sizes" at bounding box center [516, 565] width 73 height 12
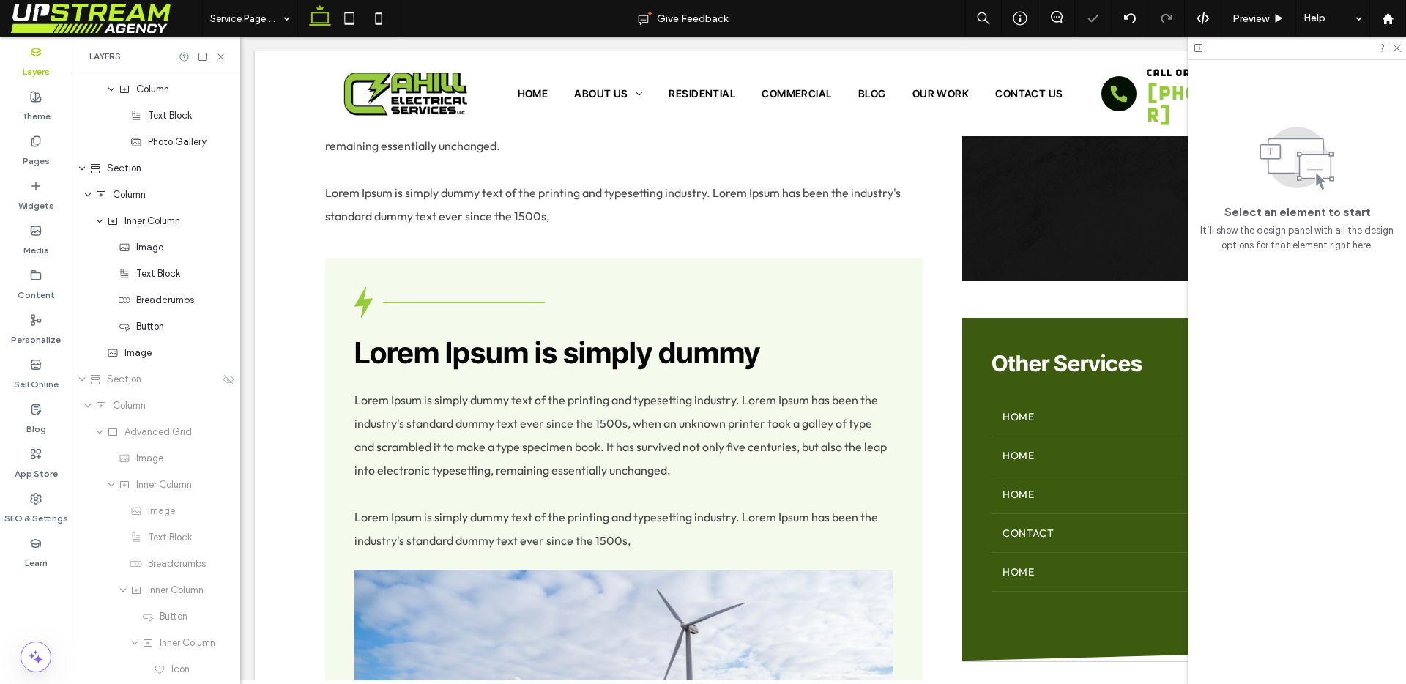
scroll to position [117, 0]
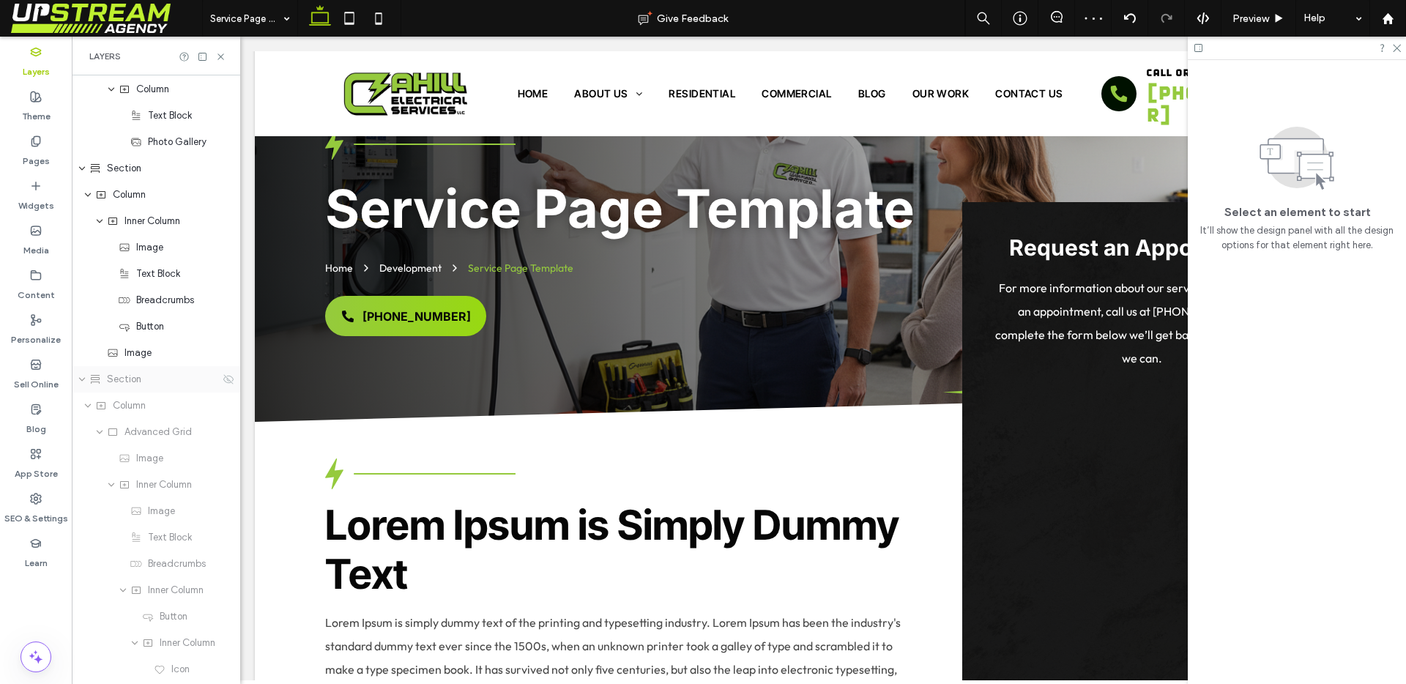
click at [82, 380] on use "expand Section" at bounding box center [82, 380] width 6 height 4
click at [354, 23] on use at bounding box center [350, 18] width 10 height 12
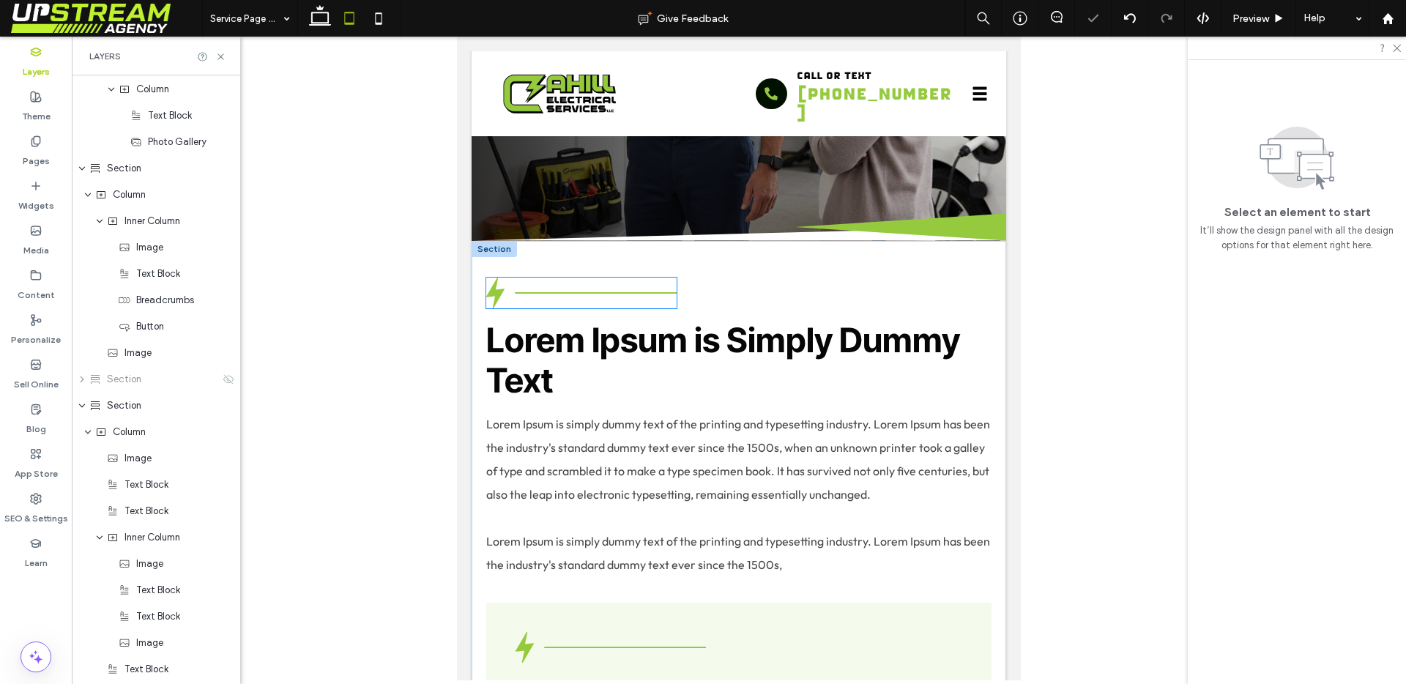
scroll to position [0, 0]
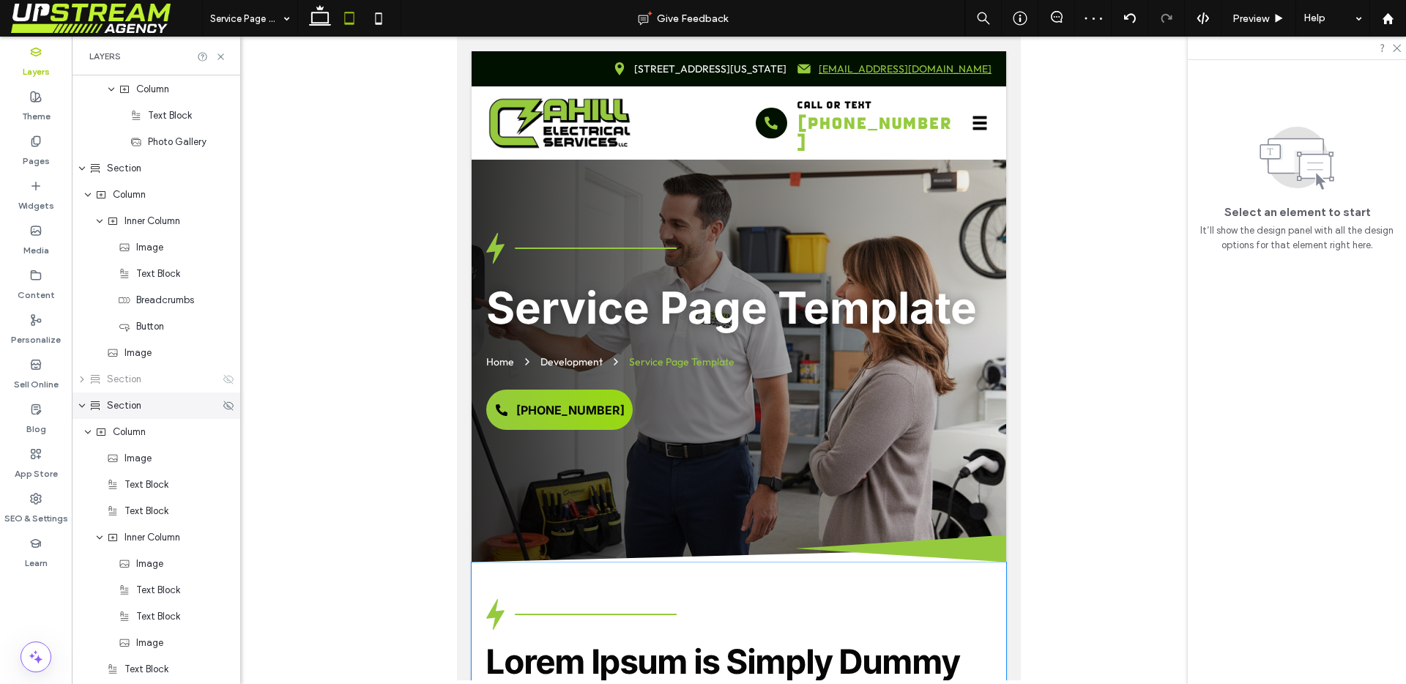
click at [83, 407] on icon "expand Section" at bounding box center [82, 406] width 9 height 12
click at [83, 432] on icon "expand Section" at bounding box center [82, 432] width 9 height 12
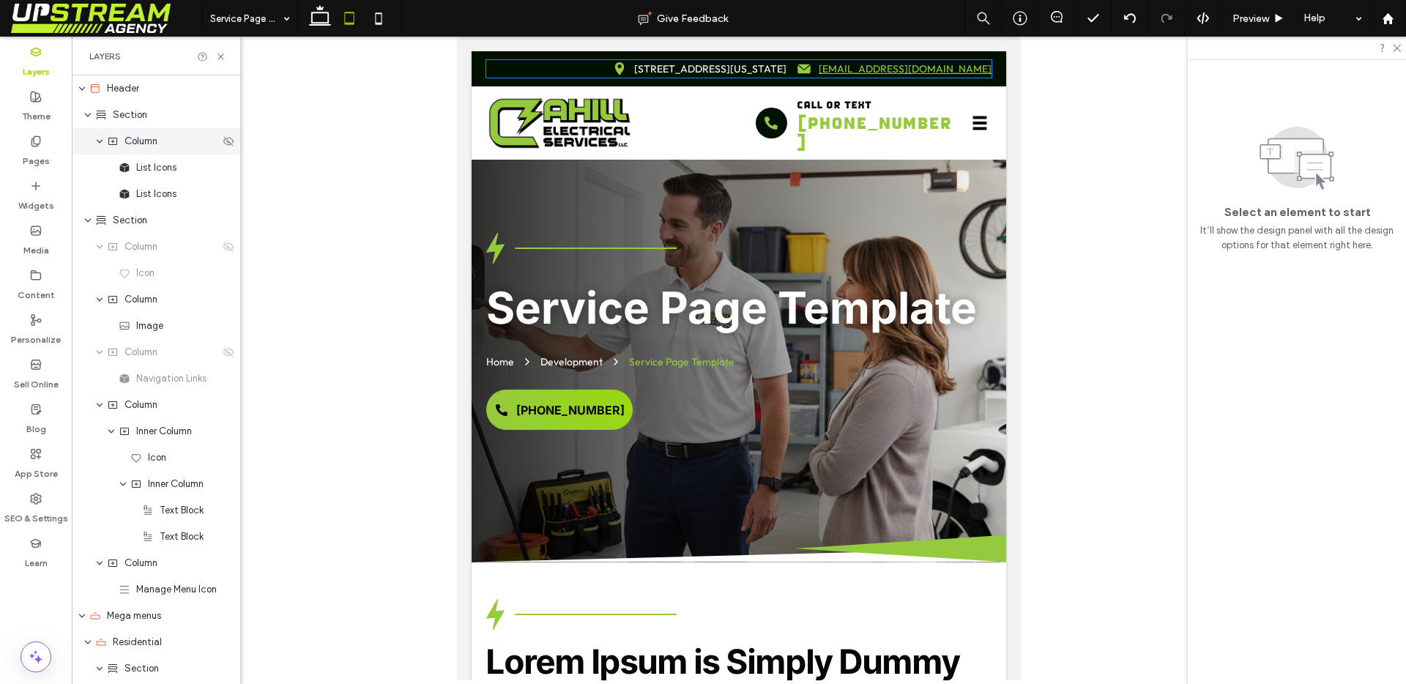
click at [101, 146] on icon "expand Column" at bounding box center [99, 142] width 9 height 12
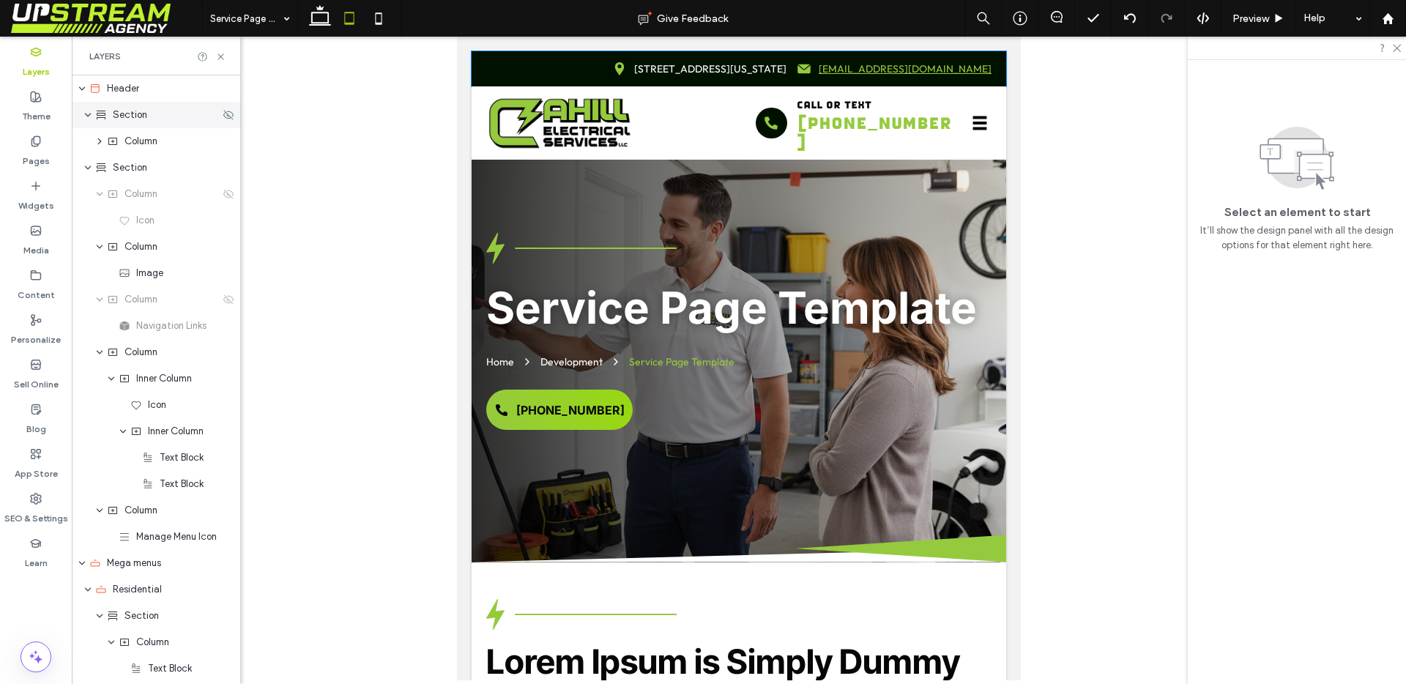
click at [87, 111] on icon "expand Section" at bounding box center [87, 115] width 9 height 12
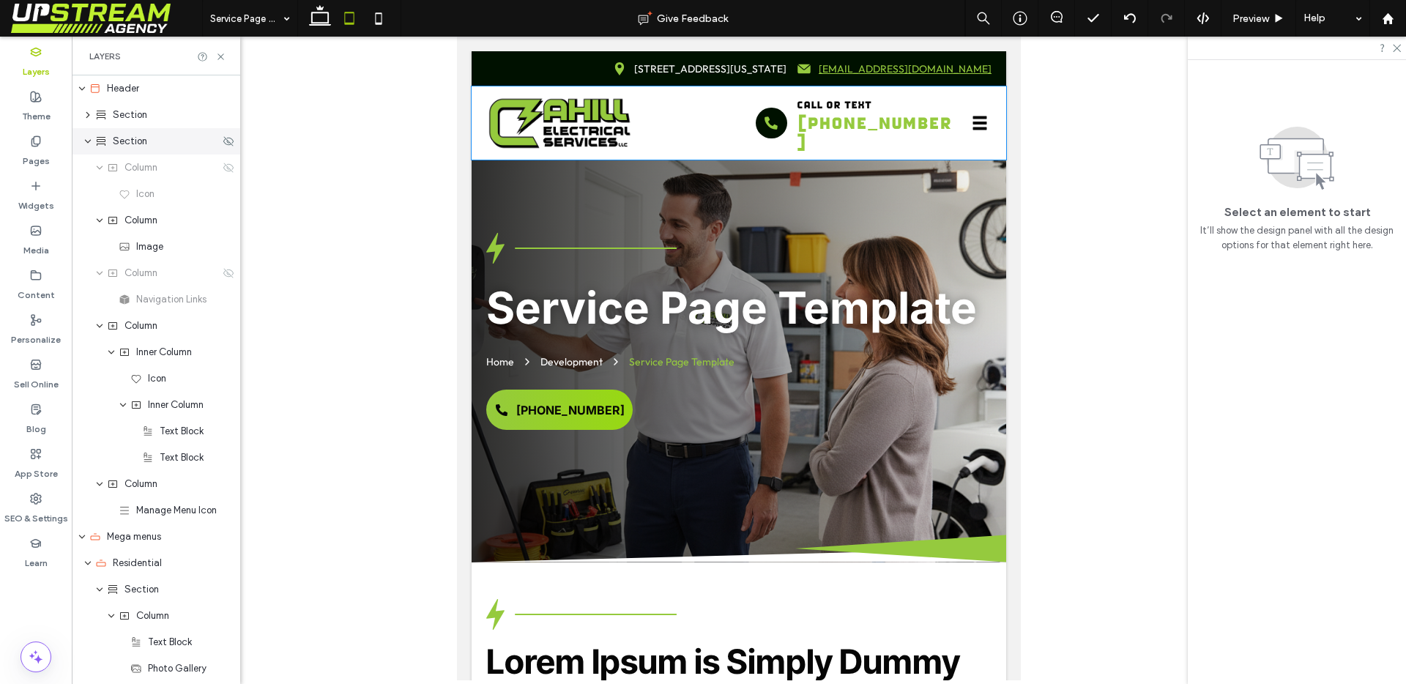
click at [86, 138] on icon "expand Section" at bounding box center [87, 142] width 9 height 12
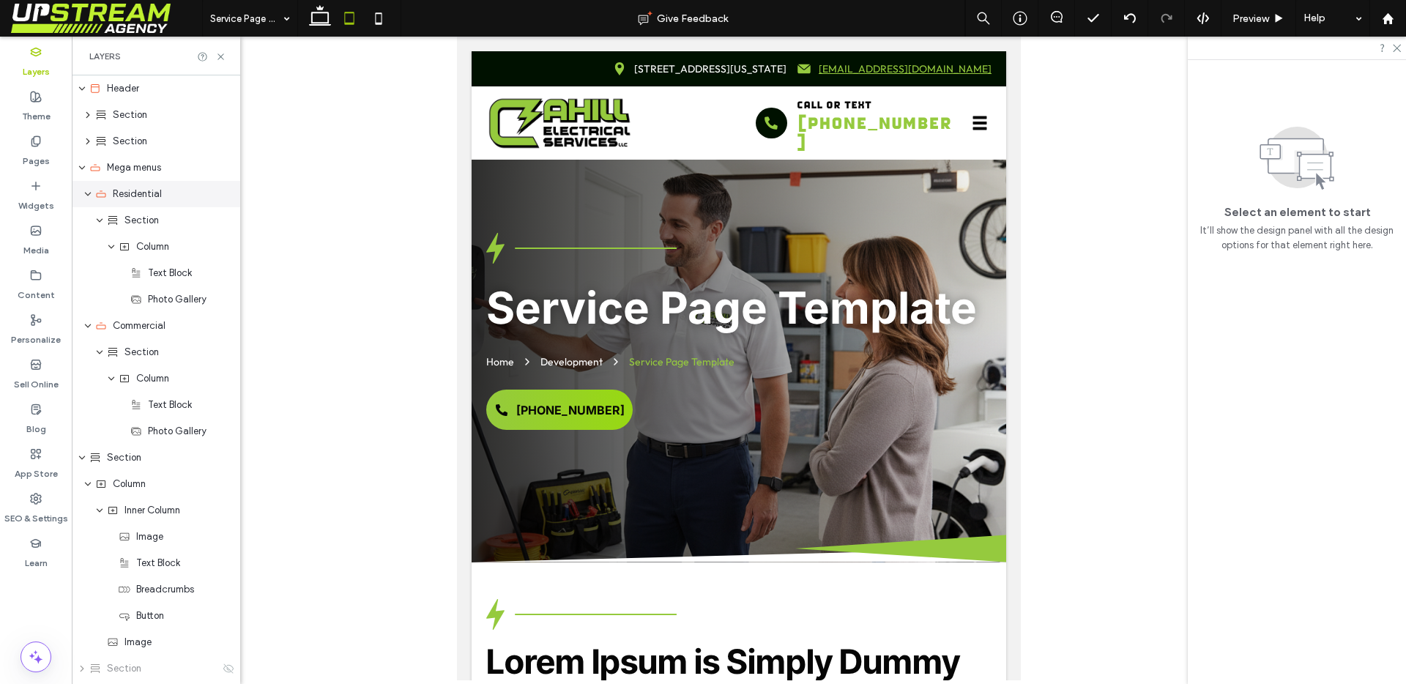
click at [87, 194] on use "expand Residential" at bounding box center [88, 195] width 6 height 4
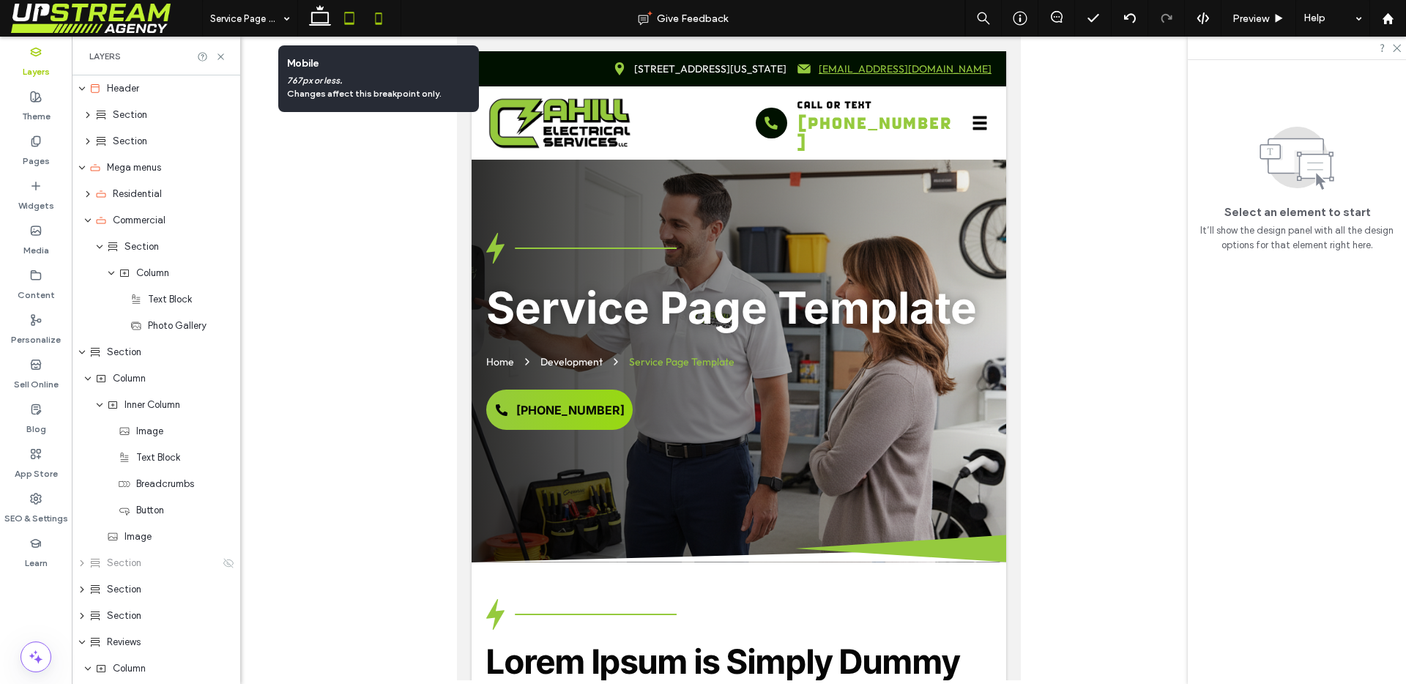
click at [379, 26] on icon at bounding box center [378, 18] width 29 height 29
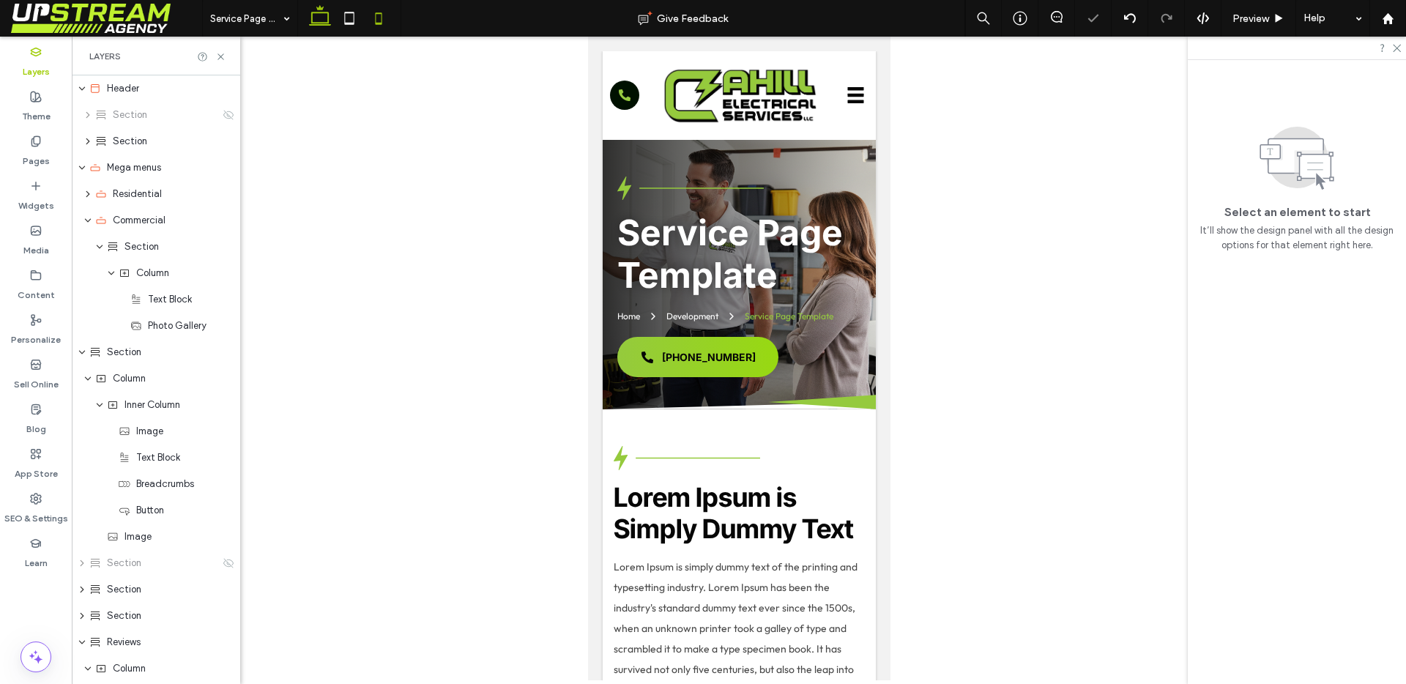
click at [315, 20] on icon at bounding box center [319, 18] width 29 height 29
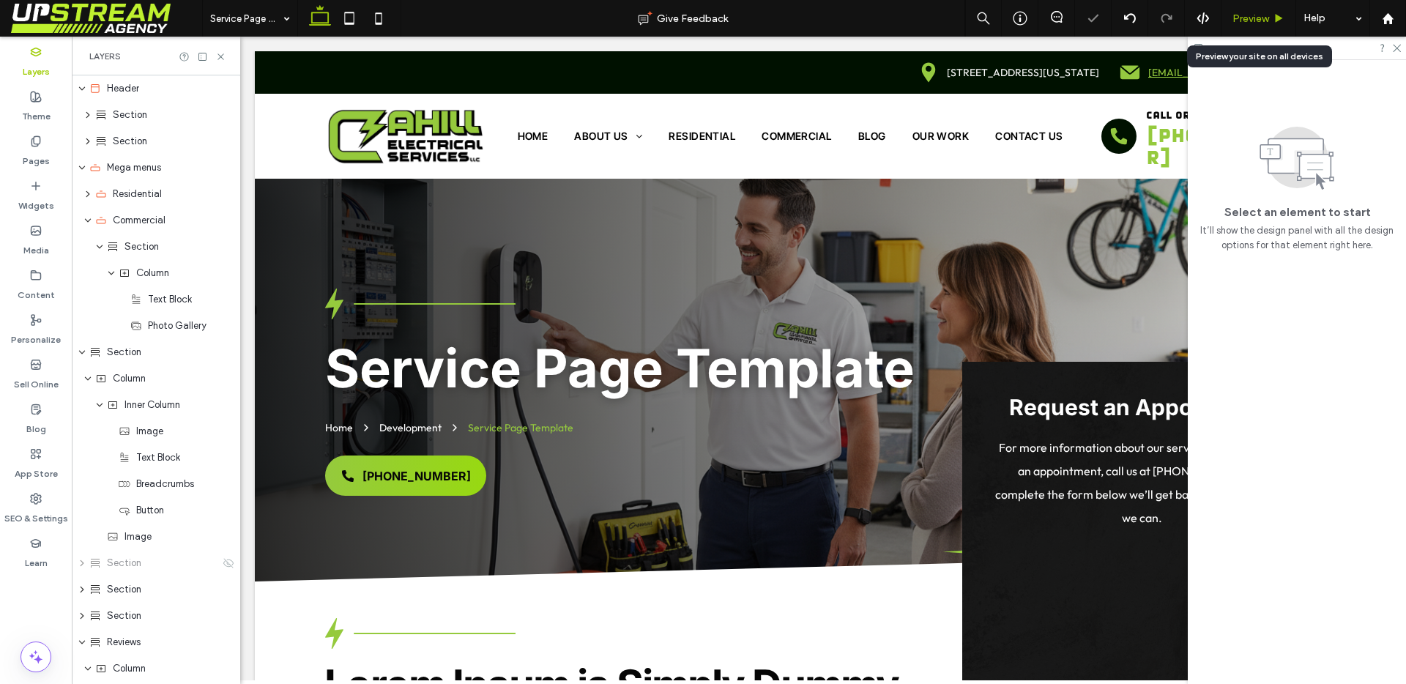
click at [1261, 13] on span "Preview" at bounding box center [1251, 18] width 37 height 12
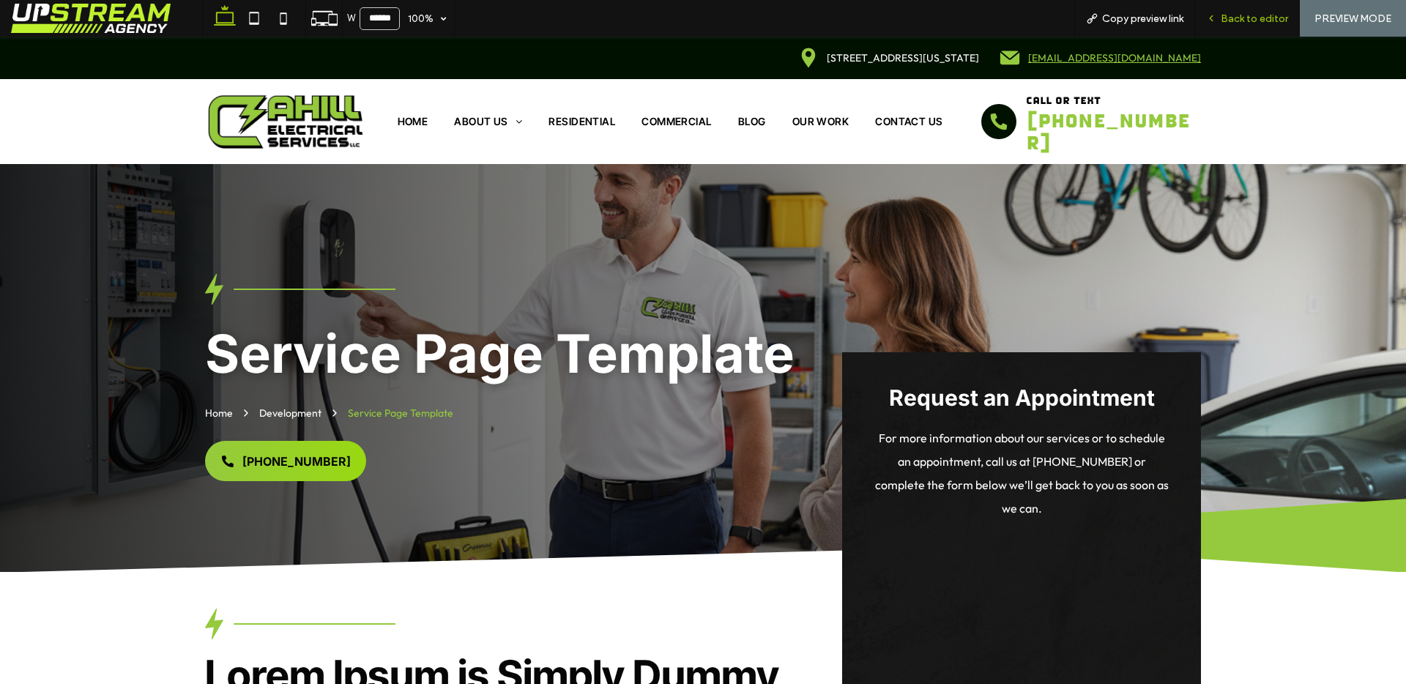
click at [1255, 14] on span "Back to editor" at bounding box center [1254, 18] width 67 height 12
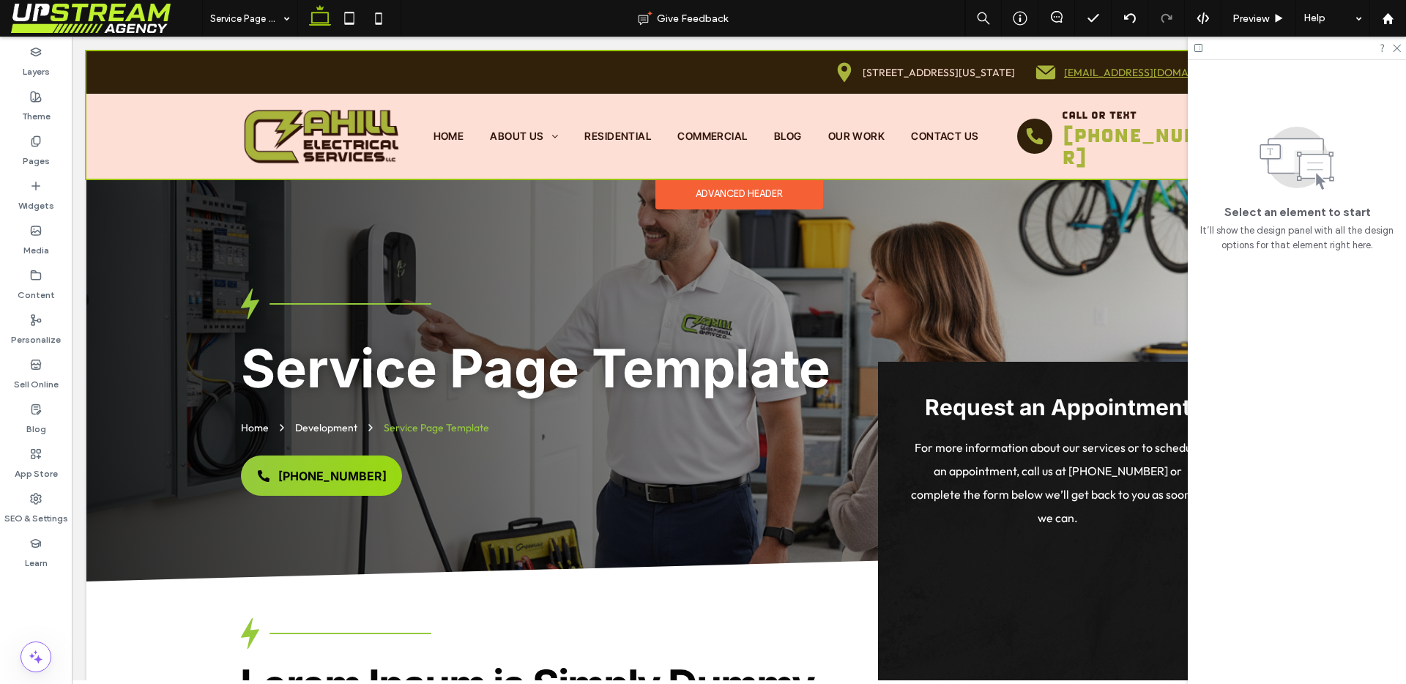
click at [617, 136] on div at bounding box center [738, 114] width 1305 height 127
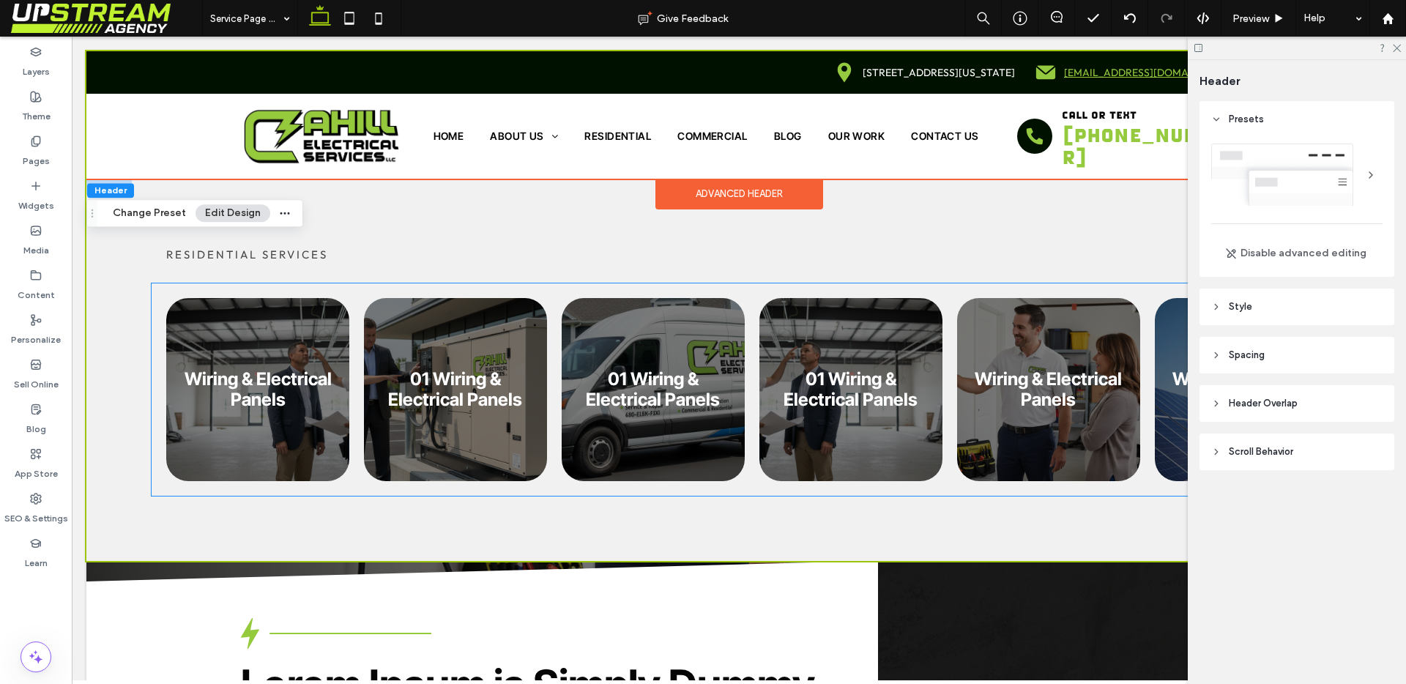
click at [600, 403] on link at bounding box center [653, 390] width 194 height 194
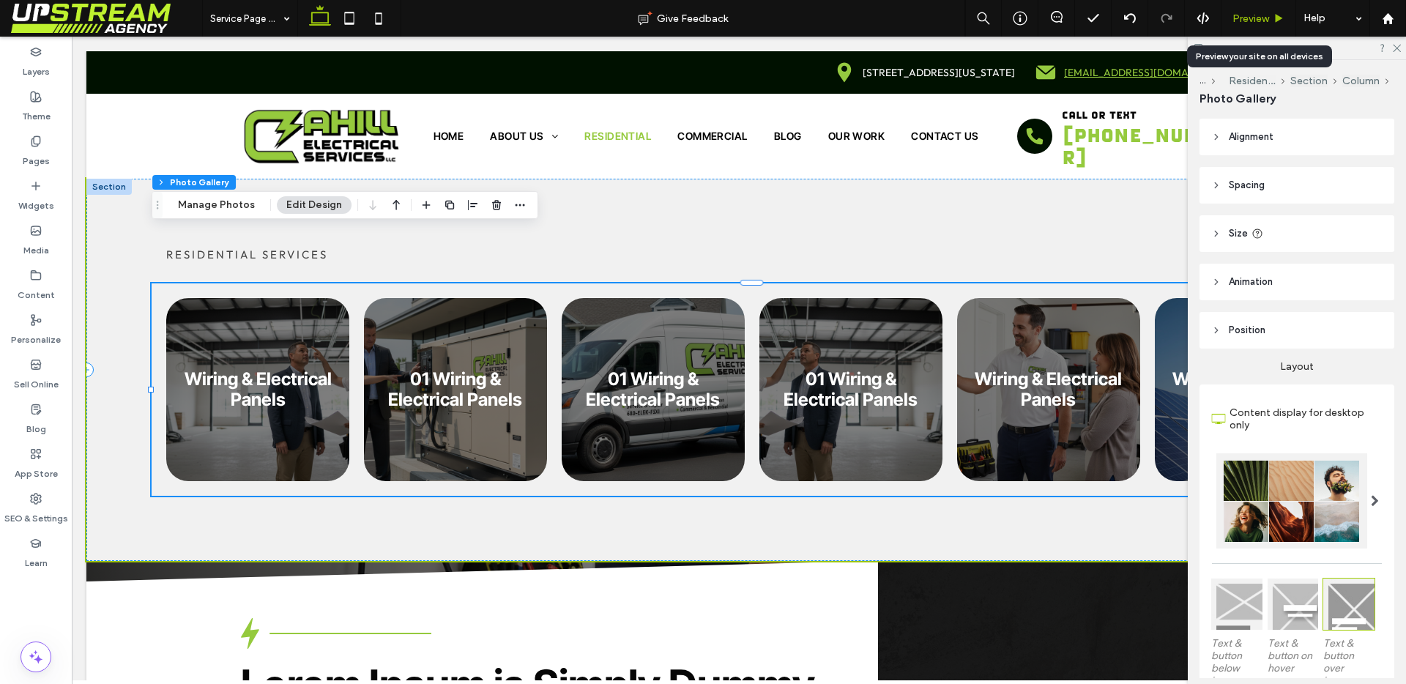
click at [1248, 15] on span "Preview" at bounding box center [1251, 18] width 37 height 12
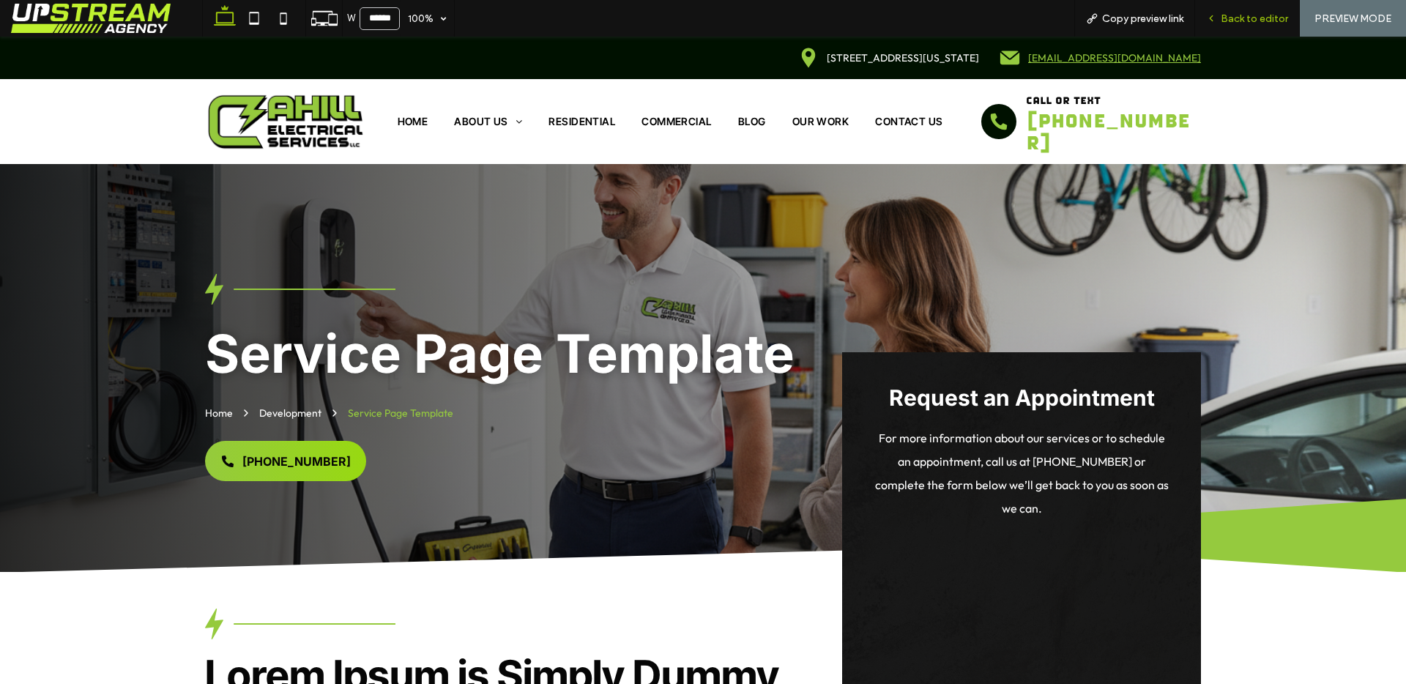
click at [1244, 15] on span "Back to editor" at bounding box center [1254, 18] width 67 height 12
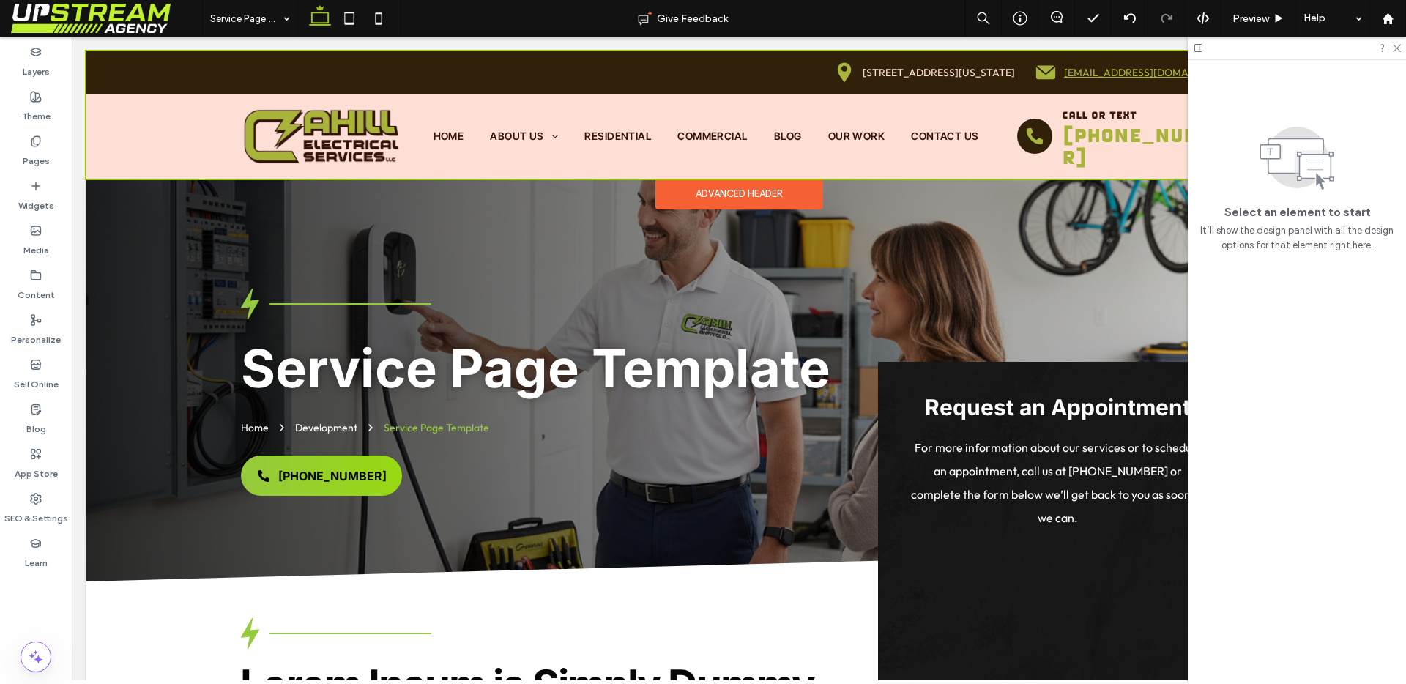
click at [691, 138] on div at bounding box center [738, 114] width 1305 height 127
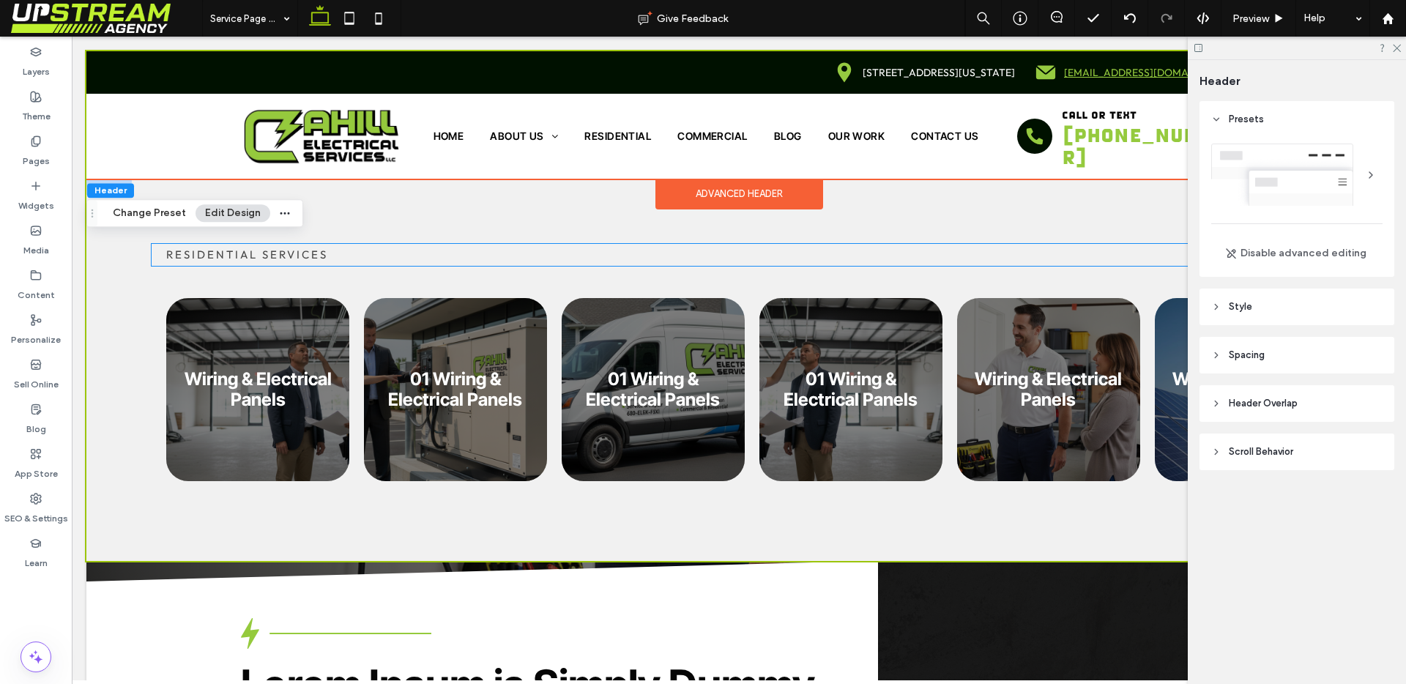
click at [222, 258] on span "RESIDENTIAL SERVICES" at bounding box center [247, 255] width 162 height 14
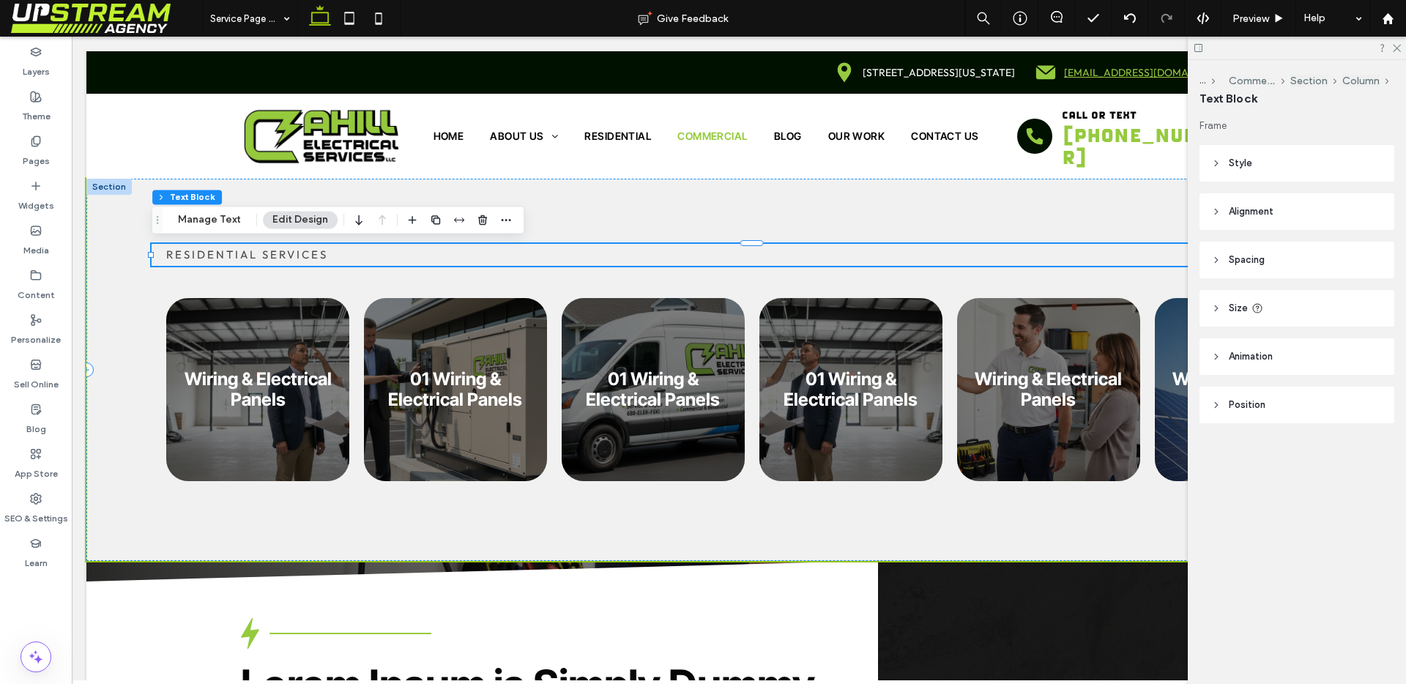
click at [221, 256] on span "RESIDENTIAL SERVICES" at bounding box center [247, 255] width 162 height 14
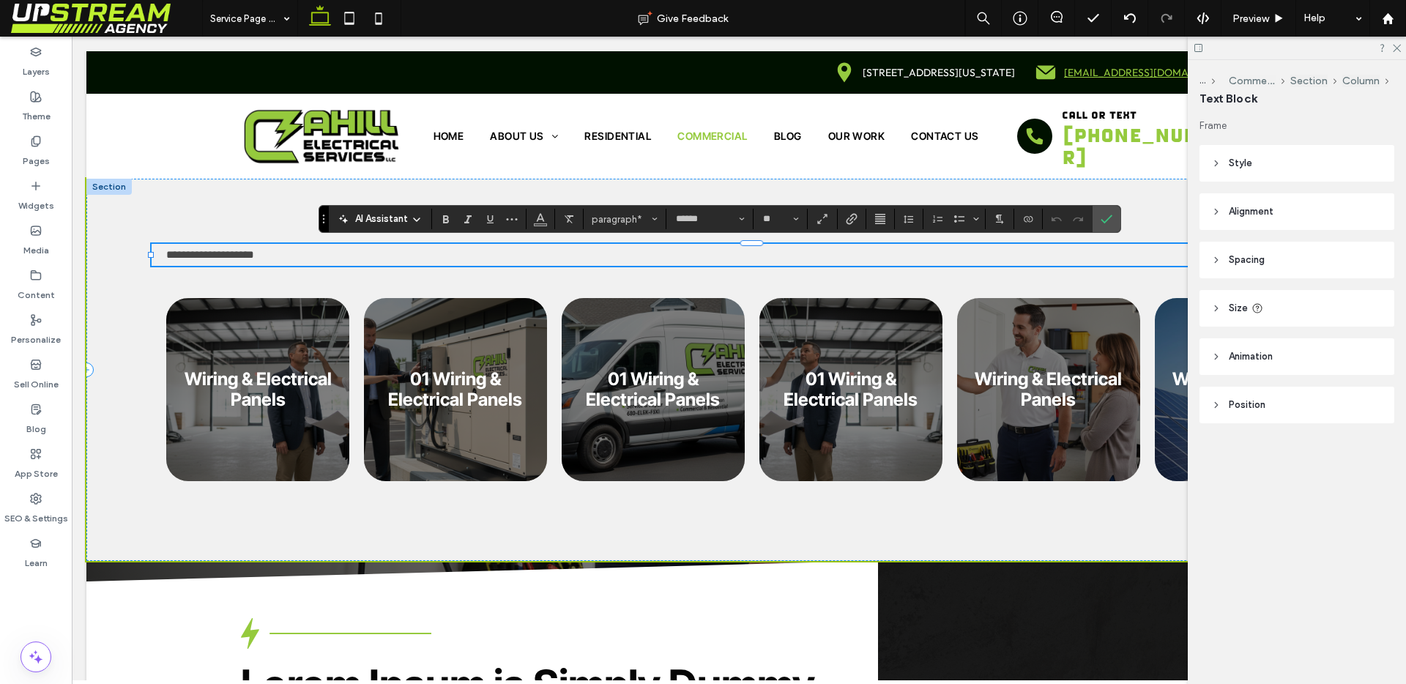
click at [221, 256] on span "**********" at bounding box center [210, 254] width 88 height 11
click at [220, 254] on span "**********" at bounding box center [210, 254] width 88 height 11
click at [1115, 216] on label "Confirm" at bounding box center [1107, 219] width 22 height 26
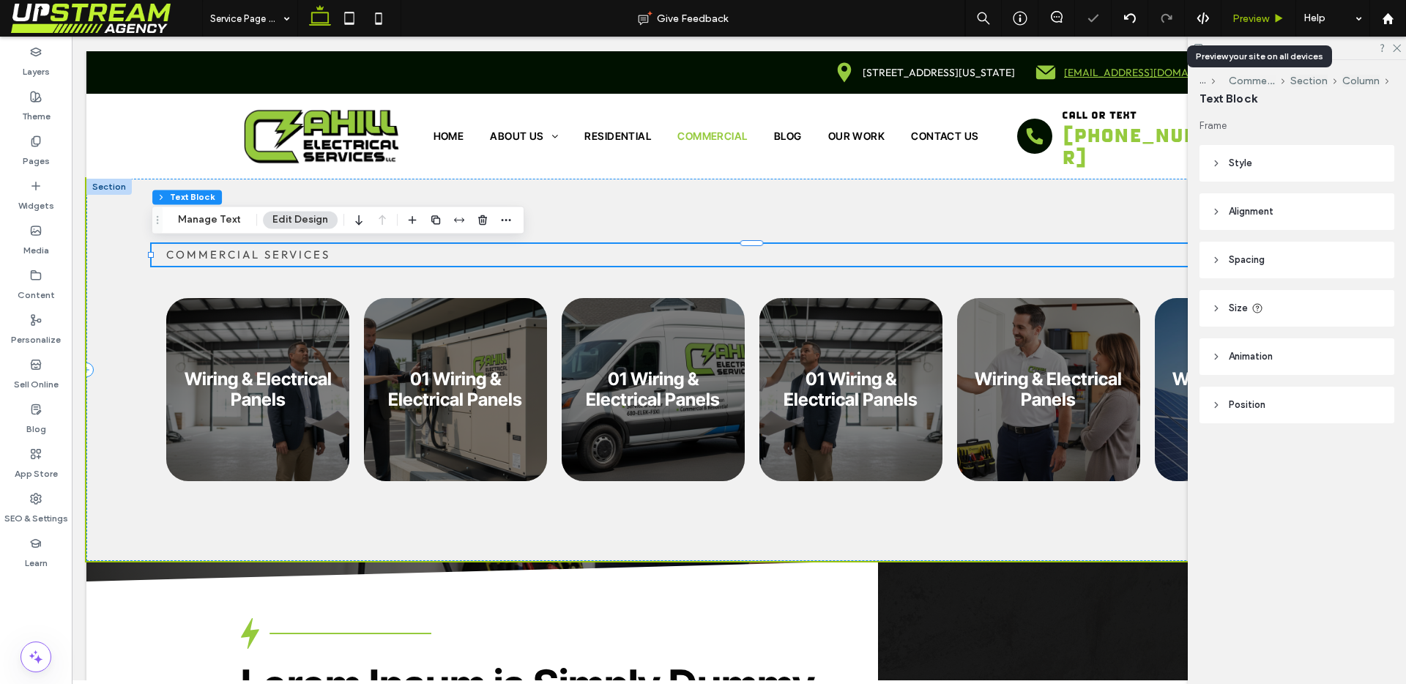
click at [1239, 14] on span "Preview" at bounding box center [1251, 18] width 37 height 12
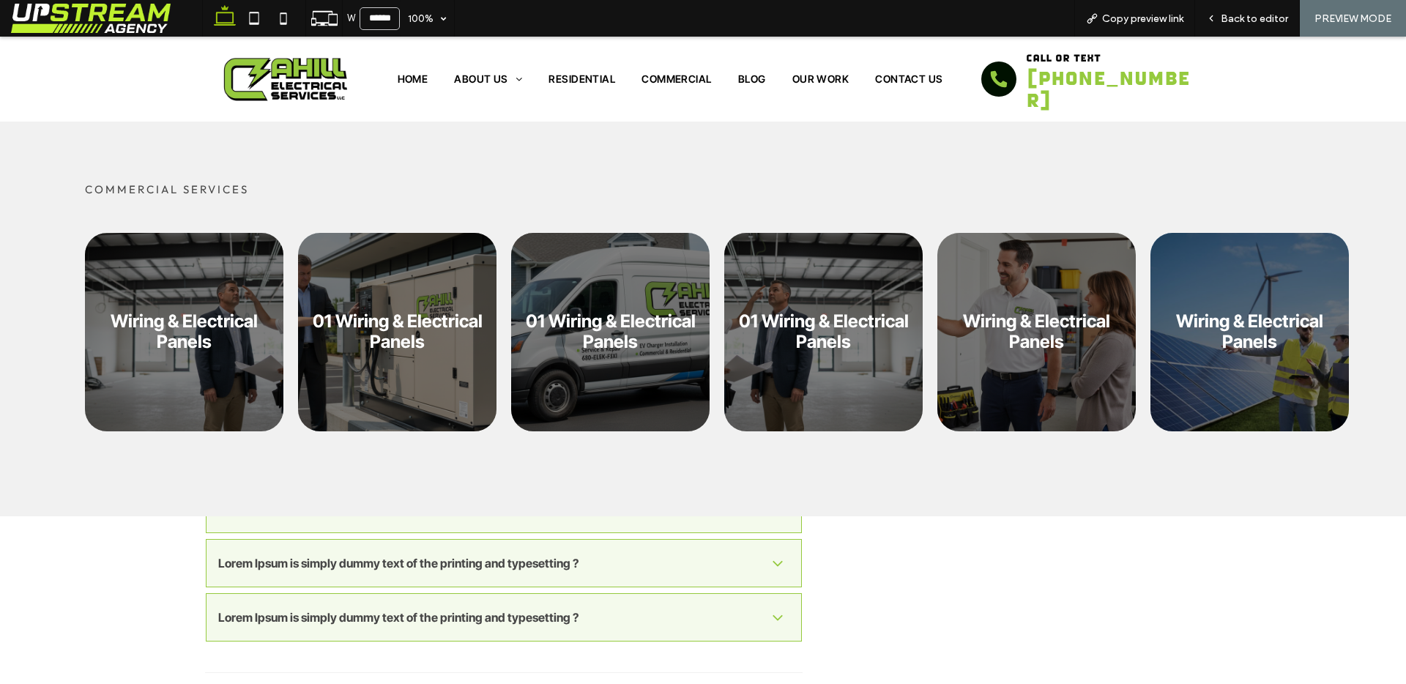
scroll to position [1600, 0]
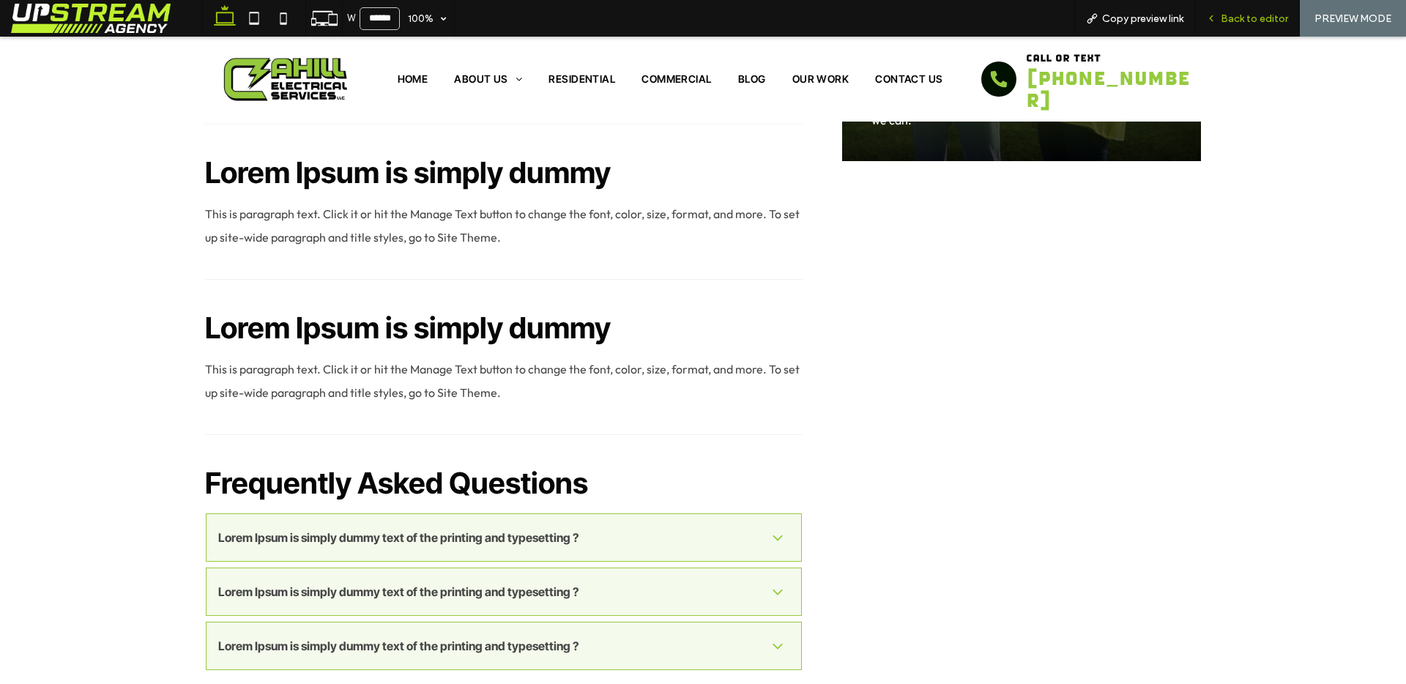
click at [1228, 17] on span "Back to editor" at bounding box center [1254, 18] width 67 height 12
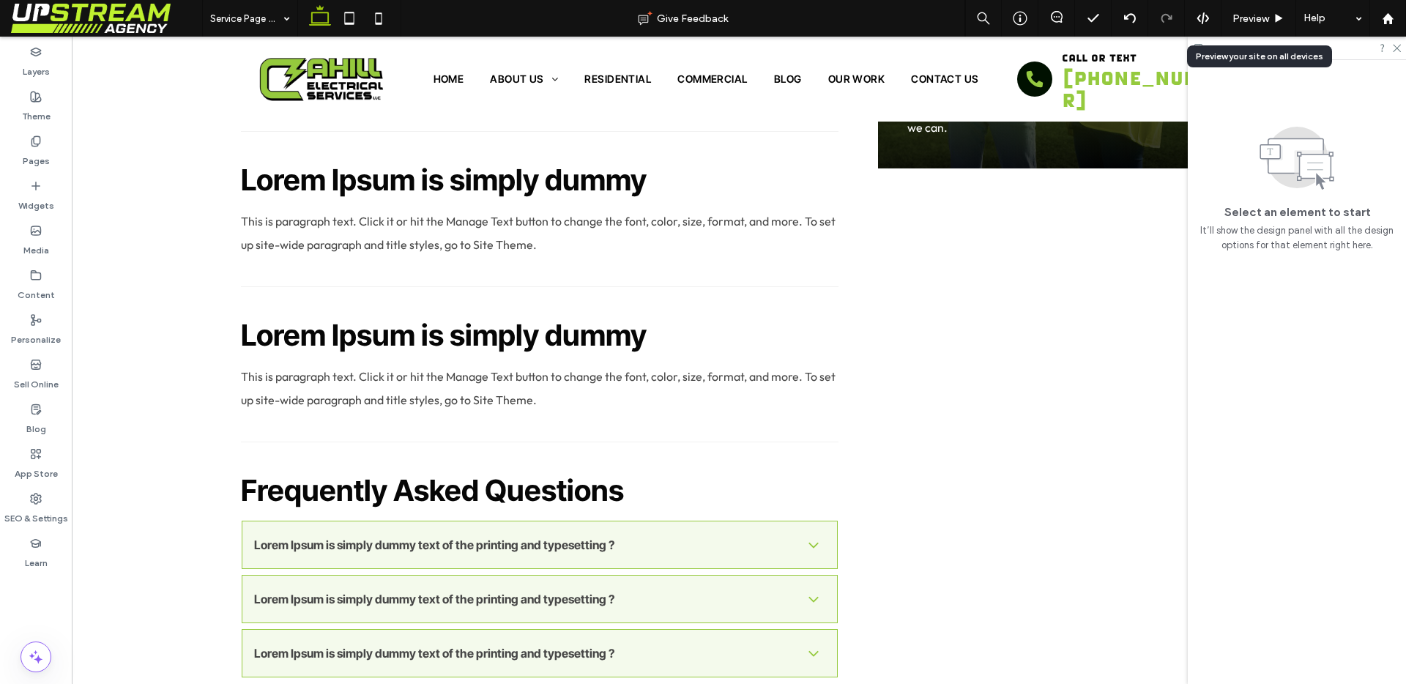
scroll to position [1588, 0]
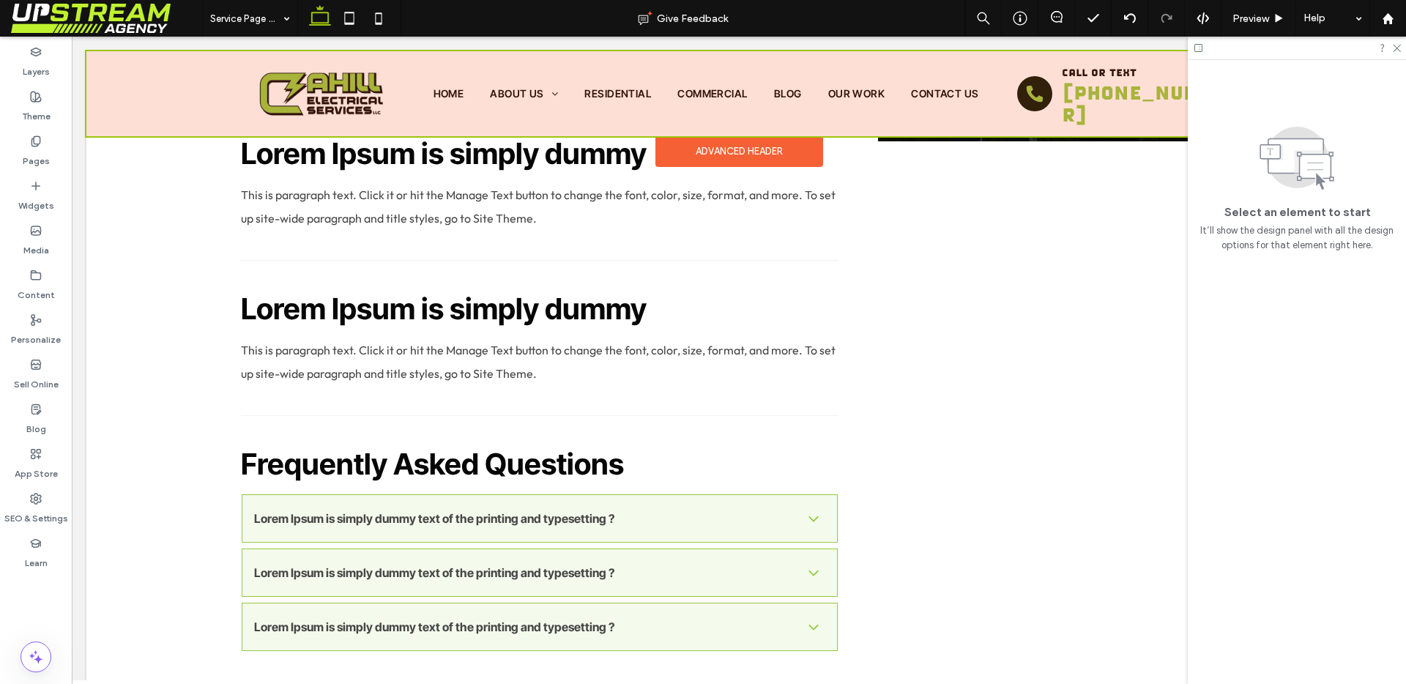
click at [609, 85] on div at bounding box center [738, 93] width 1305 height 85
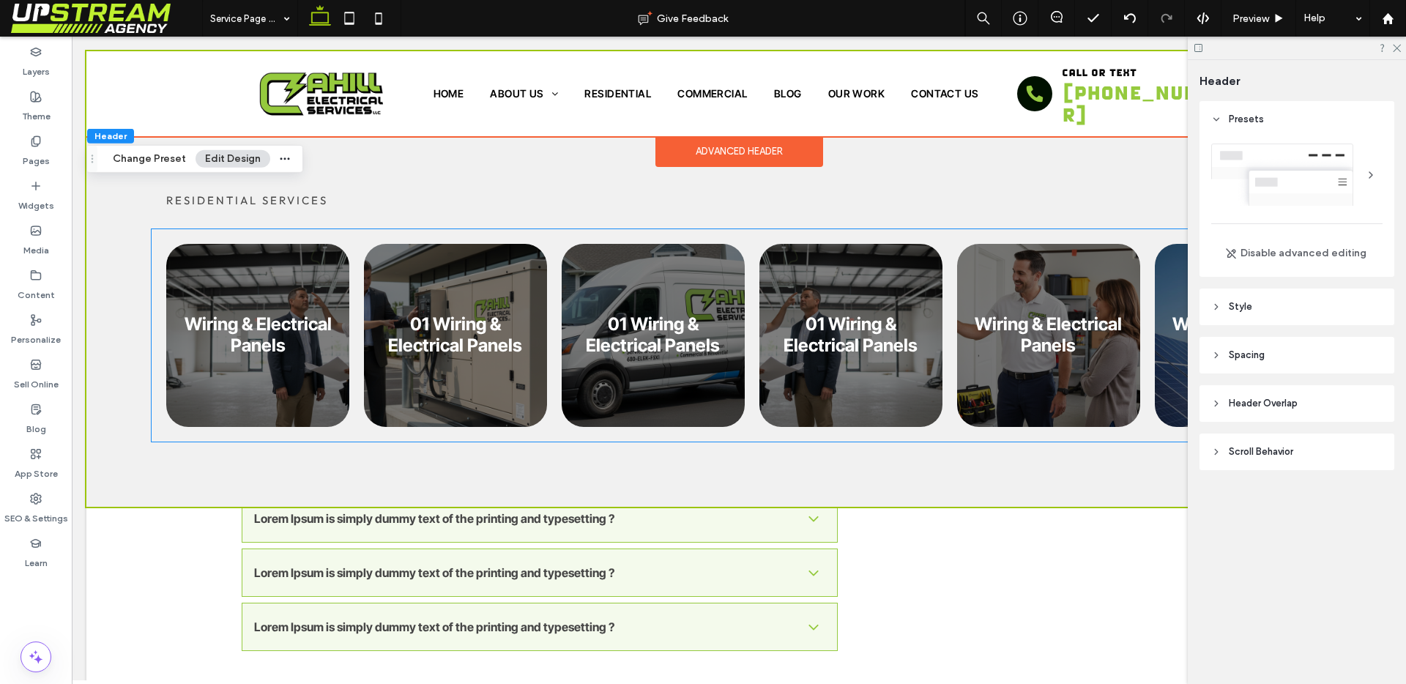
click at [472, 294] on link at bounding box center [456, 335] width 194 height 194
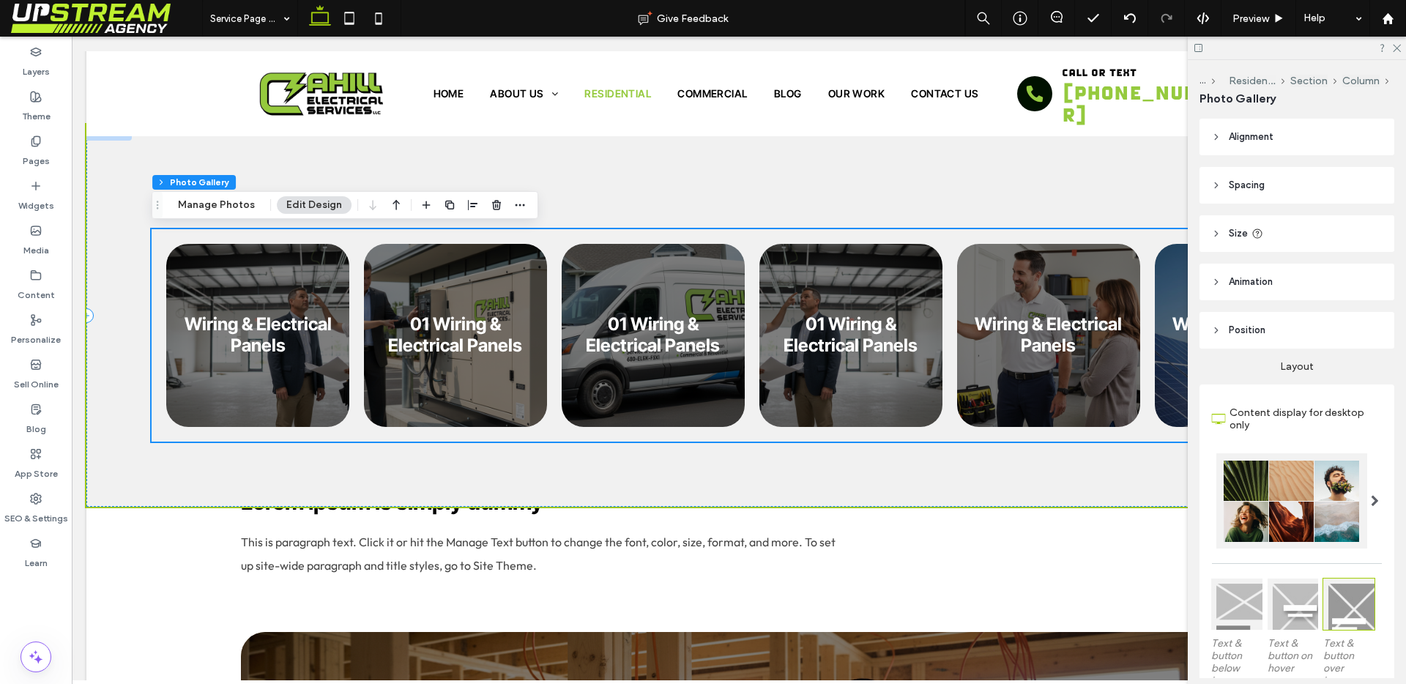
scroll to position [1920, 0]
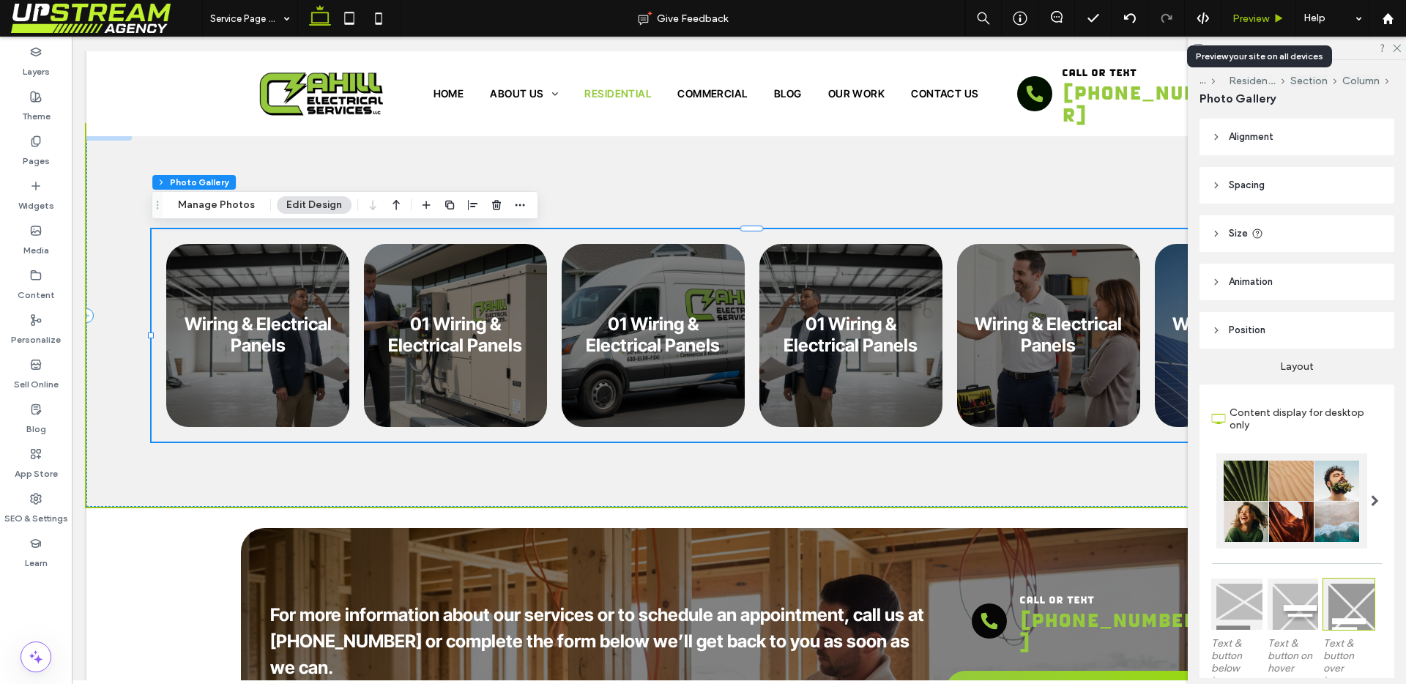
click at [1239, 9] on div "Preview" at bounding box center [1259, 18] width 75 height 37
click at [1239, 15] on span "Preview" at bounding box center [1251, 18] width 37 height 12
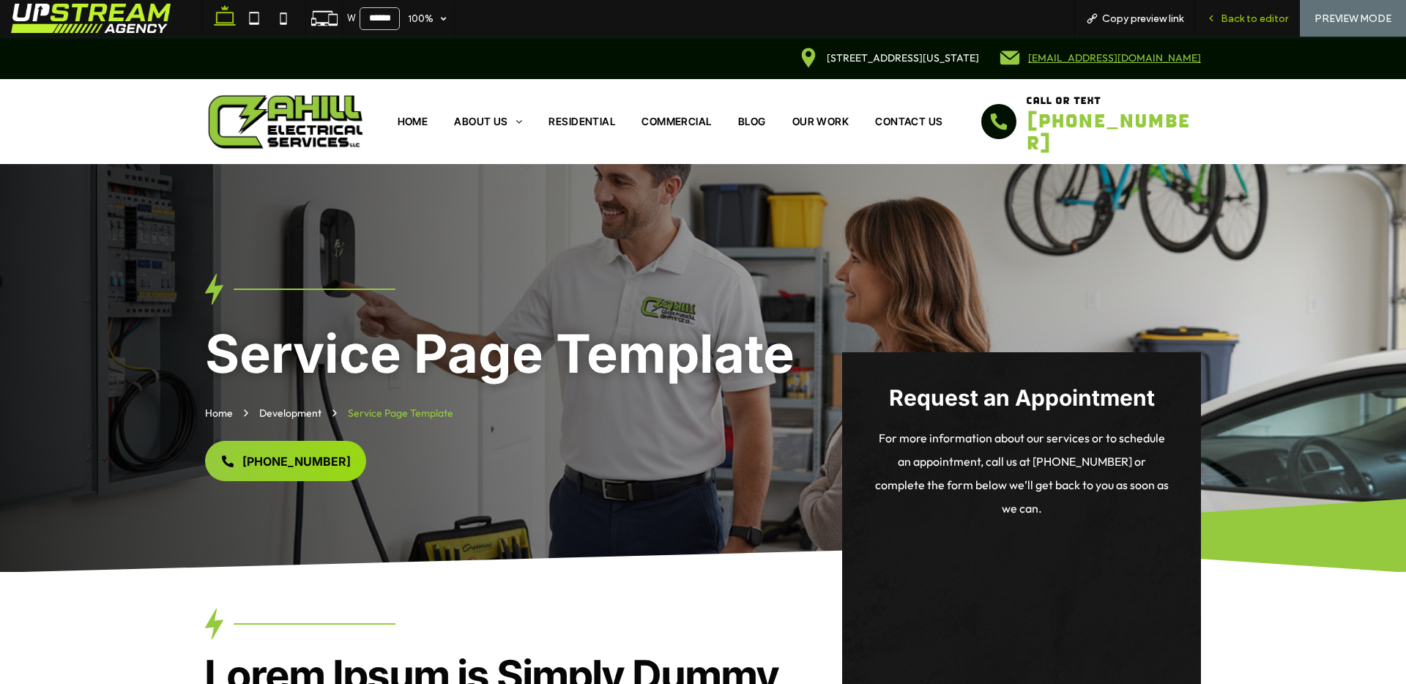
click at [1266, 15] on span "Back to editor" at bounding box center [1254, 18] width 67 height 12
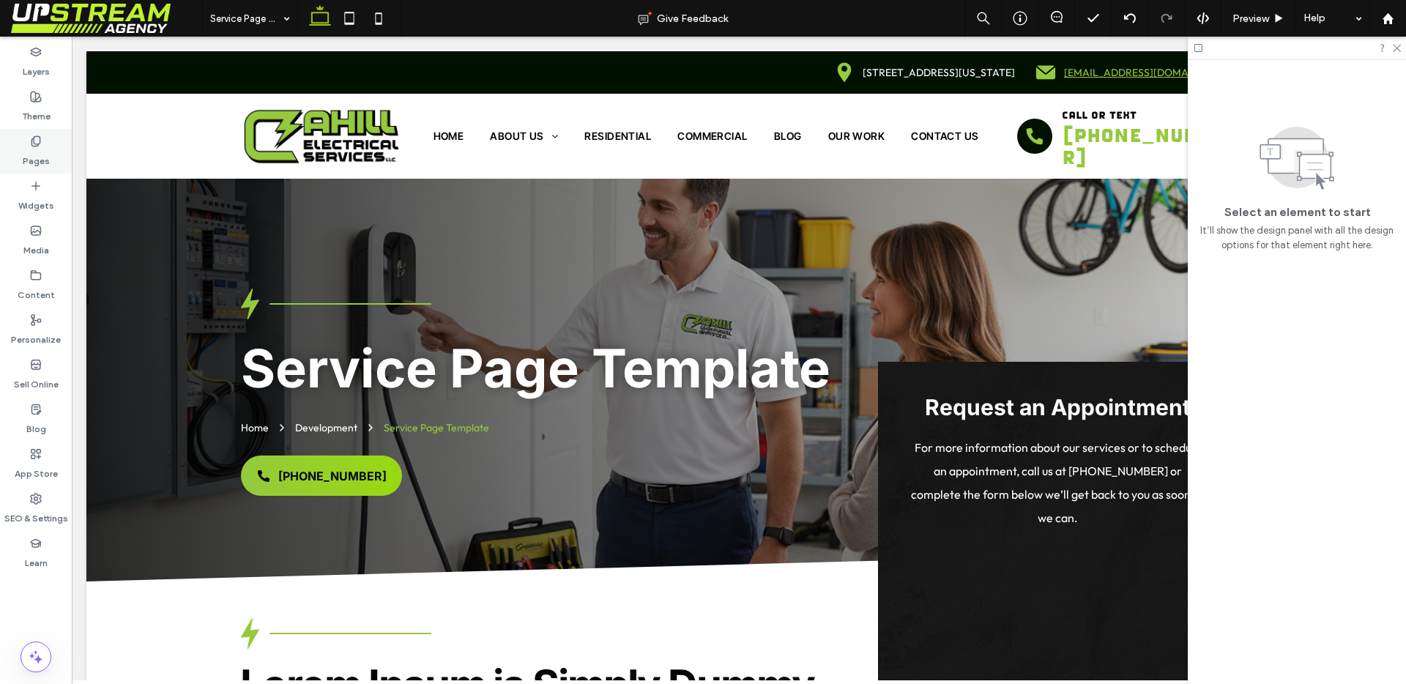
click at [34, 139] on icon at bounding box center [36, 142] width 12 height 12
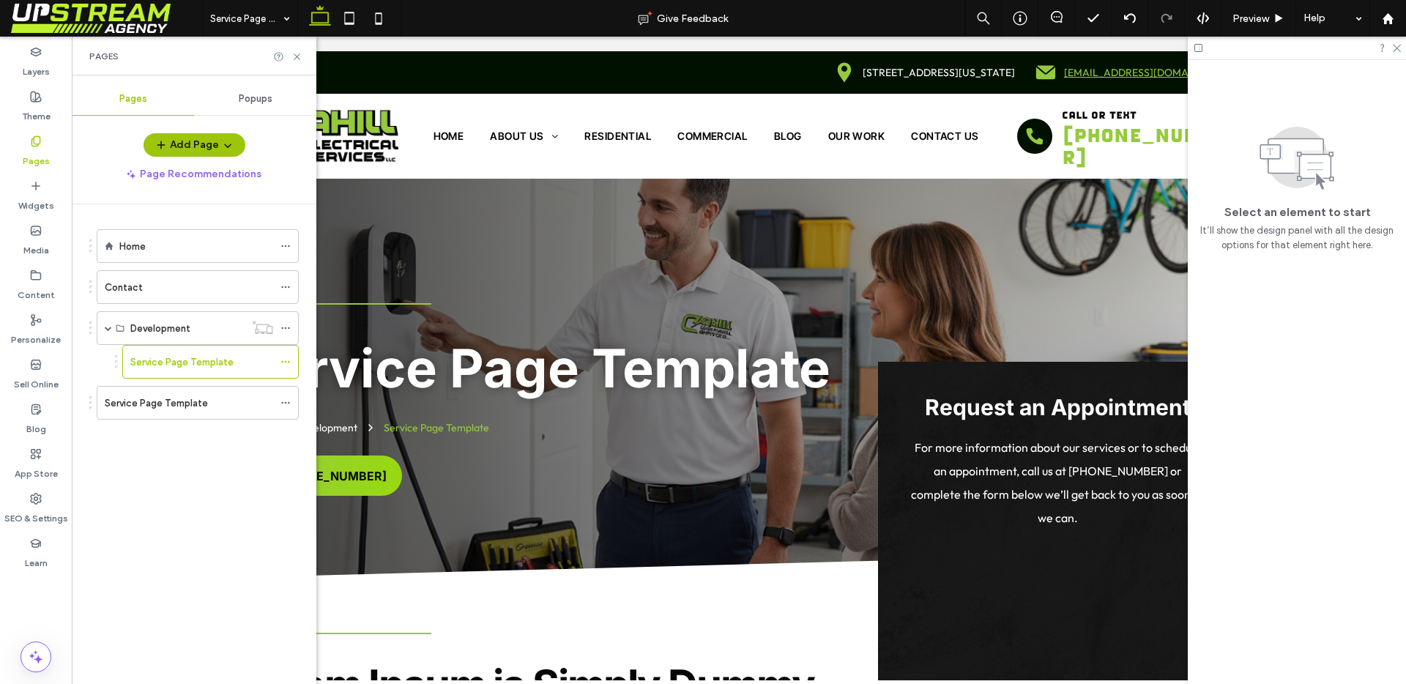
click at [67, 26] on span at bounding box center [106, 18] width 191 height 29
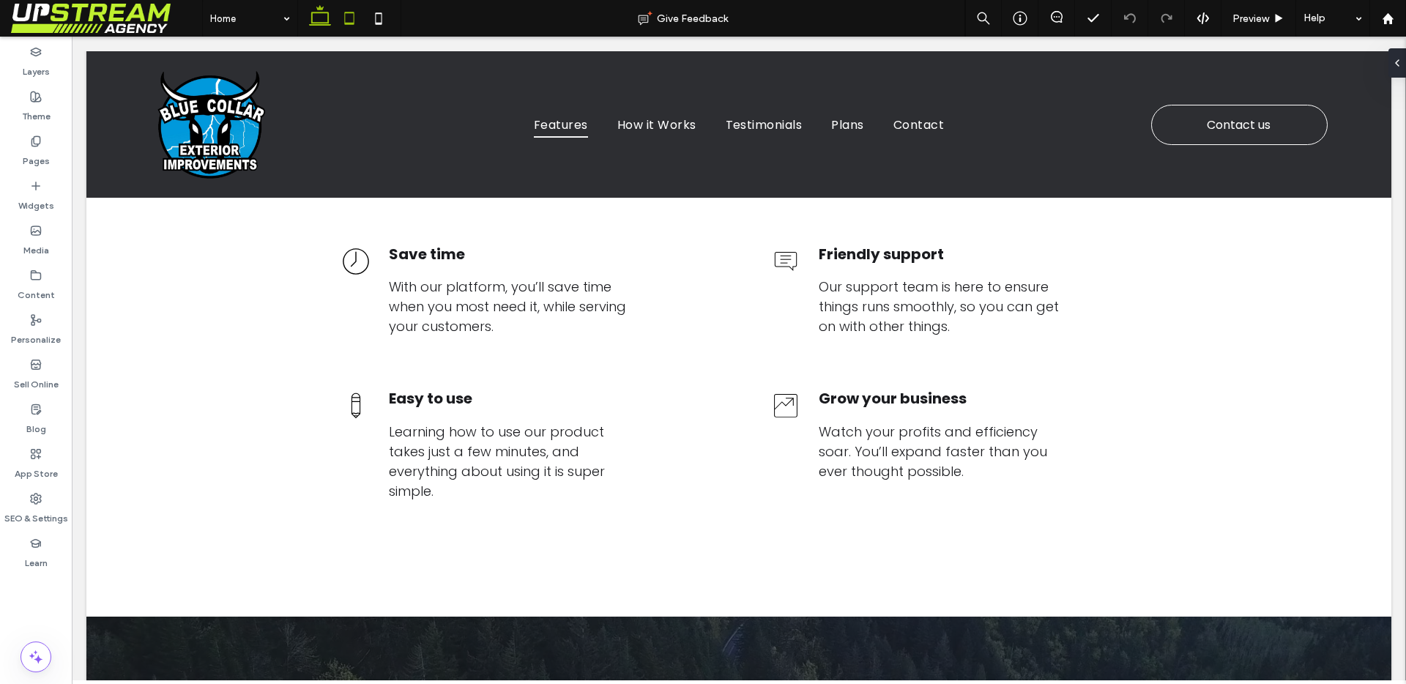
click at [351, 24] on use at bounding box center [350, 18] width 10 height 12
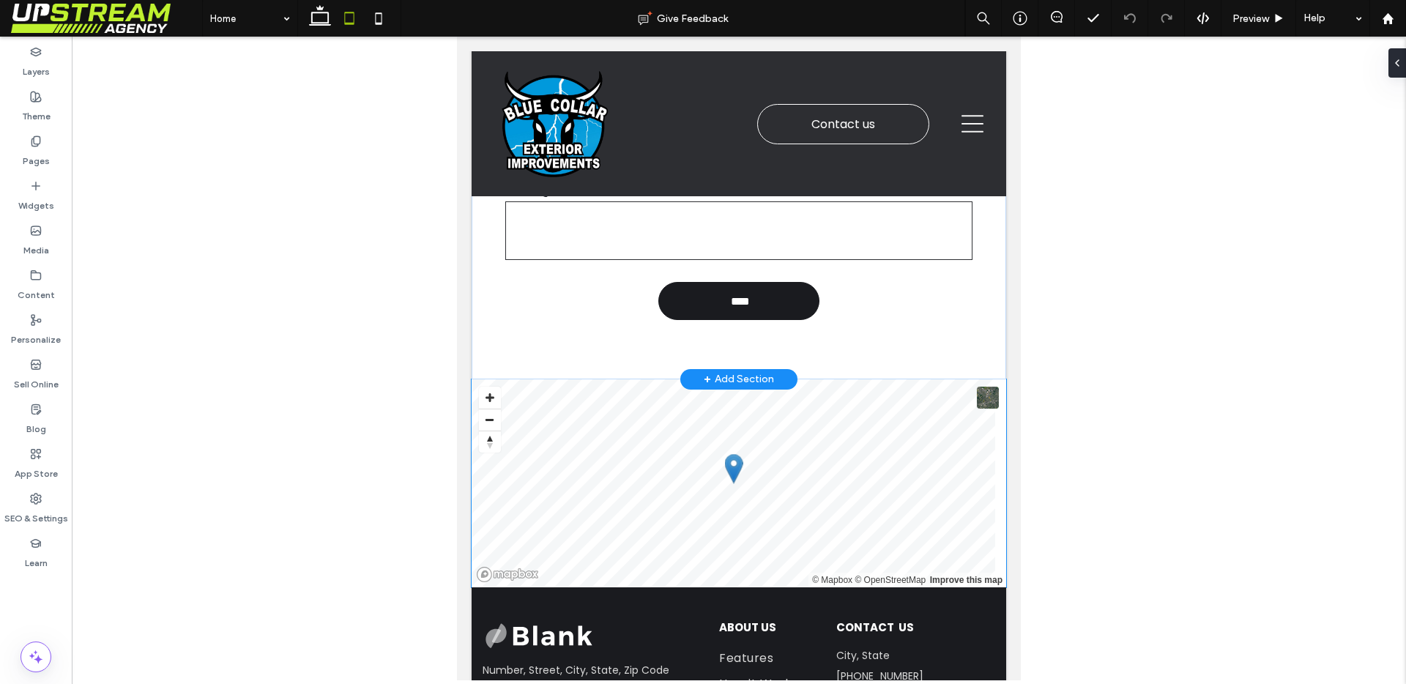
scroll to position [2525, 0]
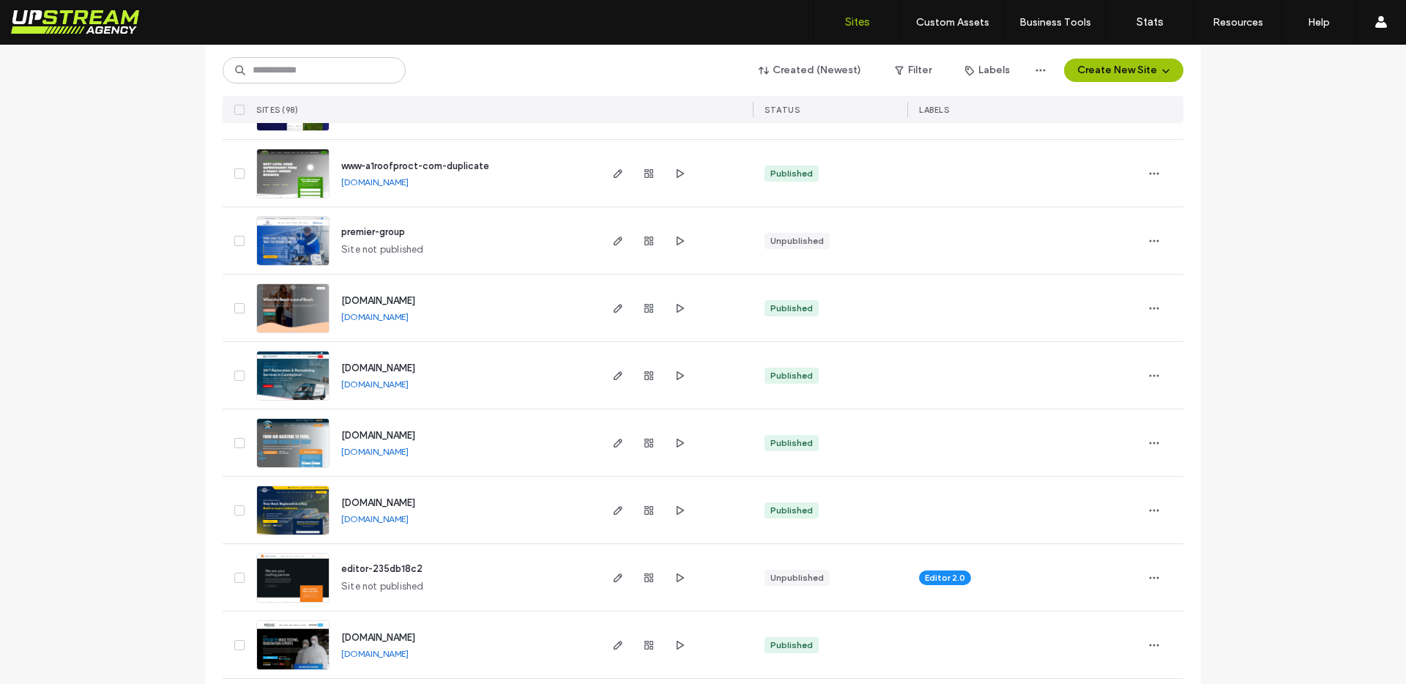
scroll to position [352, 0]
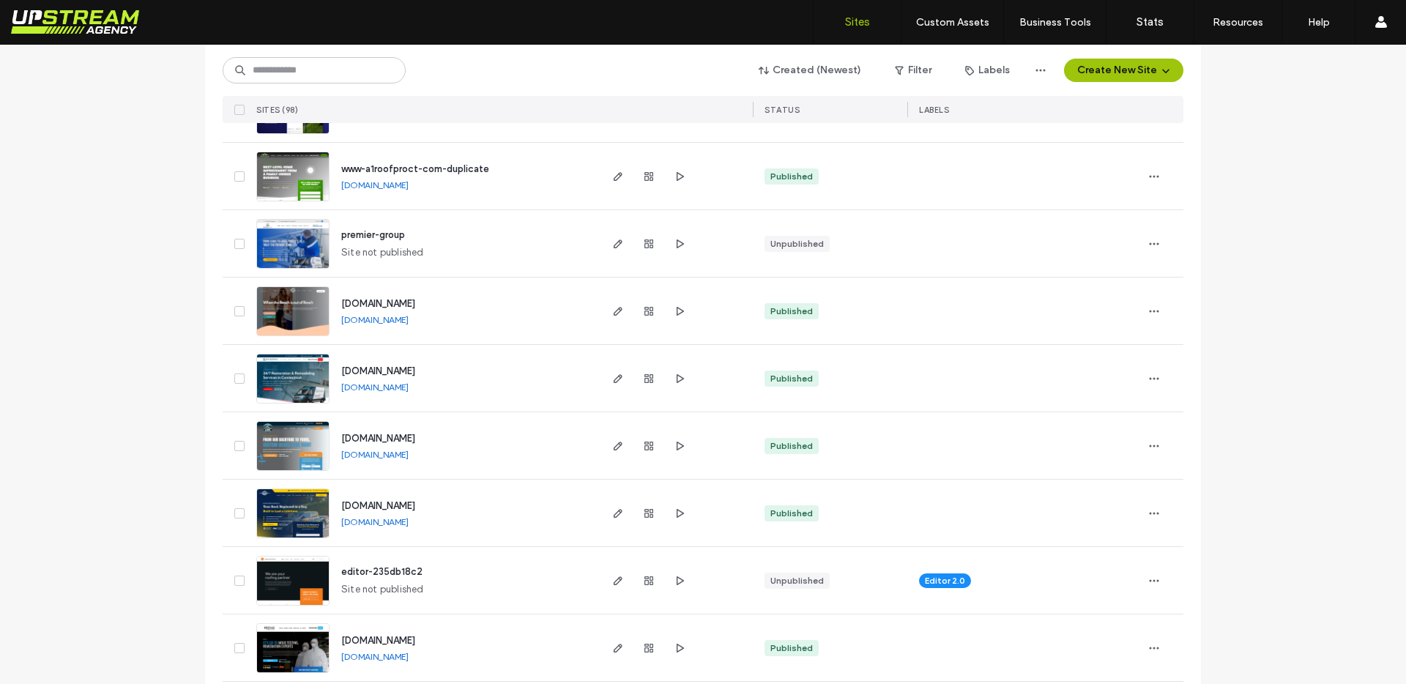
scroll to position [99, 0]
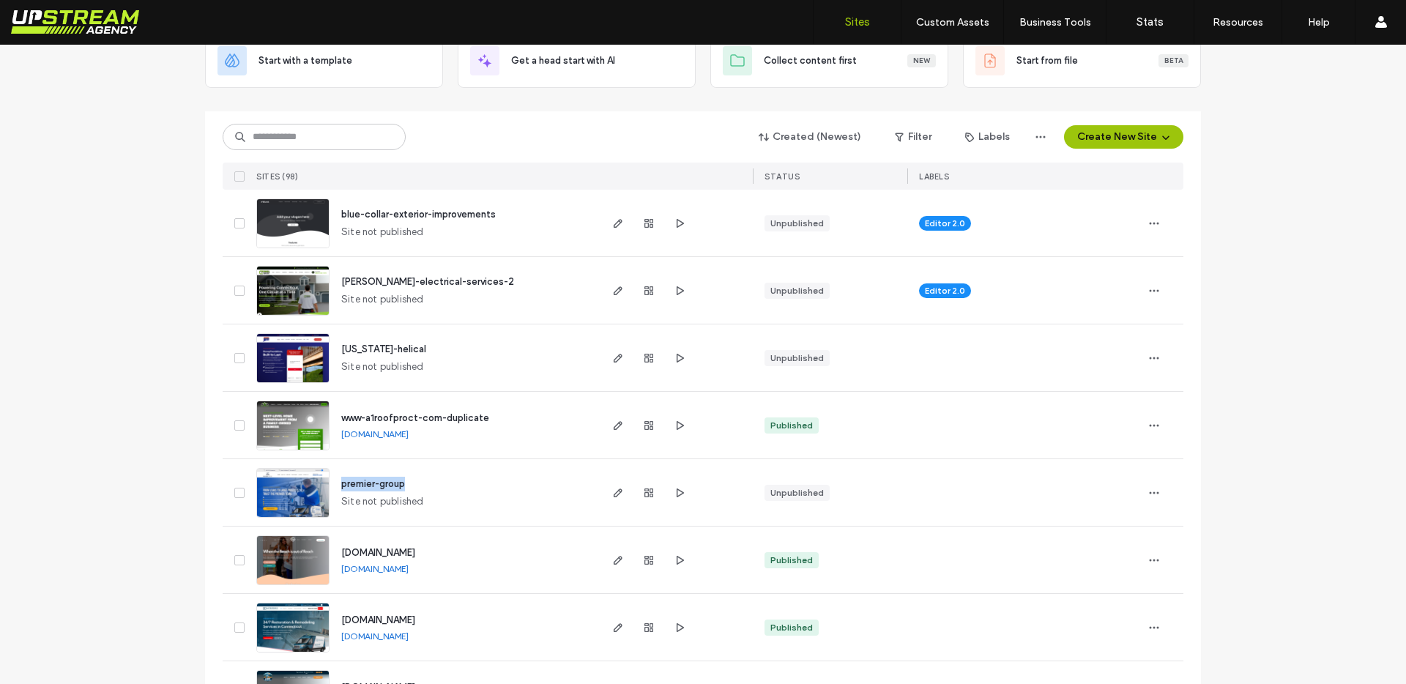
click at [285, 485] on img at bounding box center [293, 519] width 72 height 100
